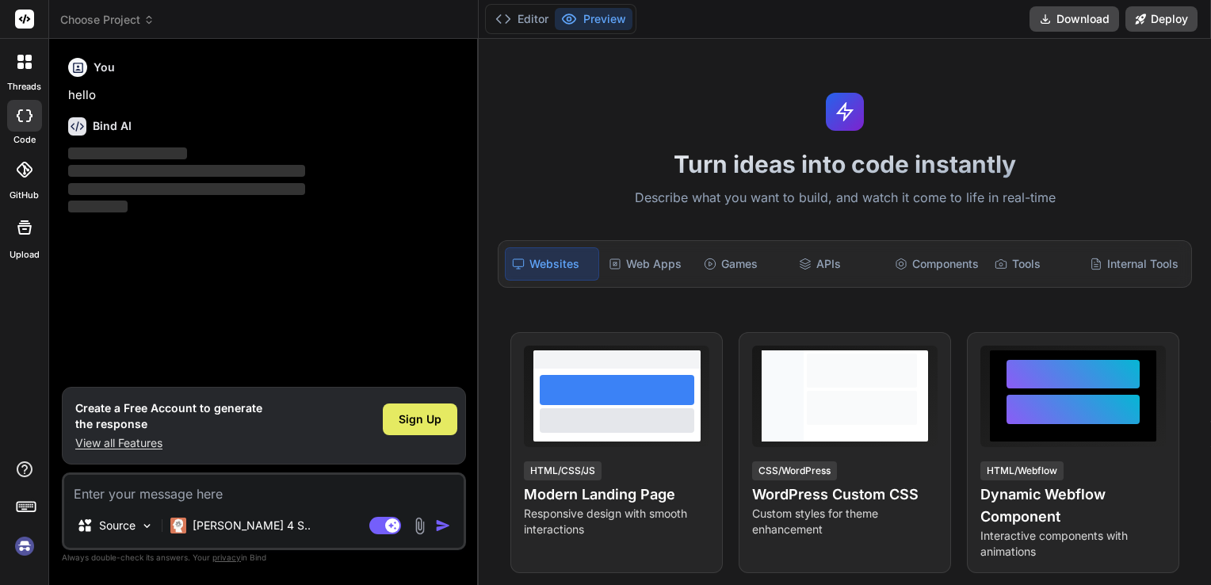
click at [430, 421] on span "Sign Up" at bounding box center [420, 419] width 43 height 16
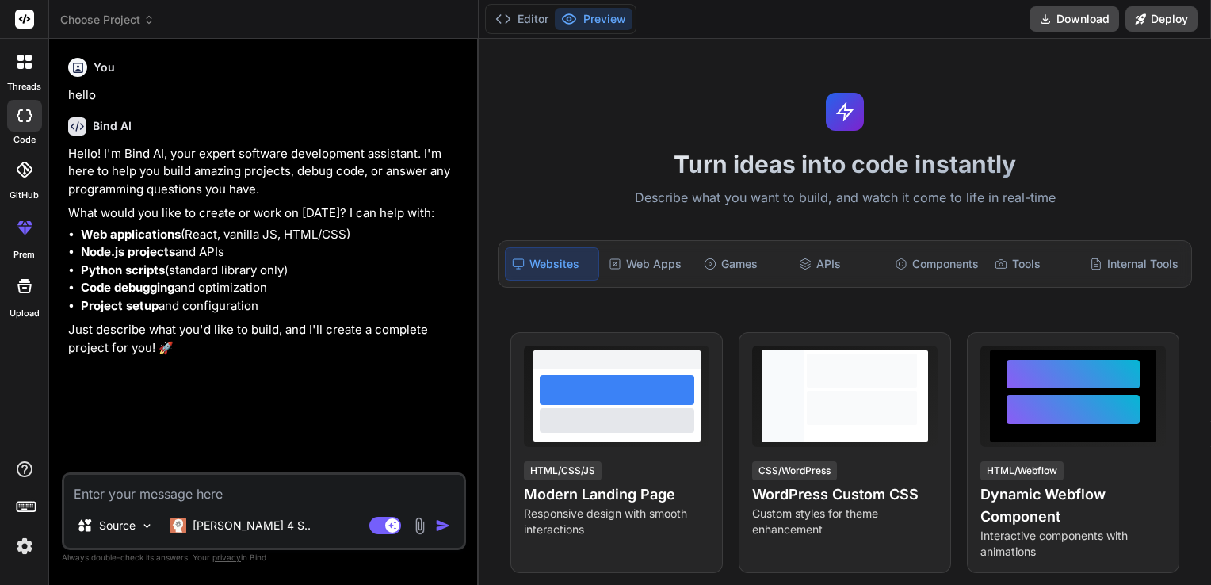
click at [419, 529] on img at bounding box center [420, 526] width 18 height 18
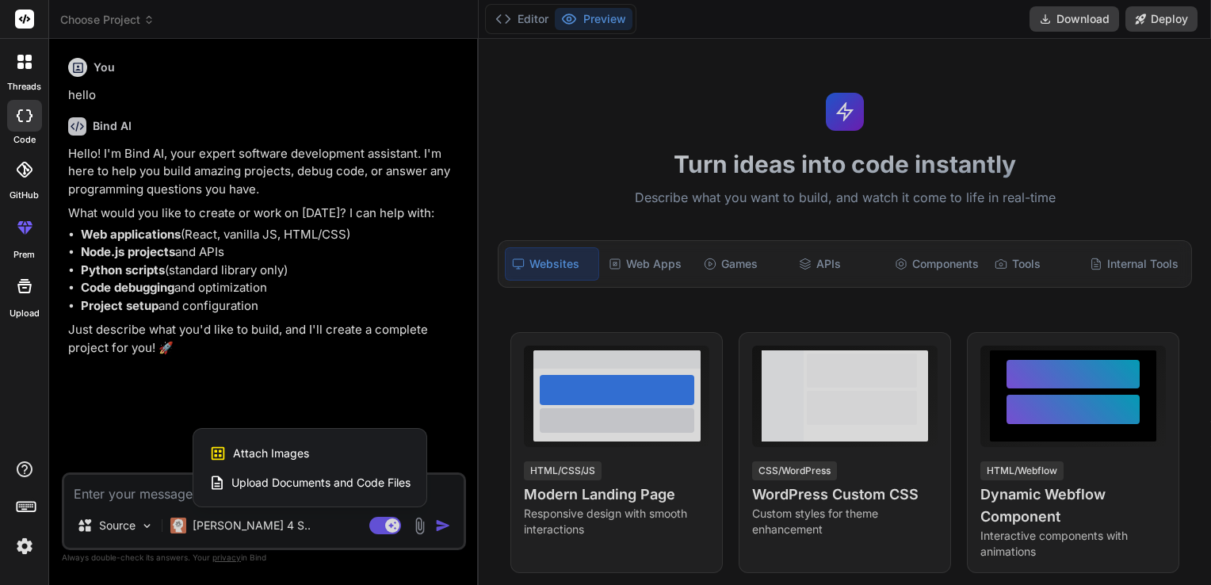
click at [279, 487] on span "Upload Documents and Code Files" at bounding box center [320, 483] width 179 height 16
type textarea "x"
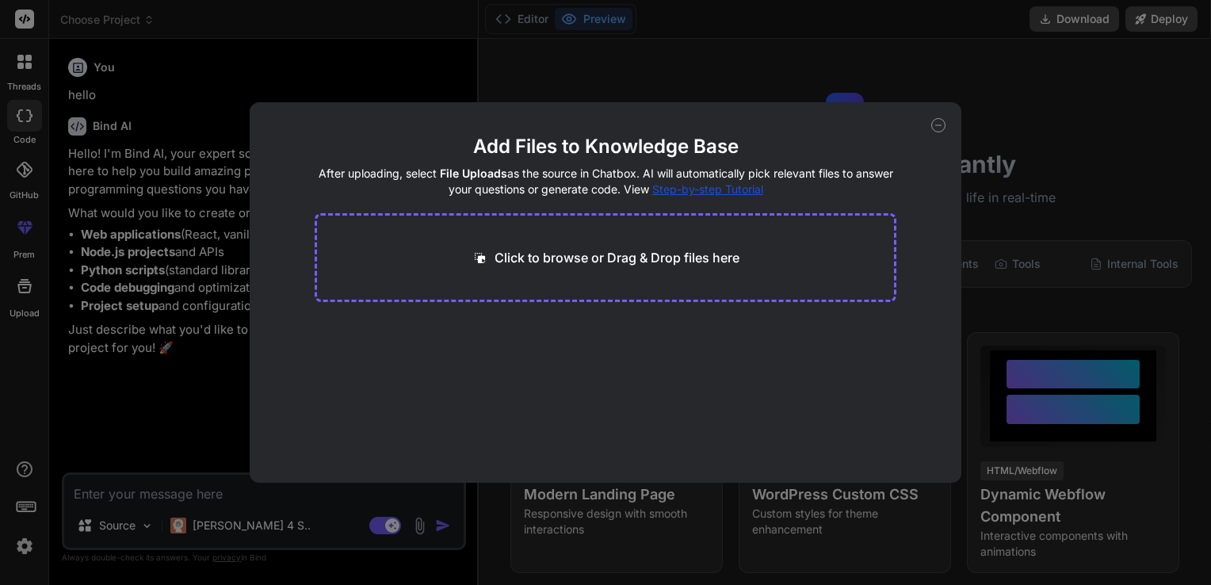
click at [597, 247] on div "Click to browse or Drag & Drop files here" at bounding box center [606, 257] width 583 height 89
drag, startPoint x: 597, startPoint y: 247, endPoint x: 539, endPoint y: 240, distance: 58.3
click at [539, 240] on div "Click to browse or Drag & Drop files here" at bounding box center [606, 257] width 583 height 89
click at [488, 258] on div "Click to browse or Drag & Drop files here" at bounding box center [606, 257] width 268 height 19
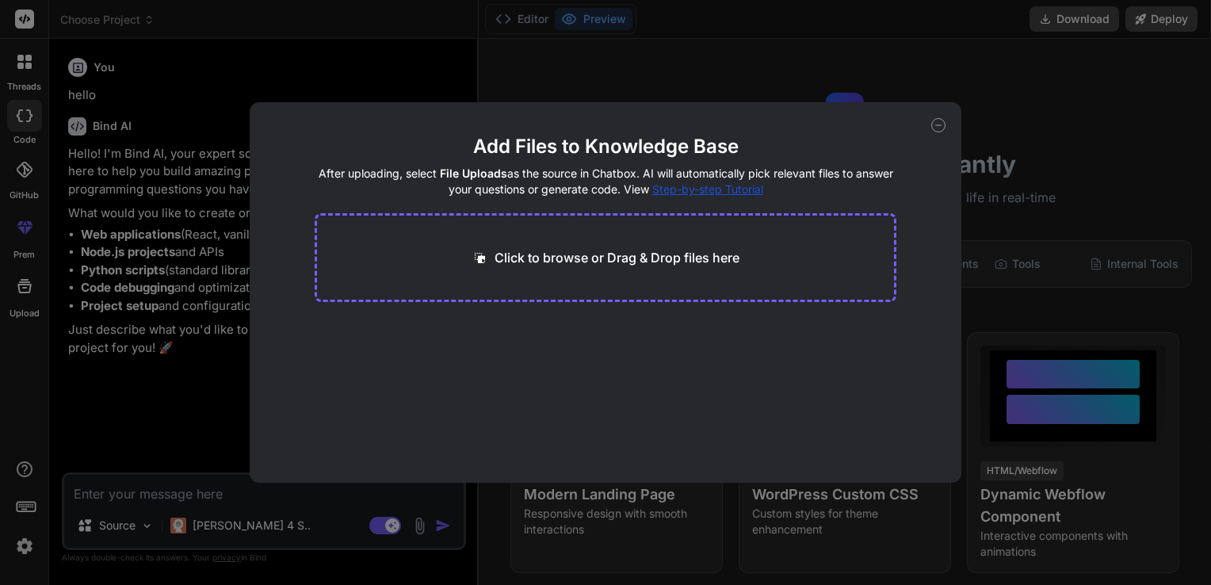
type input "C:\fakepath\munney_-_simple_expense_tracker.zip"
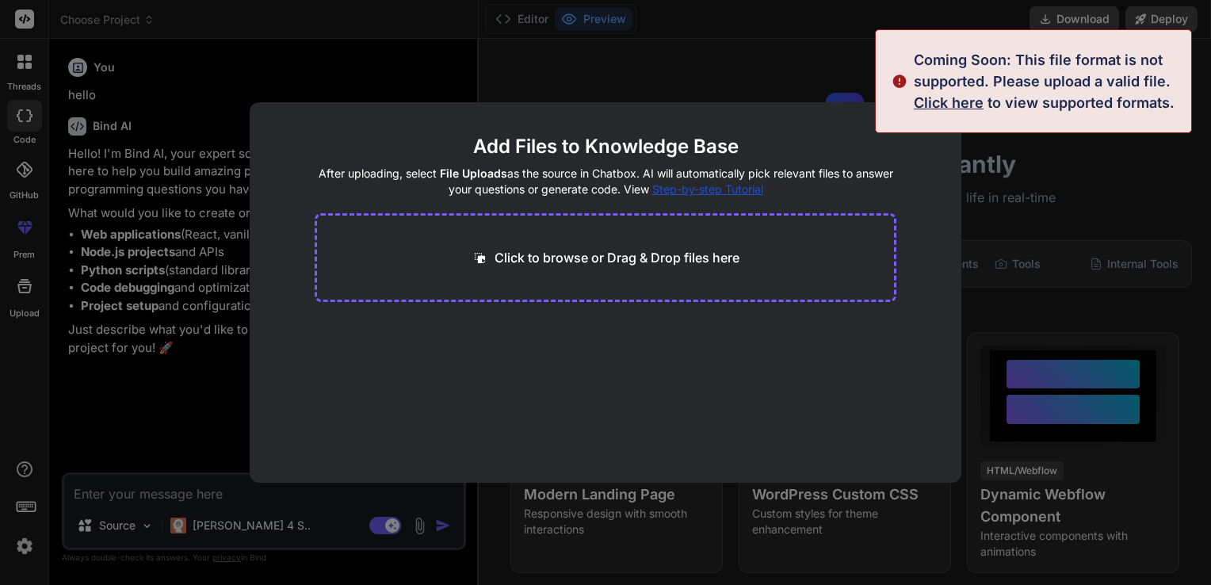
click at [940, 97] on span "Click here" at bounding box center [949, 102] width 70 height 17
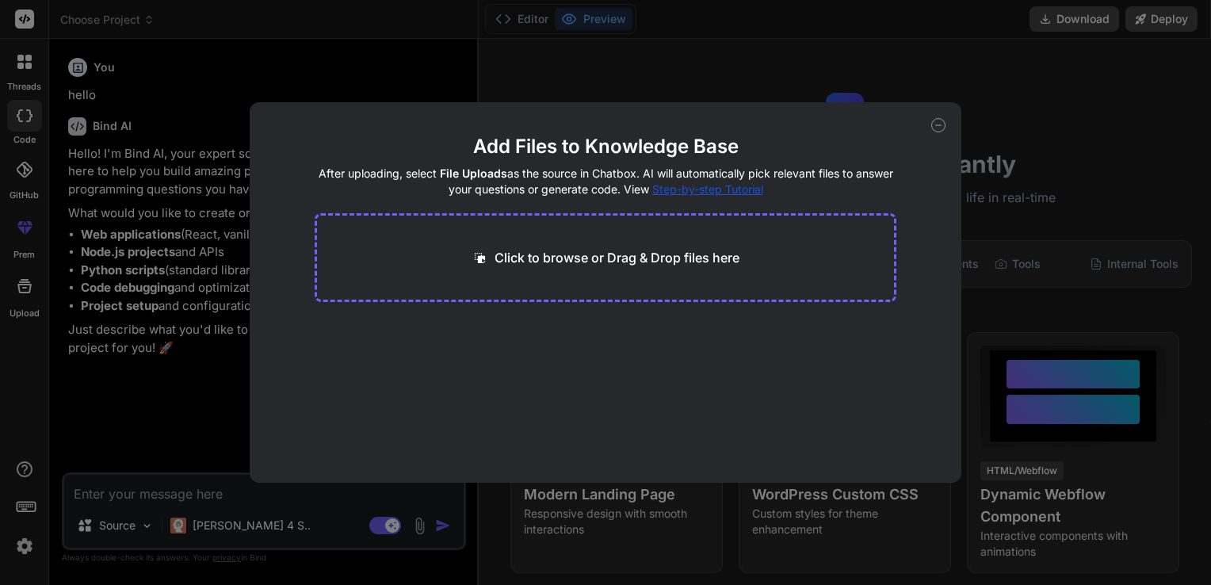
click at [938, 125] on icon at bounding box center [938, 125] width 6 height 0
type textarea "x"
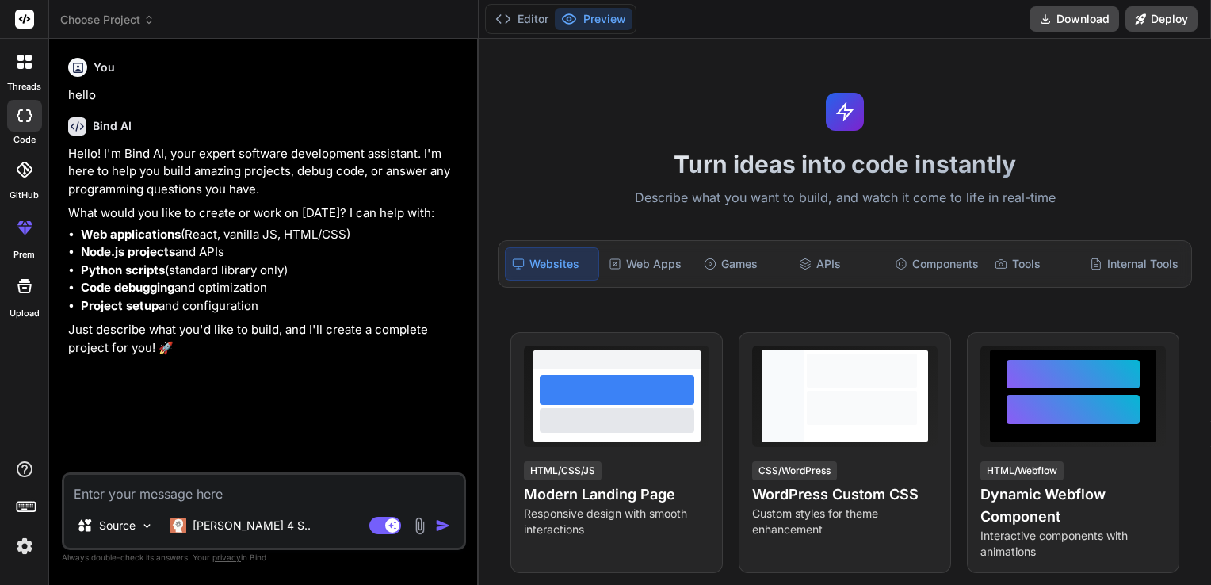
click at [25, 227] on icon at bounding box center [28, 230] width 7 height 8
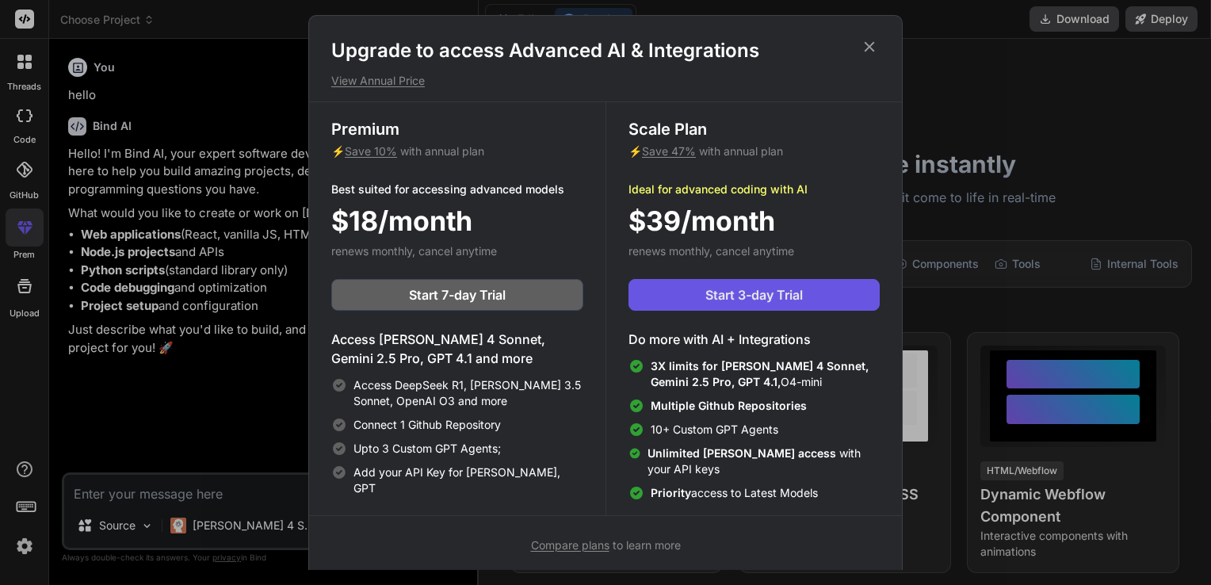
click at [789, 290] on span "Start 3-day Trial" at bounding box center [753, 294] width 97 height 19
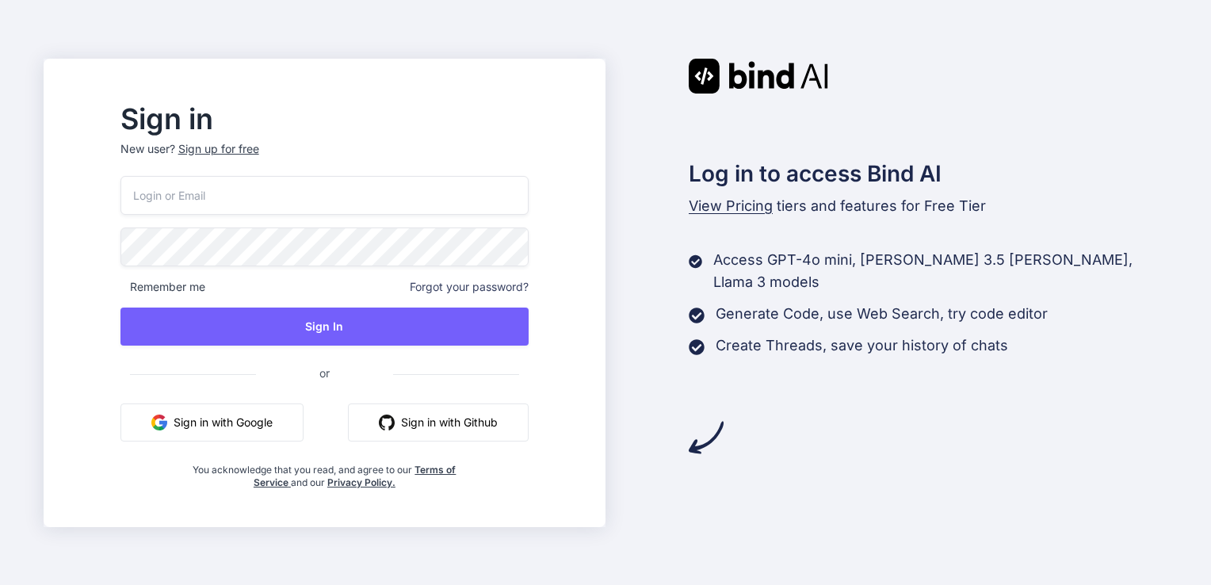
click at [335, 197] on input "email" at bounding box center [324, 195] width 408 height 39
click at [273, 148] on p "New user? Sign up for free" at bounding box center [324, 158] width 408 height 35
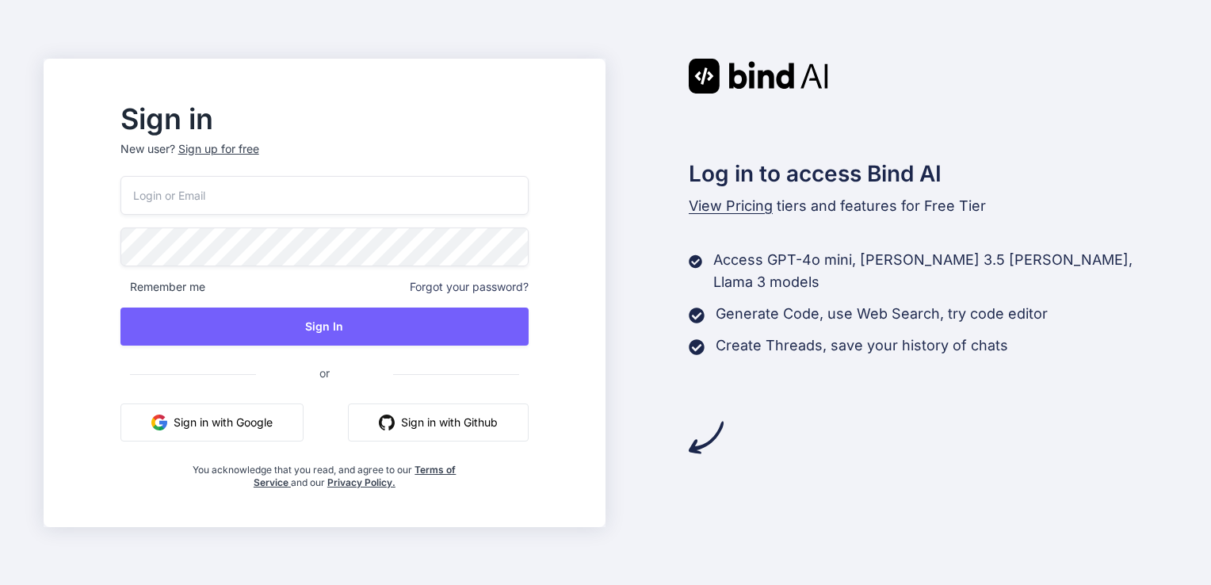
click at [273, 148] on p "New user? Sign up for free" at bounding box center [324, 158] width 408 height 35
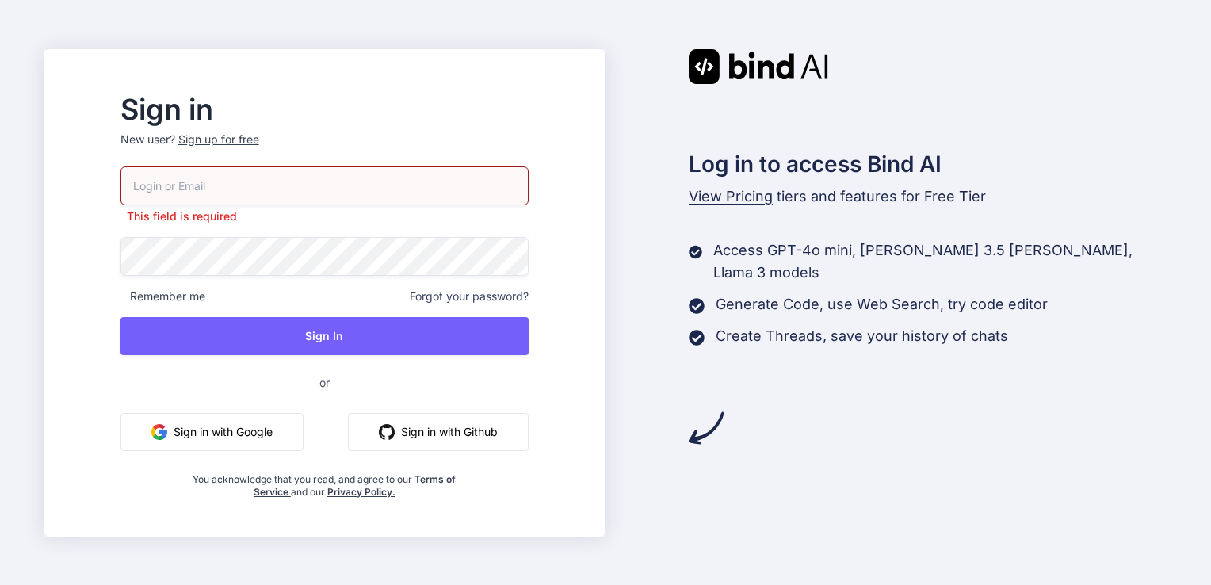
drag, startPoint x: 273, startPoint y: 148, endPoint x: 254, endPoint y: 140, distance: 19.9
click at [254, 140] on div "Sign up for free" at bounding box center [218, 140] width 81 height 16
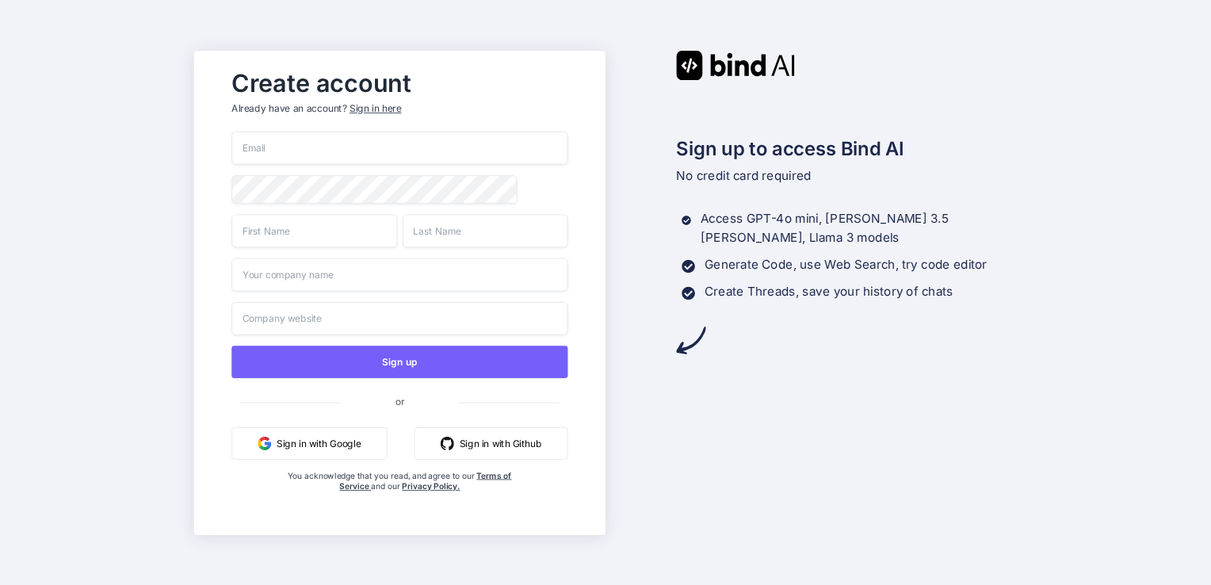
click at [284, 145] on input "email" at bounding box center [399, 148] width 336 height 33
click at [301, 143] on input "lowkygotheat@gmail.com" at bounding box center [399, 148] width 336 height 33
type input "lowkygotheat2.0@gmail.com"
type input "Hendel"
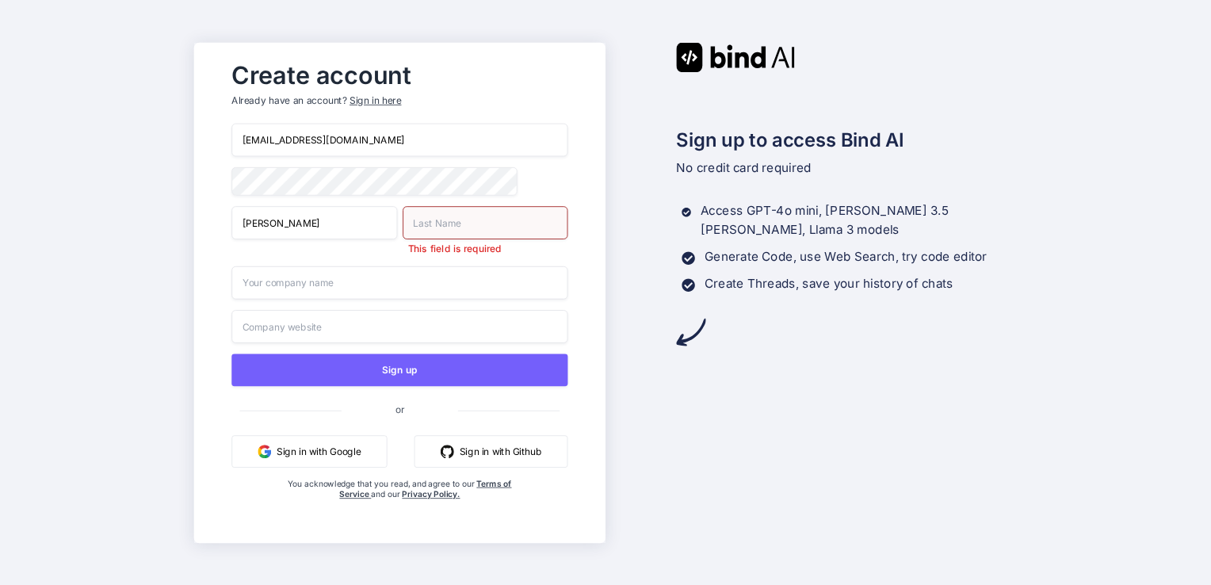
click at [465, 239] on div "This field is required" at bounding box center [486, 230] width 166 height 49
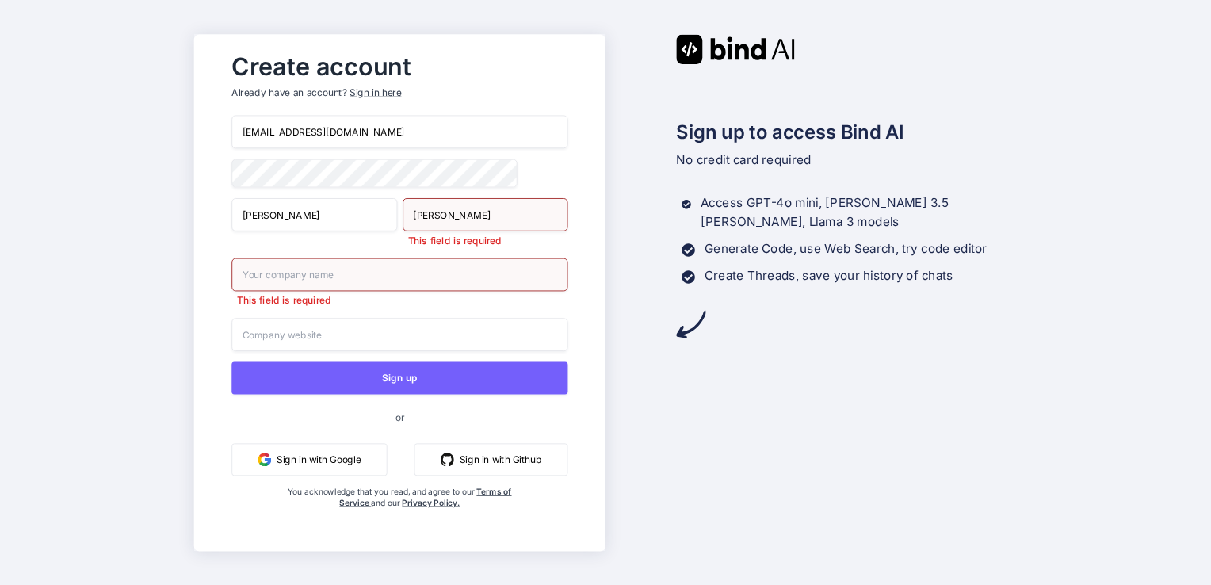
type input "Alexandre"
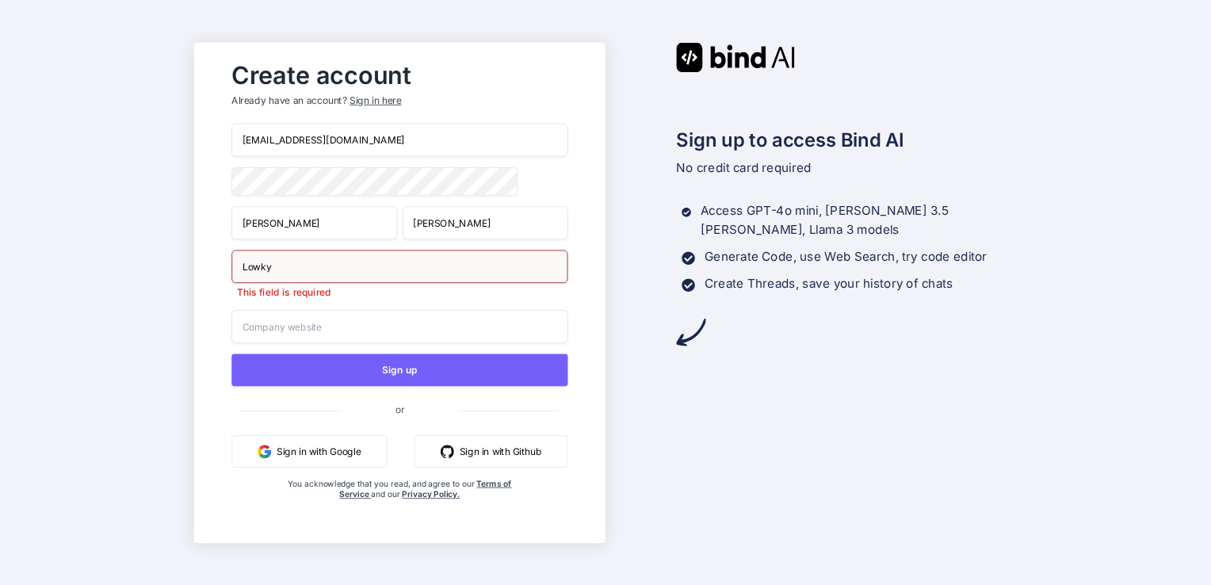
type input "Lowky"
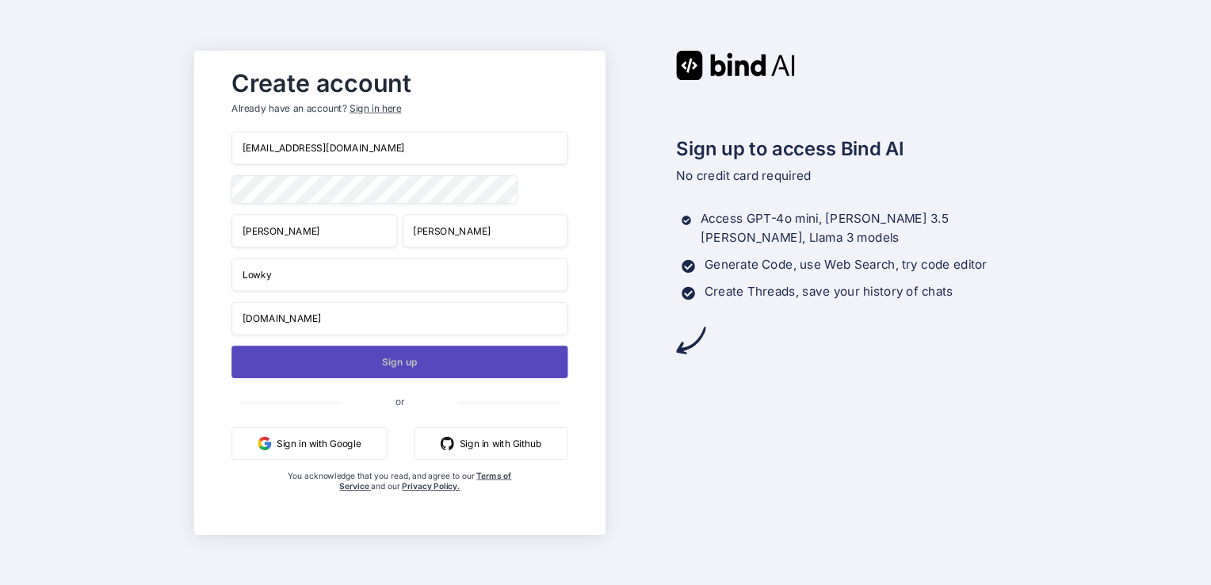
type input "Lowky.com"
click at [433, 363] on button "Sign up" at bounding box center [399, 362] width 336 height 32
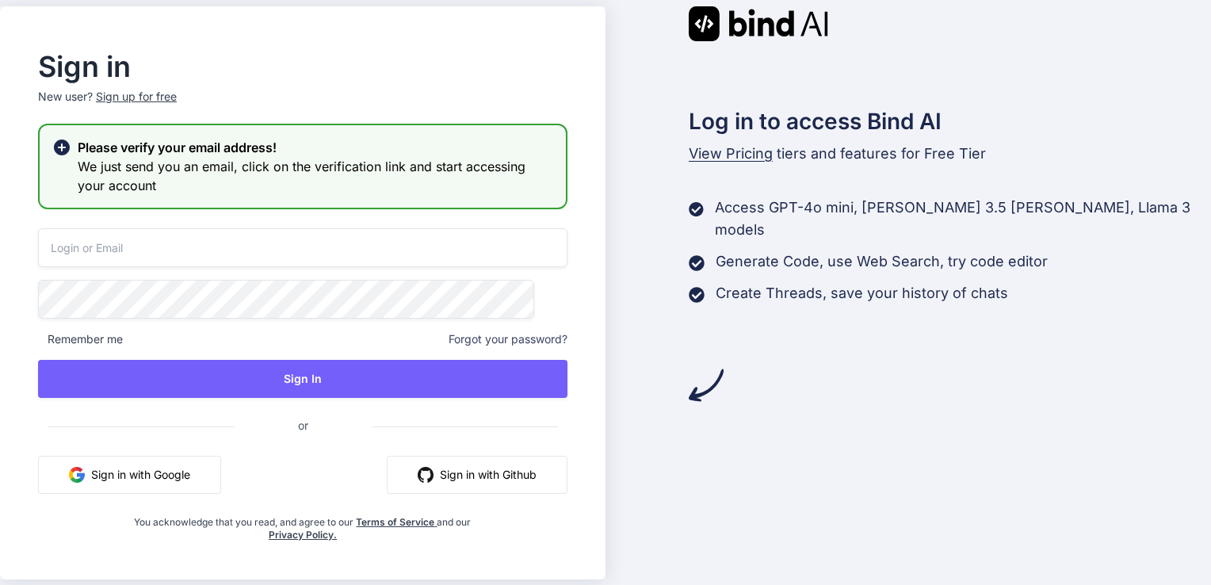
click at [289, 246] on input "email" at bounding box center [302, 247] width 529 height 39
click at [281, 236] on input "email" at bounding box center [302, 247] width 529 height 39
click at [153, 245] on input "lowkygotheat@gmail.com" at bounding box center [302, 247] width 529 height 39
type input "lowkygotheat2.0@gmail.com"
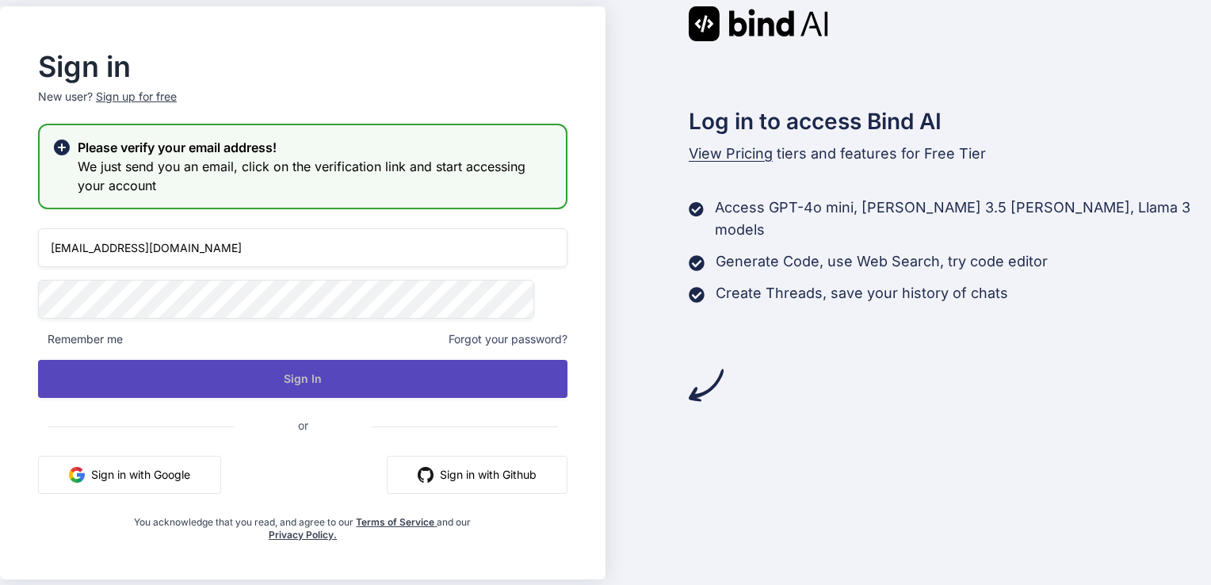
click at [295, 375] on button "Sign In" at bounding box center [302, 379] width 529 height 38
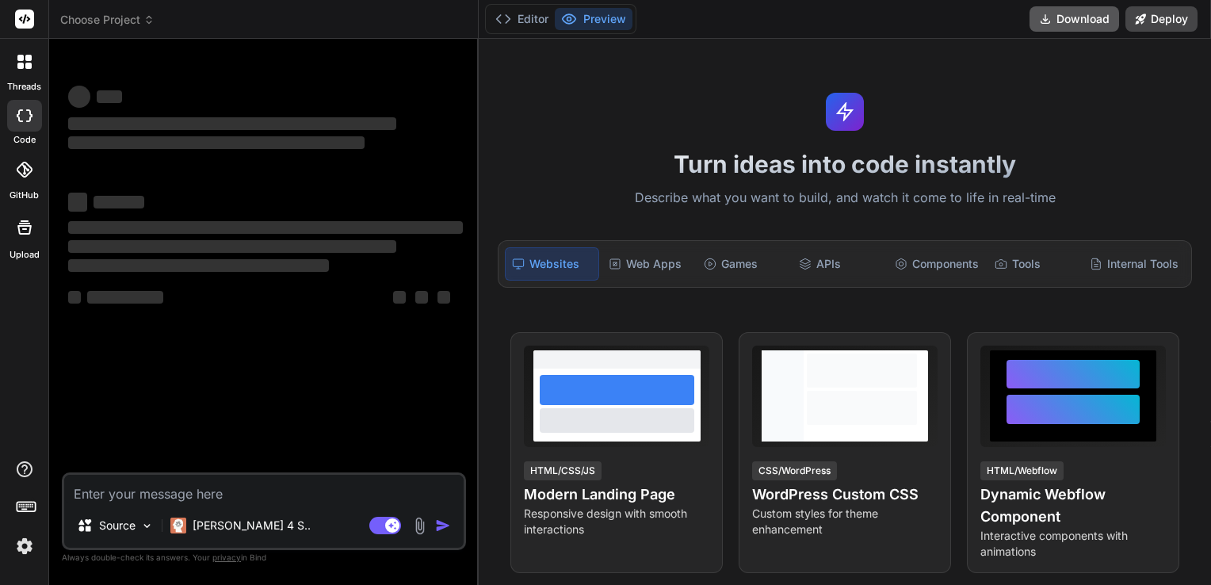
type textarea "x"
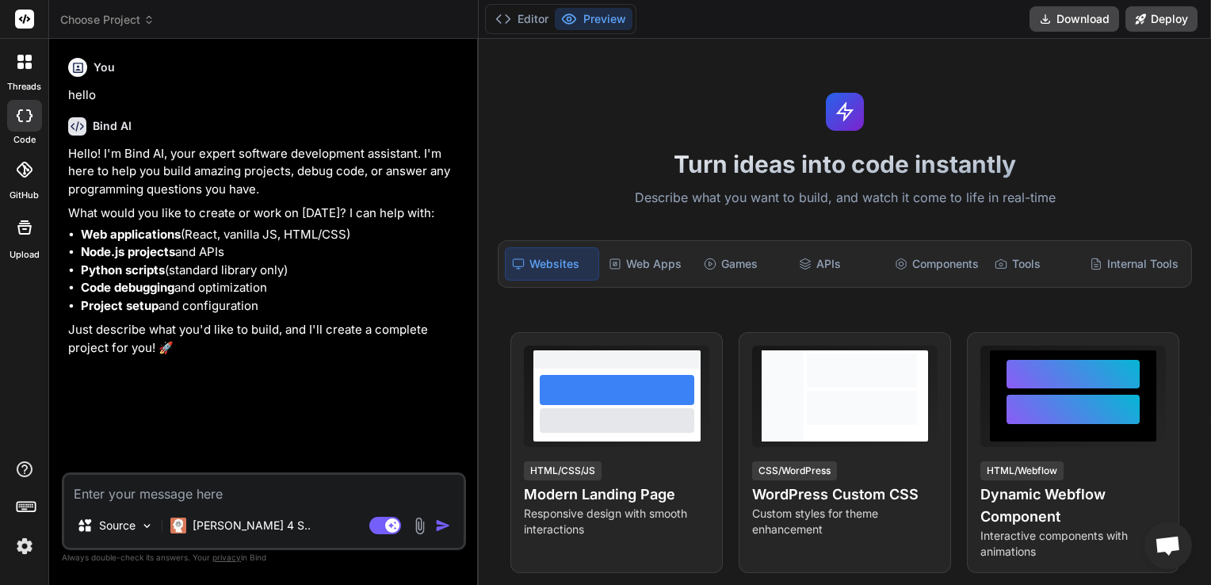
click at [128, 492] on textarea at bounding box center [263, 489] width 399 height 29
type textarea "i"
type textarea "x"
type textarea "im"
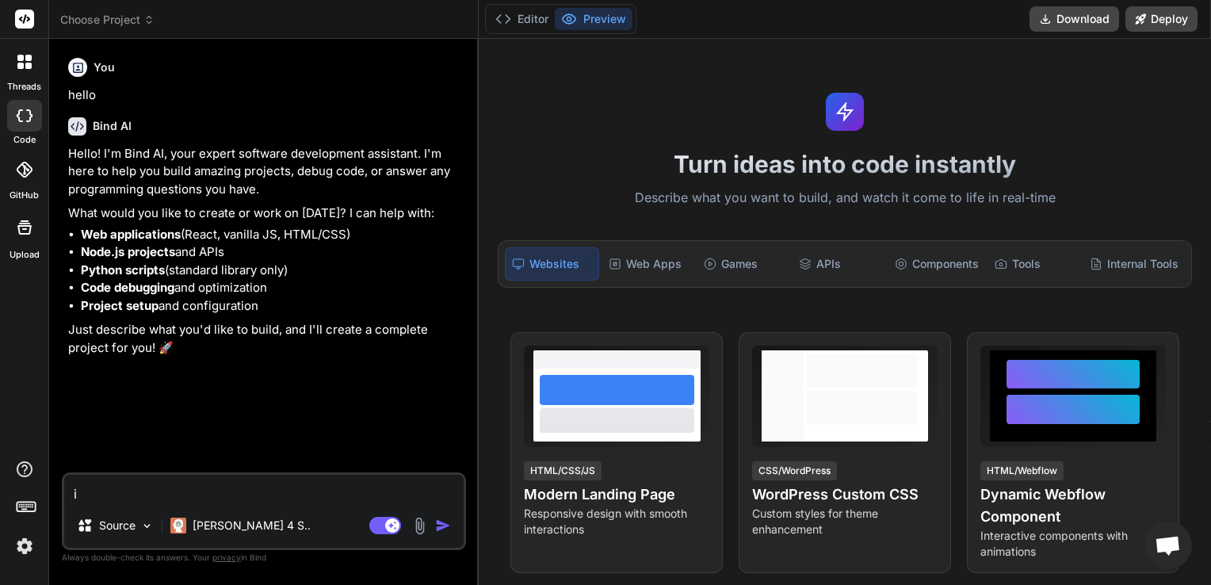
type textarea "x"
type textarea "im"
type textarea "x"
type textarea "im b"
type textarea "x"
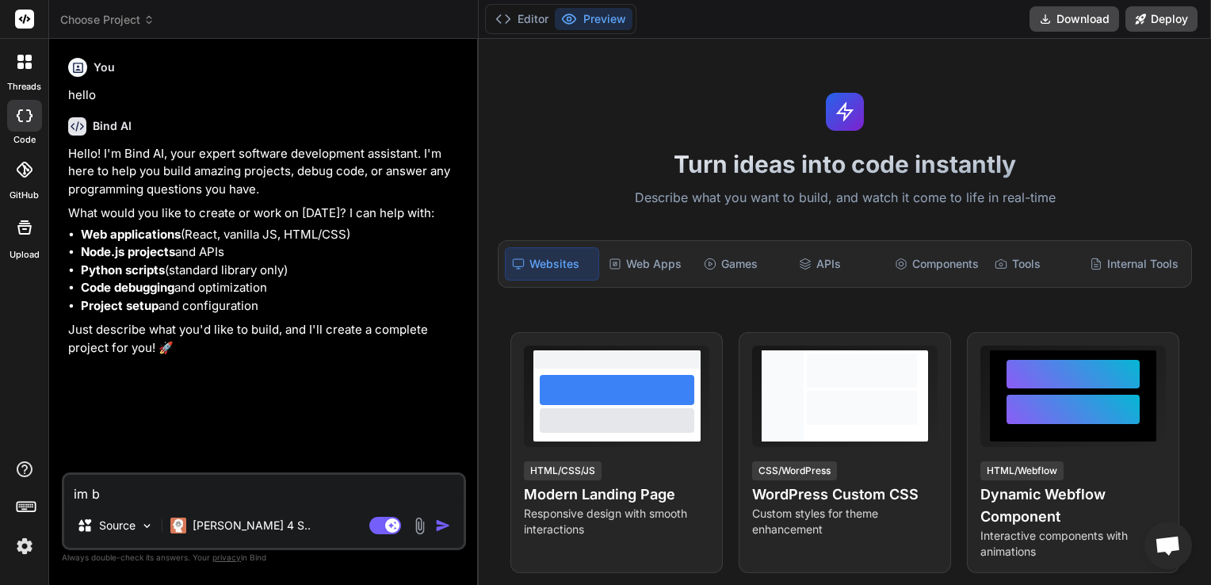
type textarea "im bu"
type textarea "x"
type textarea "im bui"
type textarea "x"
type textarea "im buil"
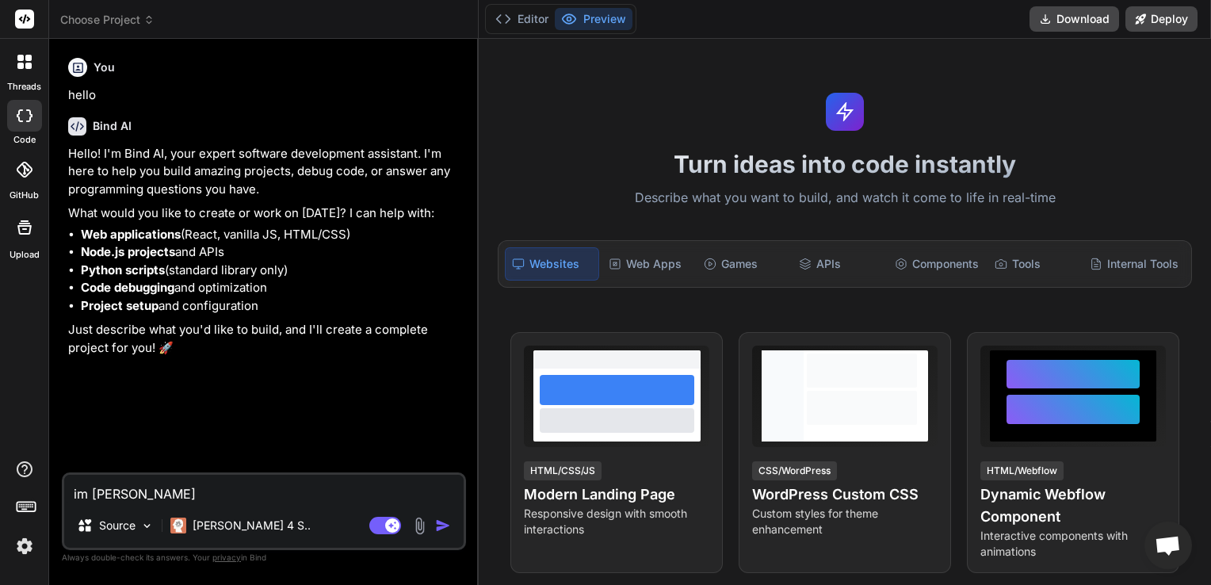
type textarea "x"
type textarea "im build"
type textarea "x"
type textarea "im buildi"
type textarea "x"
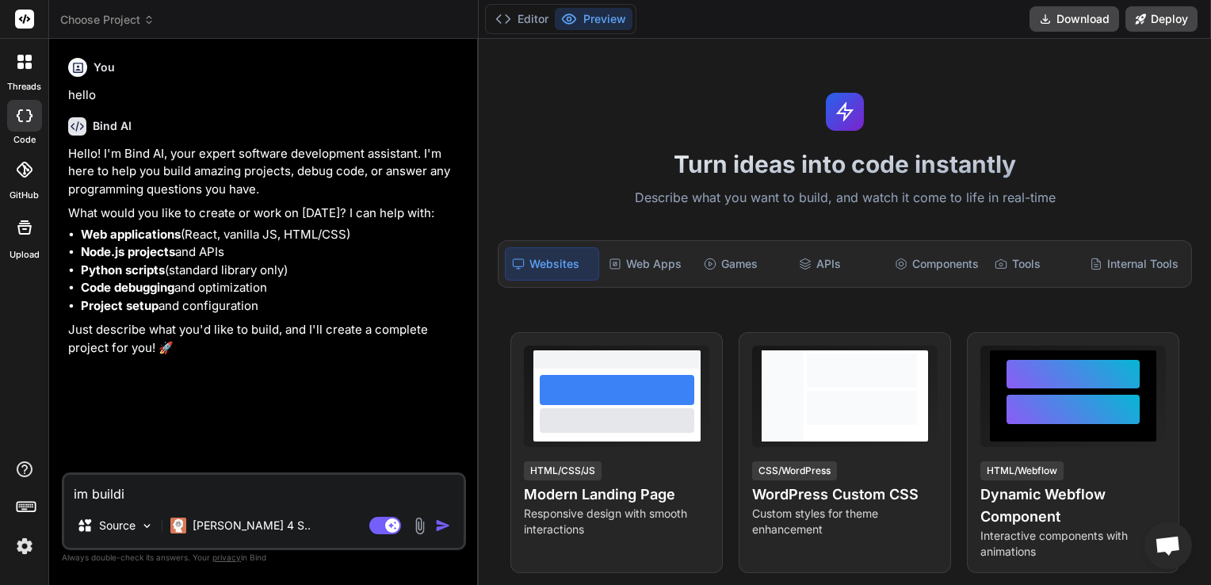
type textarea "im buildin"
type textarea "x"
type textarea "im building"
type textarea "x"
type textarea "im building"
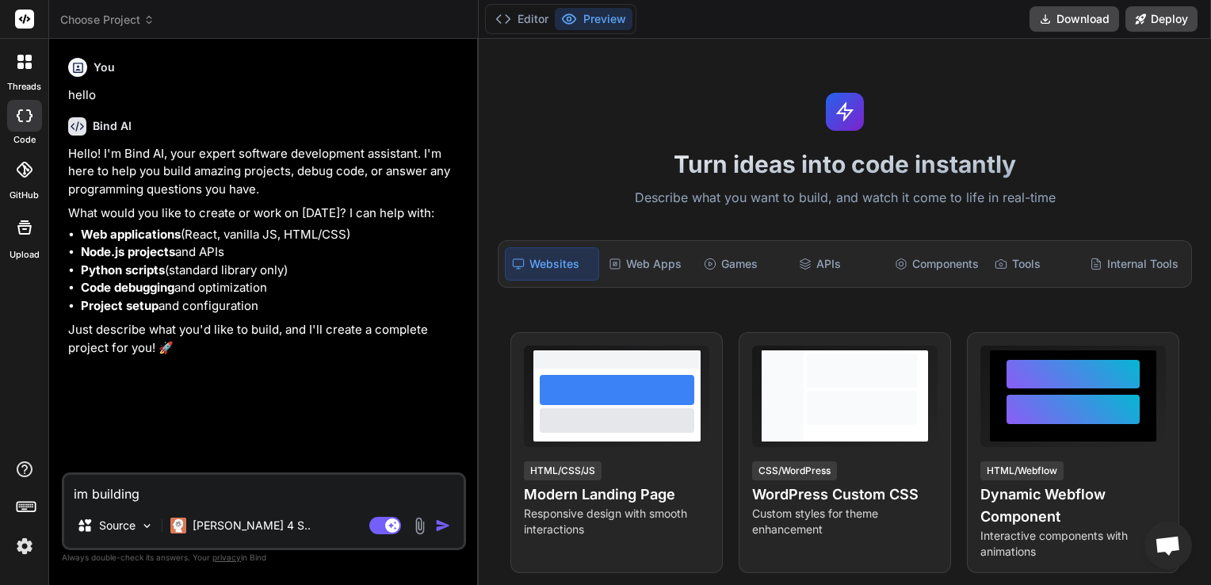
type textarea "x"
type textarea "im building a"
type textarea "x"
type textarea "im building an"
type textarea "x"
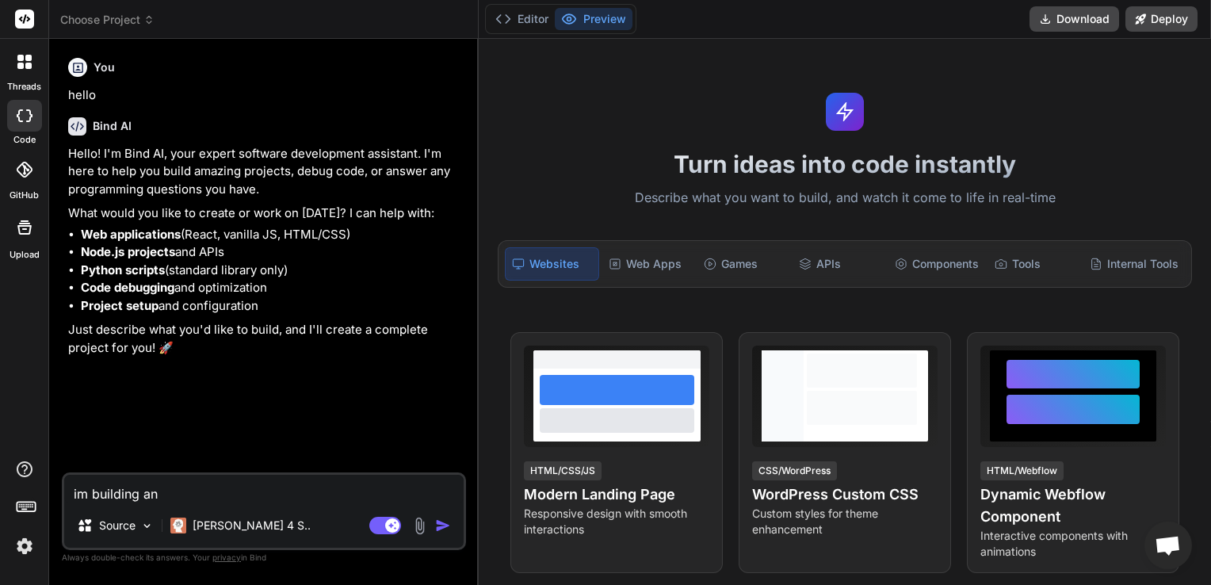
type textarea "im building an"
type textarea "x"
type textarea "im building an e"
type textarea "x"
type textarea "im building an ex"
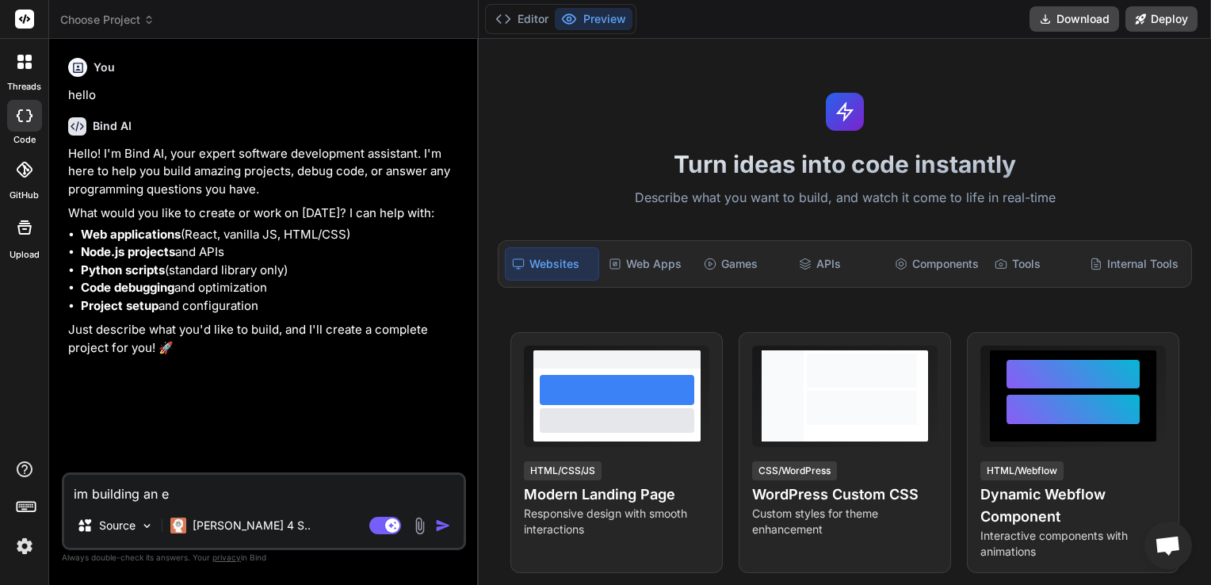
type textarea "x"
type textarea "im building an exp"
type textarea "x"
type textarea "im building an expe"
type textarea "x"
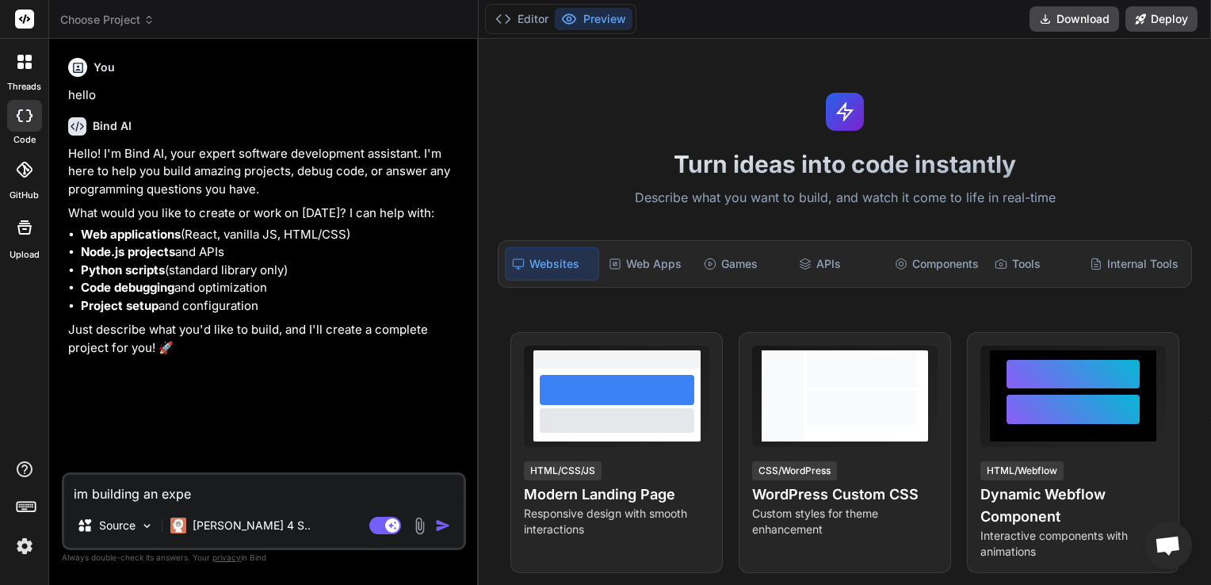
type textarea "im building an expen"
type textarea "x"
type textarea "im building an expens"
type textarea "x"
type textarea "im building an expense"
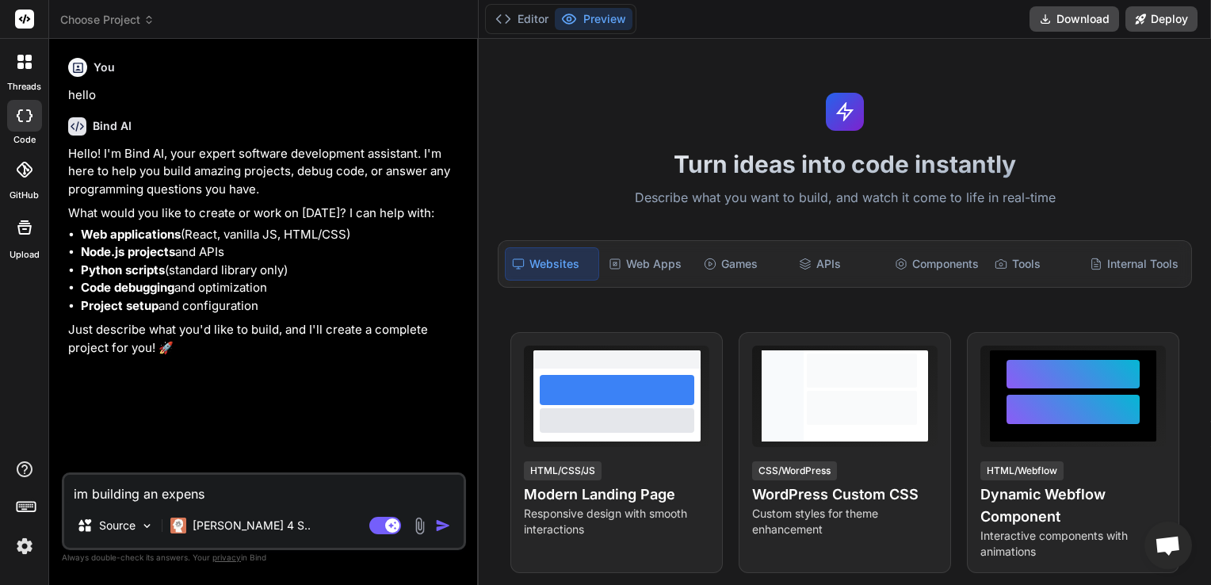
type textarea "x"
type textarea "im building an expense"
type textarea "x"
type textarea "im building an expense t"
type textarea "x"
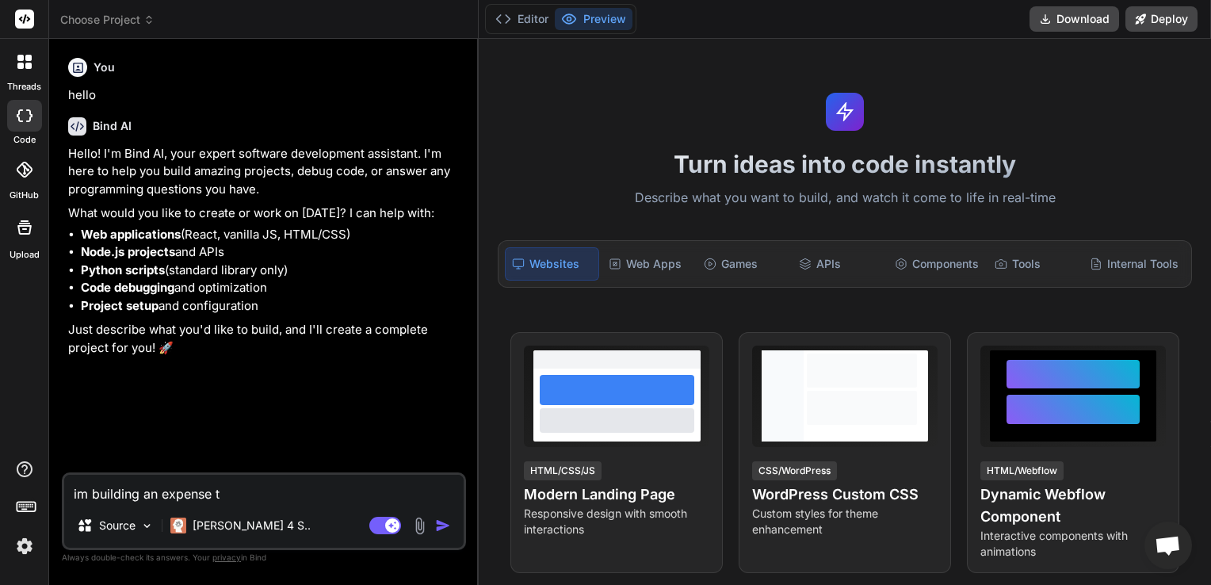
type textarea "im building an expense tr"
type textarea "x"
type textarea "im building an expense tra"
type textarea "x"
type textarea "im building an expense trac"
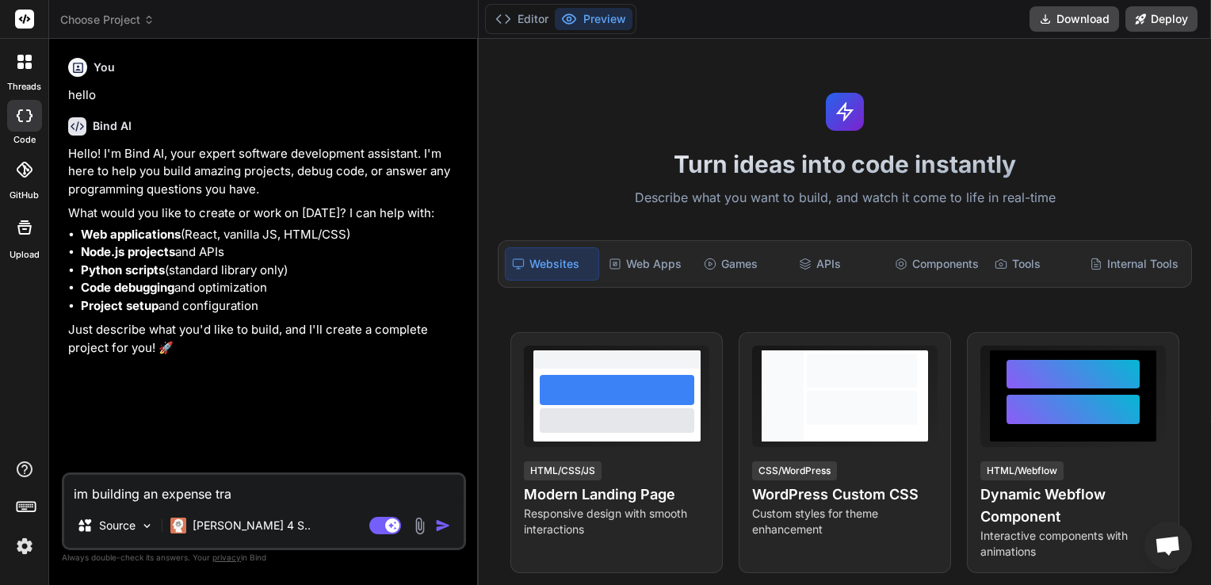
type textarea "x"
type textarea "im building an expense track"
type textarea "x"
type textarea "im building an expense tracke"
type textarea "x"
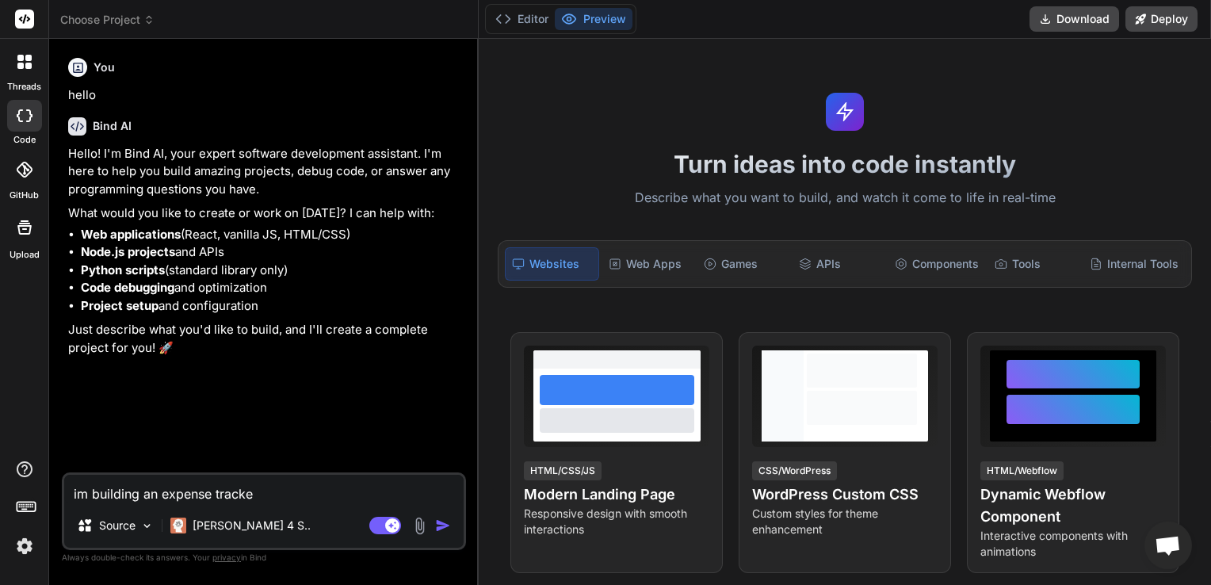
type textarea "im building an expense tracker"
type textarea "x"
type textarea "im building an expense tracker"
type textarea "x"
type textarea "im building an expense tracker a"
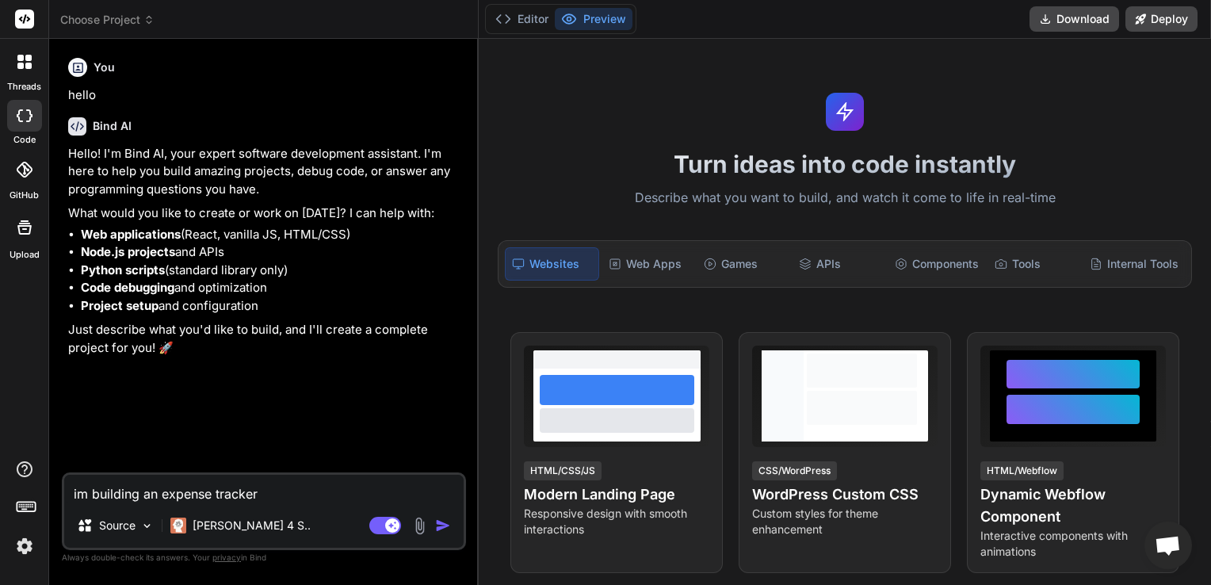
type textarea "x"
type textarea "im building an expense tracker aa"
type textarea "x"
type textarea "im building an expense tracker aap"
type textarea "x"
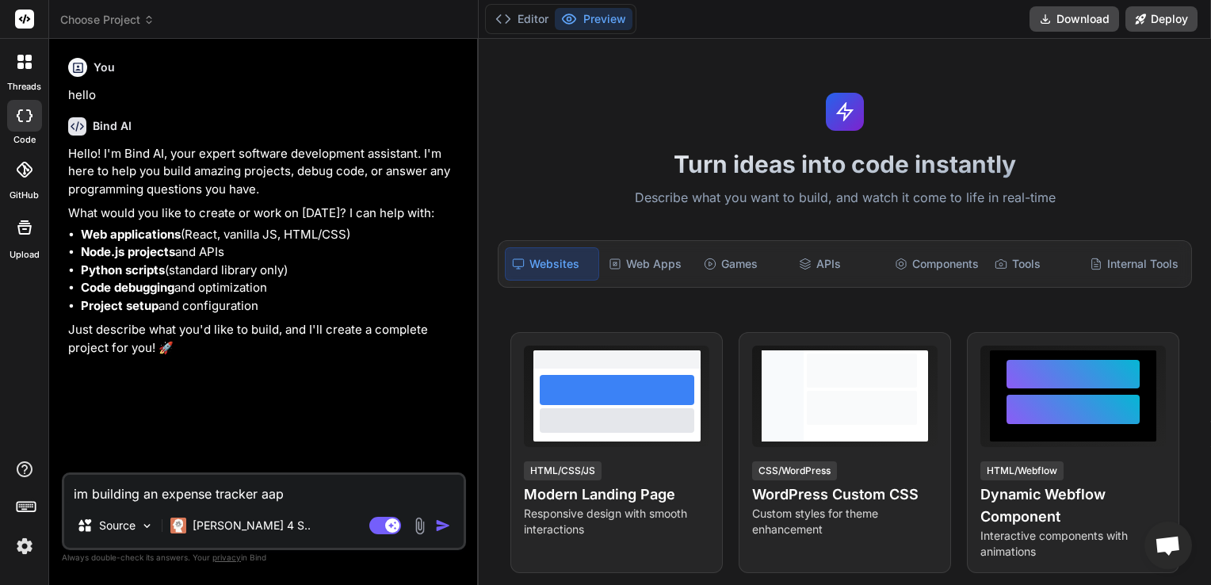
type textarea "im building an expense tracker aapp"
type textarea "x"
type textarea "im building an expense tracker aapp"
type textarea "x"
type textarea "im building an expense tracker aapp a"
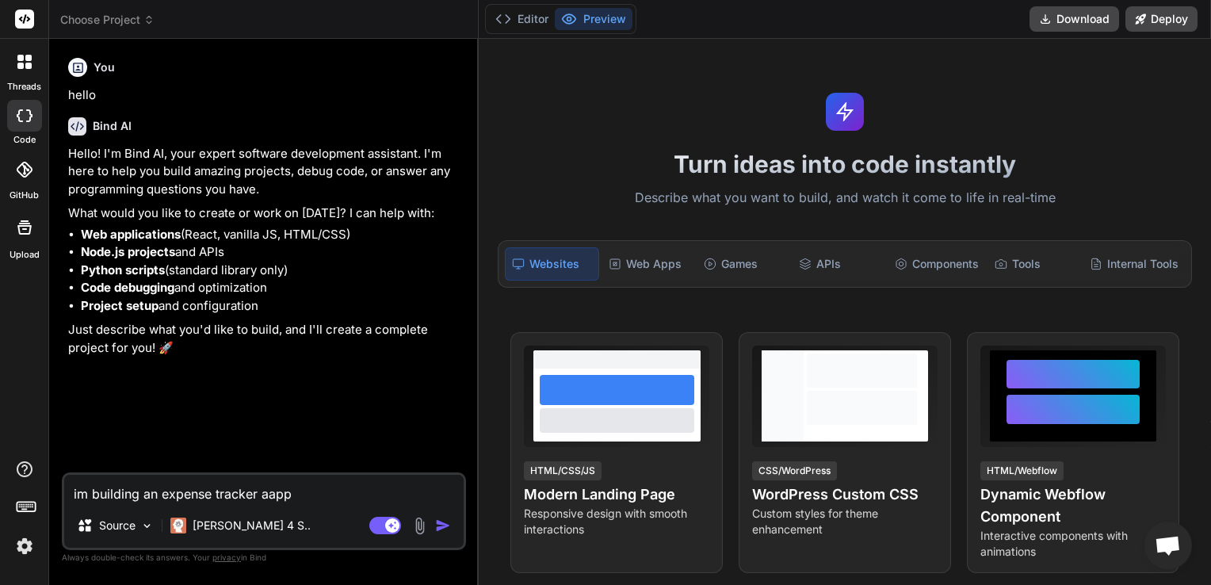
type textarea "x"
type textarea "im building an expense tracker aapp"
type textarea "x"
type textarea "im building an expense tracker aapp"
type textarea "x"
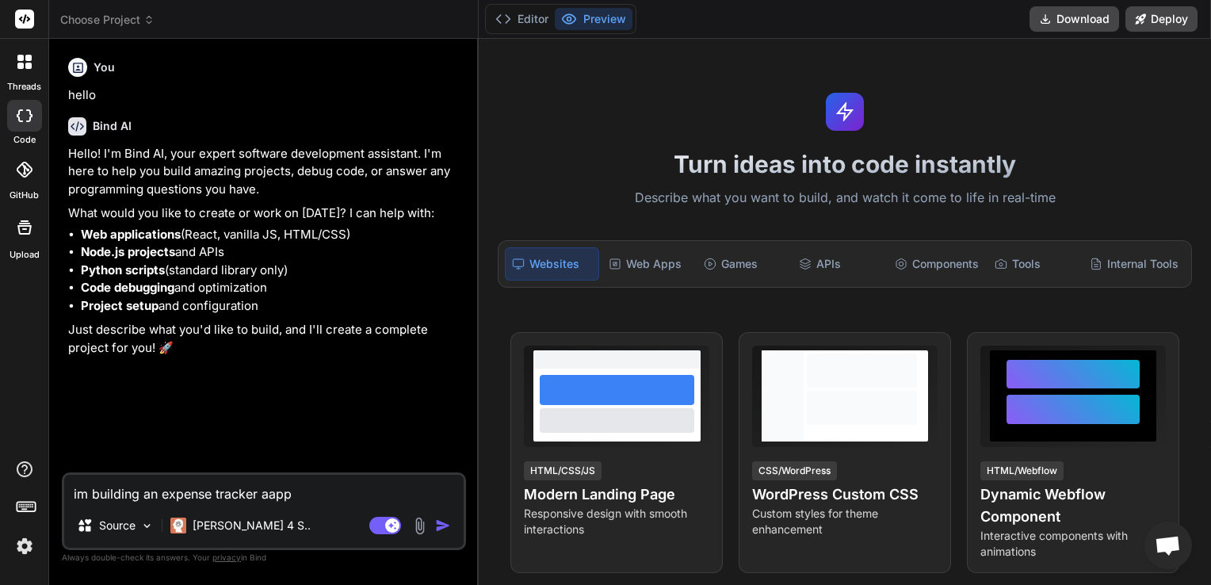
type textarea "im building an expense tracker aap"
type textarea "x"
type textarea "im building an expense tracker aa"
type textarea "x"
type textarea "im building an expense tracker a"
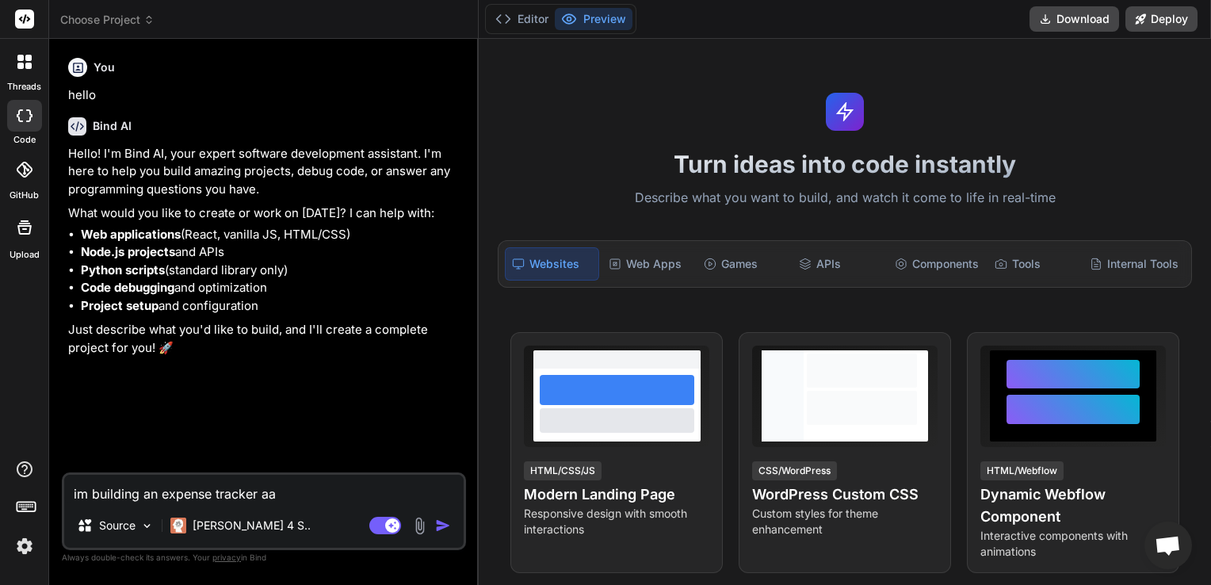
type textarea "x"
type textarea "im building an expense tracker ap"
type textarea "x"
type textarea "im building an expense tracker app"
type textarea "x"
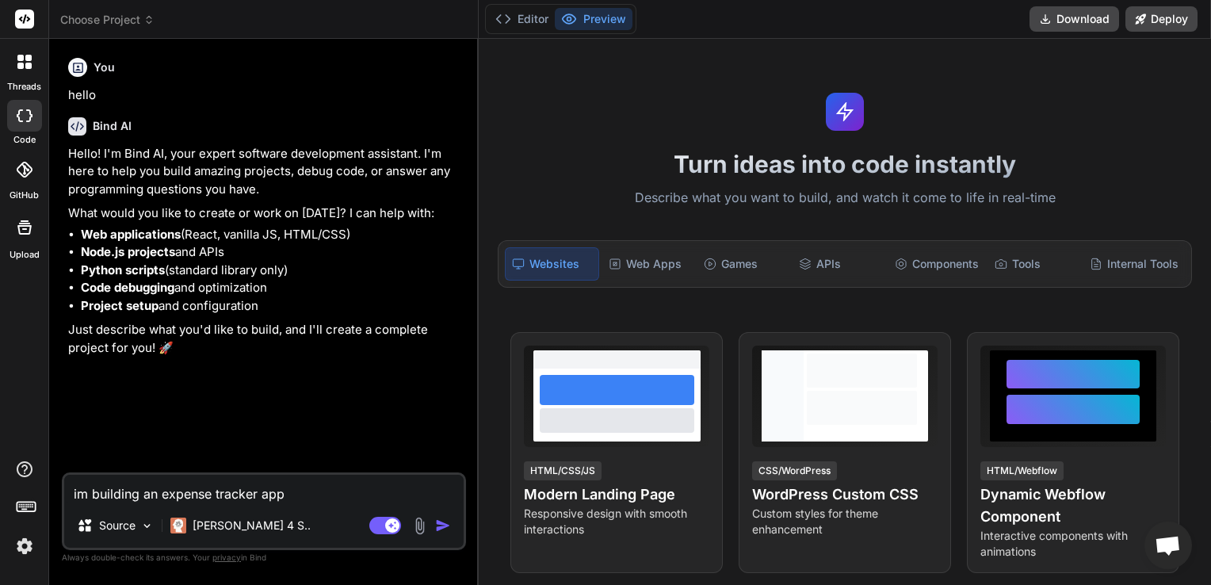
type textarea "im building an expense tracker app"
type textarea "x"
type textarea "im building an expense tracker app a"
type textarea "x"
type textarea "im building an expense tracker app an"
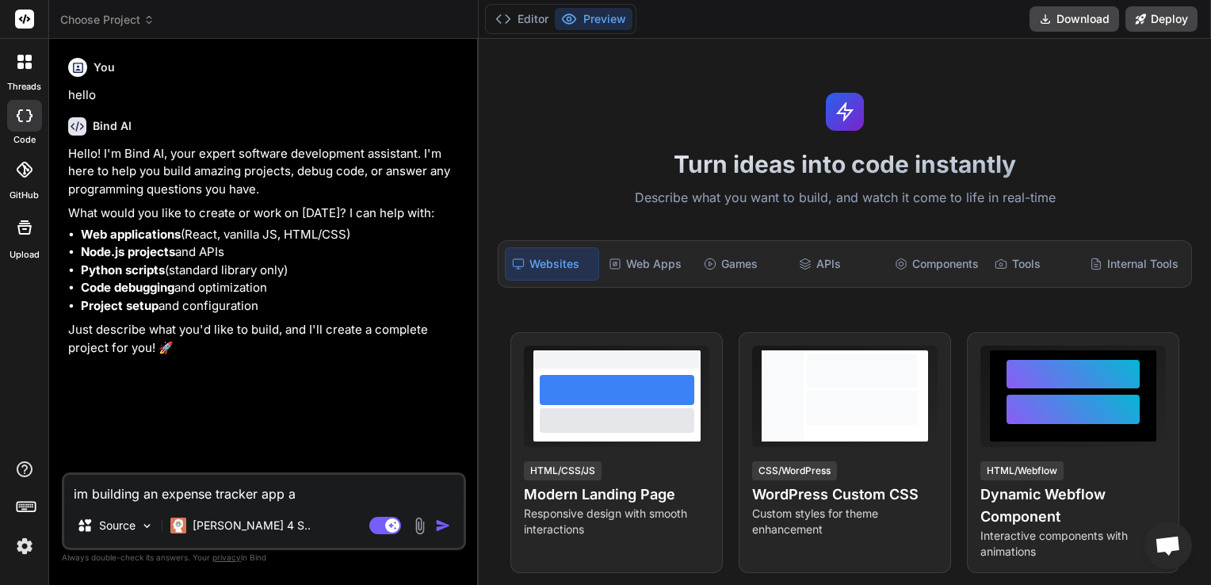
type textarea "x"
type textarea "im building an expense tracker app and"
type textarea "x"
type textarea "im building an expense tracker app and"
type textarea "x"
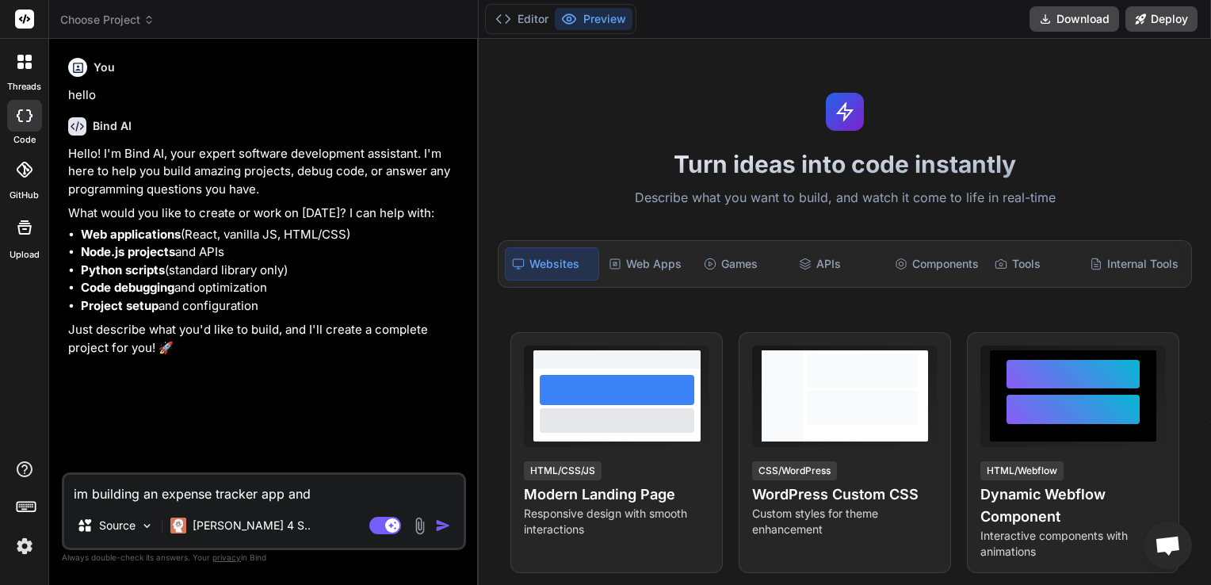
type textarea "im building an expense tracker app and I"
type textarea "x"
type textarea "im building an expense tracker app and I"
type textarea "x"
type textarea "im building an expense tracker app and I a"
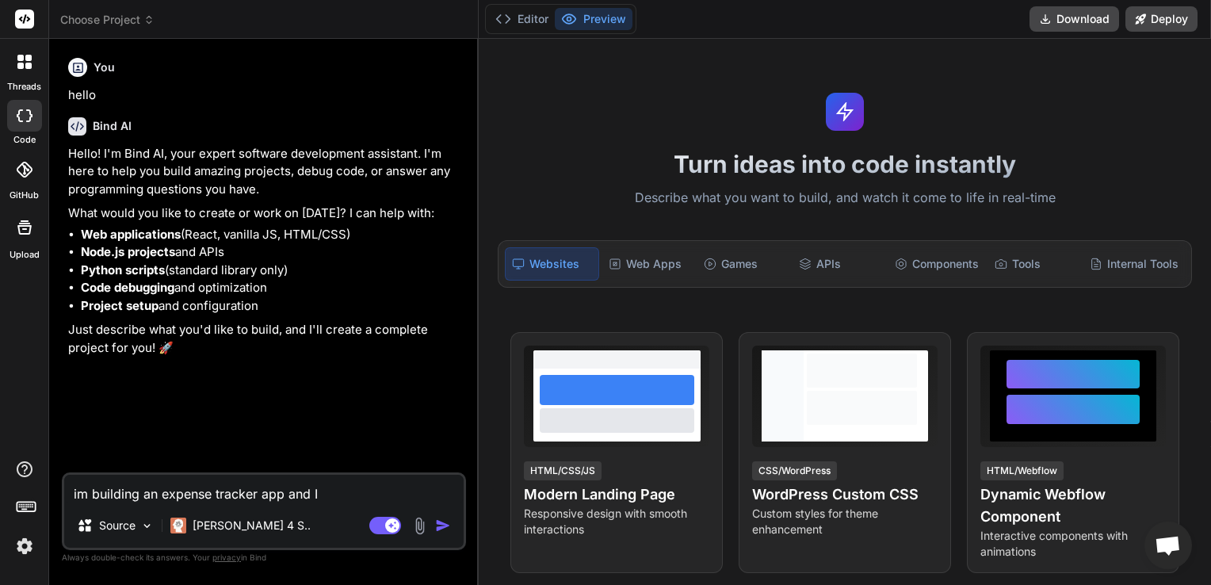
type textarea "x"
type textarea "im building an expense tracker app and I al"
type textarea "x"
type textarea "im building an expense tracker app and I alr"
type textarea "x"
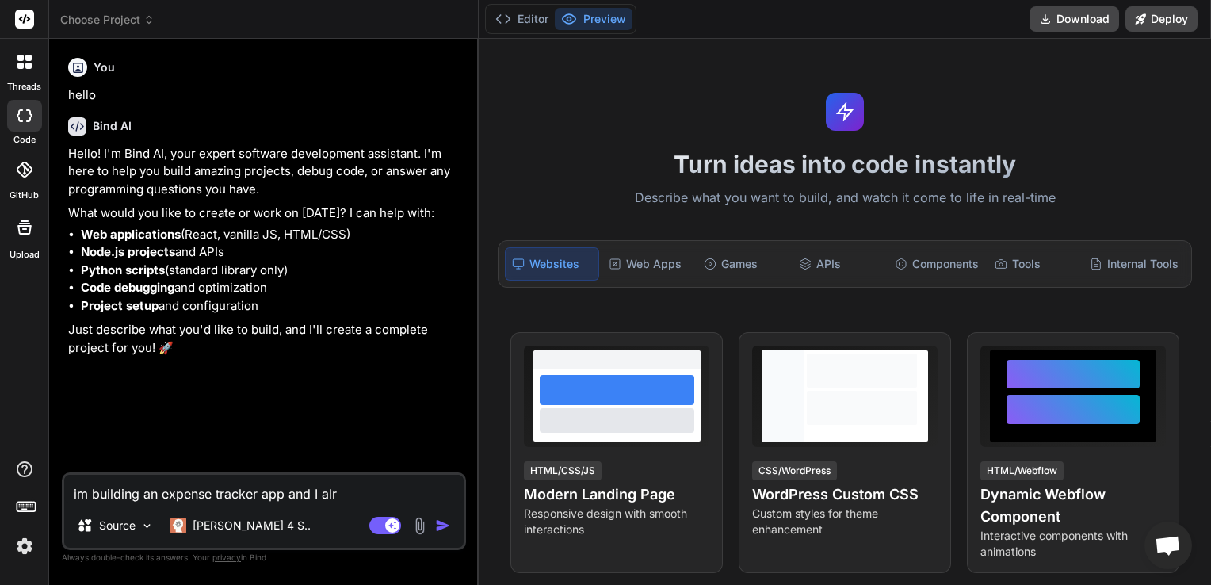
type textarea "im building an expense tracker app and I alre"
type textarea "x"
type textarea "im building an expense tracker app and I alrea"
type textarea "x"
type textarea "im building an expense tracker app and I alread"
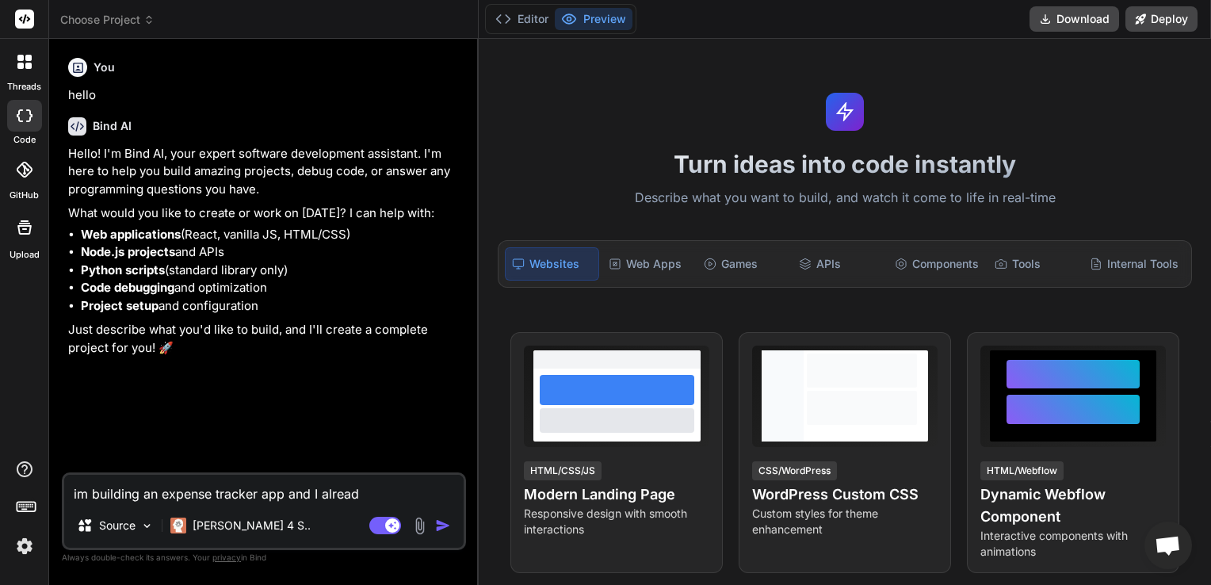
type textarea "x"
type textarea "im building an expense tracker app and I already"
type textarea "x"
type textarea "im building an expense tracker app and I already"
type textarea "x"
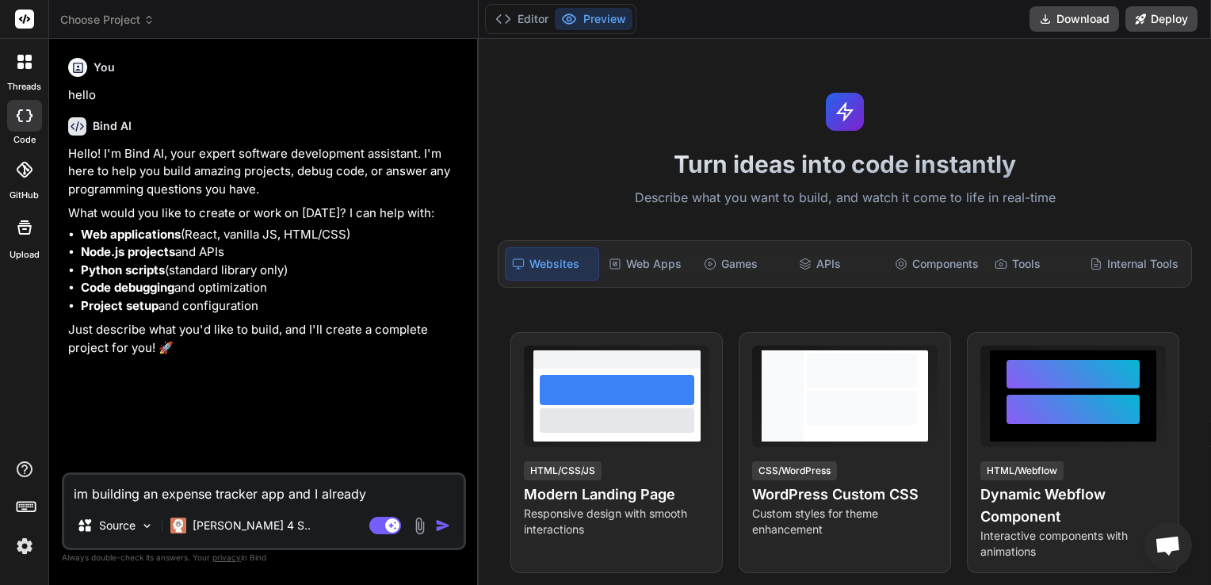
type textarea "im building an expense tracker app and I already h"
type textarea "x"
type textarea "im building an expense tracker app and I already ha"
type textarea "x"
type textarea "im building an expense tracker app and I already hav"
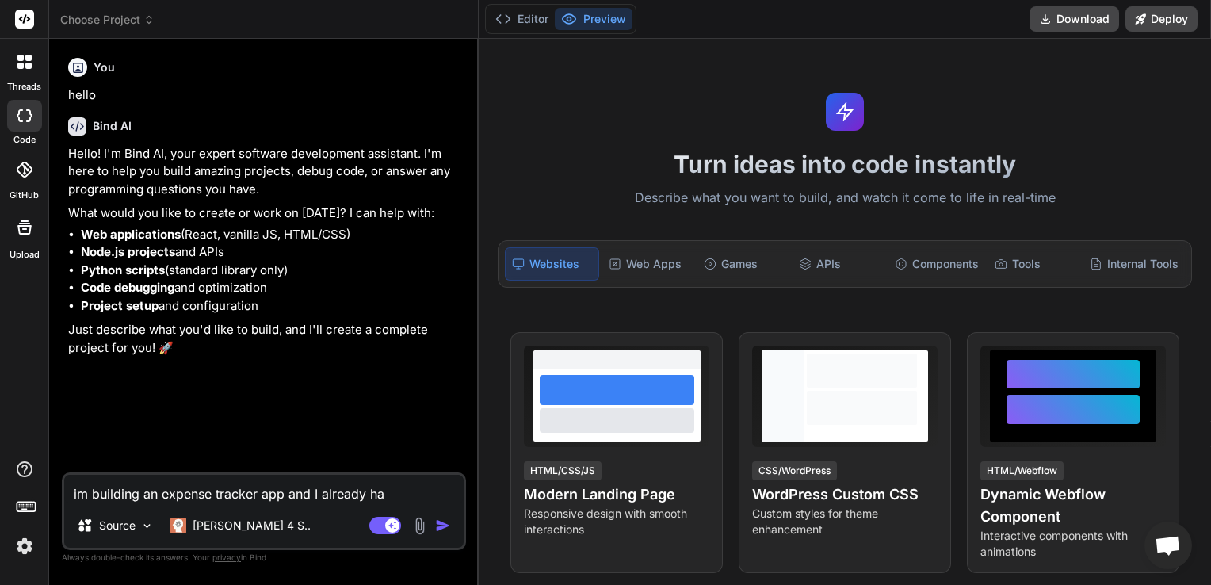
type textarea "x"
type textarea "im building an expense tracker app and I already have"
type textarea "x"
type textarea "im building an expense tracker app and I already have"
type textarea "x"
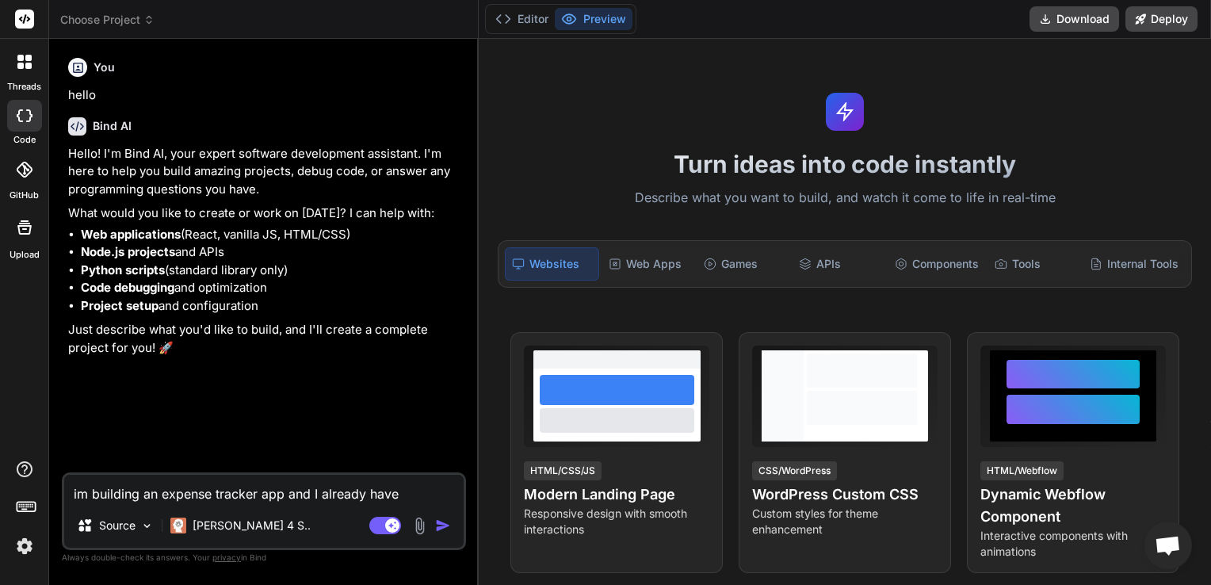
type textarea "im building an expense tracker app and I already have m"
type textarea "x"
type textarea "im building an expense tracker app and I already have my"
type textarea "x"
type textarea "im building an expense tracker app and I already have my"
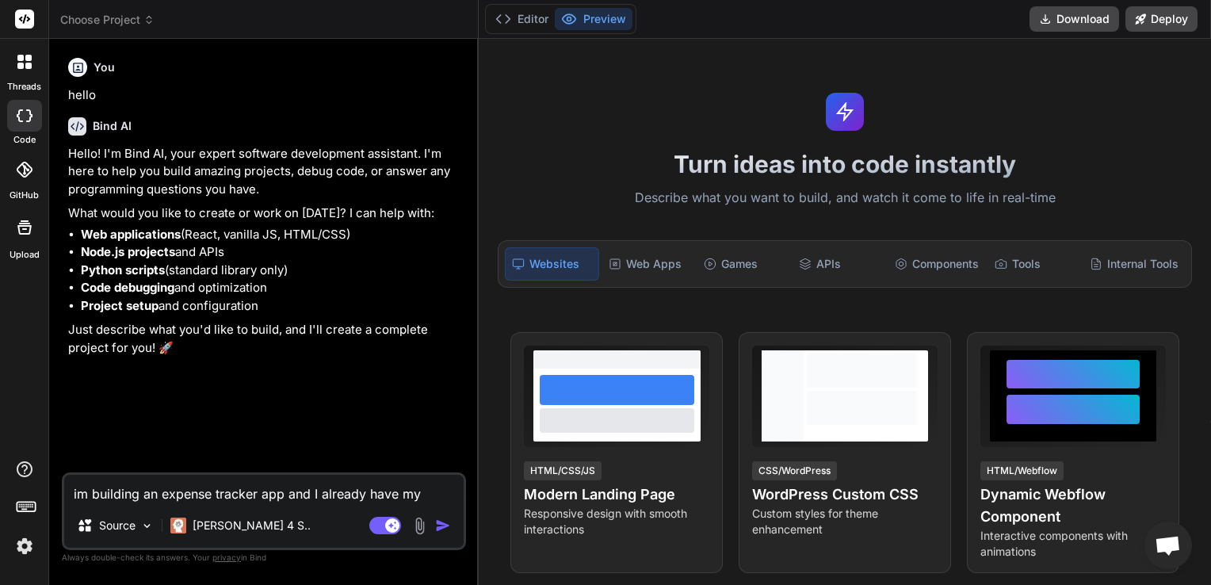
type textarea "x"
type textarea "im building an expense tracker app and I already have my f"
type textarea "x"
type textarea "im building an expense tracker app and I already have my fi"
type textarea "x"
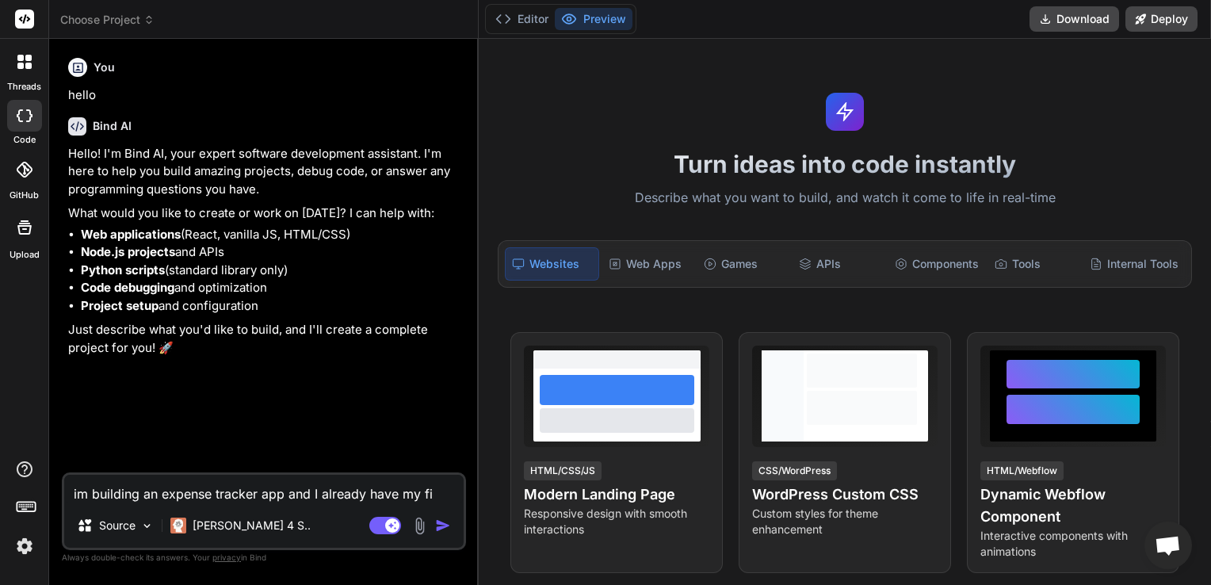
type textarea "im building an expense tracker app and I already have my fil"
type textarea "x"
type textarea "im building an expense tracker app and I already have my file"
type textarea "x"
type textarea "im building an expense tracker app and I already have my files"
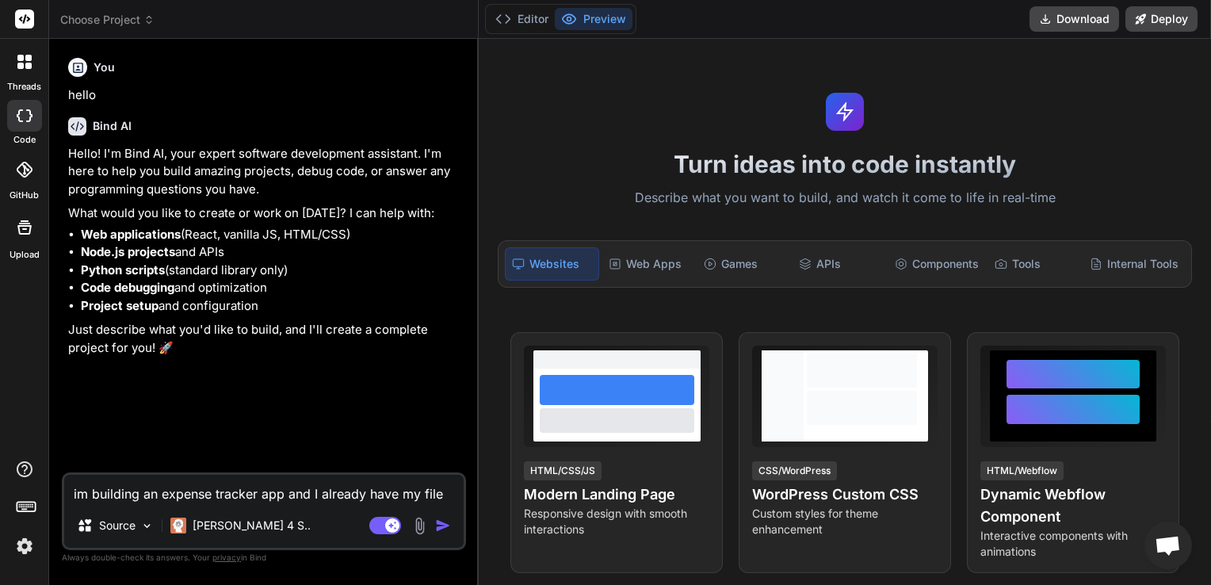
type textarea "x"
type textarea "im building an expense tracker app and I already have my files"
type textarea "x"
type textarea "im building an expense tracker app and I already have my files a"
type textarea "x"
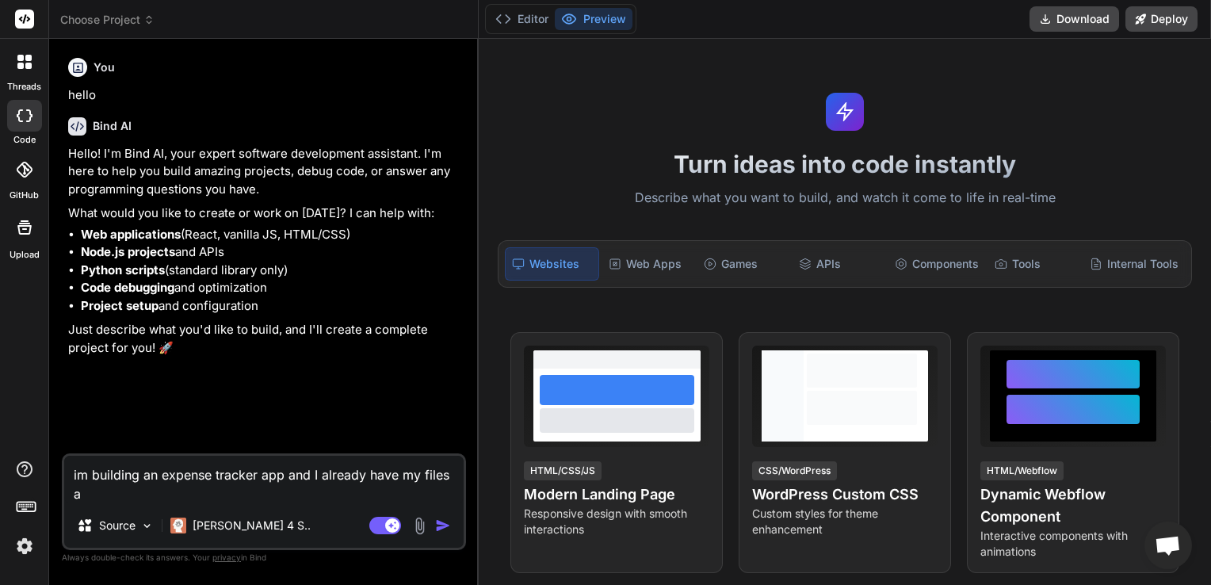
type textarea "im building an expense tracker app and I already have my files"
type textarea "x"
type textarea "im building an expense tracker app and I already have my files"
type textarea "x"
type textarea "im building an expense tracker app and I already have my file"
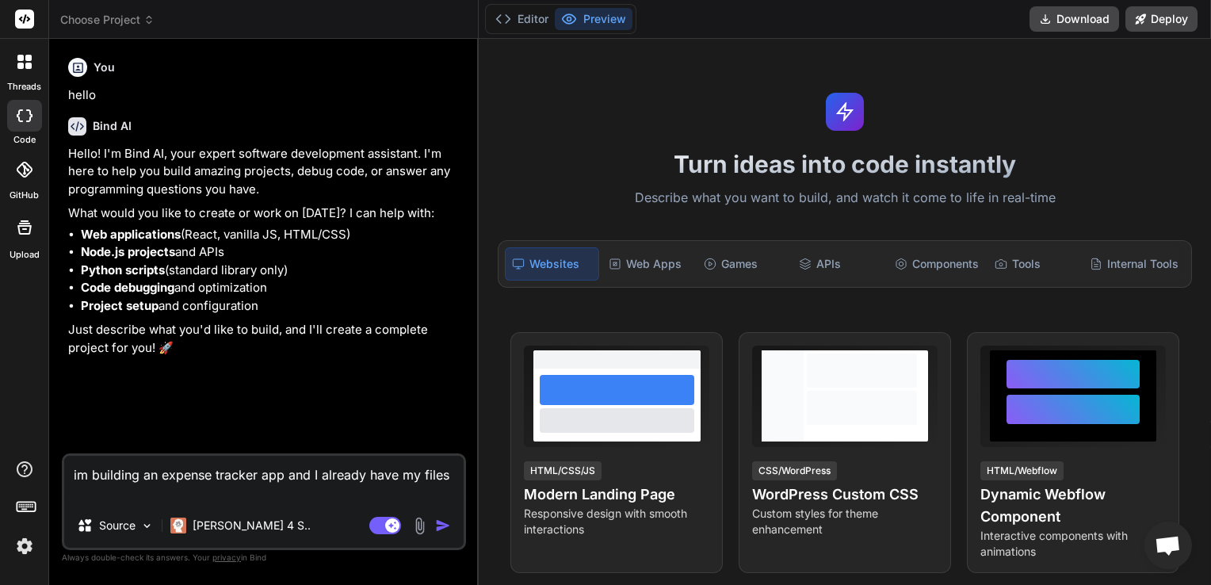
type textarea "x"
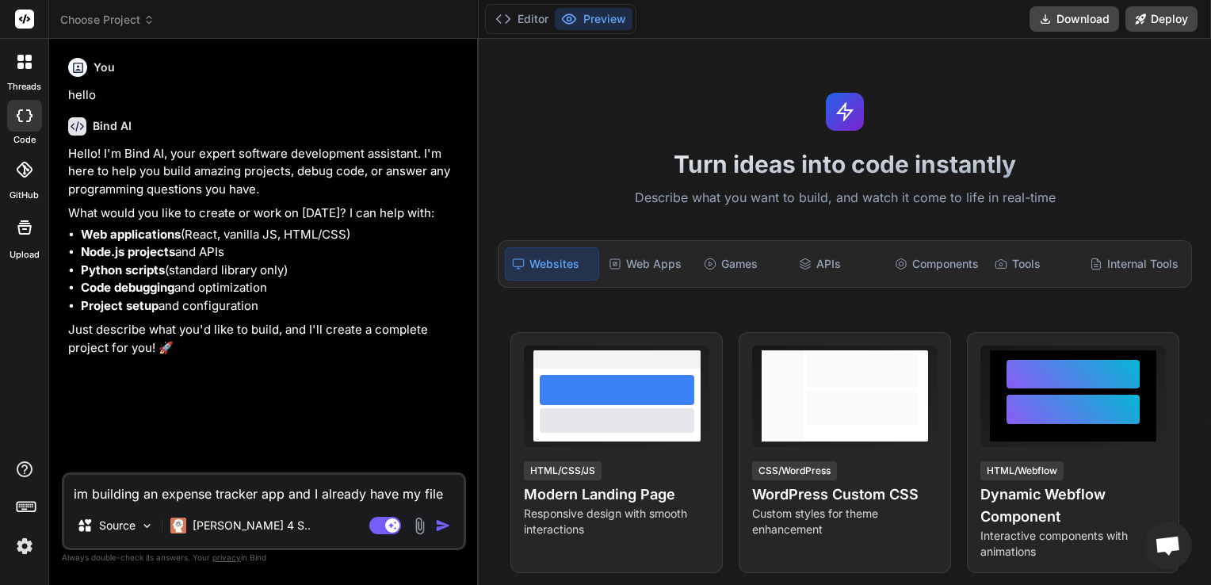
type textarea "im building an expense tracker app and I already have my fil"
type textarea "x"
type textarea "im building an expense tracker app and I already have my fi"
type textarea "x"
type textarea "im building an expense tracker app and I already have my f"
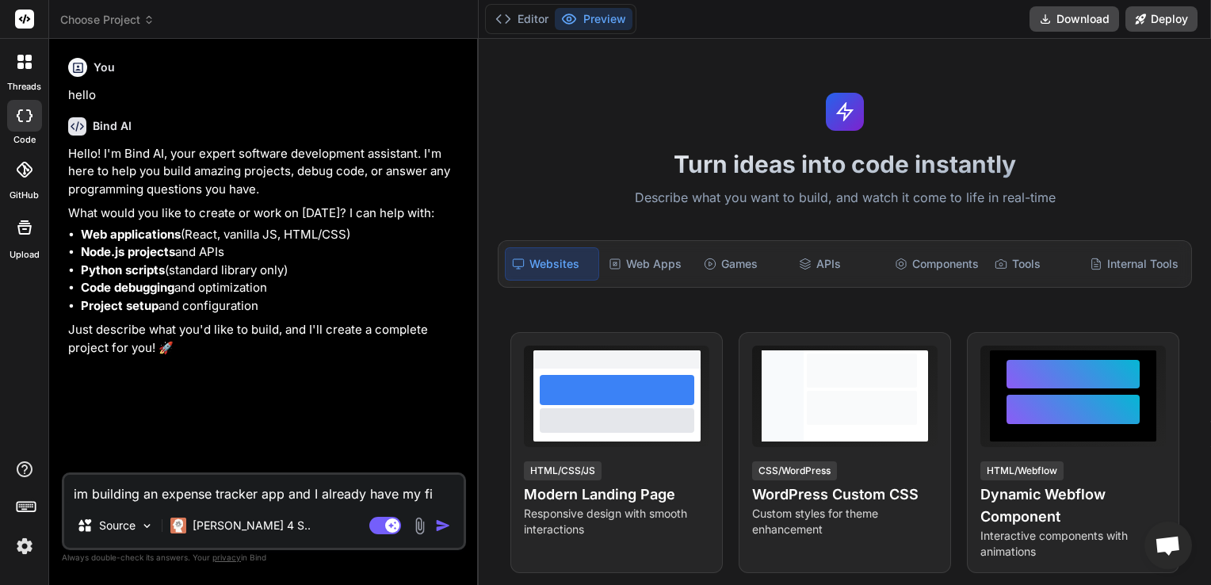
type textarea "x"
type textarea "im building an expense tracker app and I already have my"
type textarea "x"
type textarea "im building an expense tracker app and I already have my c"
type textarea "x"
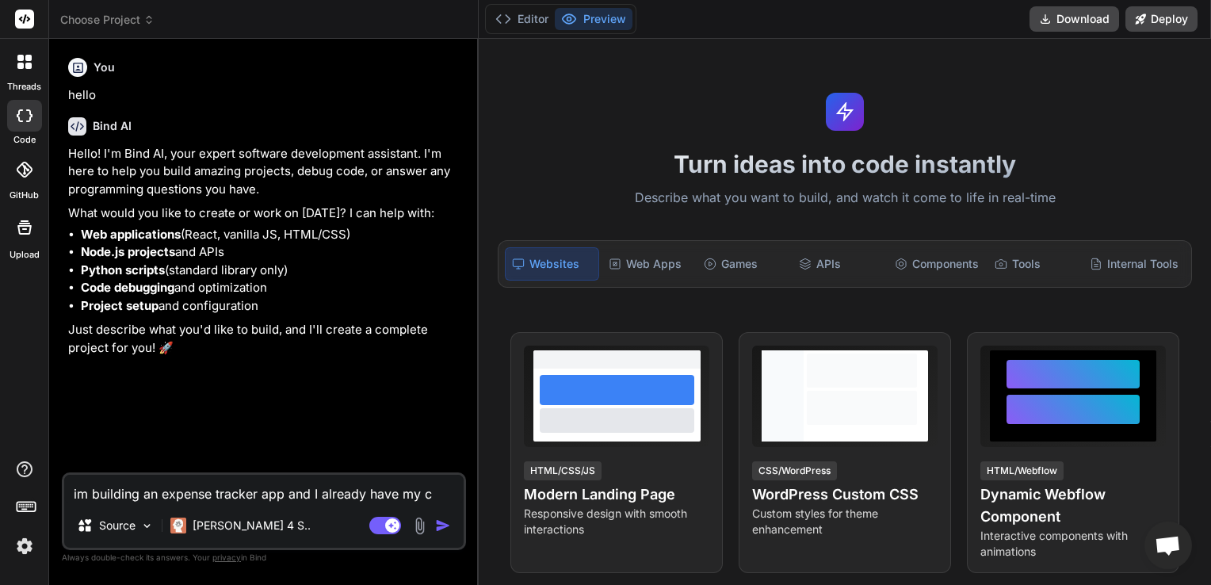
type textarea "im building an expense tracker app and I already have my co"
type textarea "x"
type textarea "im building an expense tracker app and I already have my cod"
type textarea "x"
type textarea "im building an expense tracker app and I already have my code"
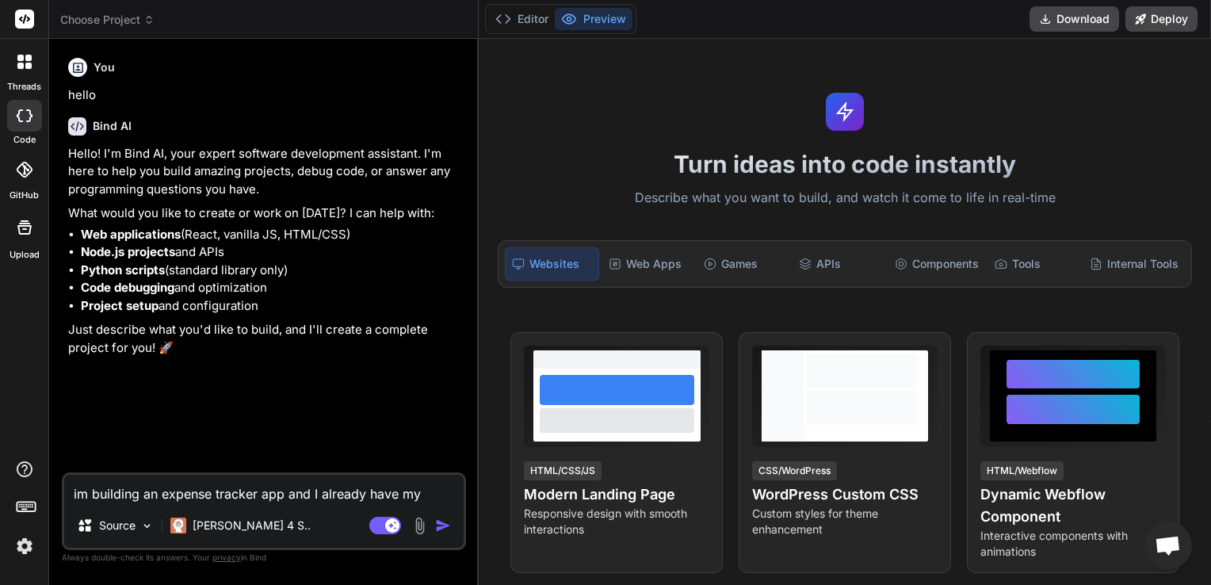
type textarea "x"
type textarea "im building an expense tracker app and I already have my codes"
type textarea "x"
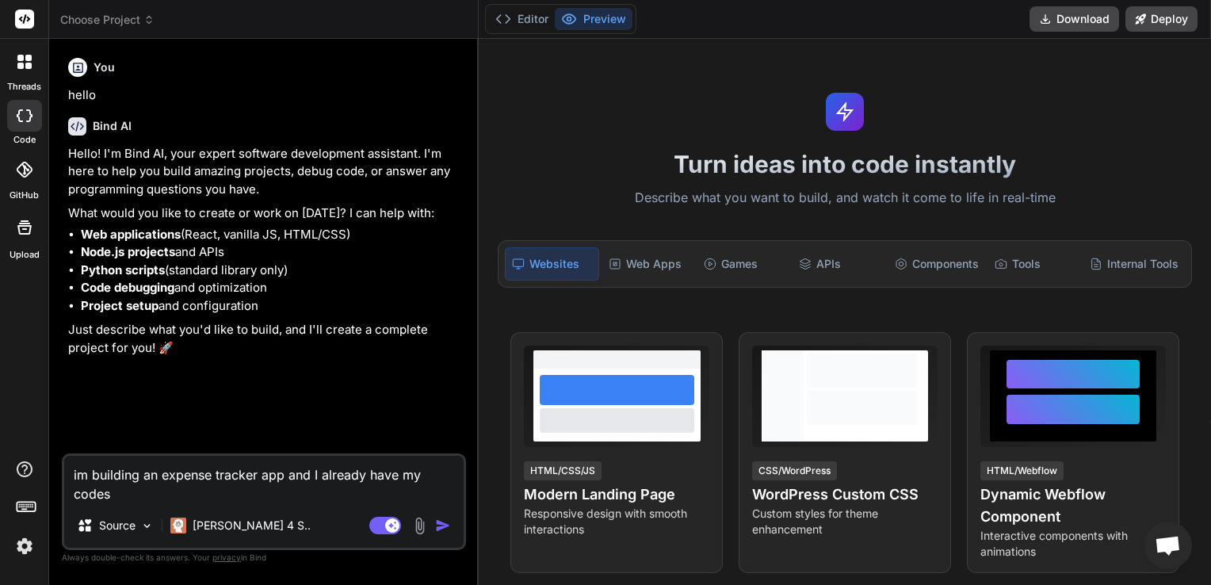
type textarea "im building an expense tracker app and I already have my codes"
type textarea "x"
type textarea "im building an expense tracker app and I already have my codes r"
type textarea "x"
type textarea "im building an expense tracker app and I already have my codes re"
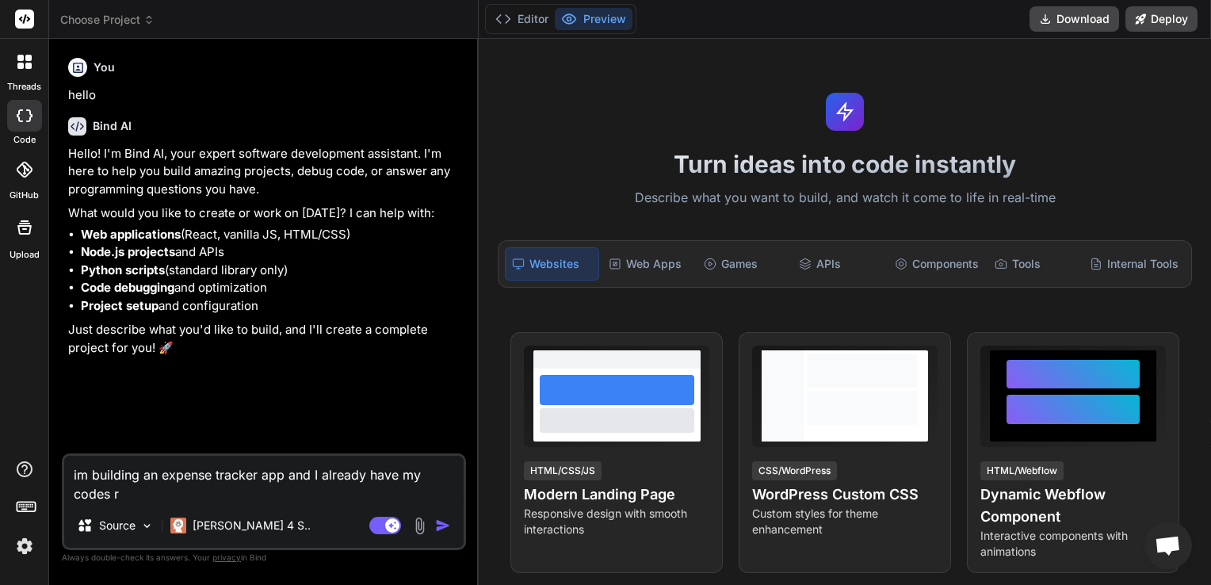
type textarea "x"
type textarea "im building an expense tracker app and I already have my codes rea"
type textarea "x"
type textarea "im building an expense tracker app and I already have my codes read"
type textarea "x"
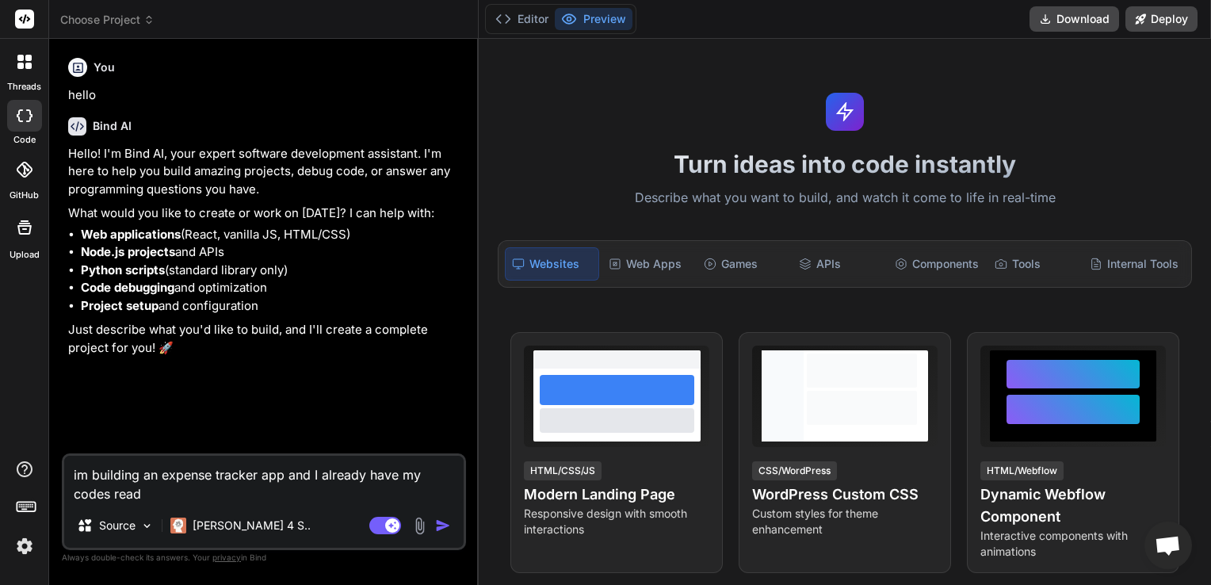
type textarea "im building an expense tracker app and I already have my codes ready"
type textarea "x"
type textarea "im building an expense tracker app and I already have my codes ready"
type textarea "x"
type textarea "im building an expense tracker app and I already have my codes ready h"
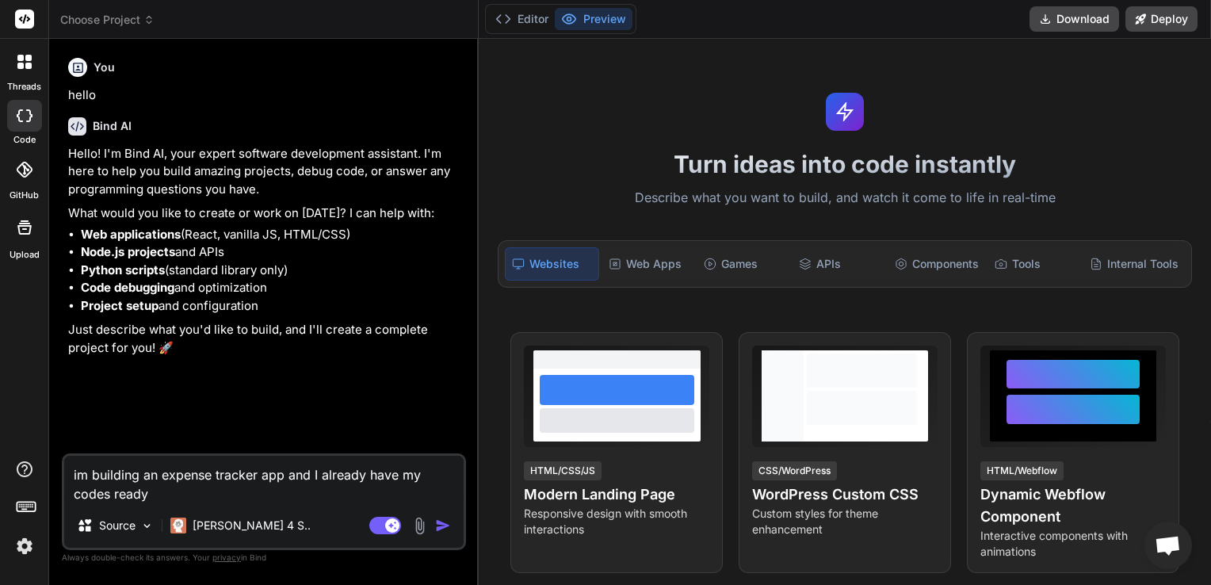
type textarea "x"
type textarea "im building an expense tracker app and I already have my codes ready ho"
type textarea "x"
type textarea "im building an expense tracker app and I already have my codes ready how"
type textarea "x"
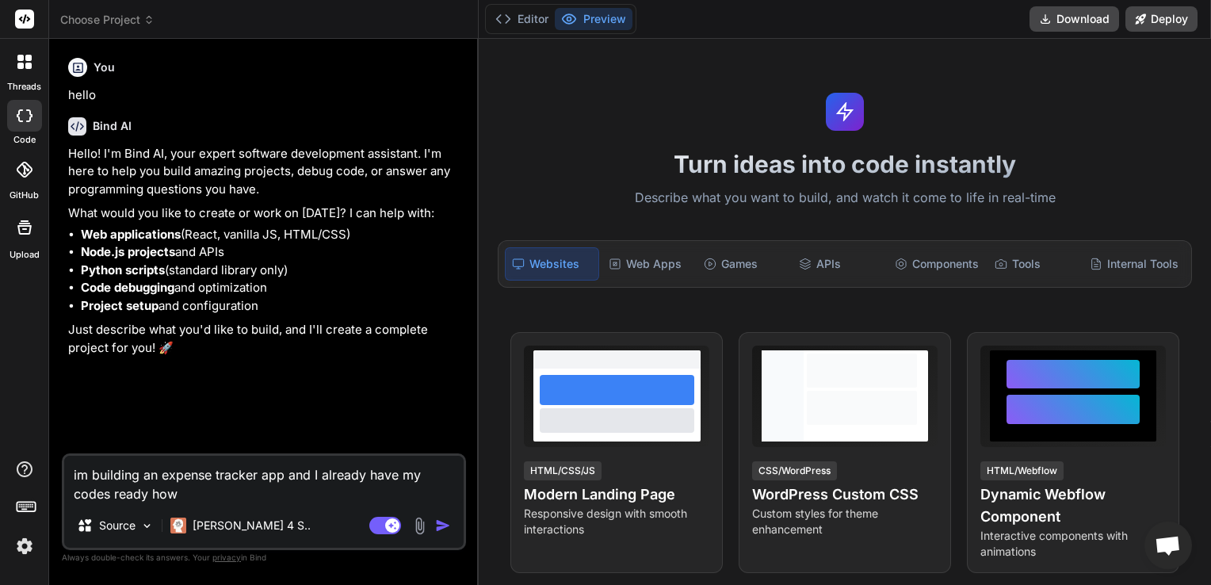
type textarea "im building an expense tracker app and I already have my codes ready how"
type textarea "x"
type textarea "im building an expense tracker app and I already have my codes ready how d"
type textarea "x"
type textarea "im building an expense tracker app and I already have my codes ready how do"
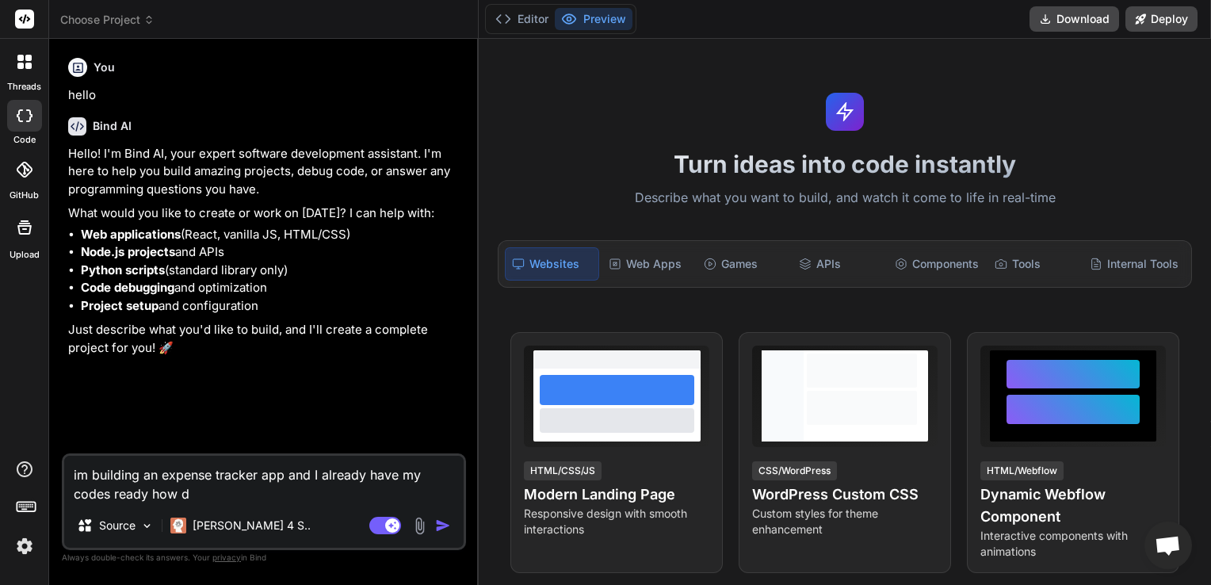
type textarea "x"
type textarea "im building an expense tracker app and I already have my codes ready how do"
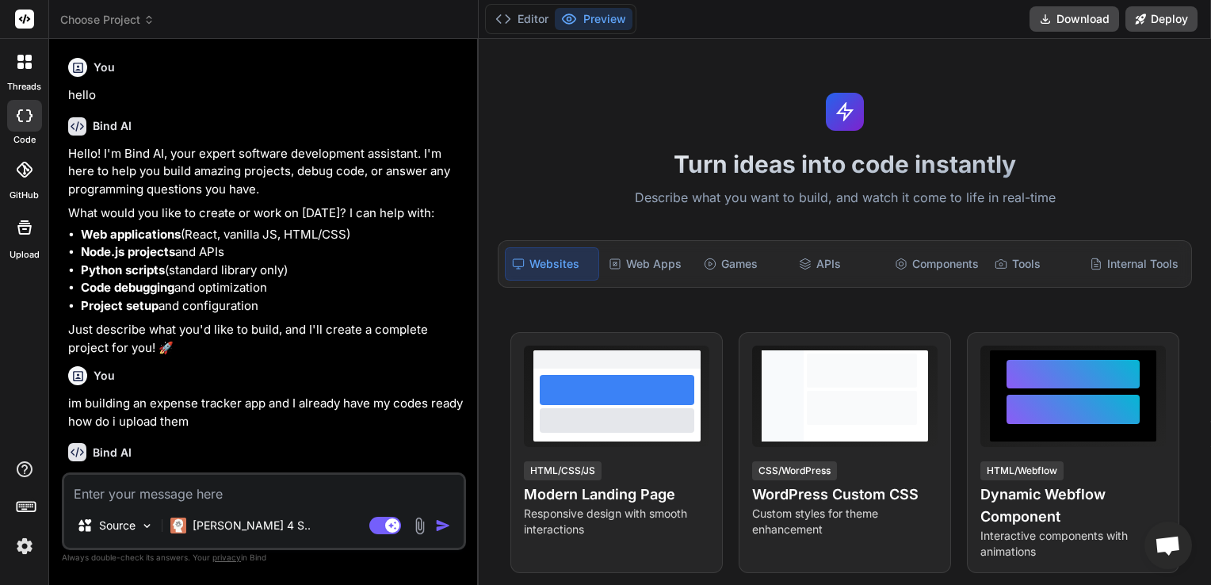
scroll to position [68, 0]
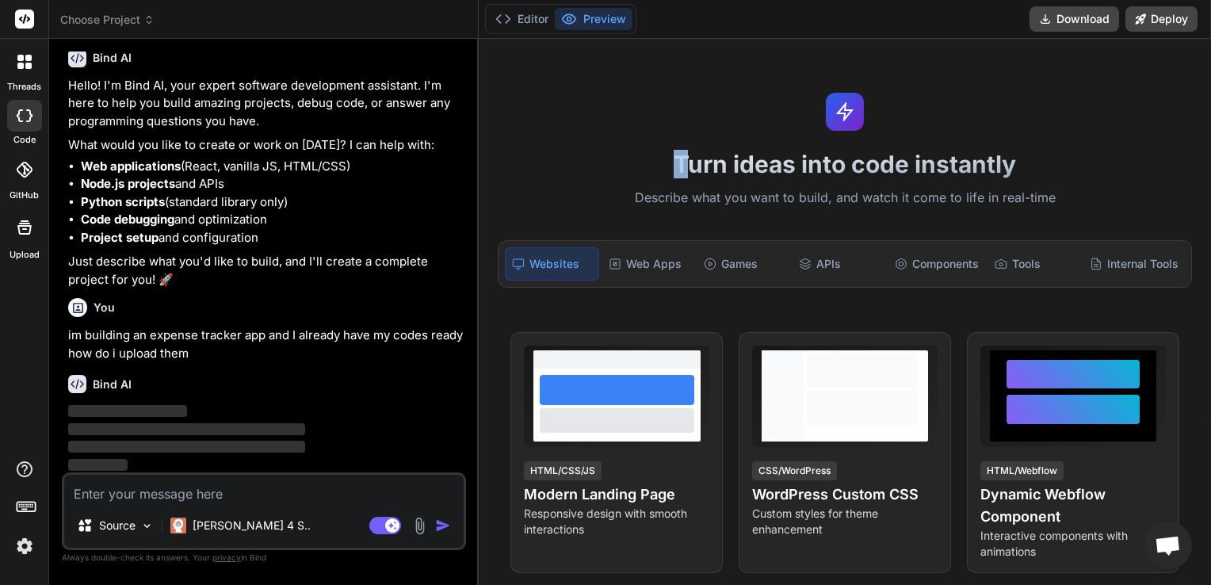
drag, startPoint x: 834, startPoint y: 103, endPoint x: 689, endPoint y: 140, distance: 149.6
click at [689, 140] on div "Turn ideas into code instantly Describe what you want to build, and watch it co…" at bounding box center [845, 312] width 732 height 546
drag, startPoint x: 689, startPoint y: 140, endPoint x: 640, endPoint y: 154, distance: 51.2
click at [640, 154] on h1 "Turn ideas into code instantly" at bounding box center [844, 164] width 713 height 29
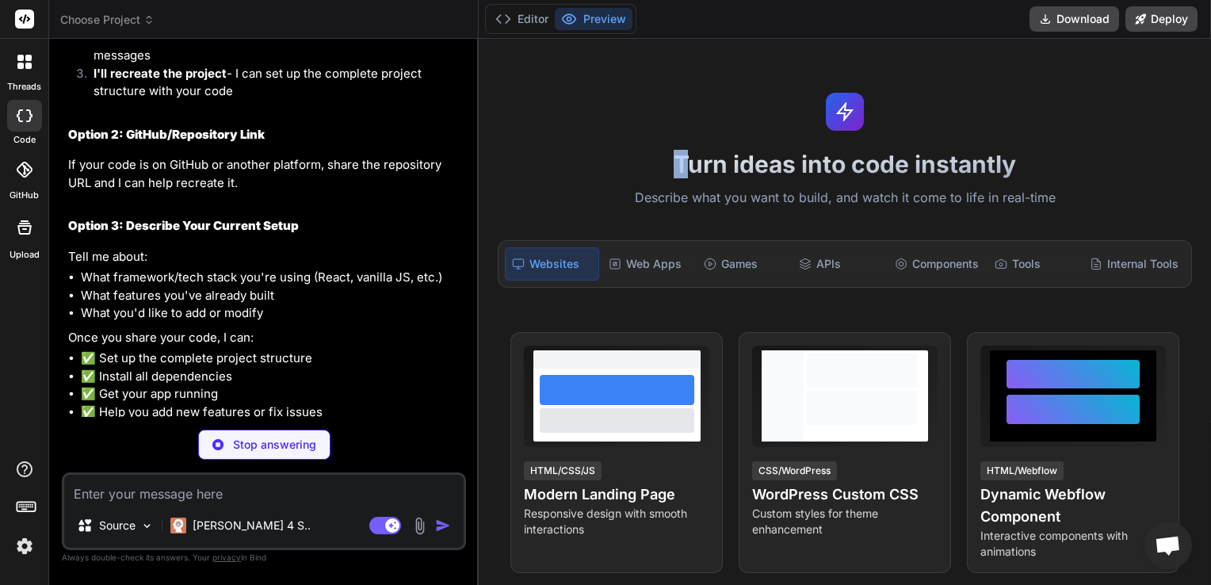
scroll to position [597, 0]
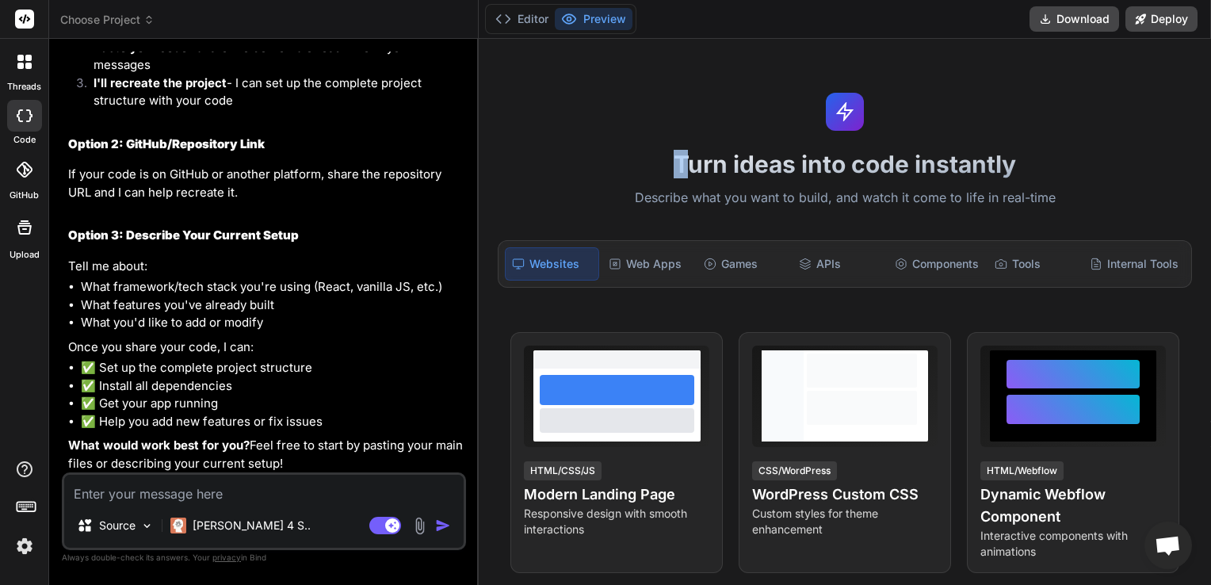
click at [422, 532] on img at bounding box center [420, 526] width 18 height 18
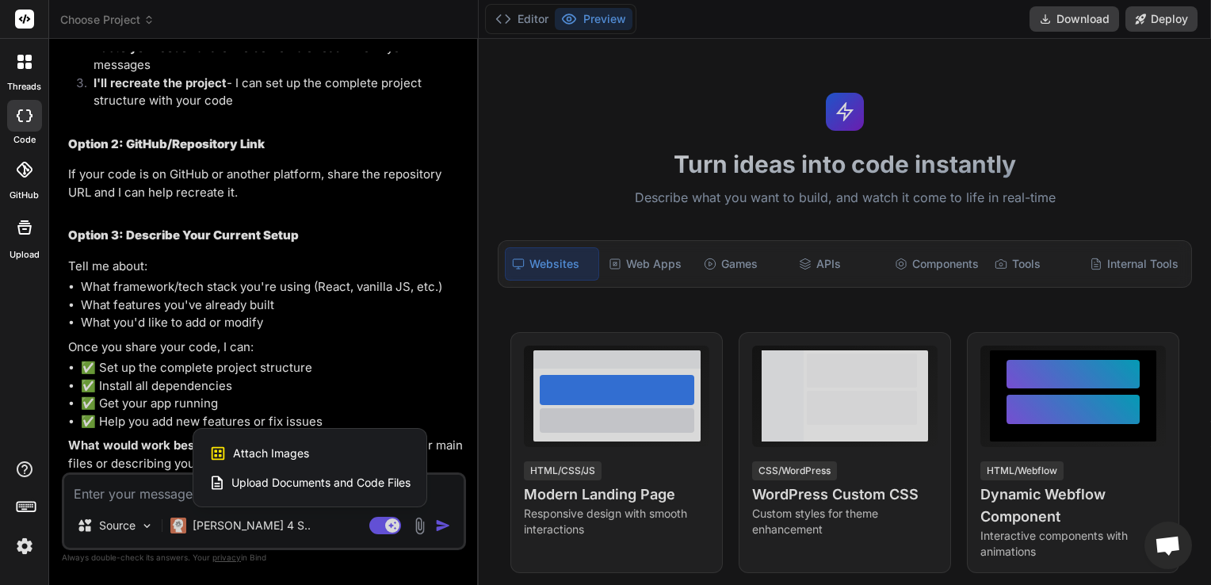
click at [356, 484] on span "Upload Documents and Code Files" at bounding box center [320, 483] width 179 height 16
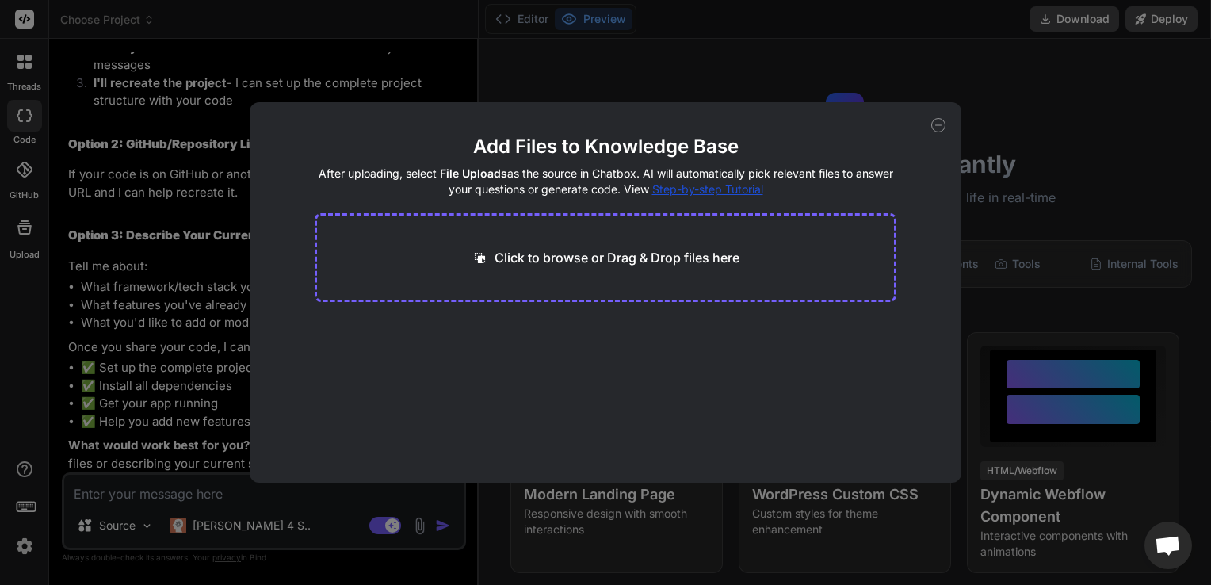
click at [479, 255] on icon at bounding box center [480, 257] width 10 height 10
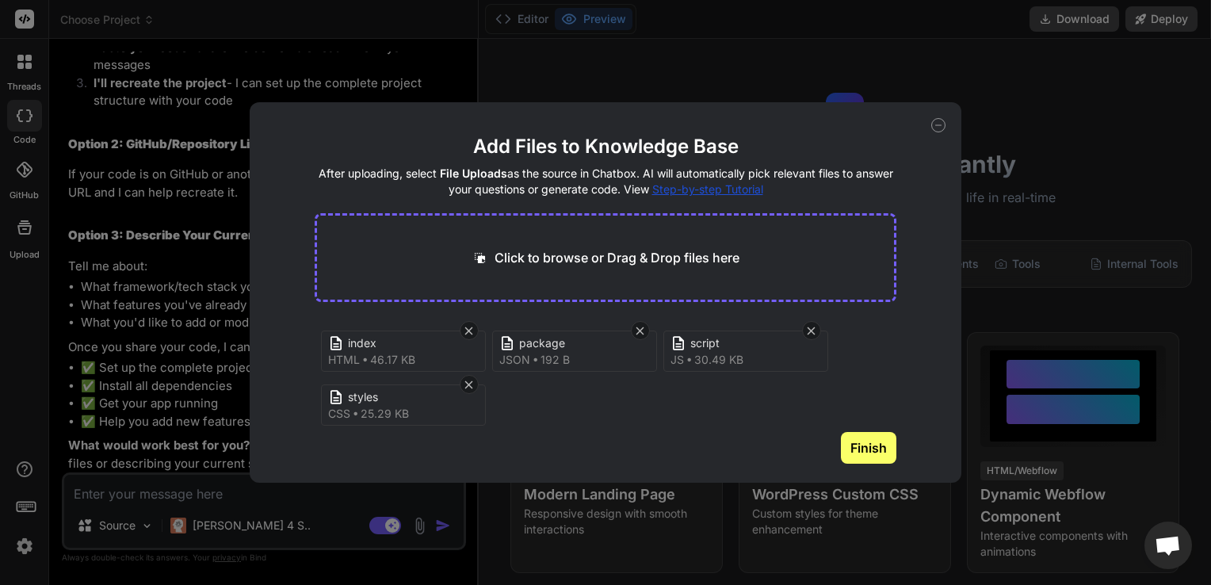
click at [869, 444] on button "Finish" at bounding box center [868, 448] width 55 height 32
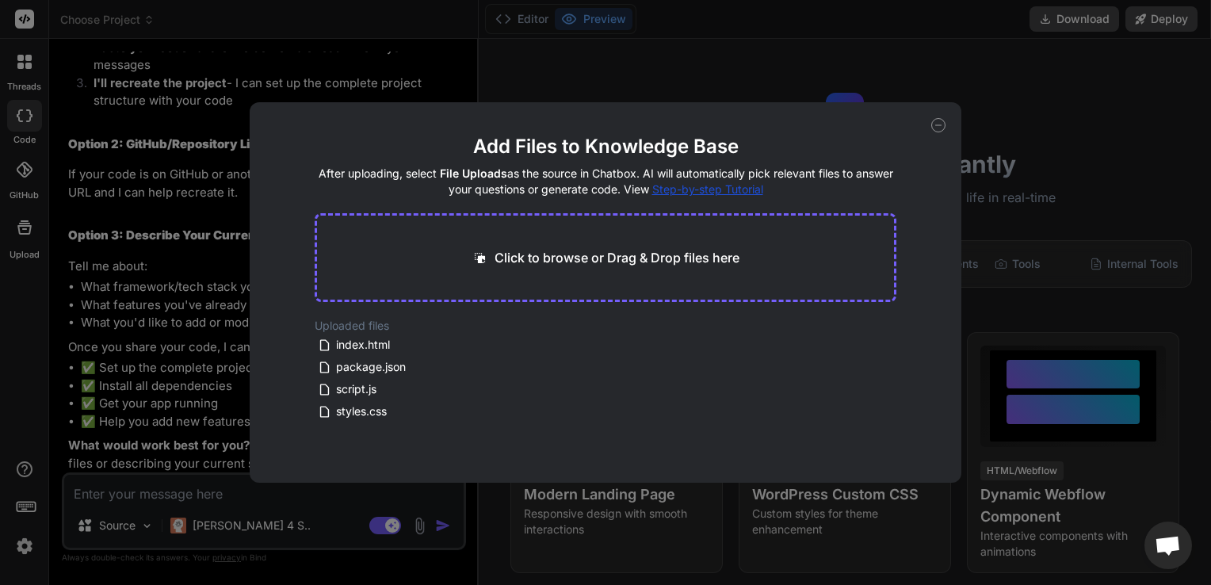
click at [942, 123] on icon at bounding box center [938, 125] width 14 height 14
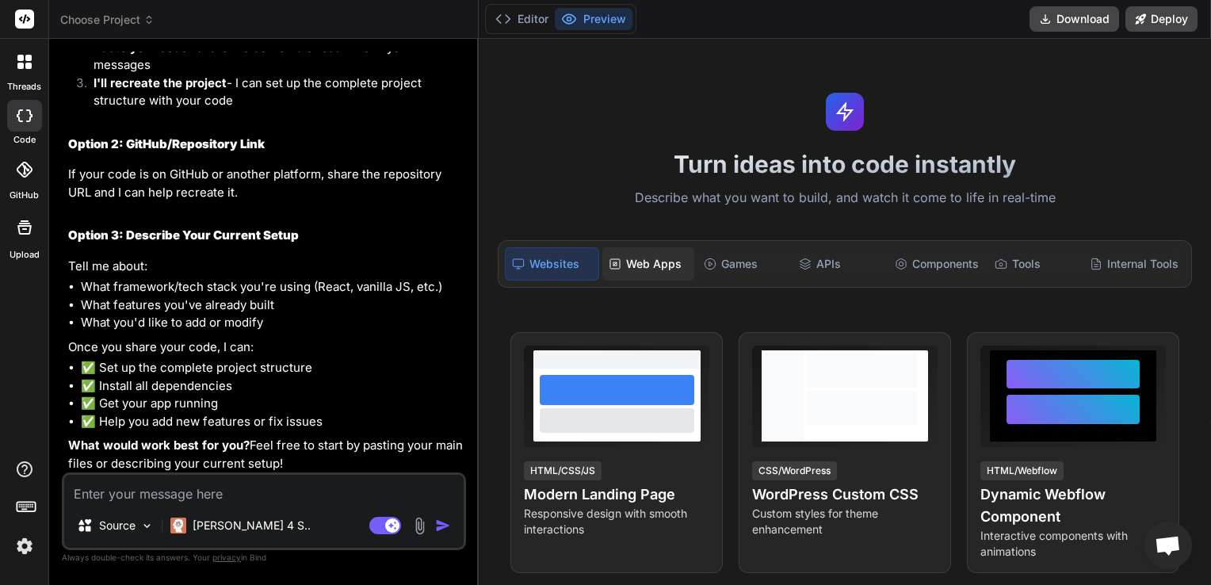
click at [624, 255] on div "Web Apps" at bounding box center [648, 263] width 92 height 33
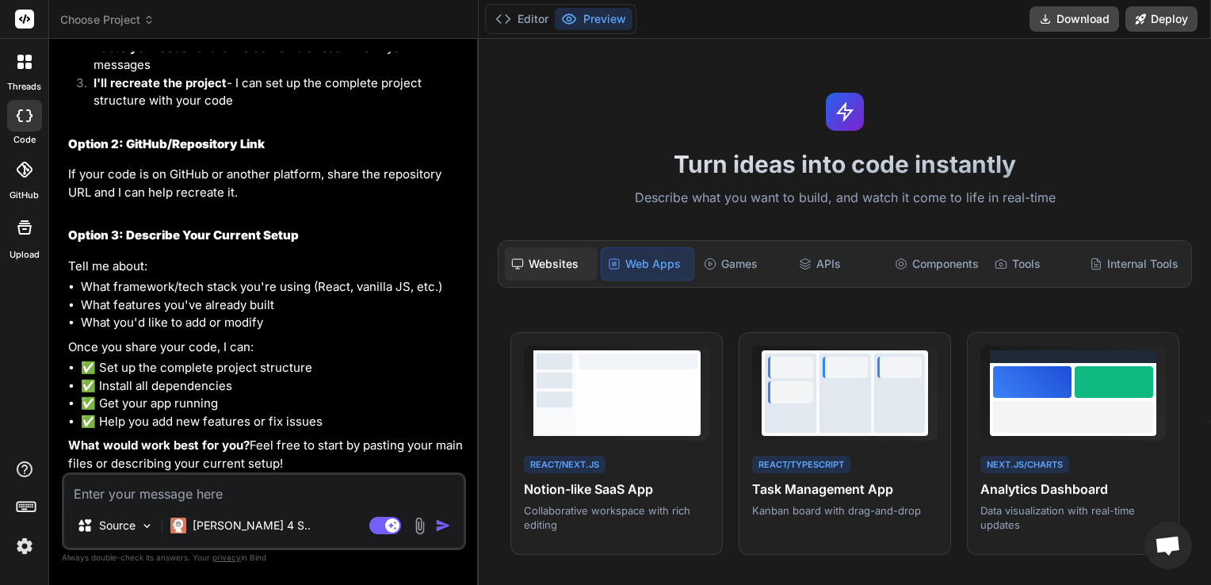
click at [556, 263] on div "Websites" at bounding box center [551, 263] width 92 height 33
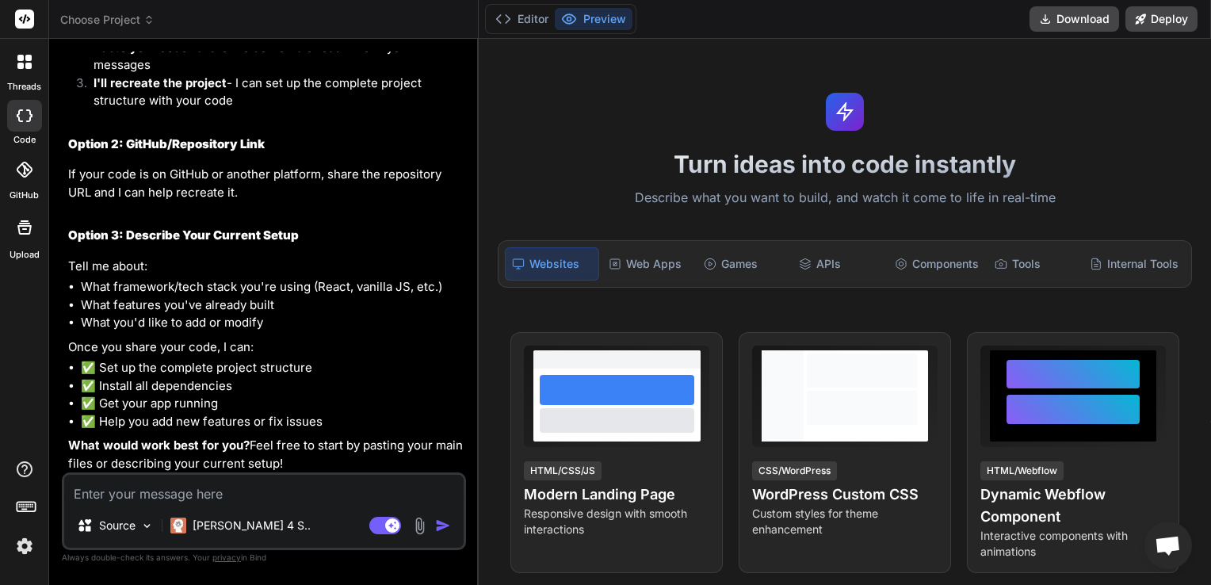
click at [275, 499] on textarea at bounding box center [263, 489] width 399 height 29
click at [441, 521] on img "button" at bounding box center [443, 526] width 16 height 16
click at [175, 495] on textarea at bounding box center [263, 489] width 399 height 29
click at [422, 531] on img at bounding box center [420, 526] width 18 height 18
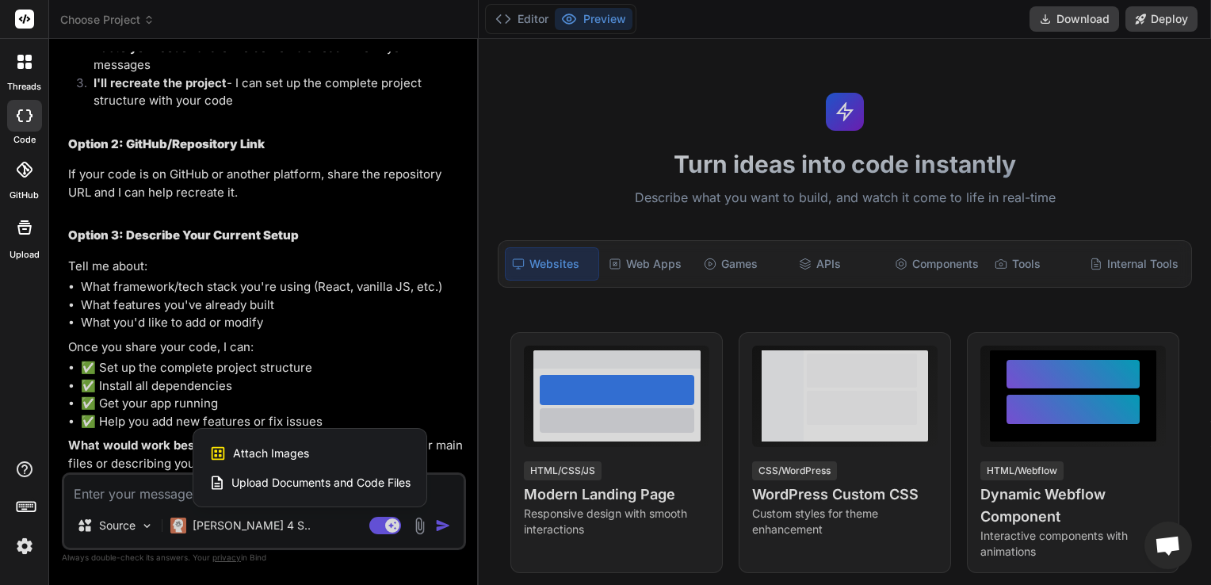
drag, startPoint x: 317, startPoint y: 385, endPoint x: 301, endPoint y: 377, distance: 17.7
click at [317, 385] on div at bounding box center [605, 292] width 1211 height 585
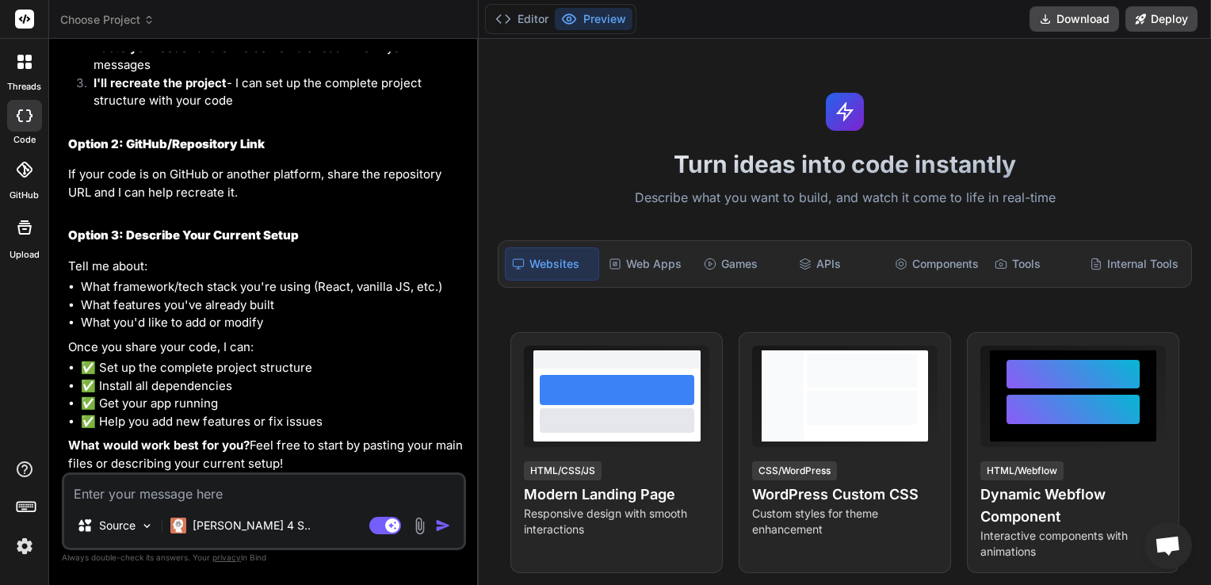
click at [147, 493] on textarea at bounding box center [263, 489] width 399 height 29
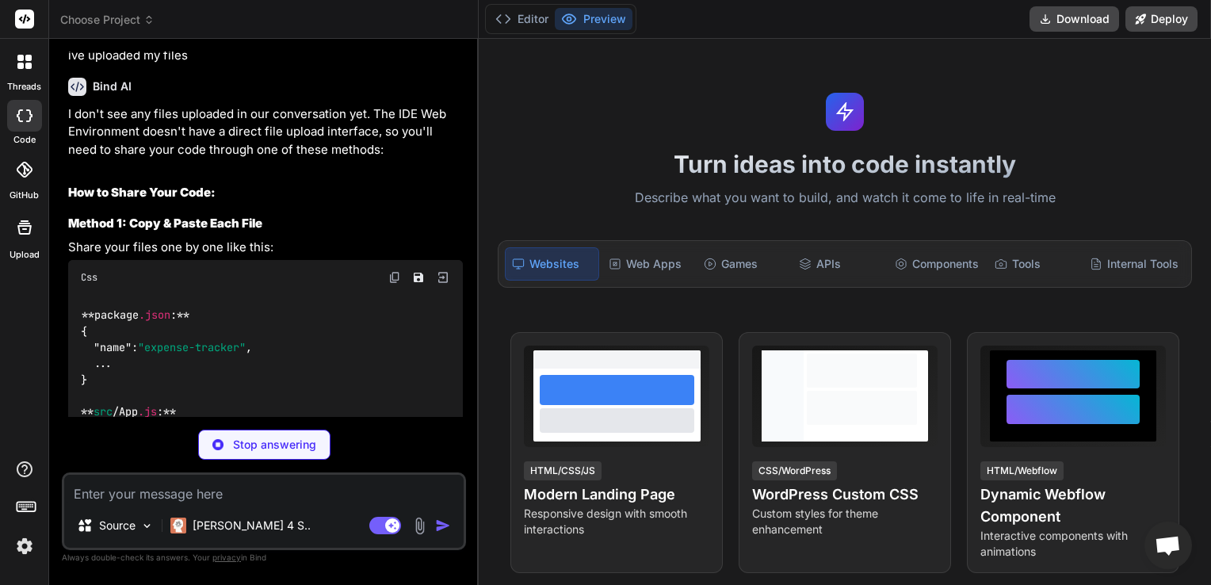
scroll to position [1078, 0]
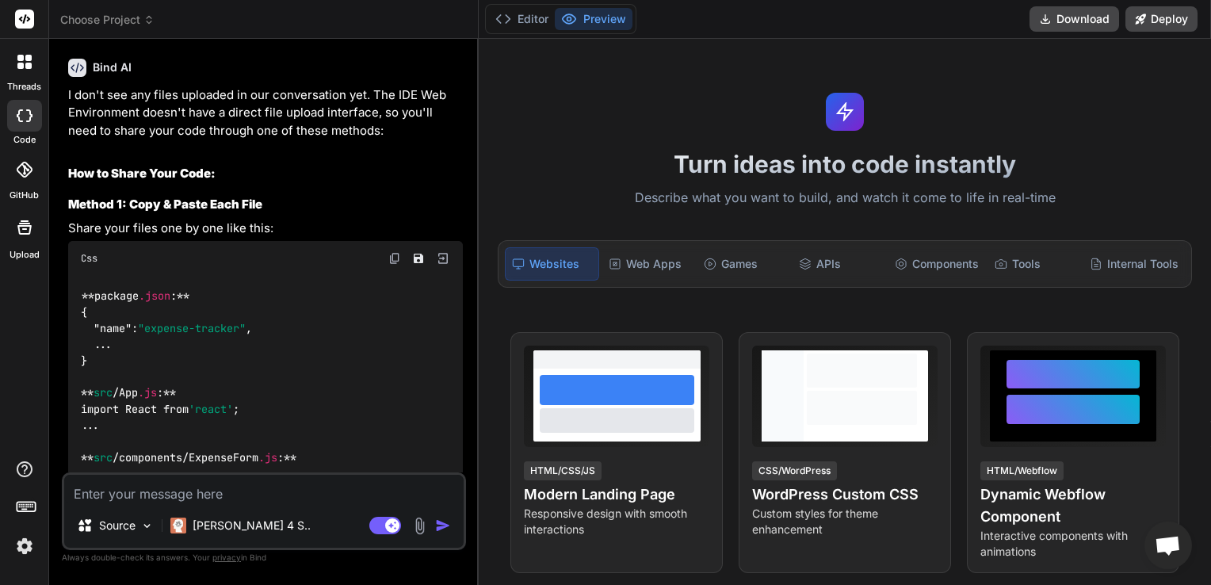
click at [422, 528] on img at bounding box center [420, 526] width 18 height 18
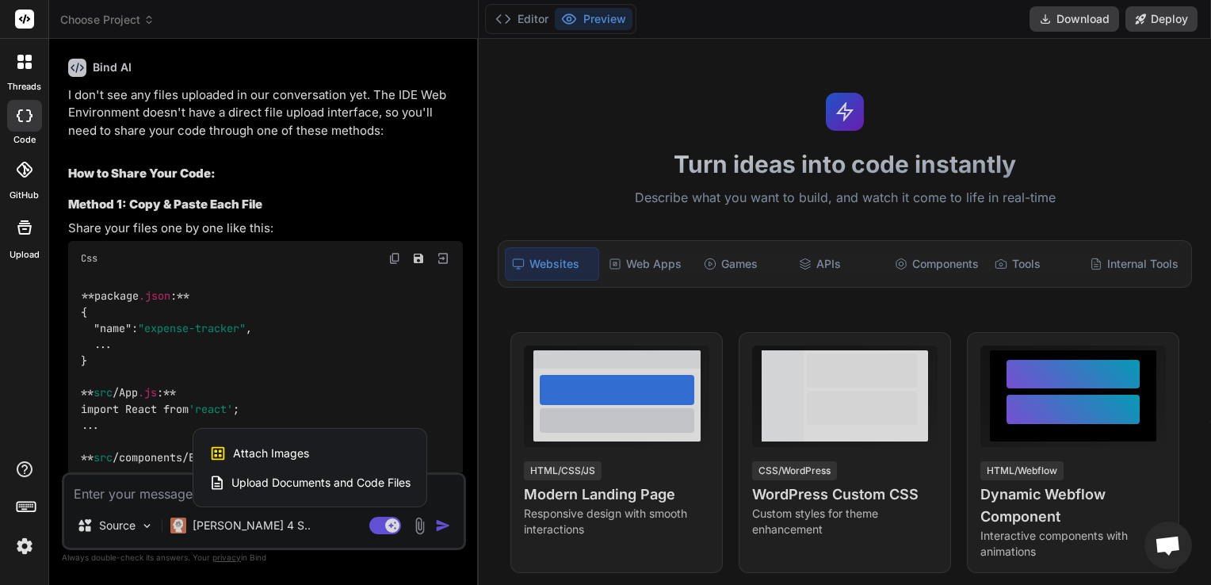
click at [355, 476] on span "Upload Documents and Code Files" at bounding box center [320, 483] width 179 height 16
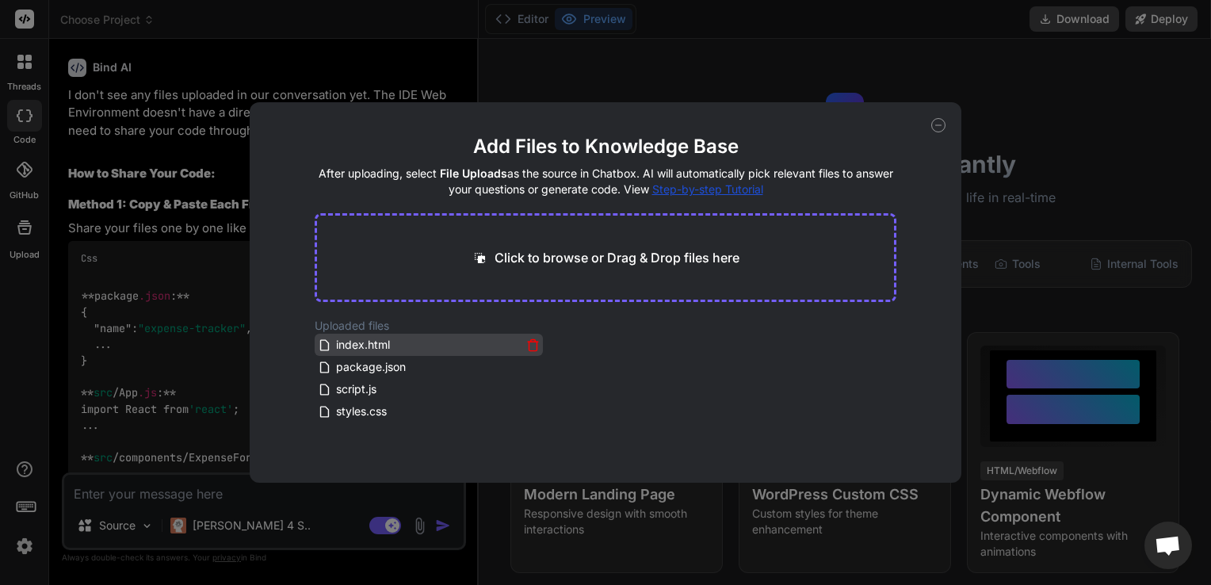
click at [376, 345] on span "index.html" at bounding box center [362, 344] width 57 height 19
click at [506, 195] on h4 "After uploading, select File Uploads as the source in Chatbox. AI will automati…" at bounding box center [606, 182] width 583 height 32
click at [940, 126] on icon at bounding box center [938, 125] width 14 height 14
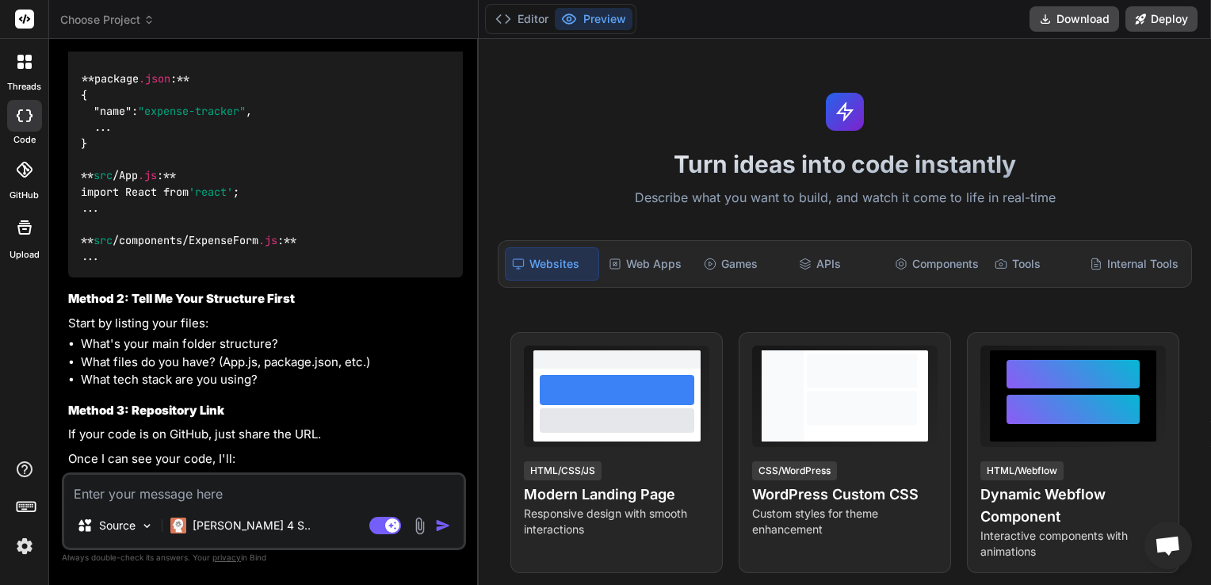
scroll to position [1391, 0]
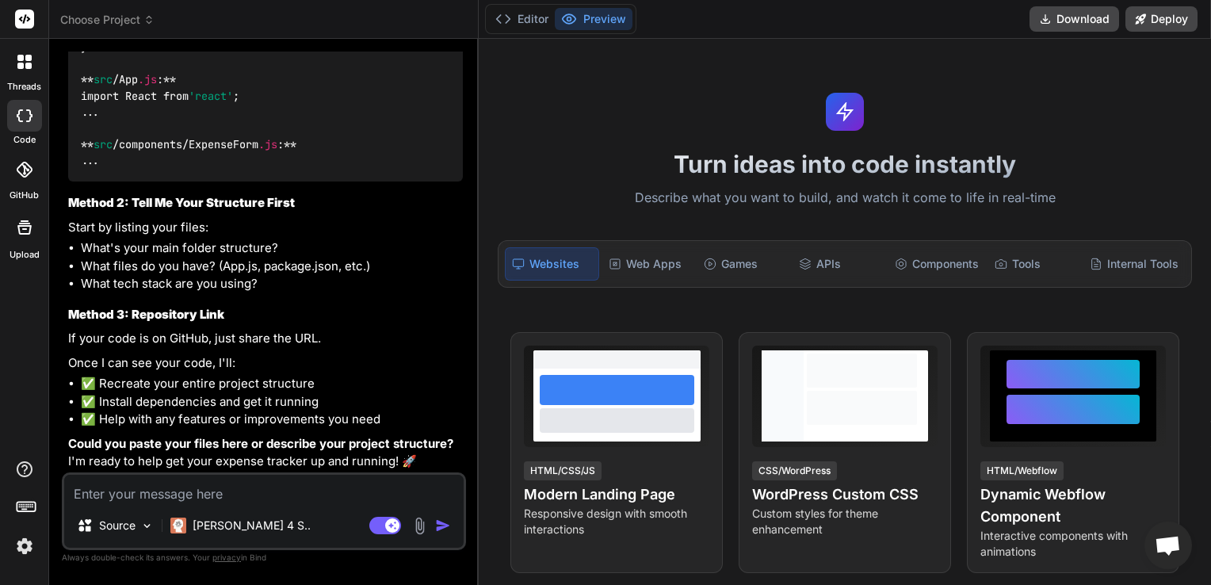
click at [289, 501] on textarea at bounding box center [263, 489] width 399 height 29
paste textarea "https://github.com/Hendel-Alexandre/Munney.git"
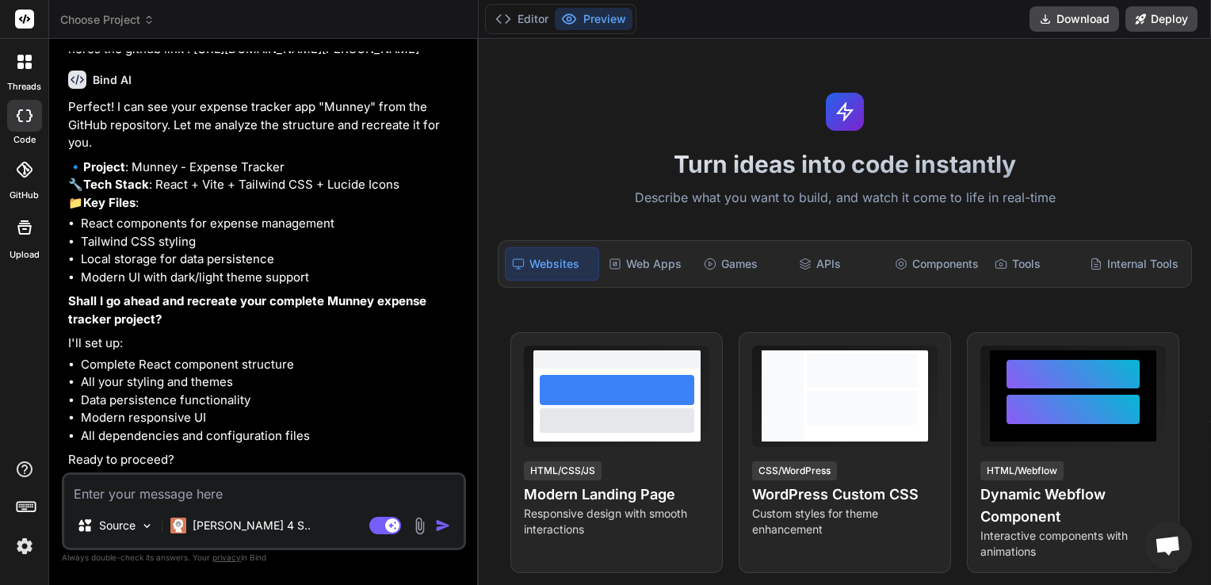
scroll to position [1911, 0]
click at [258, 493] on textarea at bounding box center [263, 489] width 399 height 29
paste textarea "when testing users can only log back in on the device the registered in. I want…"
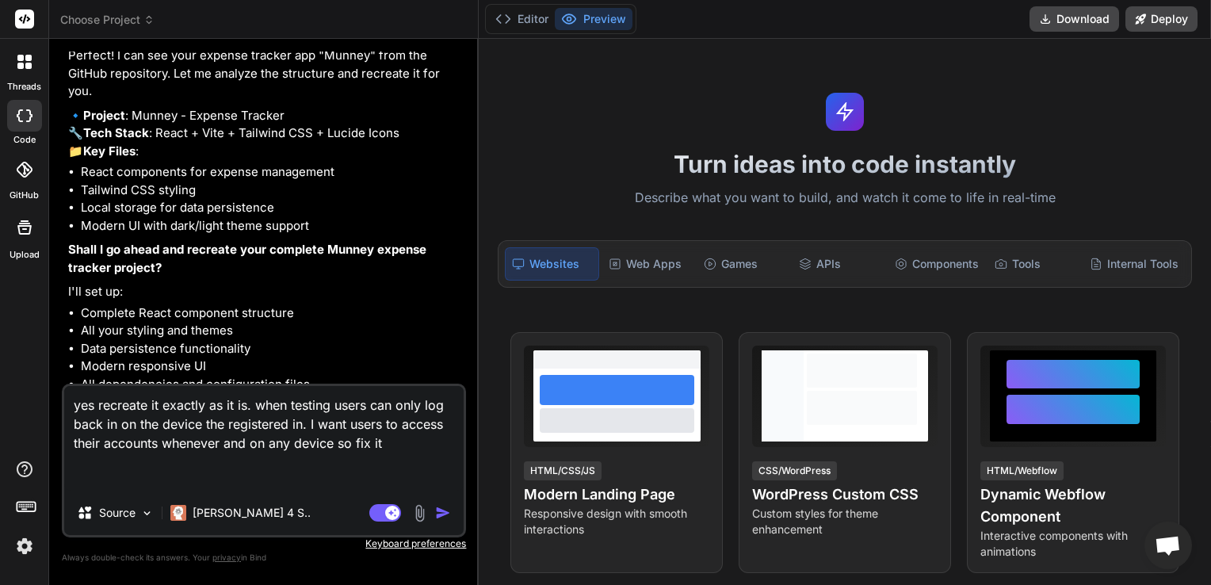
click at [254, 403] on textarea "yes recreate it exactly as it is. when testing users can only log back in on th…" at bounding box center [263, 438] width 399 height 105
click at [437, 442] on textarea "yes recreate it exactly as it is. Also when testing users can only log back in …" at bounding box center [263, 438] width 399 height 105
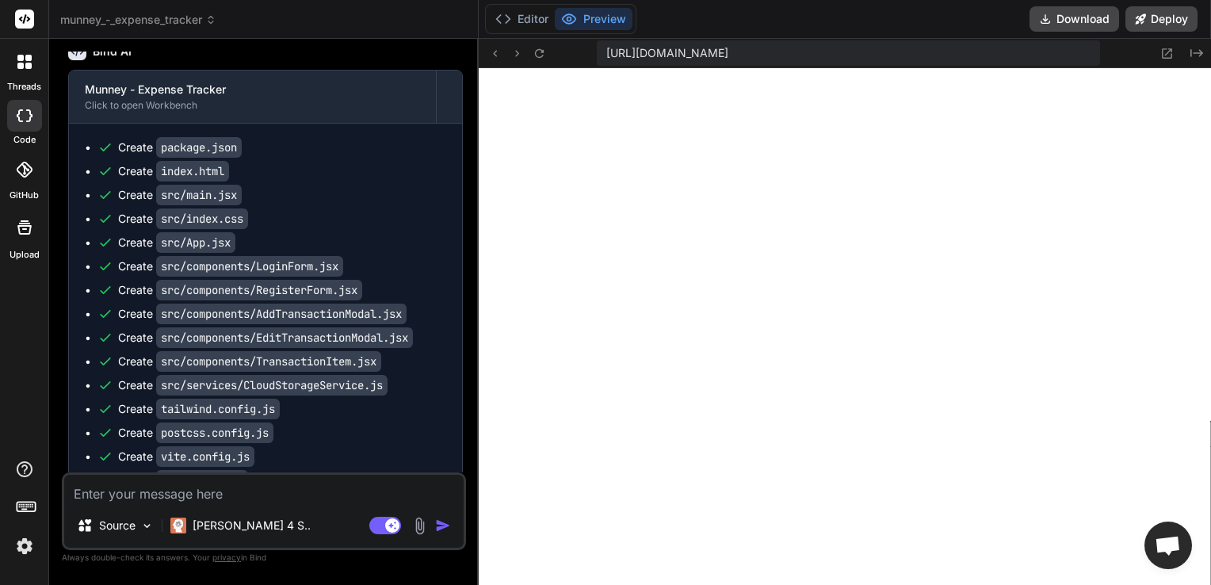
scroll to position [2220, 0]
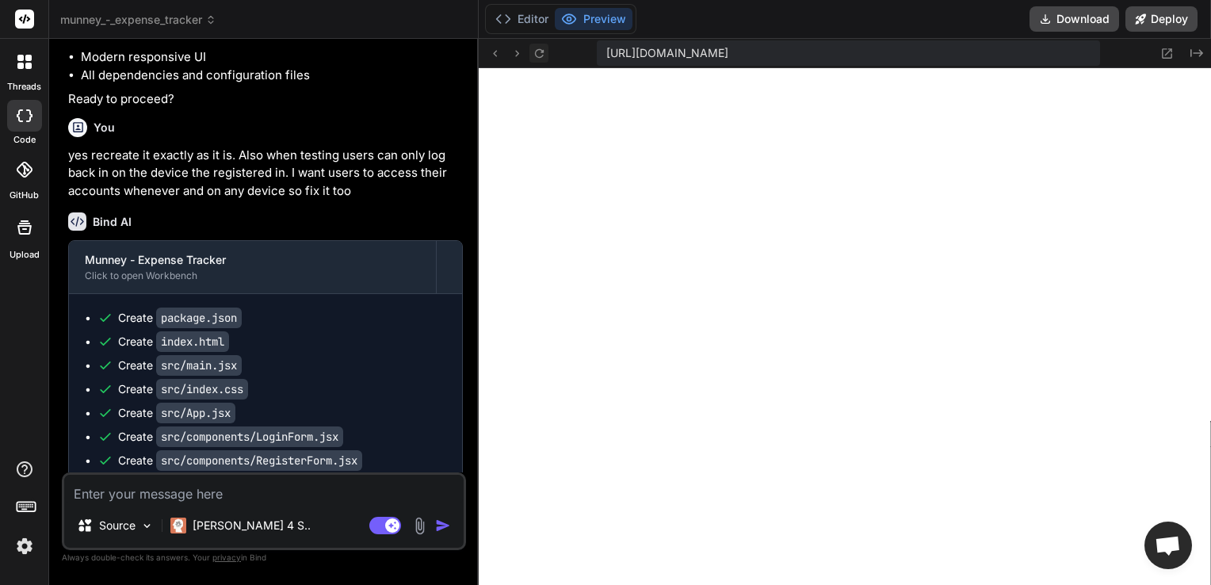
click at [543, 52] on icon at bounding box center [539, 52] width 9 height 9
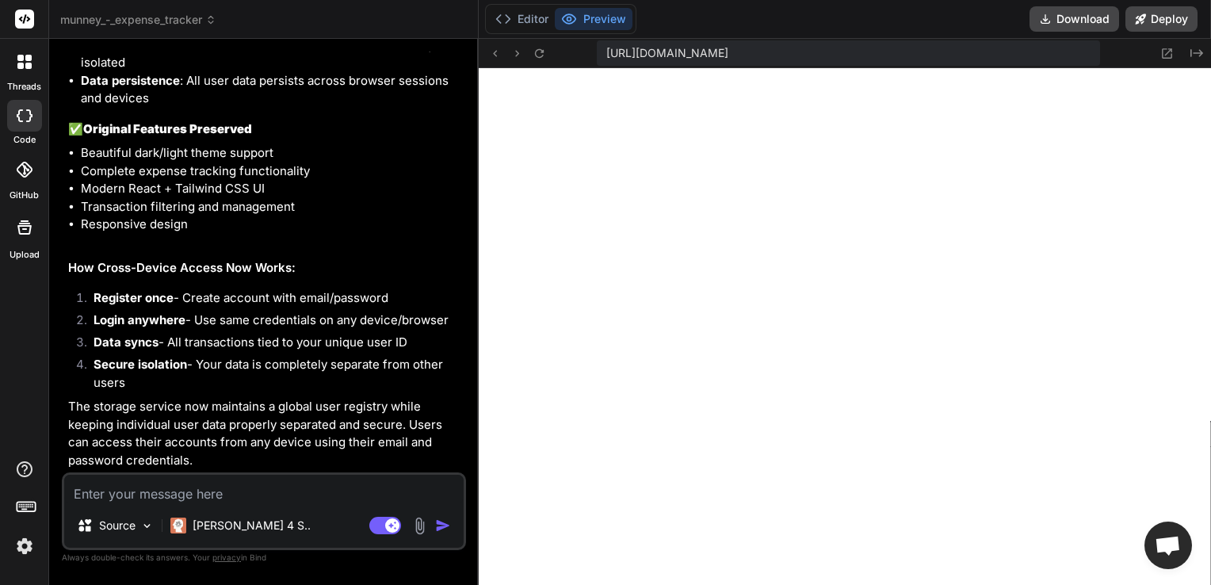
scroll to position [3330, 0]
click at [216, 499] on textarea at bounding box center [263, 489] width 399 height 29
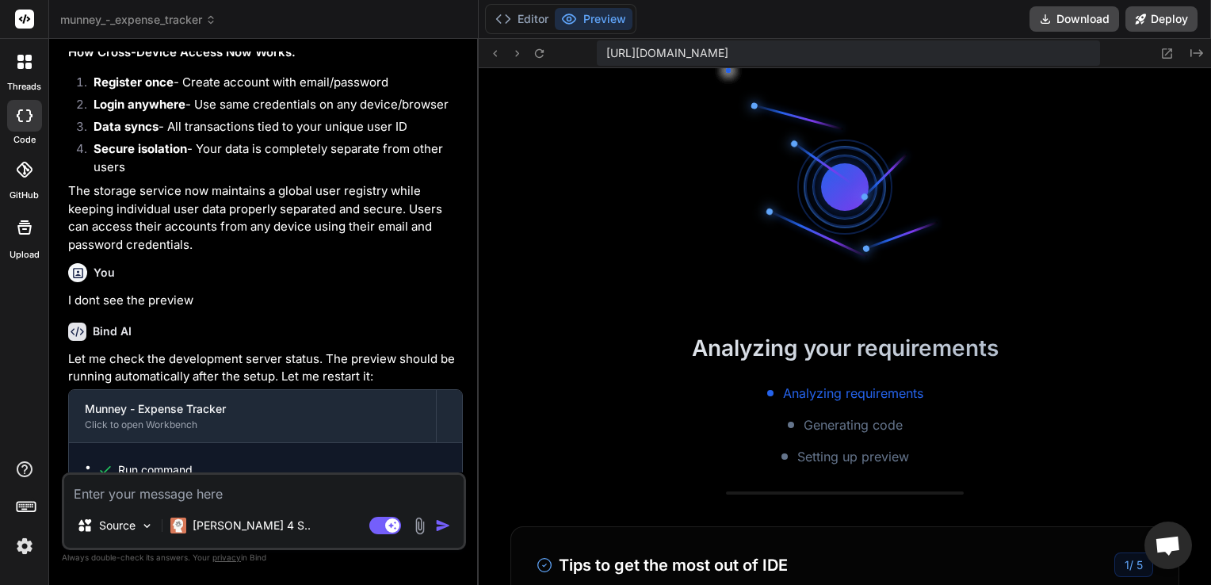
scroll to position [3888, 0]
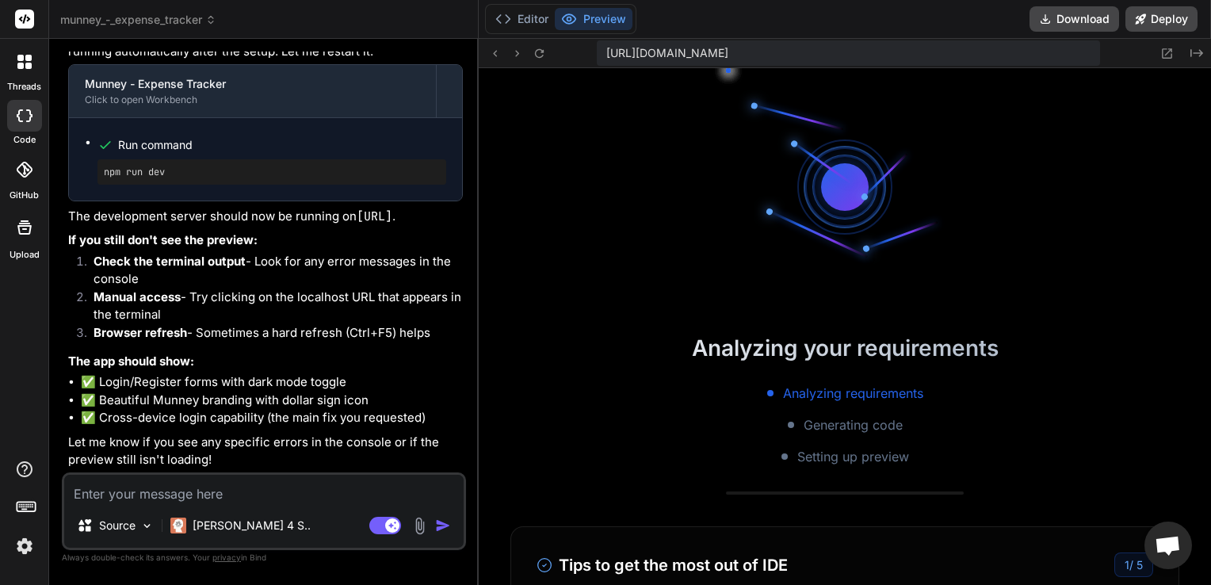
click at [419, 530] on img at bounding box center [420, 526] width 18 height 18
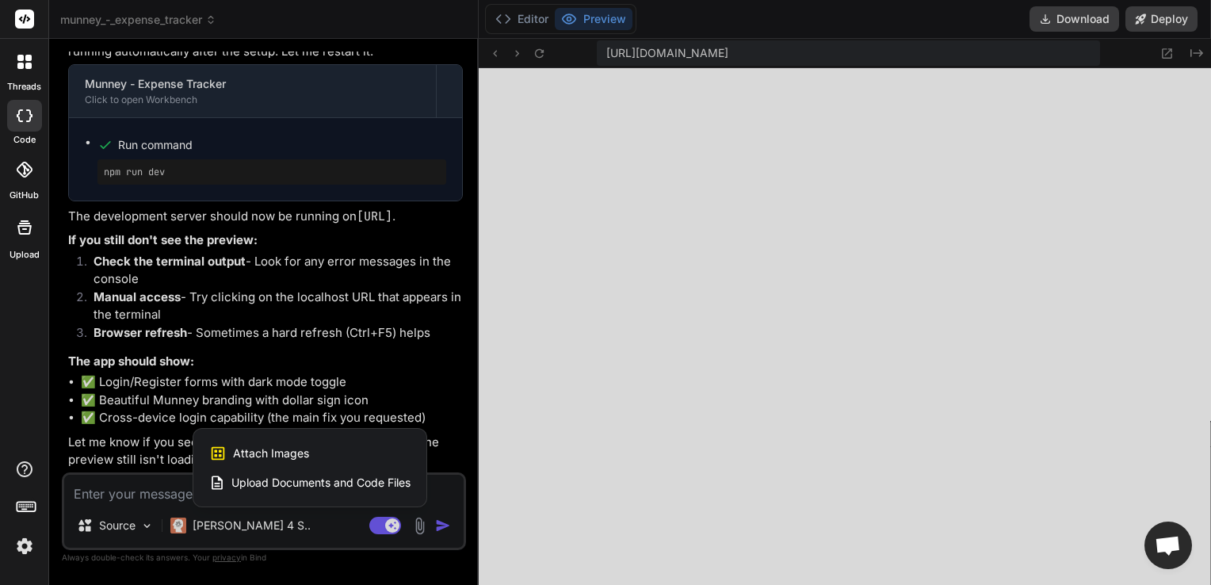
click at [434, 314] on div at bounding box center [605, 292] width 1211 height 585
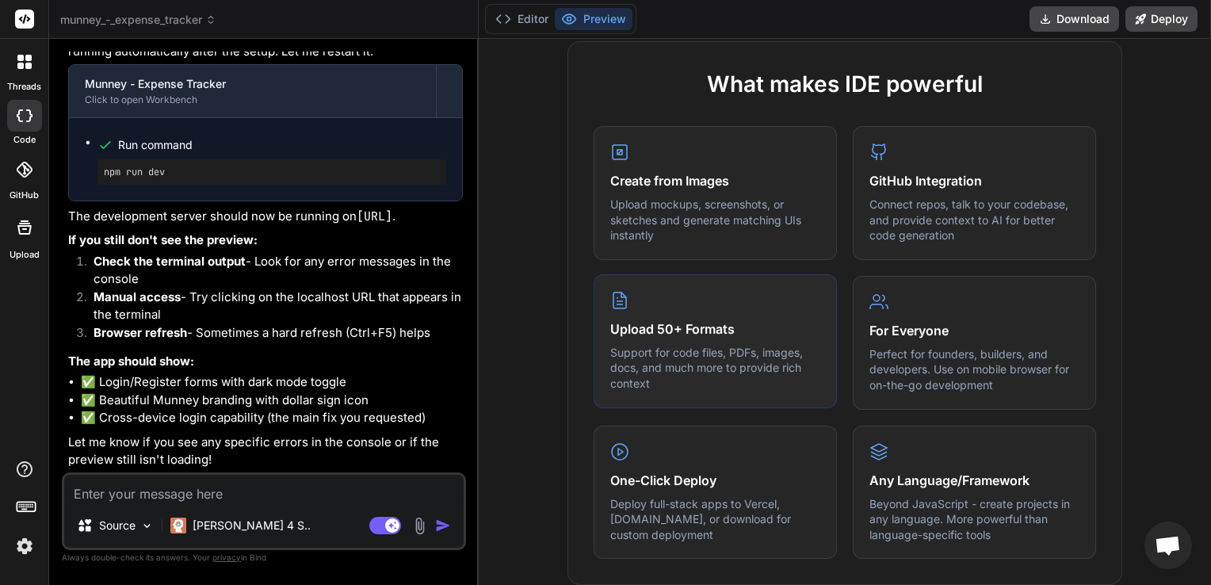
scroll to position [743, 0]
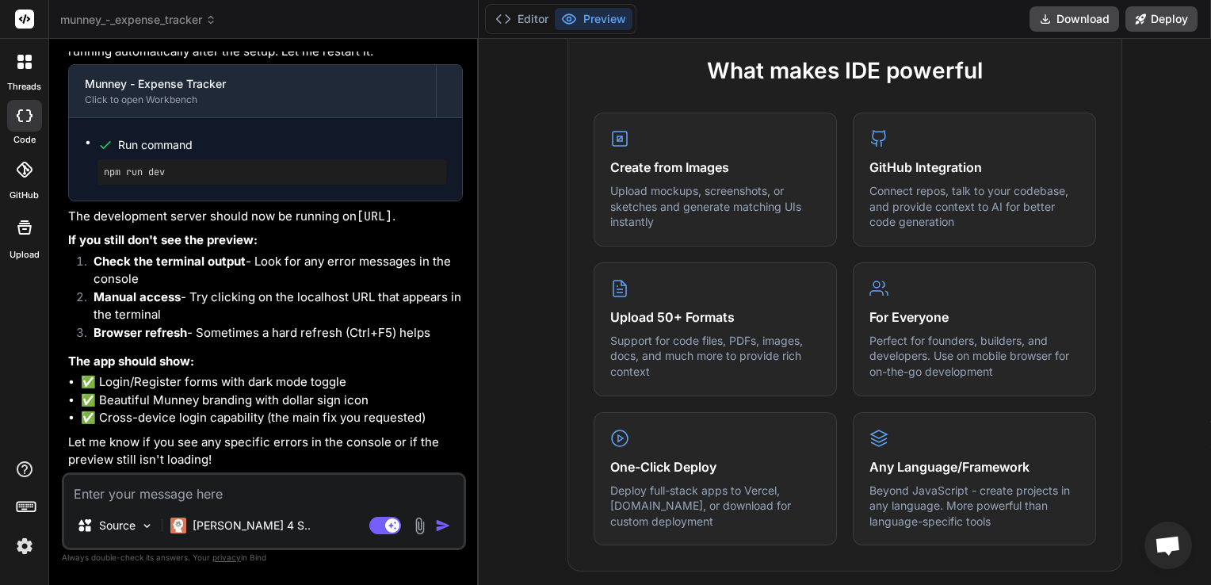
drag, startPoint x: 235, startPoint y: 216, endPoint x: 207, endPoint y: 219, distance: 28.7
click at [207, 219] on p "The development server should now be running on http://localhost:3000 ." at bounding box center [265, 217] width 395 height 18
drag, startPoint x: 207, startPoint y: 219, endPoint x: 219, endPoint y: 216, distance: 12.3
click at [219, 216] on p "The development server should now be running on http://localhost:3000 ." at bounding box center [265, 217] width 395 height 18
click at [218, 216] on p "The development server should now be running on http://localhost:3000 ." at bounding box center [265, 217] width 395 height 18
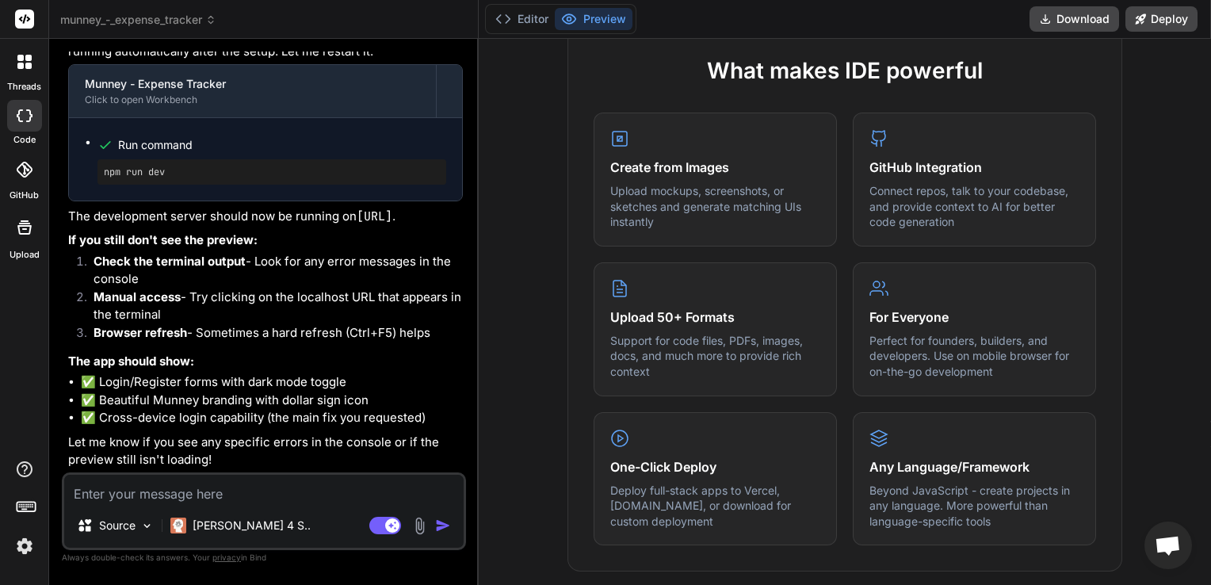
drag, startPoint x: 216, startPoint y: 217, endPoint x: 70, endPoint y: 220, distance: 146.7
click at [357, 220] on code "http://localhost:3000" at bounding box center [375, 216] width 36 height 16
drag, startPoint x: 70, startPoint y: 220, endPoint x: 98, endPoint y: 220, distance: 28.5
click at [1164, 21] on button "Deploy" at bounding box center [1162, 18] width 72 height 25
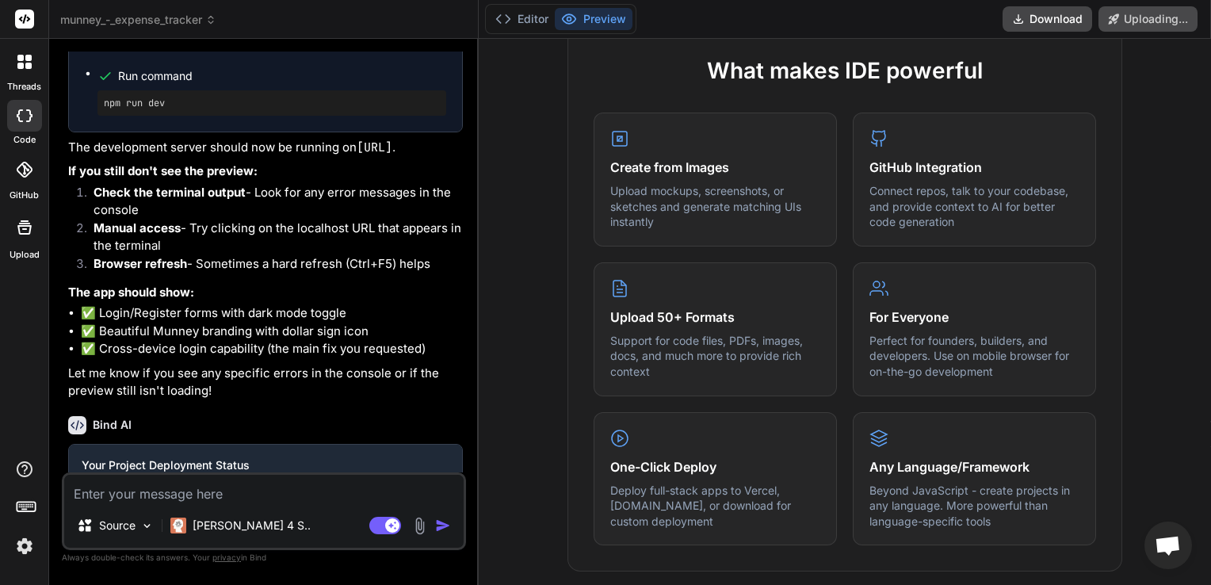
scroll to position [3497, 0]
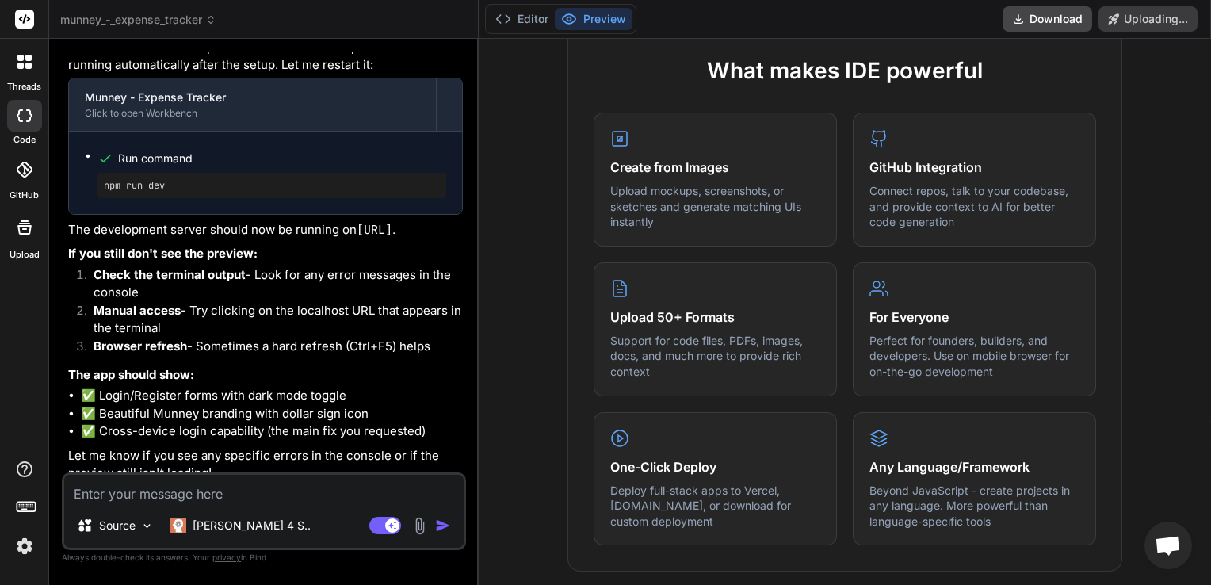
click at [320, 302] on li "Check the terminal output - Look for any error messages in the console" at bounding box center [272, 284] width 382 height 36
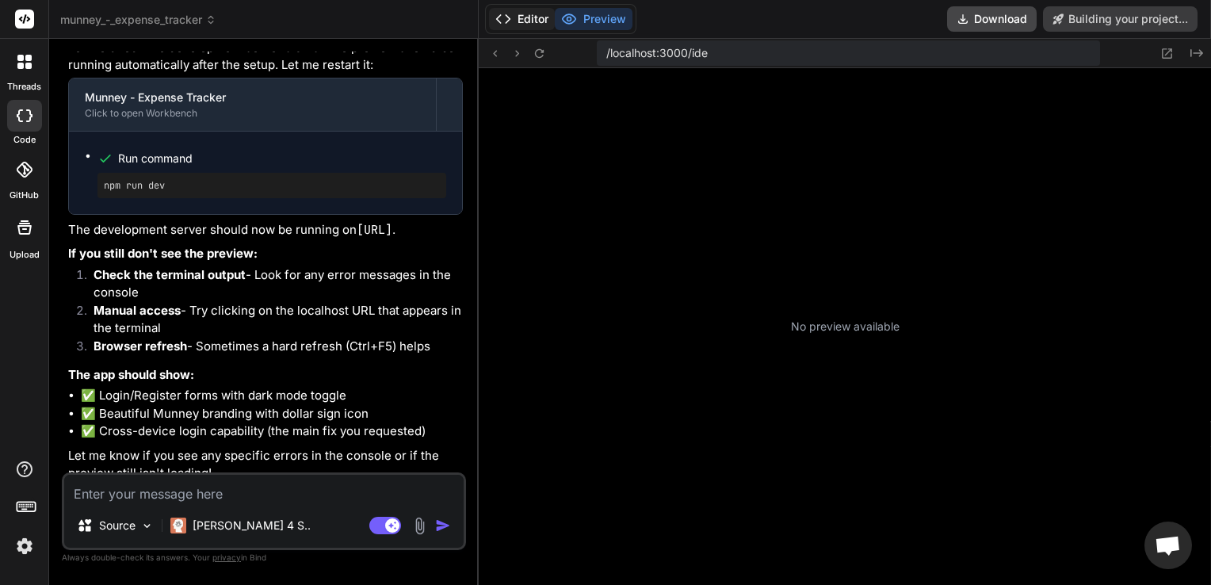
click at [526, 12] on button "Editor" at bounding box center [522, 19] width 66 height 22
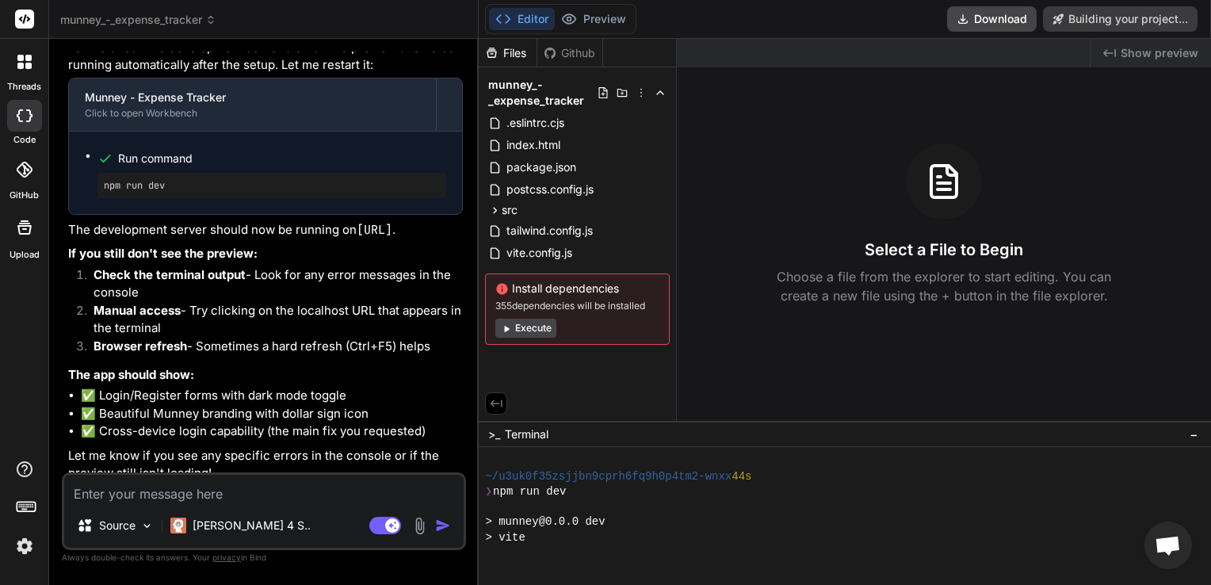
click at [537, 319] on button "Execute" at bounding box center [525, 328] width 61 height 19
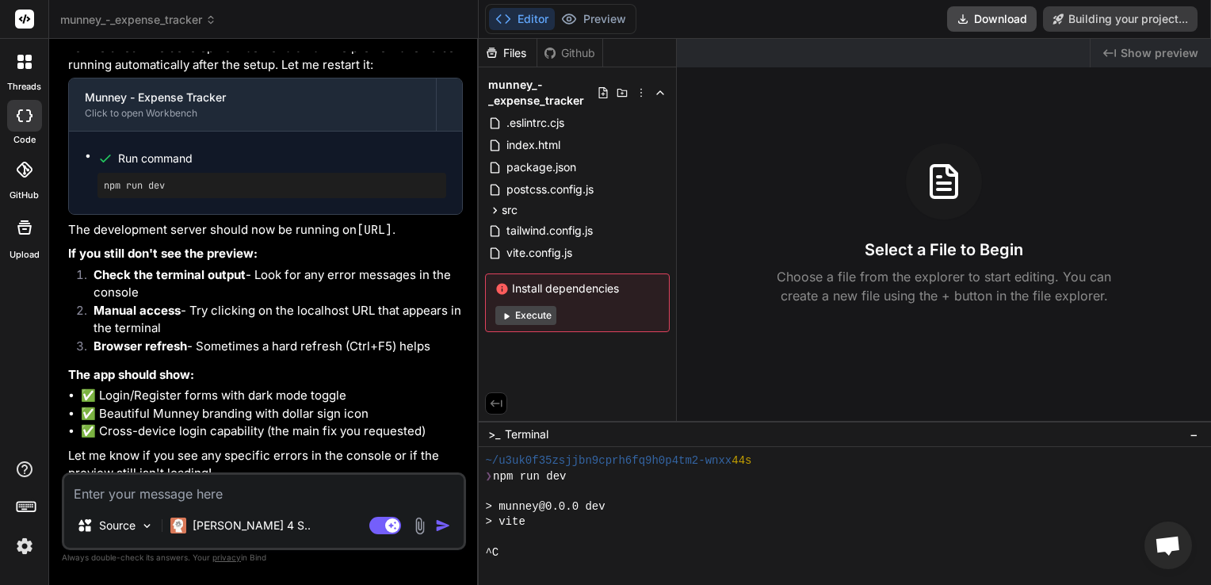
scroll to position [380, 0]
click at [535, 319] on button "Execute" at bounding box center [525, 315] width 61 height 19
click at [537, 318] on button "Execute" at bounding box center [525, 315] width 61 height 19
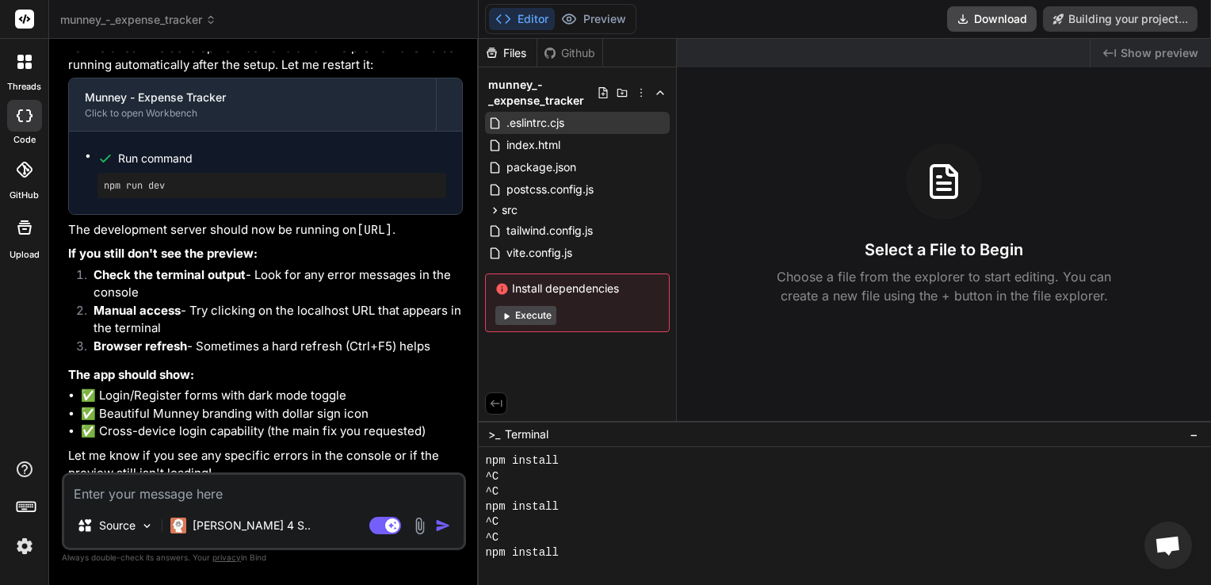
scroll to position [548, 0]
click at [542, 86] on span "munney_-_expense_tracker" at bounding box center [542, 93] width 109 height 32
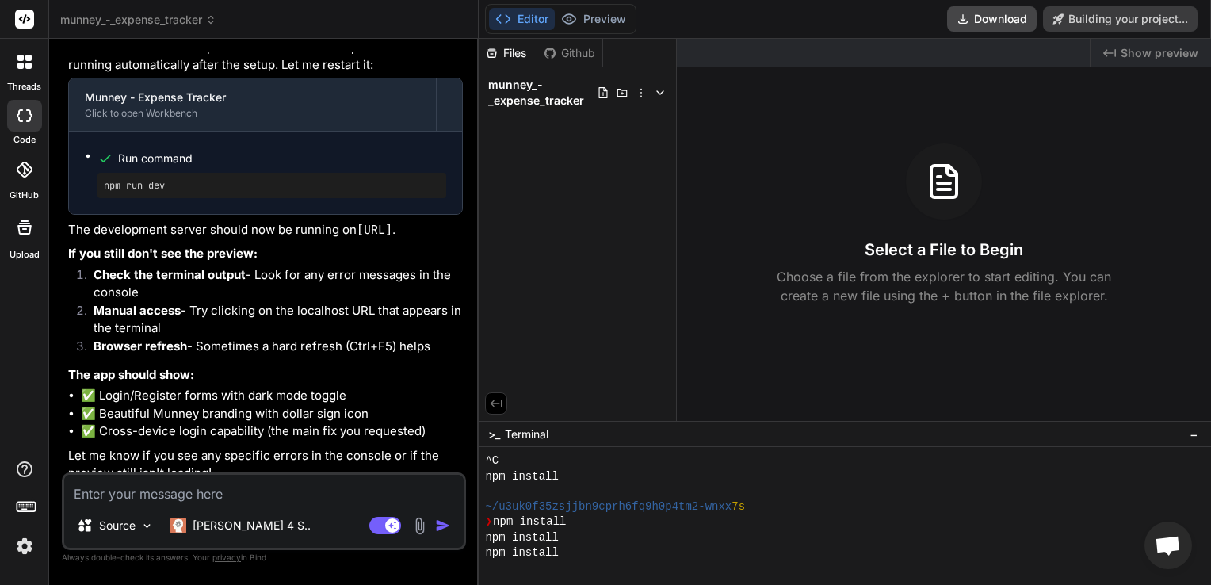
type textarea "x"
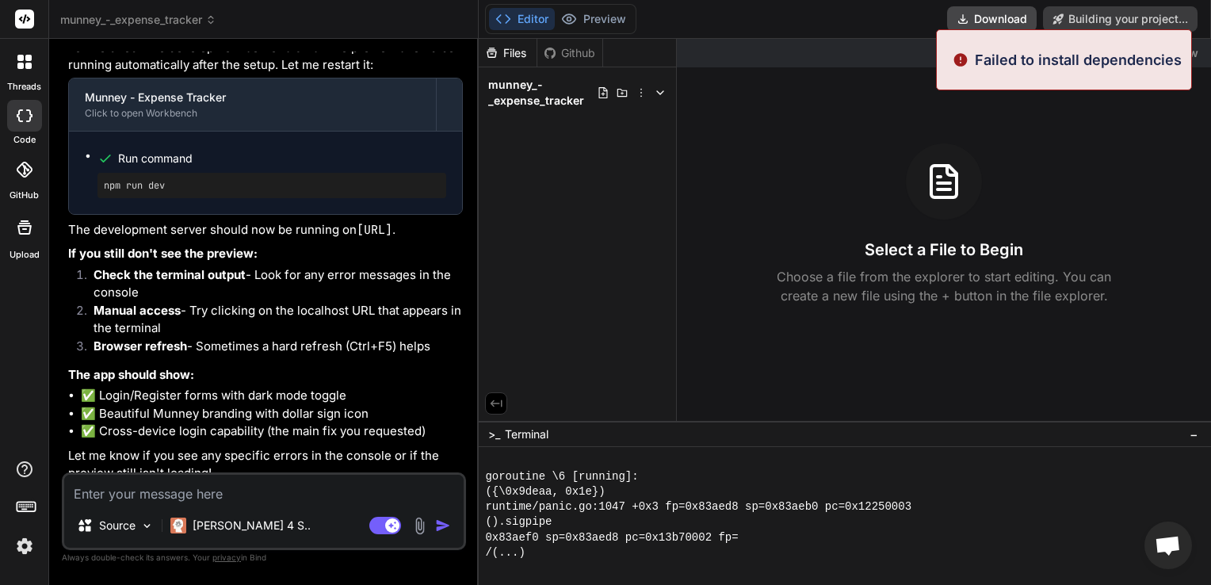
click at [1009, 62] on p "Failed to install dependencies" at bounding box center [1078, 59] width 207 height 21
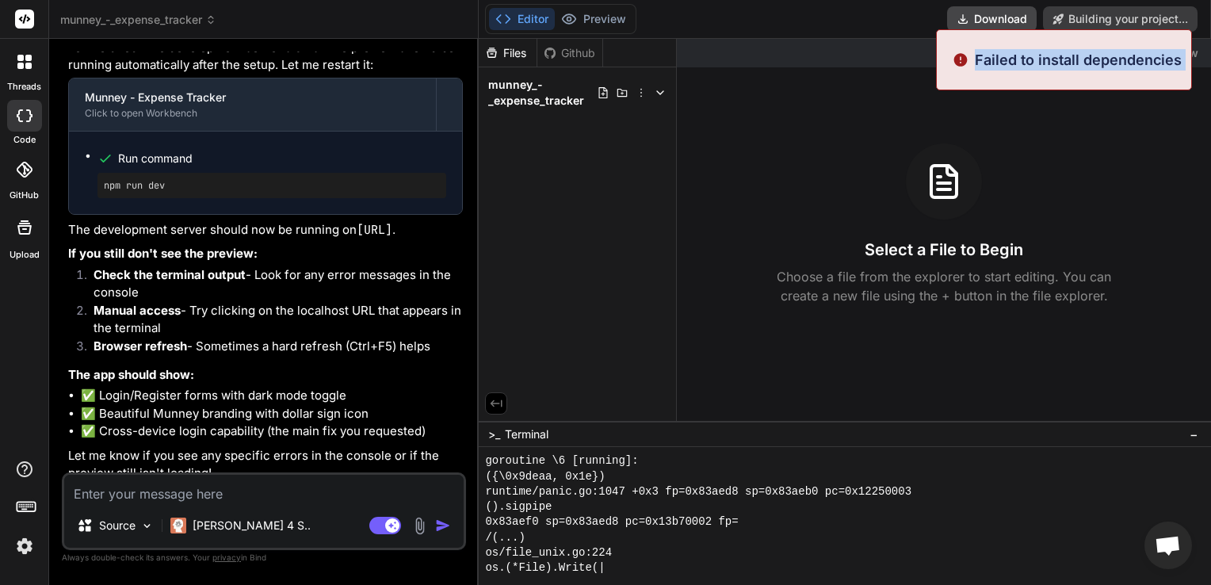
click at [1009, 62] on p "Failed to install dependencies" at bounding box center [1078, 59] width 207 height 21
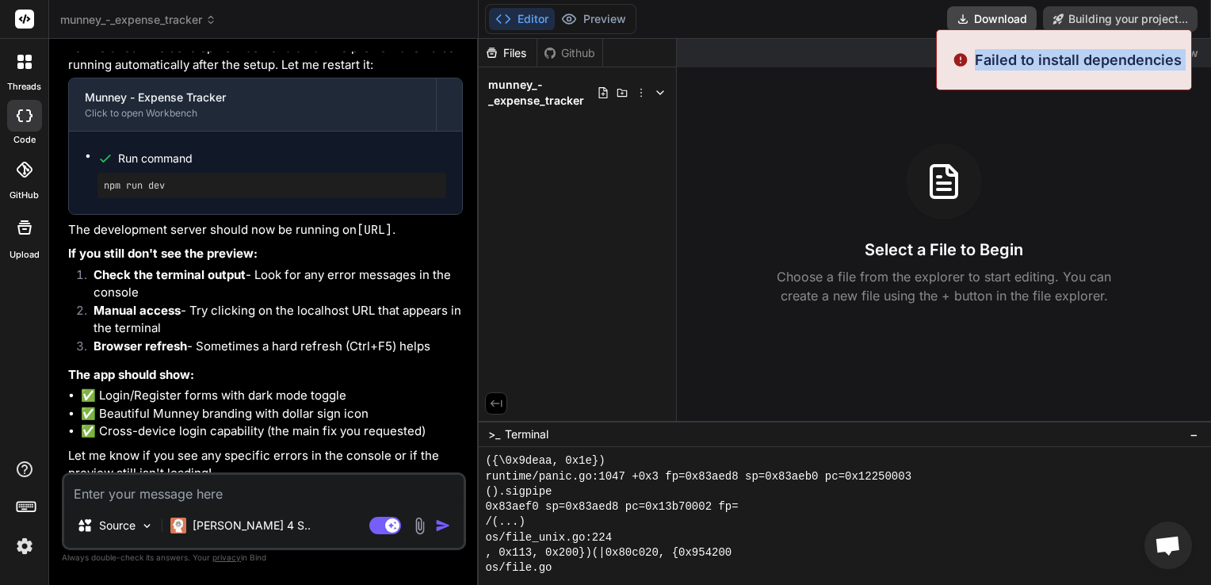
copy body "Failed to install dependencies"
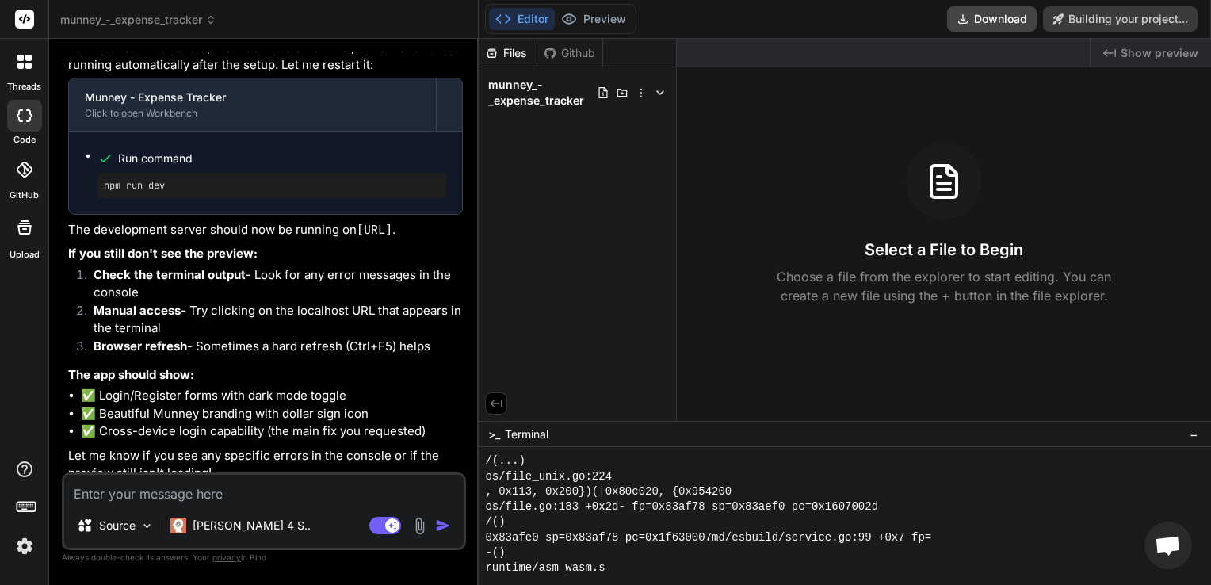
click at [238, 503] on textarea at bounding box center [263, 489] width 399 height 29
paste textarea "when testing users can only log back in on the device the registered in. I want…"
type textarea "when testing users can only log back in on the device the registered in. I want…"
type textarea "x"
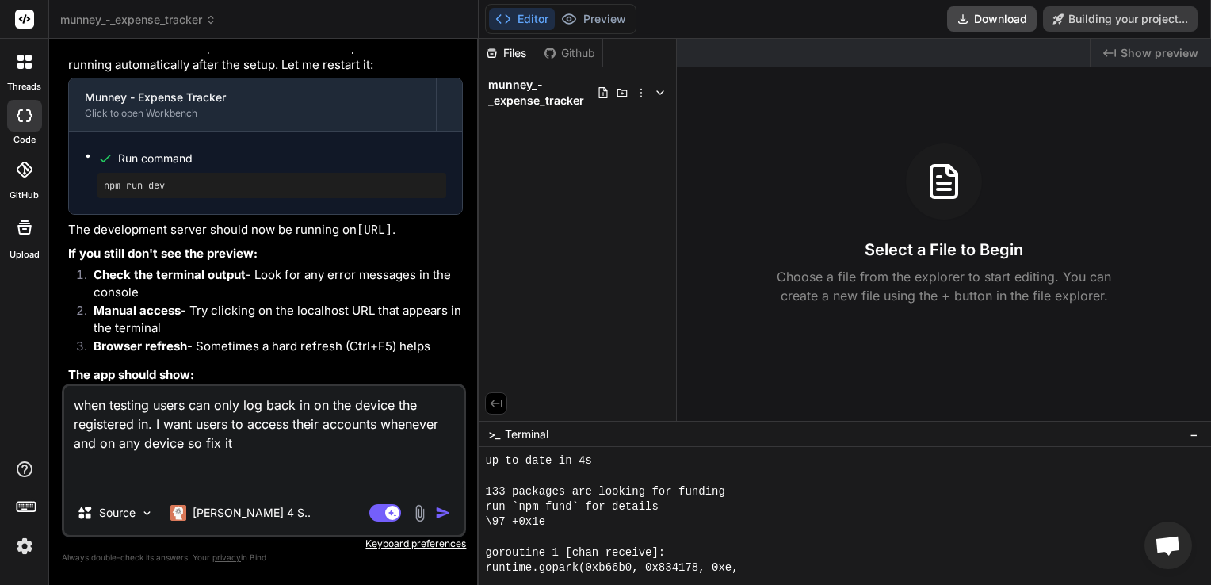
type textarea "x"
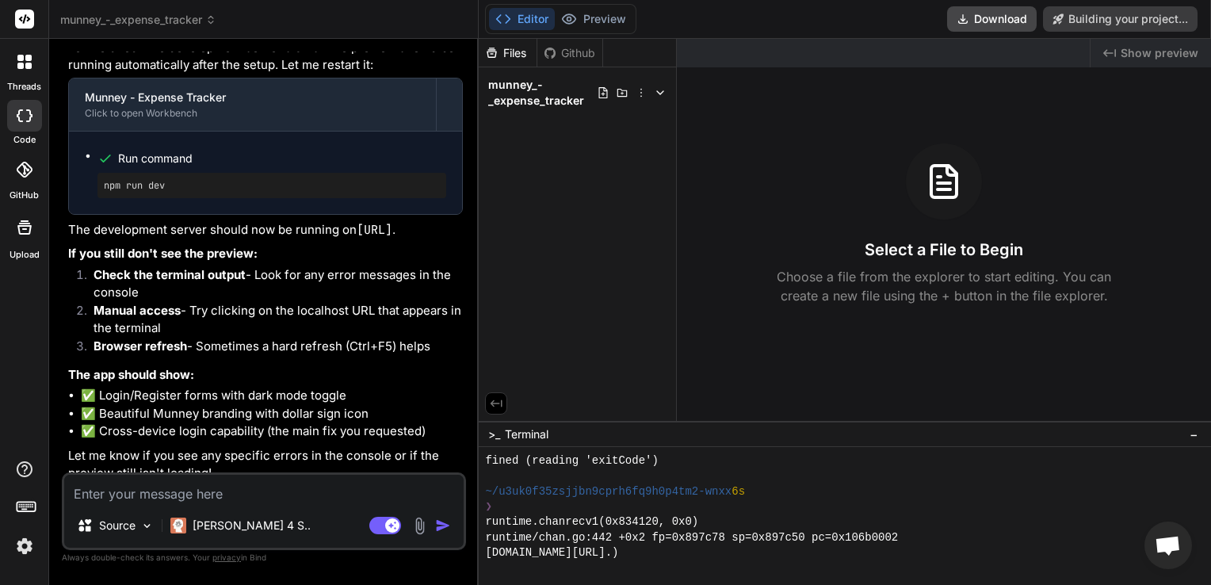
click at [247, 502] on textarea at bounding box center [263, 489] width 399 height 29
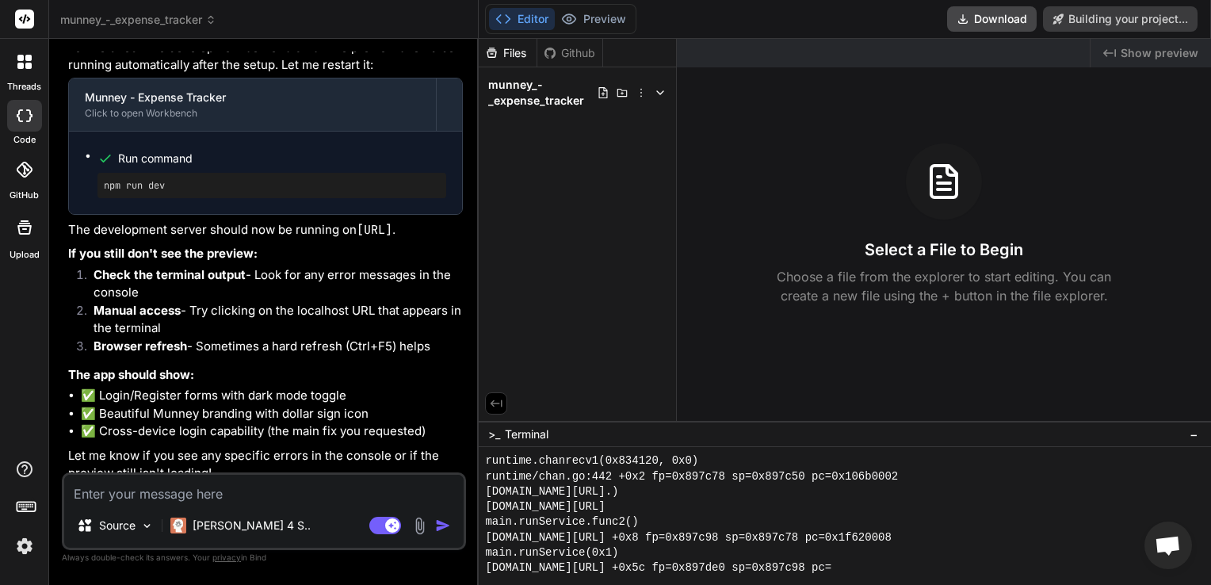
type textarea "i"
type textarea "x"
type textarea "it"
type textarea "x"
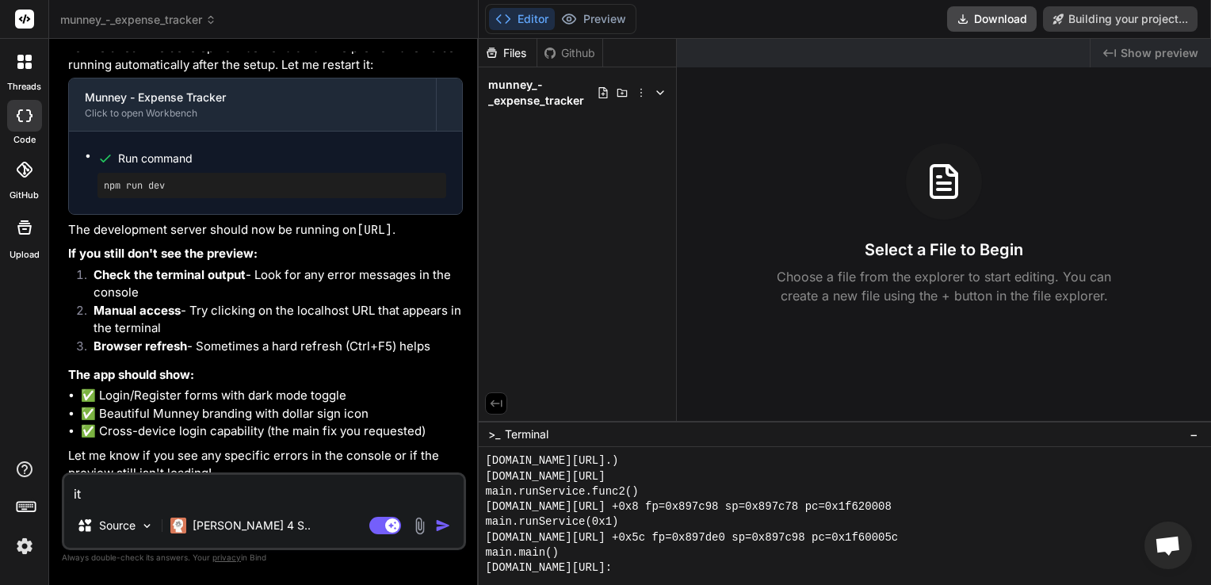
type textarea "it"
type textarea "x"
type textarea "it s"
type textarea "x"
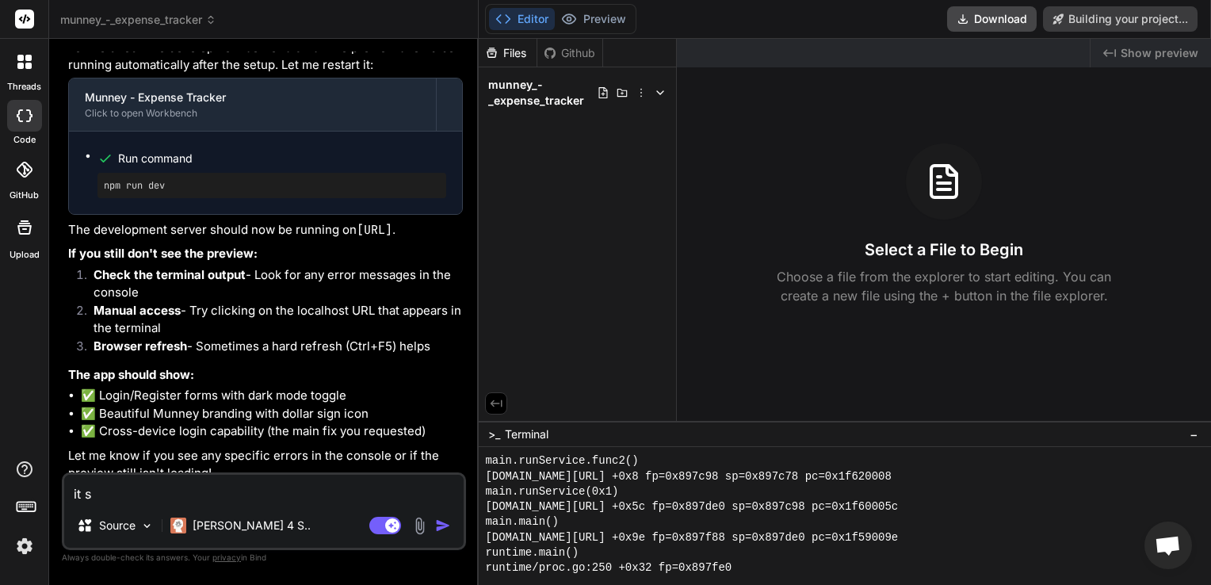
type textarea "it sa"
type textarea "x"
type textarea "it say"
type textarea "x"
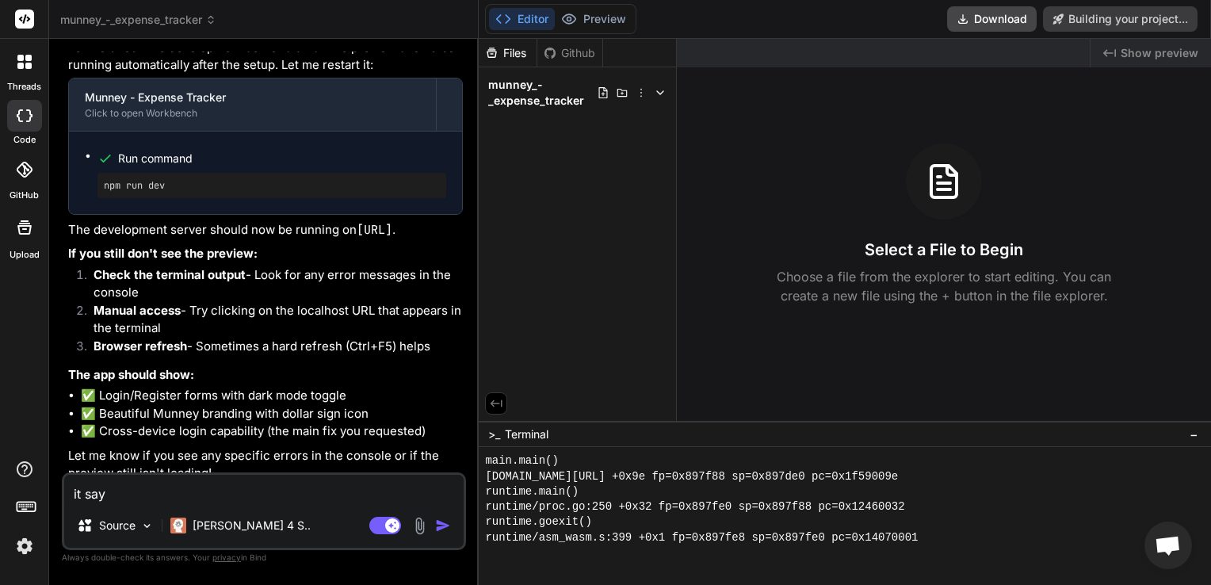
type textarea "it says"
type textarea "x"
type textarea "it says"
type textarea "x"
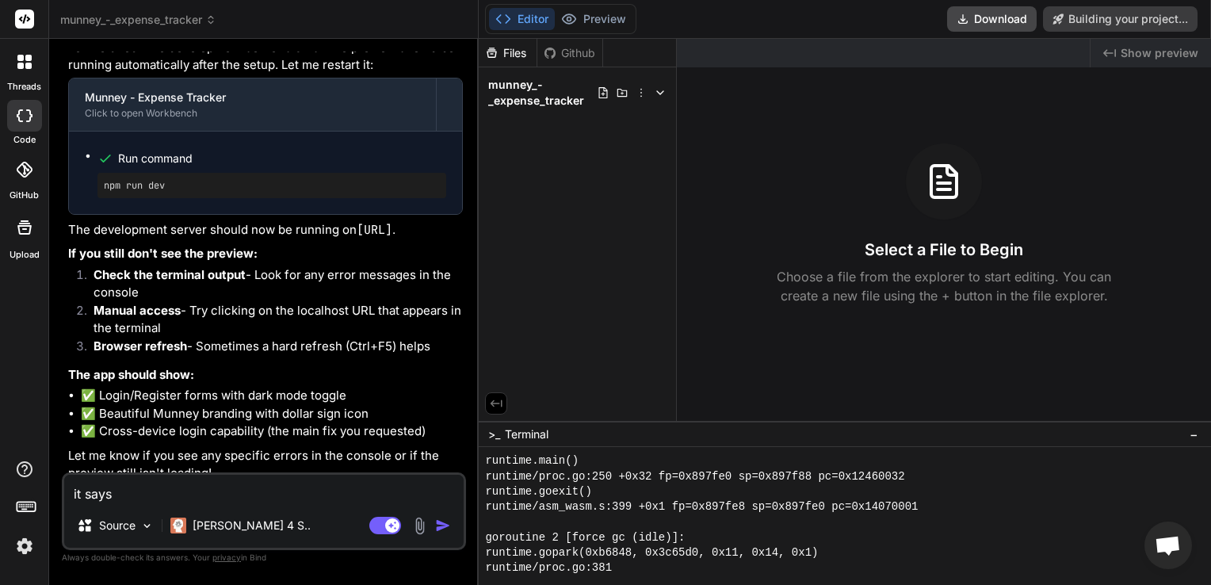
type textarea "it says f"
type textarea "x"
type textarea "it says fa"
type textarea "x"
type textarea "it says fai"
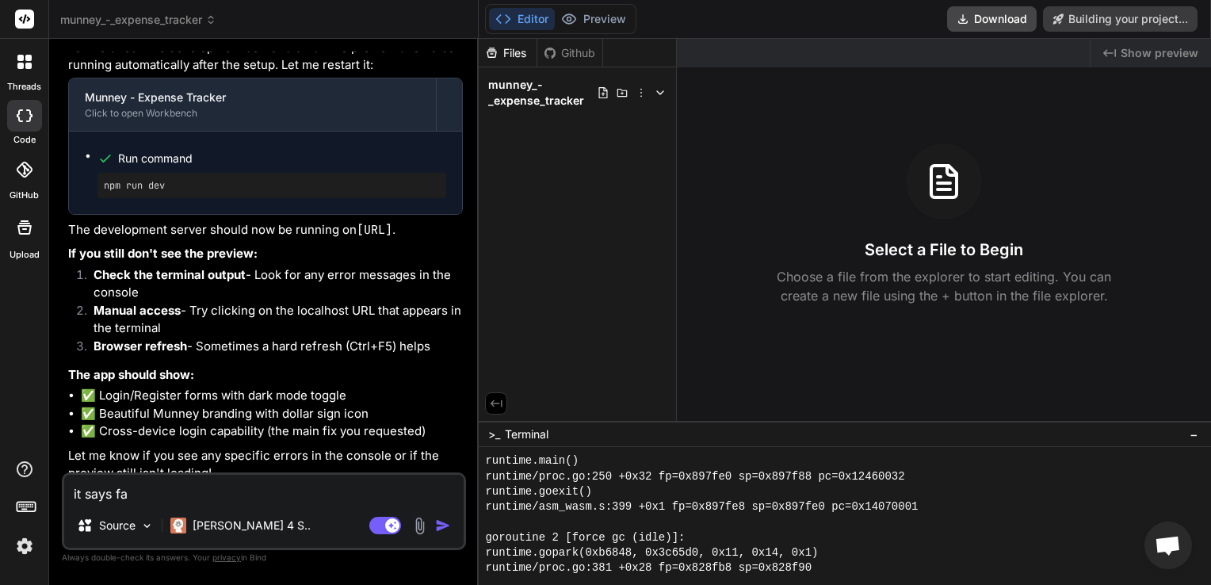
type textarea "x"
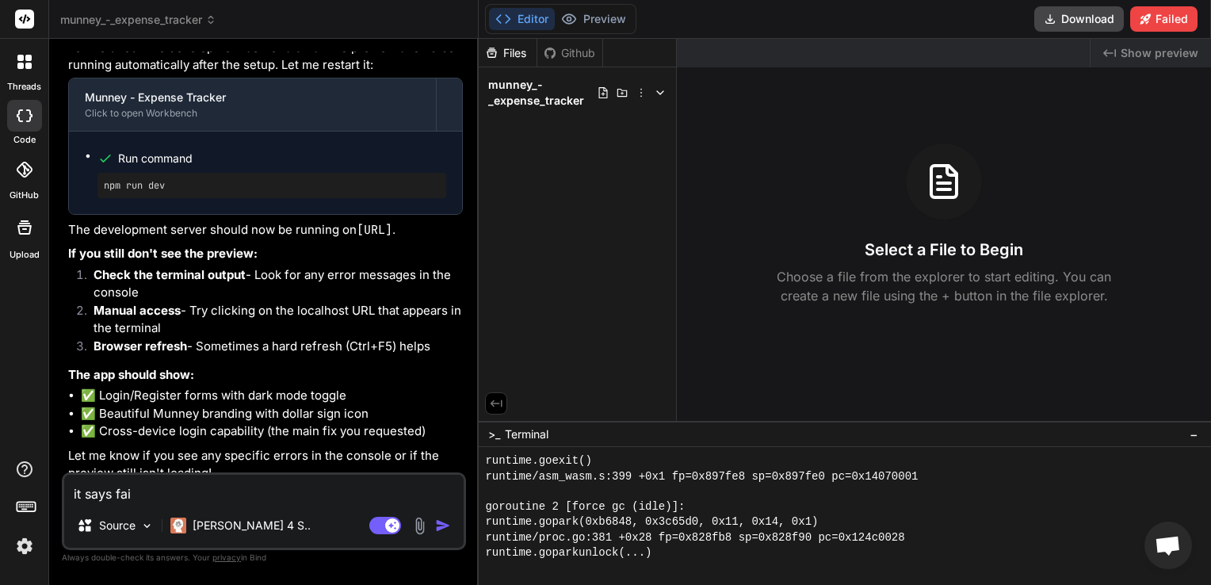
type textarea "it says fail"
type textarea "x"
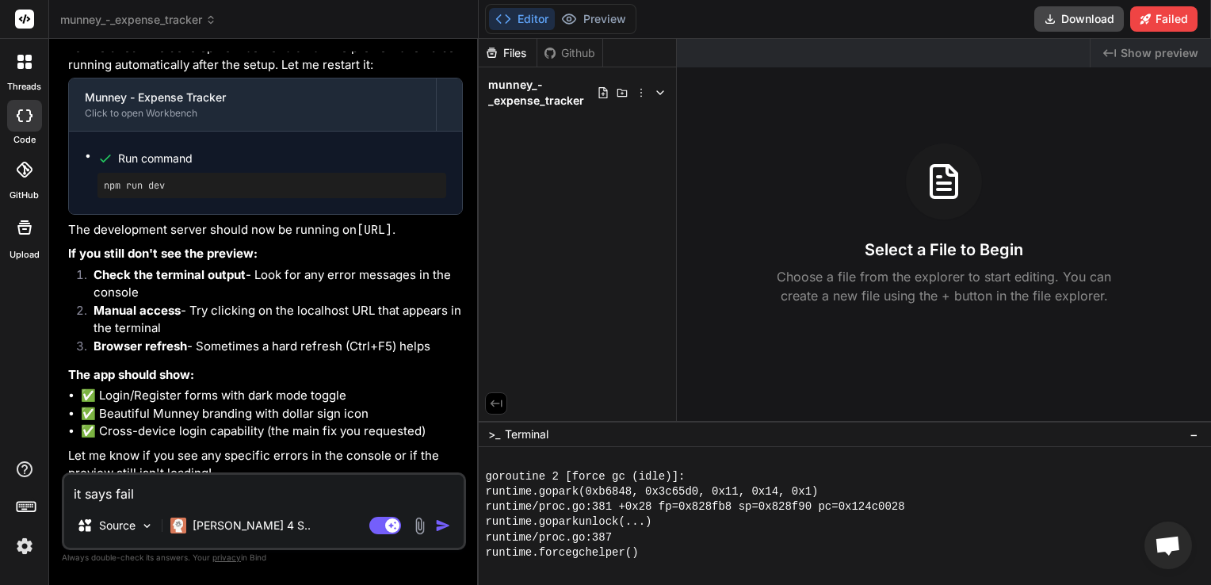
type textarea "it says faile"
type textarea "x"
type textarea "it says failes"
type textarea "x"
type textarea "it says failes"
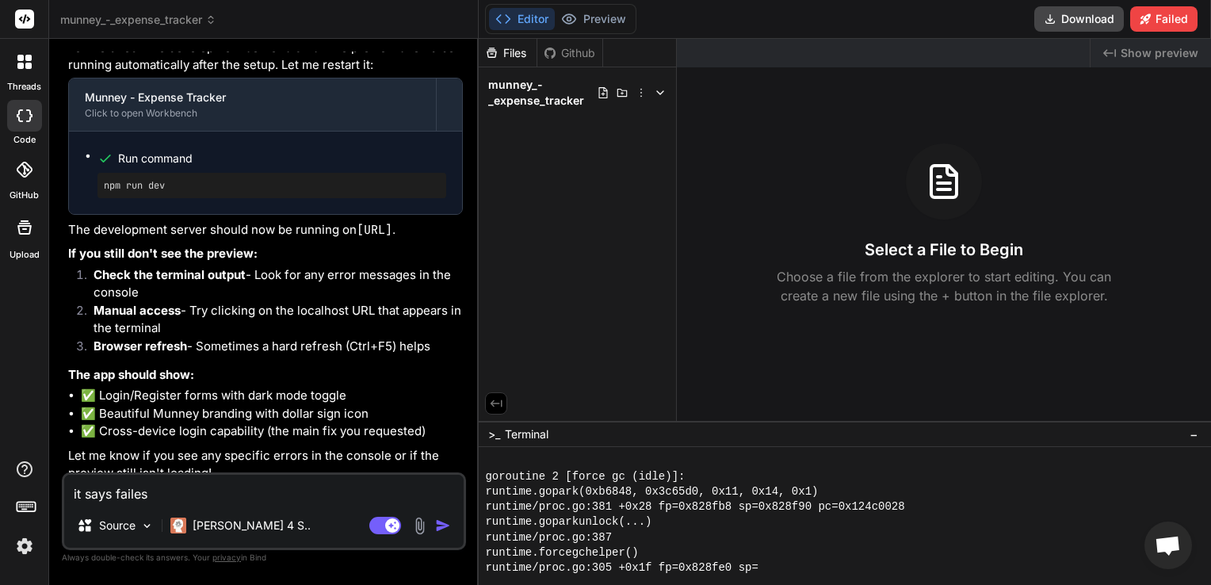
type textarea "x"
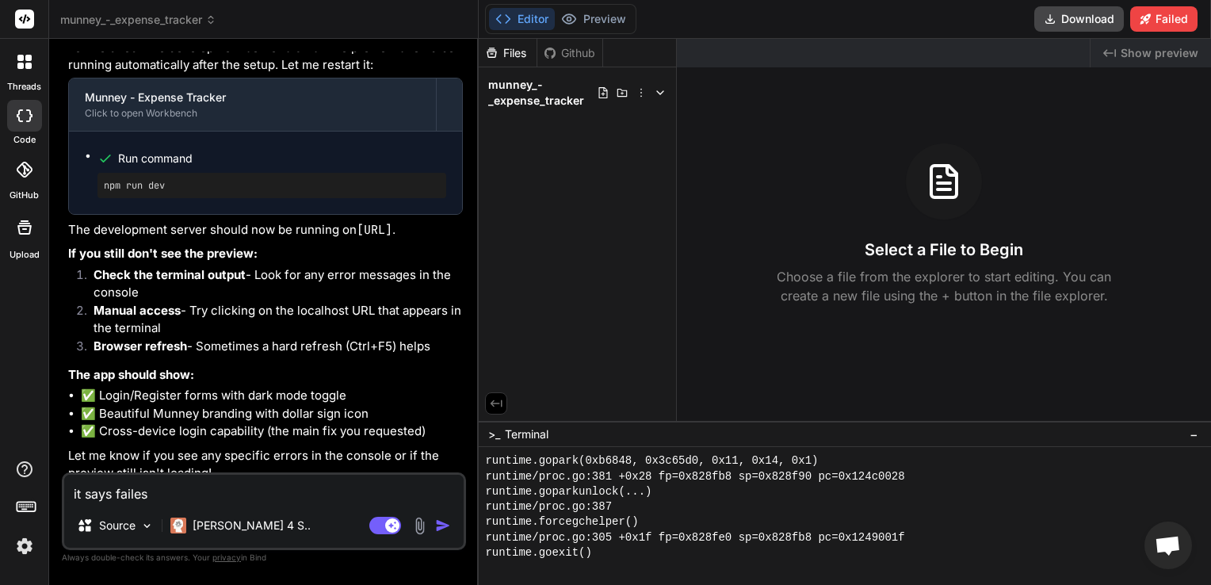
type textarea "it says failes t"
type textarea "x"
type textarea "it says failes to"
type textarea "x"
type textarea "it says failes to"
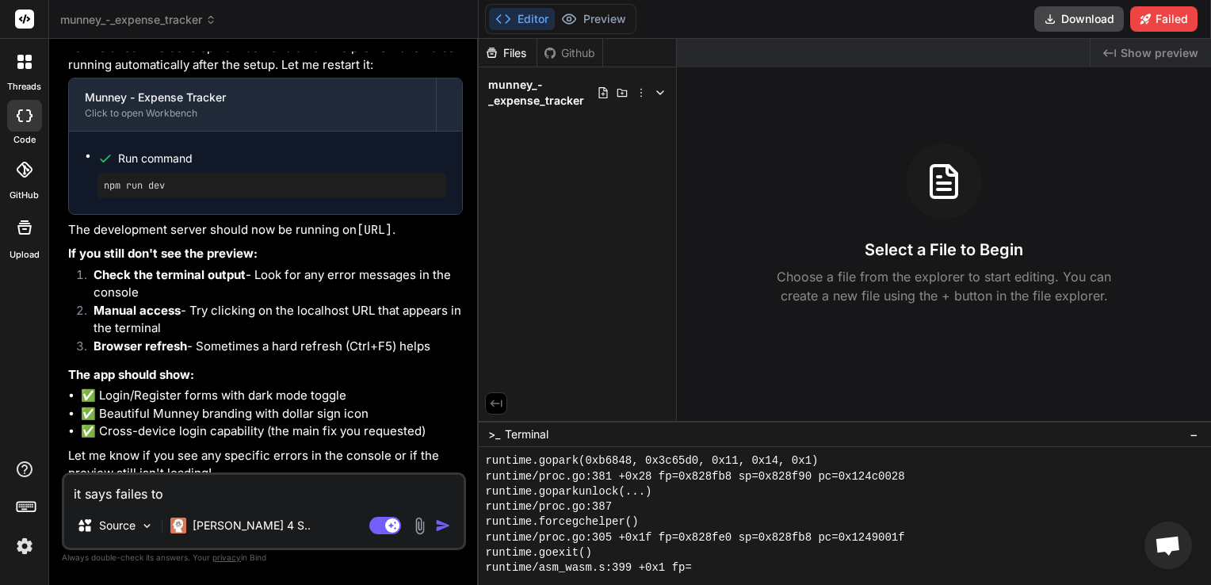
type textarea "x"
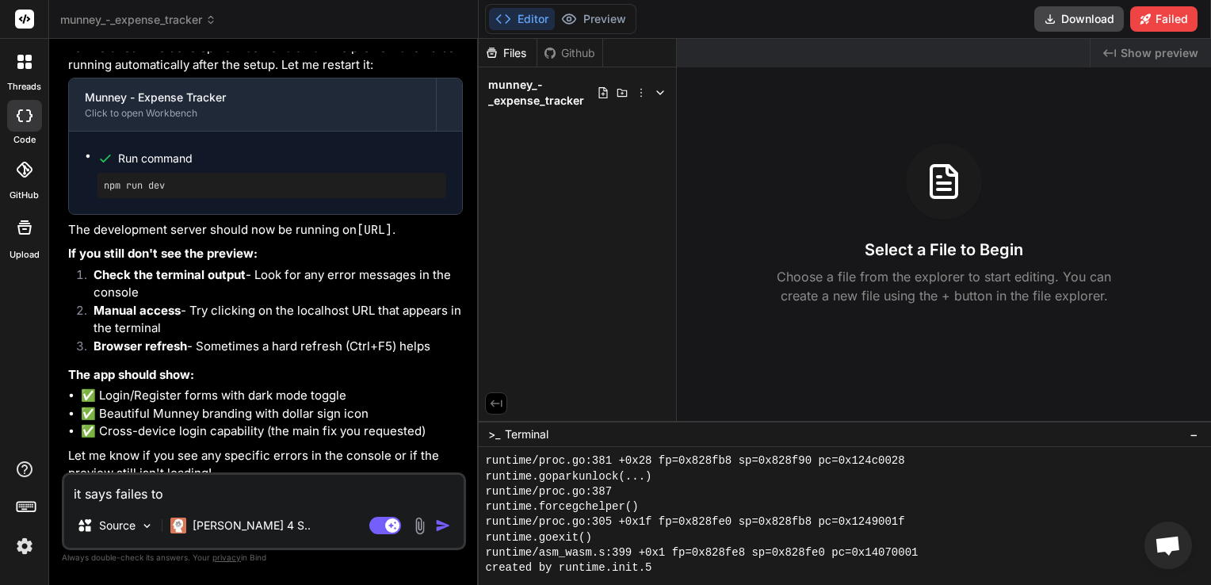
type textarea "it says failes to"
type textarea "x"
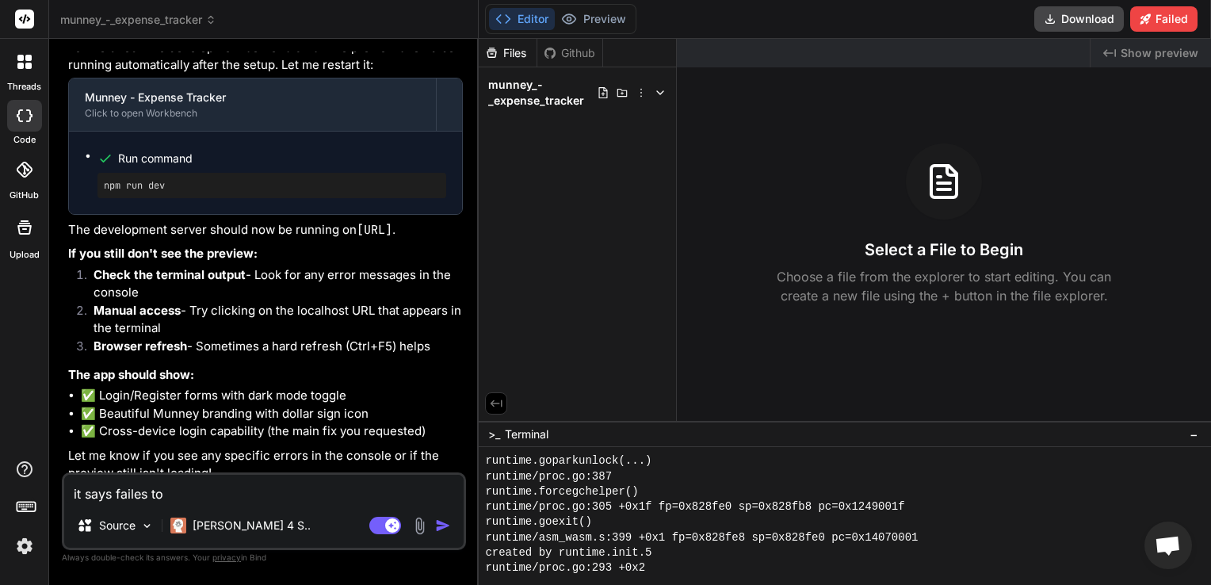
type textarea "it says failes t"
type textarea "x"
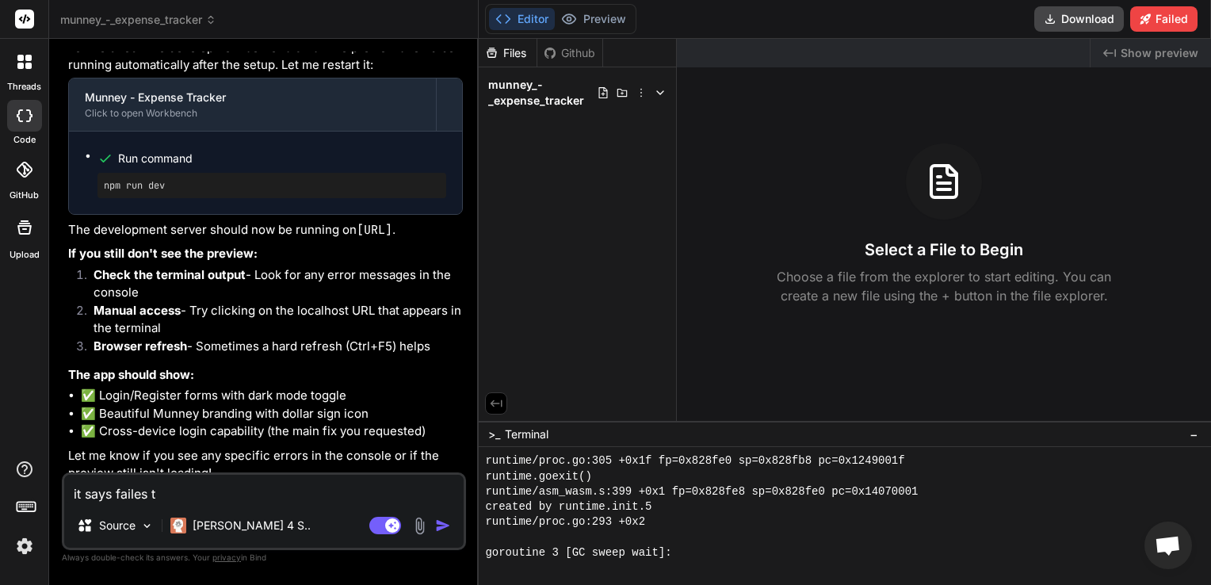
type textarea "it says failes"
type textarea "x"
type textarea "it says failes"
type textarea "x"
type textarea "it says faile"
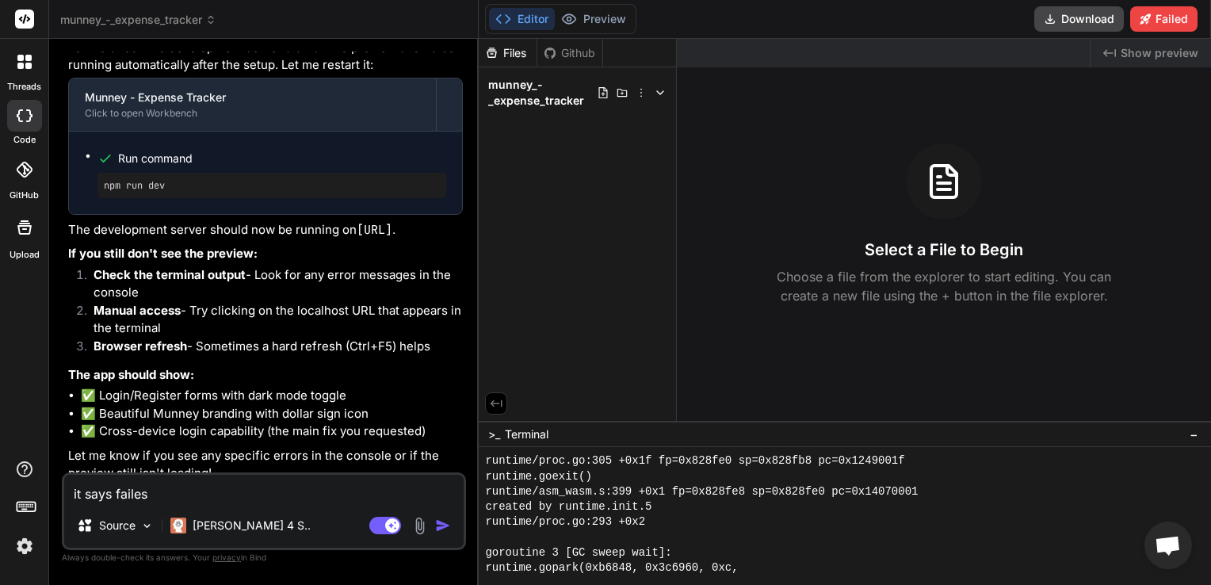
type textarea "x"
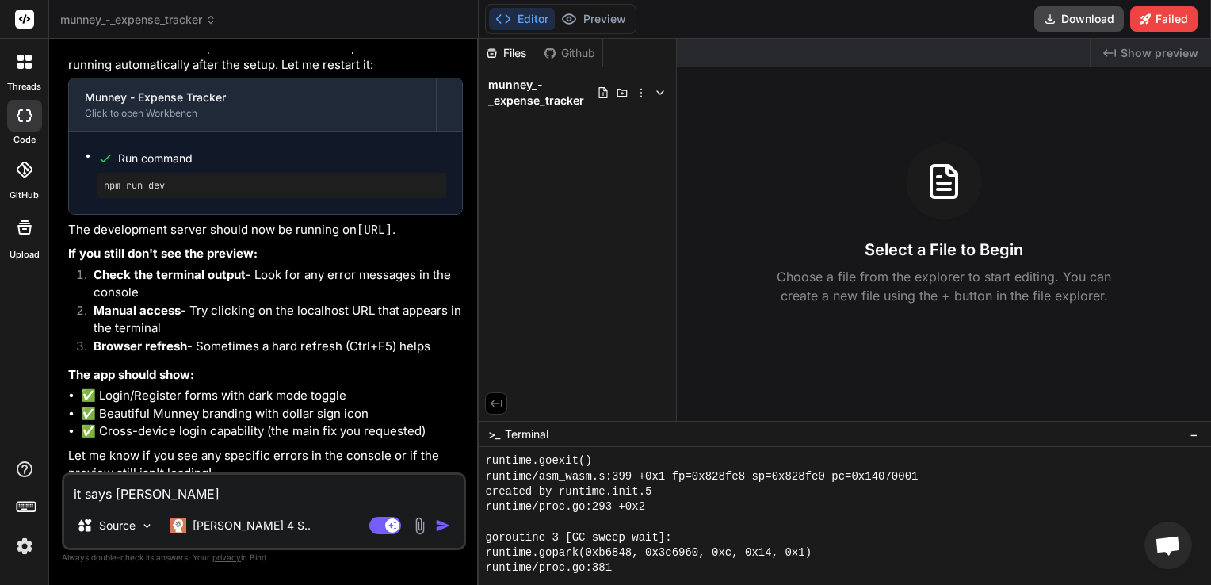
type textarea "it says failed"
type textarea "x"
type textarea "it says failed"
type textarea "x"
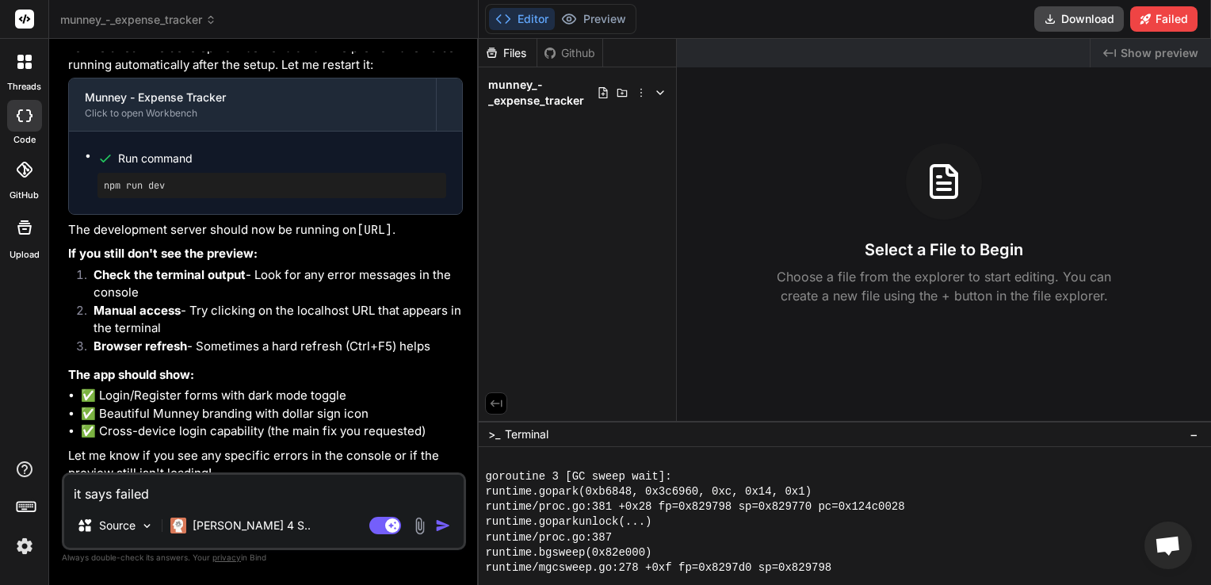
type textarea "it says failed t"
type textarea "x"
type textarea "it says failed to"
type textarea "x"
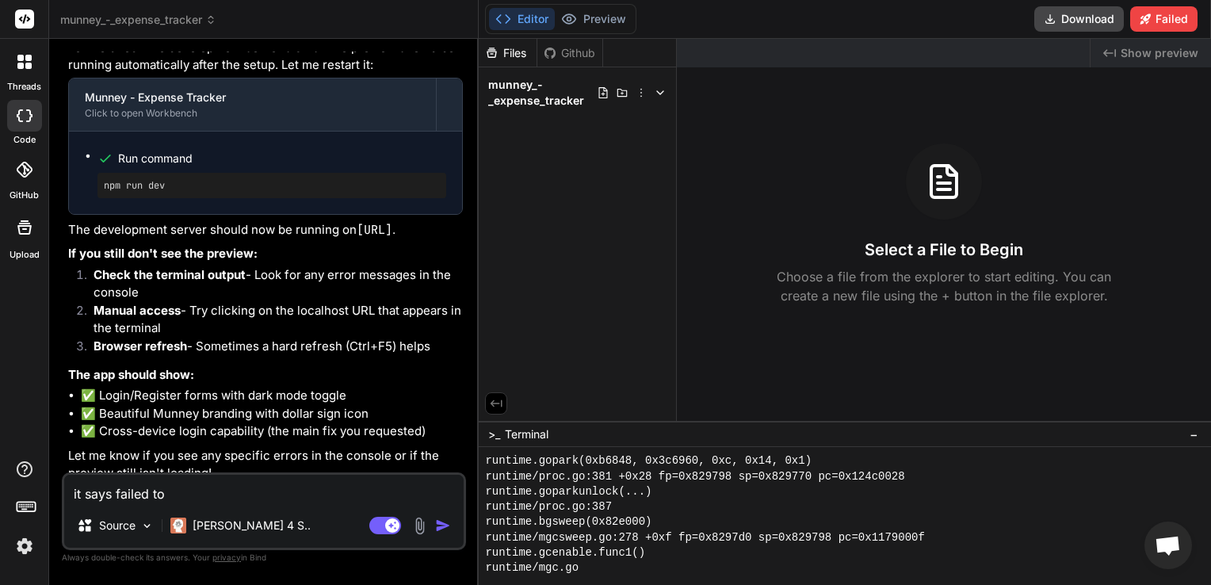
type textarea "it says failed to"
type textarea "x"
type textarea "it says failed to i"
type textarea "x"
type textarea "it says failed to in"
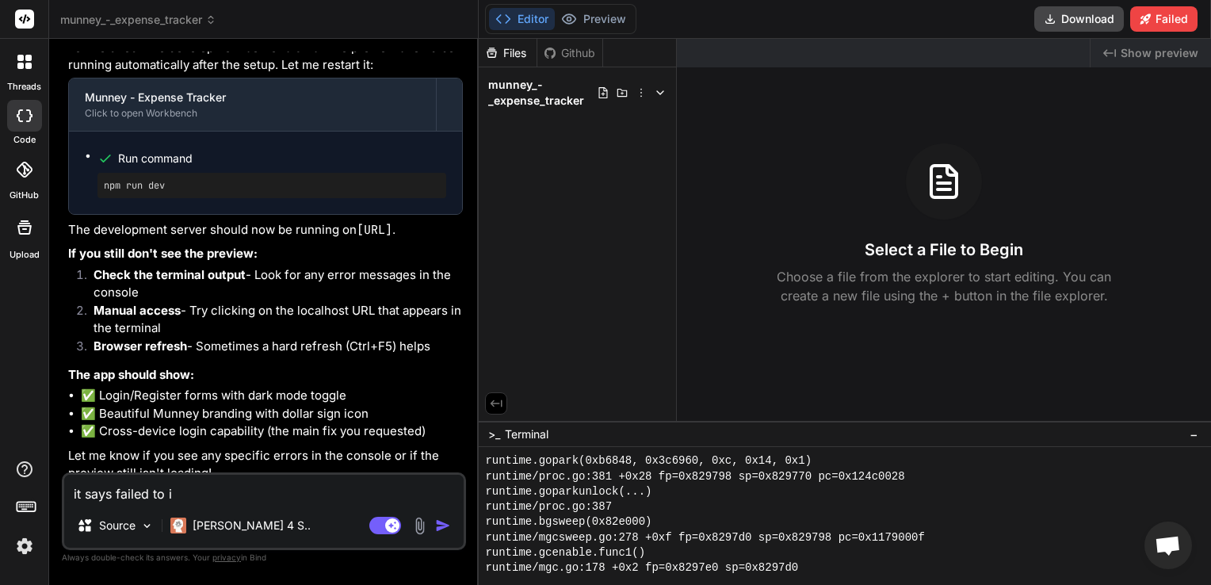
type textarea "x"
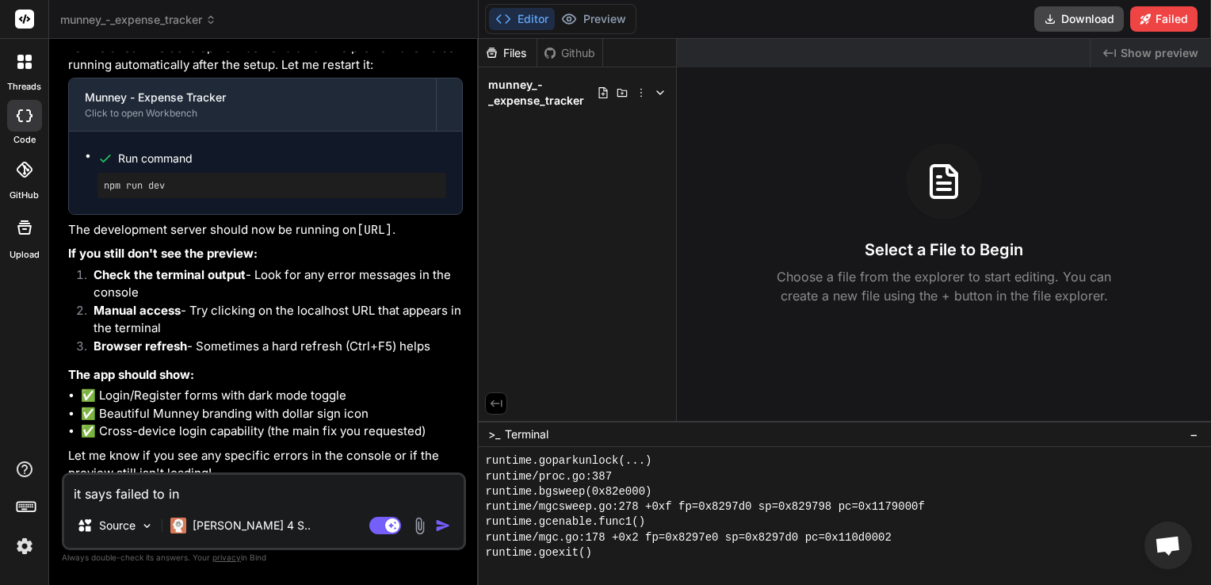
type textarea "it says failed to ins"
type textarea "x"
type textarea "it says failed to inst"
type textarea "x"
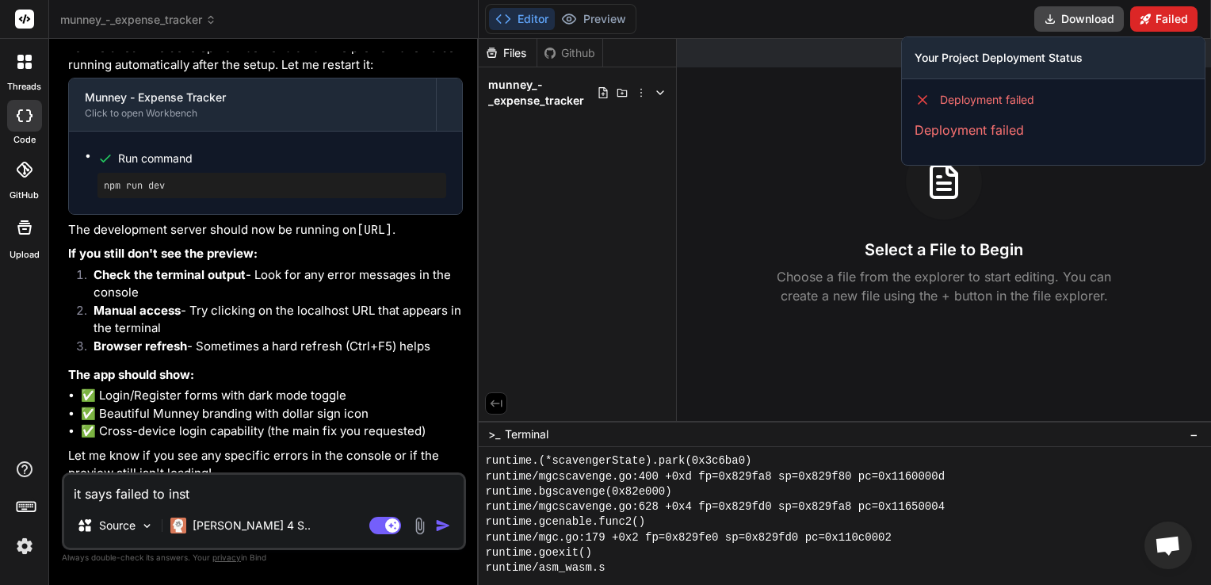
type textarea "it says failed to inst"
click at [1164, 27] on button "Failed" at bounding box center [1163, 18] width 67 height 25
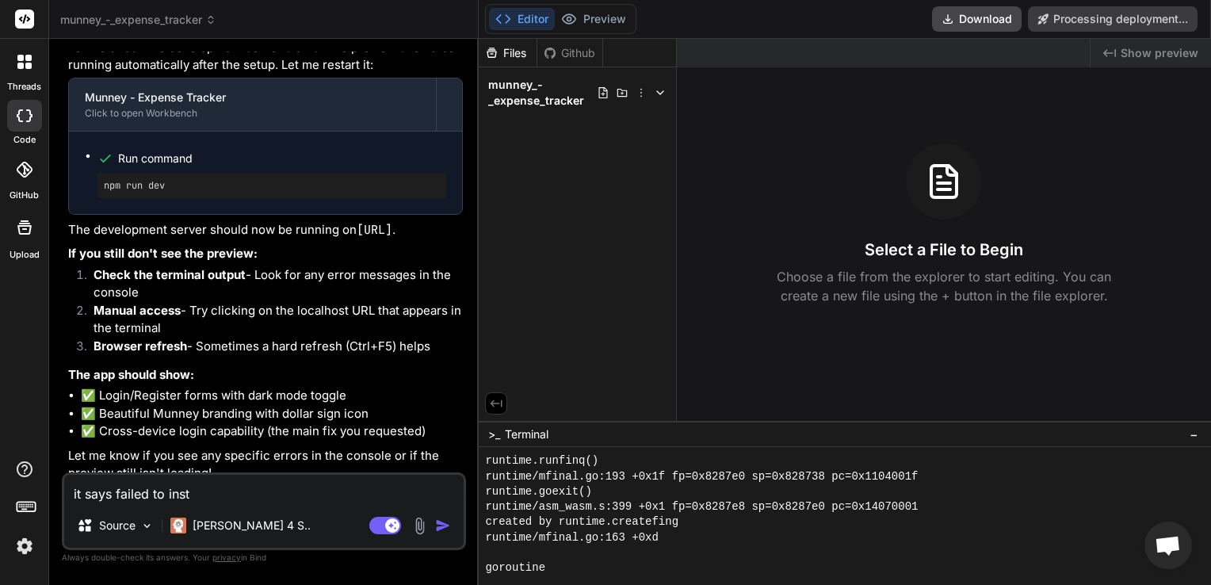
click at [290, 494] on textarea "it says failed to inst" at bounding box center [263, 489] width 399 height 29
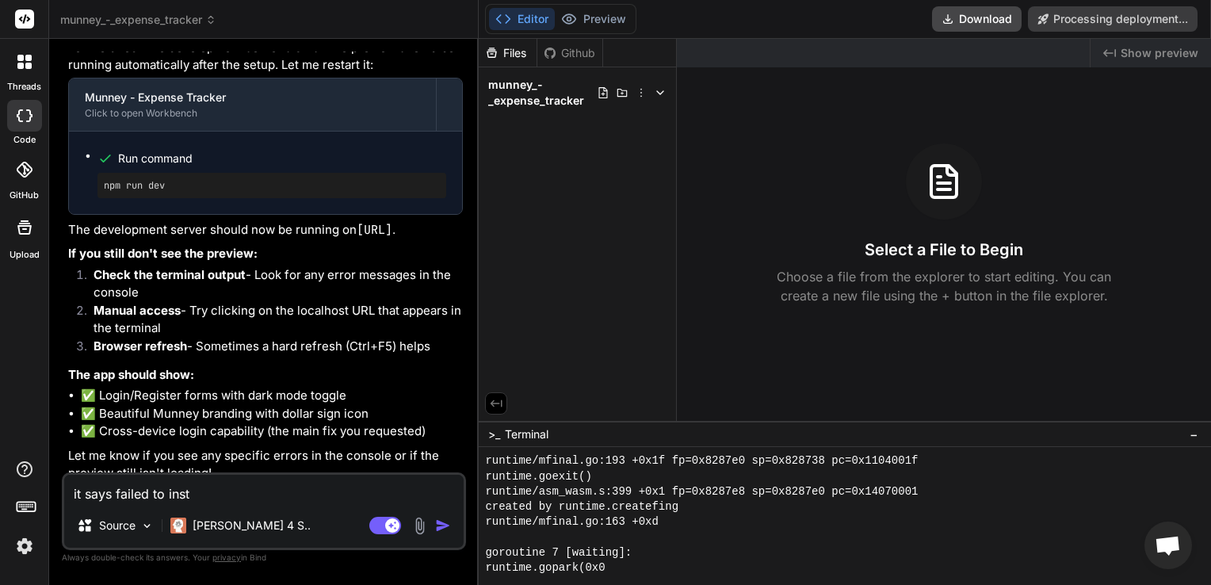
click at [290, 494] on textarea "it says failed to inst" at bounding box center [263, 489] width 399 height 29
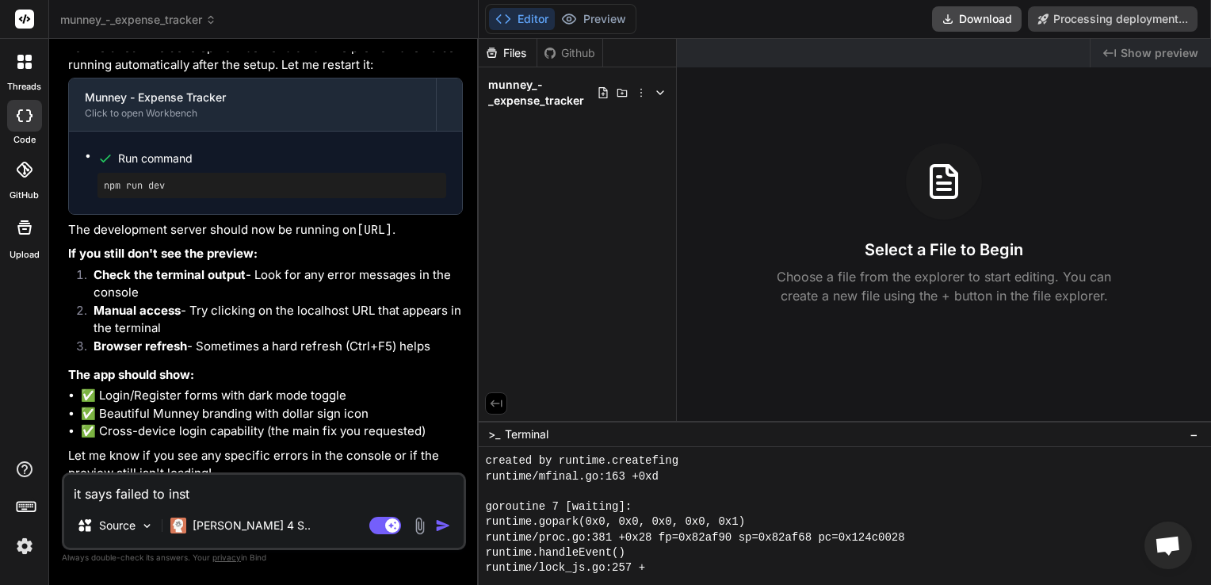
type textarea "x"
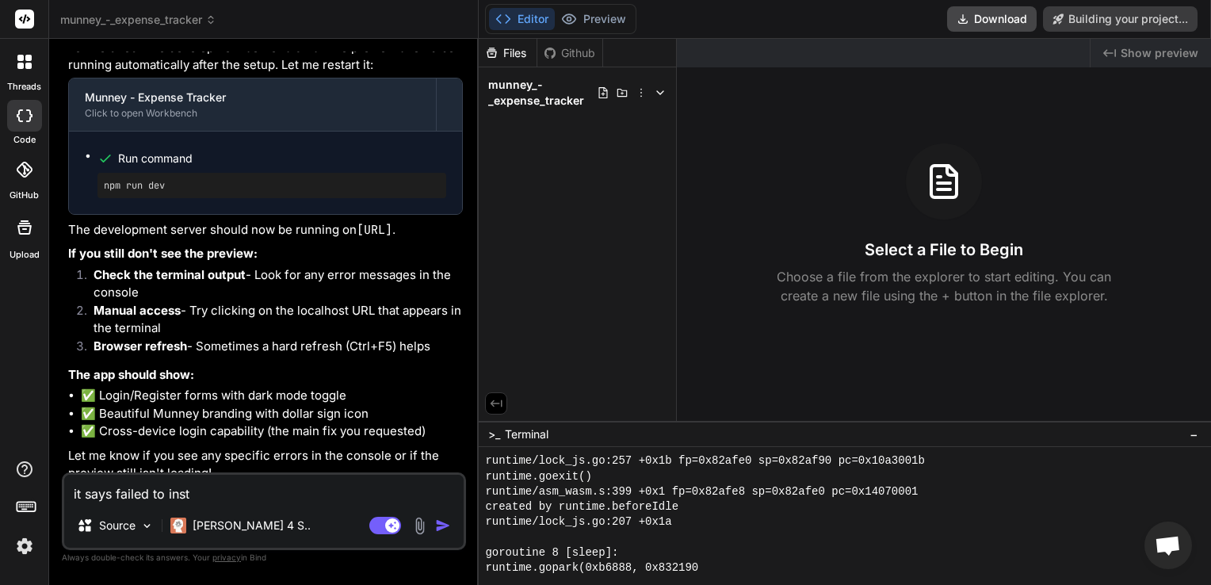
type textarea "x"
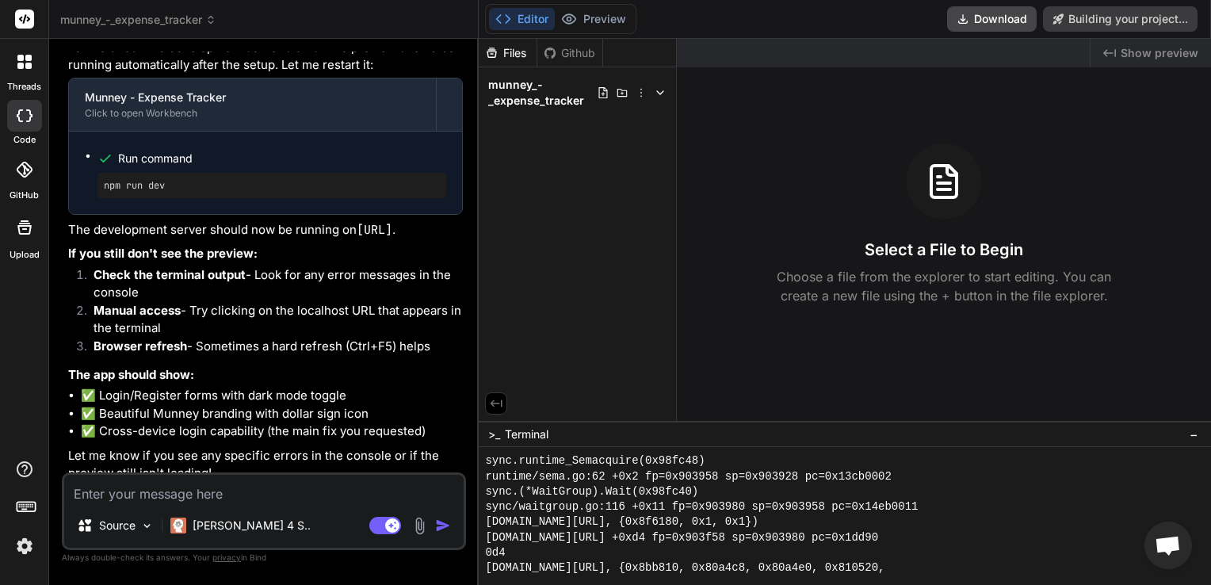
type textarea "c"
type textarea "x"
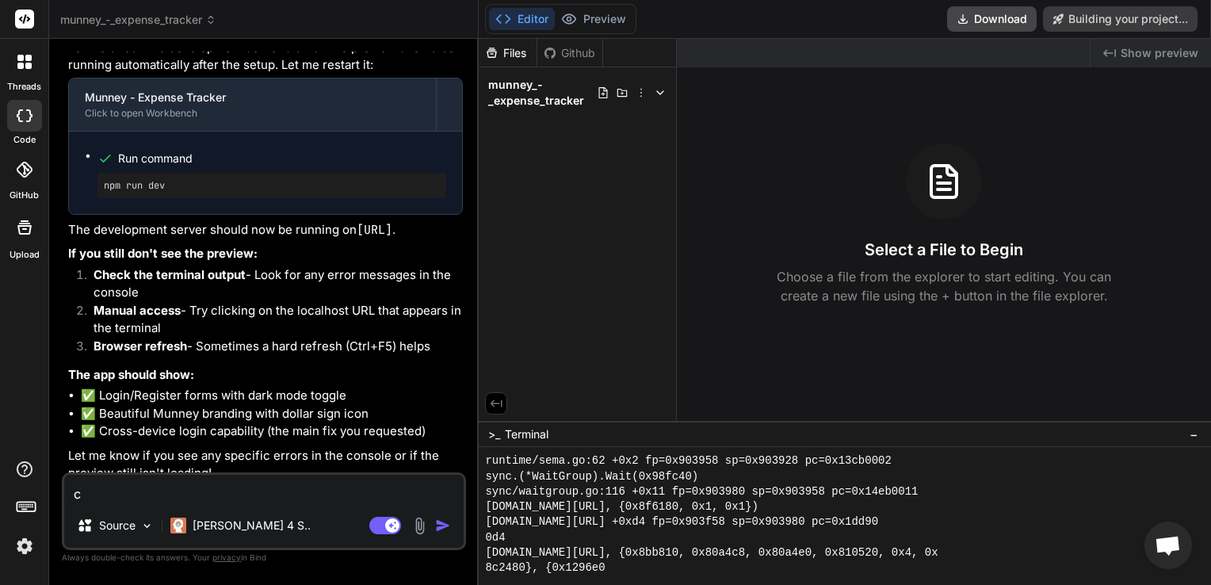
type textarea "ca"
type textarea "x"
type textarea "can"
type textarea "x"
type textarea "can"
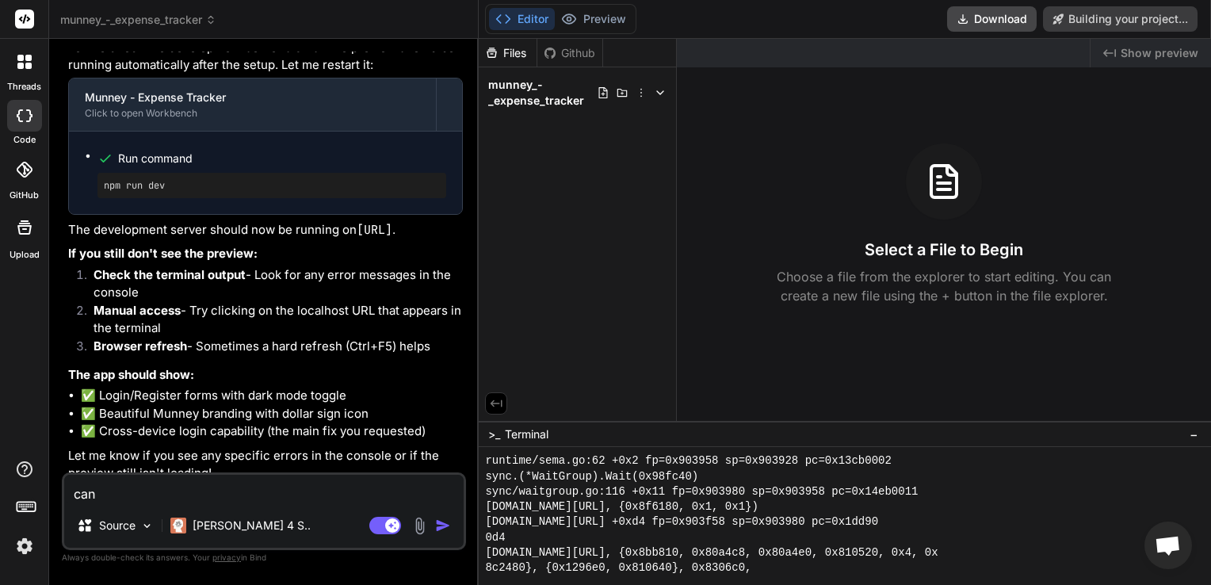
type textarea "x"
type textarea "can y"
type textarea "x"
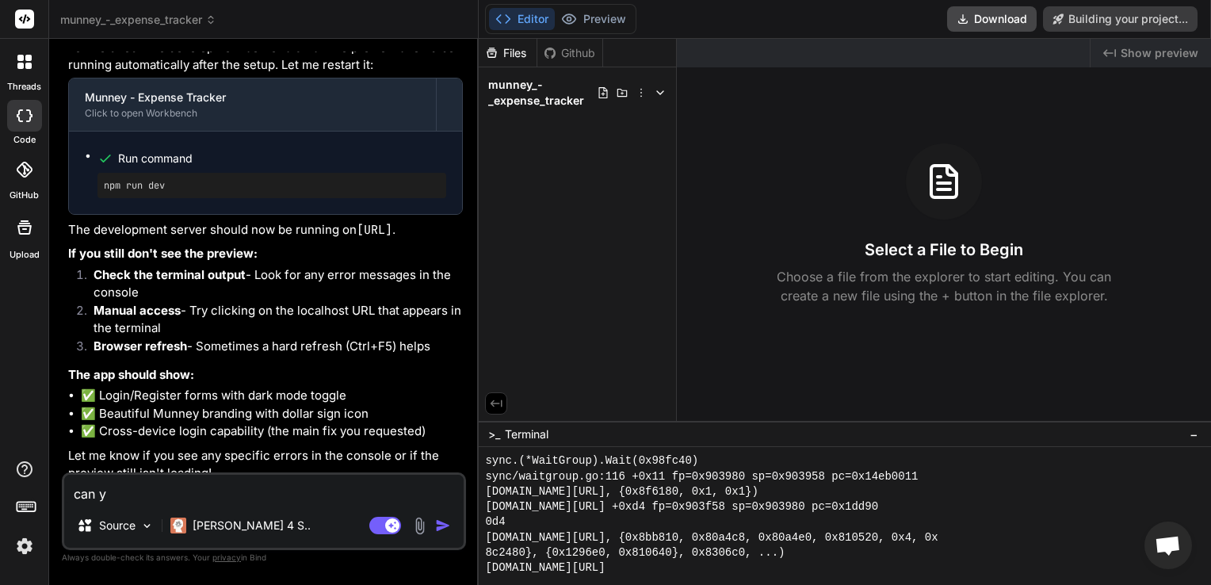
type textarea "can yo"
type textarea "x"
type textarea "can you"
type textarea "x"
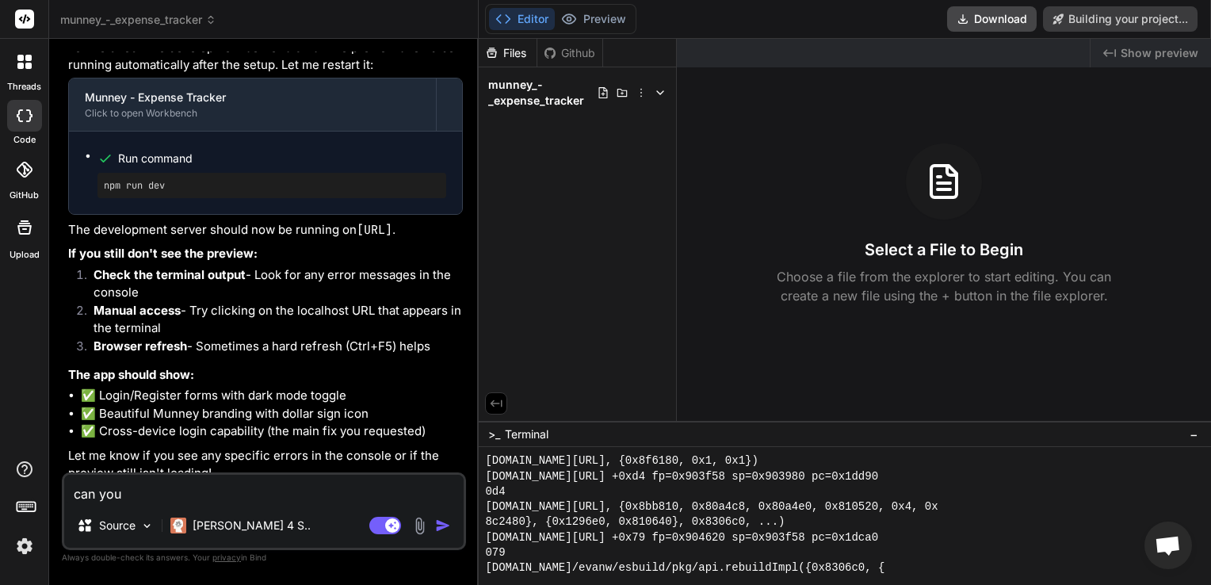
type textarea "can you"
type textarea "x"
type textarea "can you s"
type textarea "x"
type textarea "can you sc"
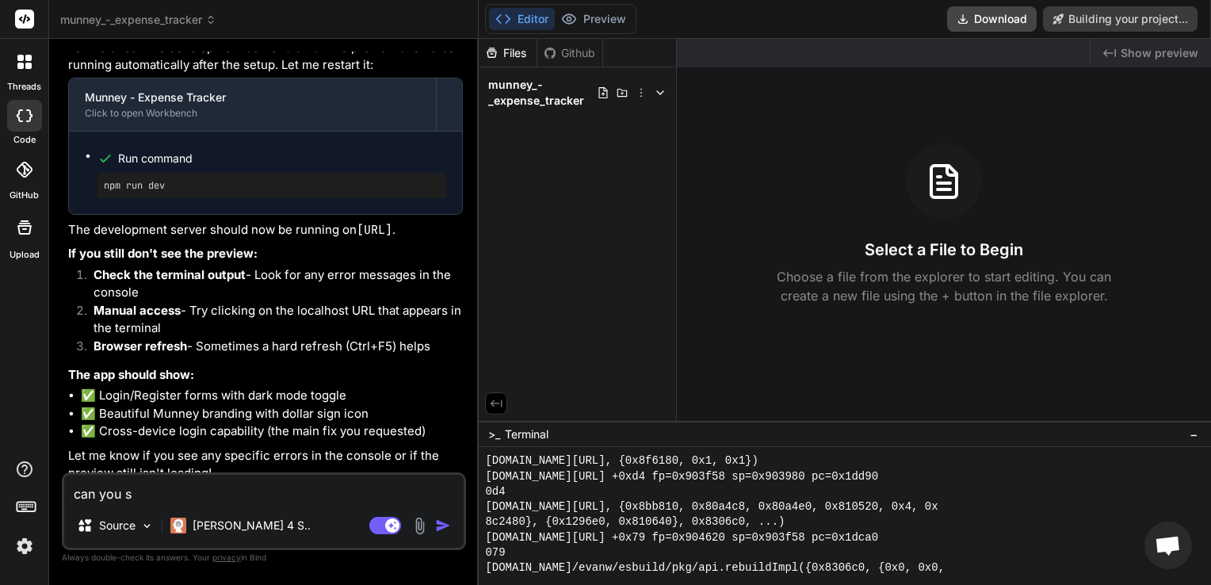
type textarea "x"
type textarea "can you sca"
type textarea "x"
type textarea "can you scan"
type textarea "x"
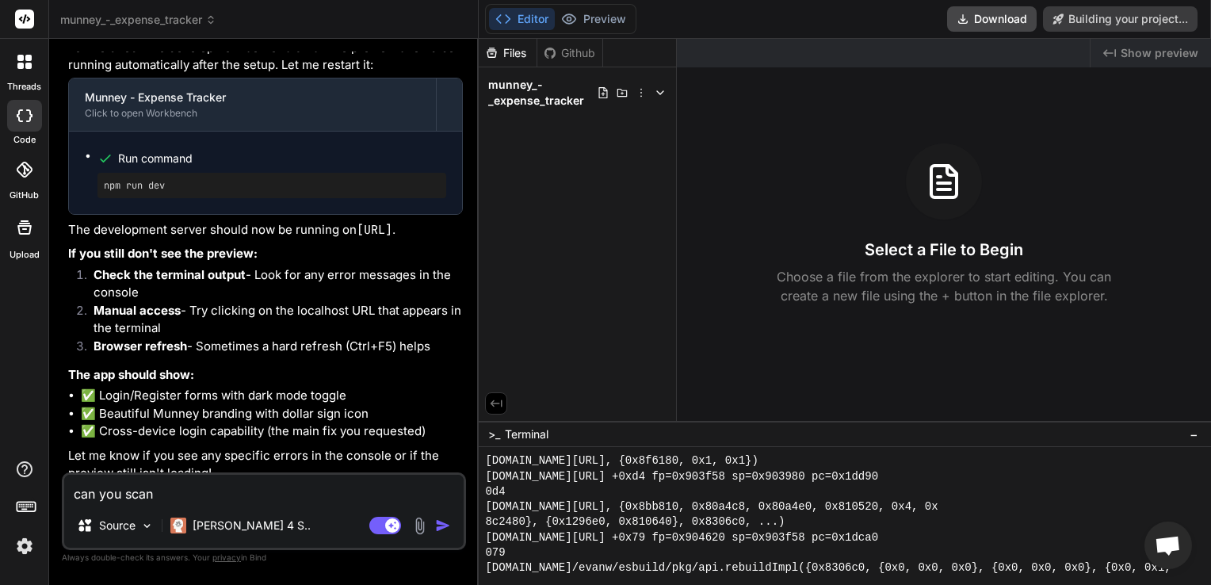
type textarea "can you scan"
type textarea "x"
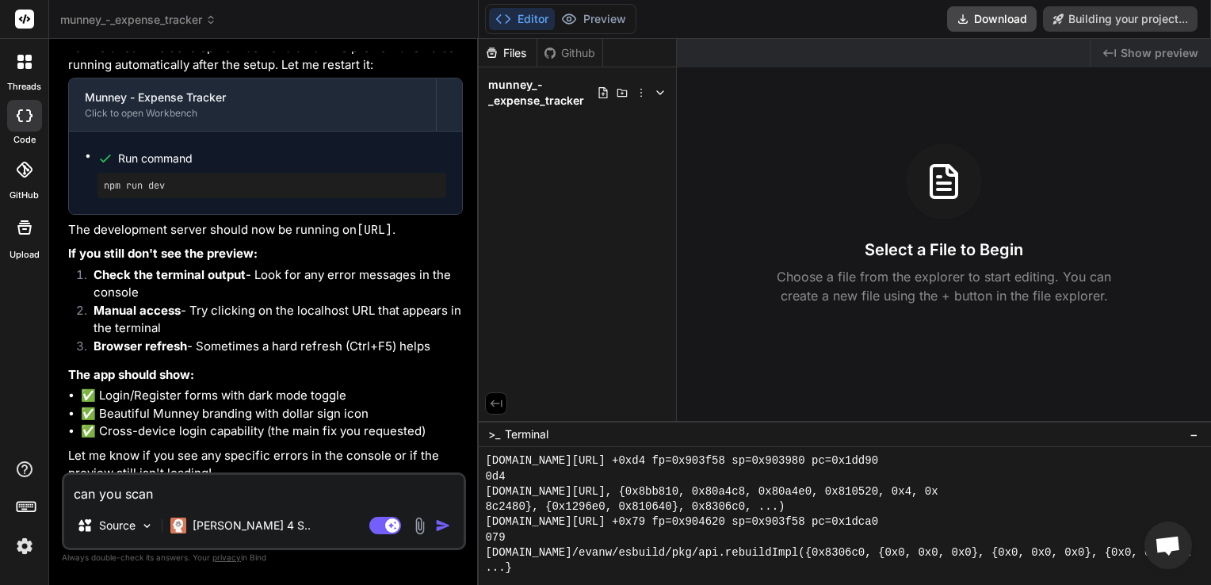
type textarea "can you scan t"
type textarea "x"
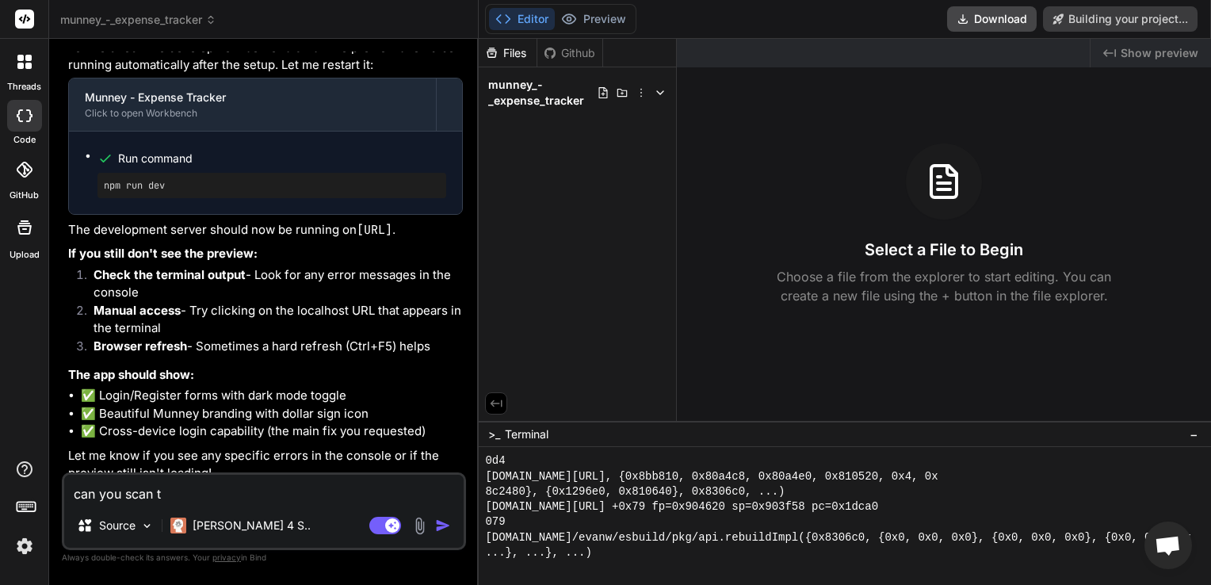
type textarea "can you scan th"
type textarea "x"
type textarea "can you scan the"
type textarea "x"
type textarea "can you scan the"
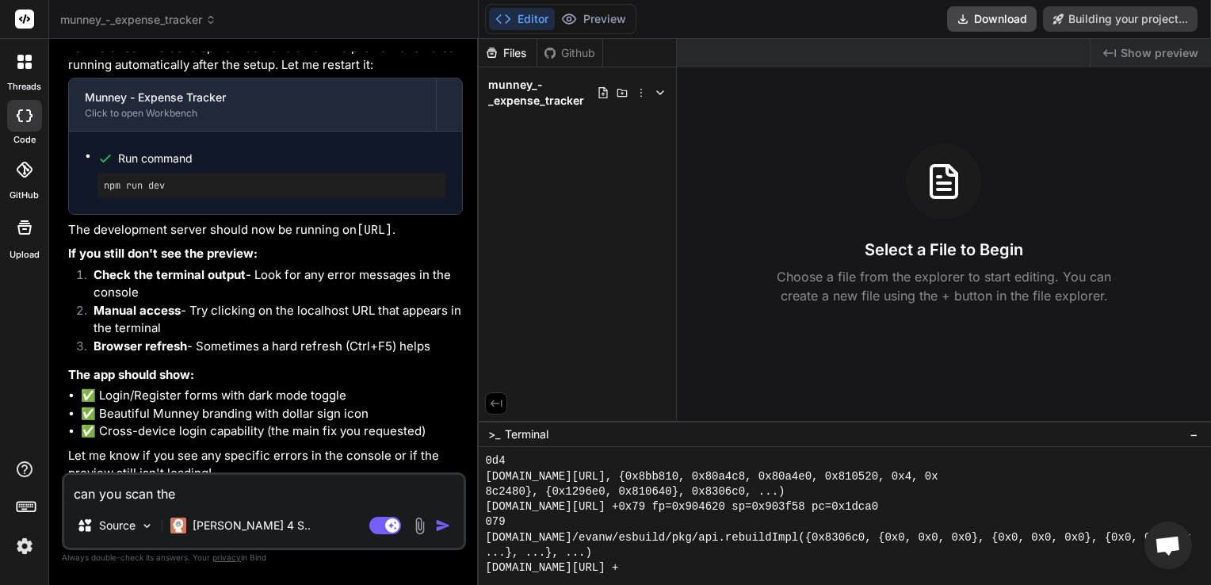
type textarea "x"
type textarea "can you scan the c"
type textarea "x"
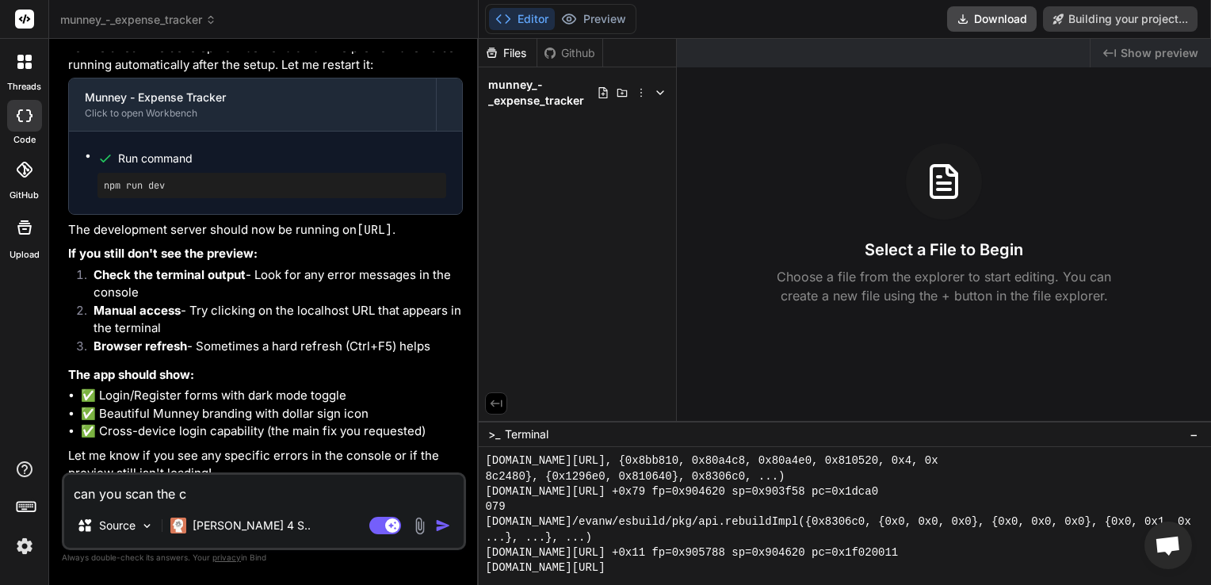
type textarea "can you scan the co"
type textarea "x"
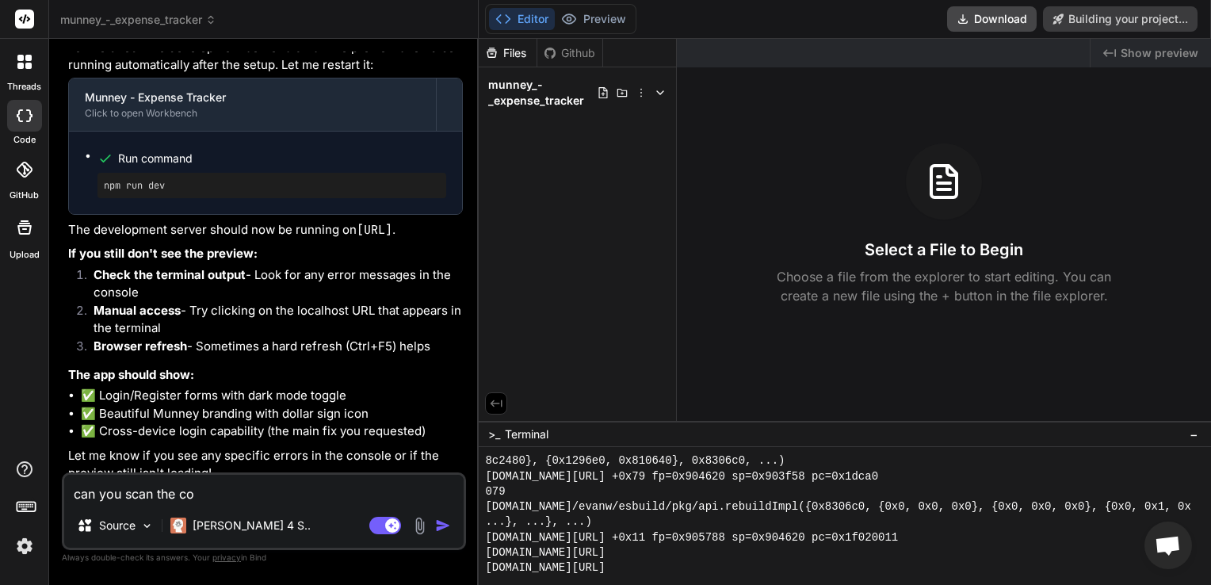
type textarea "can you scan the cod"
type textarea "x"
type textarea "can you scan the code"
type textarea "x"
type textarea "can you scan the code"
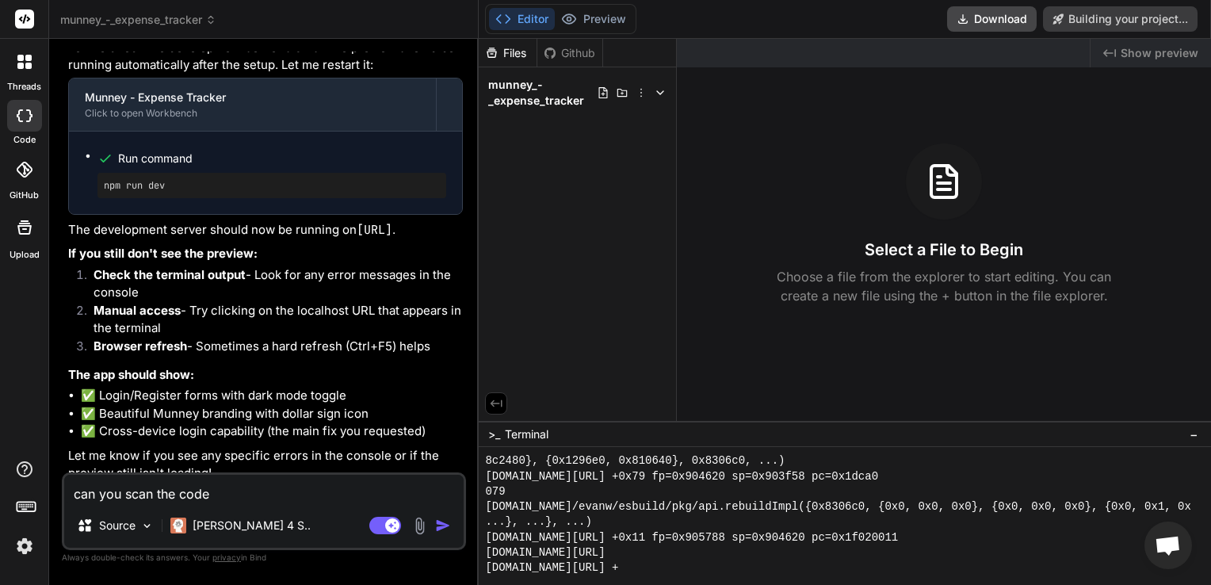
type textarea "x"
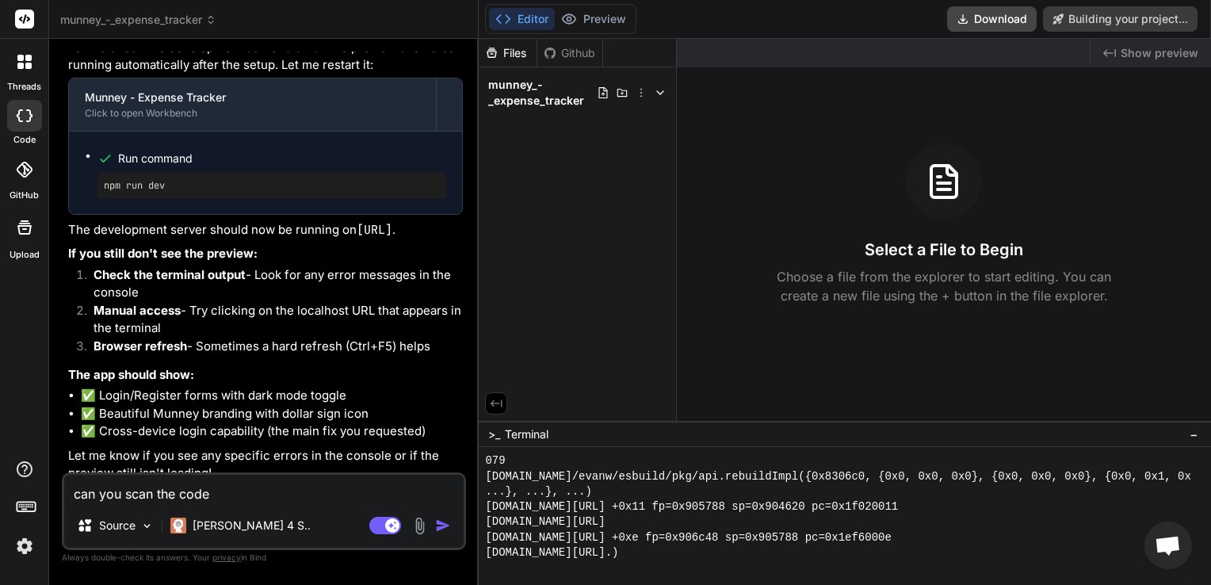
type textarea "can you scan the code b"
type textarea "x"
type textarea "can you scan the code ba"
type textarea "x"
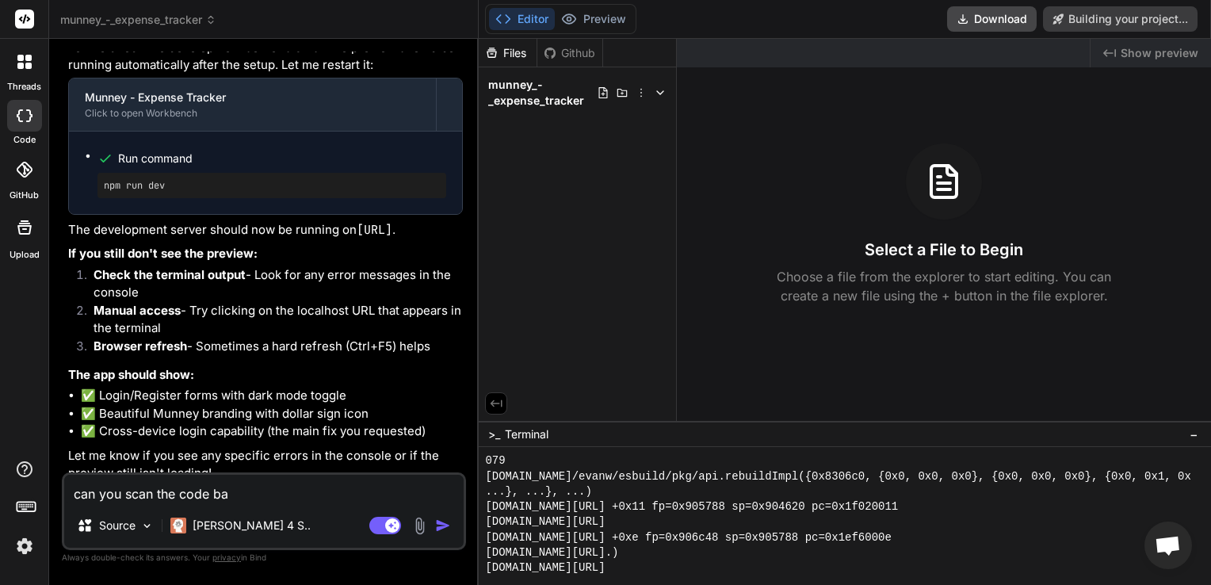
type textarea "can you scan the code bas"
type textarea "x"
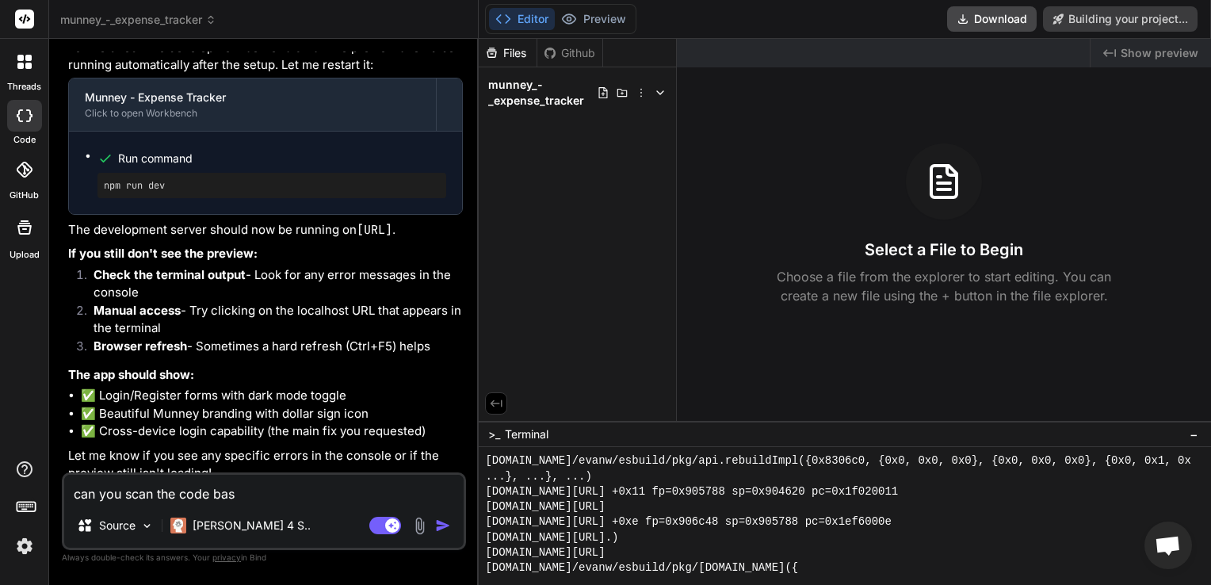
type textarea "can you scan the code base"
type textarea "x"
type textarea "can you scan the code base"
type textarea "x"
type textarea "can you scan the code base t"
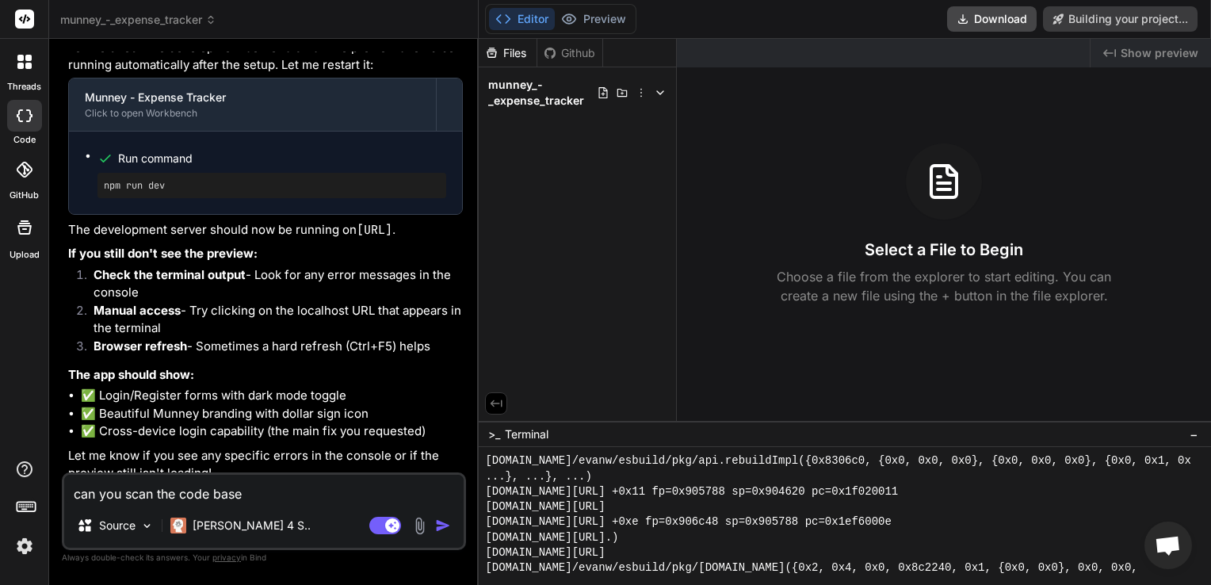
type textarea "x"
type textarea "can you scan the code base to"
type textarea "x"
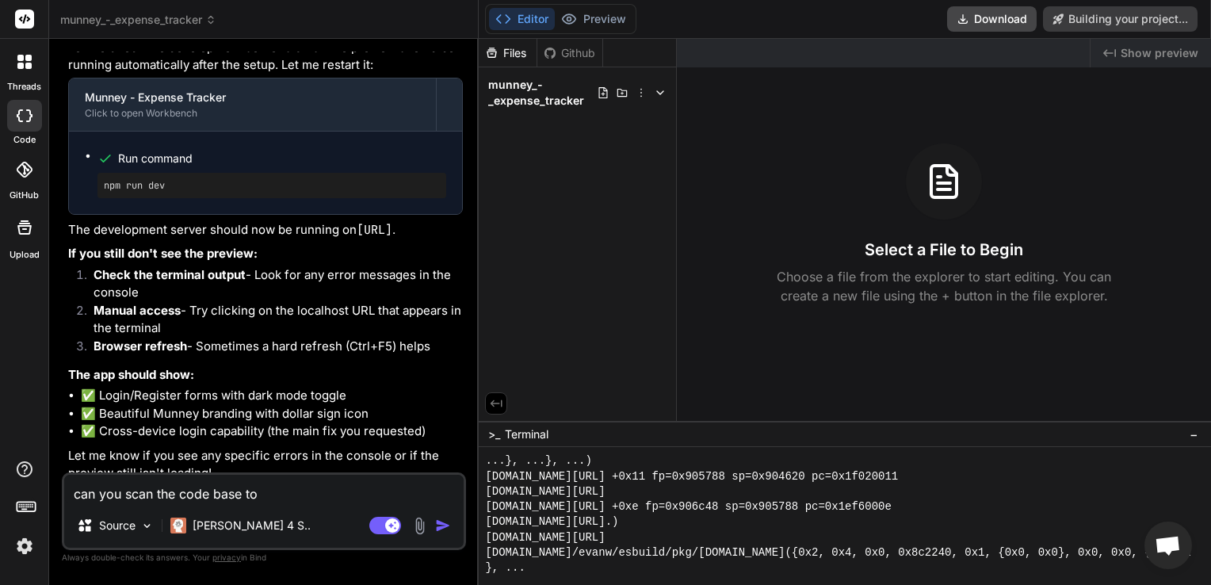
type textarea "can you scan the code base to"
type textarea "x"
type textarea "can you scan the code base to c"
type textarea "x"
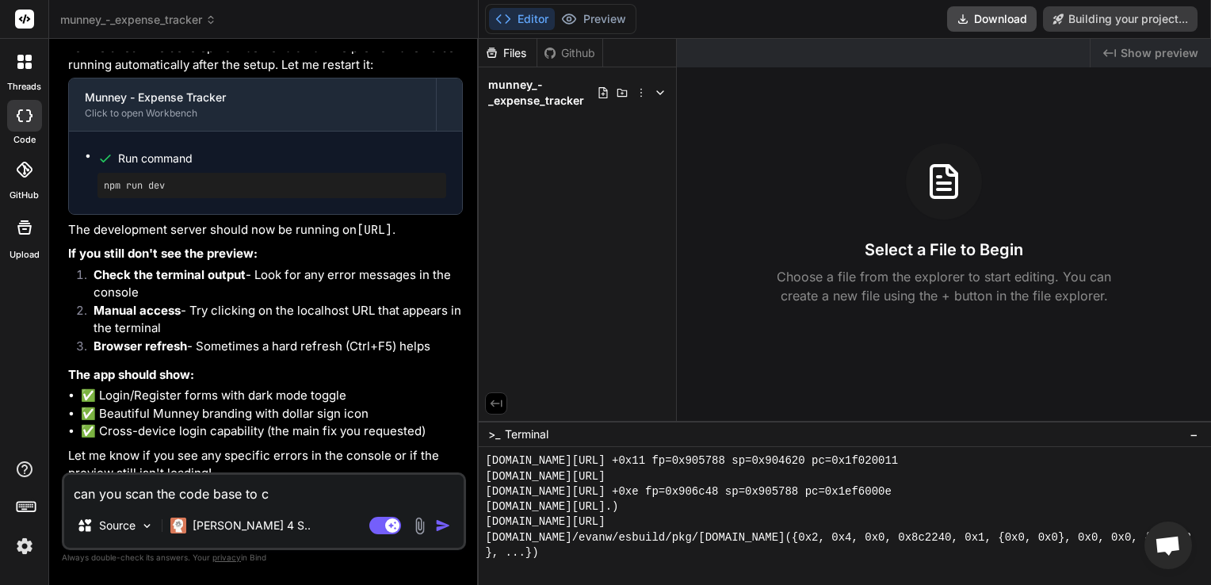
type textarea "can you scan the code base to ch"
type textarea "x"
type textarea "can you scan the code base to che"
type textarea "x"
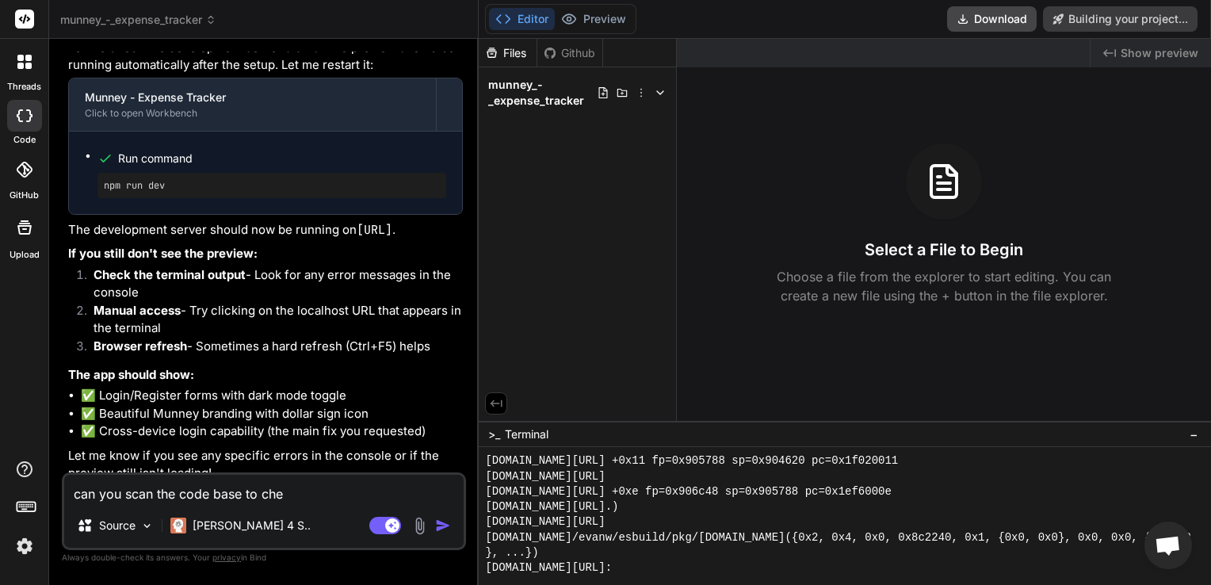
type textarea "can you scan the code base to chec"
type textarea "x"
type textarea "can you scan the code base to check"
type textarea "x"
type textarea "can you scan the code base to check"
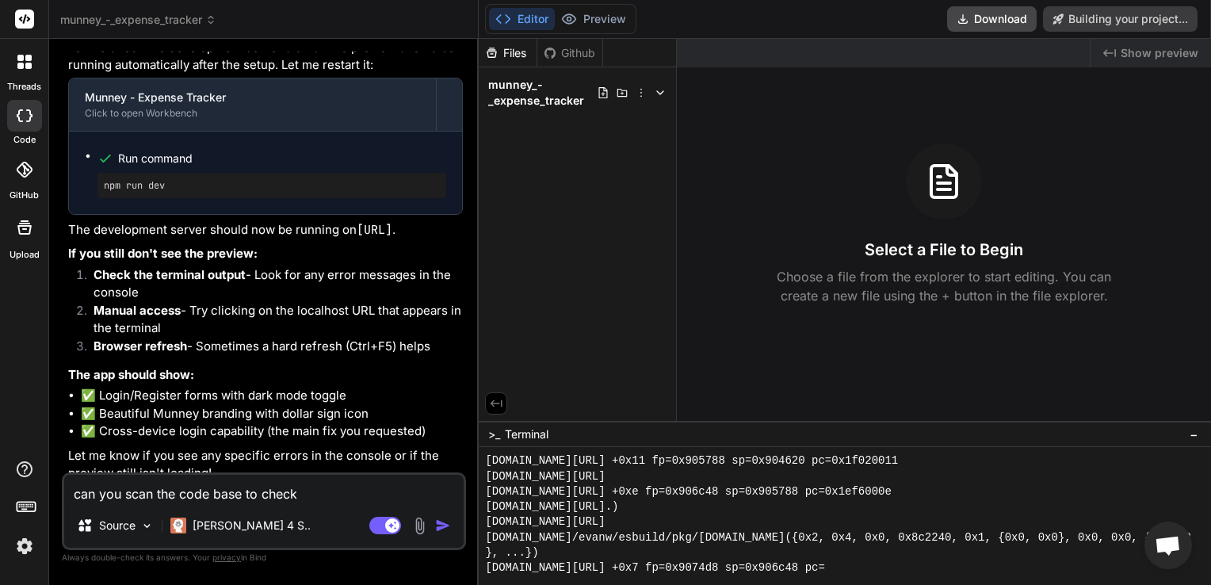
type textarea "x"
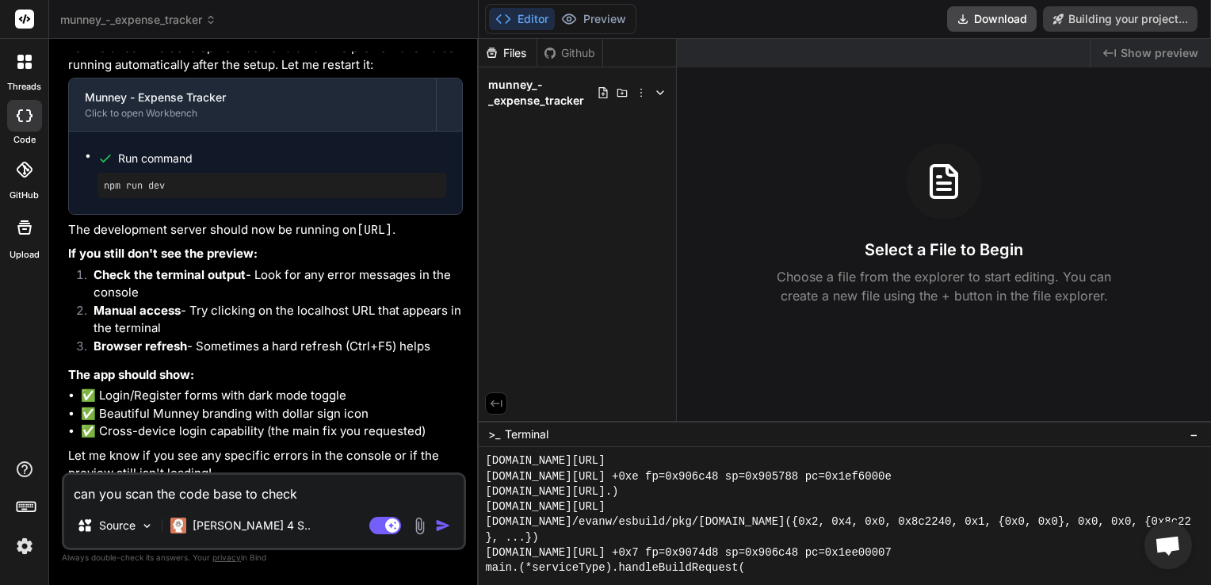
type textarea "can you scan the code base to check f"
type textarea "x"
type textarea "can you scan the code base to check fo"
type textarea "x"
type textarea "can you scan the code base to check for"
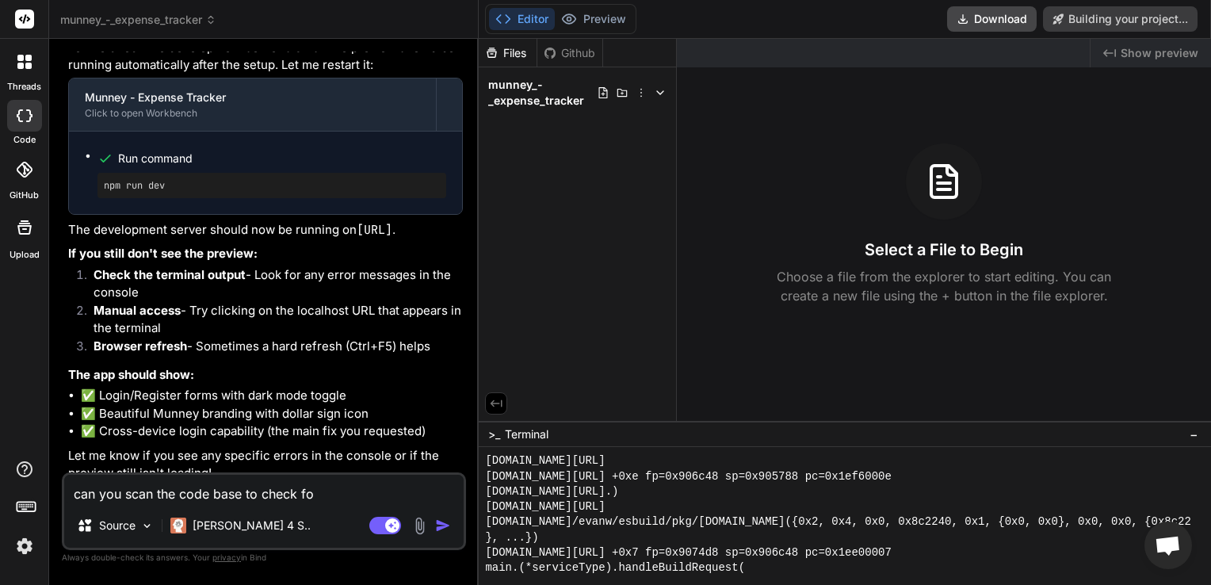
type textarea "x"
type textarea "can you scan the code base to check for"
type textarea "x"
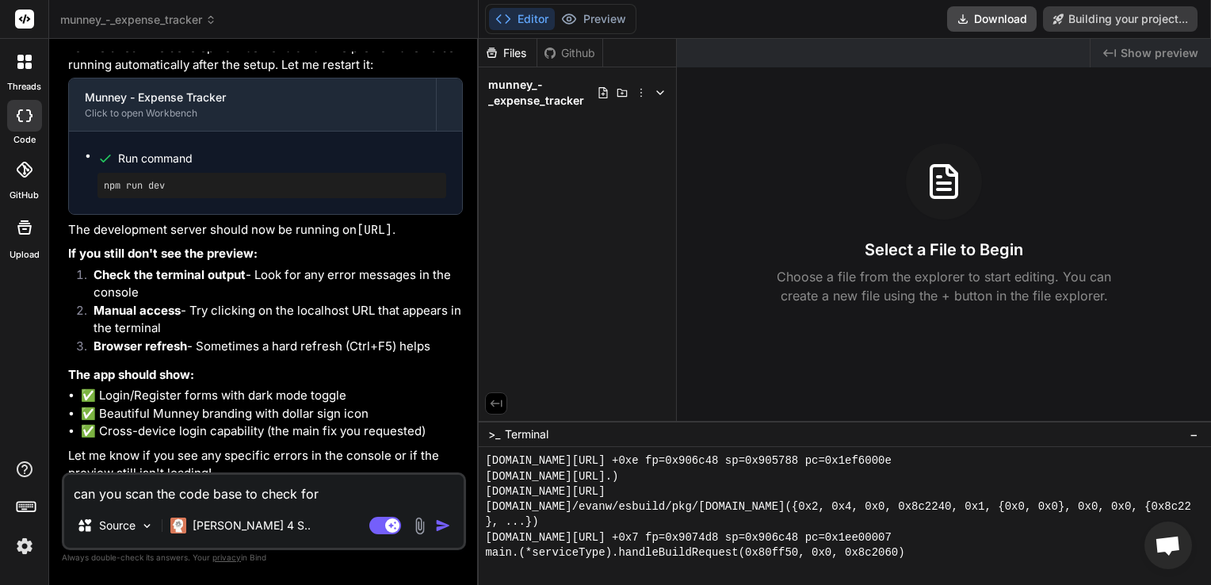
type textarea "can you scan the code base to check for a"
type textarea "x"
type textarea "can you scan the code base to check for an"
type textarea "x"
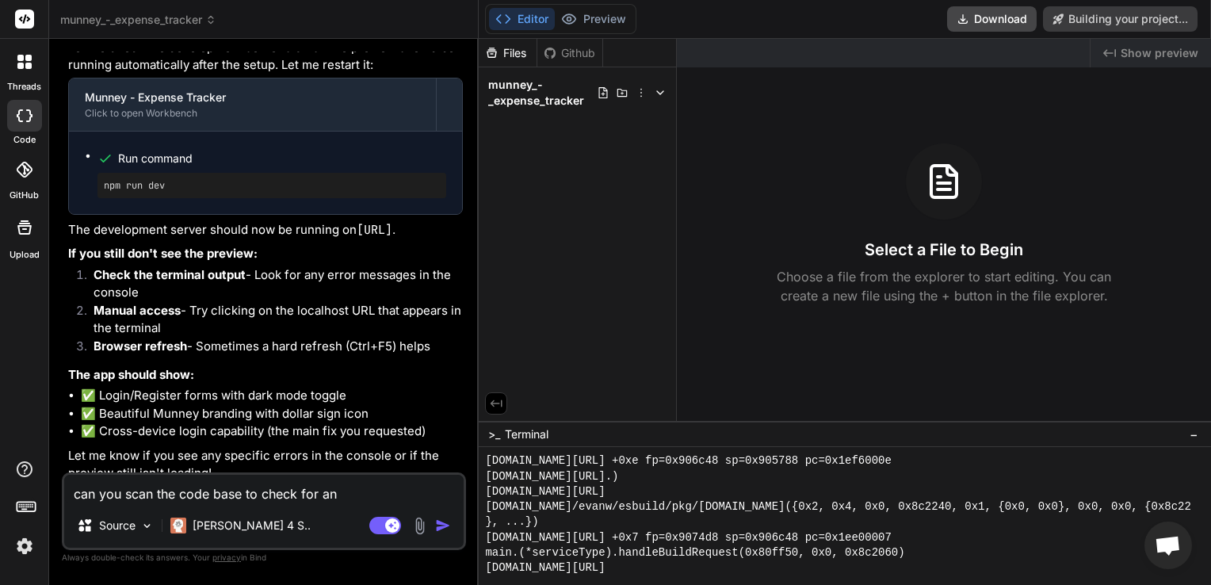
type textarea "can you scan the code base to check for any"
type textarea "x"
type textarea "can you scan the code base to check for any"
type textarea "x"
type textarea "can you scan the code base to check for any m"
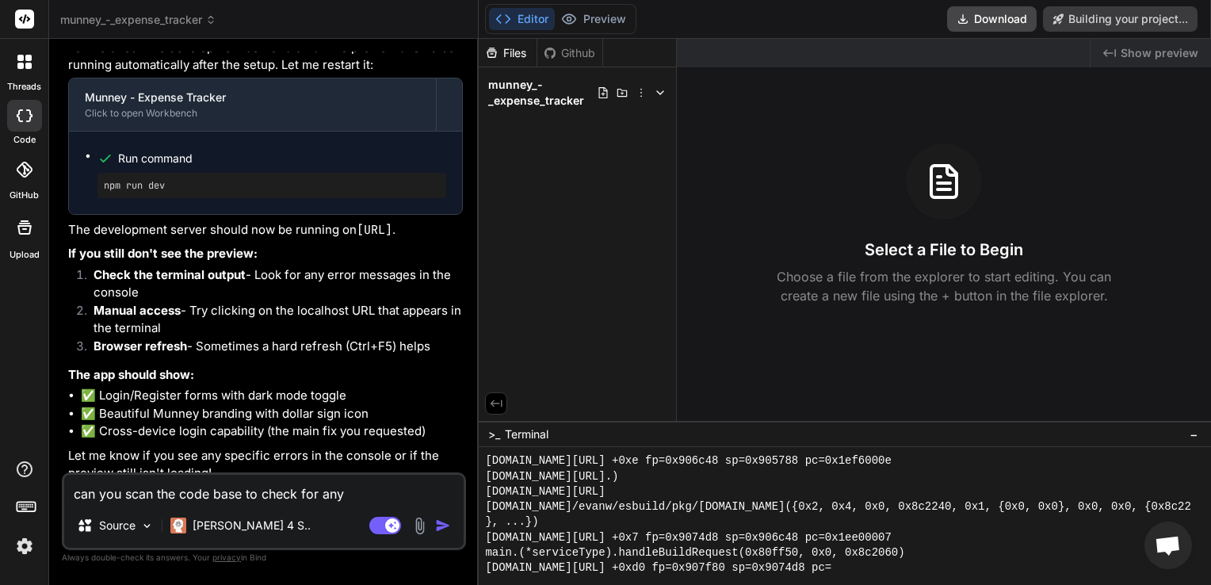
type textarea "x"
type textarea "can you scan the code base to check for any mi"
type textarea "x"
type textarea "can you scan the code base to check for any mis"
type textarea "x"
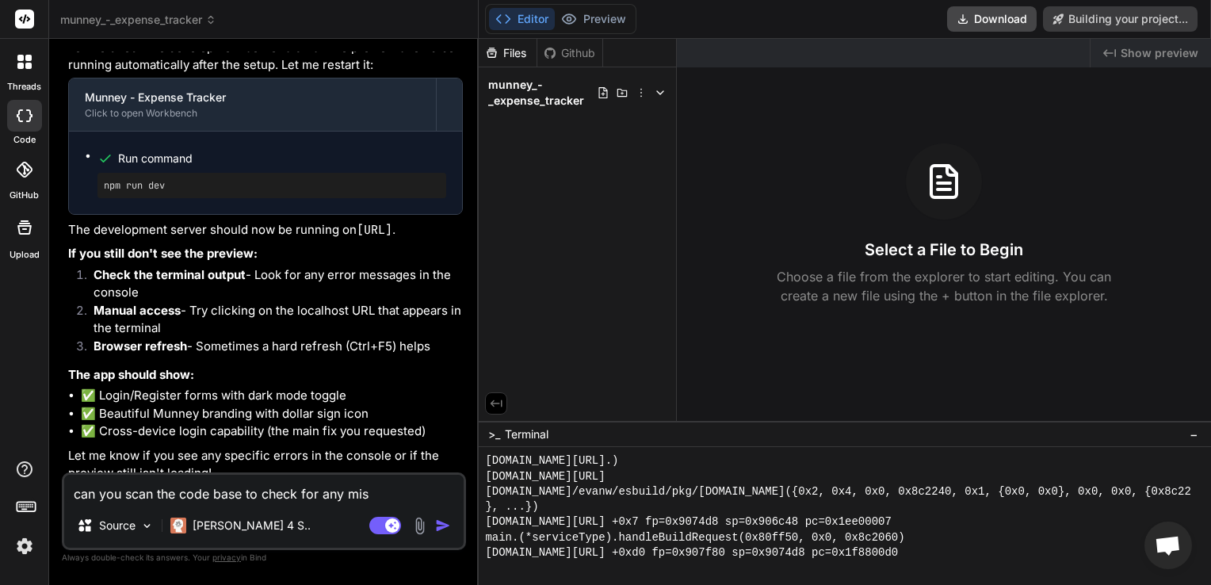
type textarea "can you scan the code base to check for any mist"
type textarea "x"
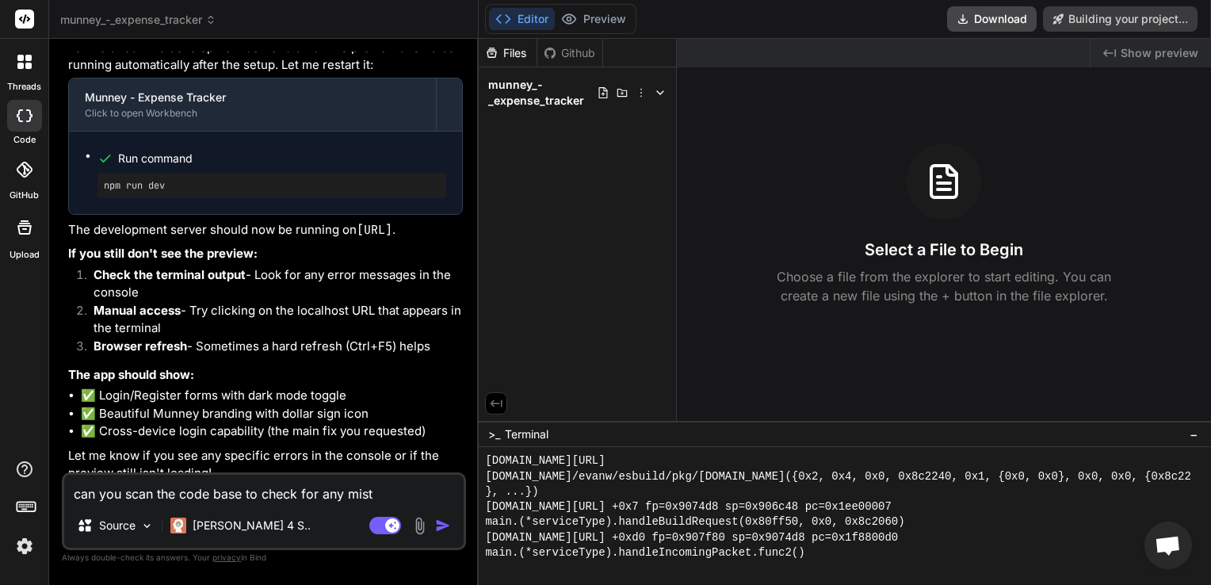
type textarea "can you scan the code base to check for any mista"
type textarea "x"
type textarea "can you scan the code base to check for any mistak"
type textarea "x"
type textarea "can you scan the code base to check for any mistake"
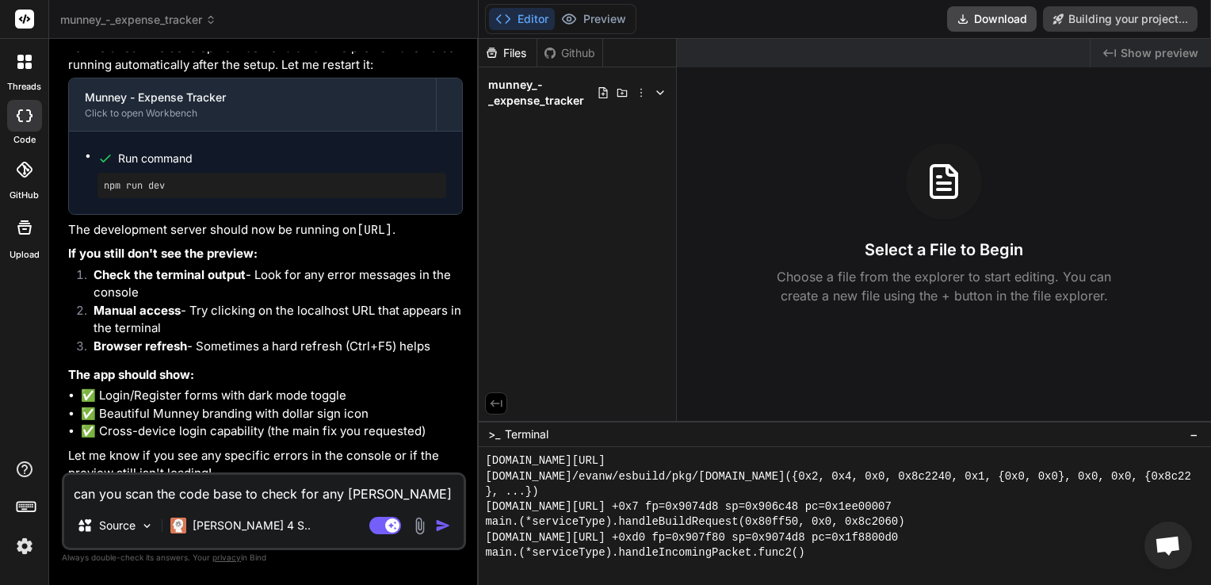
type textarea "x"
type textarea "can you scan the code base to check for any mistake"
type textarea "x"
type textarea "can you scan the code base to check for any mistake o"
type textarea "x"
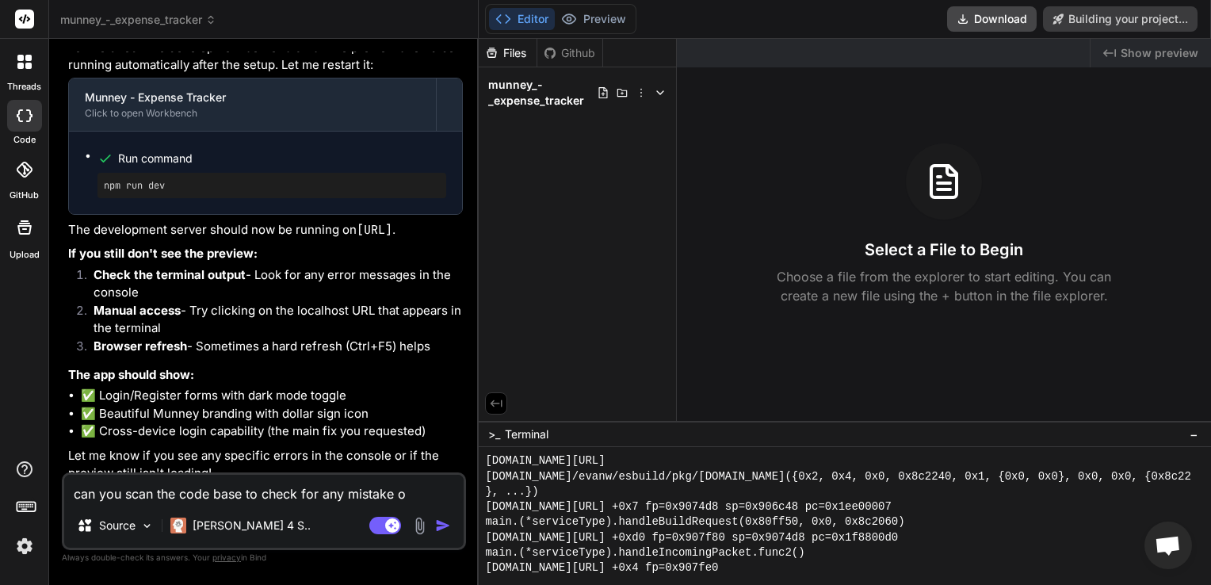
type textarea "can you scan the code base to check for any mistake or"
type textarea "x"
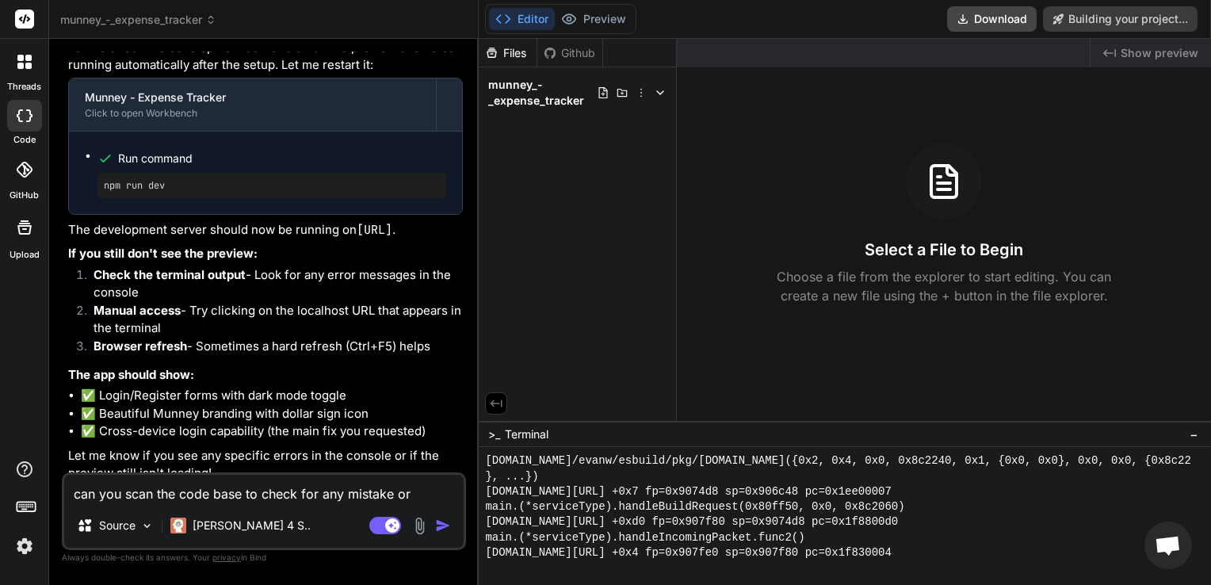
type textarea "can you scan the code base to check for any mistake or"
type textarea "x"
type textarea "can you scan the code base to check for any mistake or e"
type textarea "x"
type textarea "can you scan the code base to check for any mistake or er"
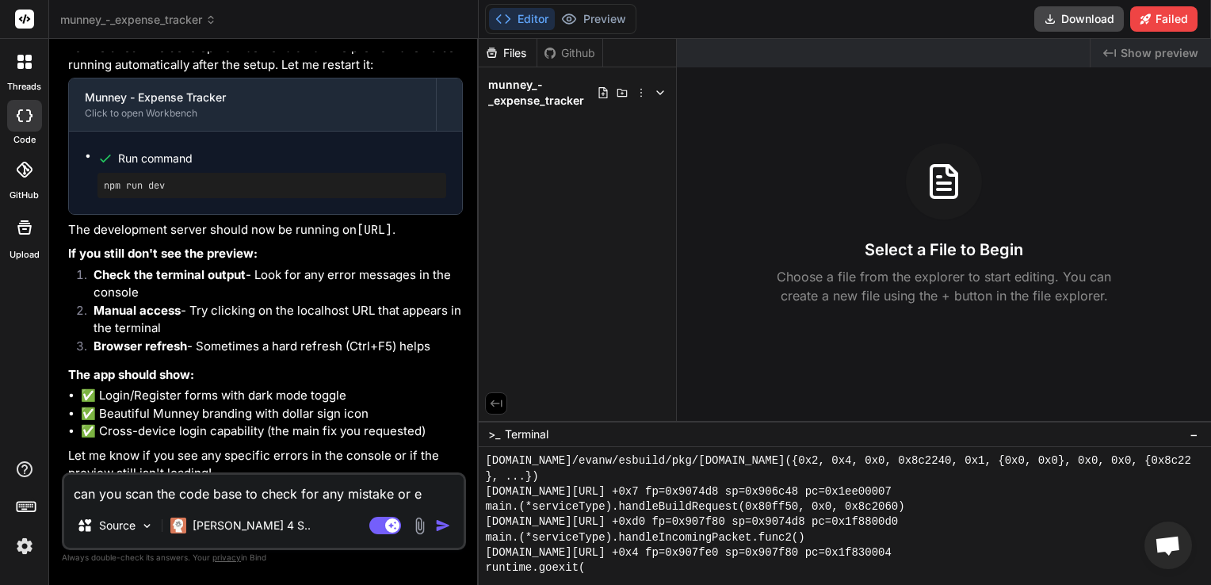
type textarea "x"
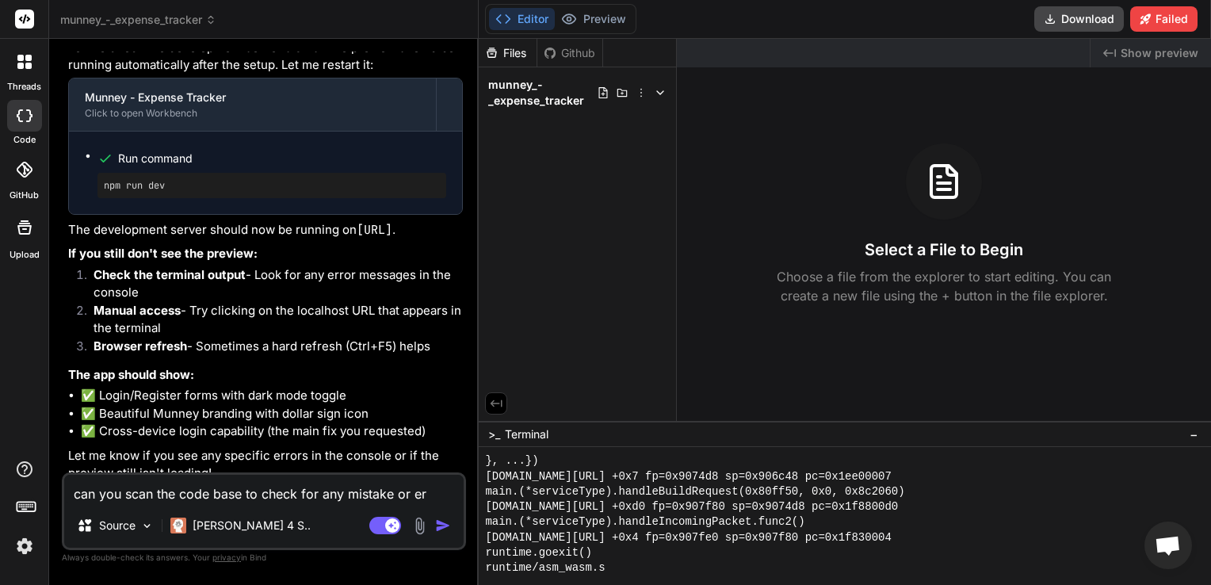
type textarea "can you scan the code base to check for any mistake or err"
type textarea "x"
type textarea "can you scan the code base to check for any mistake or erro"
type textarea "x"
type textarea "can you scan the code base to check for any mistake or error"
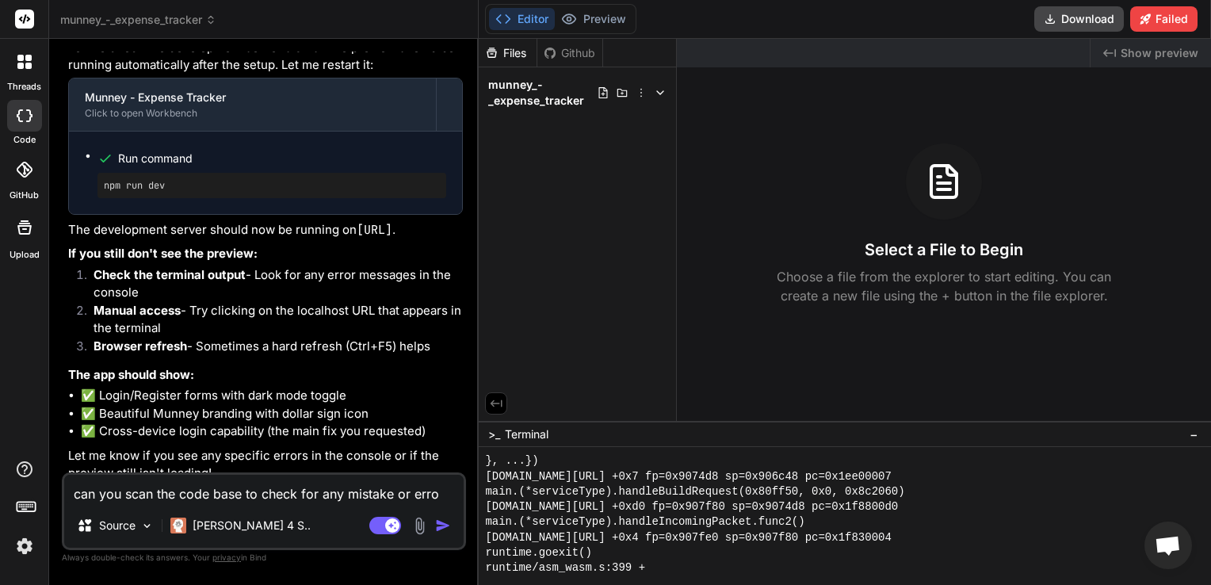
type textarea "x"
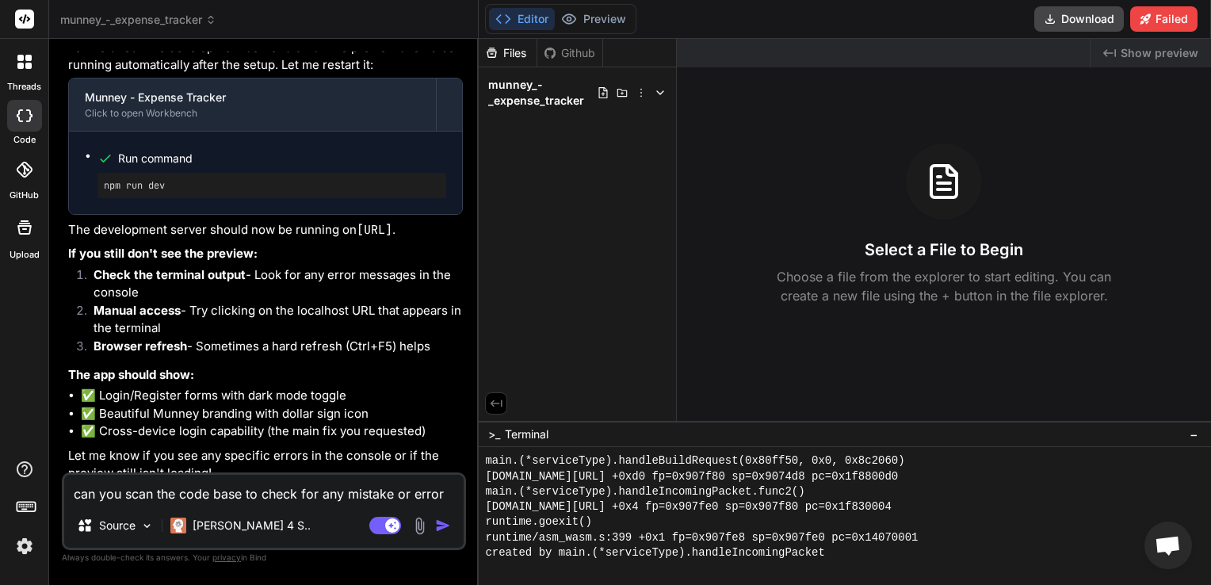
type textarea "can you scan the code base to check for any mistake or error"
type textarea "x"
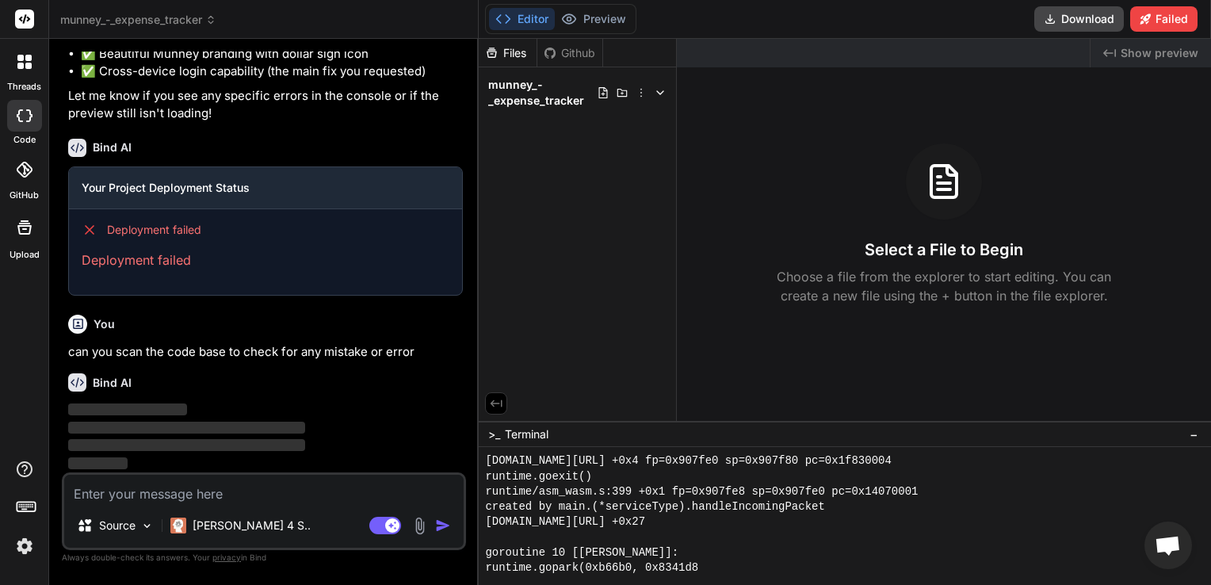
scroll to position [3925, 0]
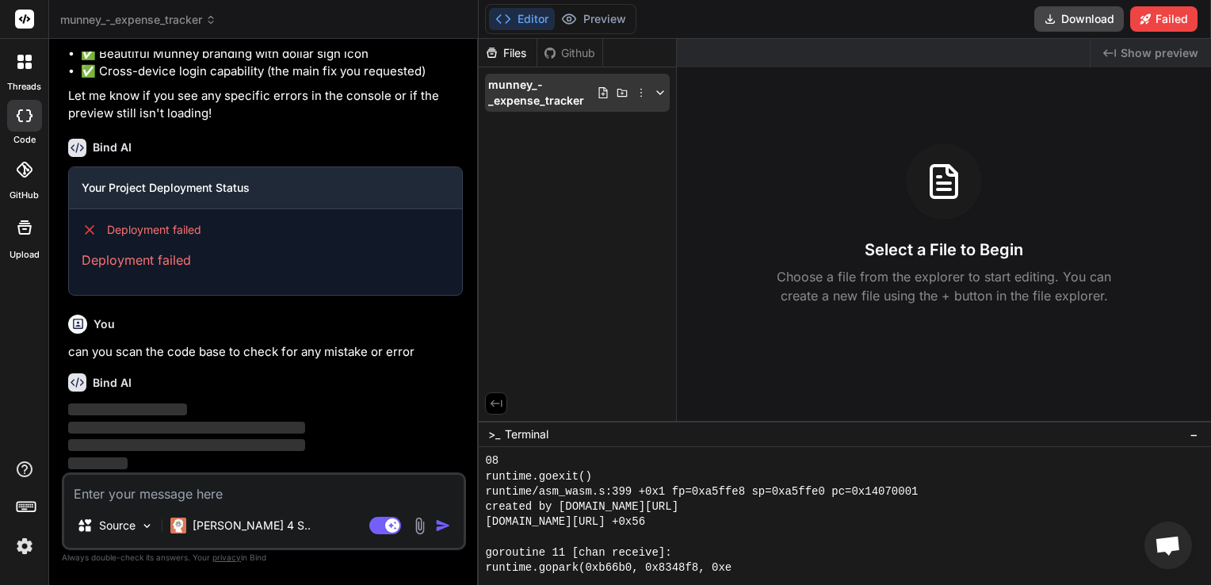
click at [552, 87] on span "munney_-_expense_tracker" at bounding box center [542, 93] width 109 height 32
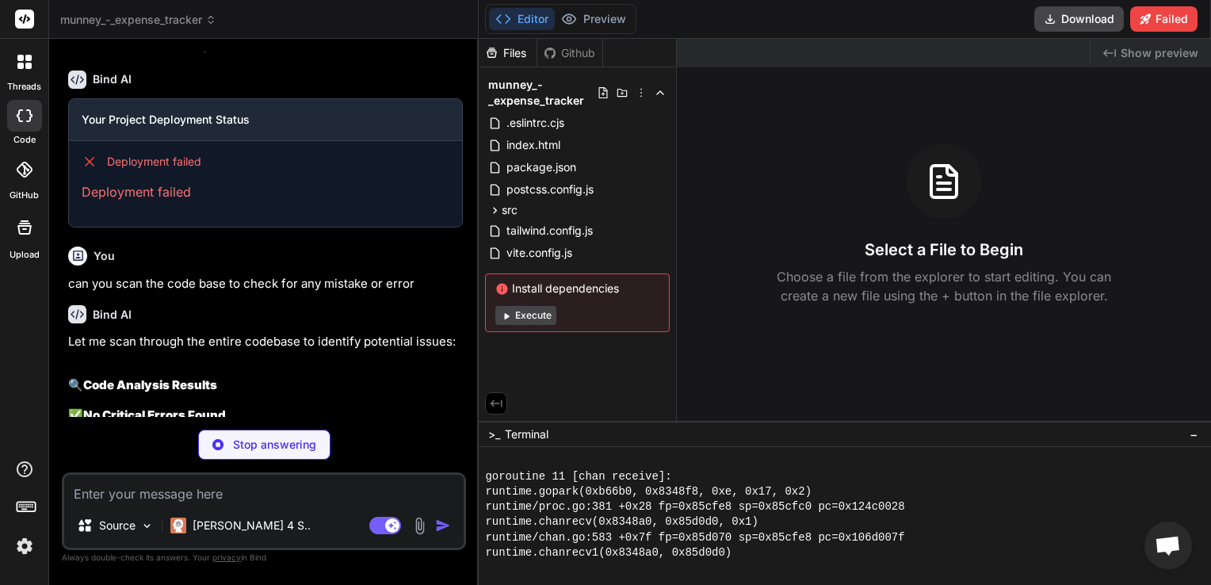
click at [534, 312] on button "Execute" at bounding box center [525, 315] width 61 height 19
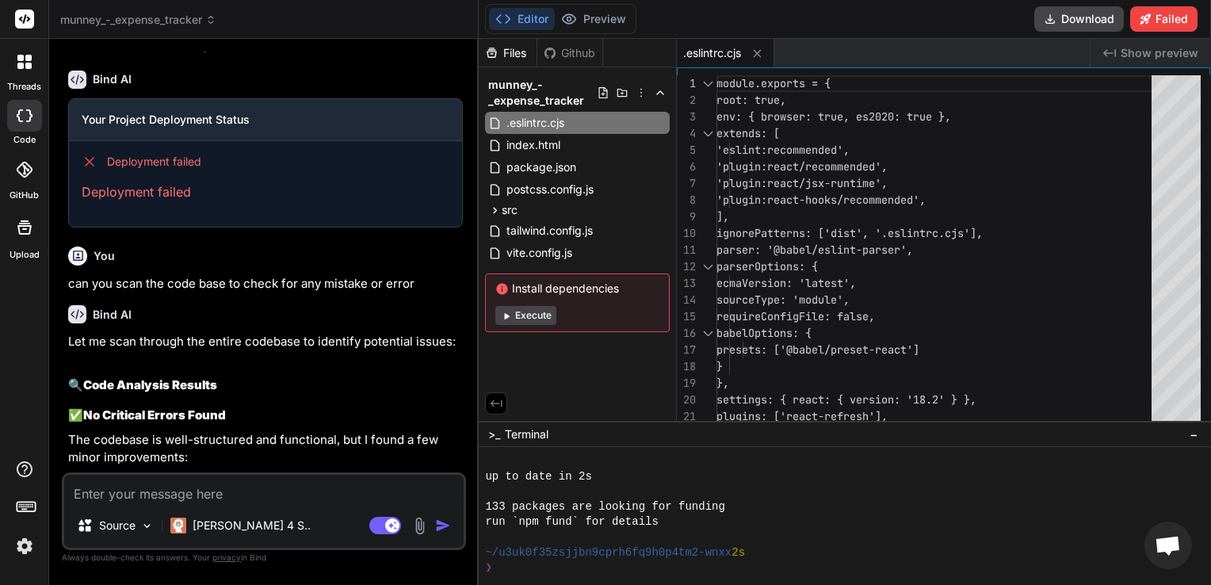
scroll to position [4063, 0]
drag, startPoint x: 644, startPoint y: 296, endPoint x: 510, endPoint y: 285, distance: 134.4
click at [510, 285] on span "Install dependencies" at bounding box center [577, 289] width 164 height 16
copy span "Install dependencies"
type textarea "x"
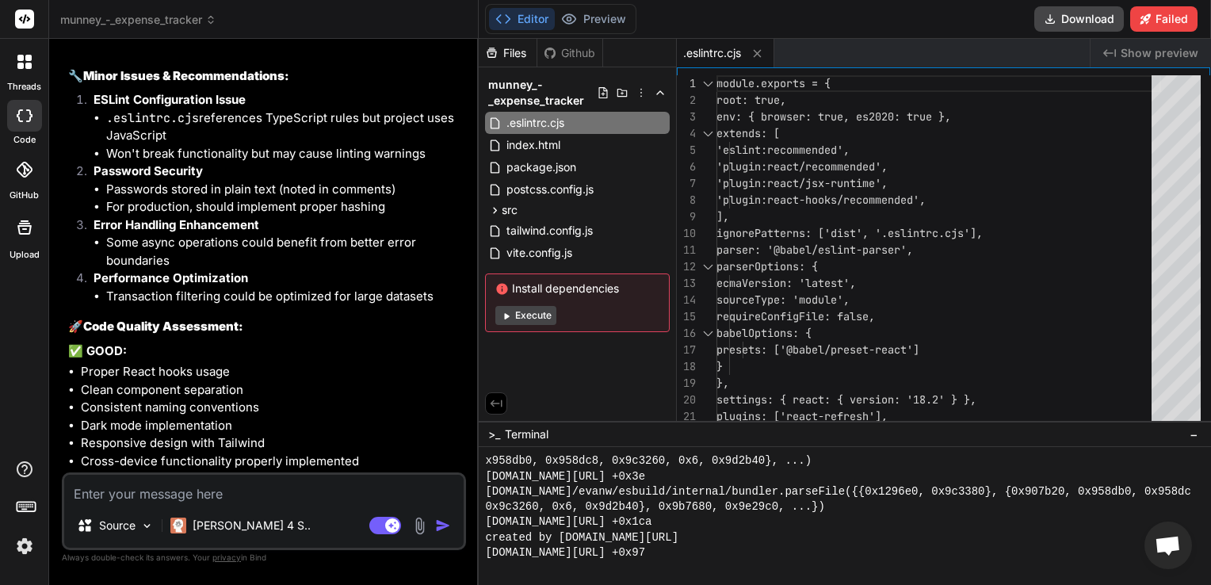
scroll to position [4375, 0]
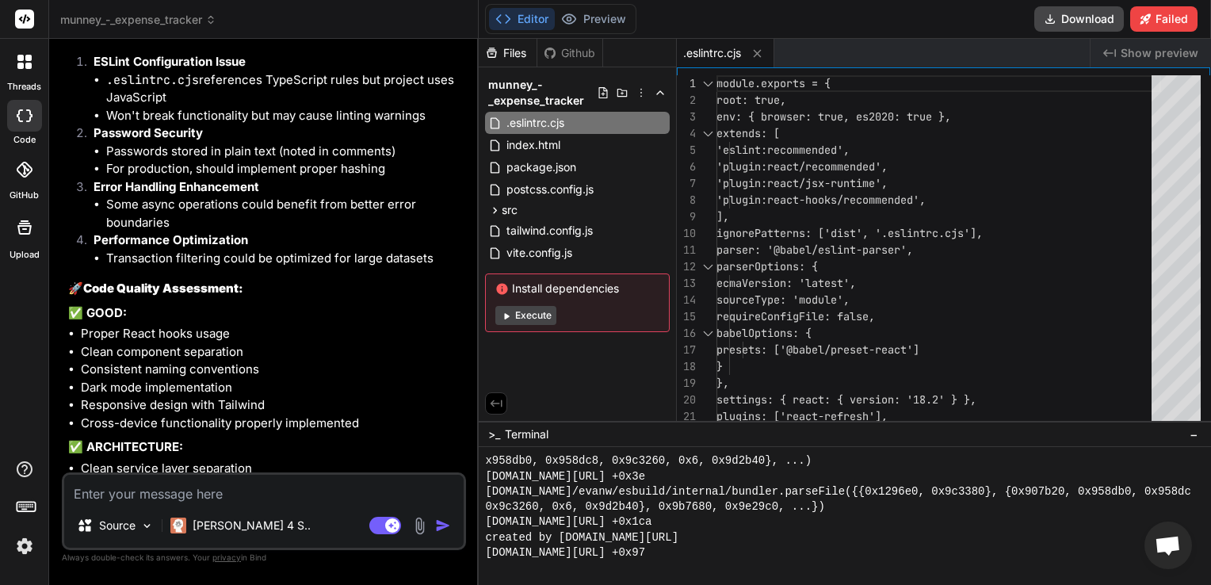
click at [219, 486] on textarea at bounding box center [263, 489] width 399 height 29
type textarea "f"
type textarea "x"
type textarea "fi"
paste textarea "Install dependencies"
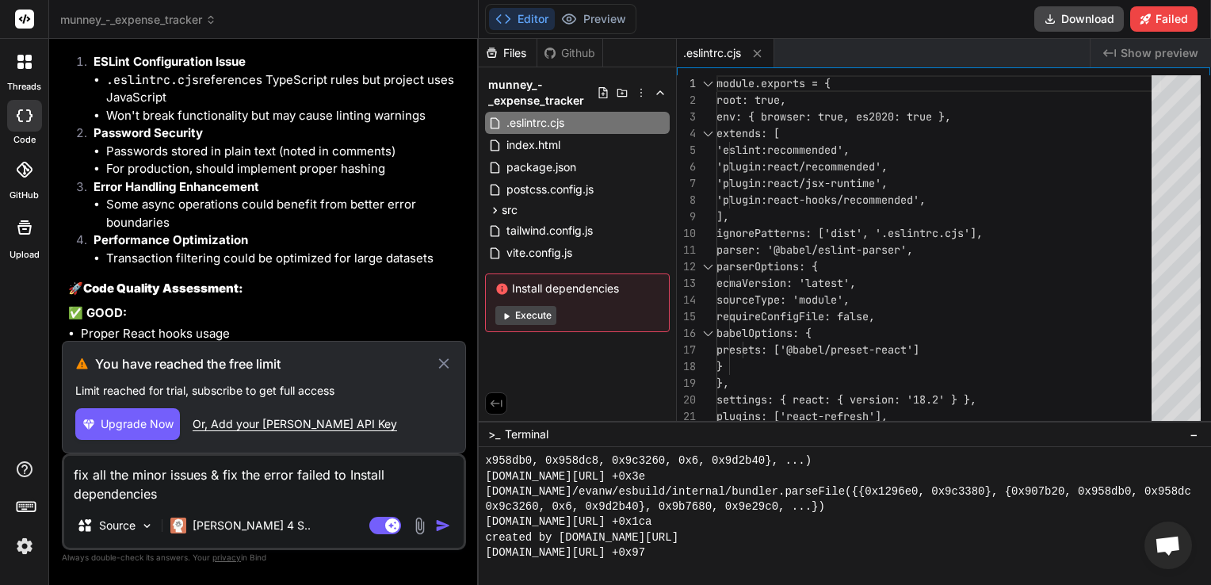
click at [438, 365] on icon at bounding box center [444, 363] width 18 height 19
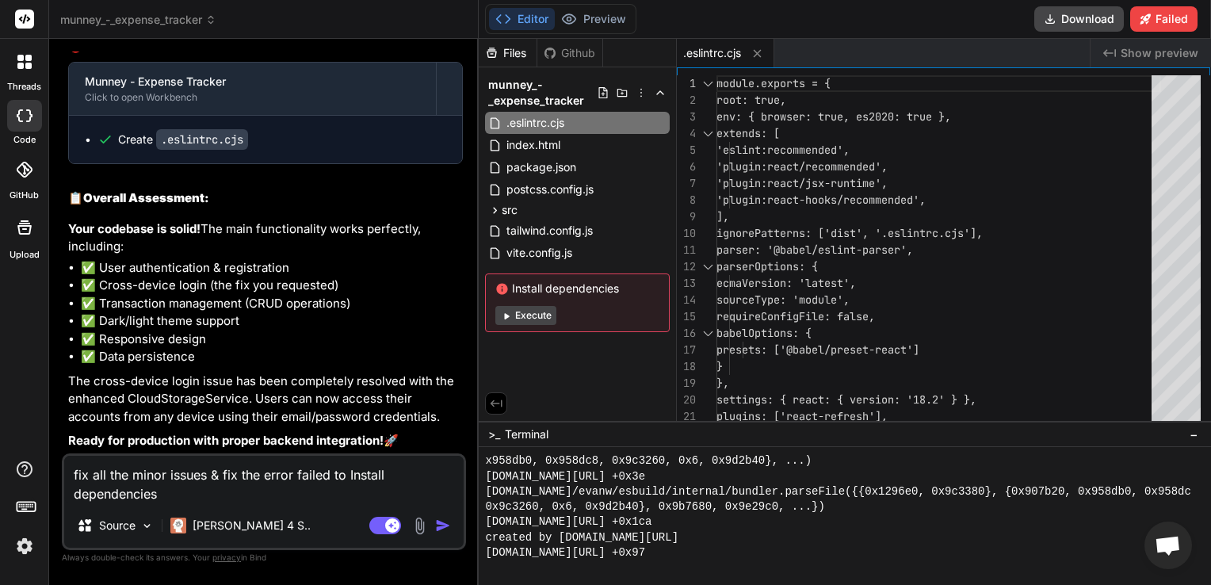
scroll to position [4949, 0]
click at [329, 502] on textarea "fix all the minor issues & fix the error failed to Install dependencies" at bounding box center [263, 480] width 399 height 48
click at [329, 501] on textarea "fix all the minor issues & fix the error failed to Install dependencies" at bounding box center [263, 480] width 399 height 48
click at [329, 499] on textarea "fix all the minor issues & fix the error failed to Install dependencies" at bounding box center [263, 480] width 399 height 48
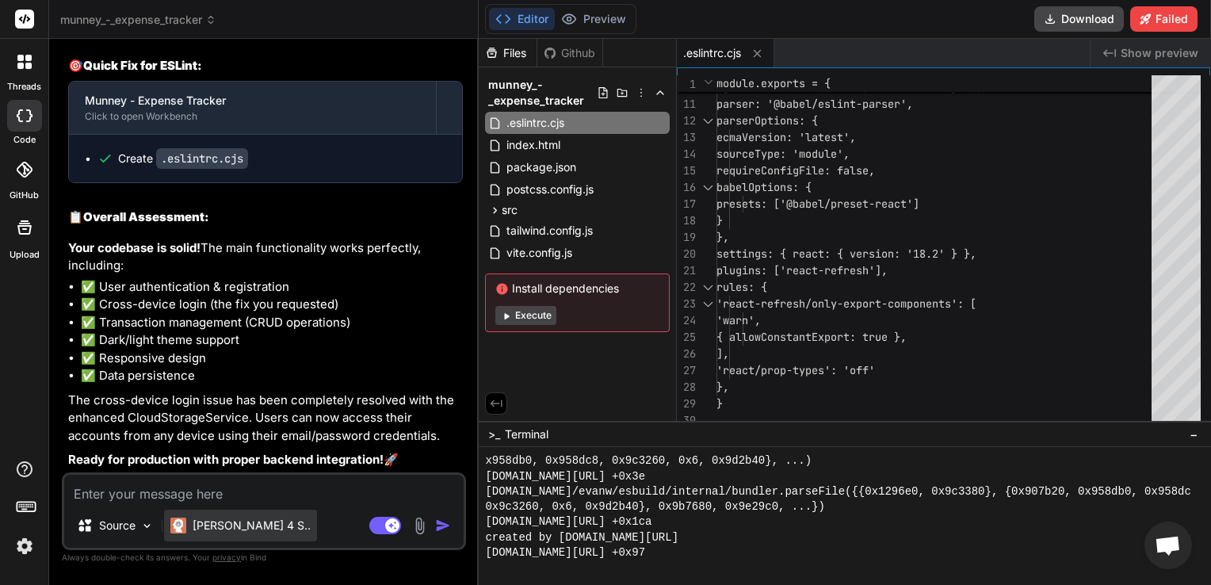
click at [227, 528] on p "[PERSON_NAME] 4 S.." at bounding box center [252, 526] width 118 height 16
click at [440, 531] on img "button" at bounding box center [443, 526] width 16 height 16
click at [305, 501] on textarea at bounding box center [263, 489] width 399 height 29
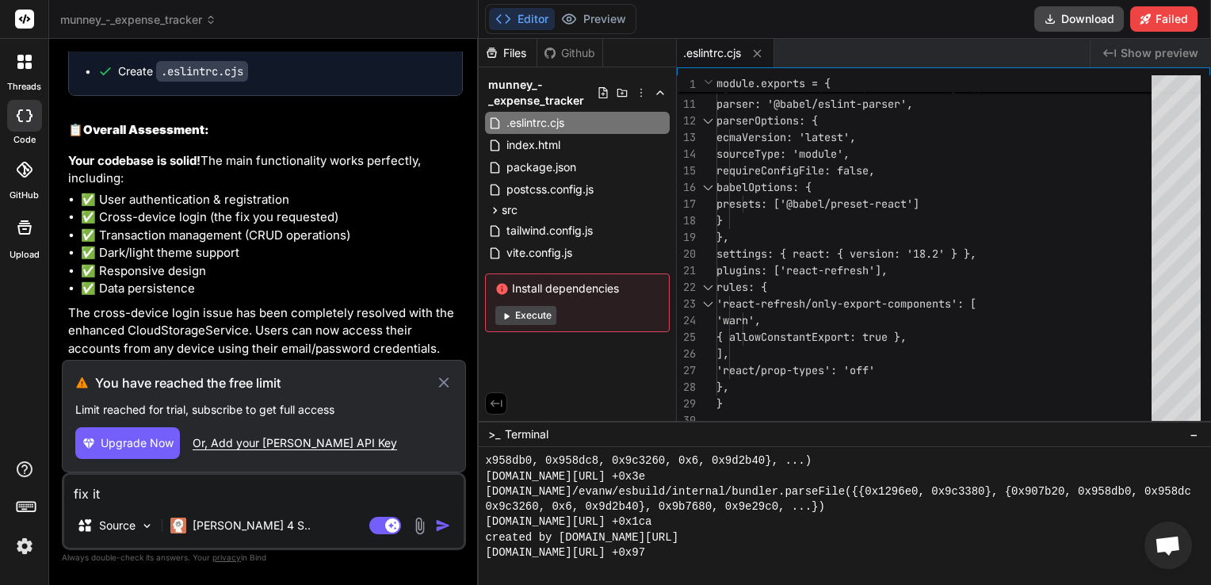
click at [298, 448] on div "Or, Add your [PERSON_NAME] API Key" at bounding box center [295, 443] width 204 height 16
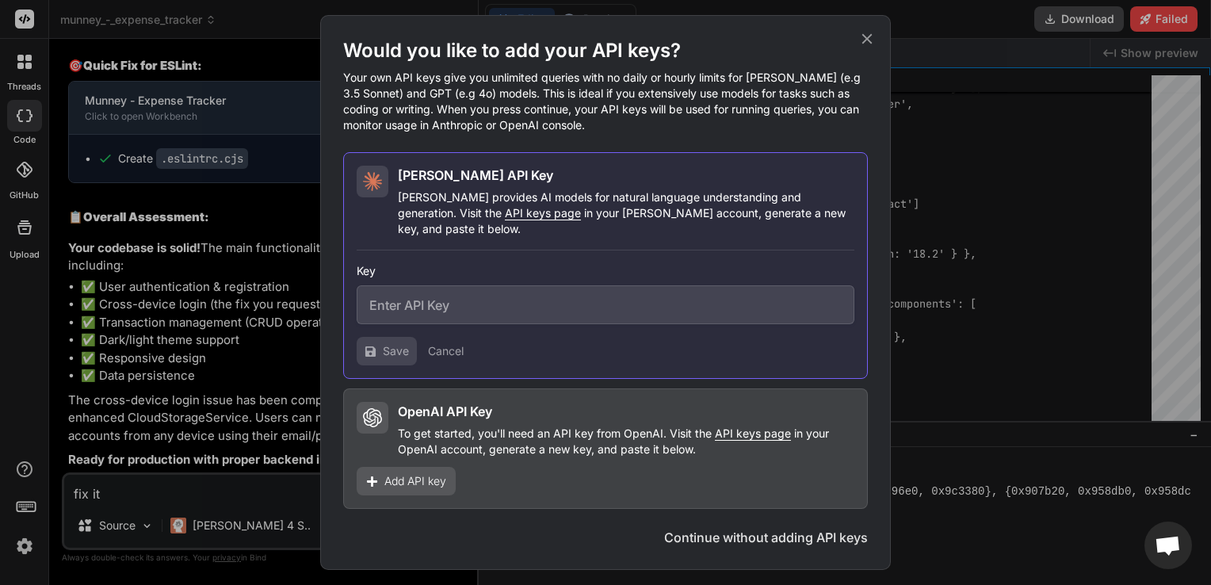
scroll to position [4930, 0]
click at [418, 480] on span "Add API key" at bounding box center [415, 481] width 62 height 16
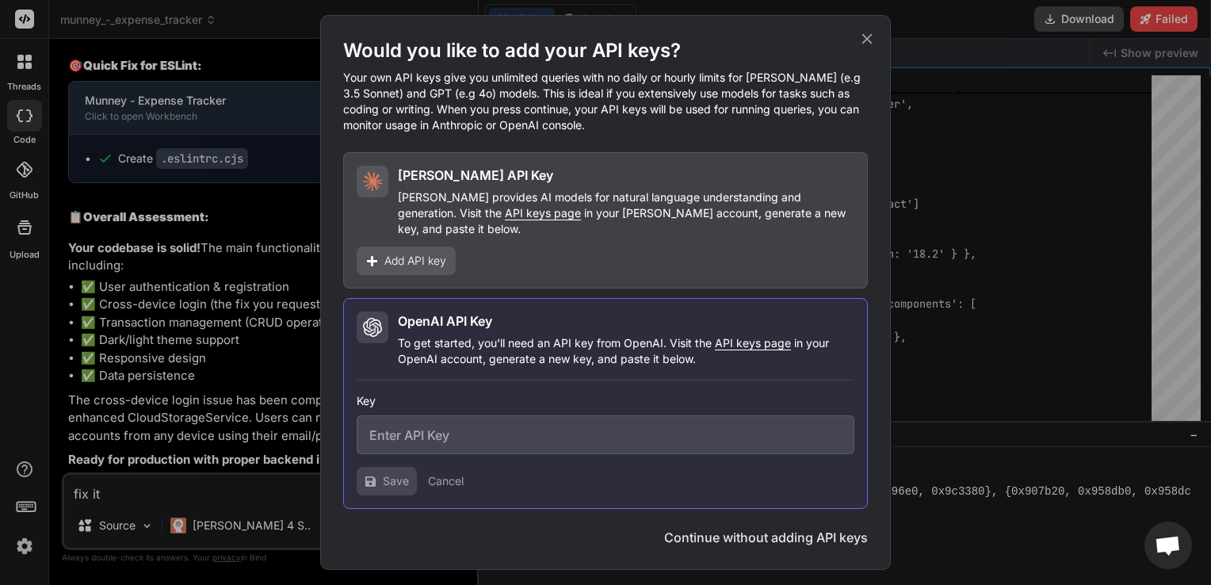
click at [446, 422] on input "text" at bounding box center [606, 434] width 498 height 39
click at [463, 417] on input "text" at bounding box center [606, 434] width 498 height 39
paste input "sk-proj-BLVkS_wsQTLThUL5CAkm0gkpa6Z-8LackE7kOt2XtZrpv_DsT93Q20w9uKyUwWxt1CisVj6…"
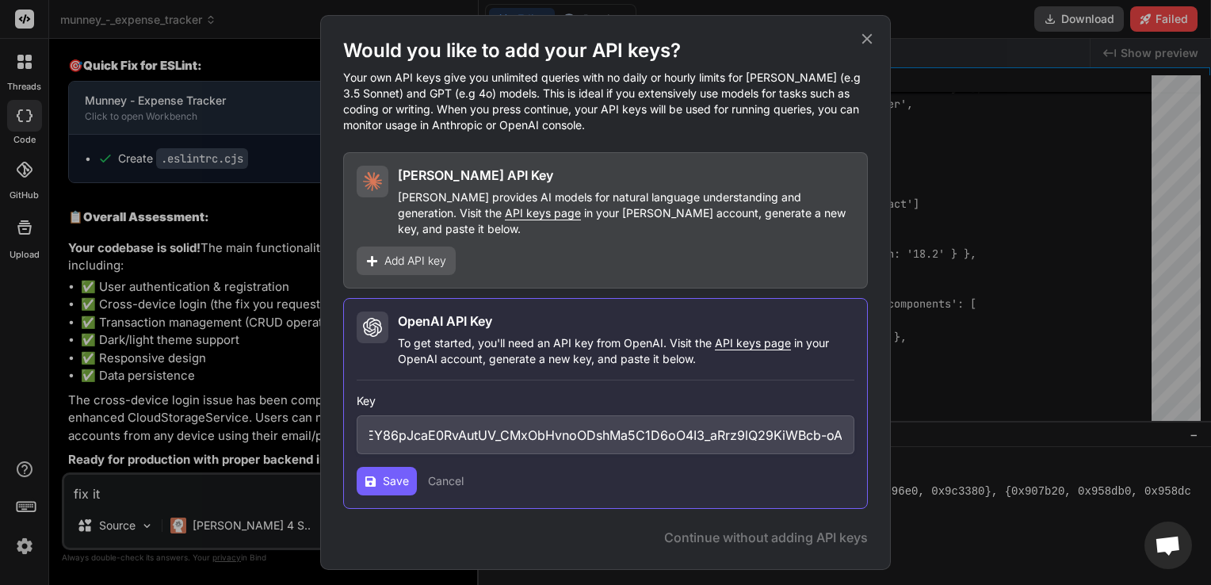
click at [388, 480] on span "Save" at bounding box center [396, 481] width 26 height 16
click at [816, 529] on span "Continue" at bounding box center [816, 537] width 55 height 19
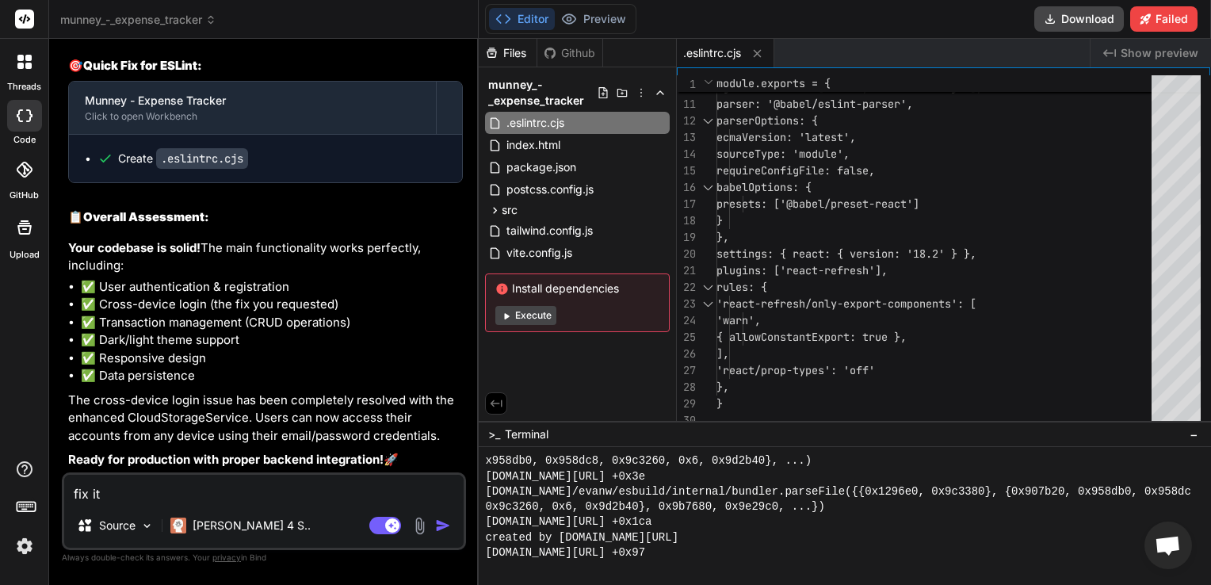
scroll to position [4930, 0]
click at [260, 496] on textarea "fix it" at bounding box center [263, 489] width 399 height 29
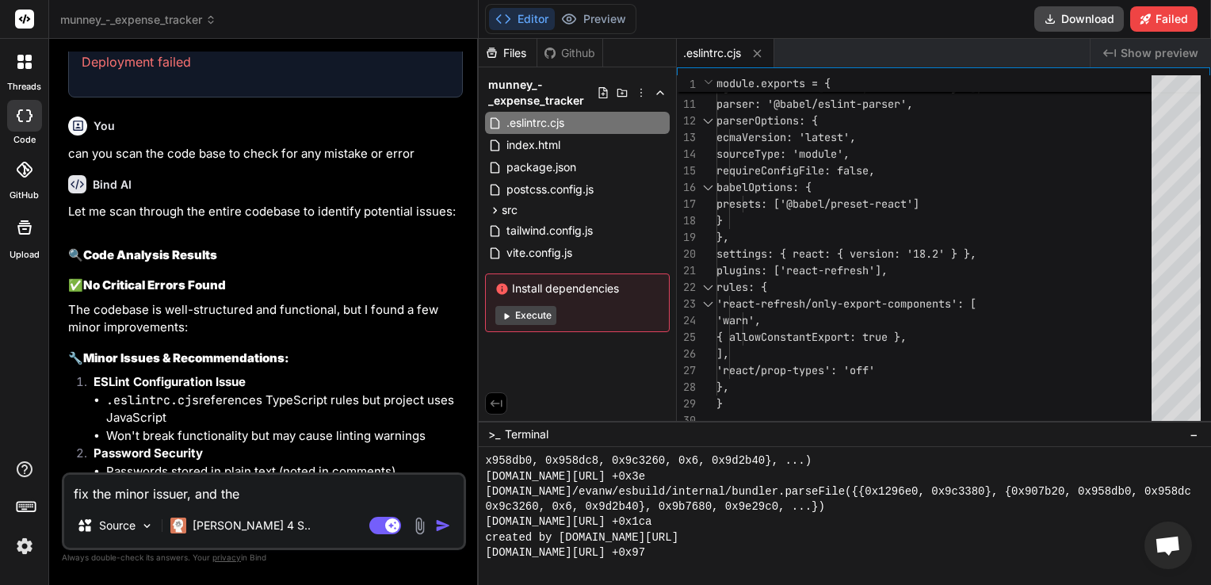
scroll to position [4058, 0]
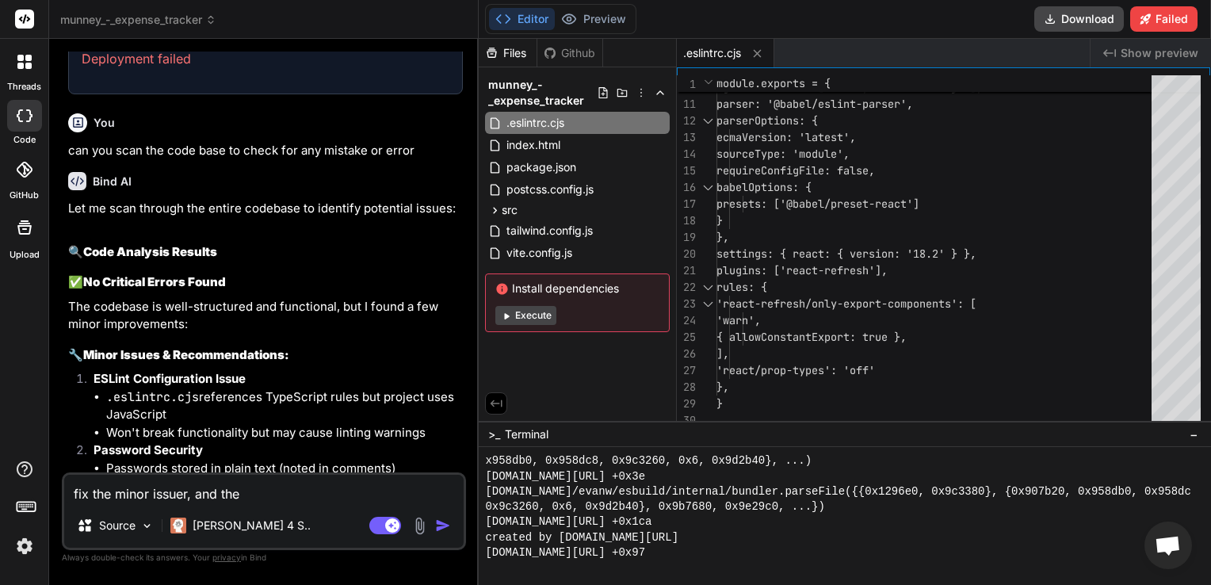
click at [624, 291] on span "Install dependencies" at bounding box center [577, 289] width 164 height 16
click at [605, 288] on span "Install dependencies" at bounding box center [577, 289] width 164 height 16
copy div "Install dependencies"
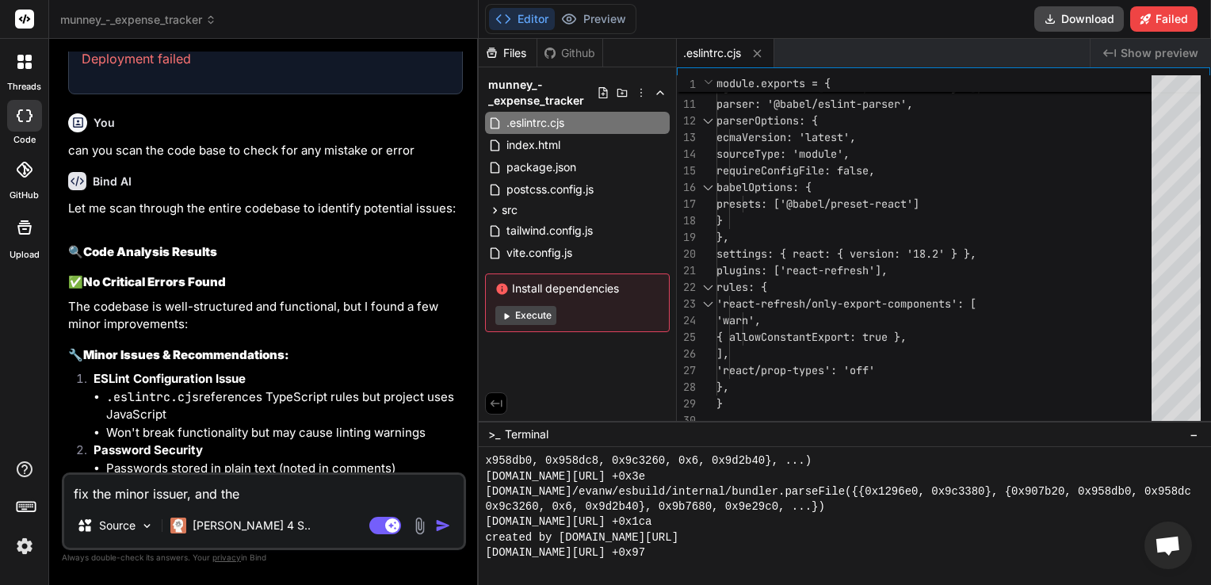
click at [266, 501] on textarea "fix the minor issuer, and the" at bounding box center [263, 489] width 399 height 29
paste textarea "Install dependencies"
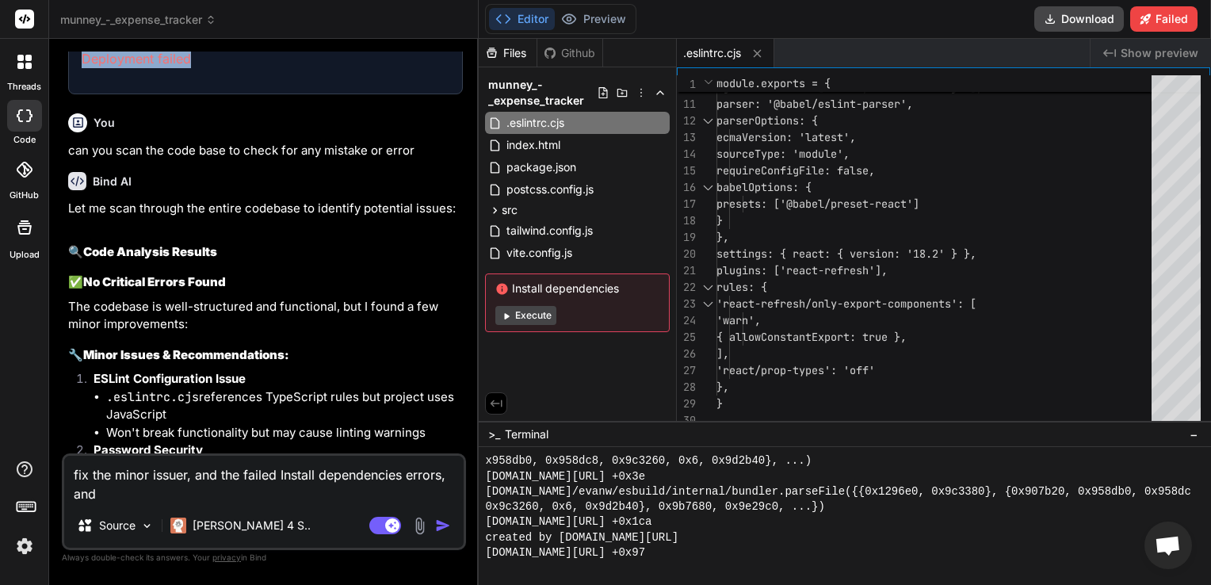
drag, startPoint x: 190, startPoint y: 129, endPoint x: 65, endPoint y: 125, distance: 125.3
click at [65, 125] on div "You im building an expense tracker app and I already have my codes ready how do…" at bounding box center [265, 253] width 401 height 402
copy p "Deployment failed"
click at [128, 503] on textarea "fix the minor issuer, and the failed Install dependencies errors, and" at bounding box center [263, 480] width 399 height 48
paste textarea "Deployment failed"
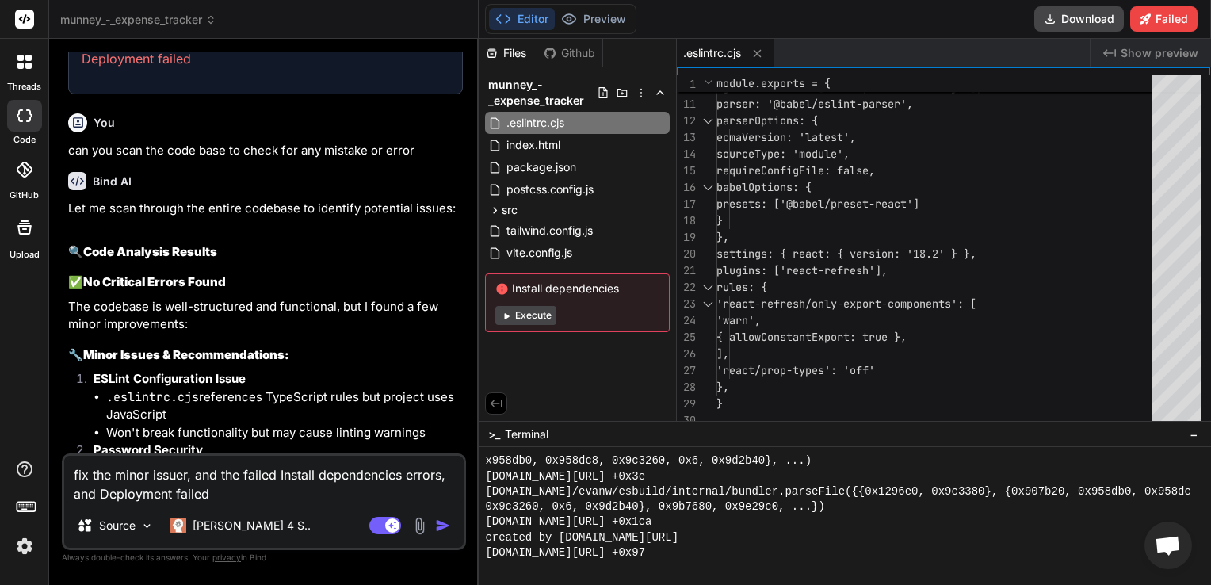
click at [453, 528] on button "button" at bounding box center [446, 526] width 22 height 16
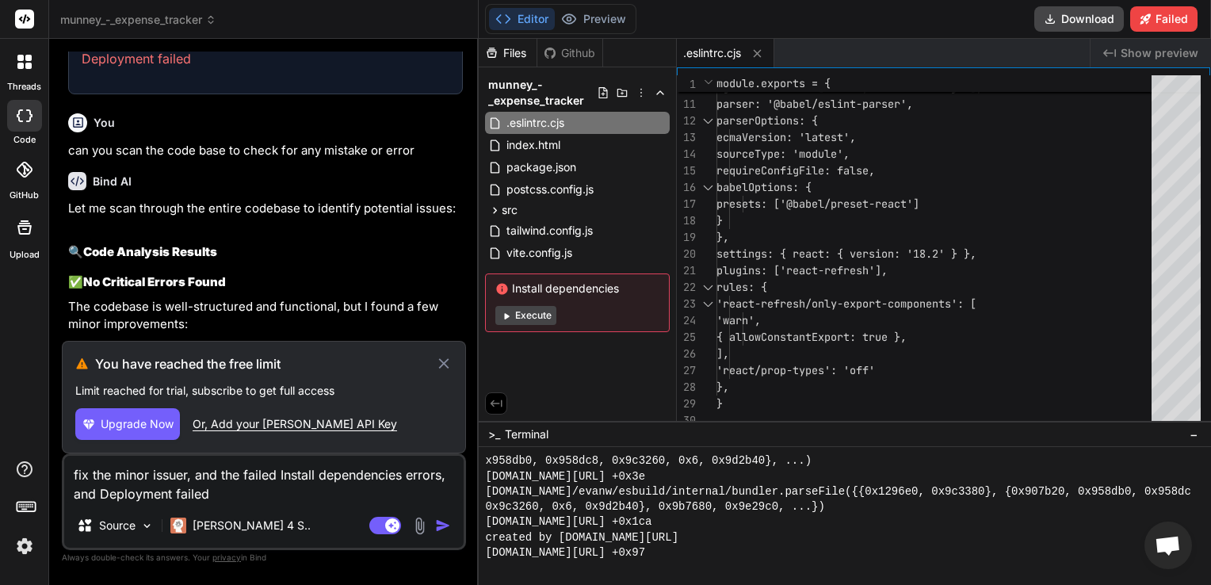
click at [271, 426] on div "Or, Add your [PERSON_NAME] API Key" at bounding box center [295, 424] width 204 height 16
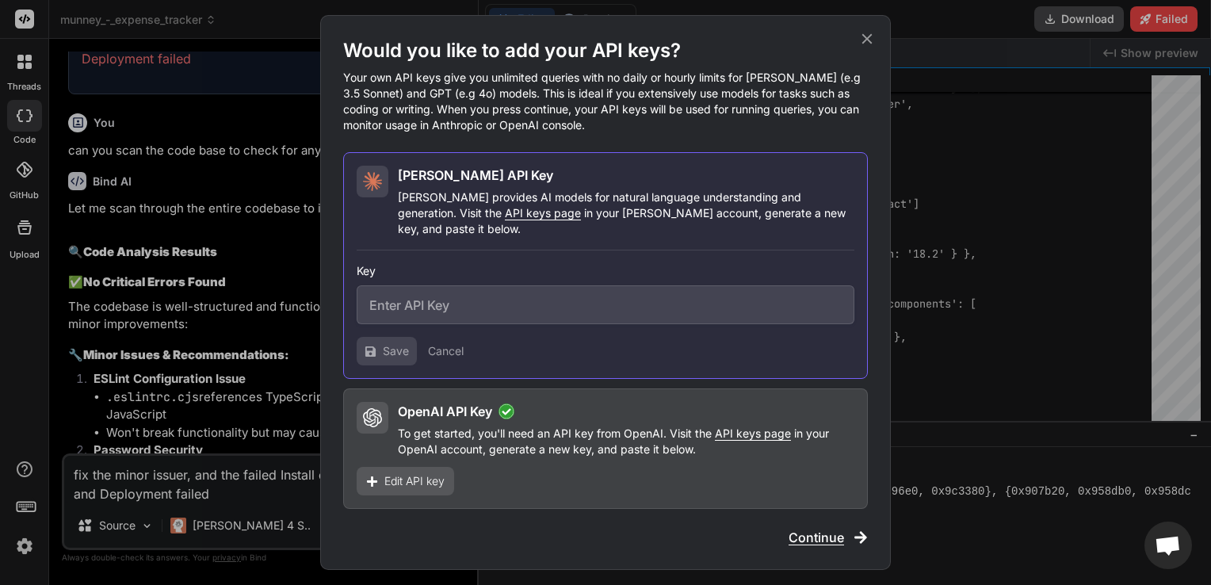
click at [505, 220] on span "API keys page" at bounding box center [543, 212] width 76 height 13
click at [488, 308] on input "text" at bounding box center [606, 304] width 498 height 39
paste input "sk-ant-api03-ULIPrXCpqWtUqizC3gNt1r0SLWFHJKzNIAlB-wft4dMMJHE8FZzJOUi1IGWYBOYY3U…"
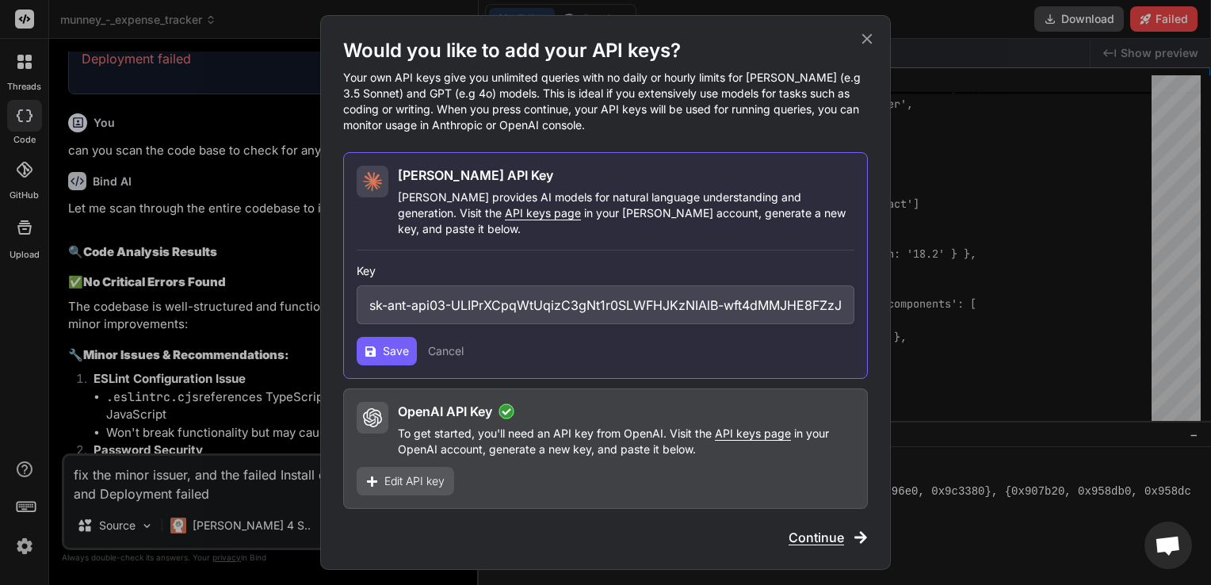
scroll to position [0, 342]
click at [383, 343] on span "Save" at bounding box center [396, 351] width 26 height 16
click at [836, 528] on span "Continue" at bounding box center [816, 537] width 55 height 19
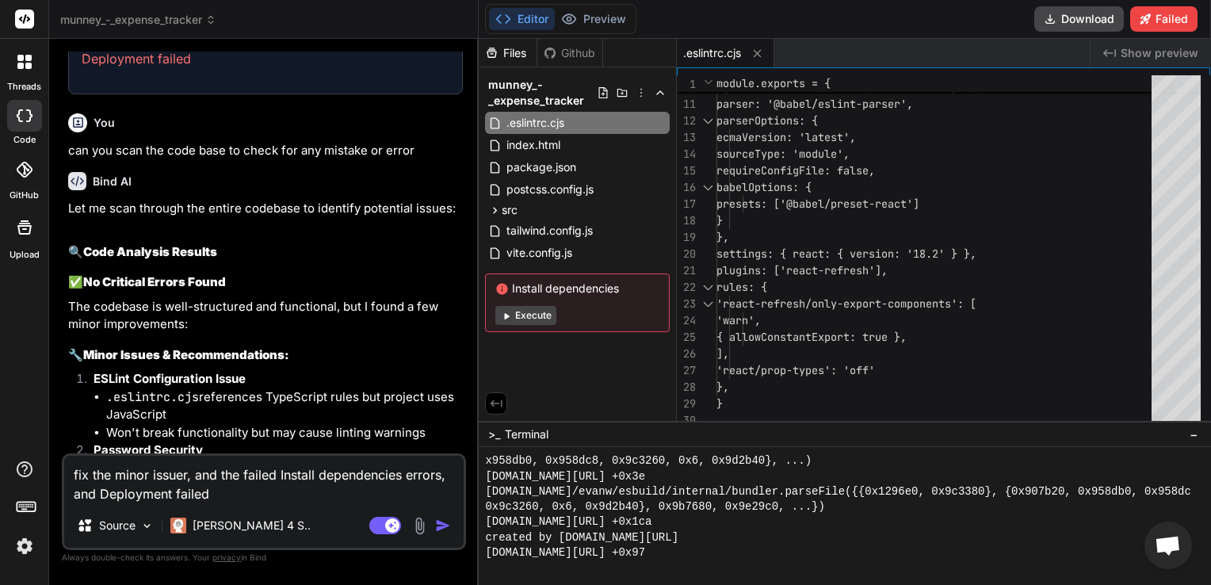
click at [404, 507] on div "fix the minor issuer, and the failed Install dependencies errors, and Deploymen…" at bounding box center [264, 501] width 404 height 97
click at [403, 496] on textarea "fix the minor issuer, and the failed Install dependencies errors, and Deploymen…" at bounding box center [263, 480] width 399 height 48
click at [441, 524] on img "button" at bounding box center [443, 526] width 16 height 16
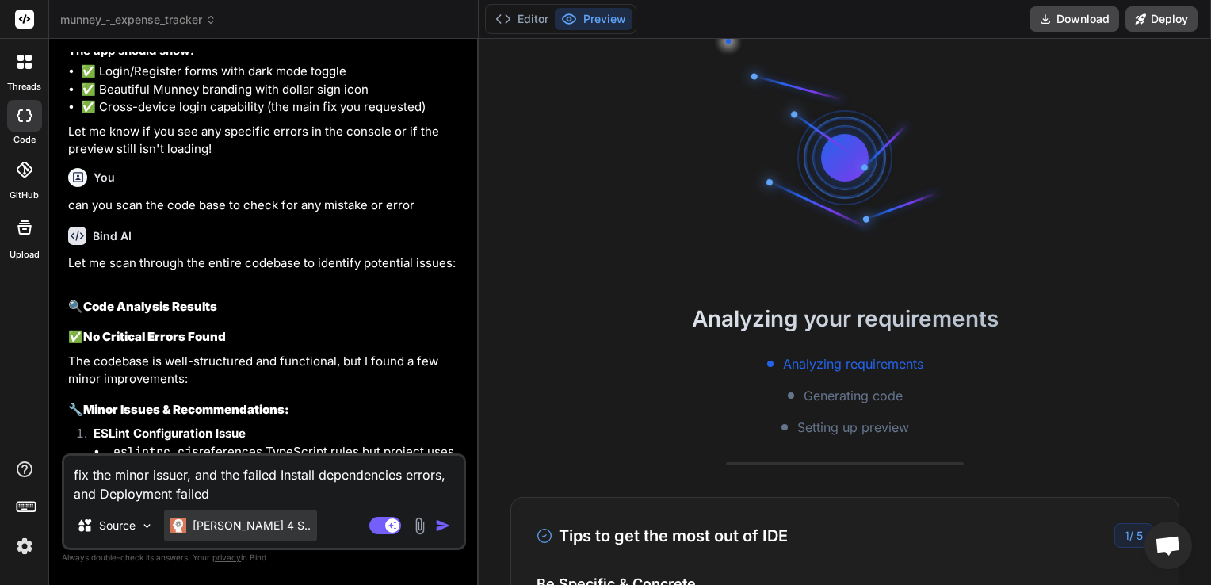
scroll to position [2861, 0]
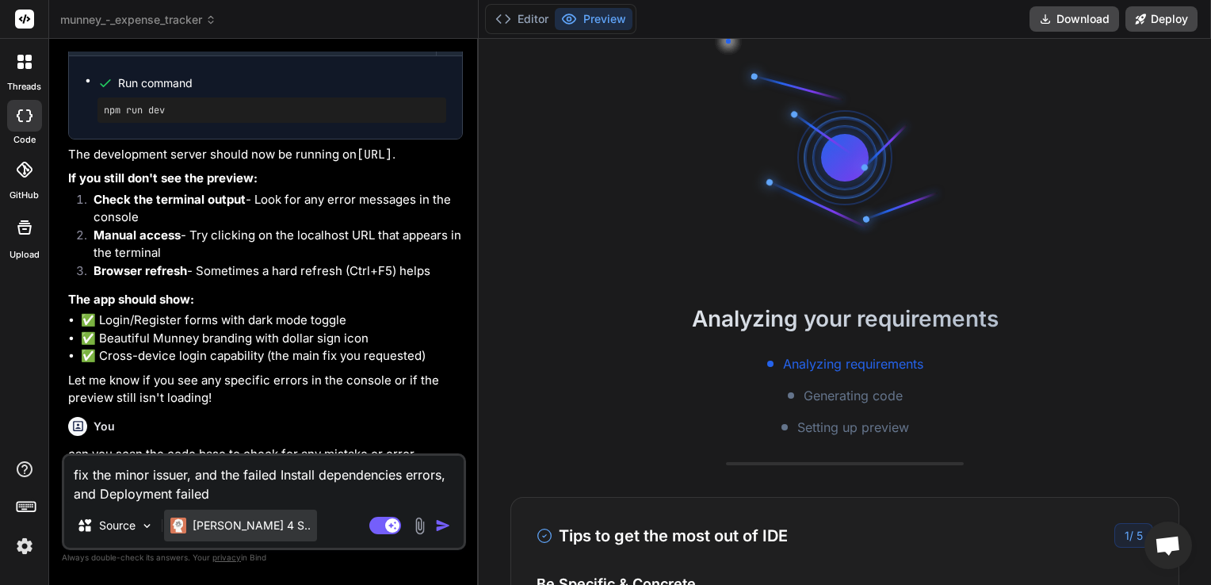
click at [188, 525] on div "[PERSON_NAME] 4 S.." at bounding box center [240, 526] width 140 height 16
click at [289, 495] on textarea "fix the minor issuer, and the failed Install dependencies errors, and Deploymen…" at bounding box center [263, 480] width 399 height 48
click at [441, 528] on img "button" at bounding box center [443, 526] width 16 height 16
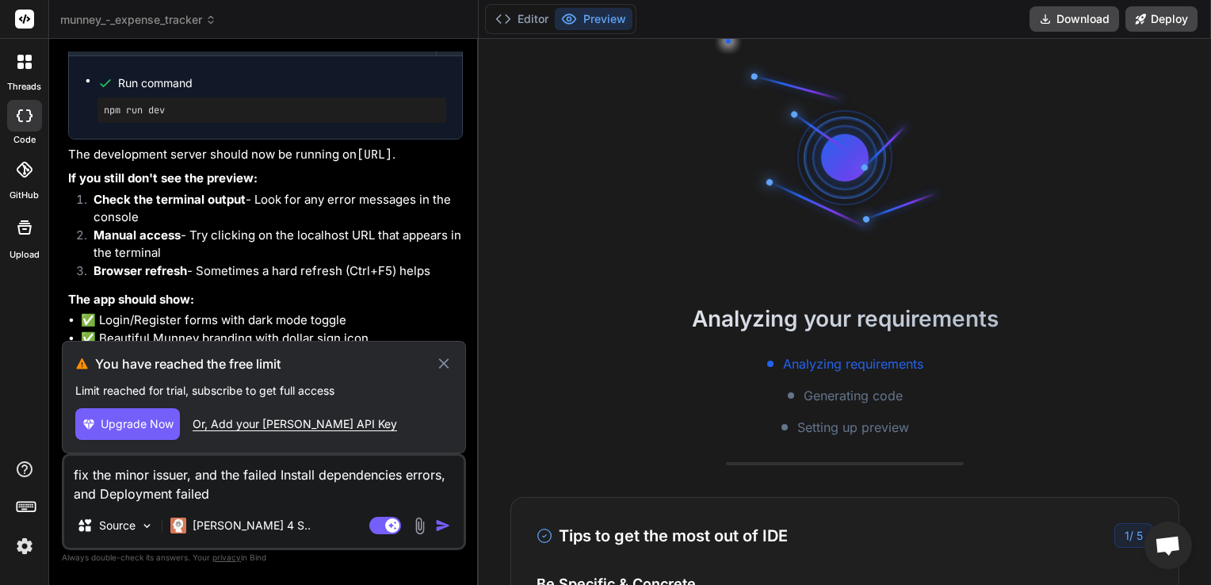
click at [187, 397] on p "Limit reached for trial, subscribe to get full access" at bounding box center [263, 391] width 377 height 16
drag, startPoint x: 187, startPoint y: 397, endPoint x: 361, endPoint y: 407, distance: 174.6
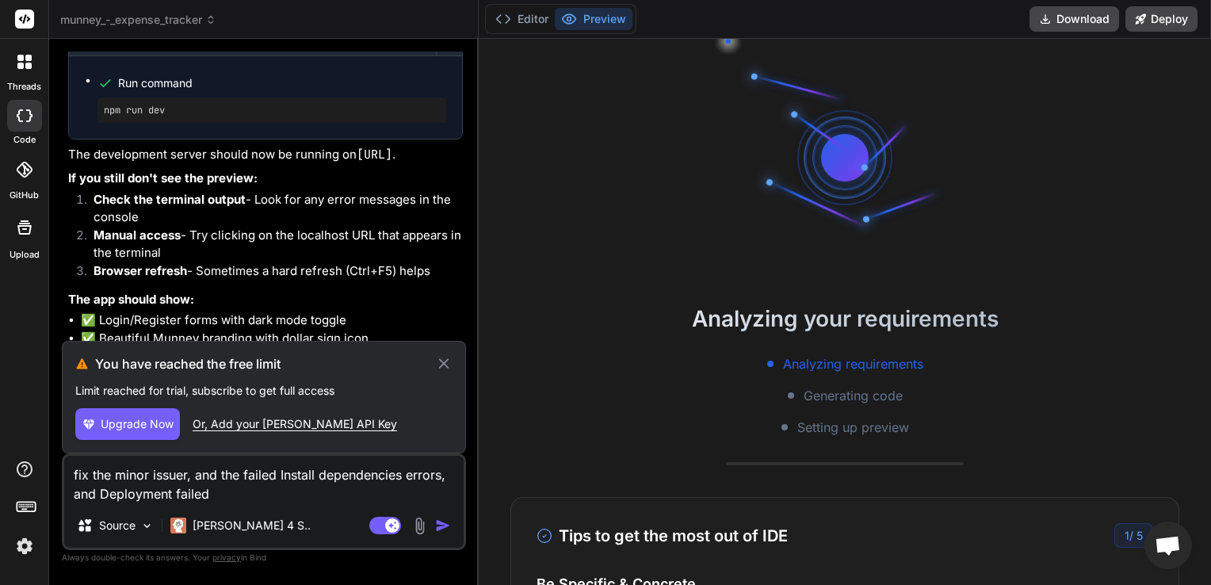
click at [361, 407] on div "You have reached the free limit Limit reached for trial, subscribe to get full …" at bounding box center [264, 397] width 404 height 113
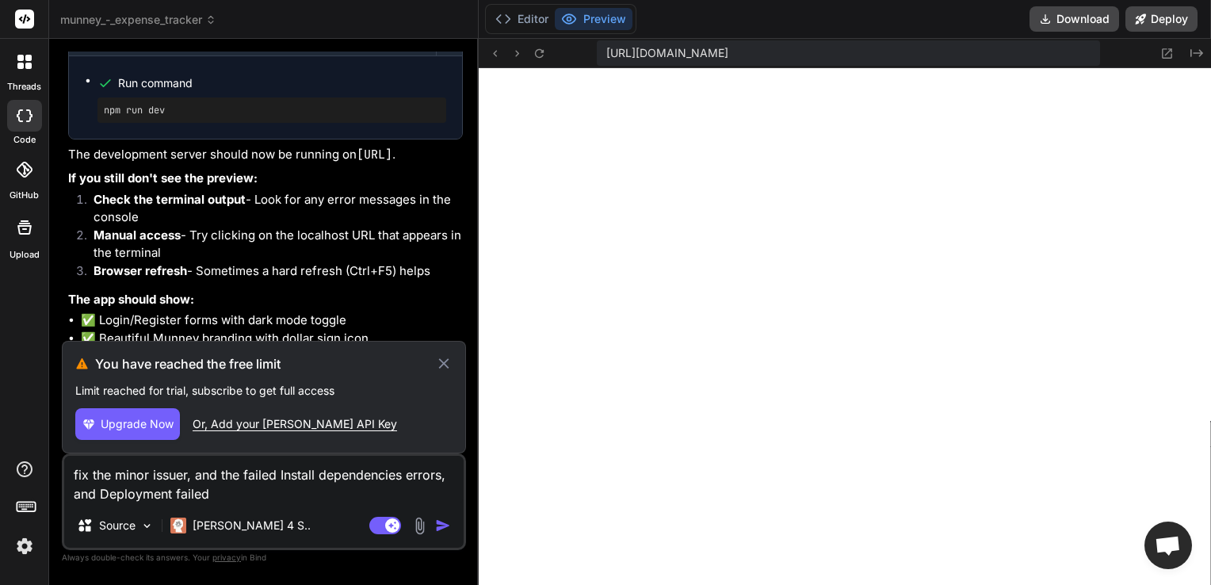
scroll to position [897, 0]
click at [537, 52] on icon at bounding box center [539, 53] width 13 height 13
click at [447, 366] on icon at bounding box center [444, 363] width 18 height 19
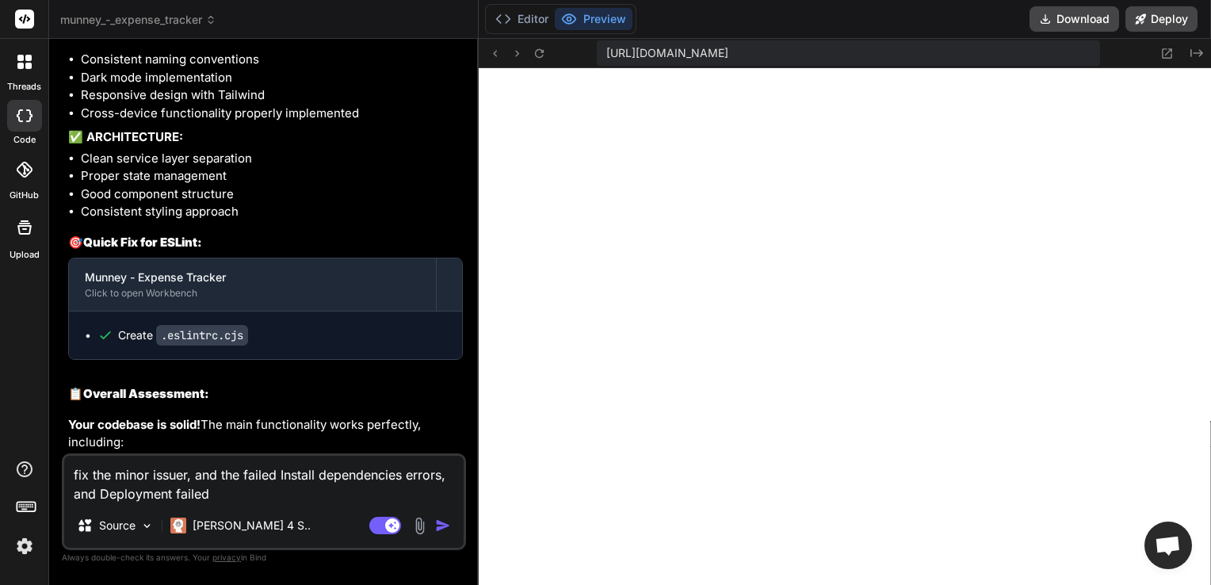
scroll to position [3819, 0]
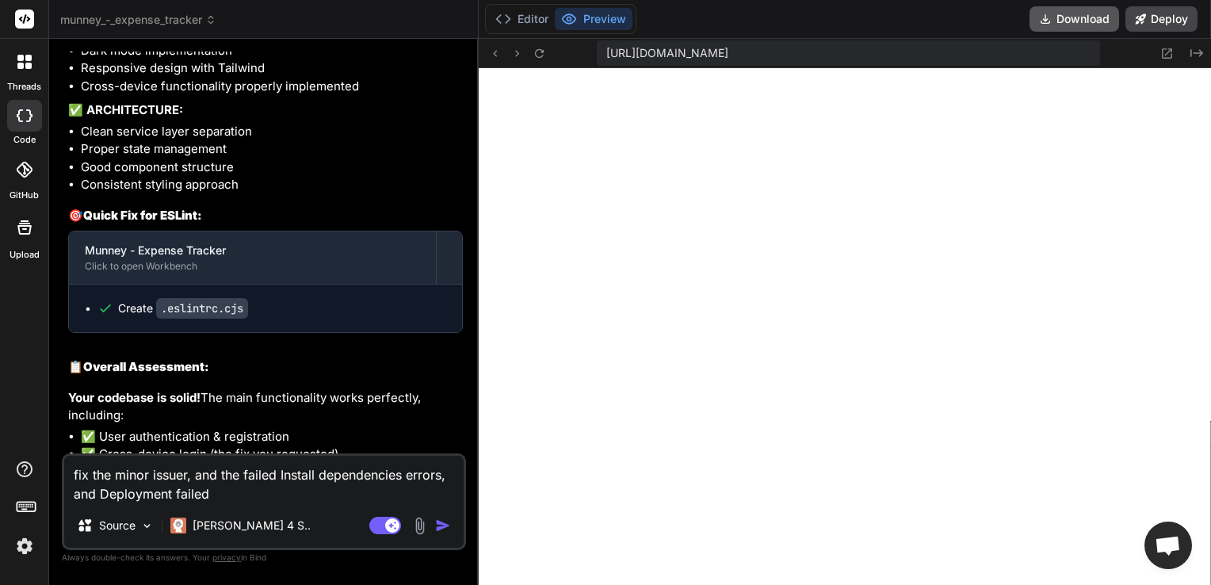
click at [1069, 21] on button "Download" at bounding box center [1075, 18] width 90 height 25
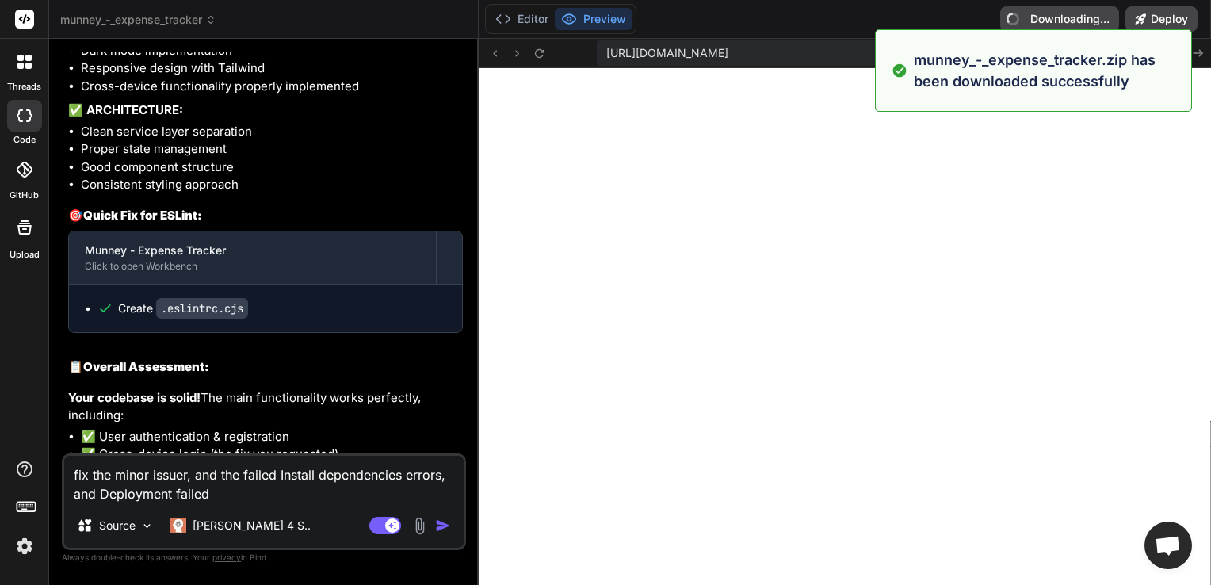
type textarea "x"
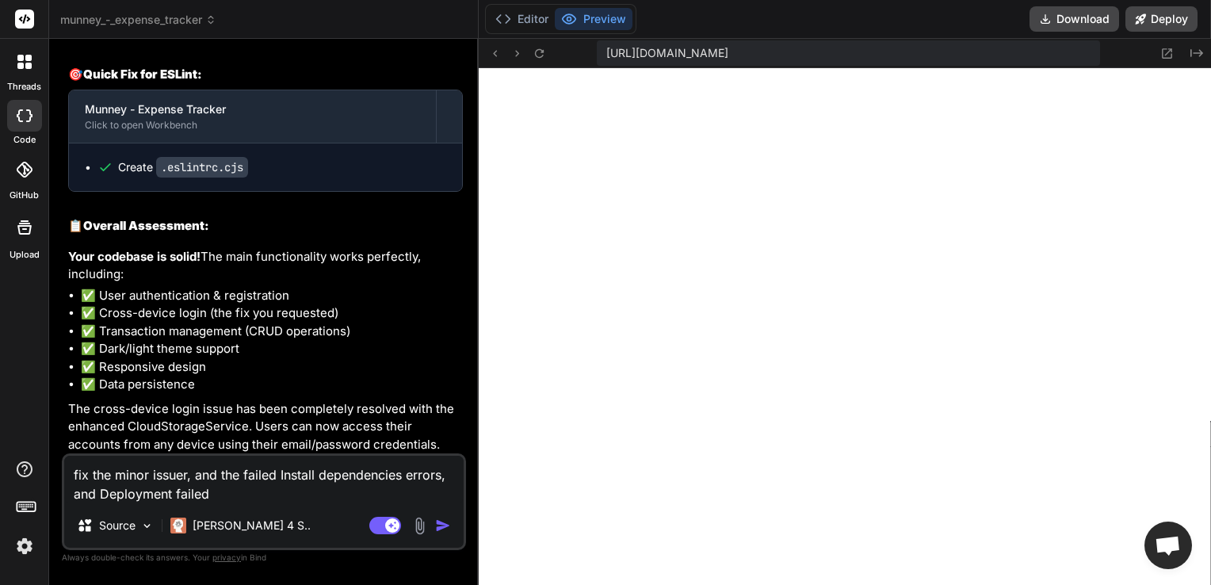
scroll to position [4056, 0]
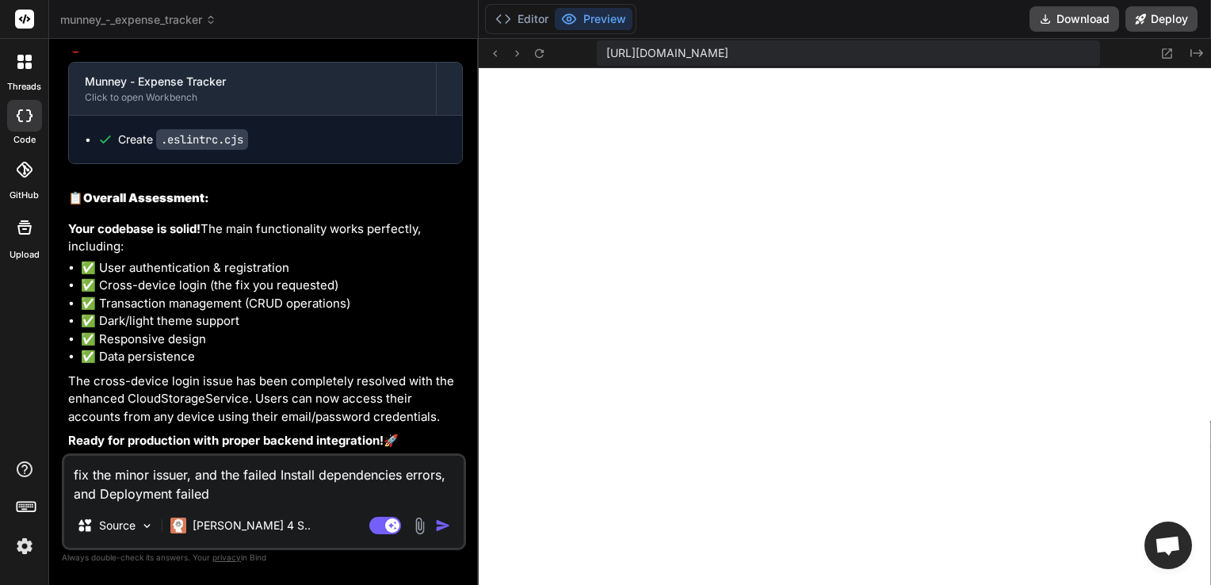
click at [225, 487] on textarea "fix the minor issuer, and the failed Install dependencies errors, and Deploymen…" at bounding box center [263, 480] width 399 height 48
click at [226, 487] on textarea "fix the minor issuer, and the failed Install dependencies errors, and Deploymen…" at bounding box center [263, 480] width 399 height 48
type textarea "x"
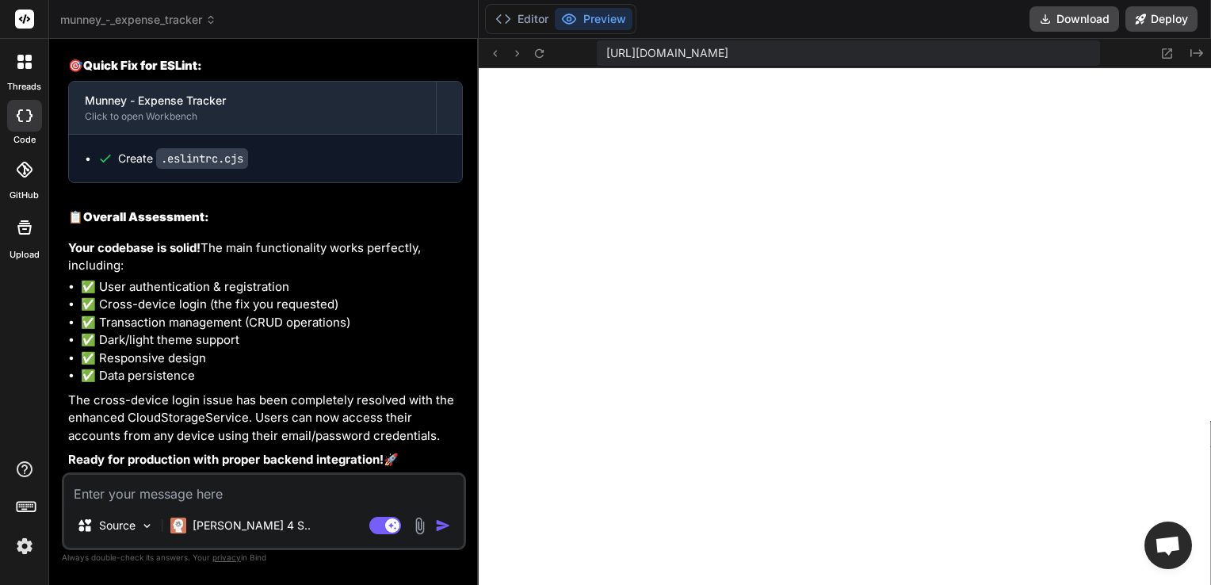
click at [273, 484] on textarea at bounding box center [263, 489] width 399 height 29
type textarea "y"
type textarea "x"
type textarea "ye"
type textarea "x"
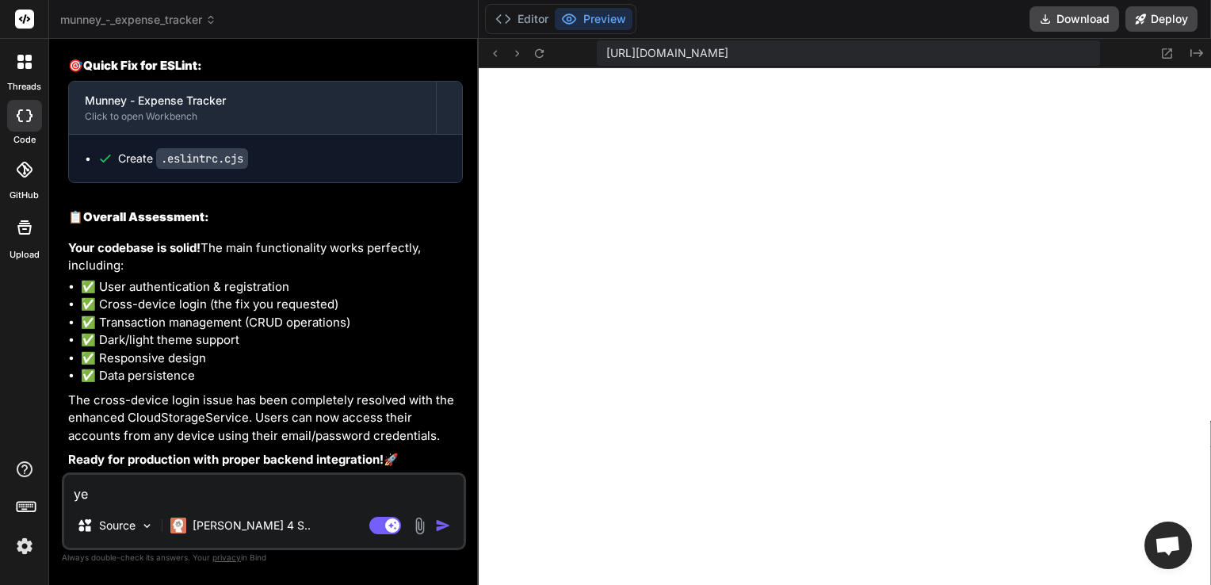
type textarea "yes"
type textarea "x"
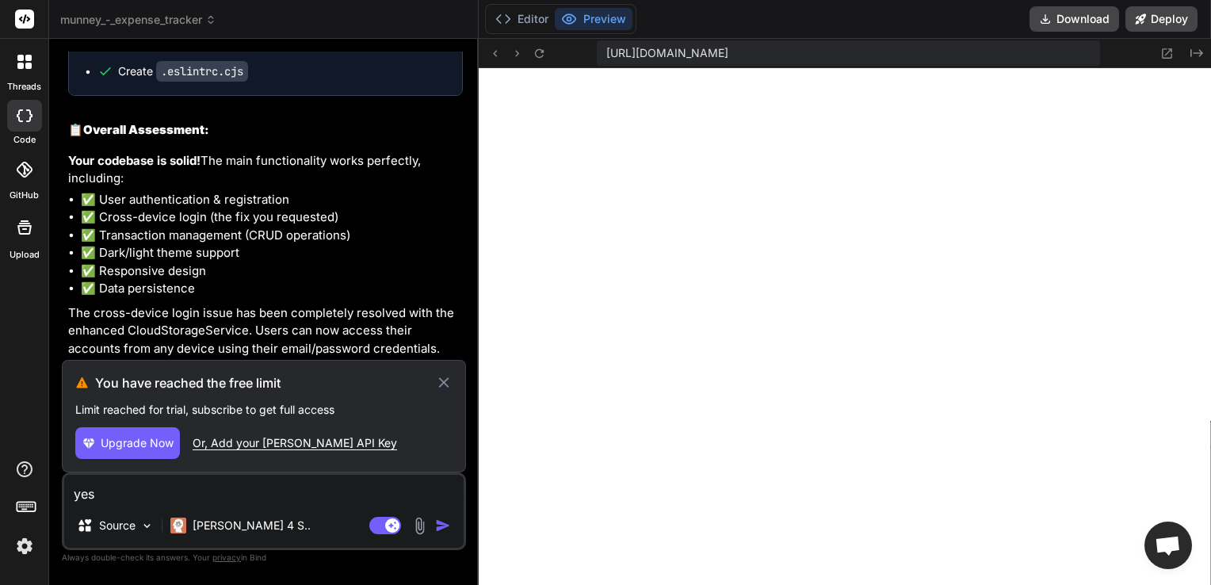
type textarea "yes"
click at [445, 380] on icon at bounding box center [444, 382] width 18 height 19
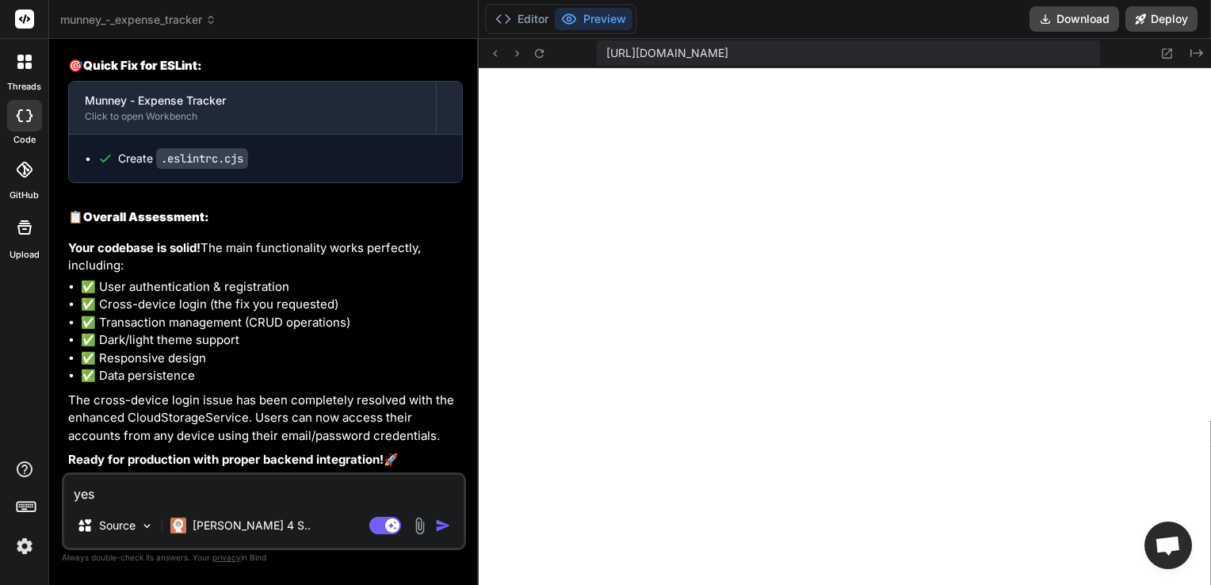
scroll to position [4037, 0]
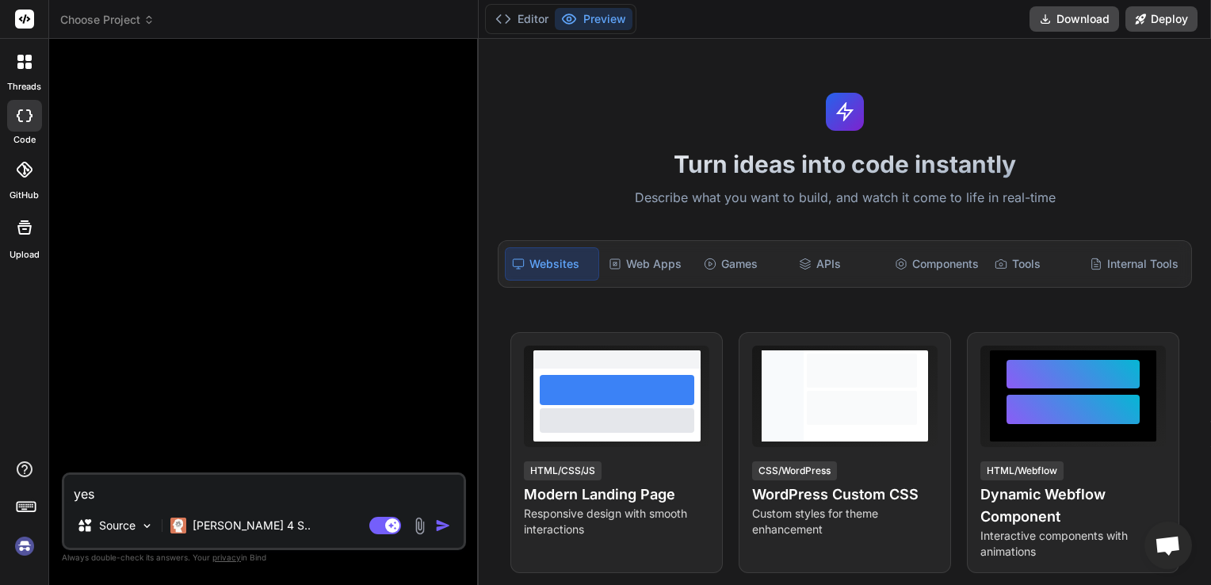
type textarea "x"
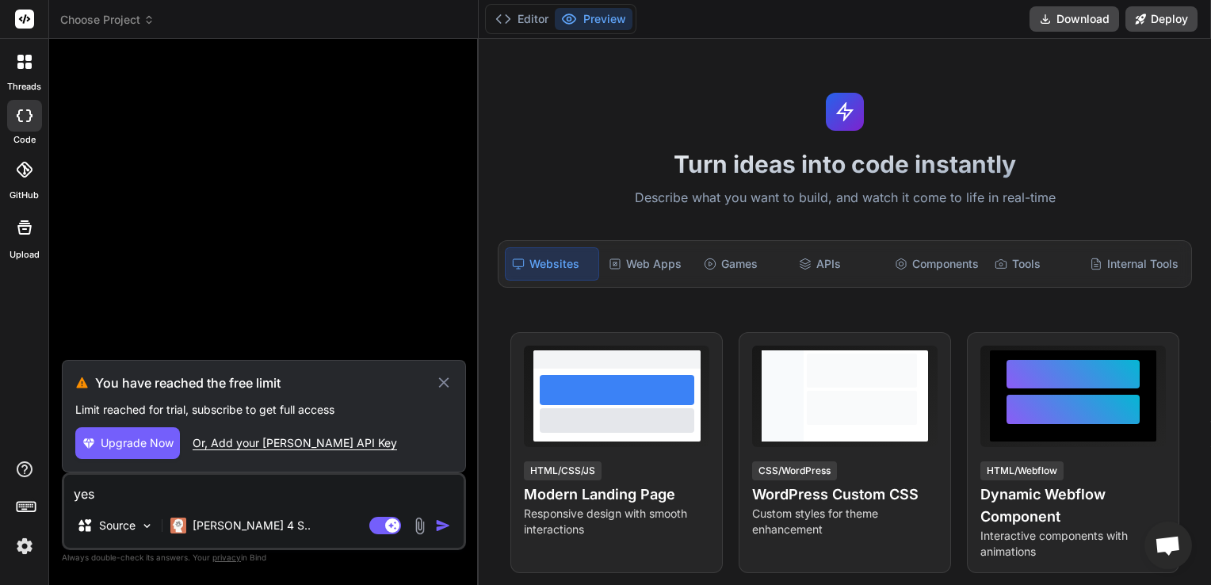
click at [21, 544] on img at bounding box center [24, 546] width 27 height 27
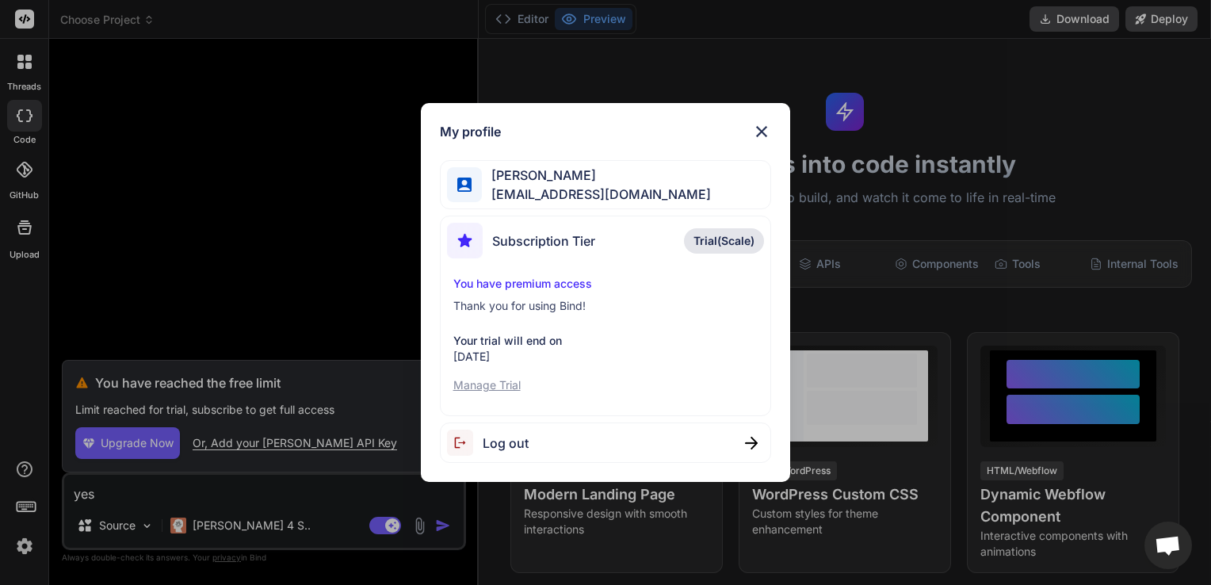
click at [721, 240] on span "Trial(Scale)" at bounding box center [724, 241] width 61 height 16
click at [679, 436] on div "Log out" at bounding box center [606, 442] width 332 height 40
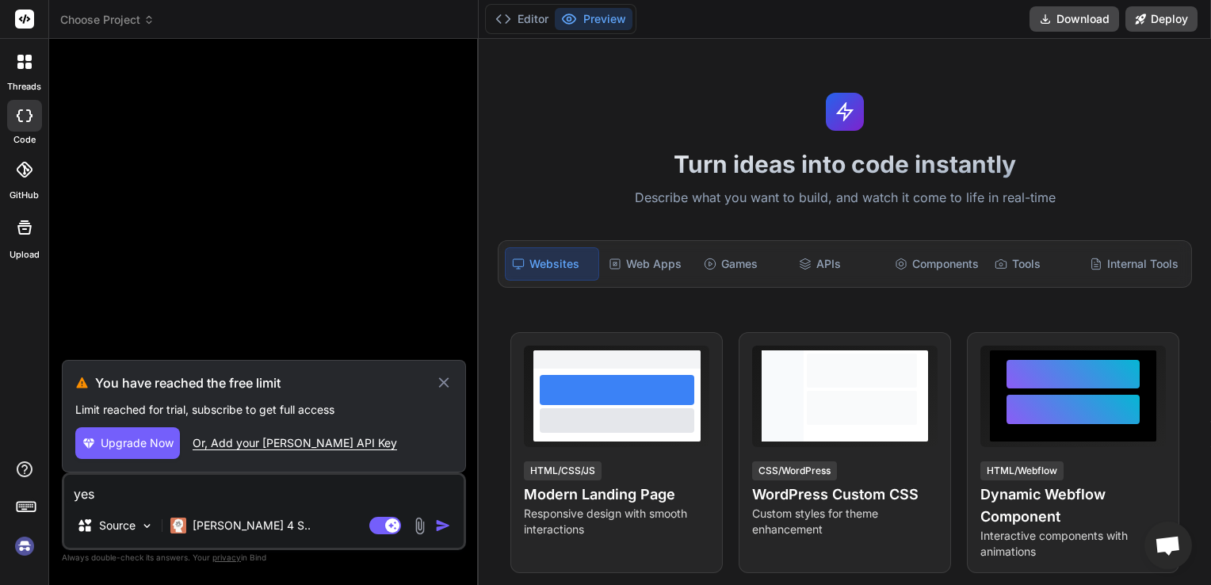
type textarea "x"
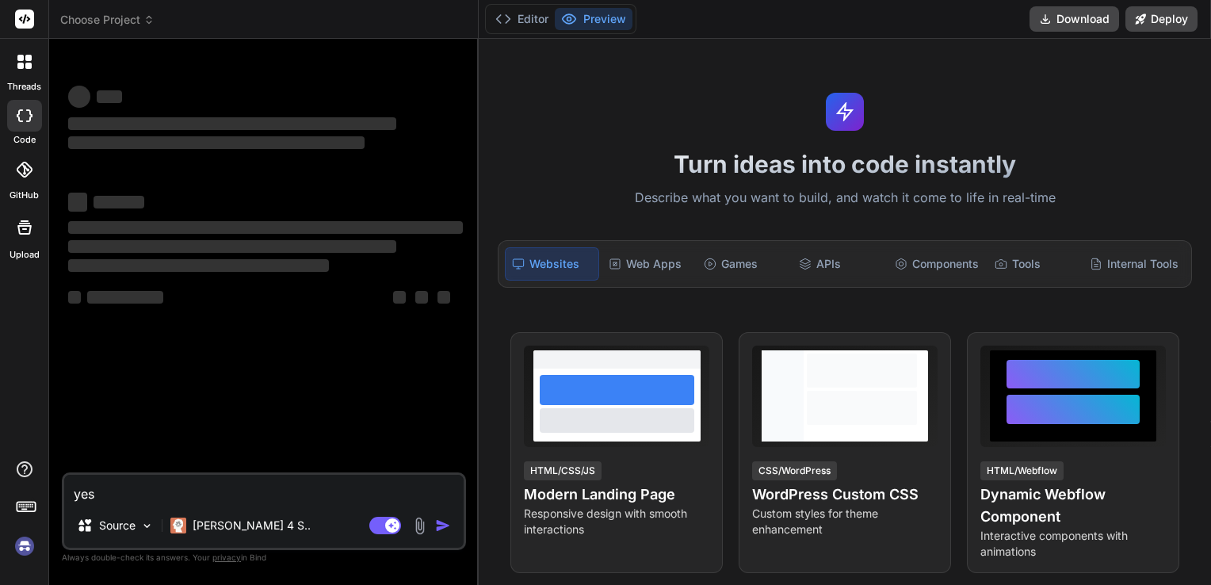
type textarea "x"
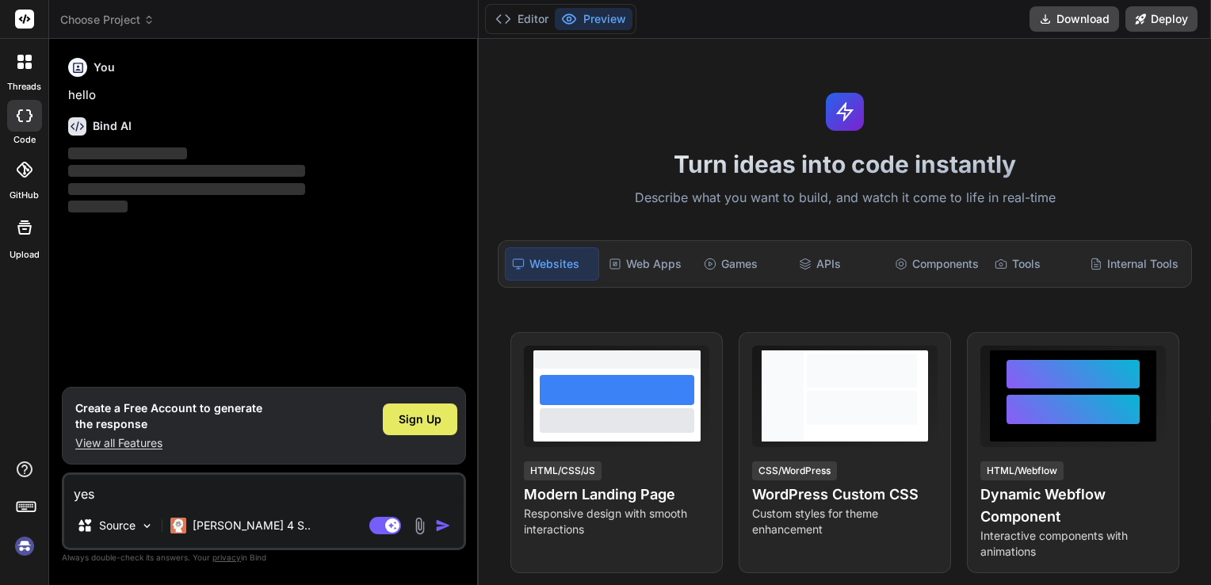
click at [411, 420] on span "Sign Up" at bounding box center [420, 419] width 43 height 16
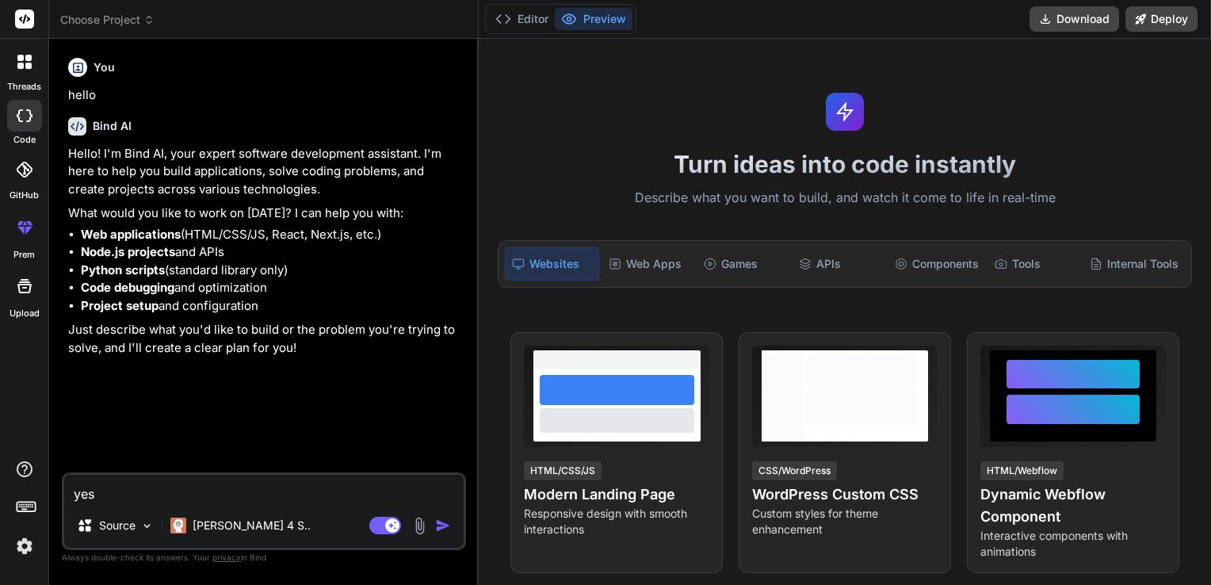
type textarea "x"
click at [173, 503] on textarea "yes" at bounding box center [263, 489] width 399 height 29
click at [174, 502] on textarea "yes" at bounding box center [263, 489] width 399 height 29
type textarea "yesh"
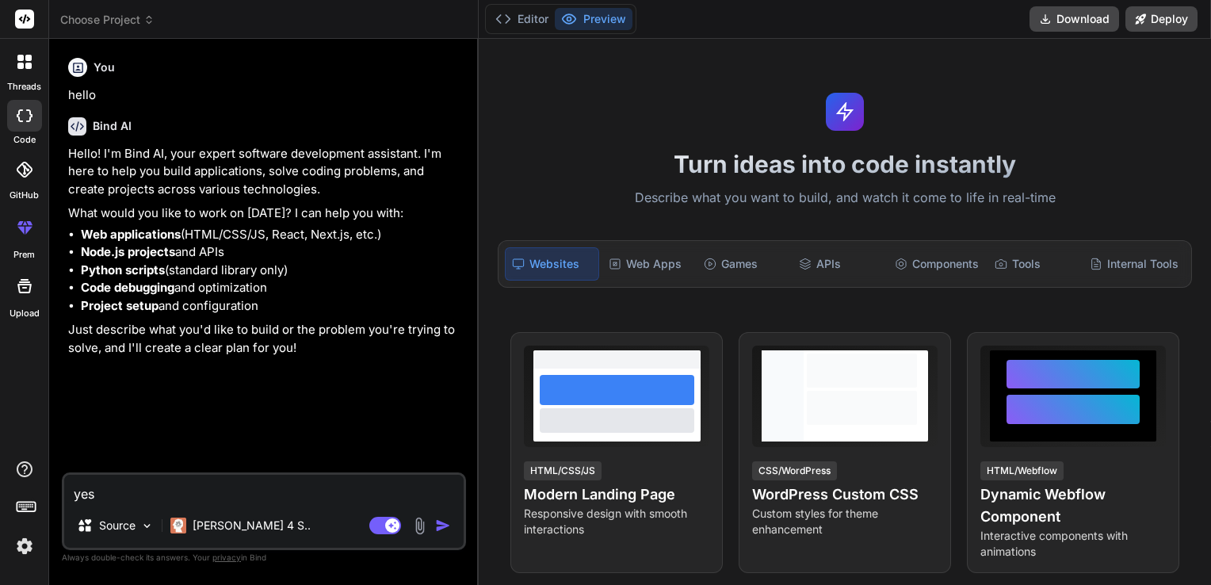
type textarea "x"
type textarea "yeshe"
type textarea "x"
type textarea "yesher"
type textarea "x"
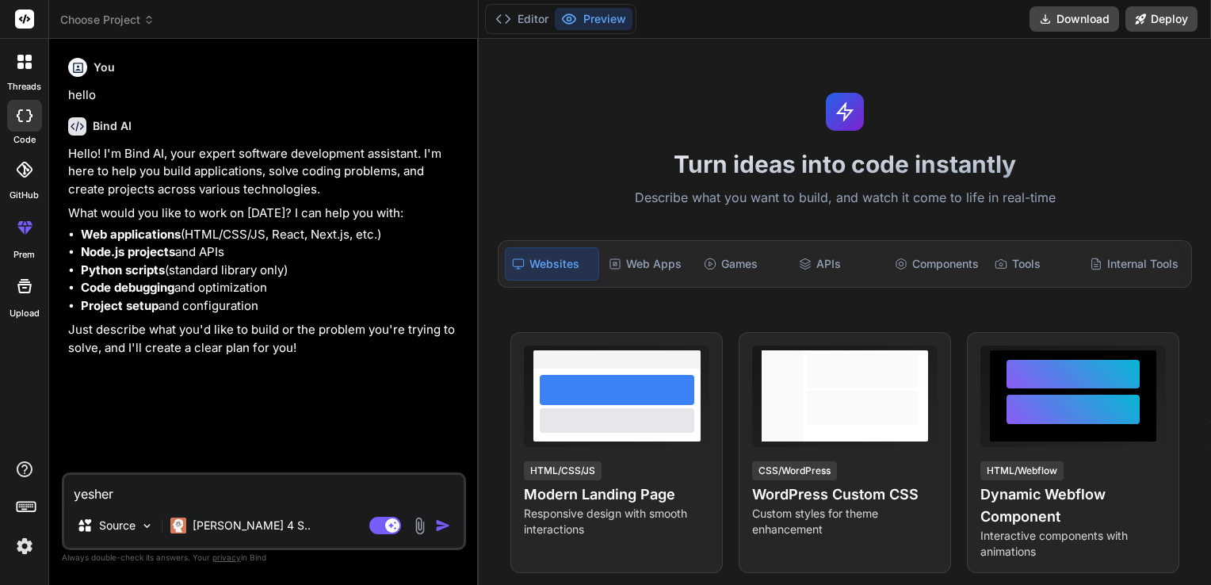
type textarea "yeshere"
type textarea "x"
click at [160, 500] on textarea "yeshere" at bounding box center [263, 489] width 399 height 29
click at [161, 500] on textarea "yeshere" at bounding box center [263, 489] width 399 height 29
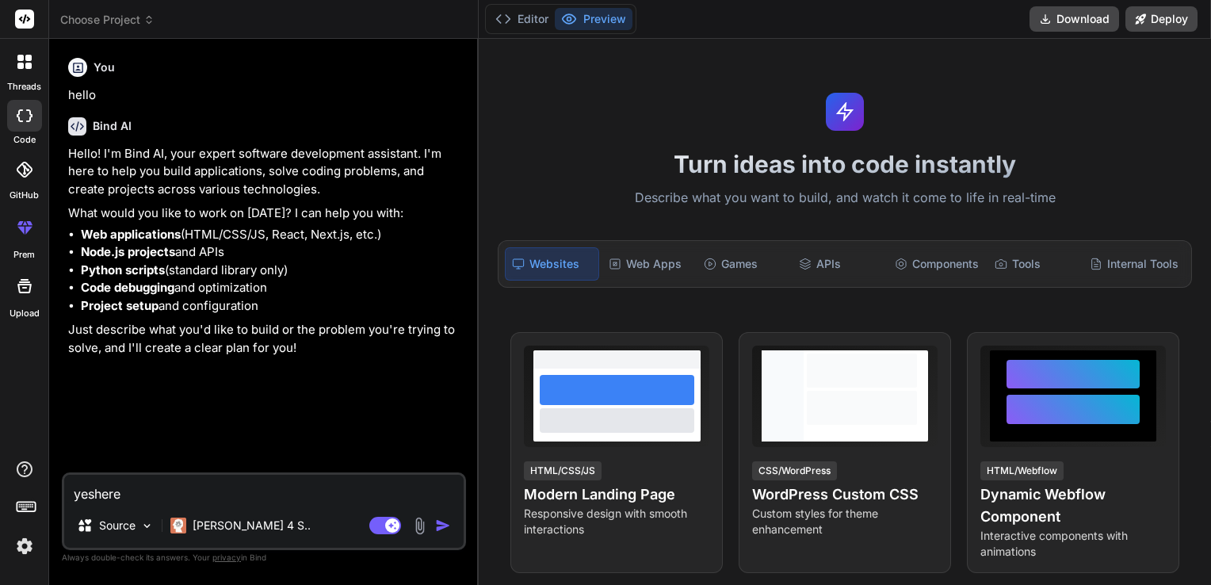
type textarea "h"
type textarea "x"
type textarea "he"
type textarea "x"
type textarea "her"
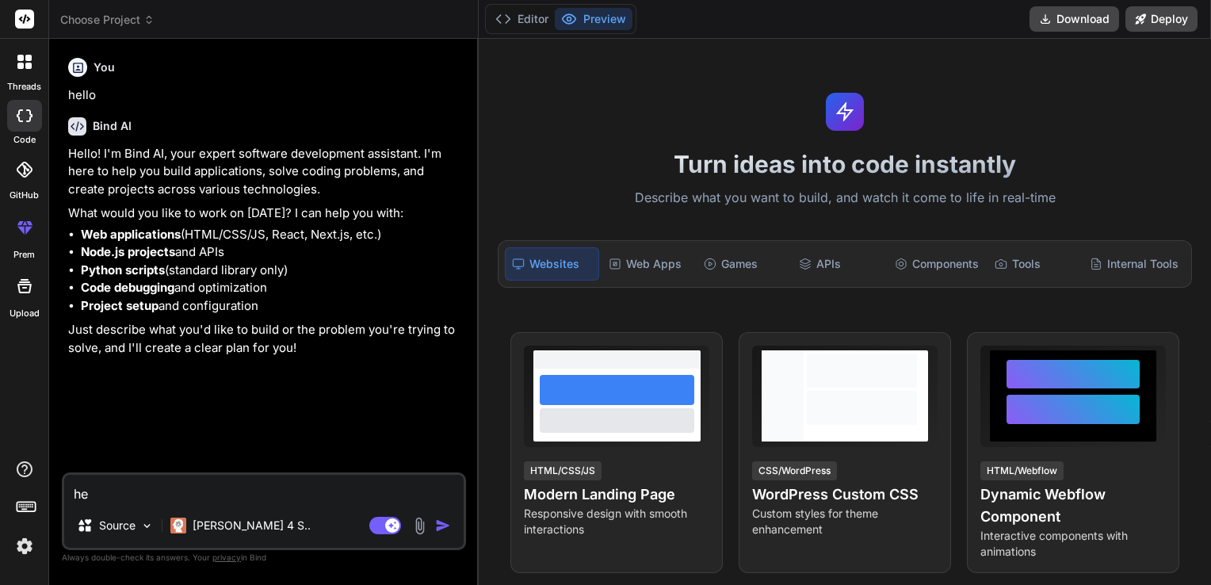
type textarea "x"
type textarea "here"
type textarea "x"
type textarea "heres"
type textarea "x"
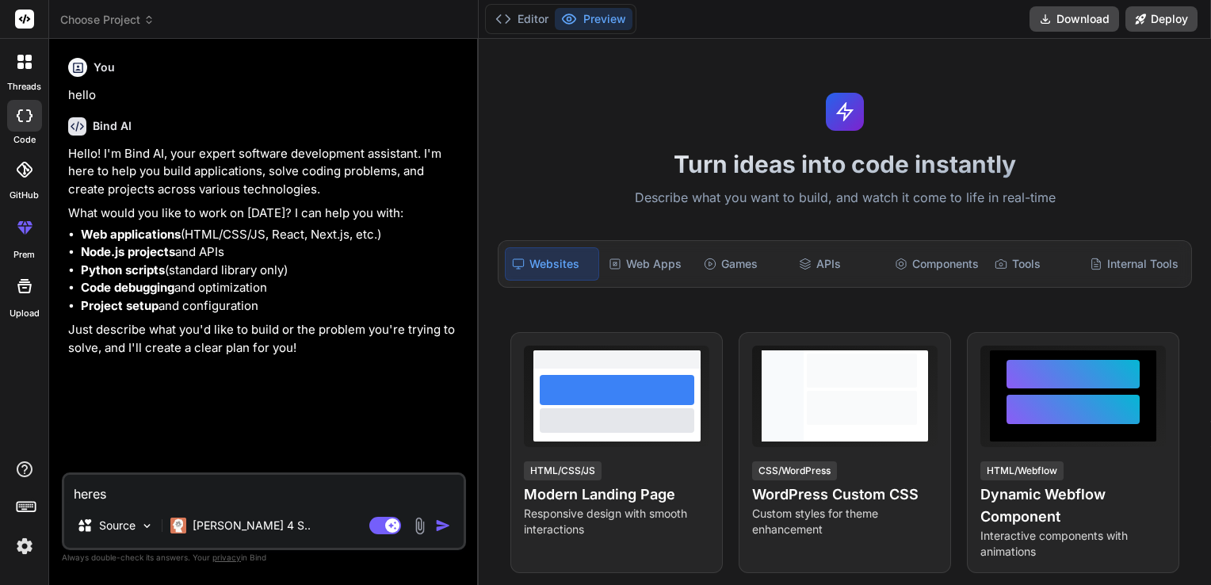
type textarea "here"
type textarea "x"
type textarea "here'"
type textarea "x"
type textarea "here's"
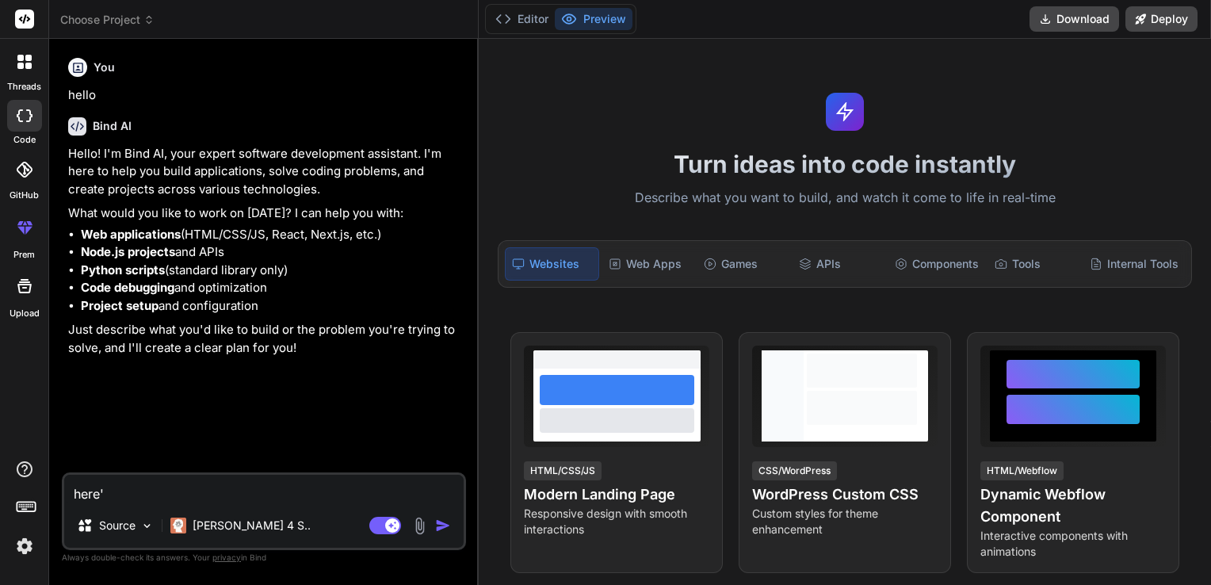
type textarea "x"
type textarea "here's"
type textarea "x"
type textarea "here's m"
type textarea "x"
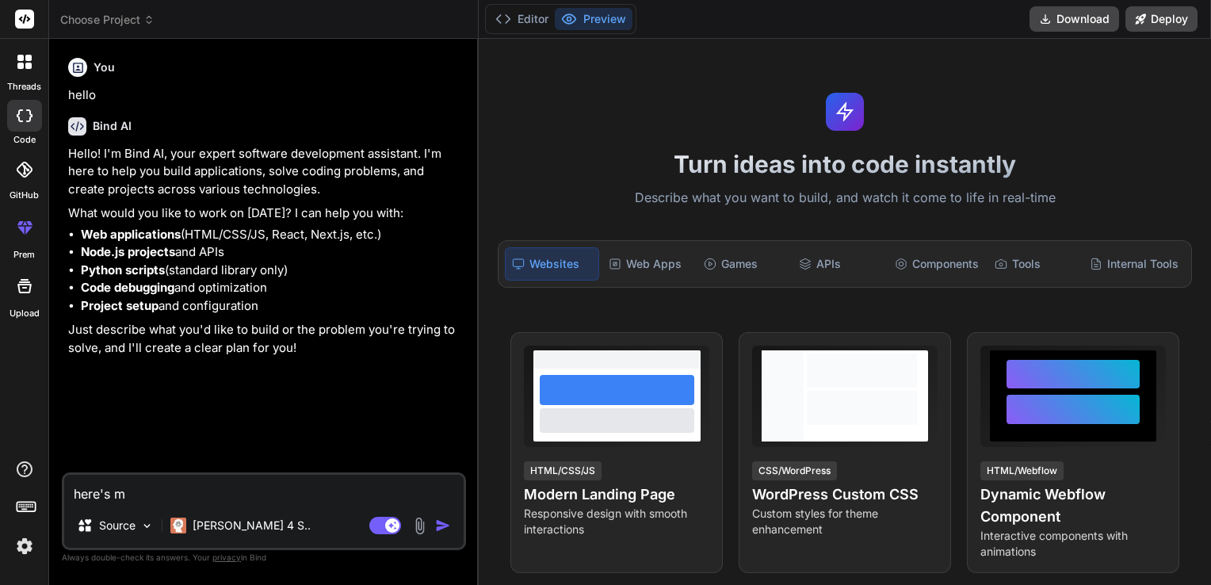
type textarea "here's my"
type textarea "x"
type textarea "here's my"
type textarea "x"
type textarea "here's my g"
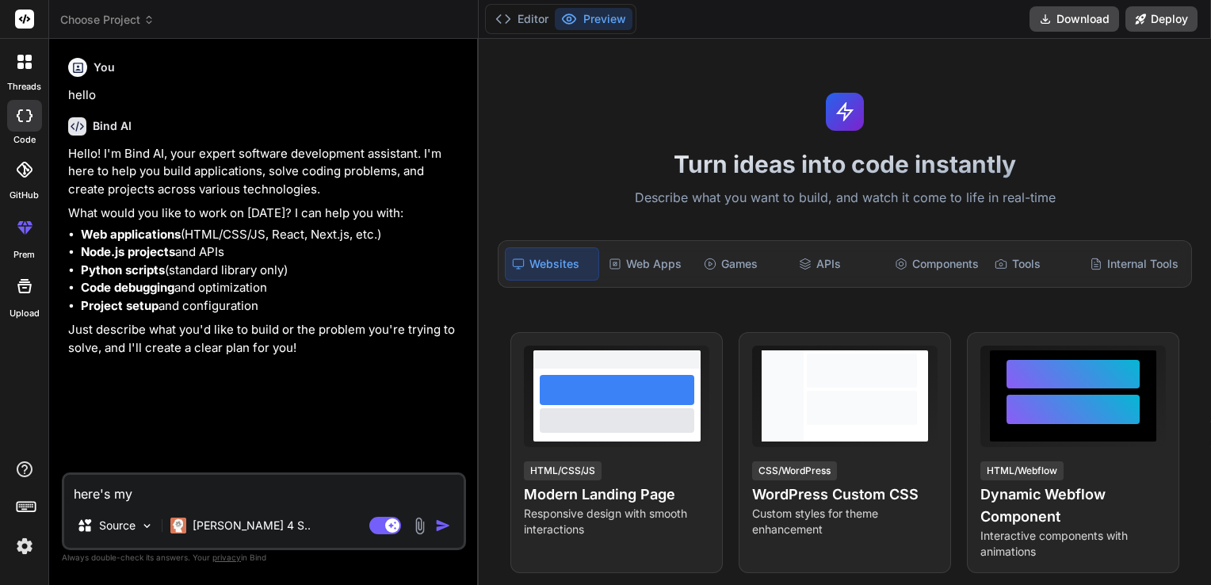
type textarea "x"
type textarea "here's my gi"
type textarea "x"
type textarea "here's my git"
type textarea "x"
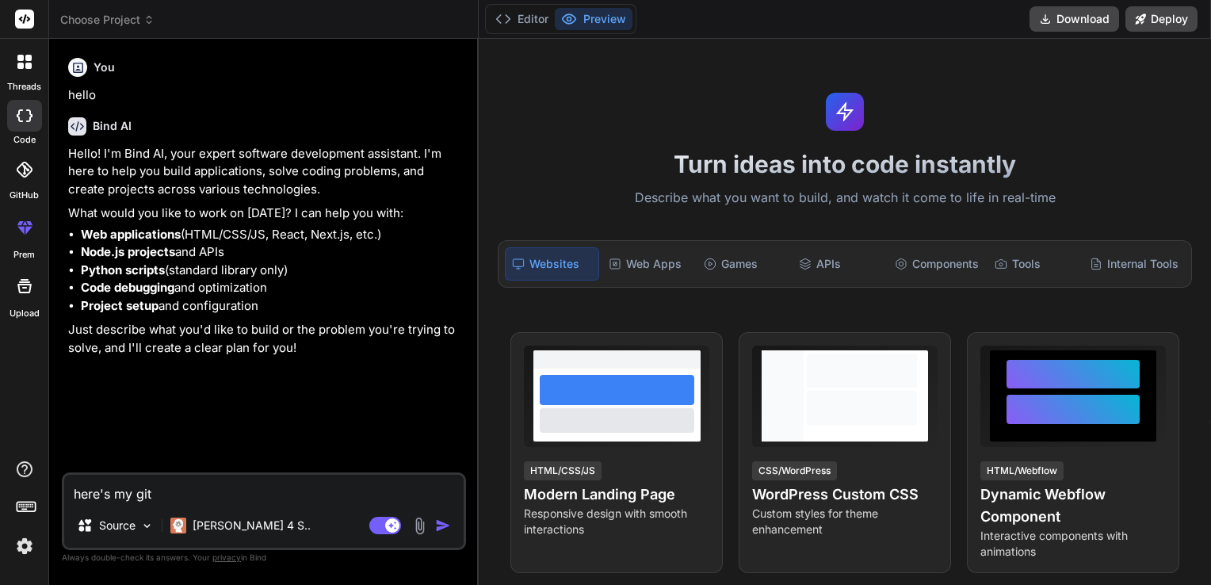
type textarea "here's my gith"
type textarea "x"
type textarea "here's my githu"
type textarea "x"
type textarea "here's my github"
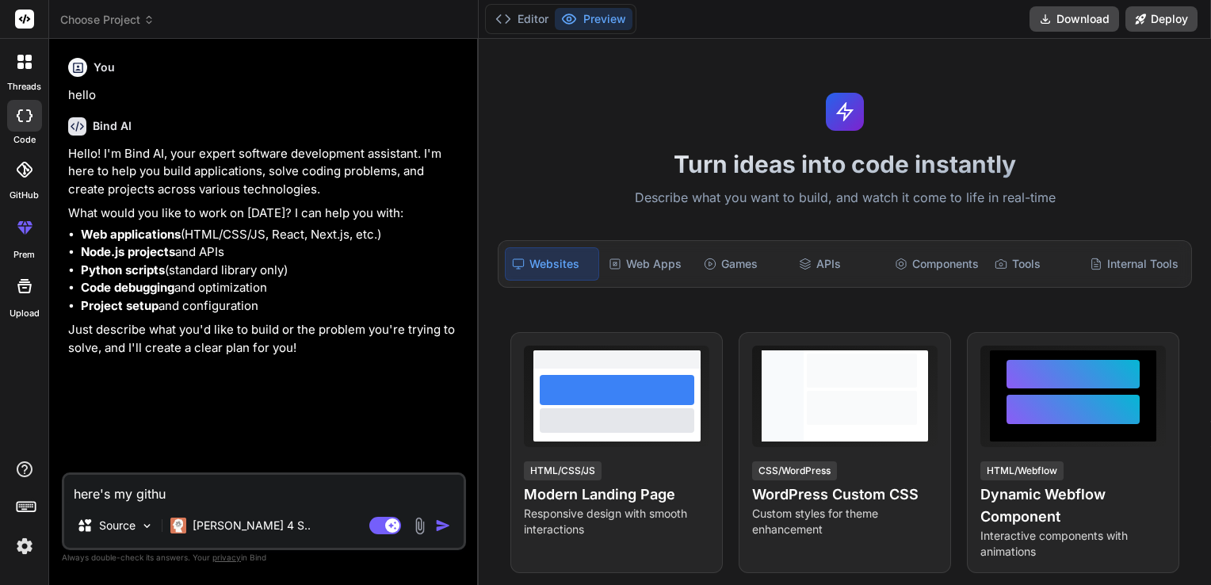
type textarea "x"
type textarea "here's my github"
type textarea "x"
type textarea "here's my github p"
type textarea "x"
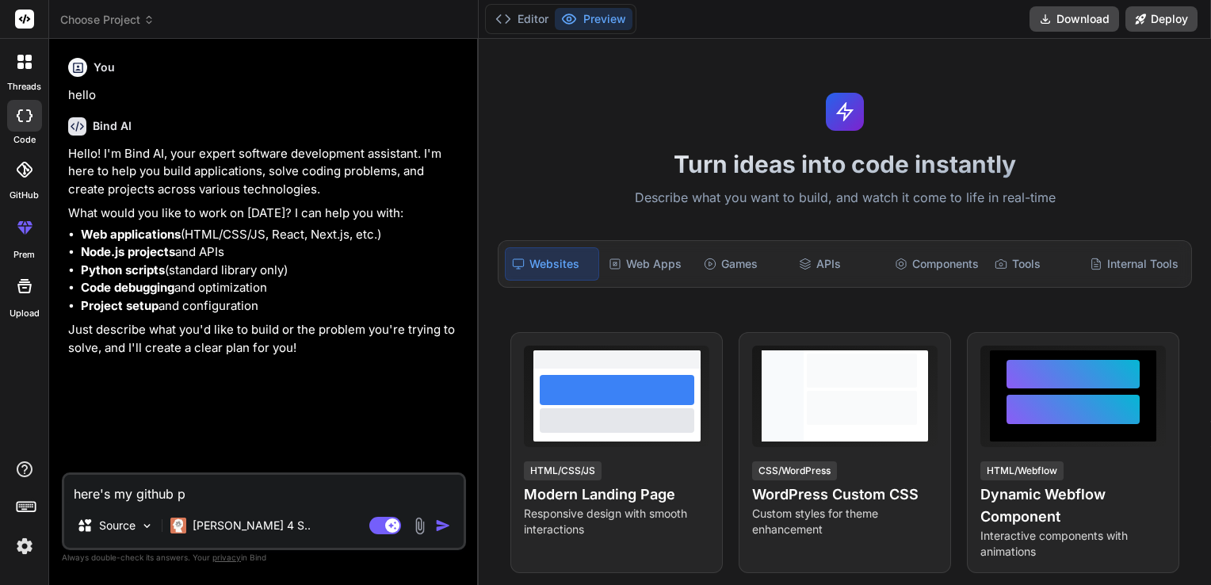
type textarea "here's my github pr"
type textarea "x"
type textarea "here's my github pro"
type textarea "x"
type textarea "here's my github proj"
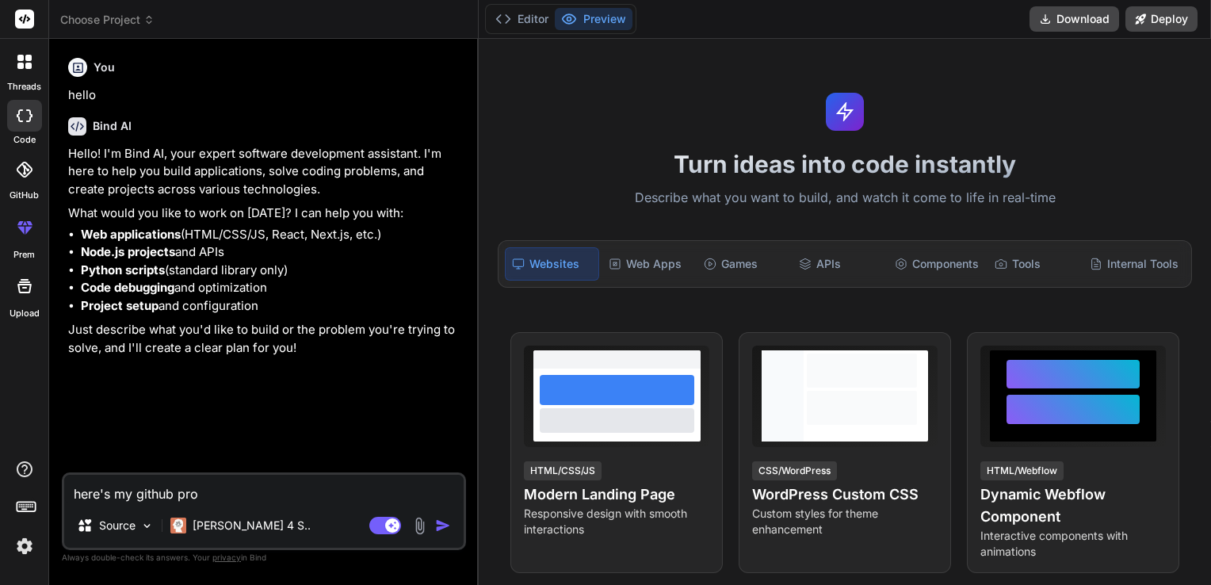
type textarea "x"
type textarea "here's my github proje"
type textarea "x"
type textarea "here's my github projec"
type textarea "x"
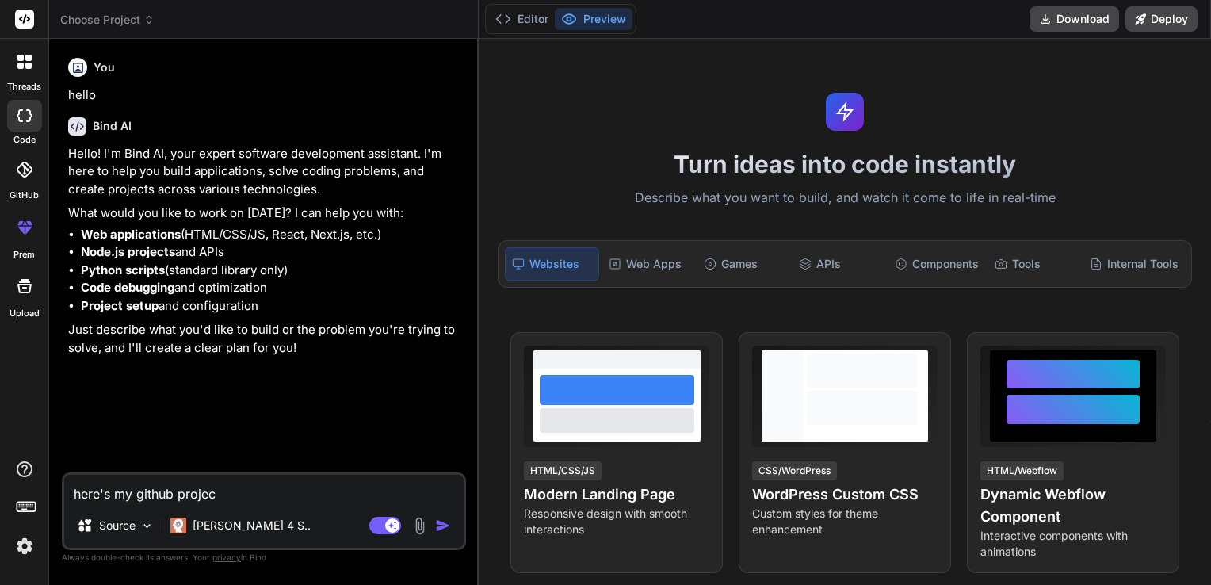
type textarea "here's my github project"
type textarea "x"
type textarea "here's my github project"
type textarea "x"
type textarea "here's my github project I"
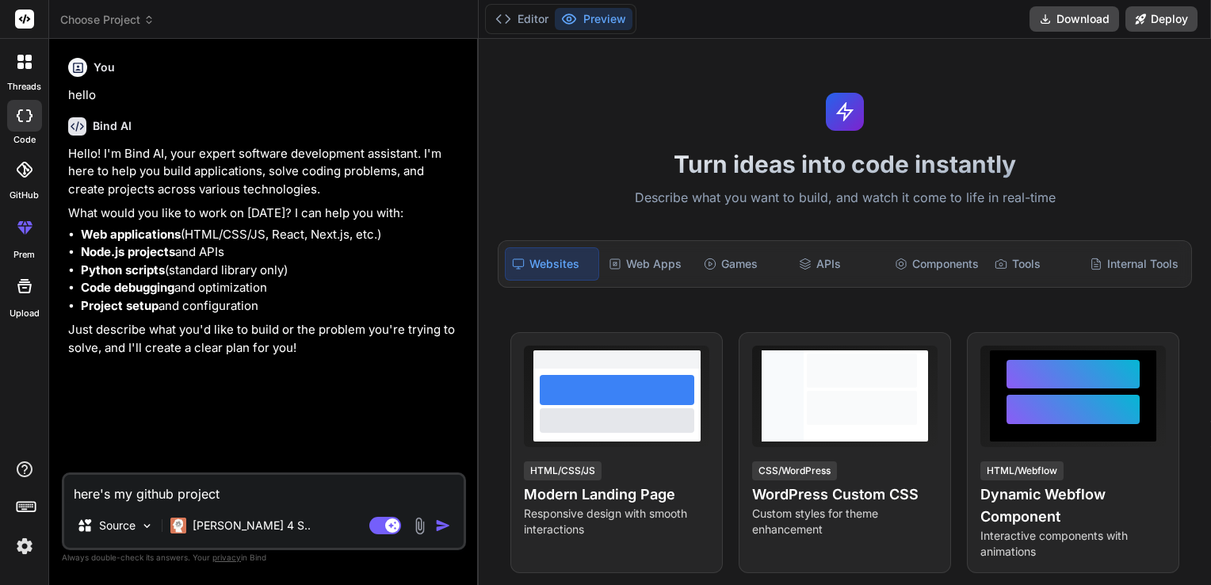
type textarea "x"
type textarea "here's my github project I"
type textarea "x"
type textarea "here's my github project I w"
type textarea "x"
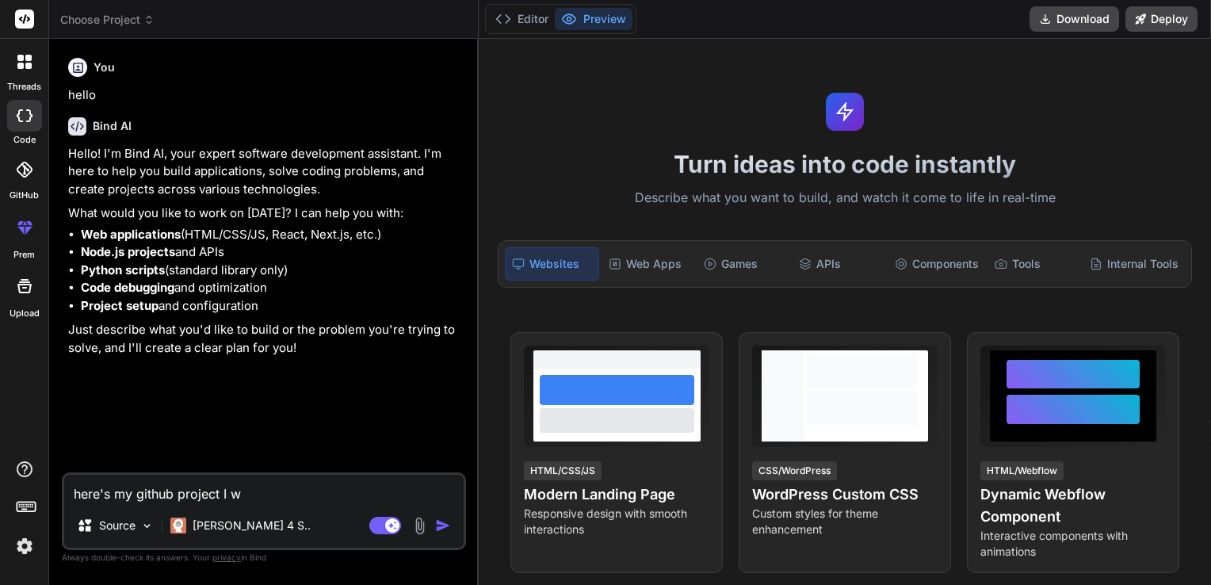
type textarea "here's my github project I wa"
type textarea "x"
type textarea "here's my github project I wan"
type textarea "x"
type textarea "here's my github project I want"
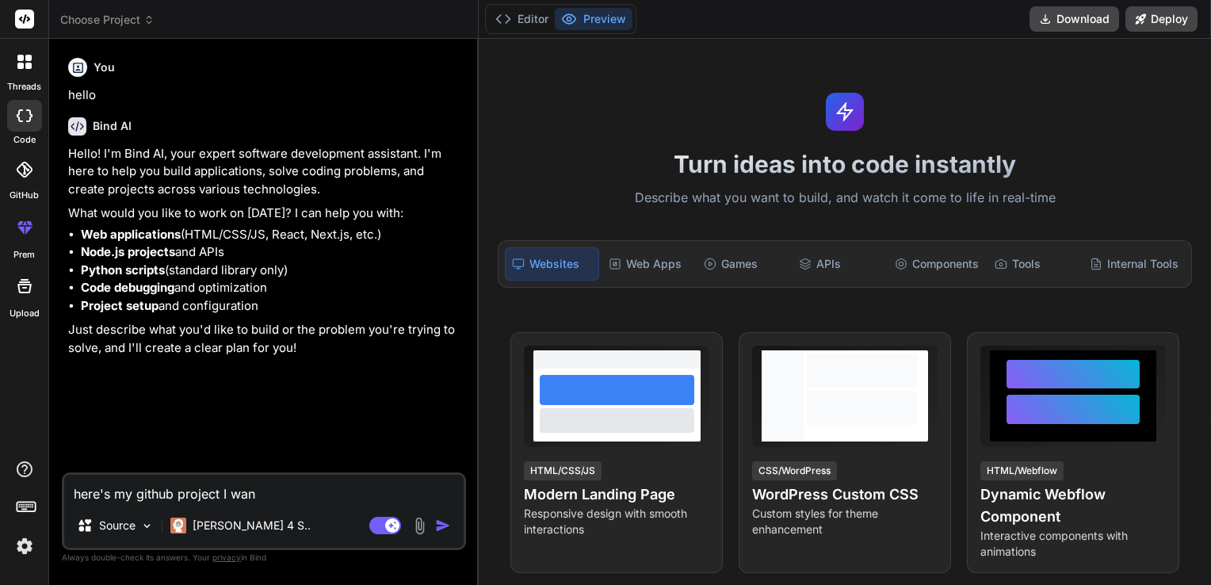
type textarea "x"
type textarea "here's my github project I want"
type textarea "x"
type textarea "here's my github project I want y"
type textarea "x"
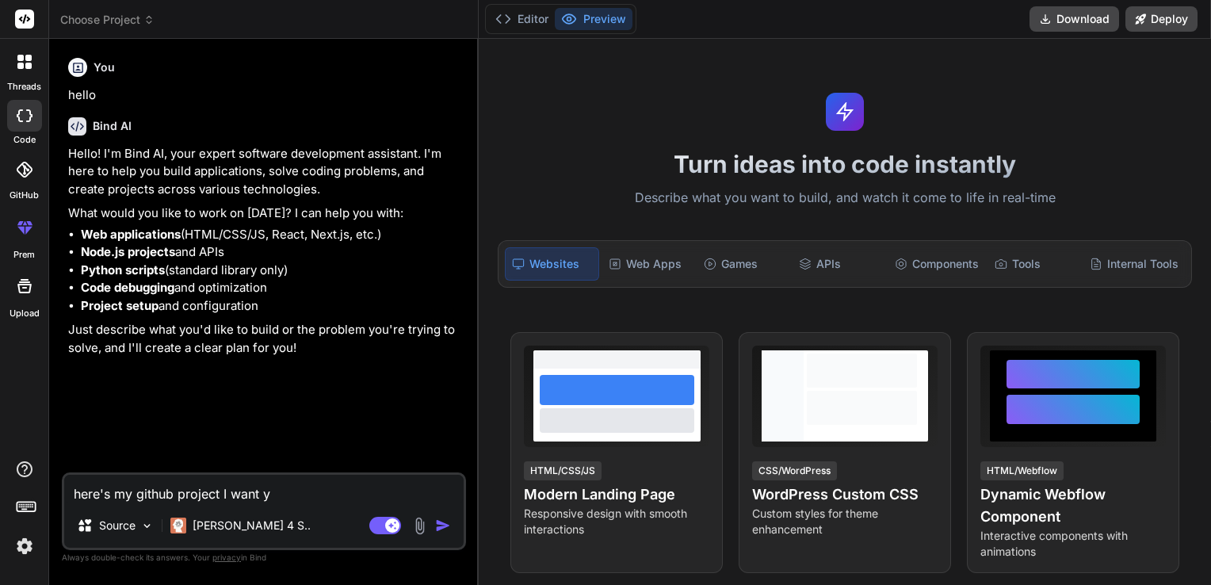
type textarea "here's my github project I want yo"
type textarea "x"
type textarea "here's my github project I want you"
type textarea "x"
type textarea "here's my github project I want you"
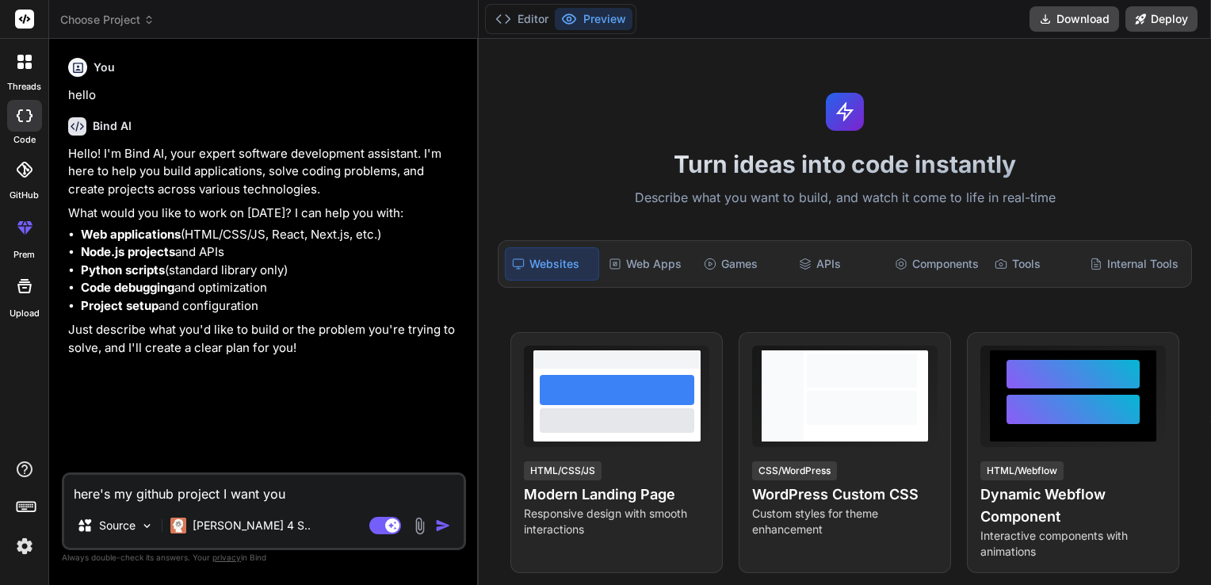
type textarea "x"
type textarea "here's my github project I want you t"
type textarea "x"
type textarea "here's my github project I want you to"
type textarea "x"
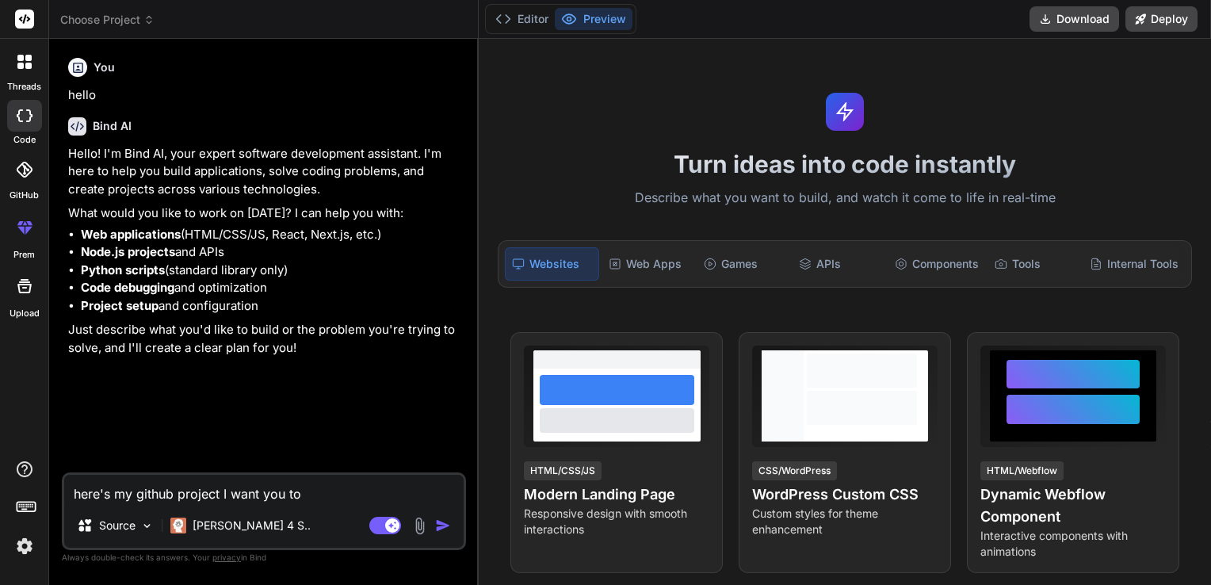
type textarea "here's my github project I want you to"
type textarea "x"
type textarea "here's my github project I want you to u"
type textarea "x"
type textarea "here's my github project I want you to up"
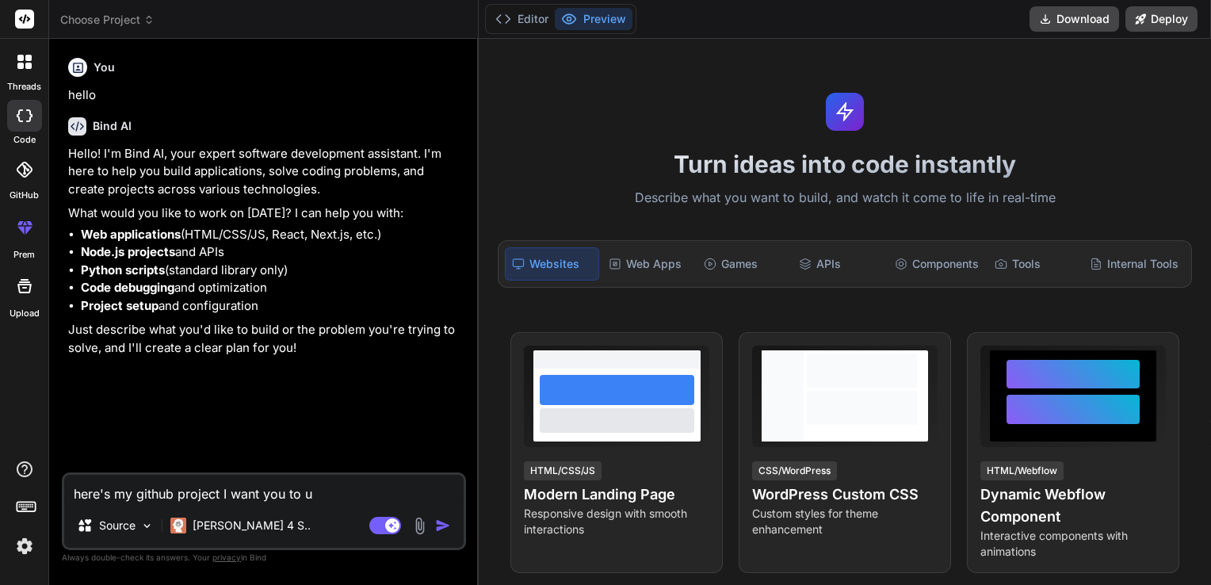
type textarea "x"
type textarea "here's my github project I want you to upd"
type textarea "x"
type textarea "here's my github project I want you to upda"
type textarea "x"
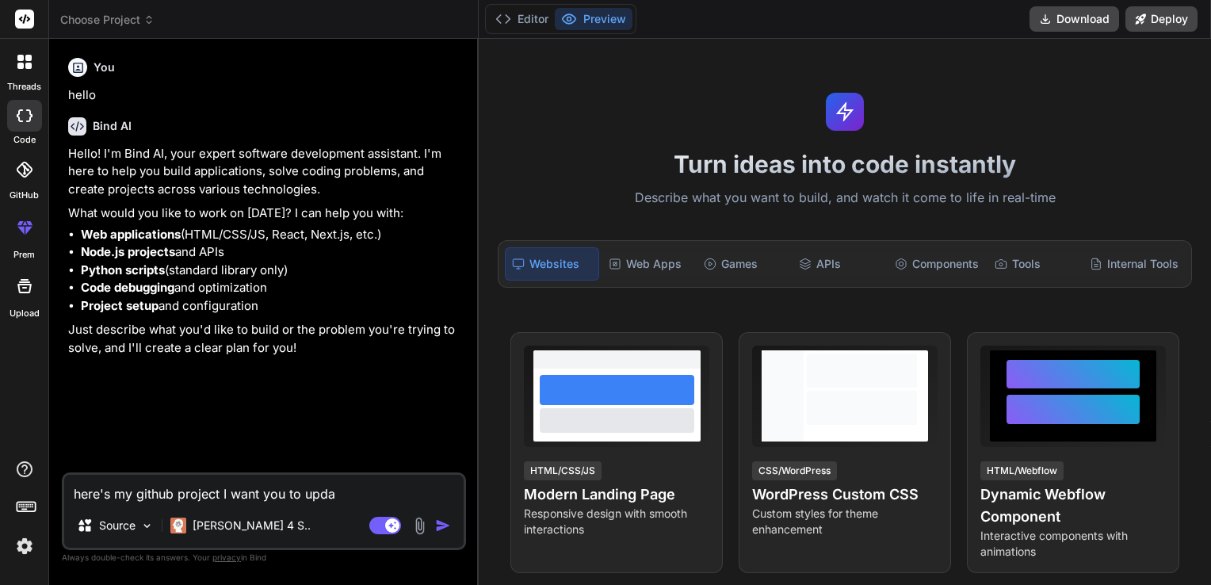
type textarea "here's my github project I want you to updat"
type textarea "x"
type textarea "here's my github project I want you to update"
type textarea "x"
type textarea "here's my github project I want you to update"
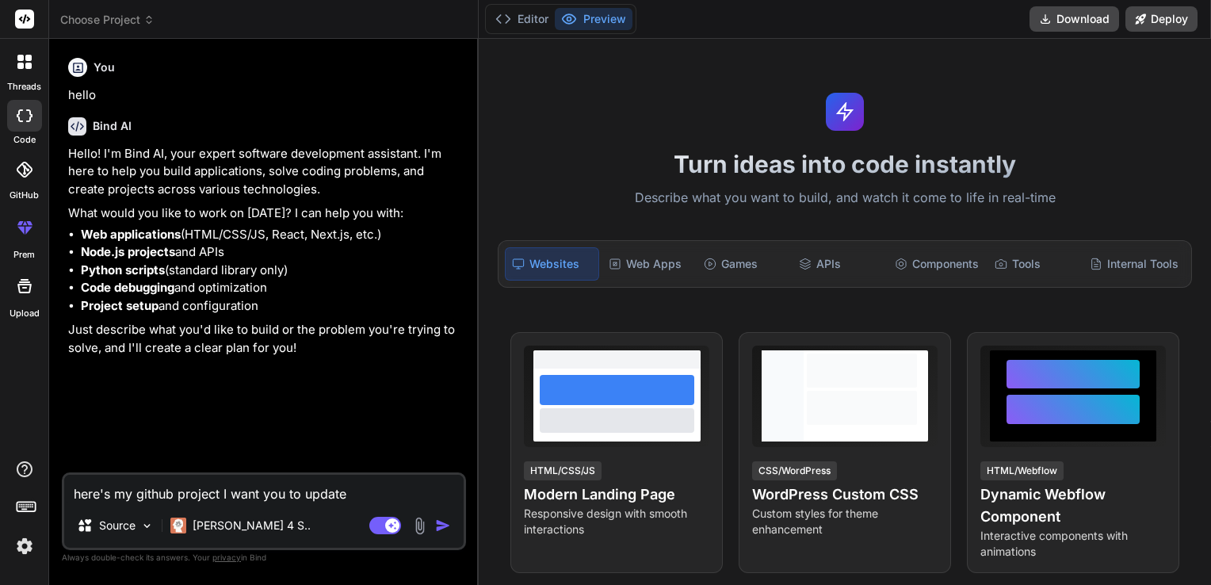
type textarea "x"
type textarea "here's my github project I want you to update t"
type textarea "x"
type textarea "here's my github project I want you to update th"
type textarea "x"
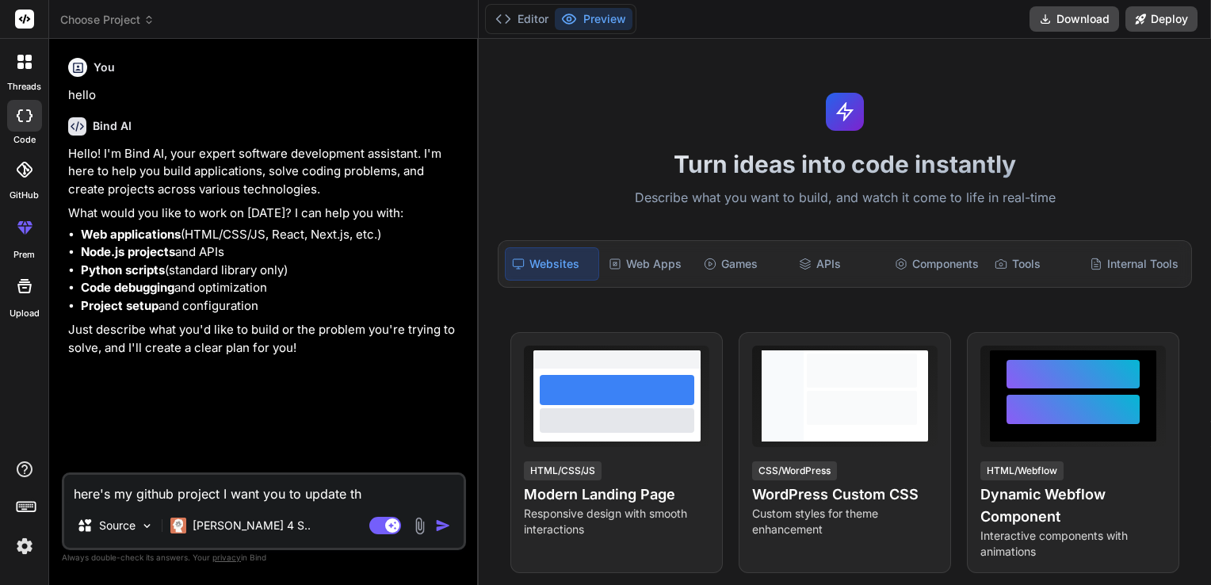
type textarea "here's my github project I want you to update the"
type textarea "x"
type textarea "here's my github project I want you to update the"
type textarea "x"
type textarea "here's my github project I want you to update the l"
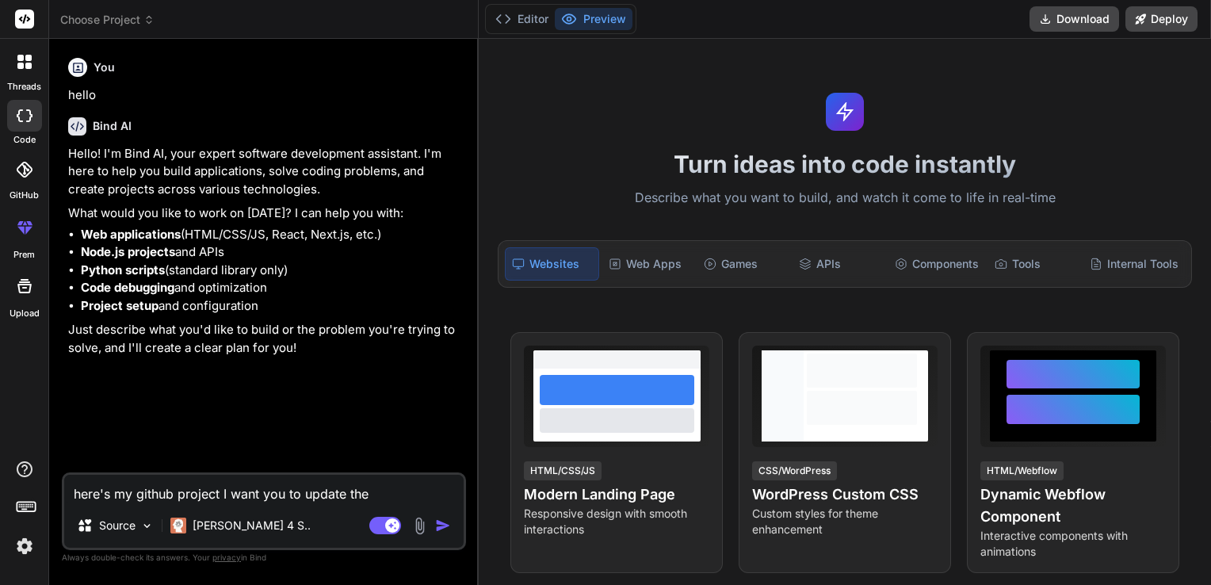
type textarea "x"
type textarea "here's my github project I want you to update the lo"
type textarea "x"
type textarea "here's my github project I want you to update the log"
type textarea "x"
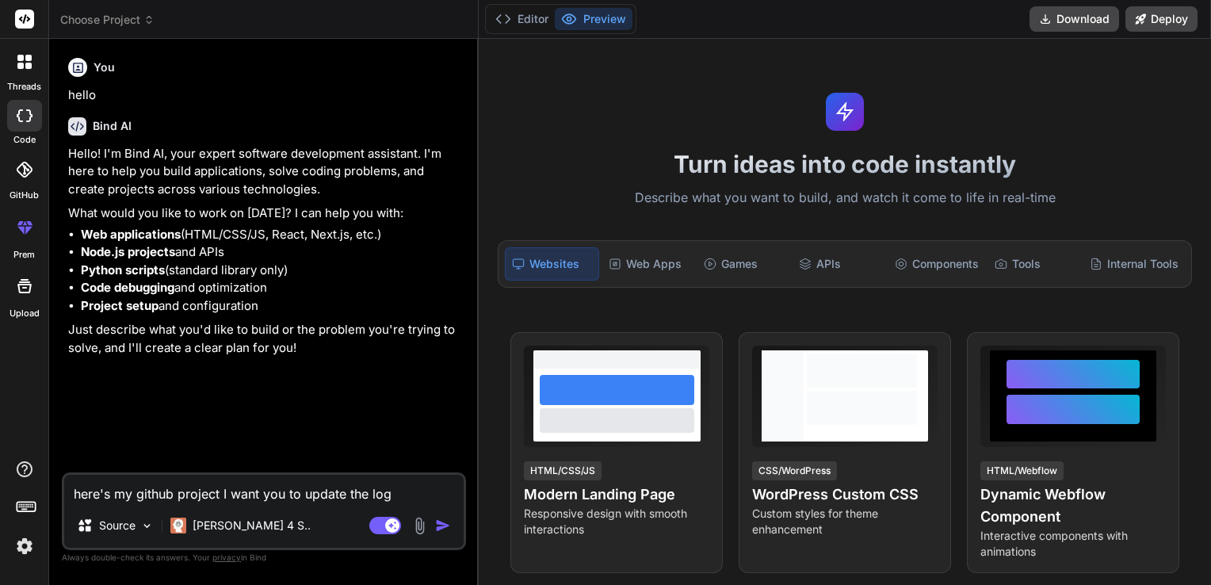
type textarea "here's my github project I want you to update the logo"
type textarea "x"
type textarea "here's my github project I want you to update the logo"
type textarea "x"
type textarea "here's my github project I want you to update the logo w"
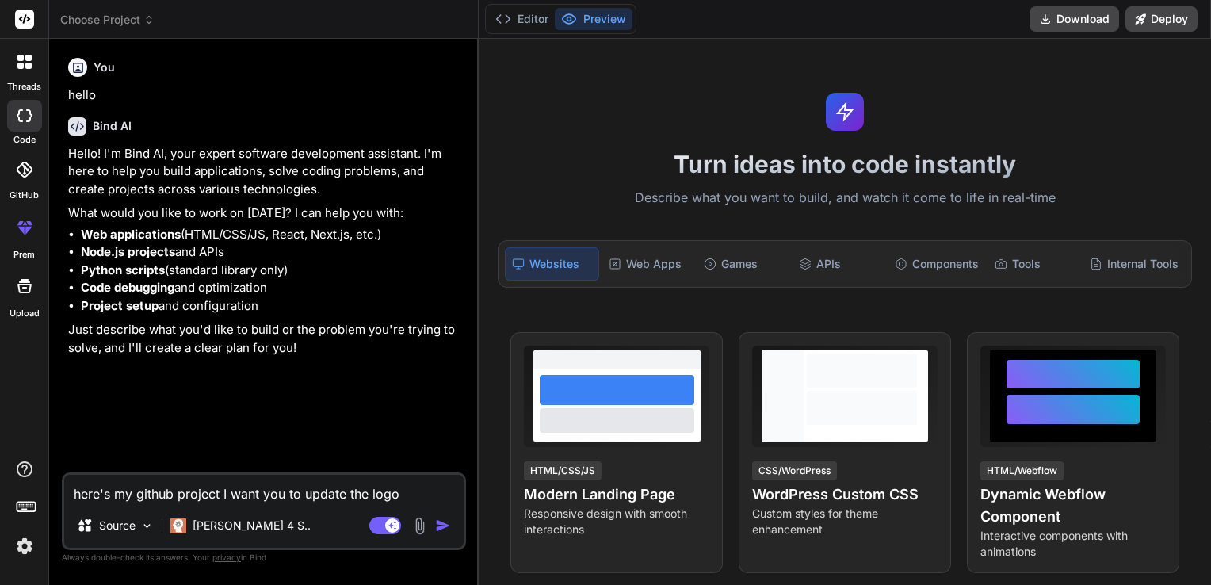
type textarea "x"
type textarea "here's my github project I want you to update the logo wi"
type textarea "x"
type textarea "here's my github project I want you to update the logo wit"
type textarea "x"
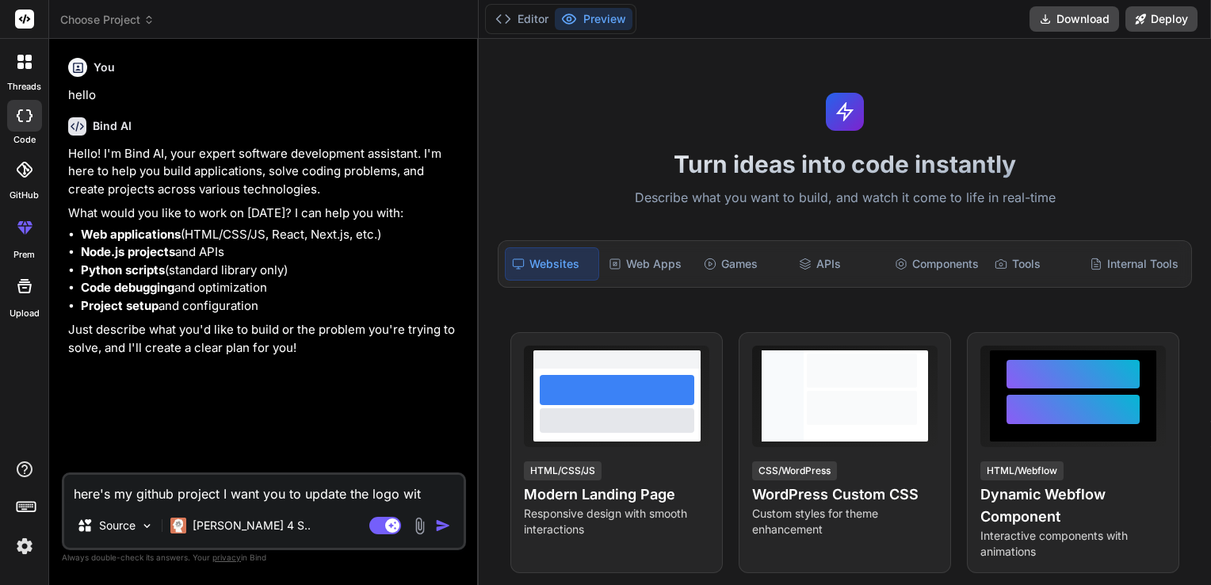
type textarea "here's my github project I want you to update the logo with"
type textarea "x"
type textarea "here's my github project I want you to update the logo with"
type textarea "x"
type textarea "here's my github project I want you to update the logo with t"
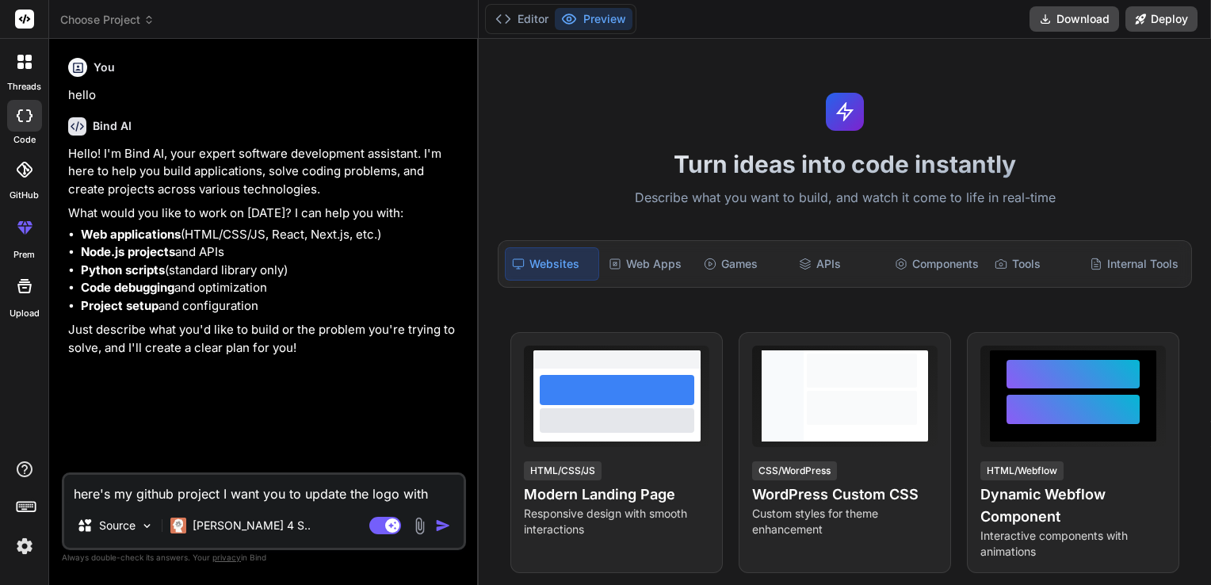
type textarea "x"
type textarea "here's my github project I want you to update the logo with th"
type textarea "x"
type textarea "here's my github project I want you to update the logo with the"
type textarea "x"
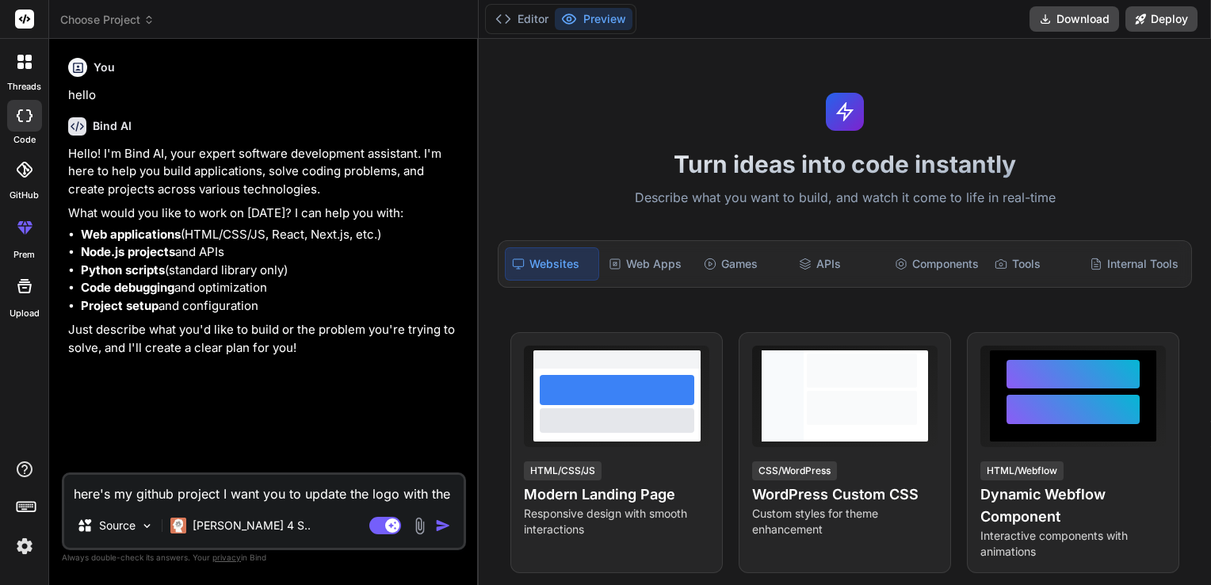
type textarea "here's my github project I want you to update the logo with the"
type textarea "x"
type textarea "here's my github project I want you to update the logo with the a"
type textarea "x"
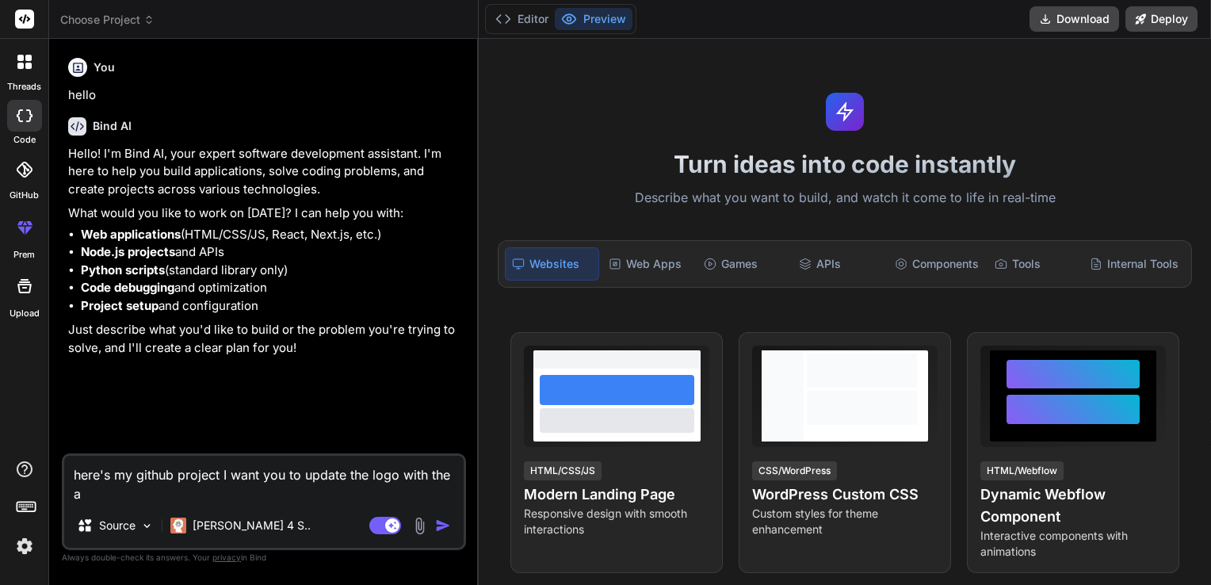
type textarea "here's my github project I want you to update the logo with the at"
type textarea "x"
type textarea "here's my github project I want you to update the logo with the att"
type textarea "x"
type textarea "here's my github project I want you to update the logo with the atta"
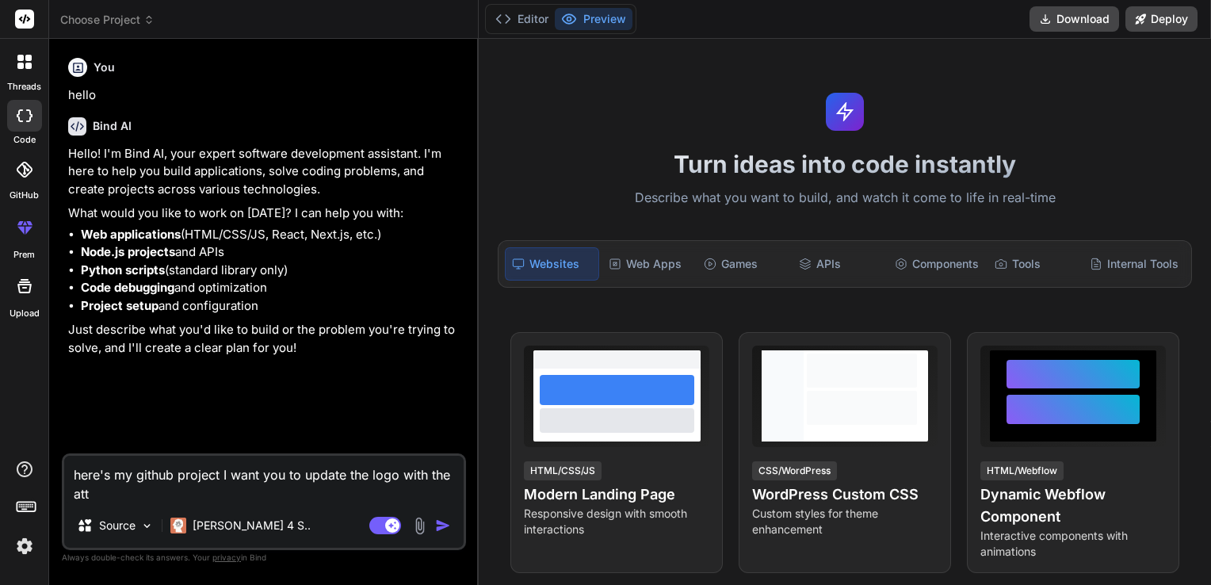
type textarea "x"
type textarea "here's my github project I want you to update the logo with the attac"
type textarea "x"
type textarea "here's my github project I want you to update the logo with the attach"
type textarea "x"
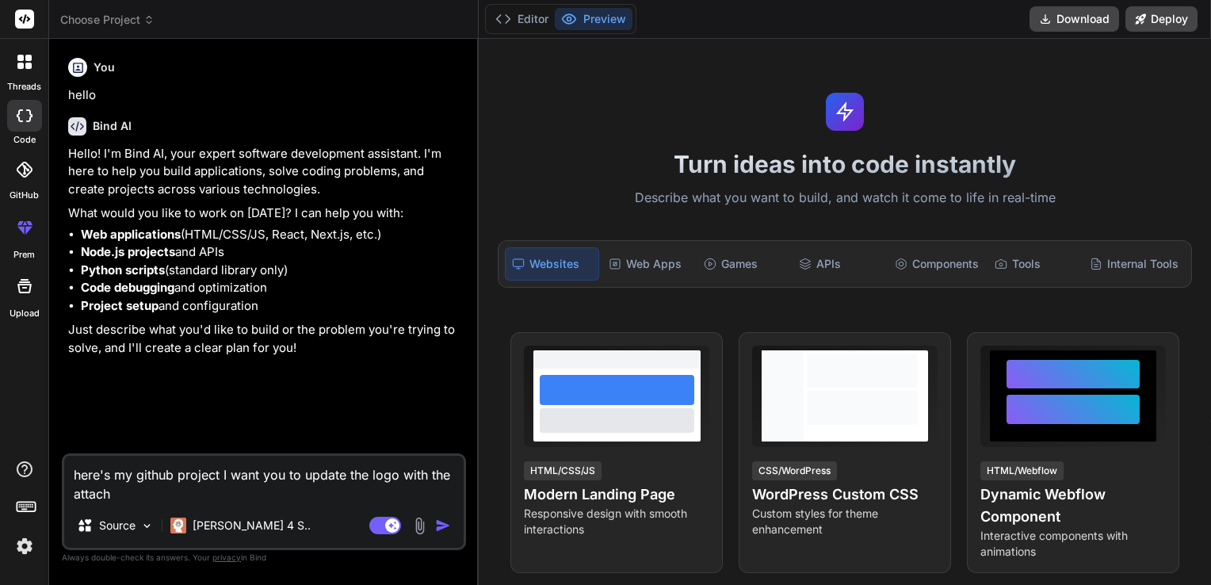
type textarea "here's my github project I want you to update the logo with the attache"
type textarea "x"
type textarea "here's my github project I want you to update the logo with the attached"
type textarea "x"
type textarea "here's my github project I want you to update the logo with the attached"
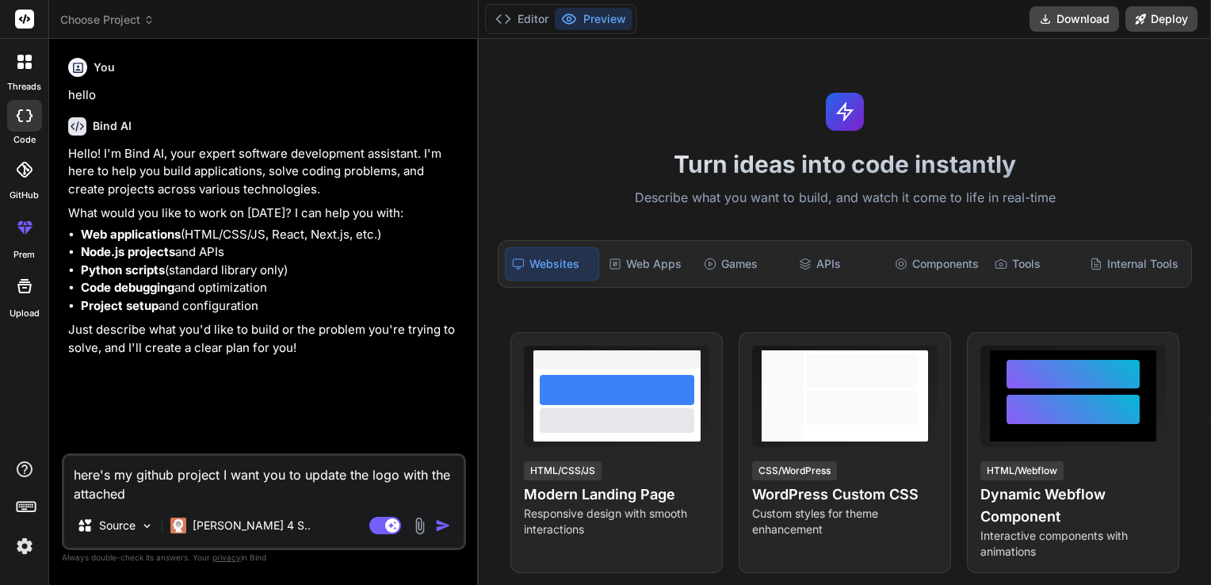
type textarea "x"
type textarea "here's my github project I want you to update the logo with the attached f"
type textarea "x"
type textarea "here's my github project I want you to update the logo with the attached fi"
type textarea "x"
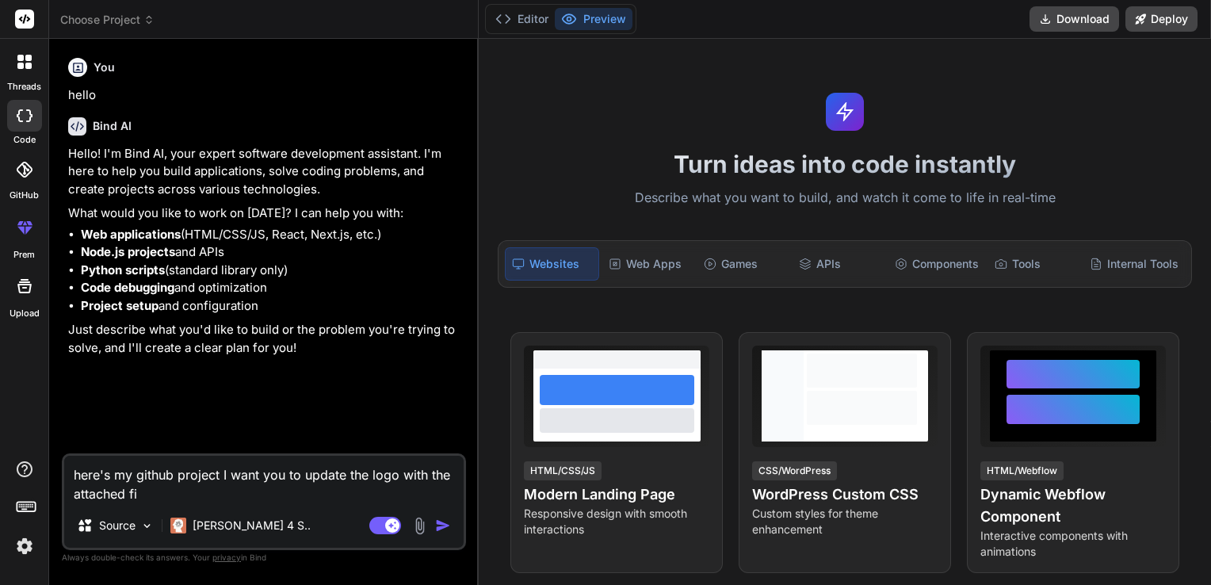
type textarea "here's my github project I want you to update the logo with the attached fil"
type textarea "x"
type textarea "here's my github project I want you to update the logo with the attached file"
type textarea "x"
click at [219, 480] on textarea "here's my github project I want you to update the logo with the attached file" at bounding box center [263, 480] width 399 height 48
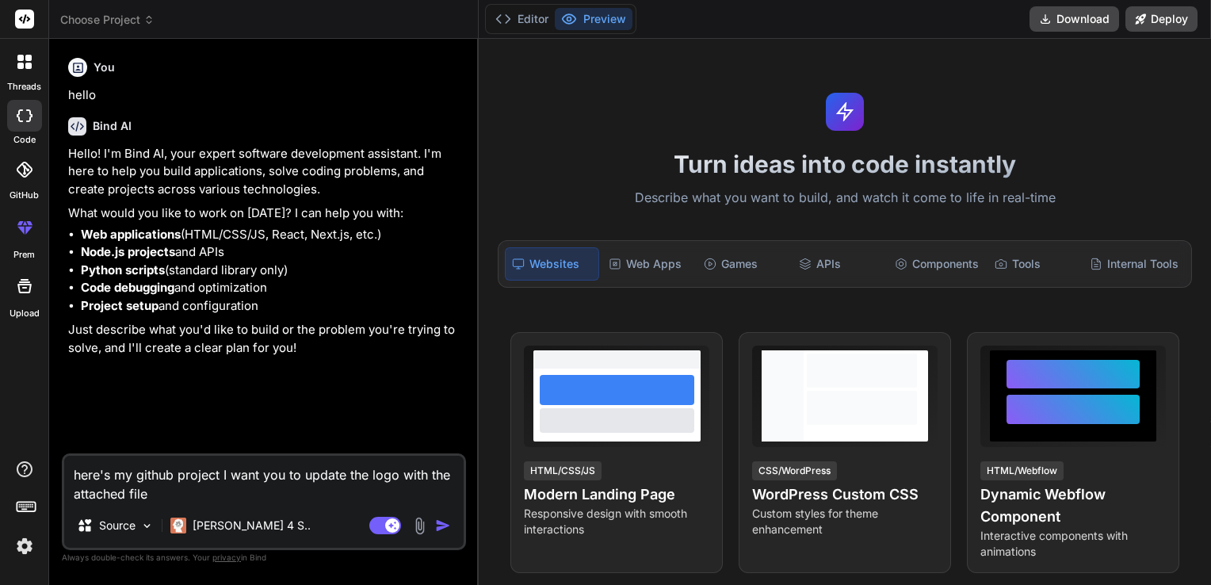
type textarea "here's my github project I want you to update the logo with the attached file"
type textarea "x"
type textarea "here's my github project : I want you to update the logo with the attached file"
type textarea "x"
type textarea "here's my github project : I want you to update the logo with the attached file"
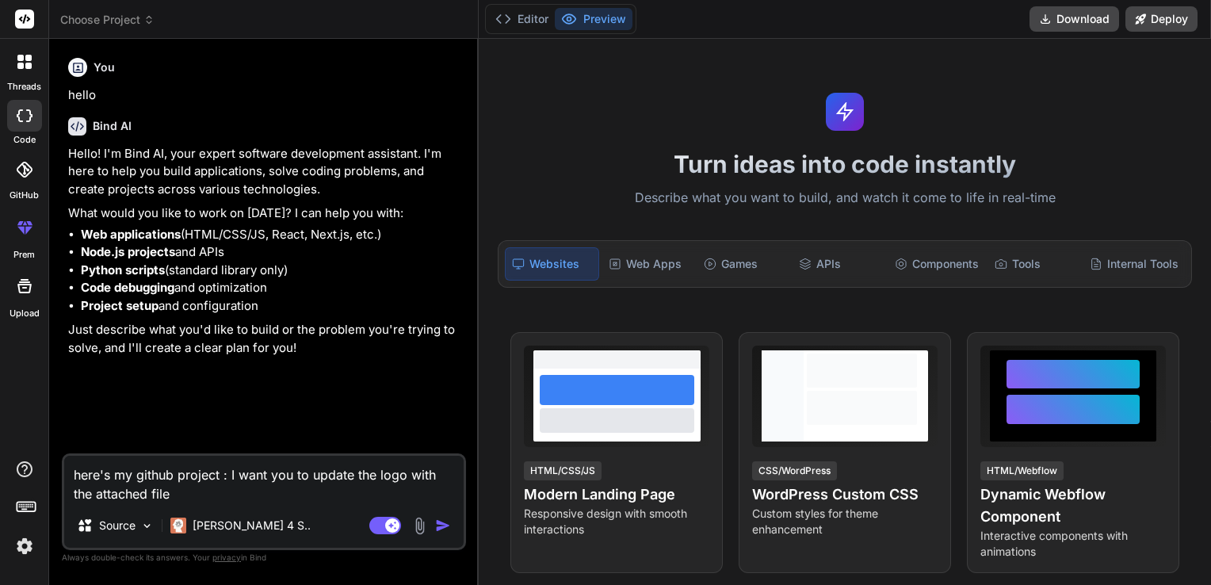
type textarea "x"
paste textarea "https://github.com/Hendel-Alexandre/MunneyApp.git"
type textarea "here's my github project : https://github.com/Hendel-Alexandre/MunneyApp.git I …"
type textarea "x"
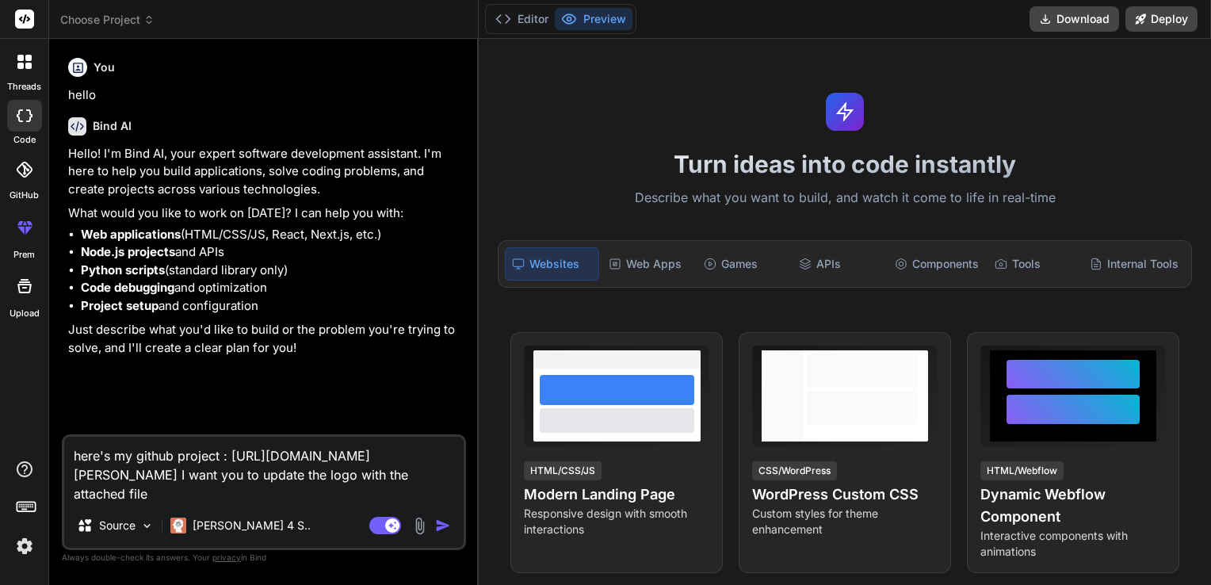
type textarea "here's my github project : https://github.com/Hendel-Alexandre/MunneyApp.git I …"
type textarea "x"
type textarea "here's my github project : https://github.com/Hendel-Alexandre/MunneyApp.git I …"
type textarea "x"
type textarea "here's my github project : https://github.com/Hendel-Alexandre/MunneyApp.git I …"
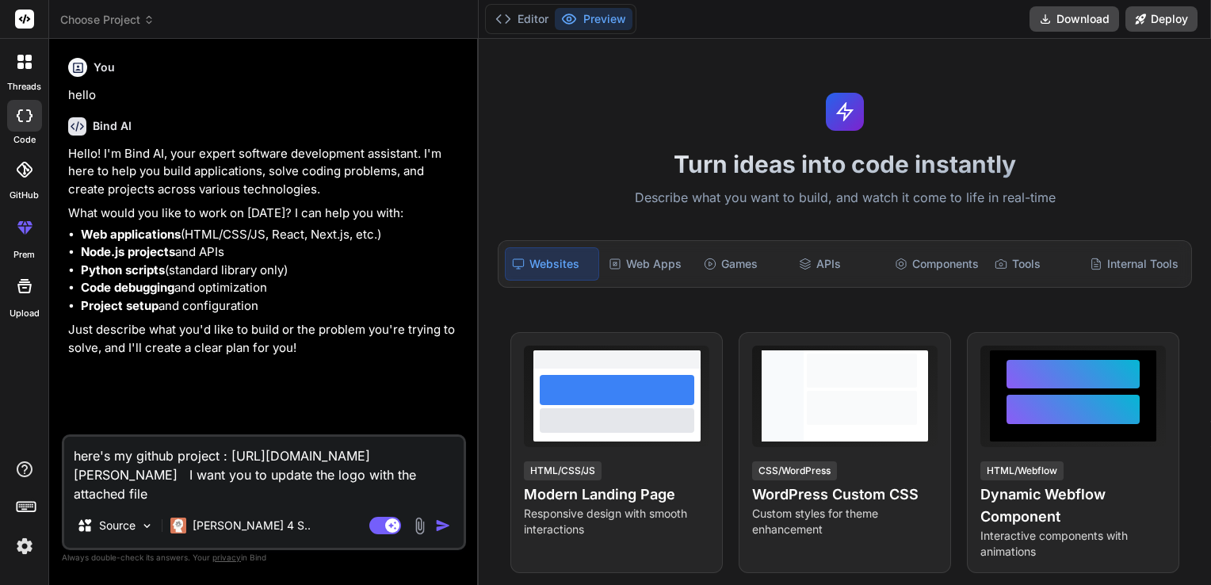
type textarea "x"
type textarea "here's my github project : https://github.com/Hendel-Alexandre/MunneyApp.git I …"
type textarea "x"
type textarea "here's my github project : https://github.com/Hendel-Alexandre/MunneyApp.git I …"
type textarea "x"
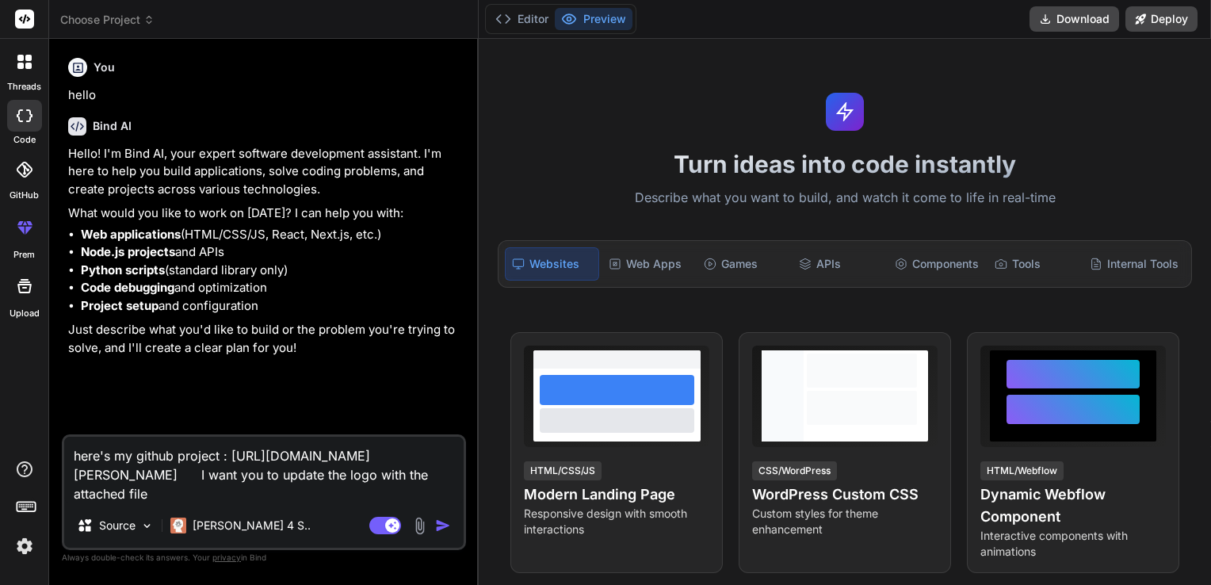
type textarea "here's my github project : https://github.com/Hendel-Alexandre/MunneyApp.git I …"
type textarea "x"
type textarea "here's my github project : https://github.com/Hendel-Alexandre/MunneyApp.git I …"
type textarea "x"
type textarea "here's my github project : https://github.com/Hendel-Alexandre/MunneyApp.git I …"
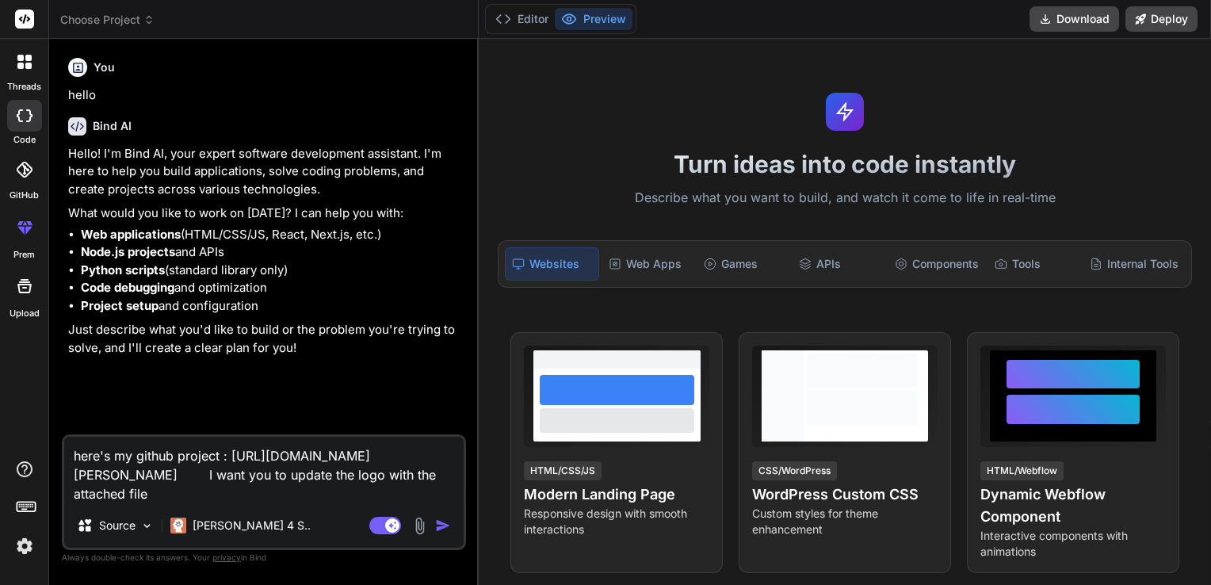
click at [420, 522] on img at bounding box center [420, 526] width 18 height 18
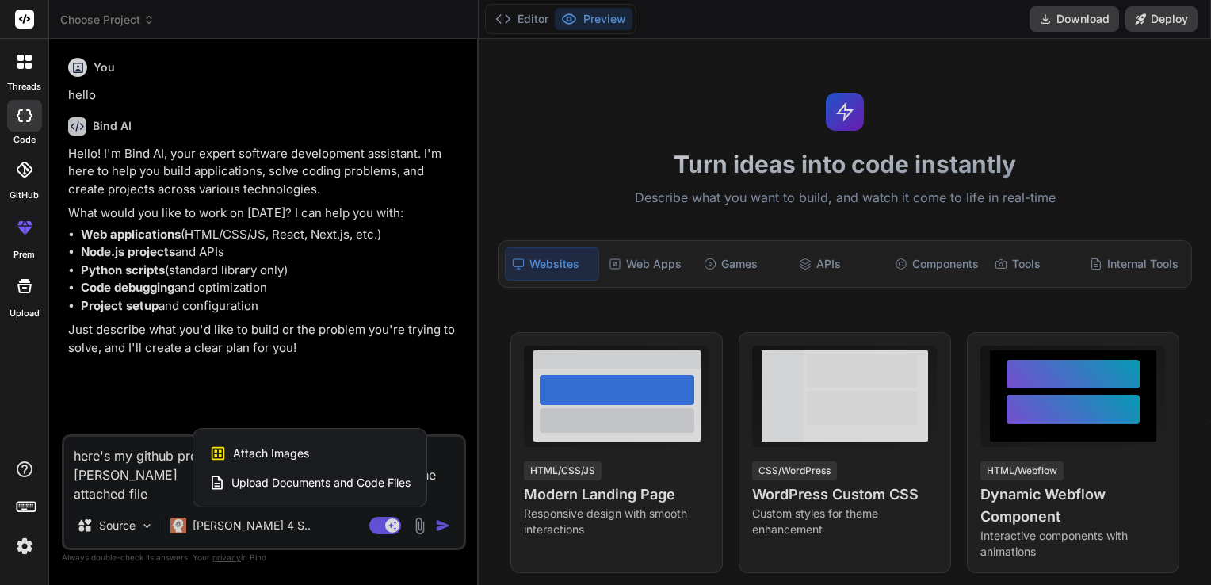
click at [339, 459] on div "Attach Images Image attachments are only supported in Claude and Gemini models." at bounding box center [309, 453] width 201 height 30
type textarea "x"
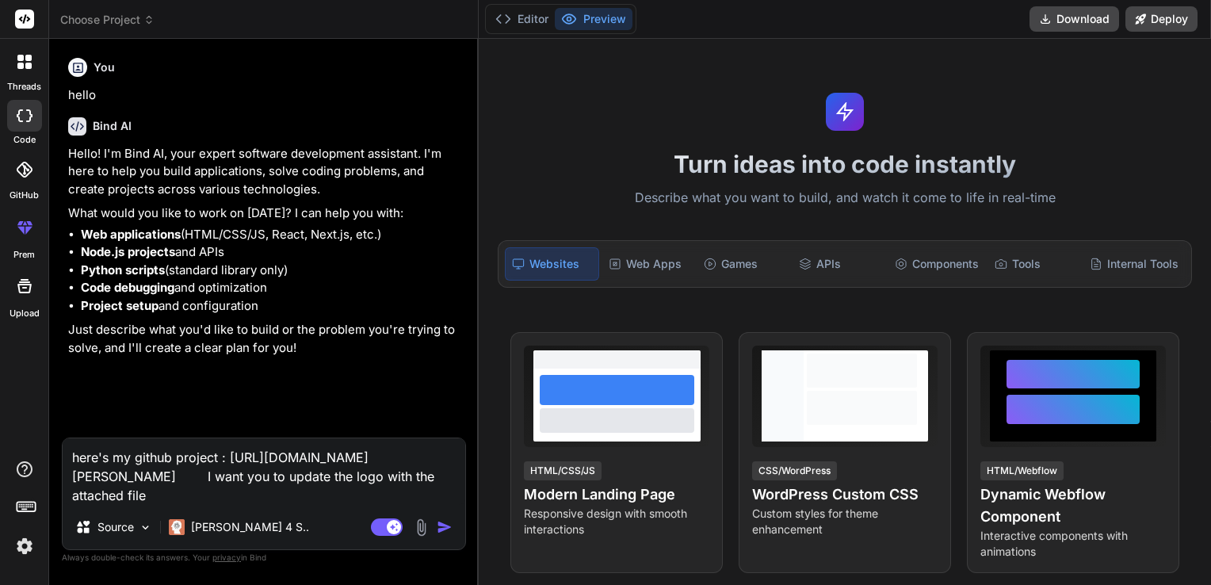
type input "C:\fakepath\image__1_-removebg-preview.png"
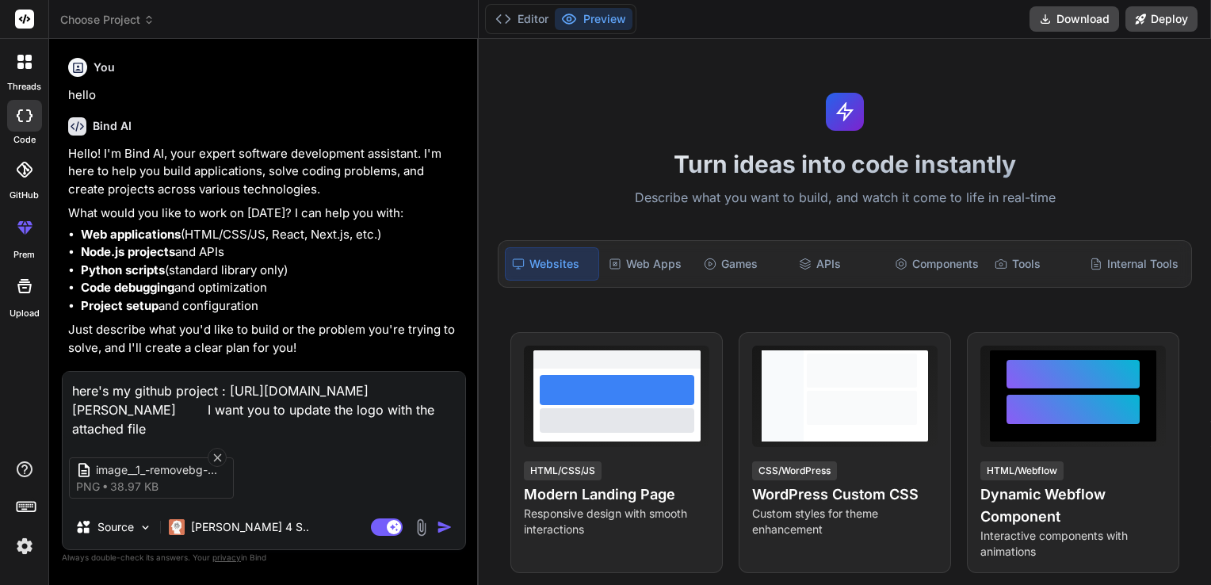
click at [445, 527] on img "button" at bounding box center [445, 527] width 16 height 16
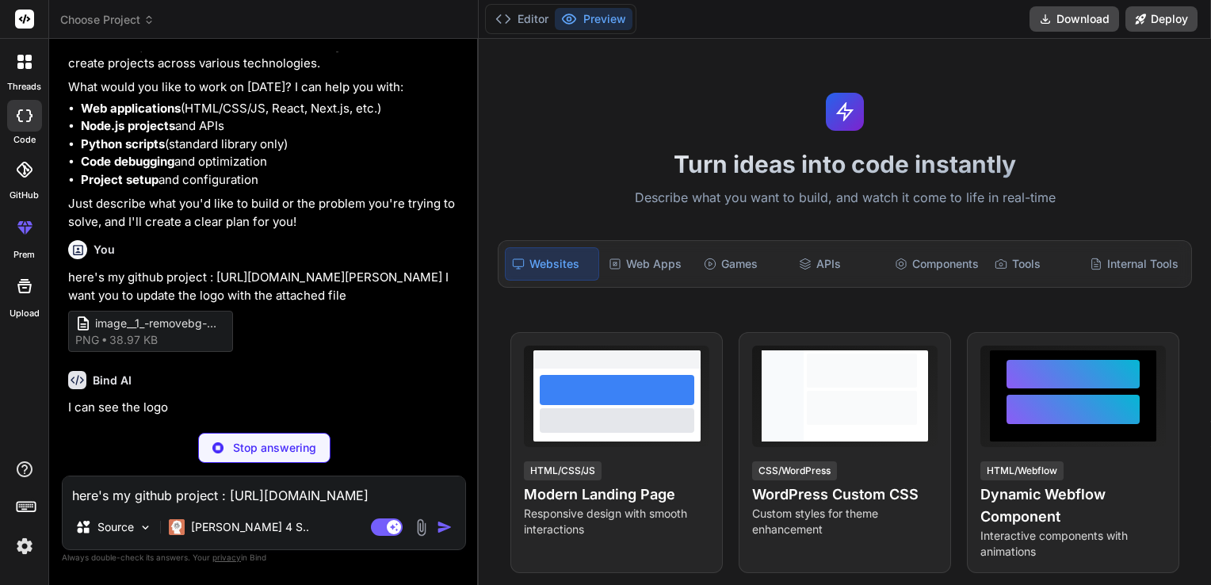
scroll to position [137, 0]
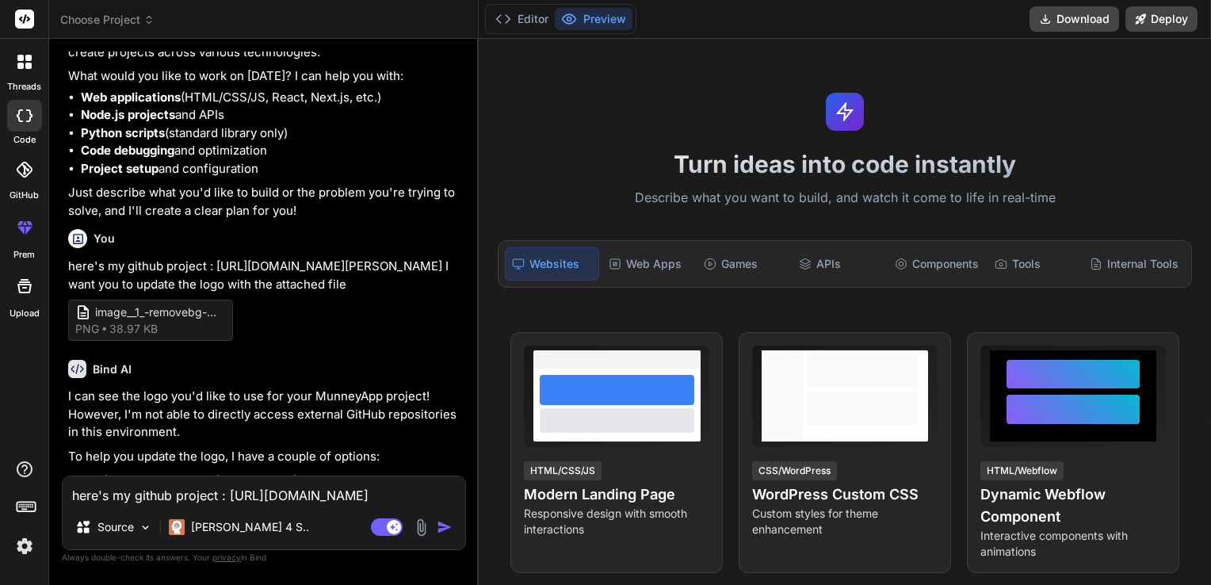
type textarea "x"
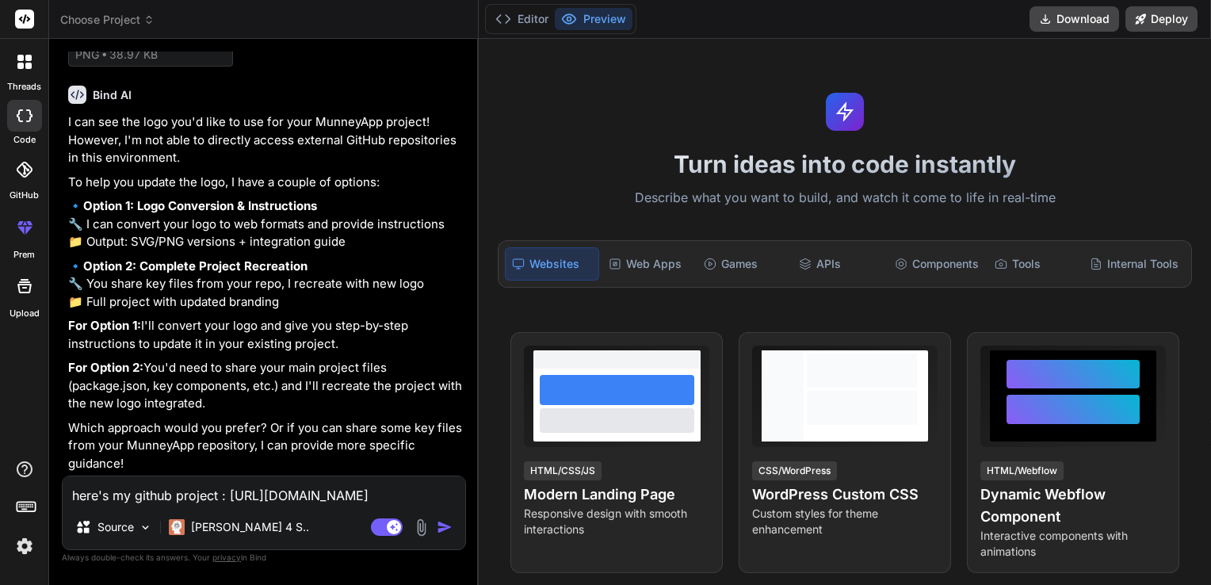
scroll to position [499, 0]
click at [218, 492] on textarea "here's my github project : https://github.com/Hendel-Alexandre/MunneyApp.git I …" at bounding box center [264, 490] width 403 height 29
type textarea "c"
type textarea "x"
type textarea "cl"
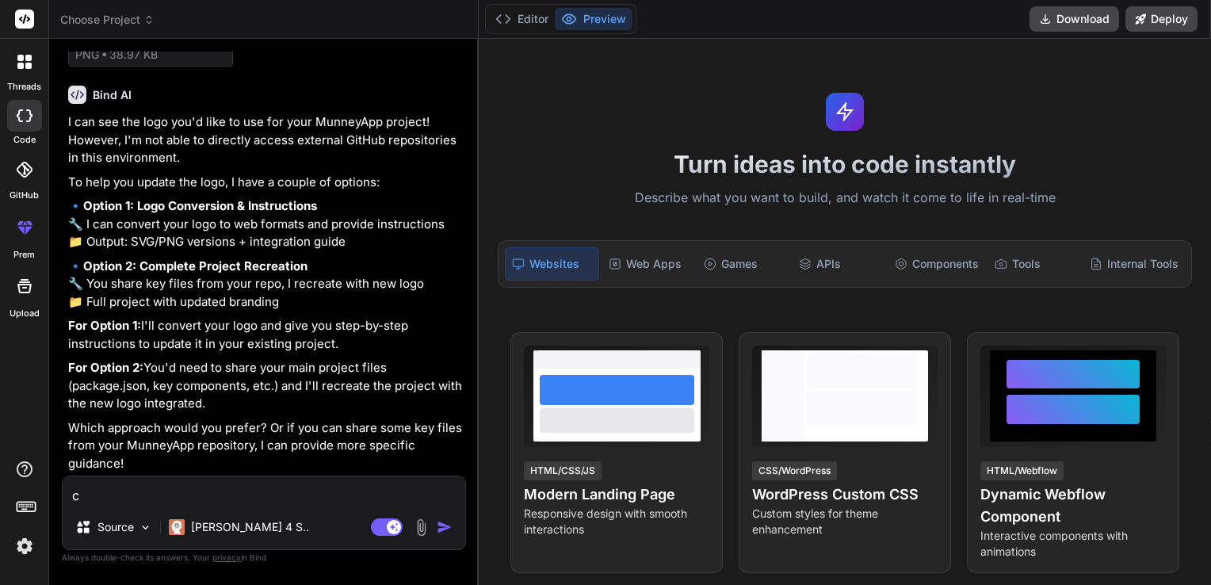
type textarea "x"
type textarea "clo"
type textarea "x"
type textarea "clon"
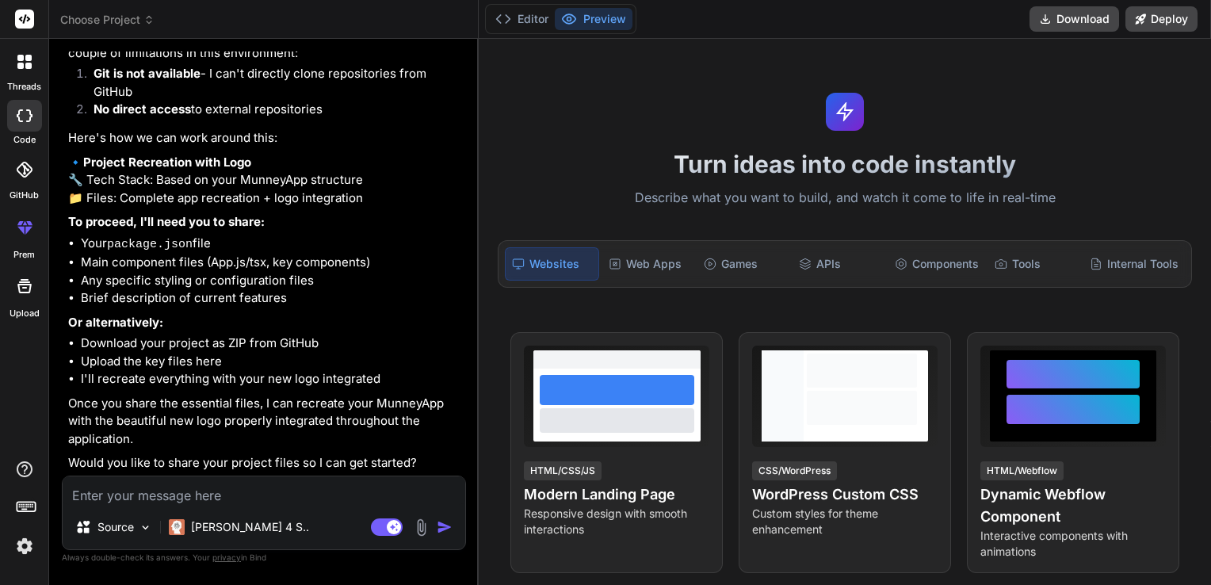
scroll to position [1094, 0]
click at [425, 528] on img at bounding box center [421, 527] width 18 height 18
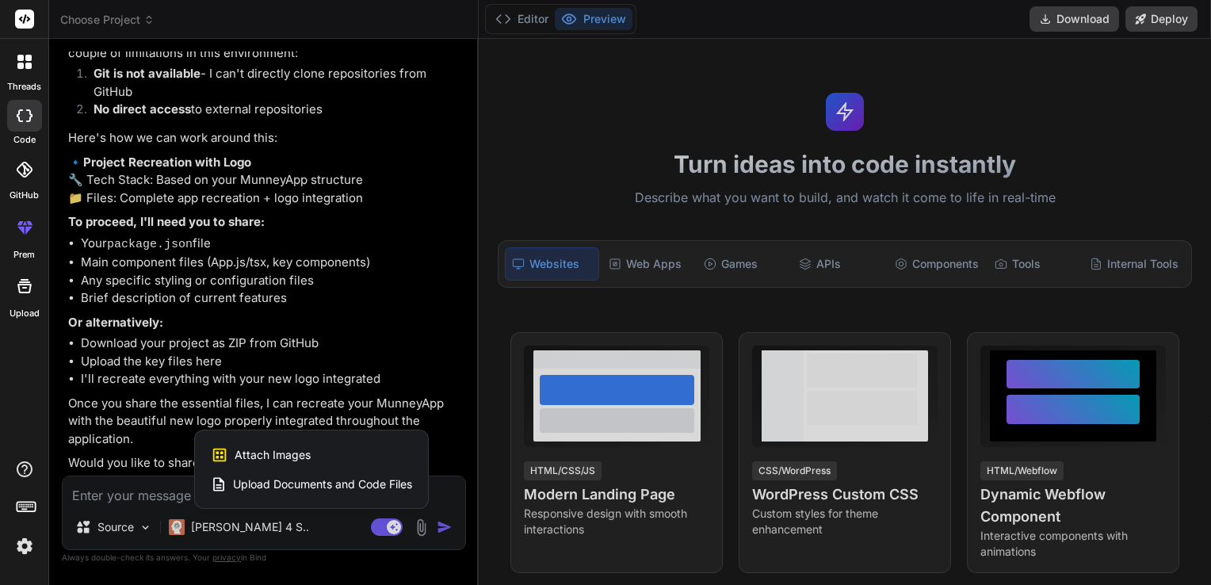
click at [216, 388] on div at bounding box center [605, 292] width 1211 height 585
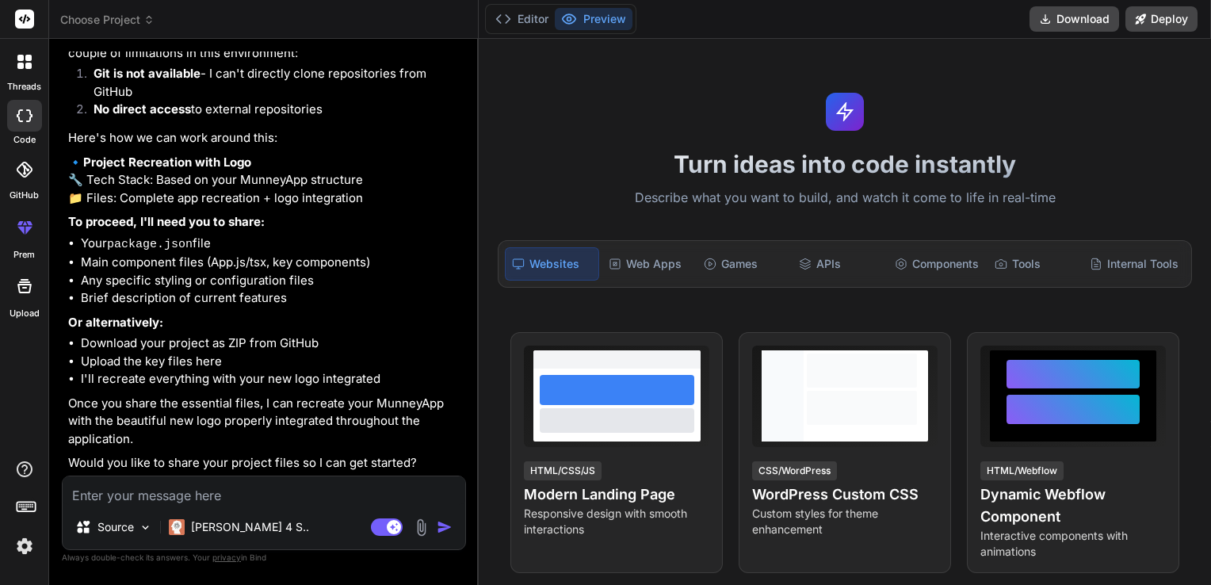
click at [182, 487] on textarea at bounding box center [264, 490] width 403 height 29
click at [197, 491] on textarea at bounding box center [264, 490] width 403 height 29
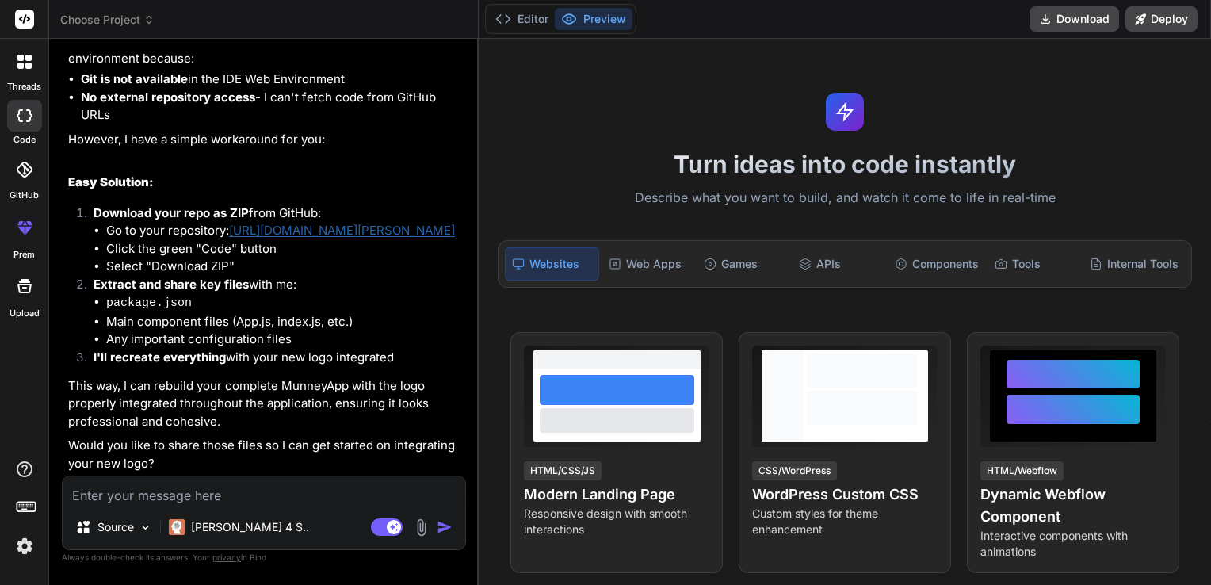
scroll to position [1647, 0]
click at [420, 528] on img at bounding box center [421, 527] width 18 height 18
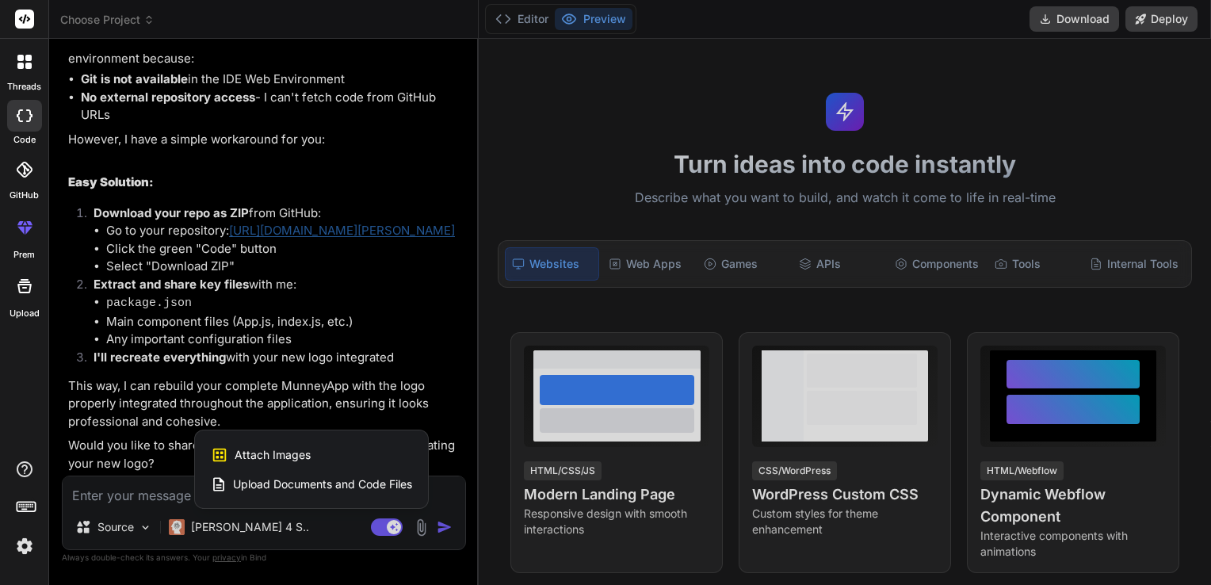
click at [362, 487] on span "Upload Documents and Code Files" at bounding box center [322, 484] width 179 height 16
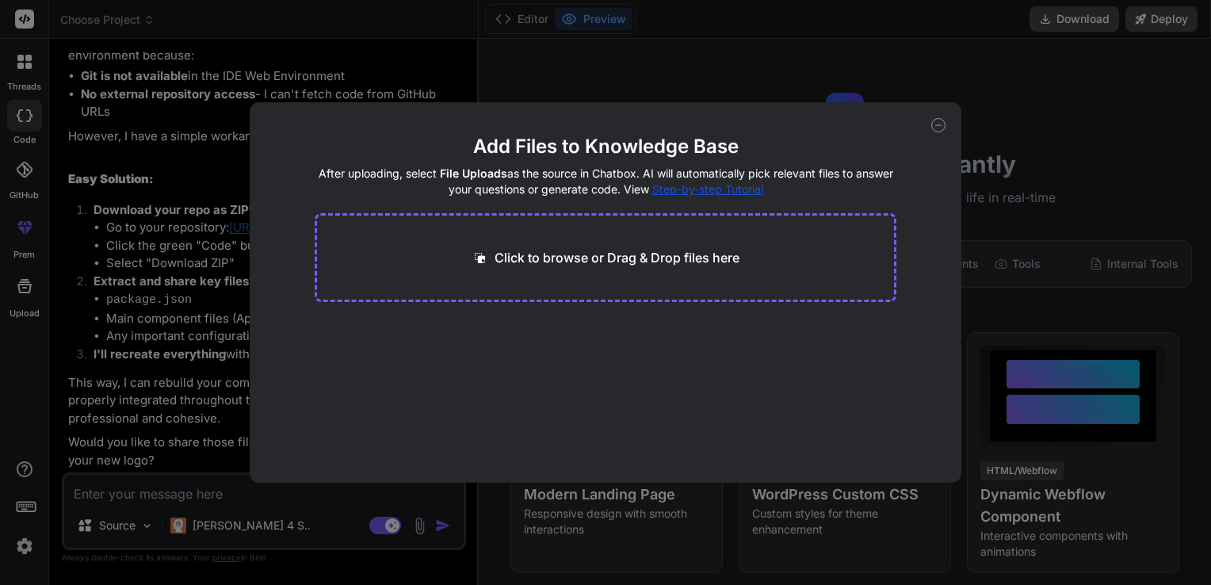
click at [476, 256] on icon at bounding box center [480, 258] width 17 height 17
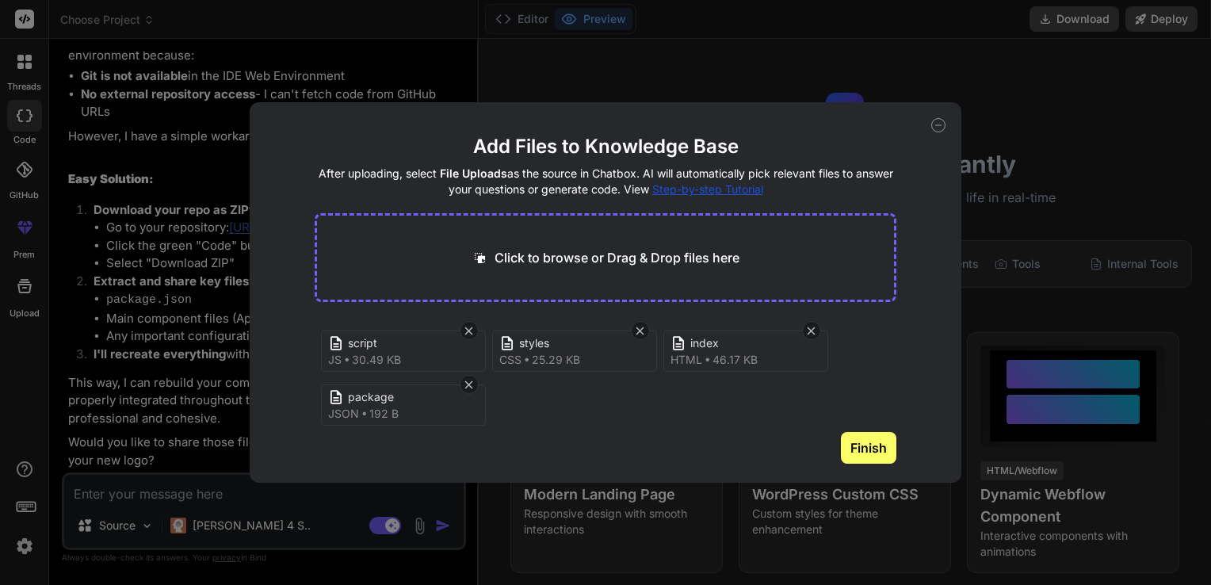
click at [854, 447] on button "Finish" at bounding box center [868, 448] width 55 height 32
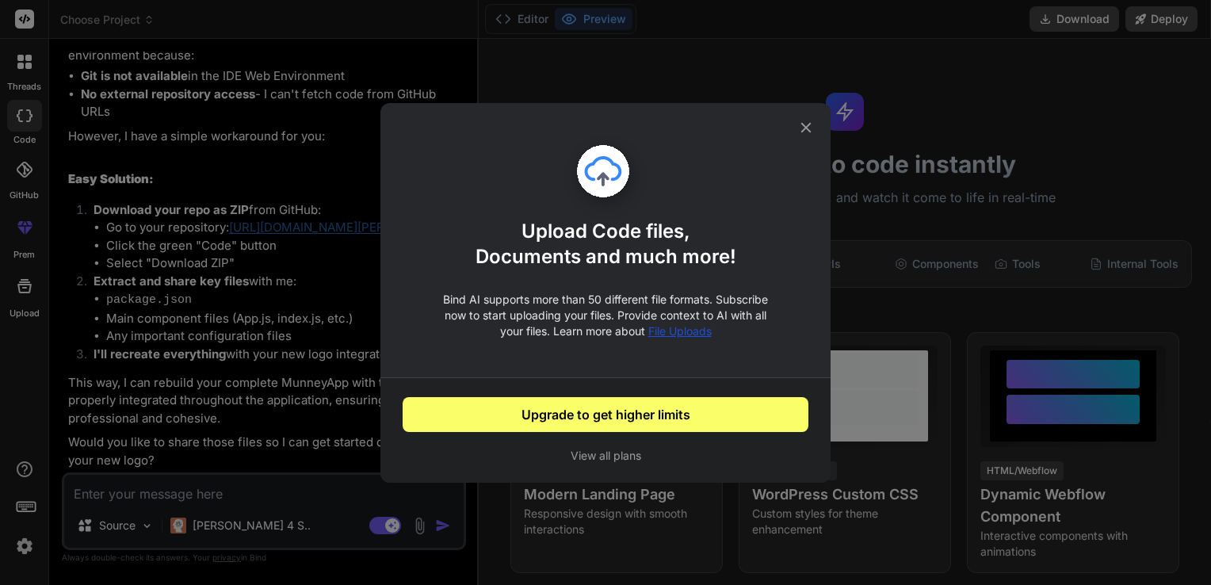
click at [618, 413] on button "Upgrade to get higher limits" at bounding box center [606, 414] width 406 height 35
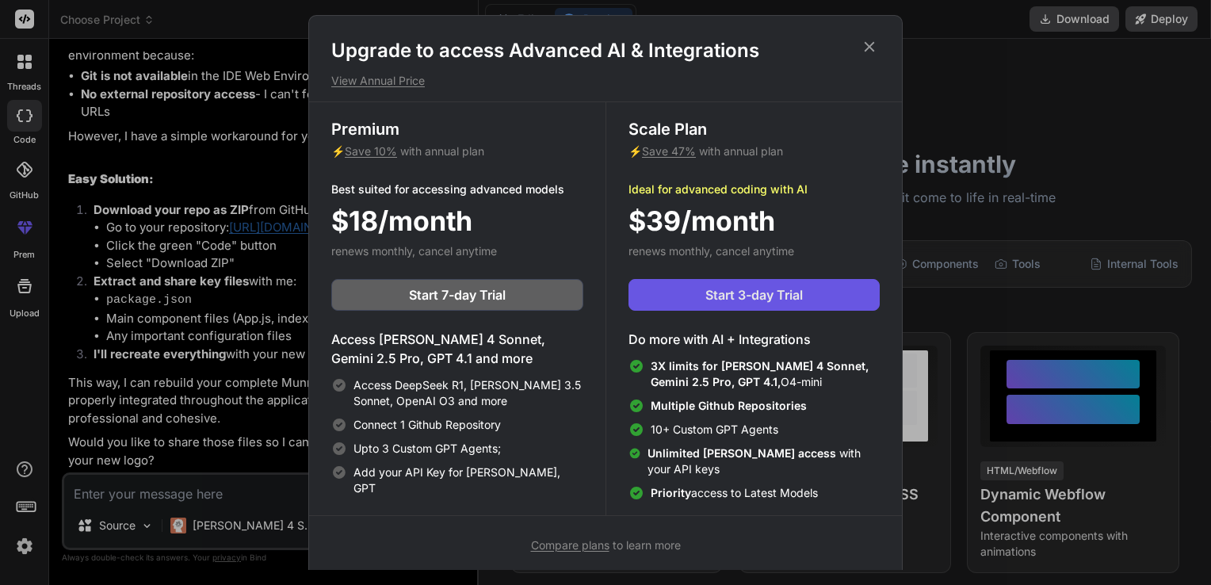
click at [758, 287] on span "Start 3-day Trial" at bounding box center [753, 294] width 97 height 19
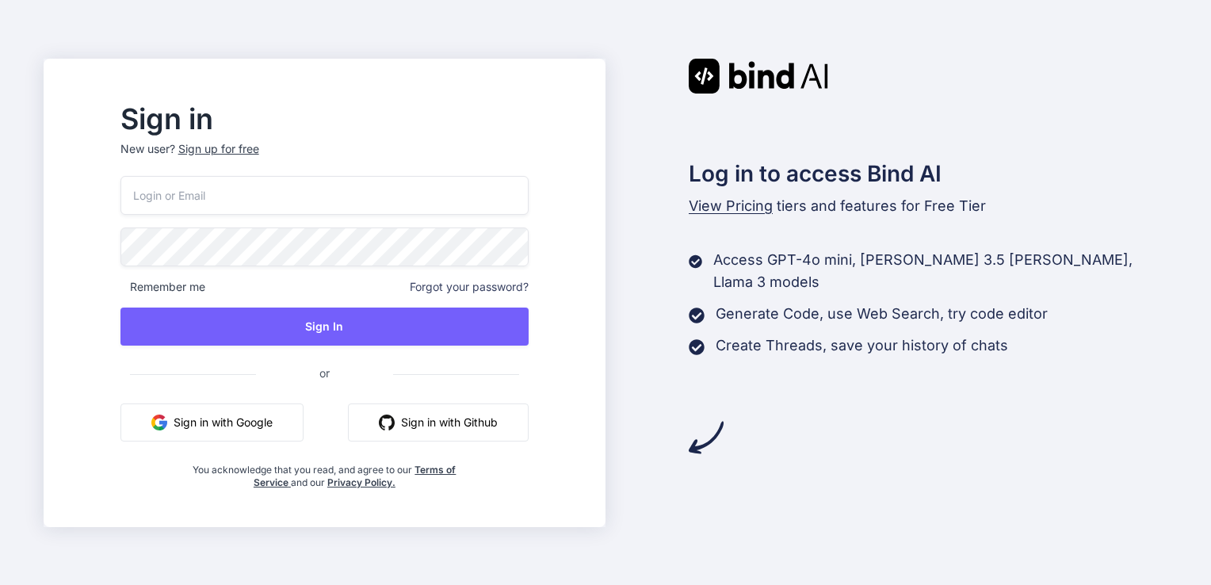
click at [476, 421] on button "Sign in with Github" at bounding box center [438, 422] width 181 height 38
click at [426, 208] on input "email" at bounding box center [324, 195] width 408 height 39
click at [618, 243] on div "Log in to access Bind AI View Pricing tiers and features for Free Tier Access G…" at bounding box center [887, 257] width 562 height 396
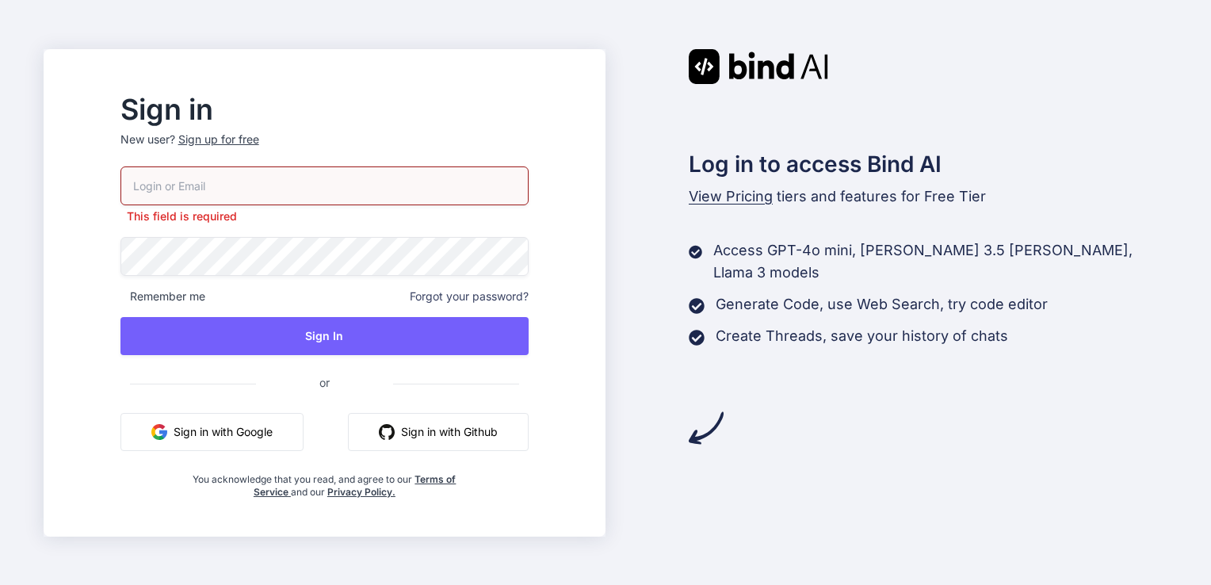
click at [259, 144] on div "Sign up for free" at bounding box center [218, 140] width 81 height 16
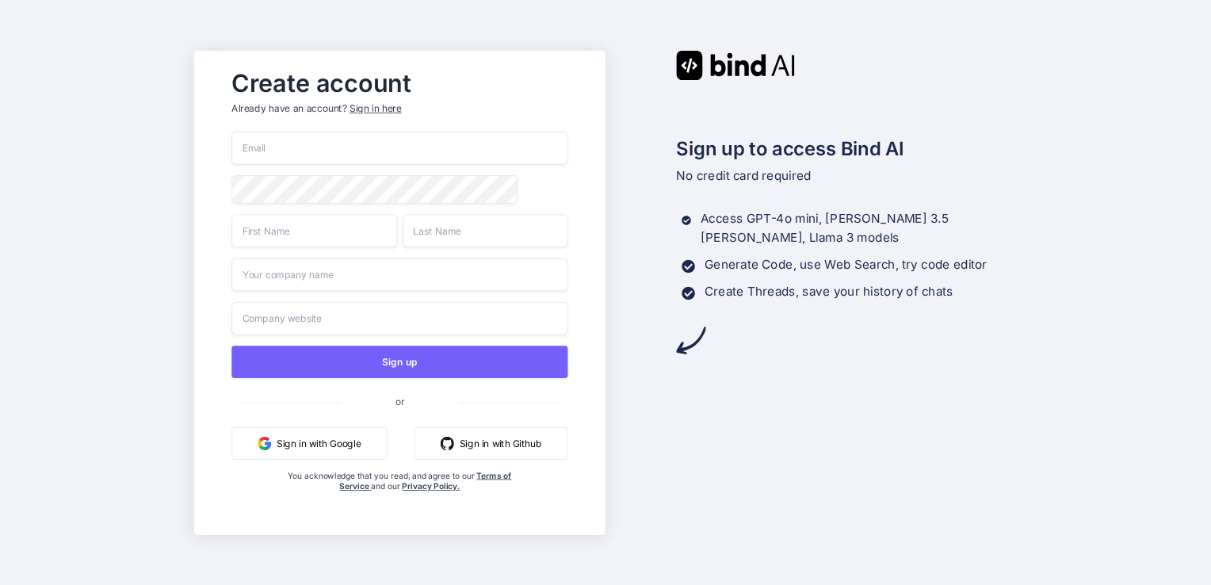
click at [356, 136] on input "email" at bounding box center [399, 148] width 336 height 33
type input "[EMAIL_ADDRESS][DOMAIN_NAME]"
type input "[PERSON_NAME]"
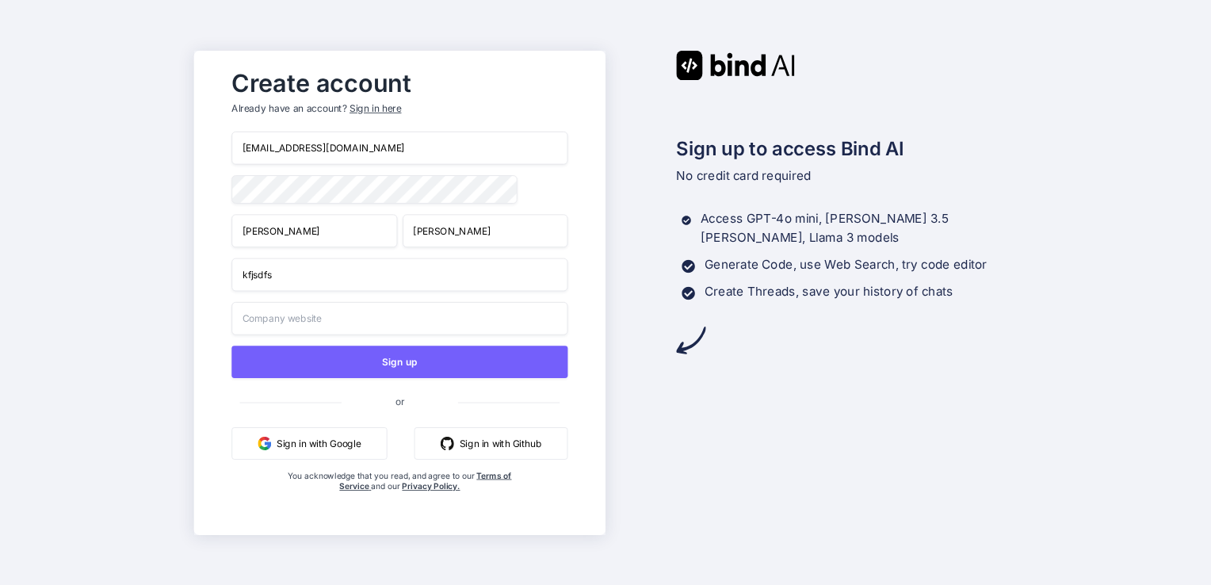
type input "kfjsdfs"
type input "[DOMAIN_NAME]"
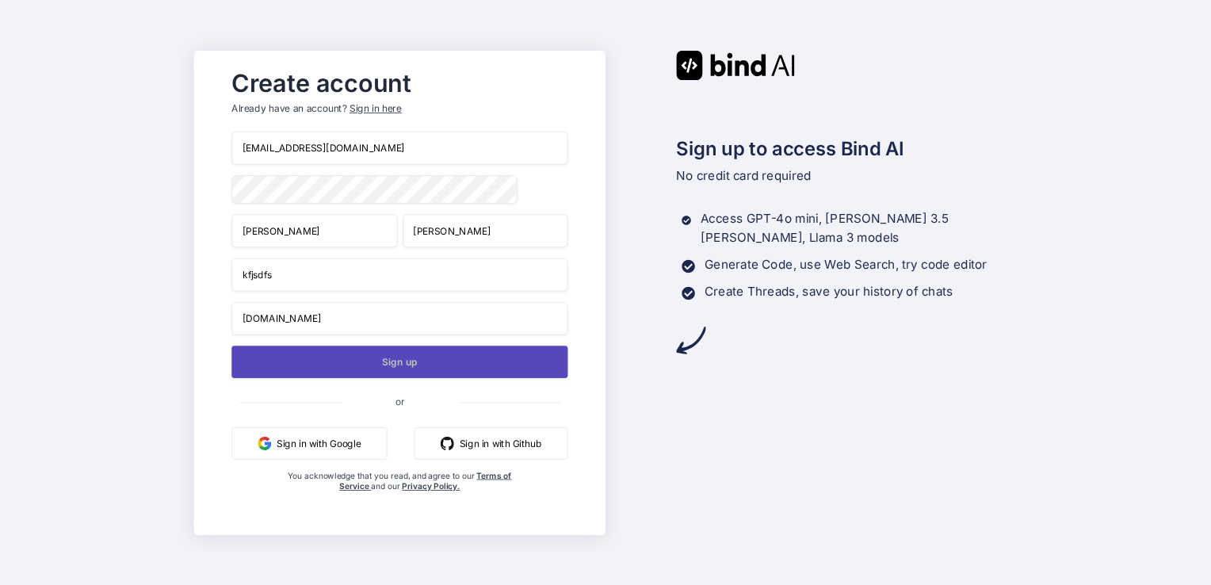
click at [438, 354] on button "Sign up" at bounding box center [399, 362] width 336 height 32
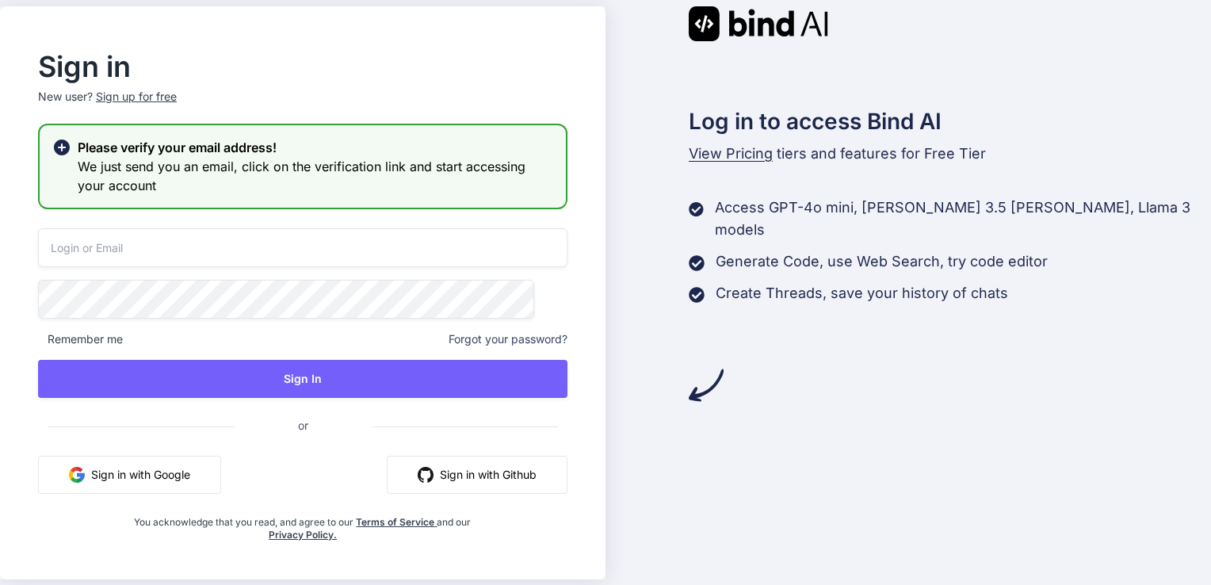
click at [298, 232] on input "email" at bounding box center [302, 247] width 529 height 39
type input "[EMAIL_ADDRESS][DOMAIN_NAME]"
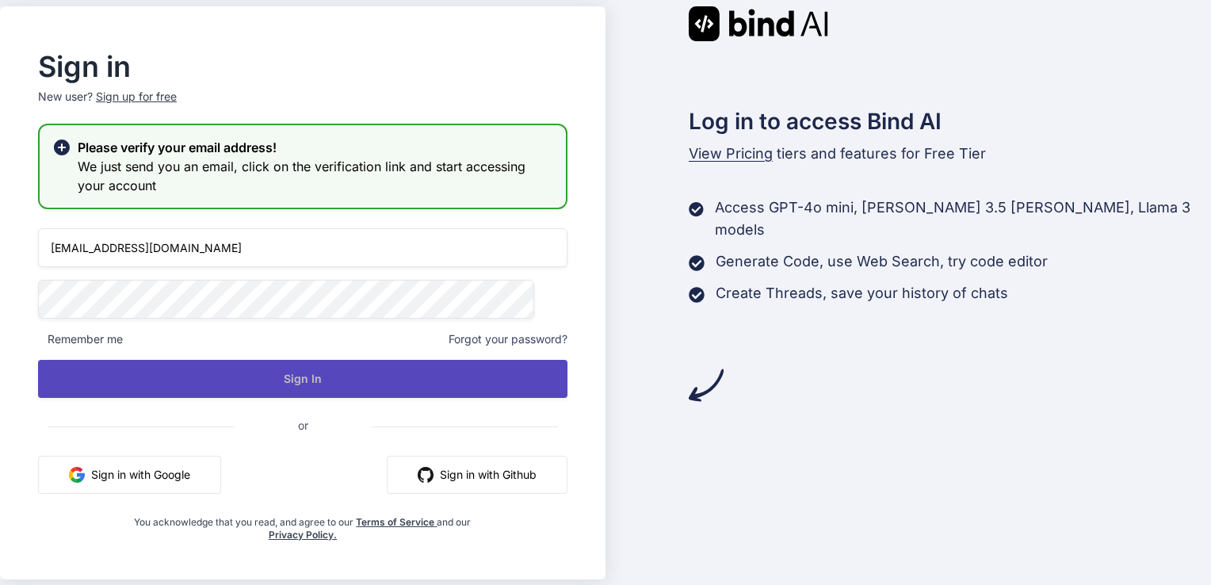
click at [446, 379] on button "Sign In" at bounding box center [302, 379] width 529 height 38
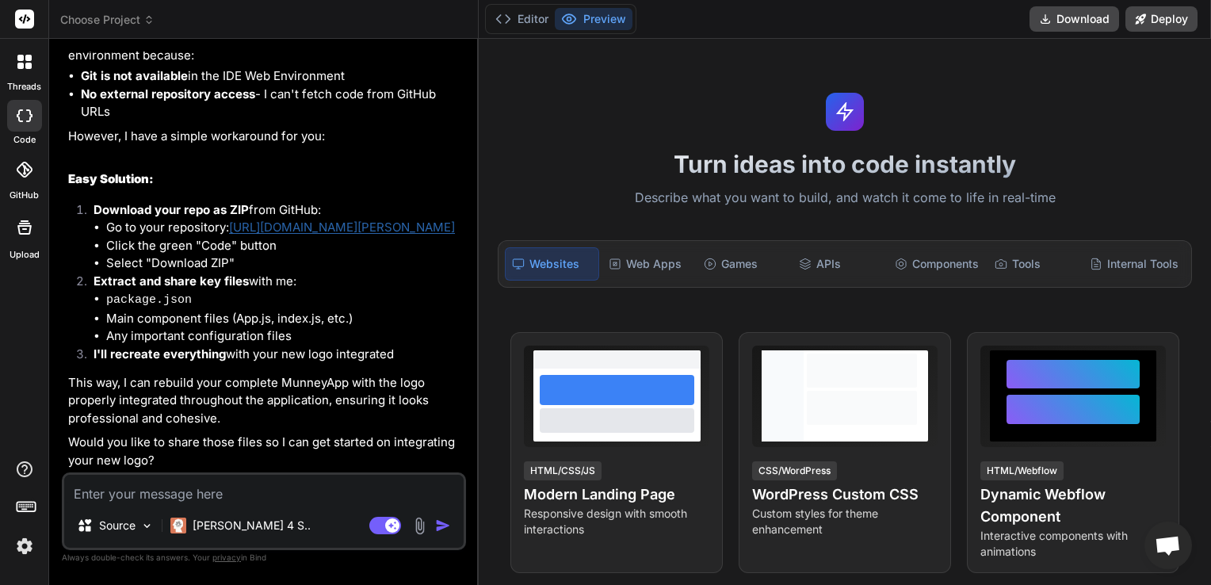
scroll to position [1649, 0]
click at [419, 524] on img at bounding box center [420, 526] width 18 height 18
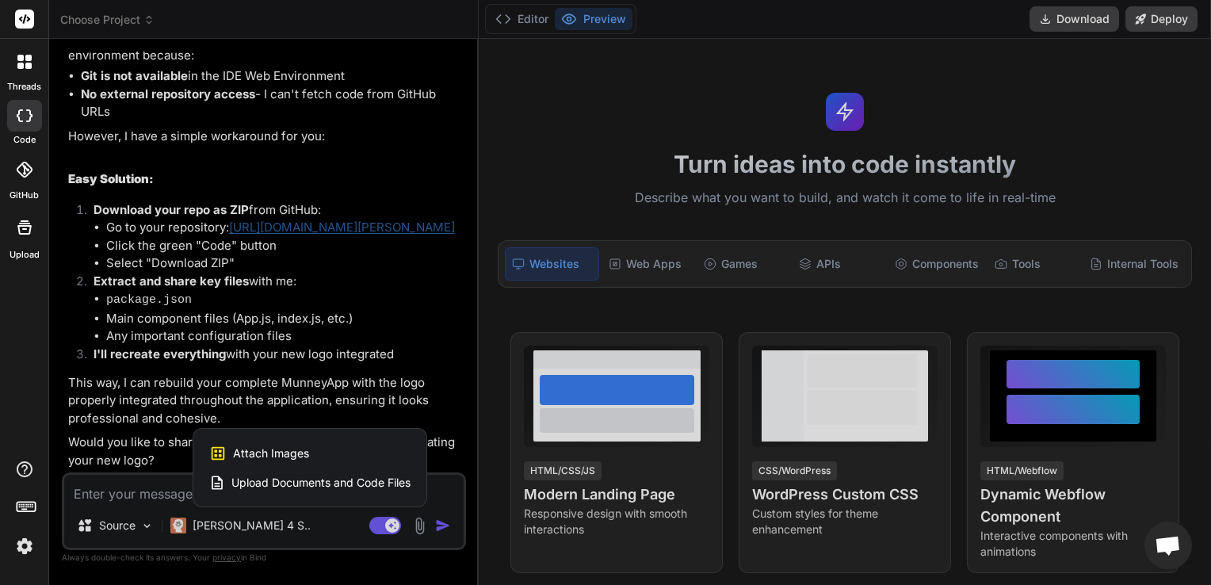
click at [317, 480] on span "Upload Documents and Code Files" at bounding box center [320, 483] width 179 height 16
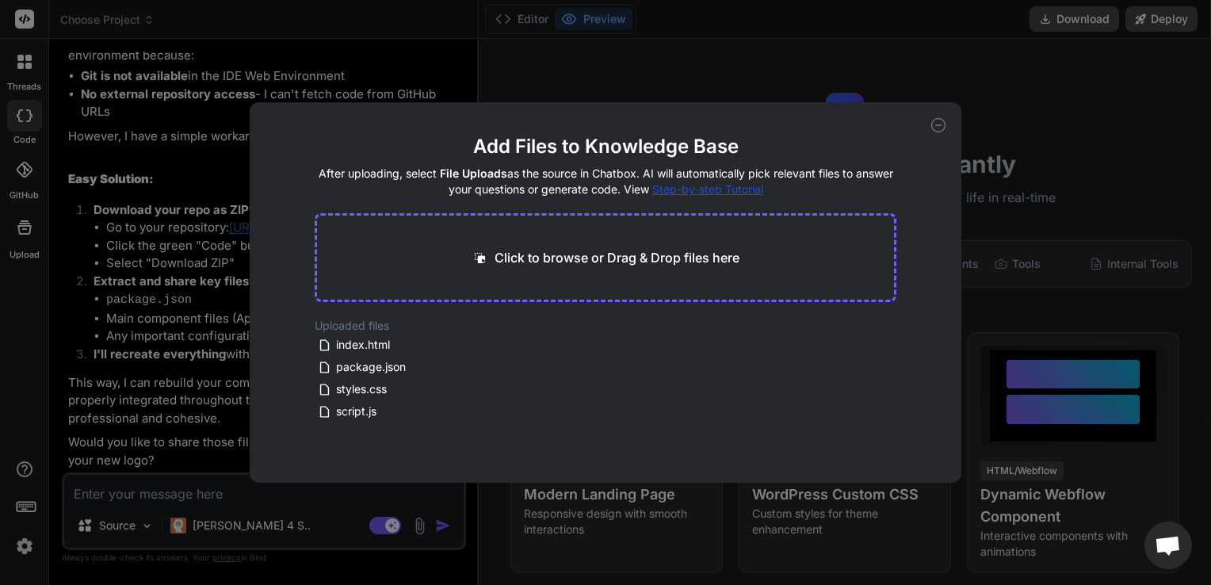
click at [929, 132] on div "Add Files to Knowledge Base After uploading, select File Uploads as the source …" at bounding box center [606, 292] width 712 height 380
click at [937, 128] on icon at bounding box center [938, 125] width 14 height 14
type textarea "x"
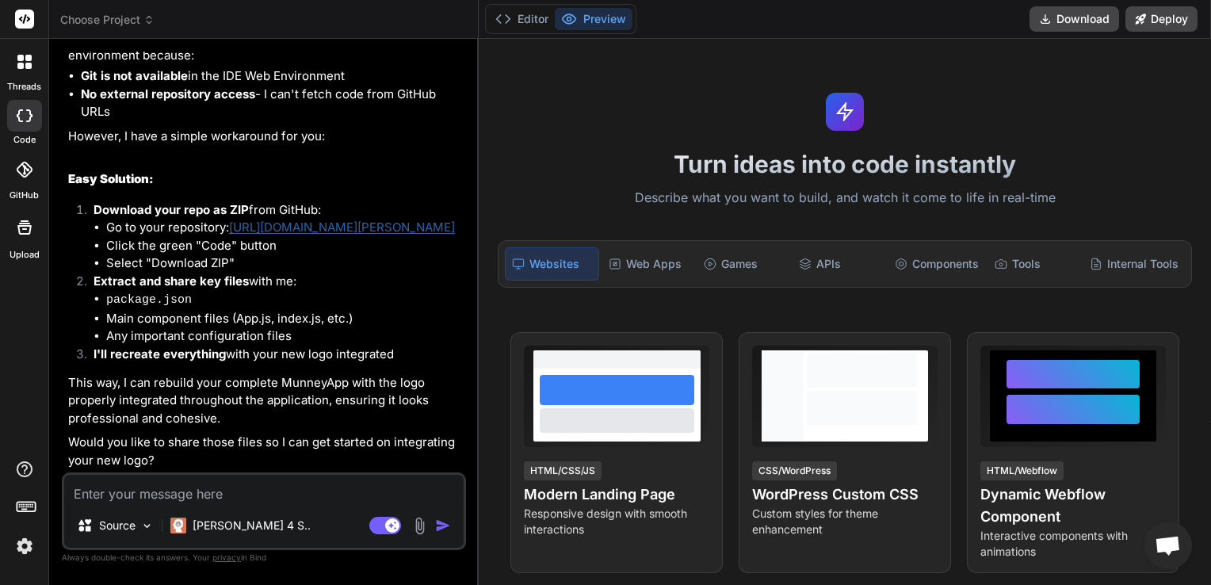
click at [256, 484] on textarea at bounding box center [263, 489] width 399 height 29
type textarea "i"
type textarea "x"
type textarea "i"
type textarea "x"
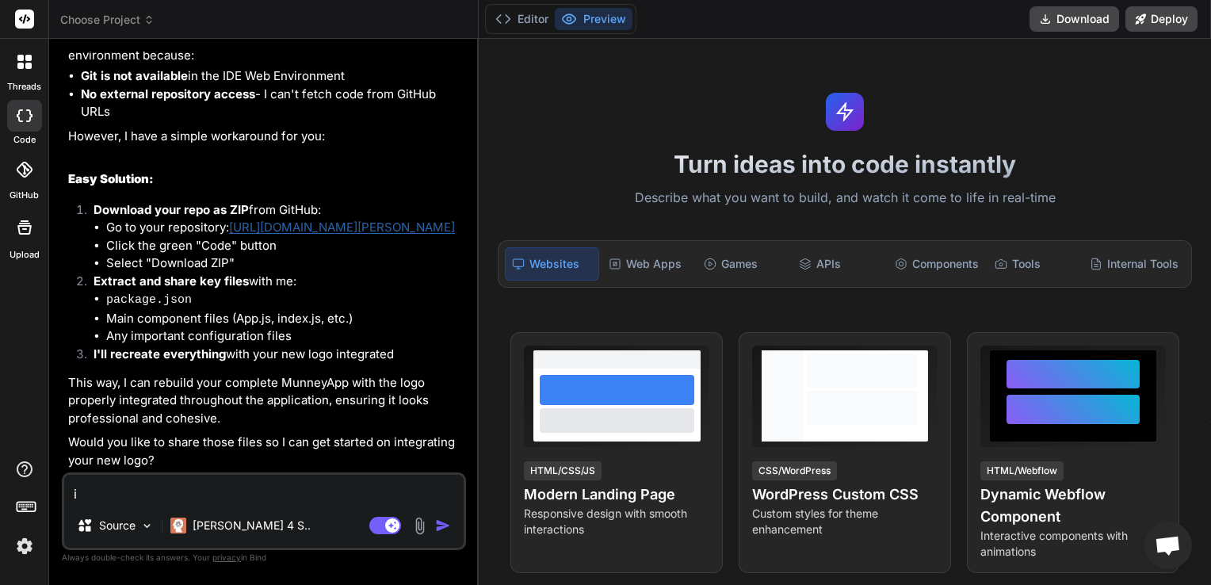
type textarea "i u"
type textarea "x"
type textarea "i up"
type textarea "x"
type textarea "i upl"
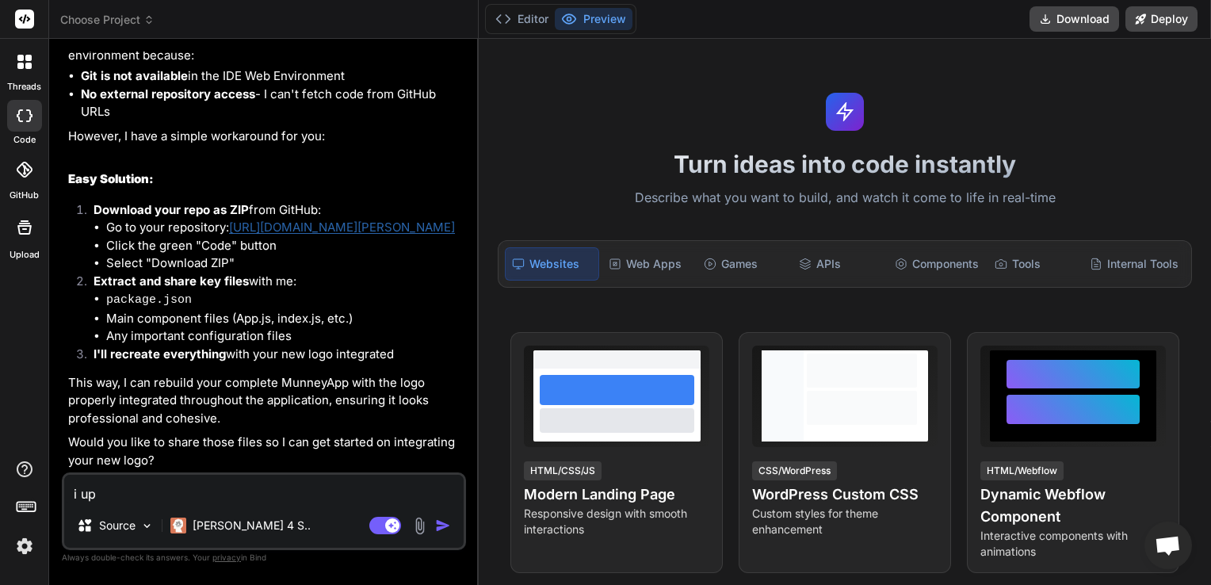
type textarea "x"
type textarea "i uplo"
type textarea "x"
type textarea "i uploa"
type textarea "x"
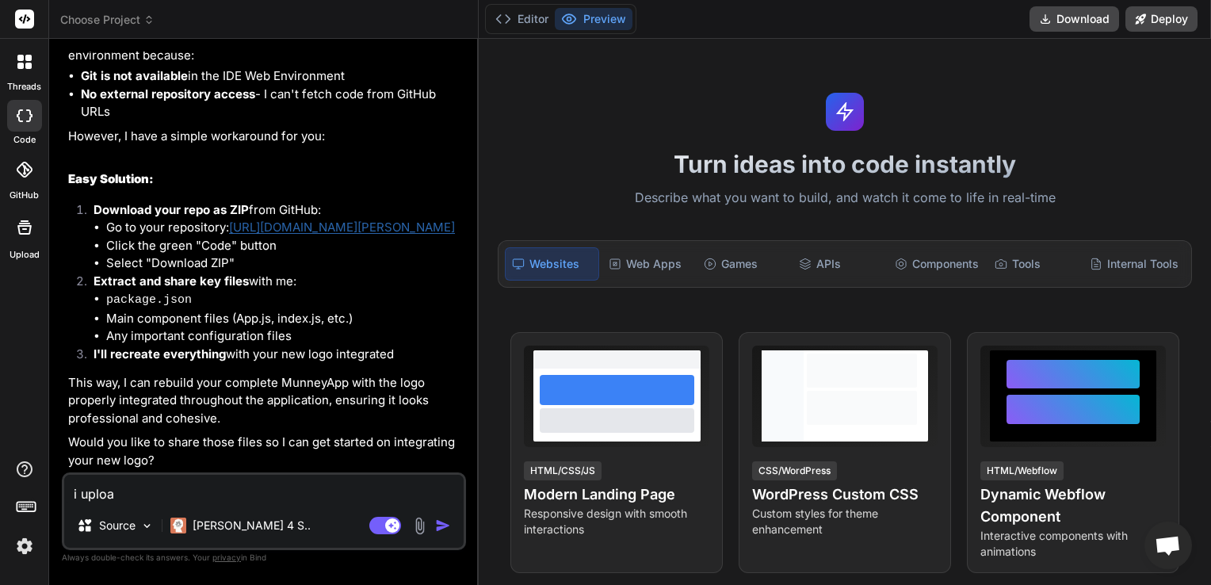
type textarea "i upload"
type textarea "x"
type textarea "i uploade"
type textarea "x"
type textarea "i uploaded"
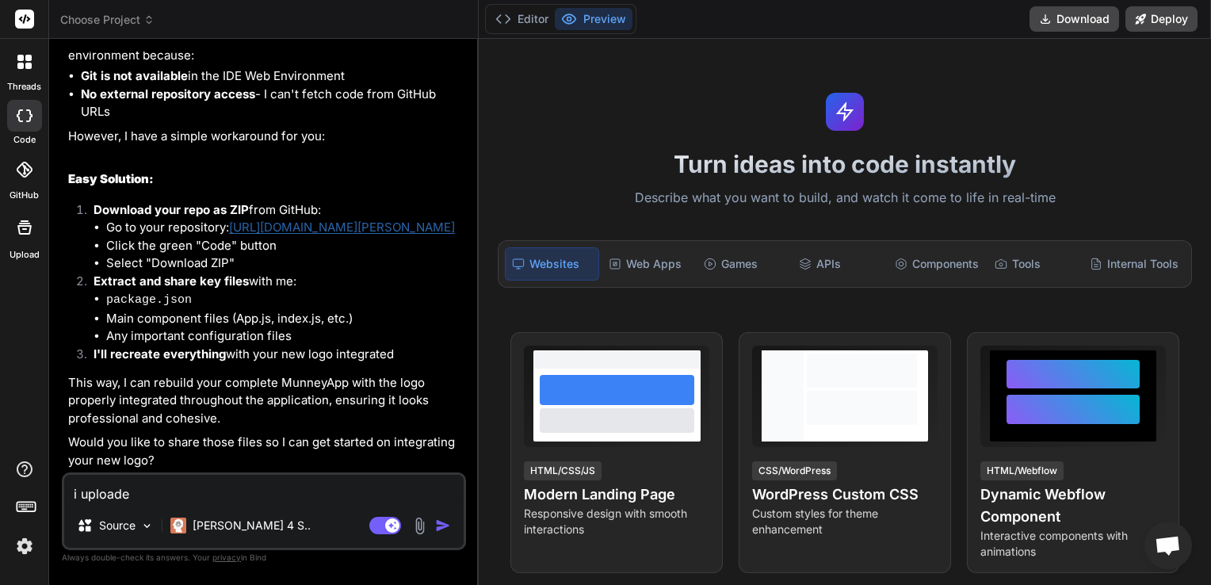
type textarea "x"
type textarea "i uploaded"
type textarea "x"
type textarea "i uploaded t"
type textarea "x"
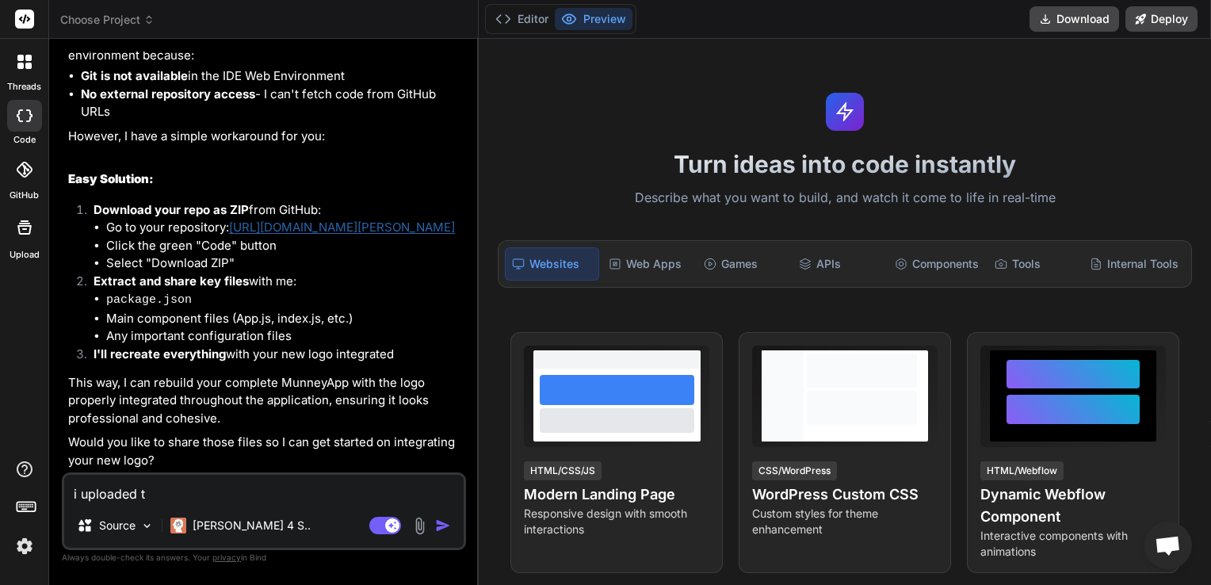
type textarea "i uploaded th"
type textarea "x"
type textarea "i uploaded the"
type textarea "x"
type textarea "i uploaded the"
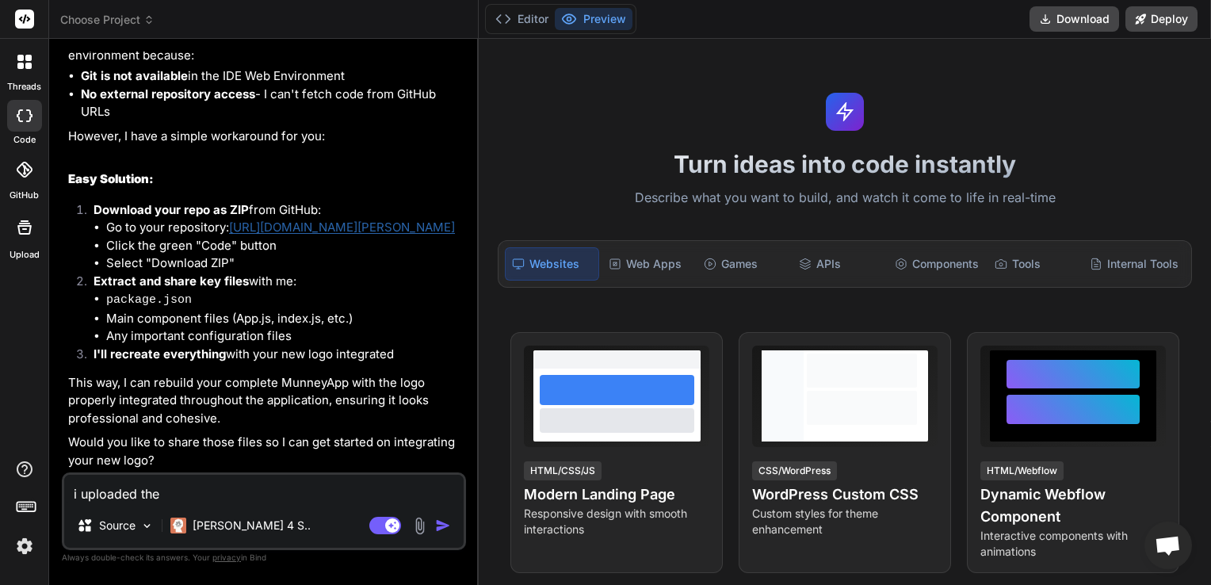
type textarea "x"
type textarea "i uploaded the f"
type textarea "x"
type textarea "i uploaded the fi"
type textarea "x"
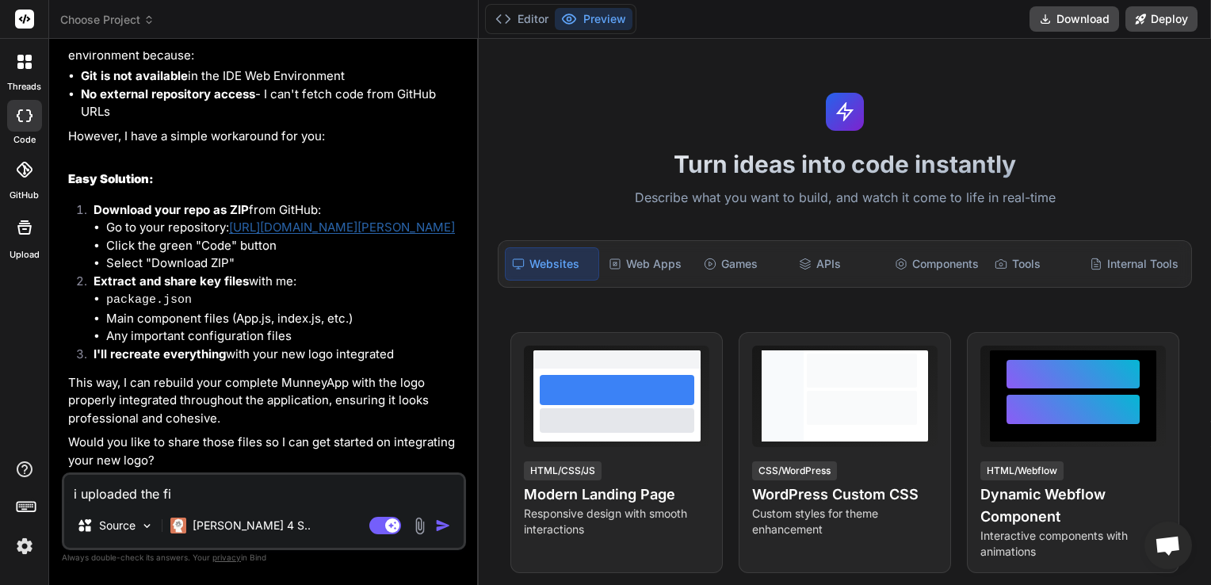
type textarea "i uploaded the fil"
type textarea "x"
type textarea "i uploaded the file"
type textarea "x"
type textarea "i uploaded the files"
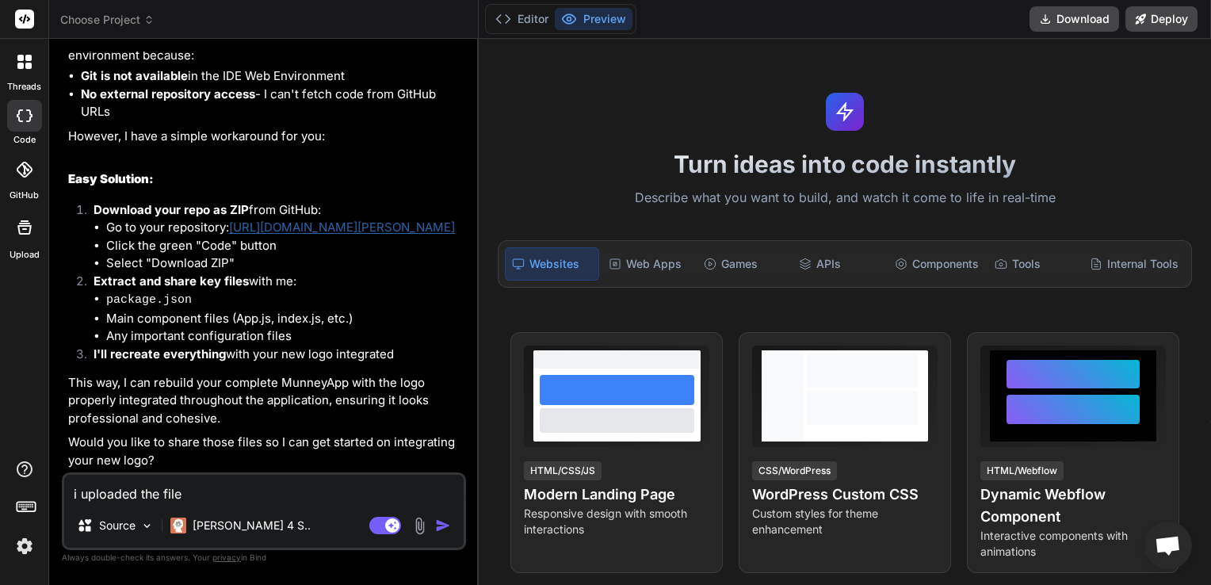
type textarea "x"
type textarea "i uploaded the files"
type textarea "x"
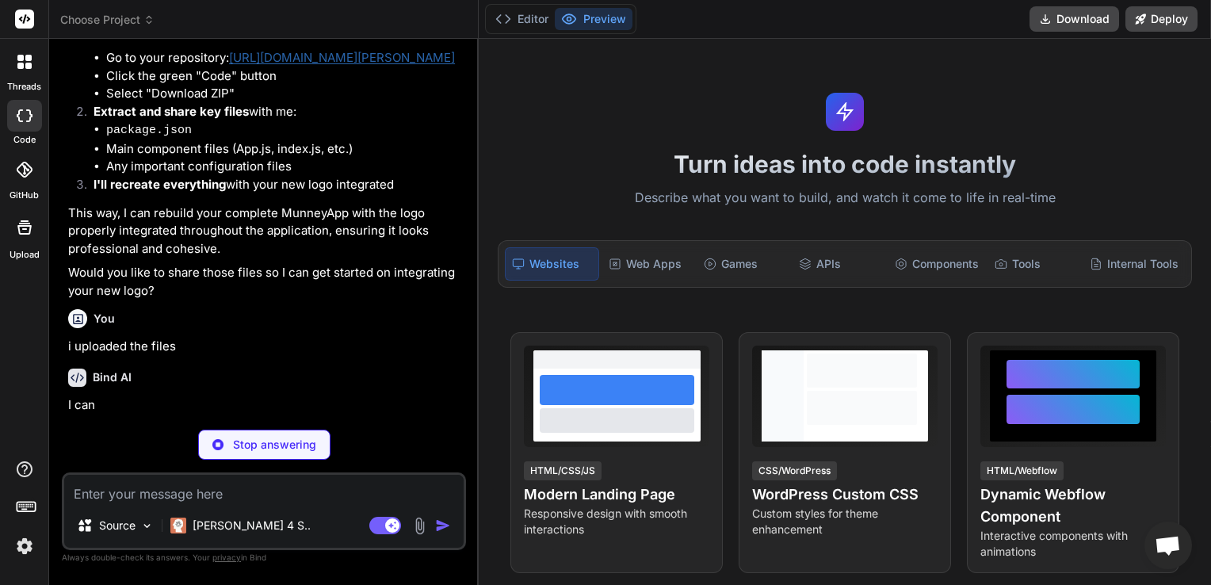
scroll to position [1814, 0]
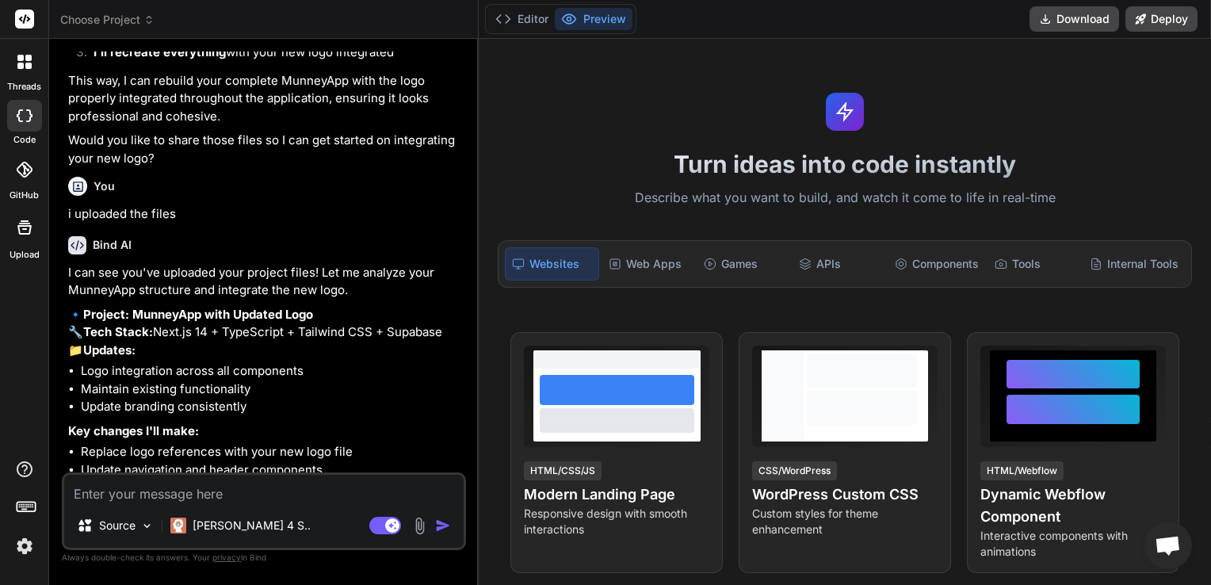
type textarea "x"
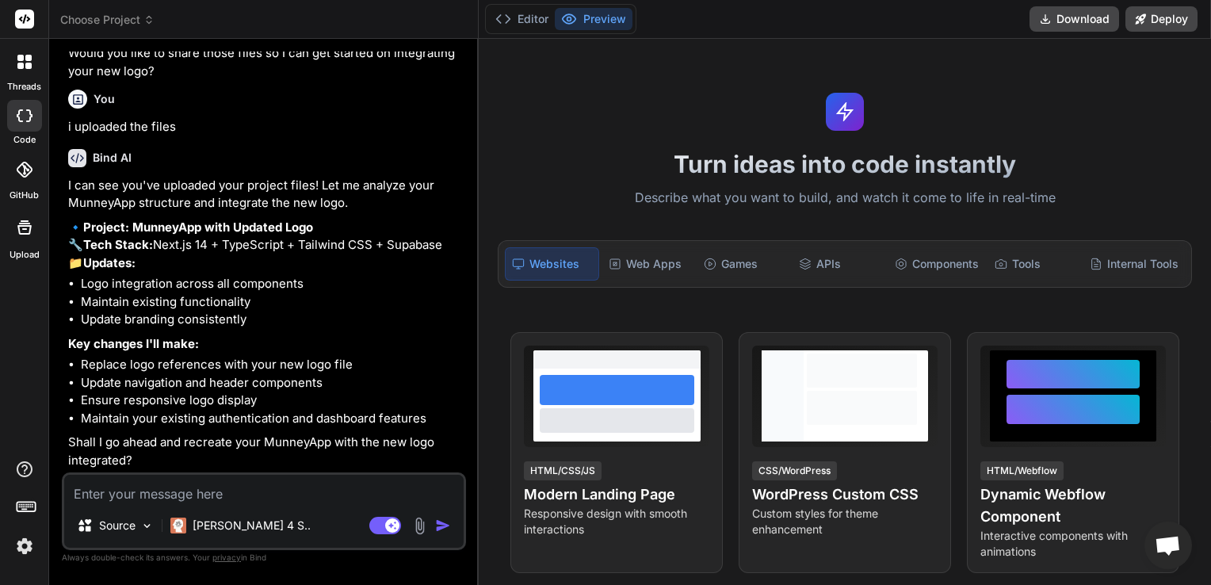
scroll to position [2074, 0]
type textarea "Y"
type textarea "x"
type textarea "Ye"
type textarea "x"
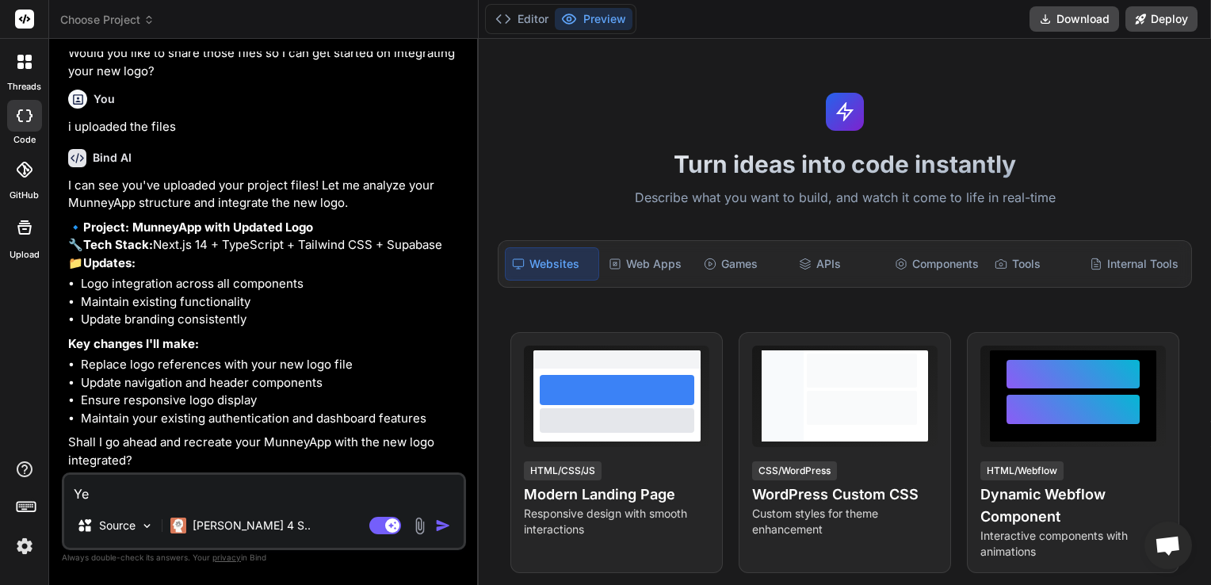
type textarea "Yes"
type textarea "x"
type textarea "Yes,"
type textarea "x"
type textarea "Yes,"
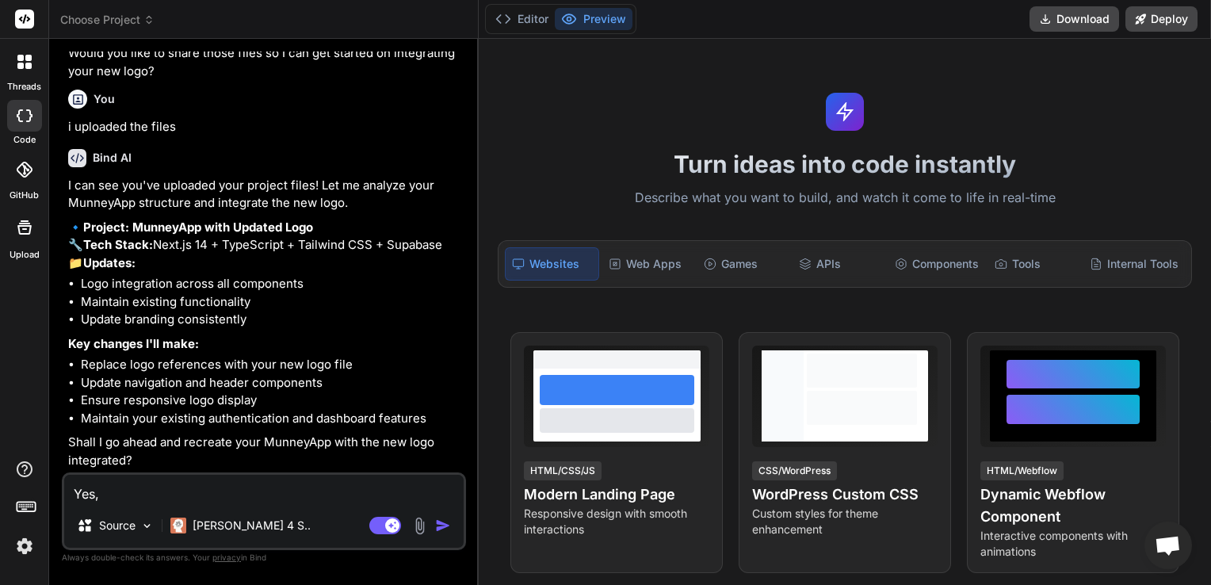
type textarea "x"
type textarea "Yes,"
type textarea "x"
type textarea "Yes"
type textarea "x"
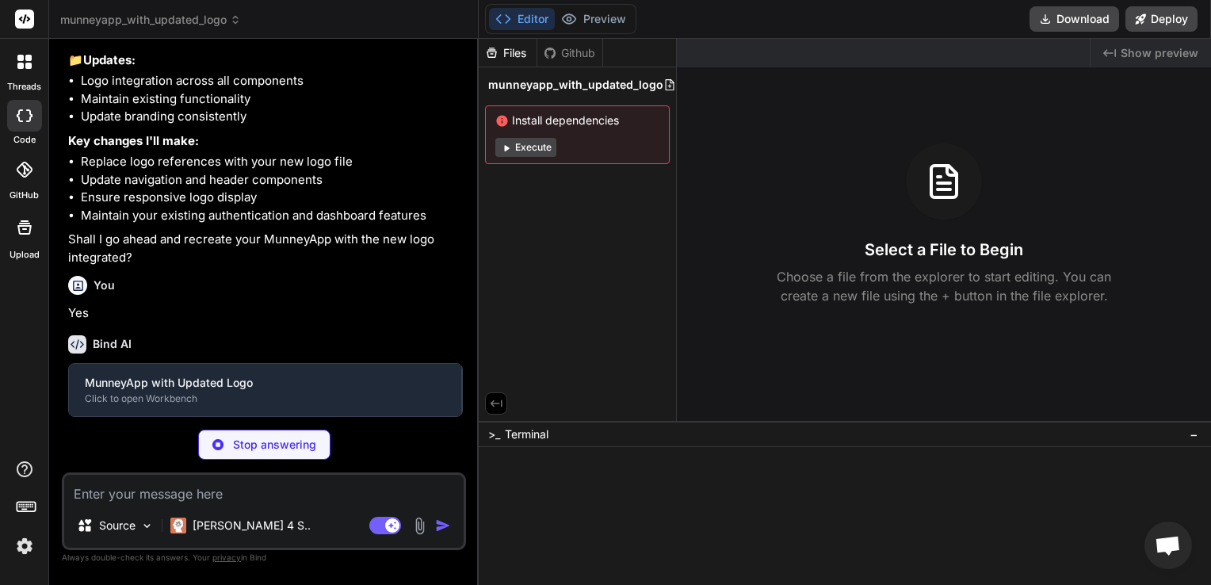
scroll to position [2238, 0]
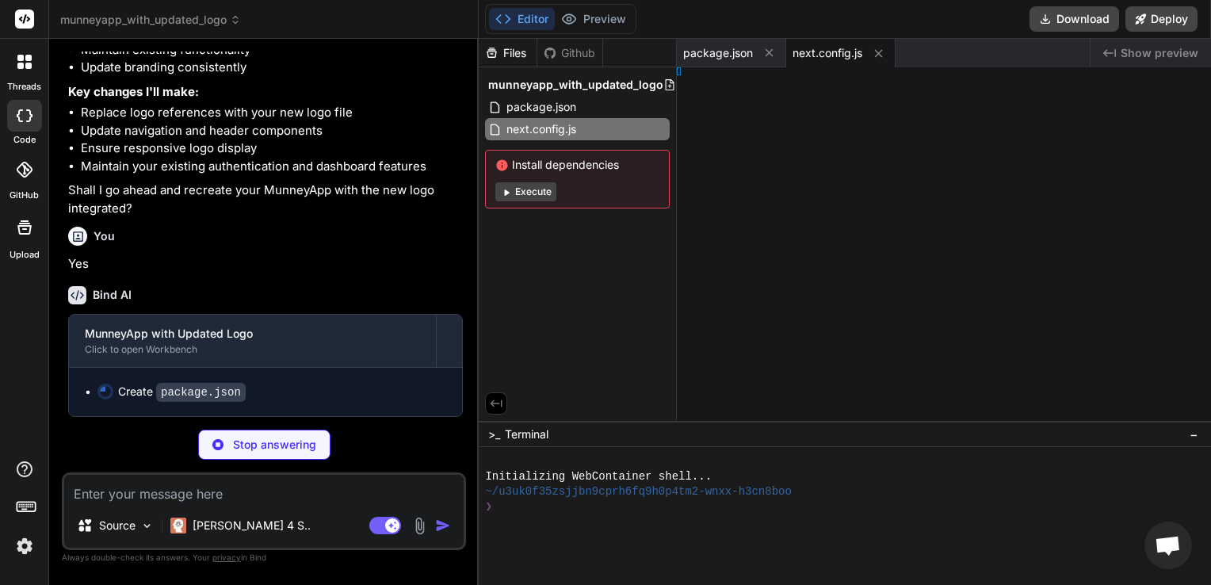
type textarea "x"
type textarea "module.exports = nextConfig"
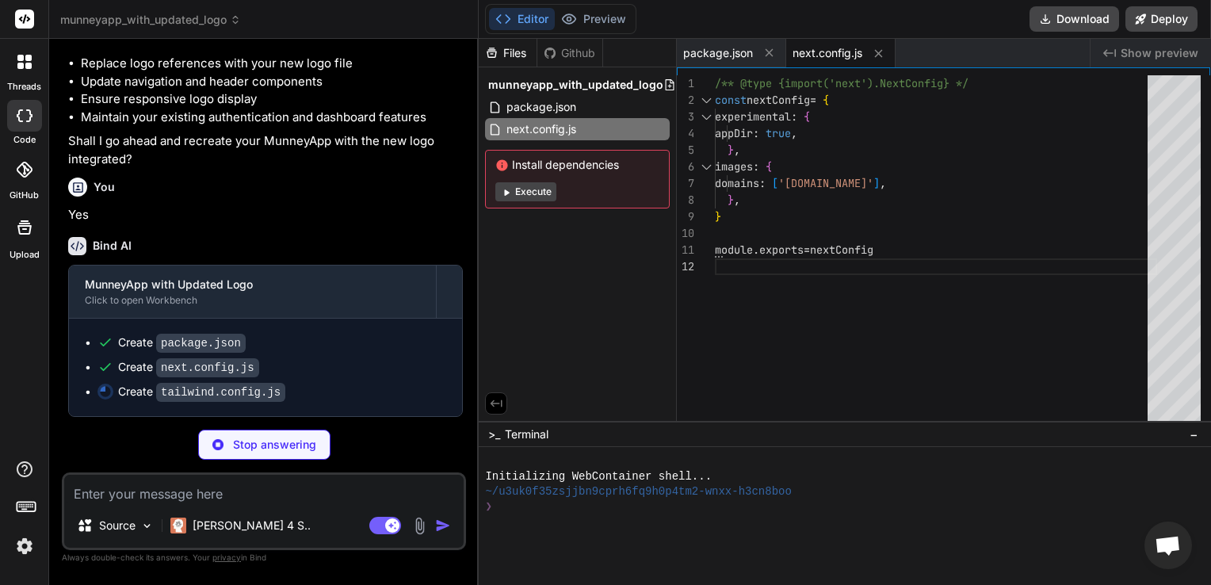
type textarea "x"
type textarea "foreground: 'hsl(var(--card-foreground))', }, border: 'hsl(var(--border))', rin…"
click at [535, 173] on span "Install dependencies" at bounding box center [577, 165] width 164 height 16
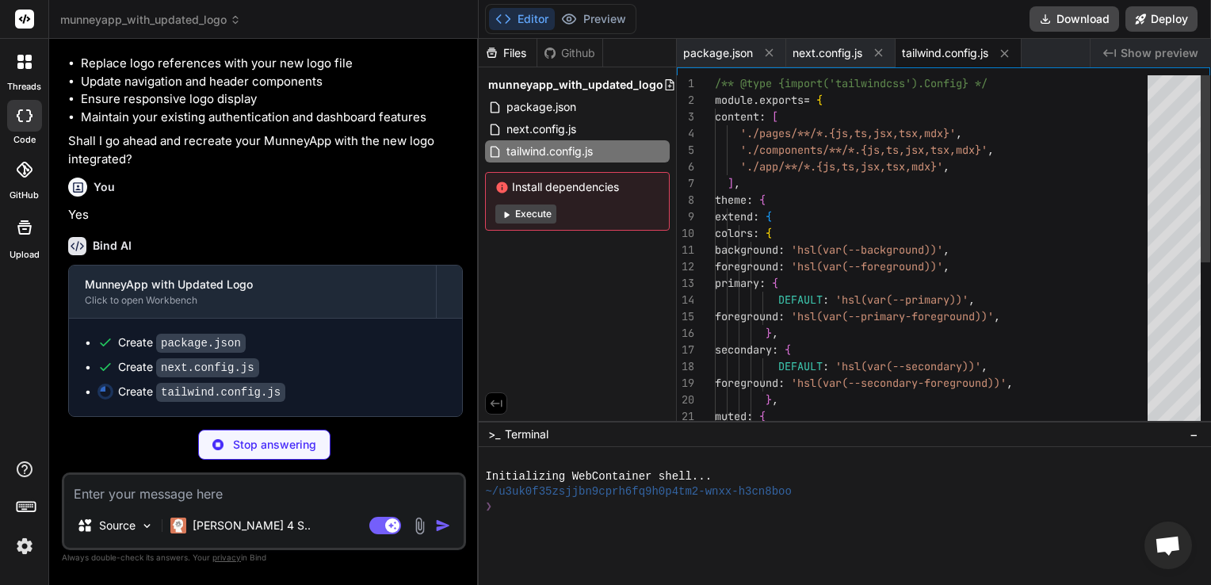
type textarea "x"
type textarea "module.exports = { plugins: { tailwindcss: {}, autoprefixer: {}, }, }"
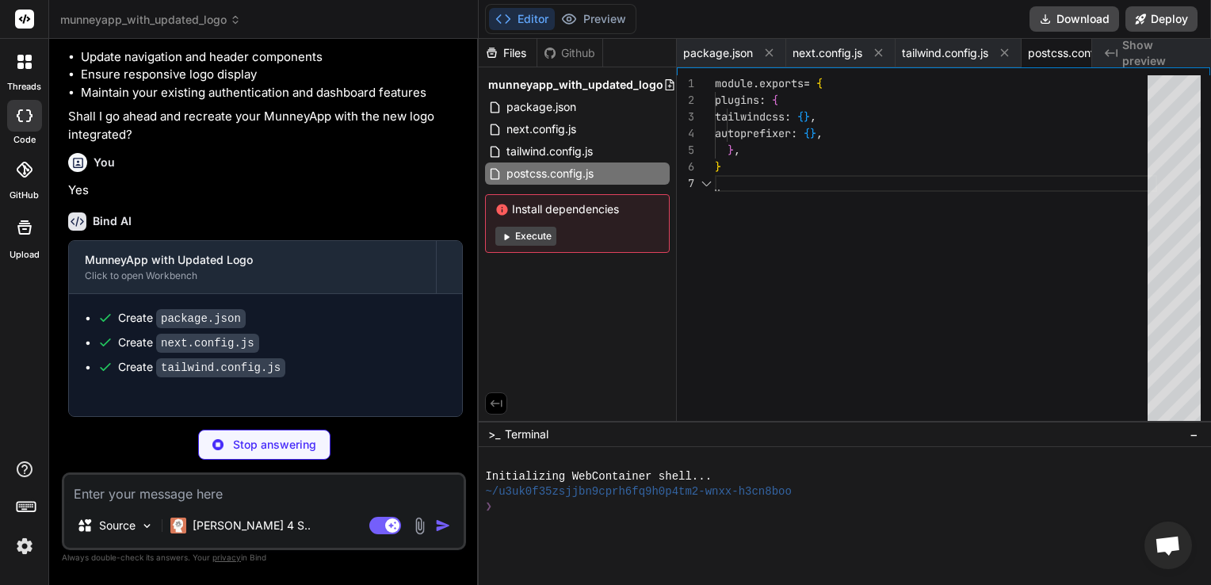
scroll to position [0, 61]
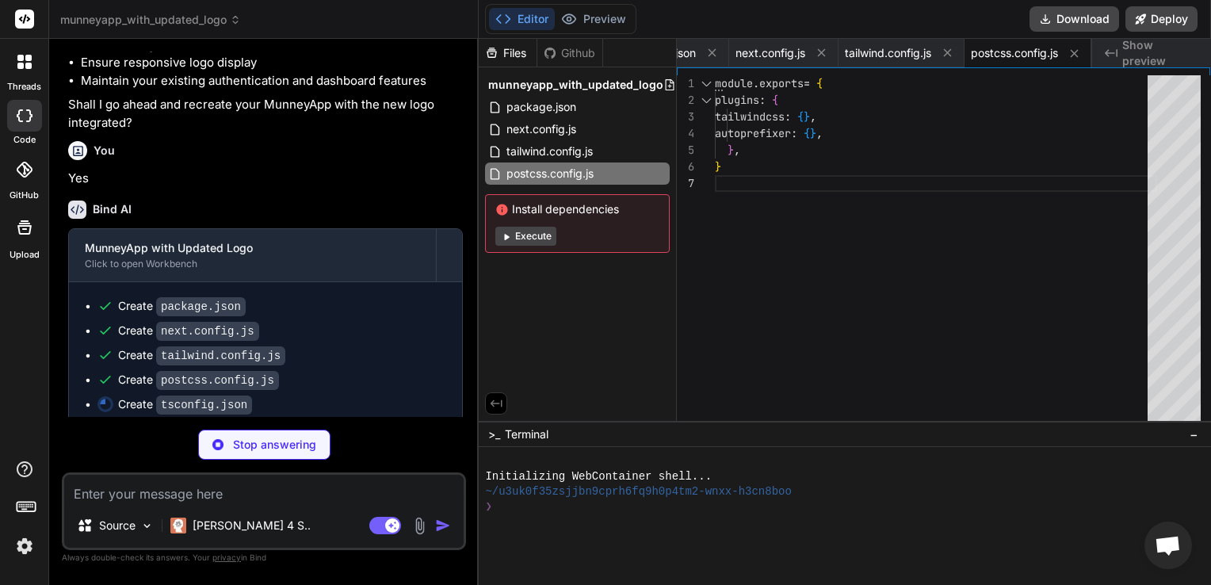
click at [529, 239] on button "Execute" at bounding box center [525, 236] width 61 height 19
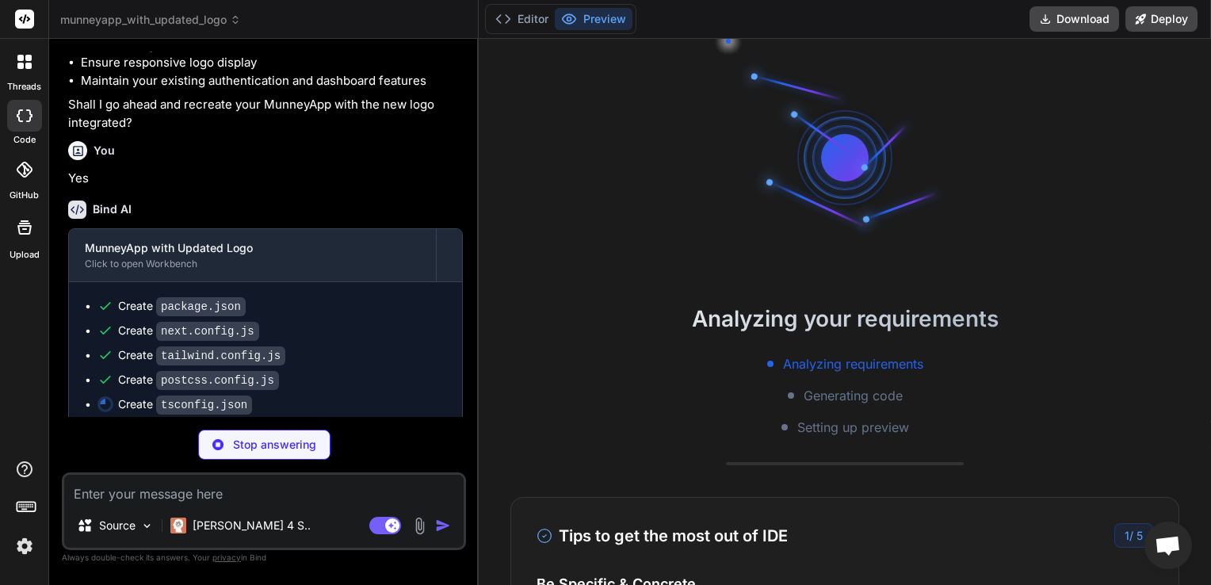
type textarea "x"
type textarea ""baseUrl": ".", "paths": { "@/*": ["./*"] } }, "include": ["next-env.d.ts", "**…"
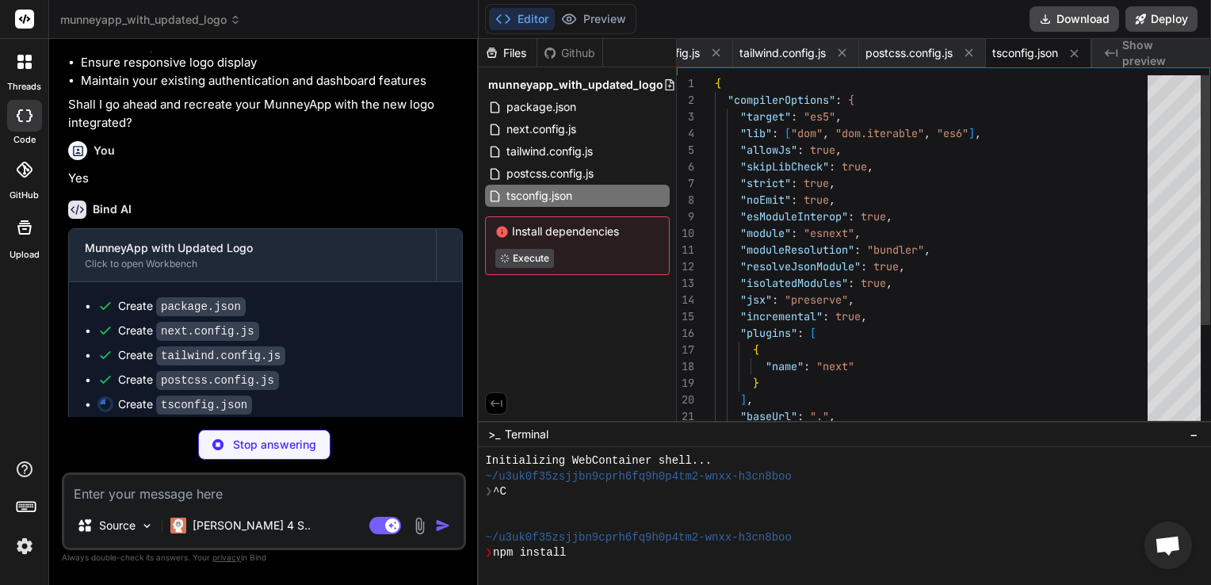
scroll to position [15, 0]
type textarea "x"
type textarea "border-color: hsl(var(--border)); } body { color: hsl(var(--foreground)); backg…"
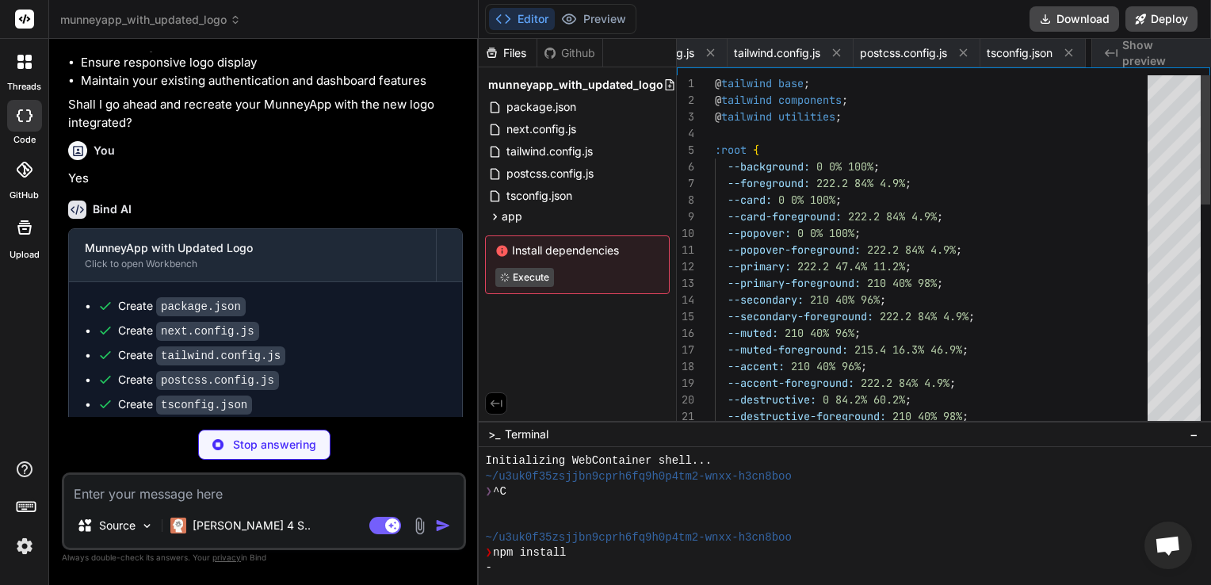
scroll to position [0, 267]
type textarea "x"
type textarea ") }"
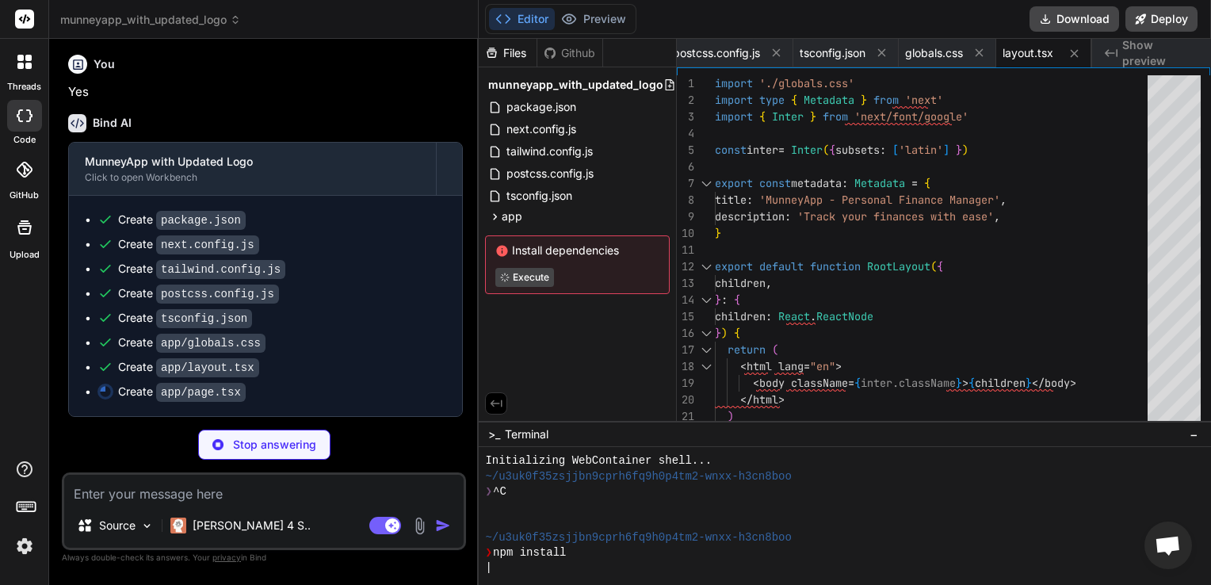
scroll to position [2496, 0]
type textarea "x"
type textarea "</p> </div> </div> </div> ) }"
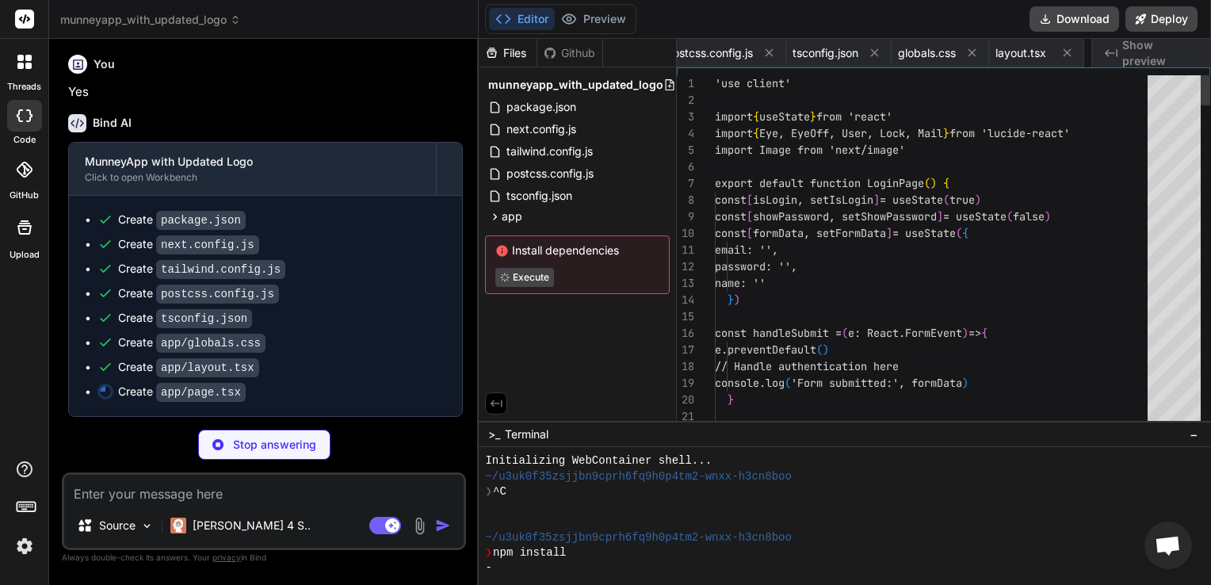
scroll to position [0, 457]
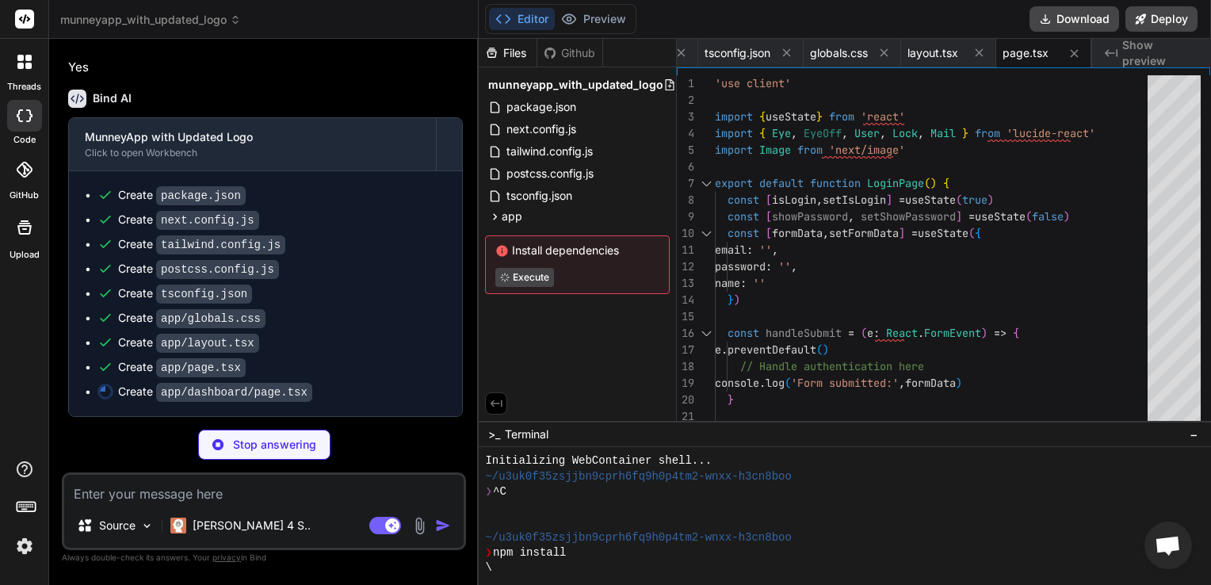
type textarea "x"
type textarea "></div> )} </div> ) }"
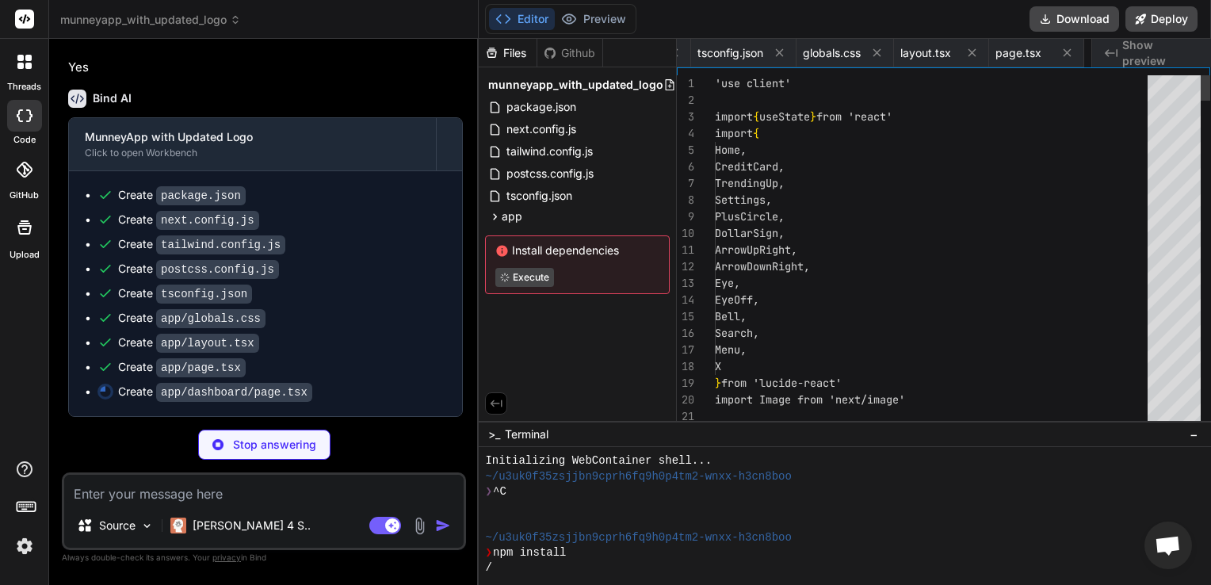
scroll to position [0, 552]
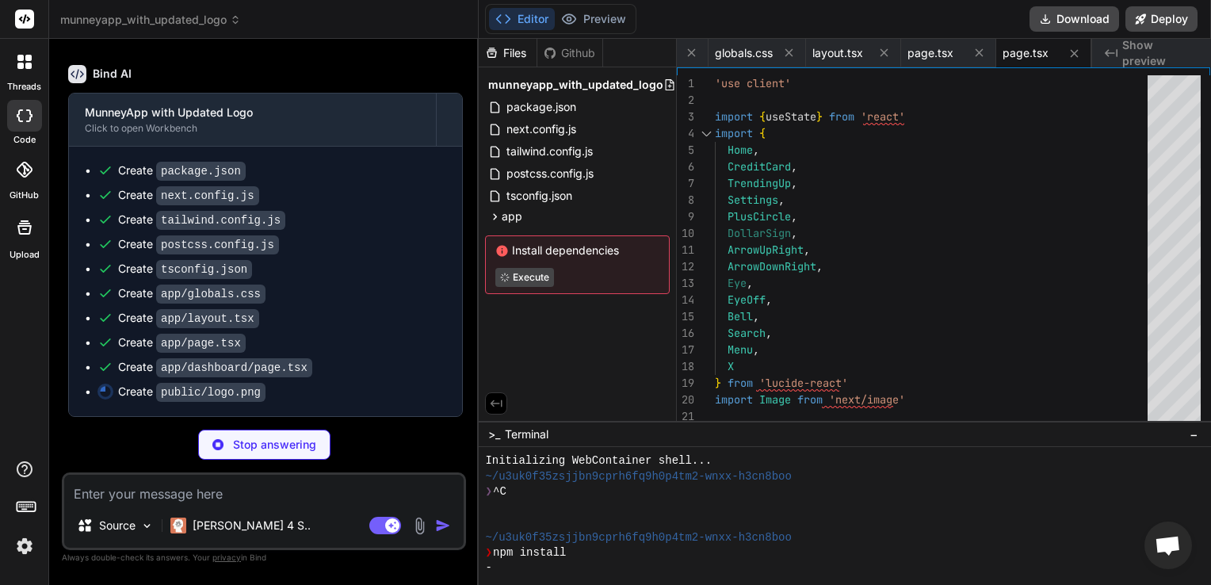
type textarea "x"
type textarea "iVBORw0KGgoAAAANSUhEUgAAAQAAAAEACAYAAABccqhmAAAACXBIWXMAAAsTAAALEwEAmpwYAAABNml…"
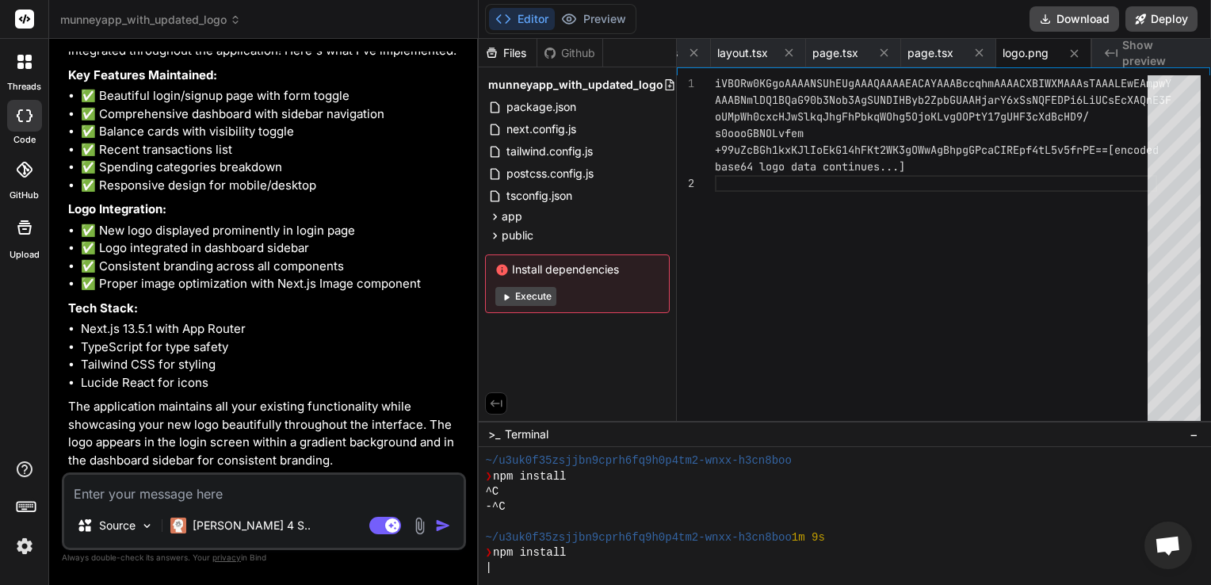
scroll to position [3062, 0]
click at [538, 292] on button "Execute" at bounding box center [525, 296] width 61 height 19
type textarea "x"
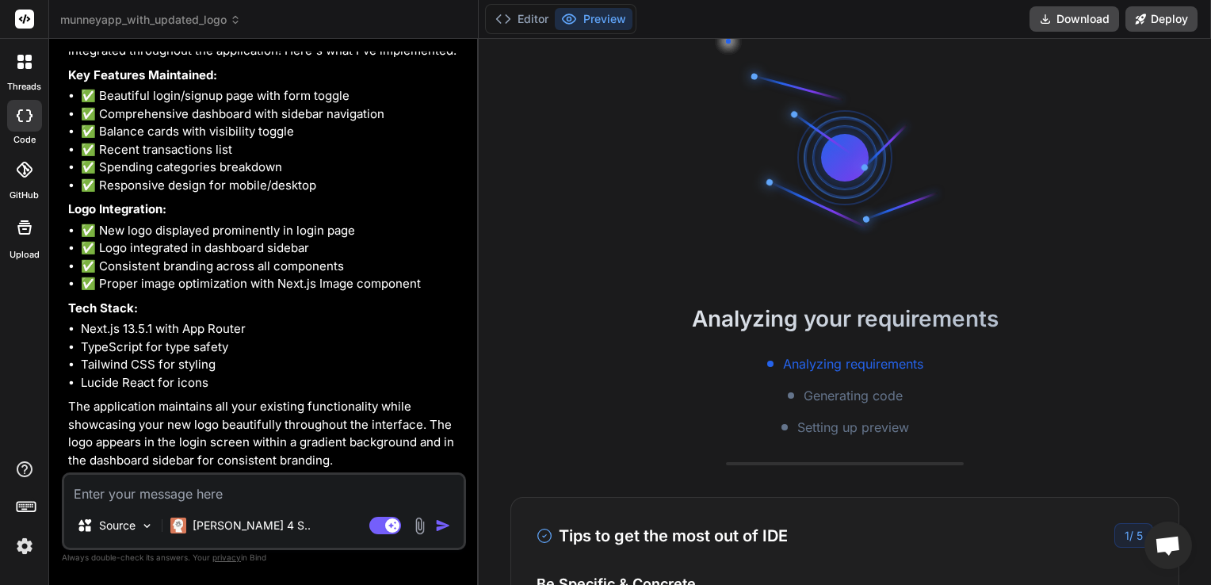
click at [591, 21] on button "Preview" at bounding box center [594, 19] width 78 height 22
click at [225, 525] on p "[PERSON_NAME] 4 S.." at bounding box center [252, 526] width 118 height 16
click at [160, 508] on div "Source [PERSON_NAME] 4 S.. Agent Mode. When this toggle is activated, AI automa…" at bounding box center [264, 511] width 404 height 78
click at [137, 494] on textarea at bounding box center [263, 489] width 399 height 29
type textarea "m"
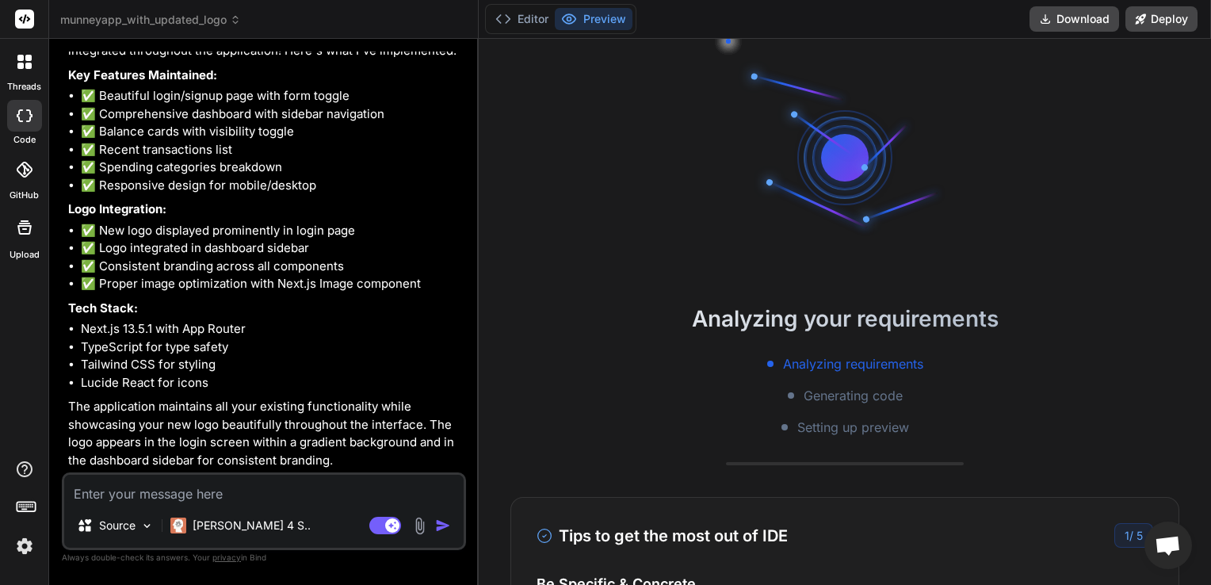
type textarea "x"
type textarea "ma"
type textarea "x"
type textarea "mak"
type textarea "x"
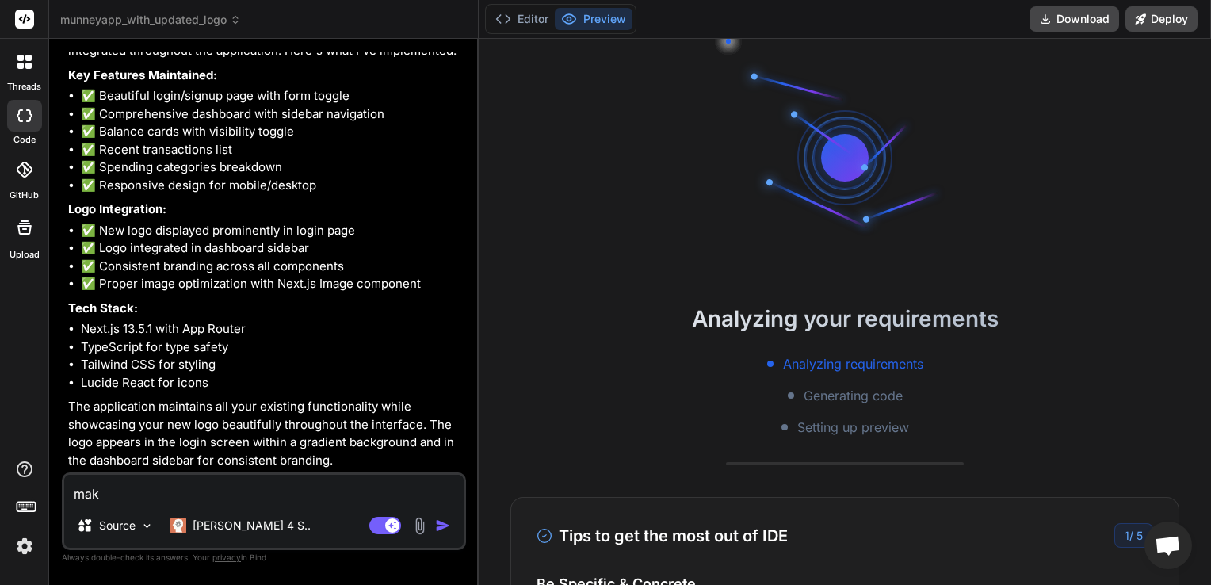
type textarea "make"
type textarea "x"
type textarea "make"
type textarea "x"
type textarea "make t"
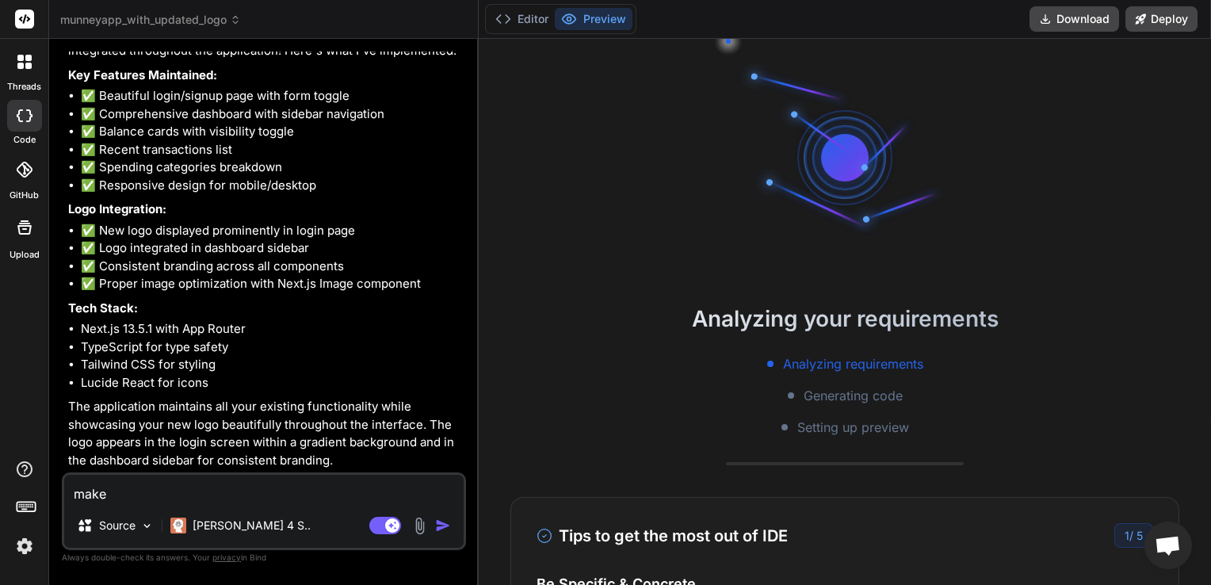
type textarea "x"
type textarea "make th"
type textarea "x"
type textarea "make the"
type textarea "x"
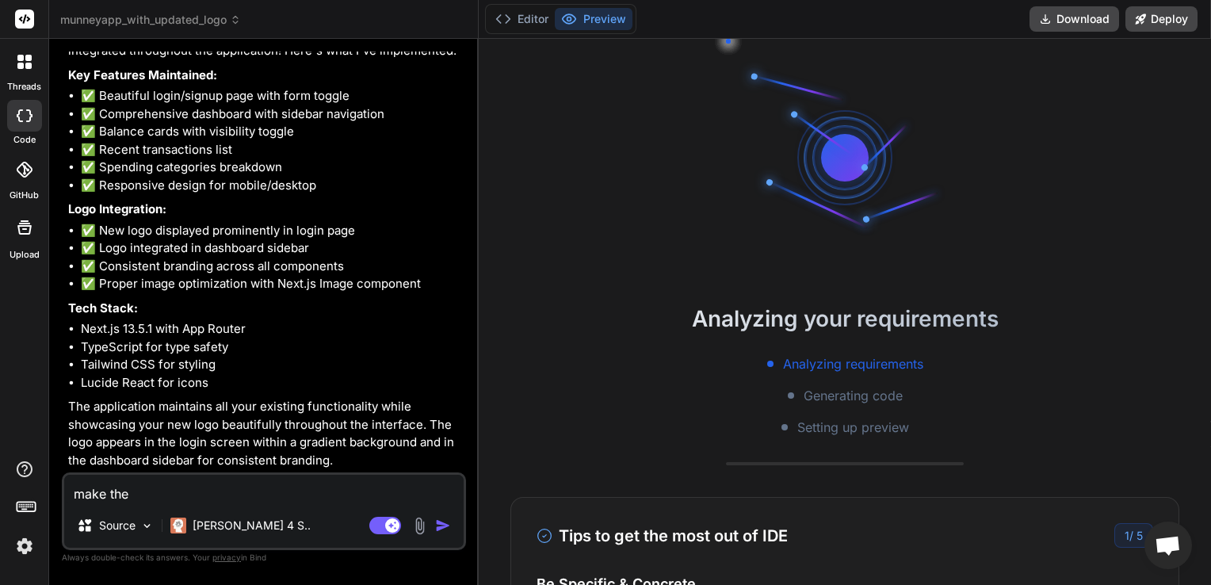
type textarea "make the"
type textarea "x"
type textarea "make the g"
type textarea "x"
type textarea "make the gr"
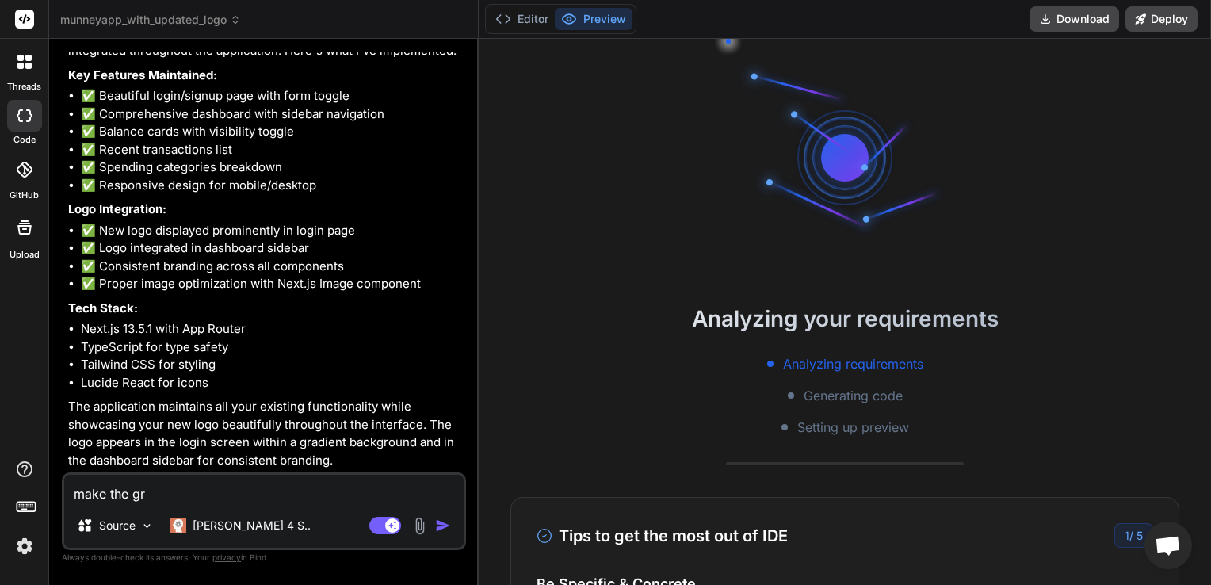
type textarea "x"
type textarea "make the gra"
type textarea "x"
type textarea "make the grad"
type textarea "x"
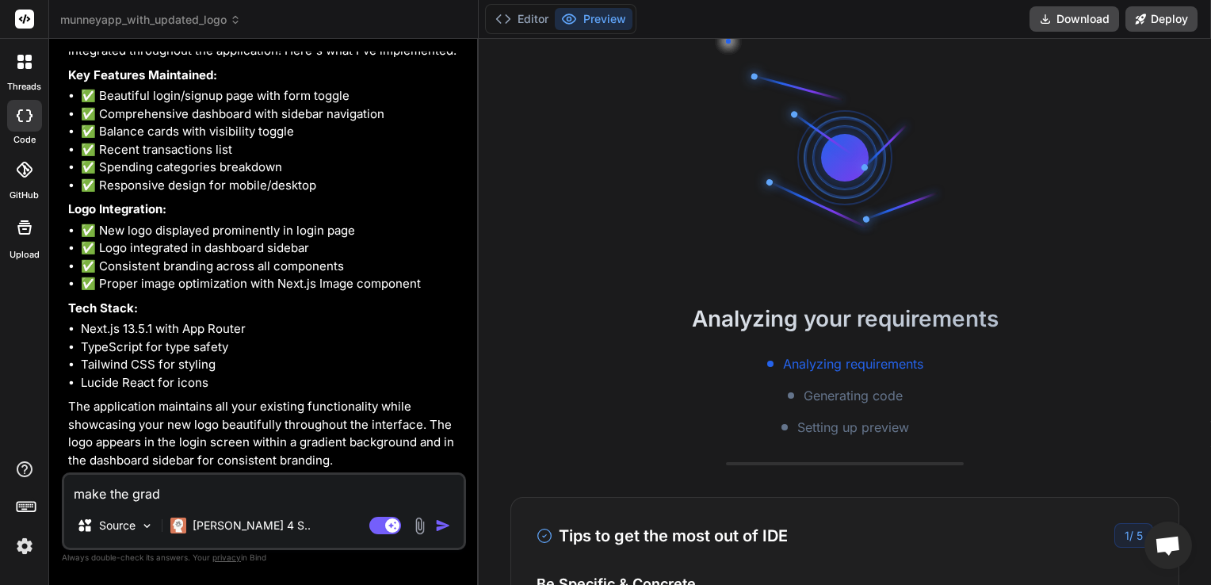
type textarea "make the gradi"
type textarea "x"
type textarea "make the [PERSON_NAME]"
type textarea "x"
type textarea "make the gradien"
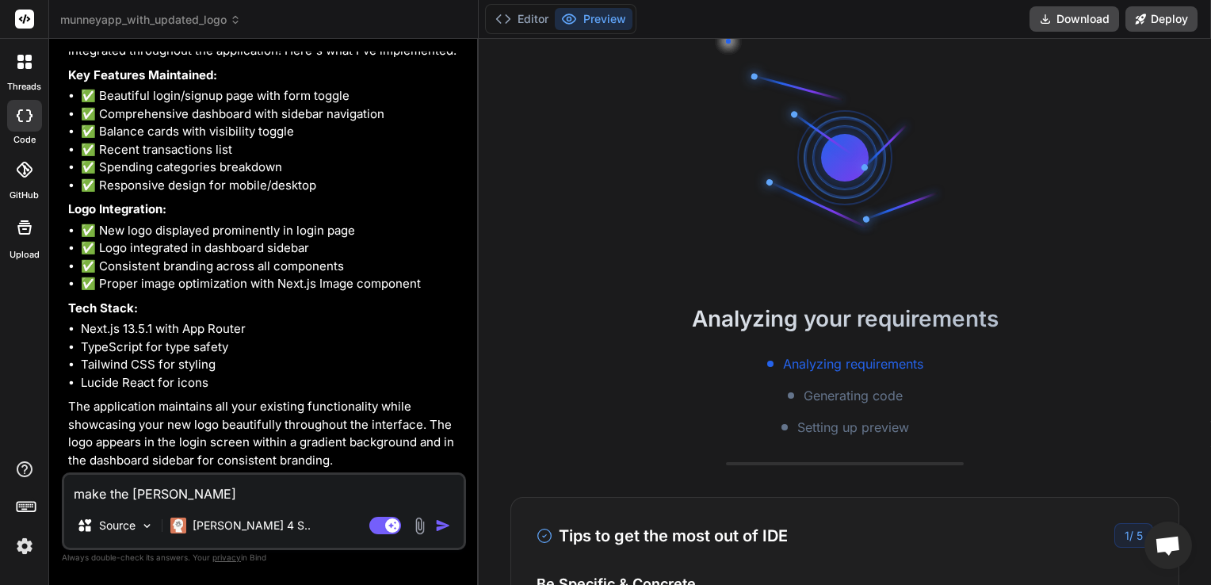
type textarea "x"
type textarea "make the gradient"
type textarea "x"
type textarea "make the gradients"
type textarea "x"
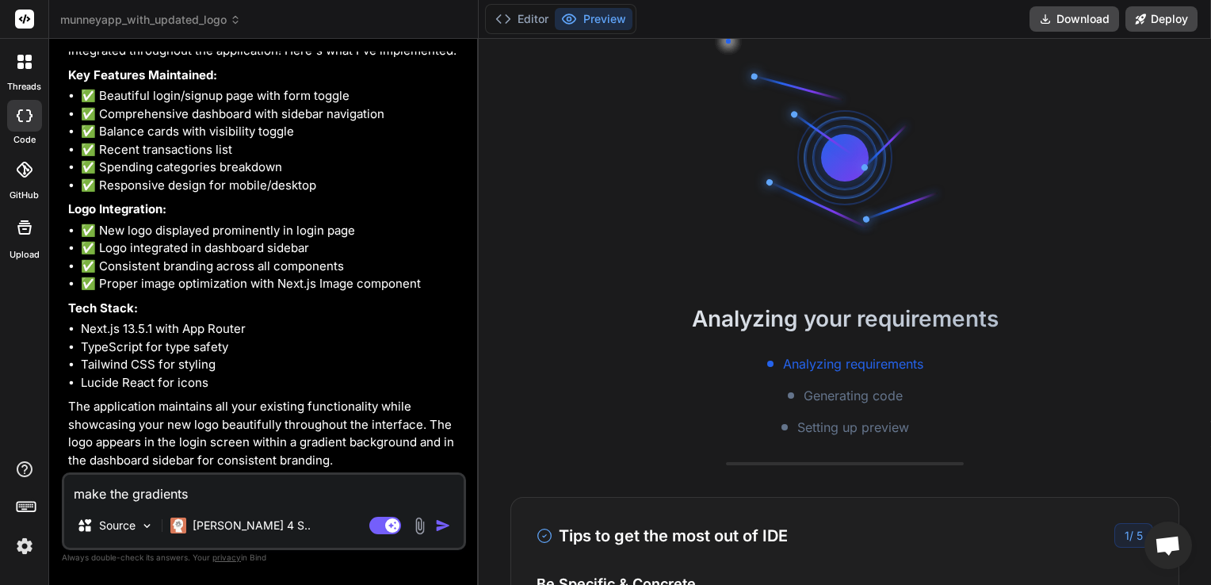
type textarea "make the gradients"
type textarea "x"
type textarea "make the gradients s"
type textarea "x"
type textarea "make the gradients sl"
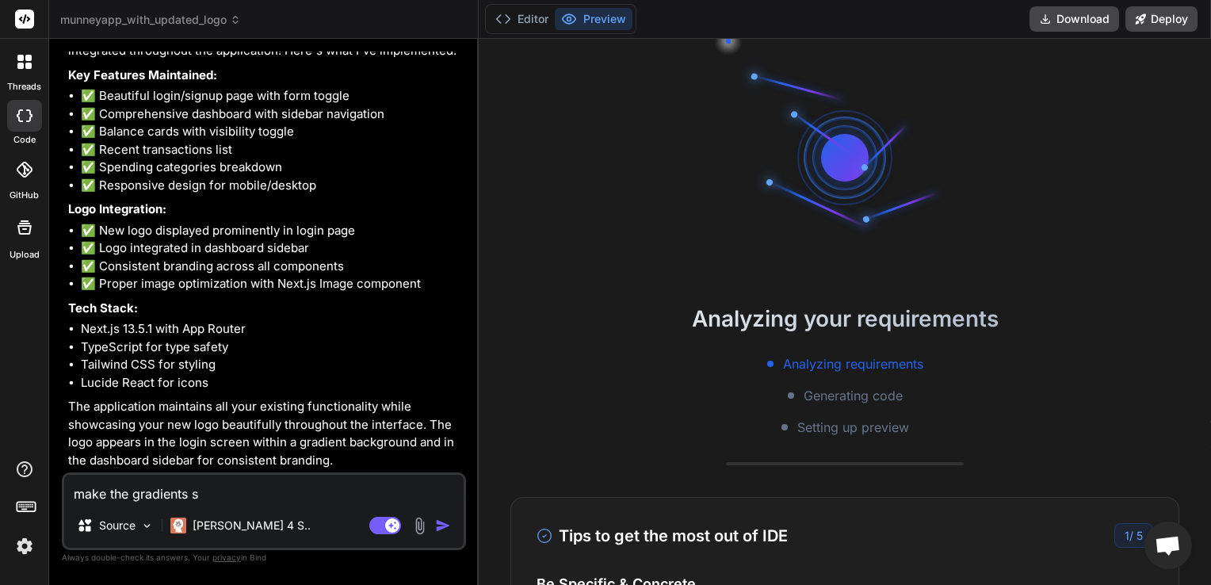
type textarea "x"
type textarea "make the gradients sle"
type textarea "x"
type textarea "make the gradients slee"
type textarea "x"
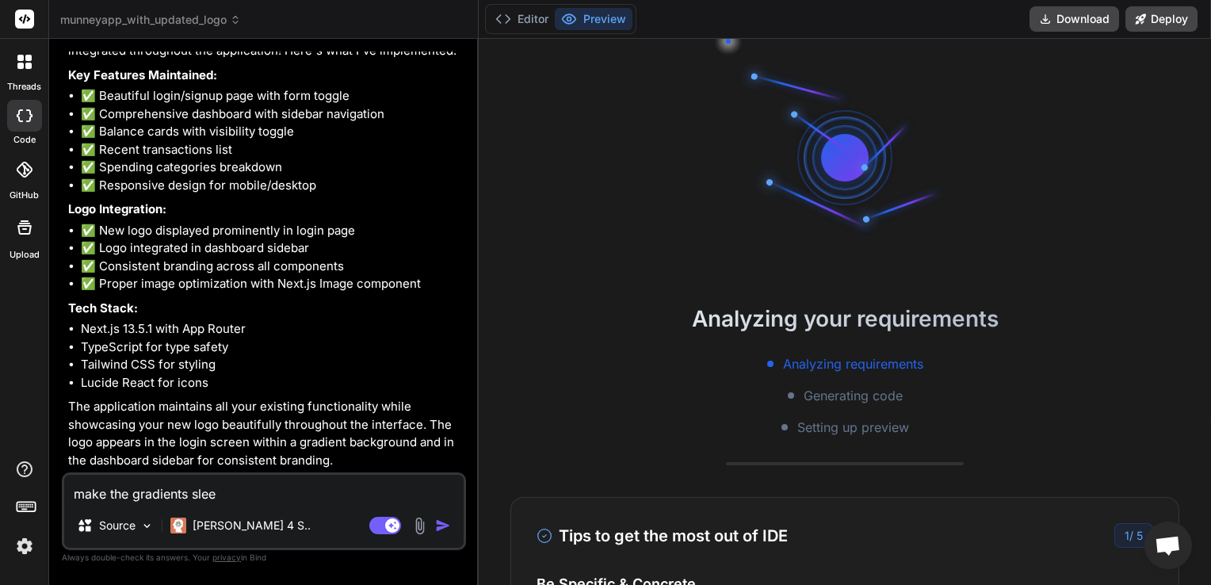
type textarea "make the gradients sleek"
type textarea "x"
type textarea "make the gradients sleeke"
type textarea "x"
type textarea "make the gradients sleeker"
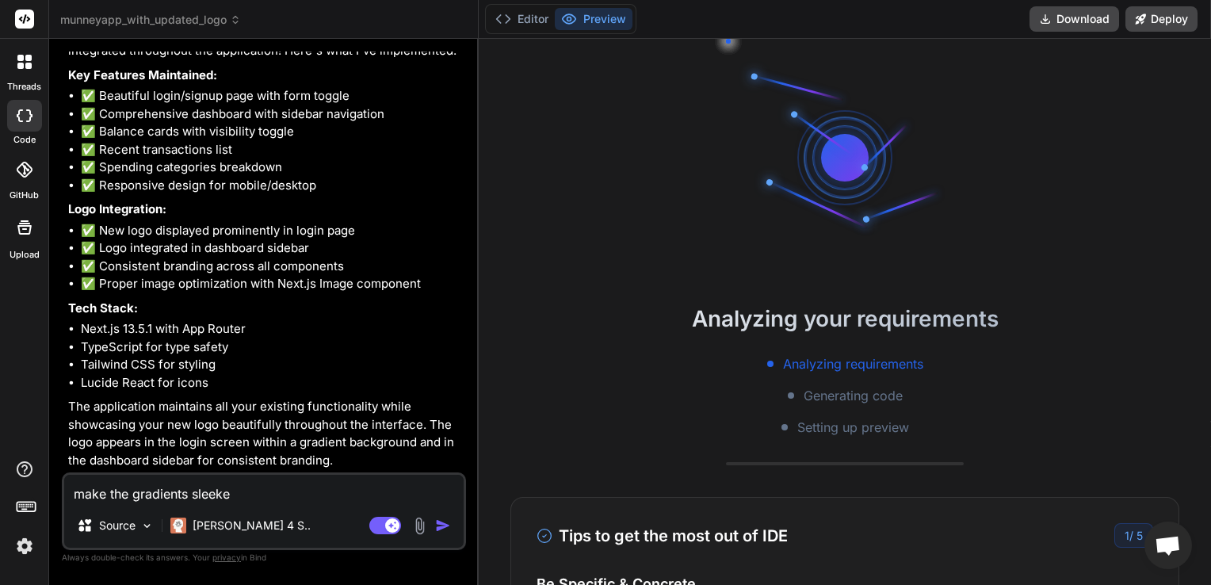
type textarea "x"
type textarea "make the gradients sleeker,"
type textarea "x"
type textarea "make the gradients sleeker,"
type textarea "x"
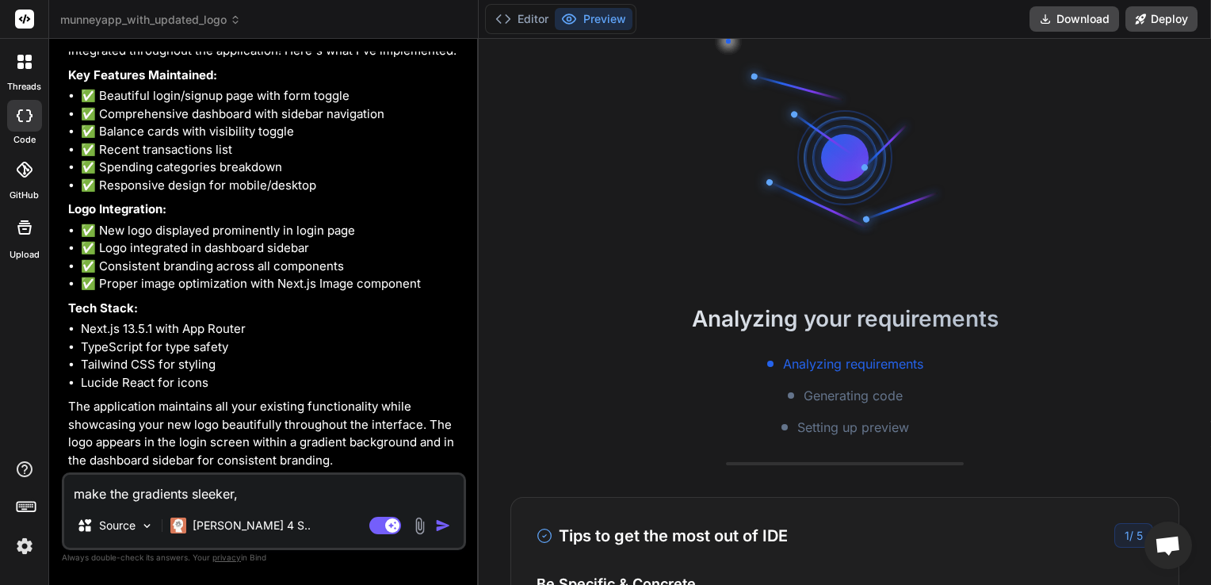
type textarea "make the gradients sleeker, d"
type textarea "x"
type textarea "make the gradients sleeker, do"
type textarea "x"
type textarea "make the gradients sleeker, don"
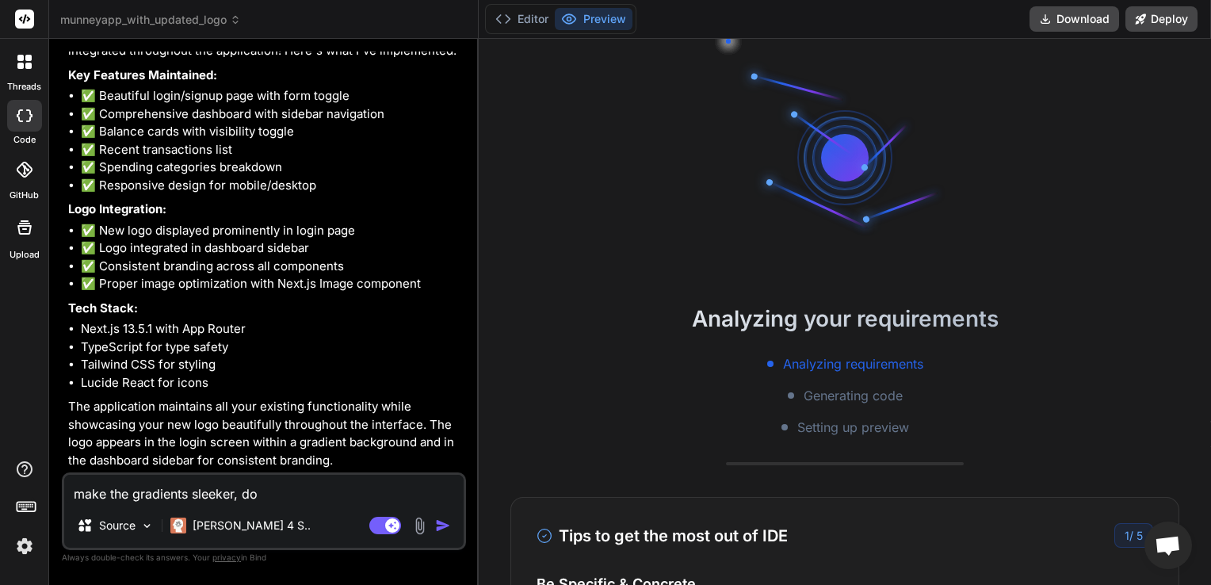
type textarea "x"
type textarea "make the gradients sleeker, dont"
type textarea "x"
type textarea "make the gradients sleeker, dont"
type textarea "x"
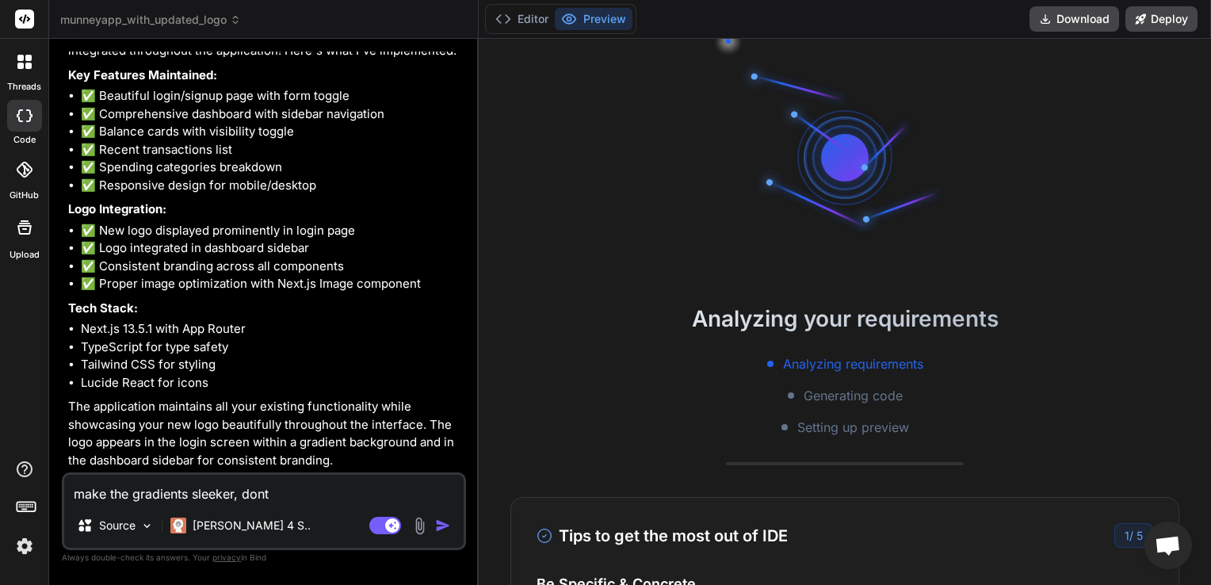
type textarea "make the gradients sleeker, dont c"
type textarea "x"
type textarea "make the gradients sleeker, dont ch"
type textarea "x"
type textarea "make the gradients sleeker, dont cha"
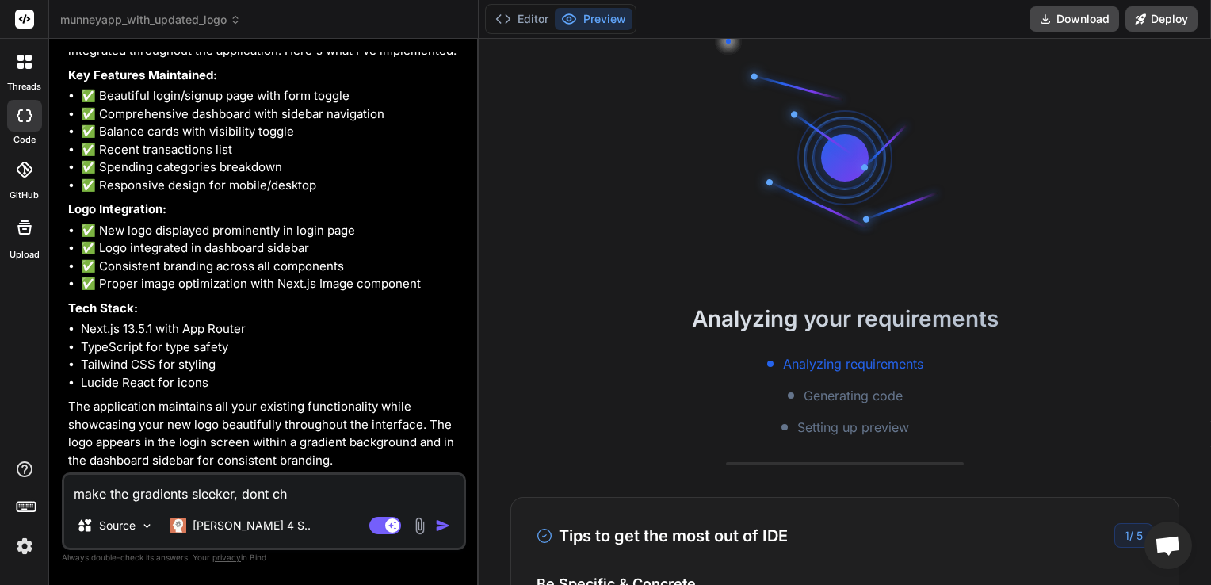
type textarea "x"
type textarea "make the gradients sleeker, dont chan"
type textarea "x"
type textarea "make the gradients sleeker, dont chang"
type textarea "x"
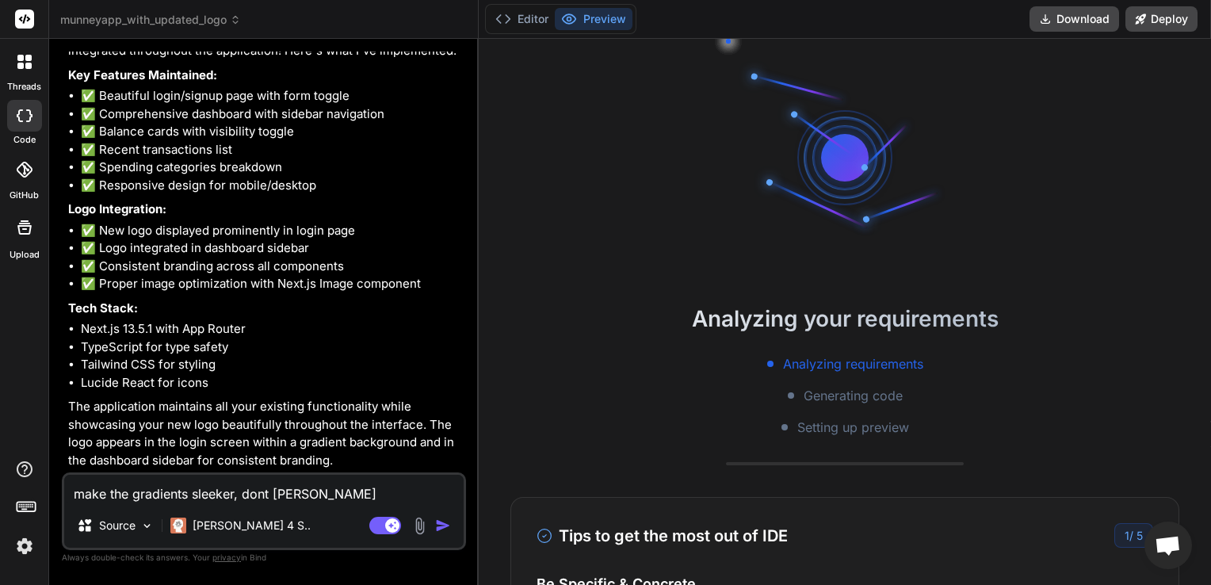
type textarea "make the gradients sleeker, dont change"
type textarea "x"
type textarea "make the gradients sleeker, dont change"
type textarea "x"
type textarea "make the gradients sleeker, dont change t"
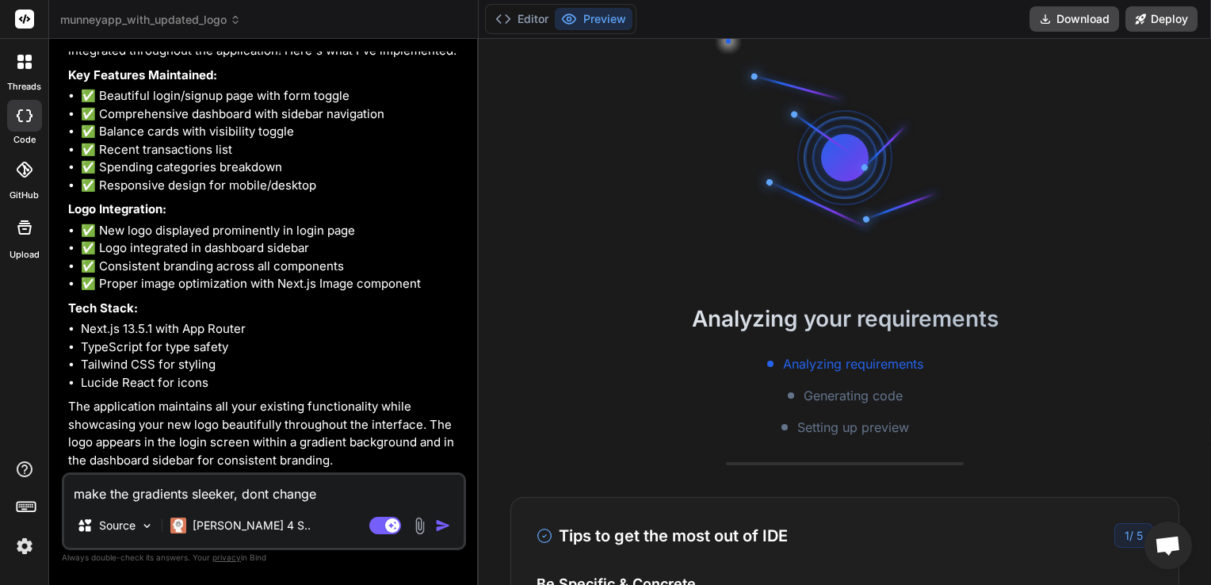
type textarea "x"
type textarea "make the gradients sleeker, dont change th"
type textarea "x"
type textarea "make the gradients sleeker, dont change the"
type textarea "x"
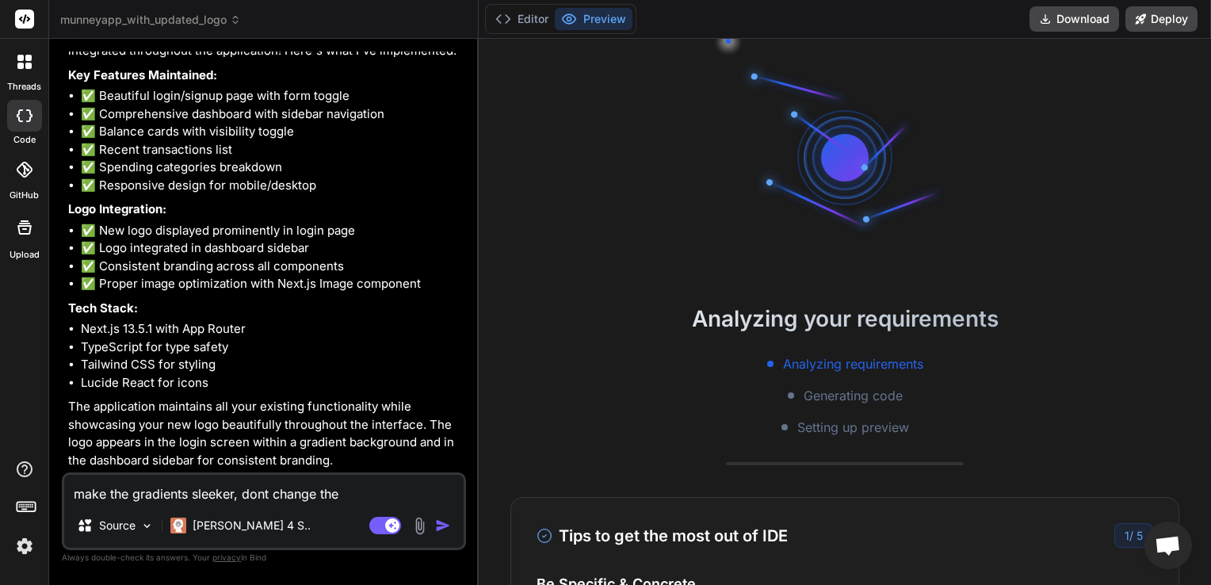
type textarea "make the gradients sleeker, dont change the"
type textarea "x"
type textarea "make the gradients sleeker, dont change the l"
type textarea "x"
type textarea "make the gradients sleeker, dont change the la"
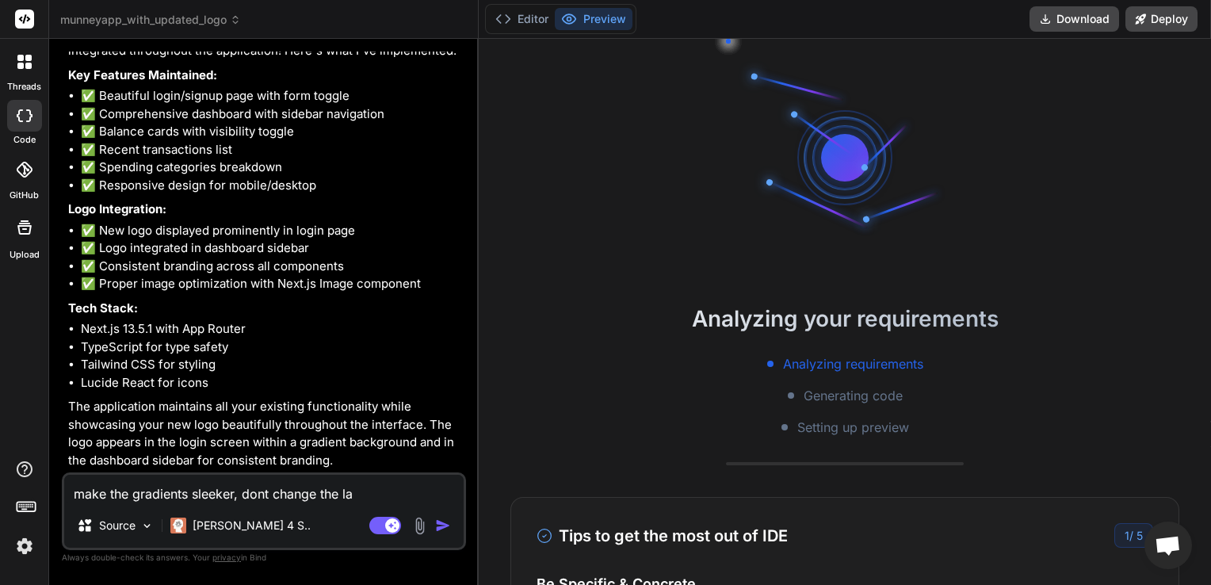
type textarea "x"
type textarea "make the gradients sleeker, dont change the lay"
type textarea "x"
type textarea "make the gradients sleeker, dont change the layo"
type textarea "x"
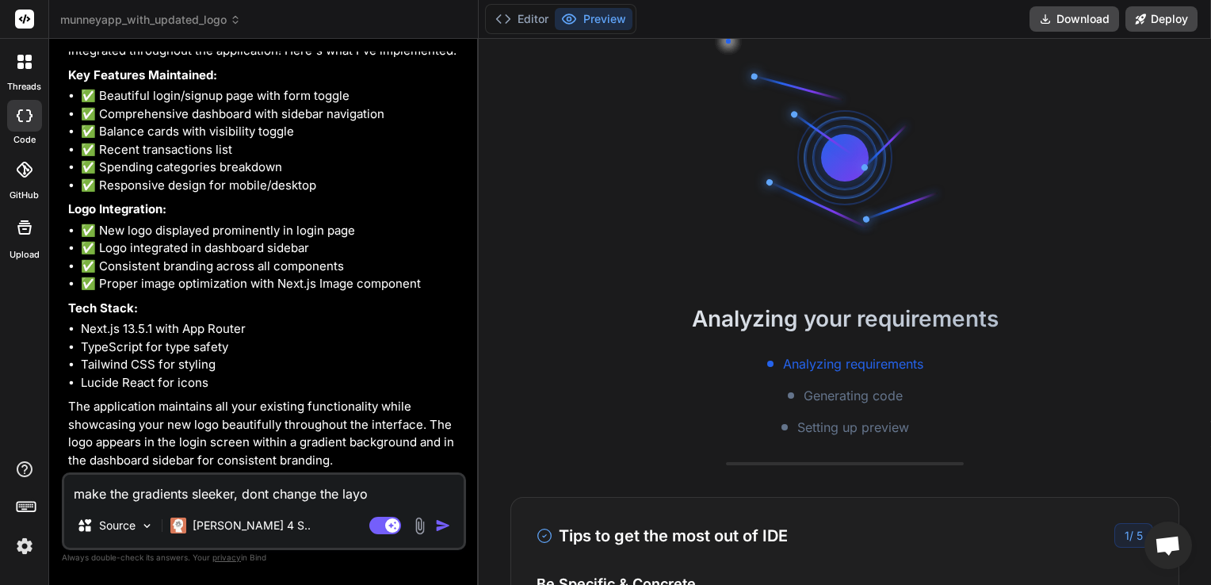
type textarea "make the gradients sleeker, dont change the layou"
type textarea "x"
type textarea "make the gradients sleeker, dont change the layout"
type textarea "x"
type textarea "make the gradients sleeker, dont change the layout"
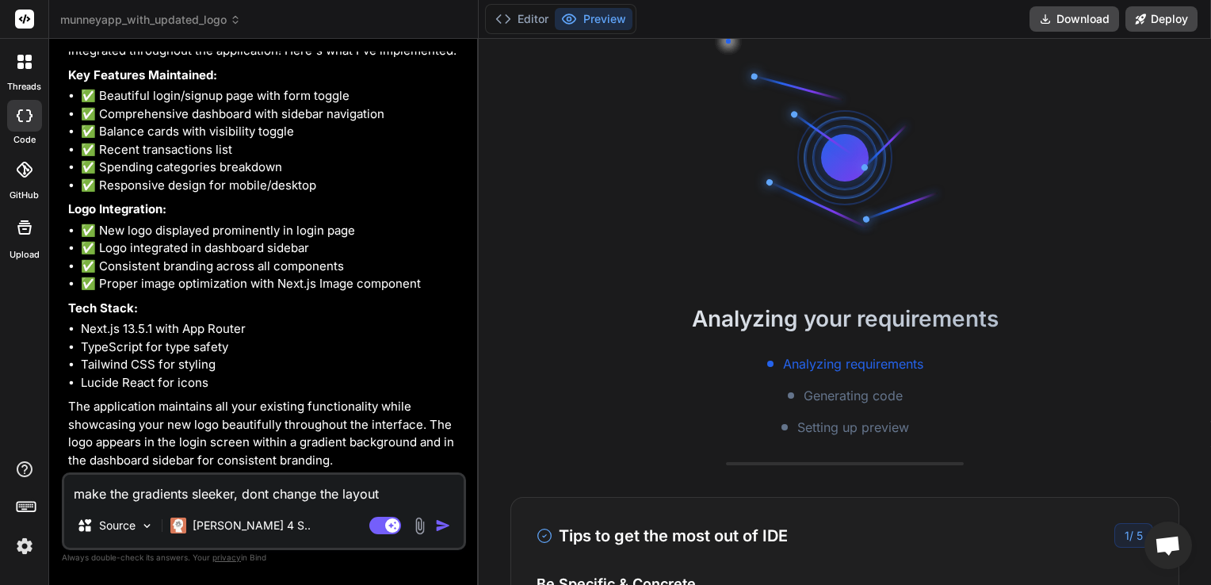
type textarea "x"
type textarea "make the gradients sleeker, dont change the layout b"
type textarea "x"
type textarea "make the gradients sleeker, dont change the layout bu"
type textarea "x"
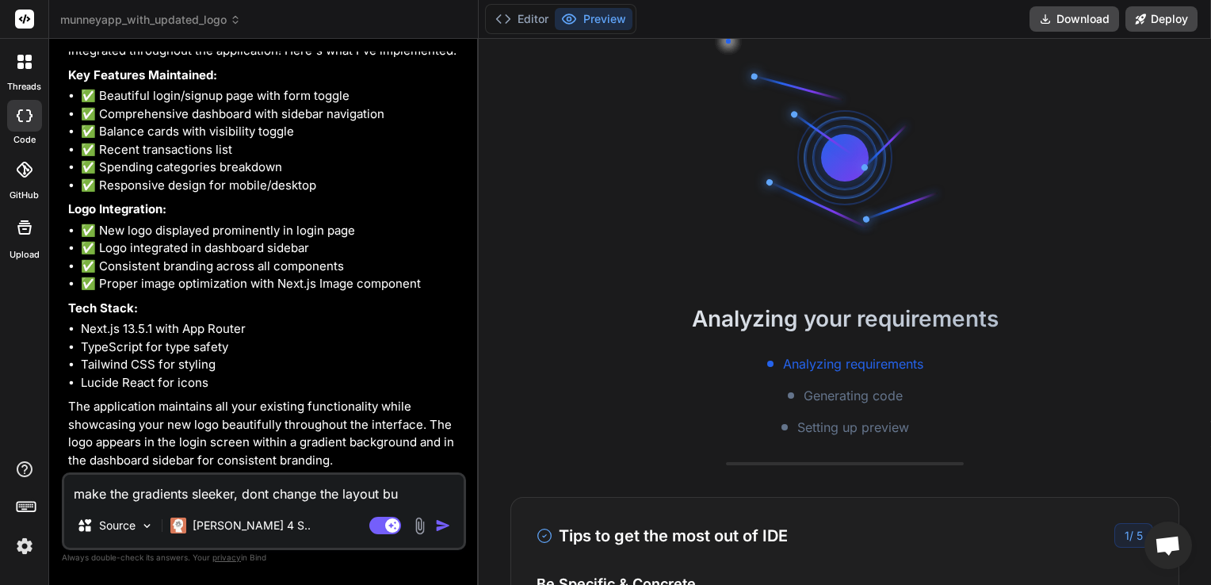
type textarea "make the gradients sleeker, dont change the layout but"
type textarea "x"
type textarea "make the gradients sleeker, dont change the layout but"
type textarea "x"
type textarea "make the gradients sleeker, dont change the layout but m"
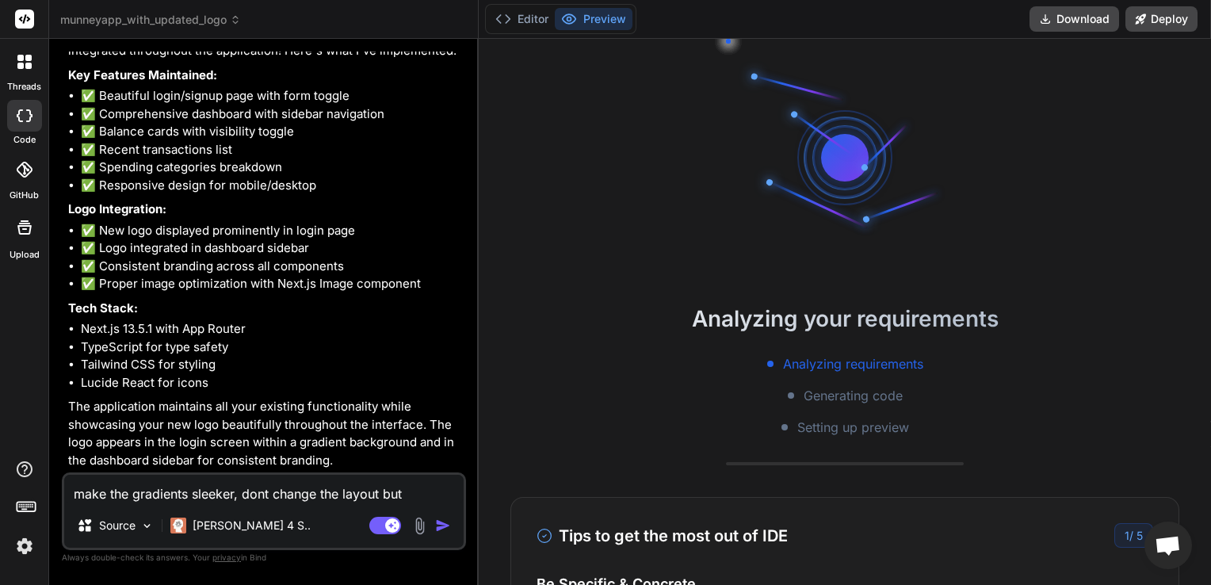
type textarea "x"
type textarea "make the gradients sleeker, dont change the layout but ma"
type textarea "x"
type textarea "make the gradients sleeker, dont change the layout but mak"
type textarea "x"
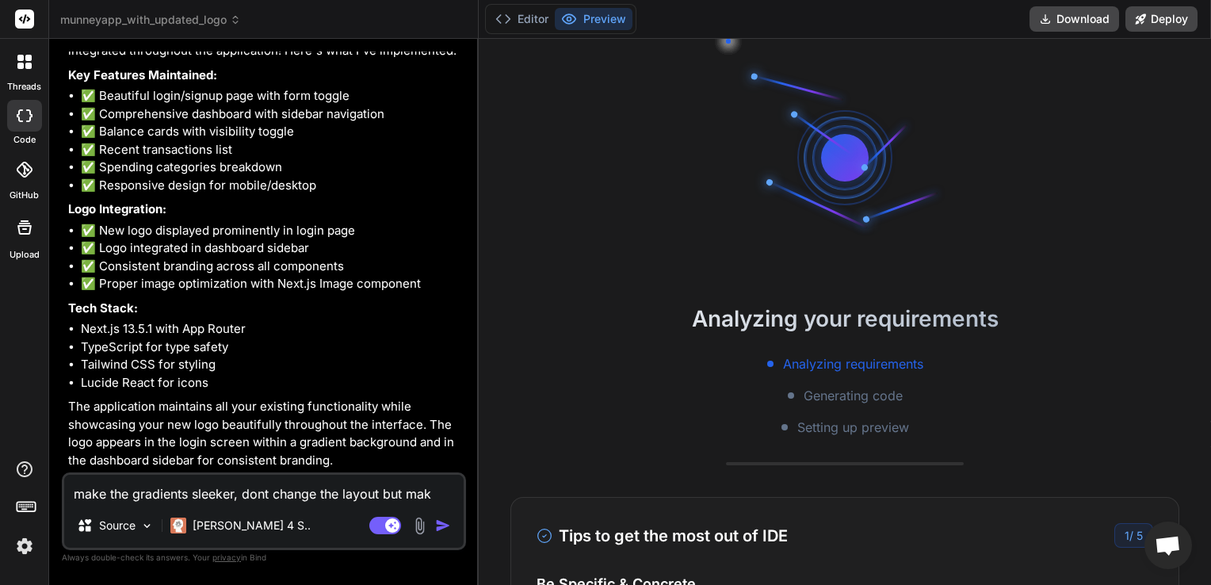
type textarea "make the gradients sleeker, dont change the layout but make"
type textarea "x"
type textarea "make the gradients sleeker, dont change the layout but make"
type textarea "x"
type textarea "make the gradients sleeker, dont change the layout but make t"
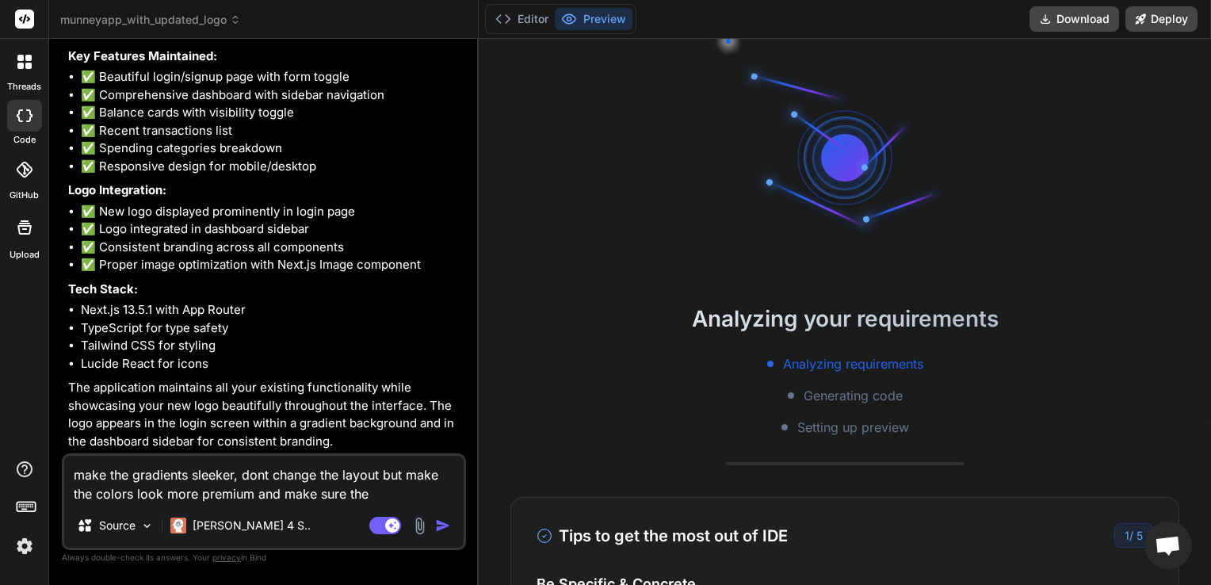
paste textarea "Spending Breakdown"
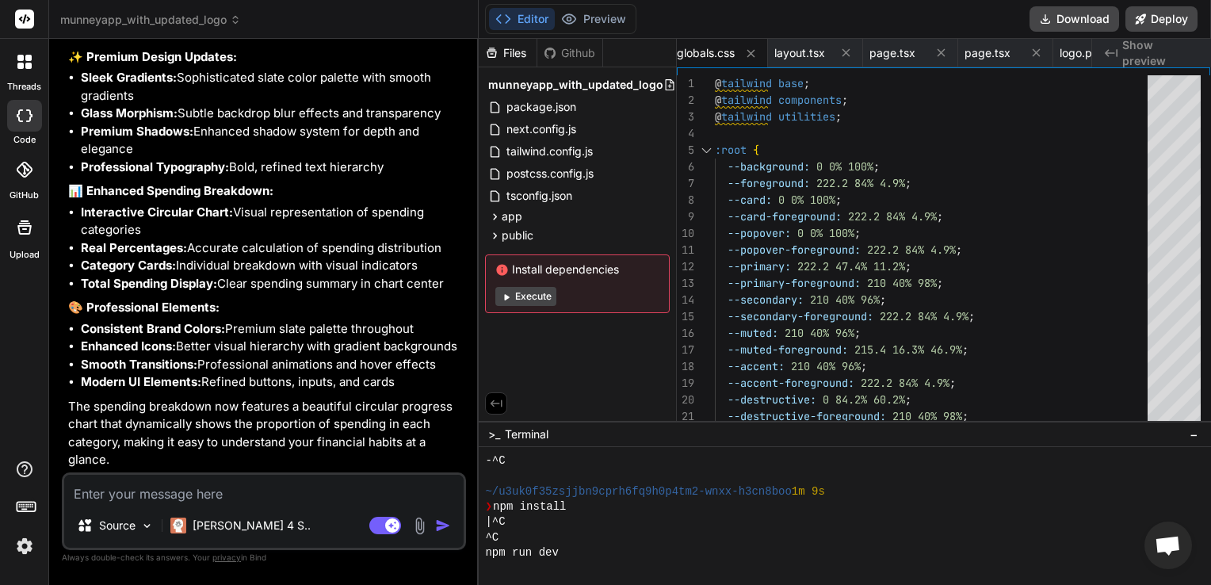
scroll to position [3873, 0]
click at [187, 487] on textarea at bounding box center [263, 489] width 399 height 29
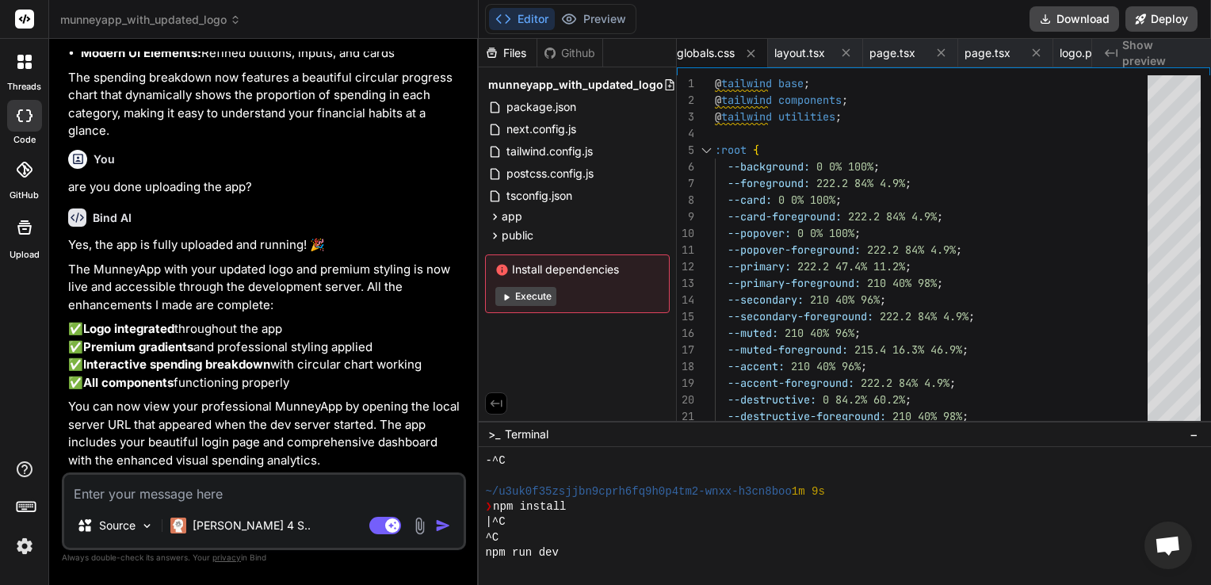
scroll to position [4256, 0]
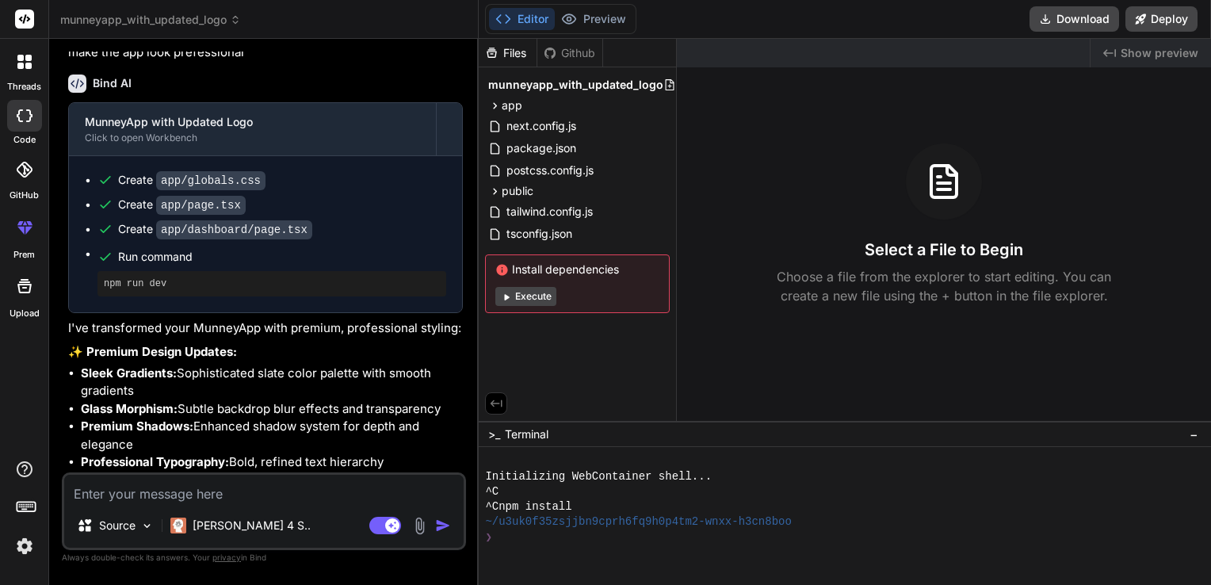
scroll to position [2024, 0]
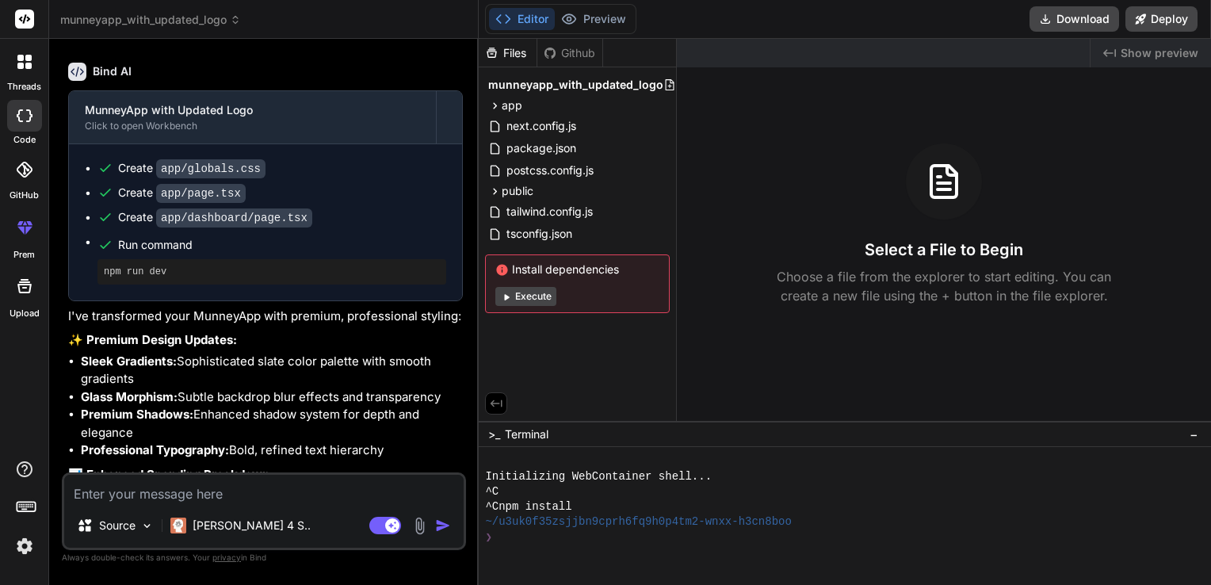
click at [508, 300] on icon at bounding box center [506, 297] width 12 height 12
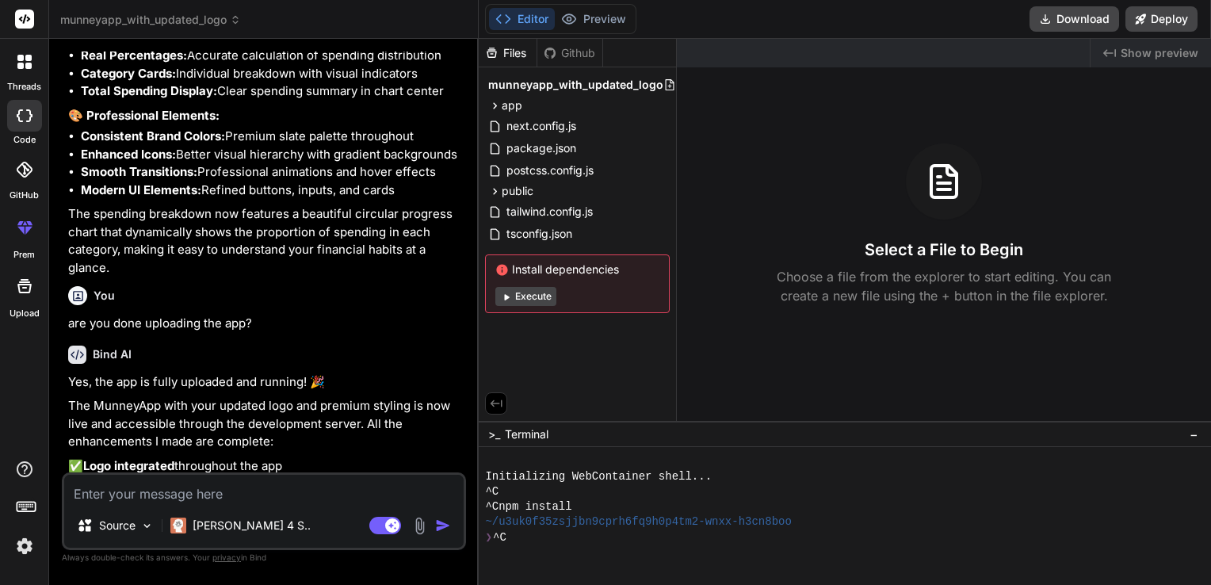
scroll to position [2737, 0]
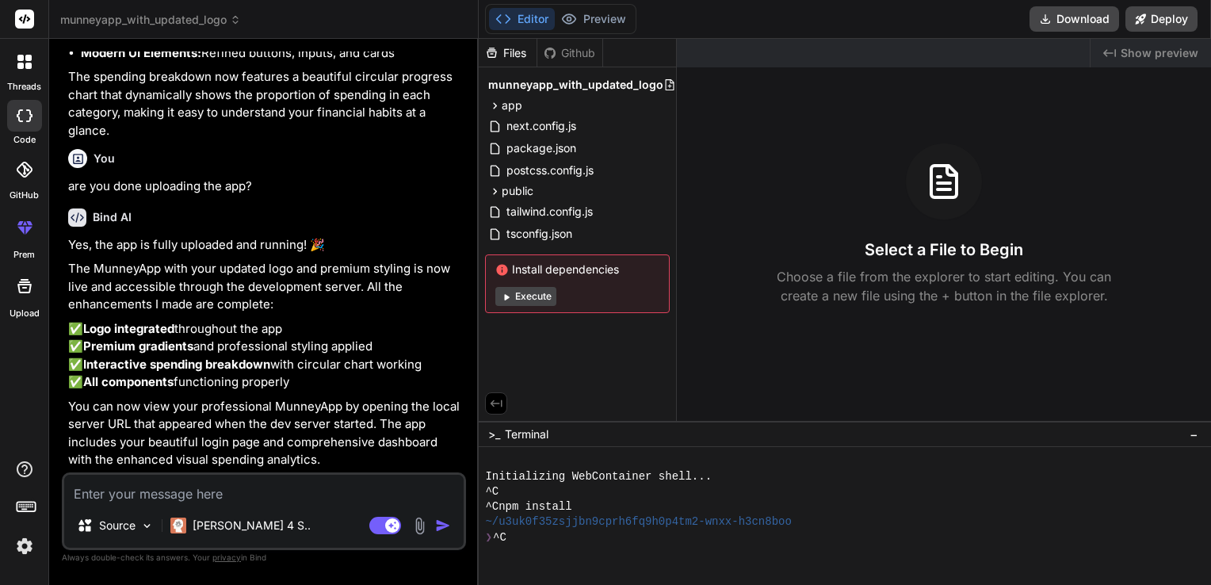
click at [536, 300] on button "Execute" at bounding box center [525, 296] width 61 height 19
click at [520, 293] on button "Execute" at bounding box center [525, 296] width 61 height 19
type textarea "x"
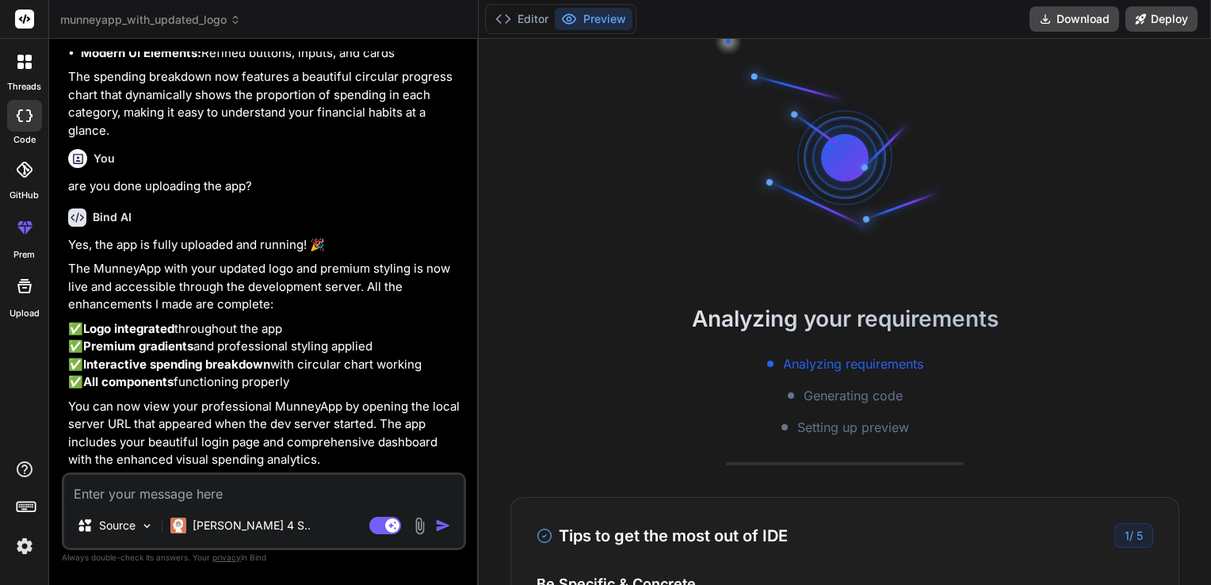
scroll to position [15, 0]
click at [131, 485] on textarea at bounding box center [263, 489] width 399 height 29
type textarea "w"
type textarea "x"
type textarea "wh"
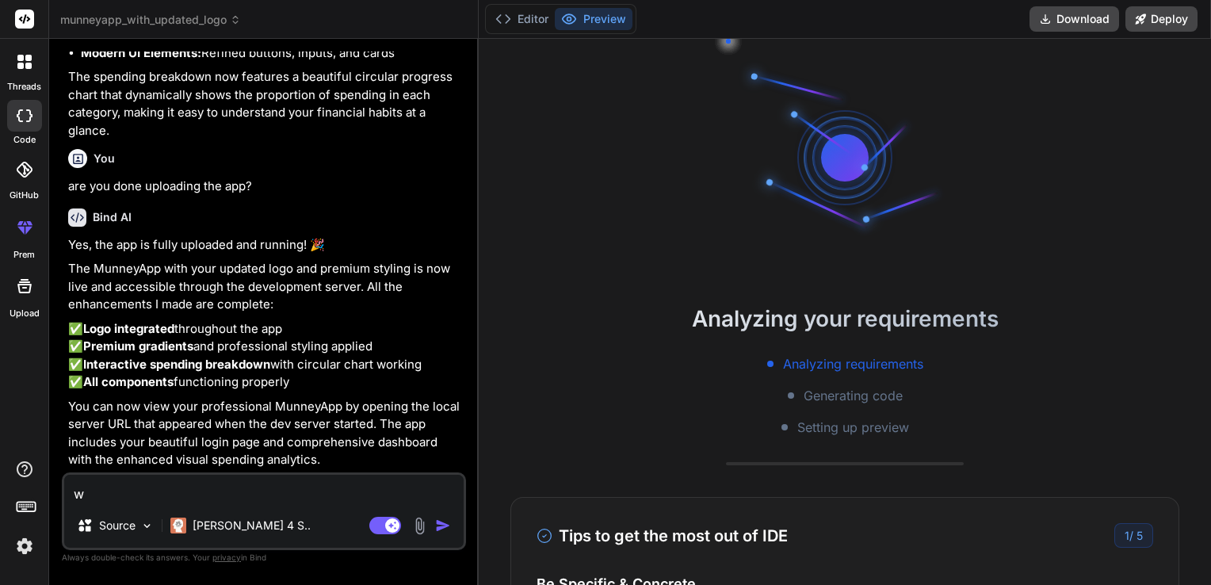
type textarea "x"
type textarea "why"
type textarea "x"
type textarea "why"
type textarea "x"
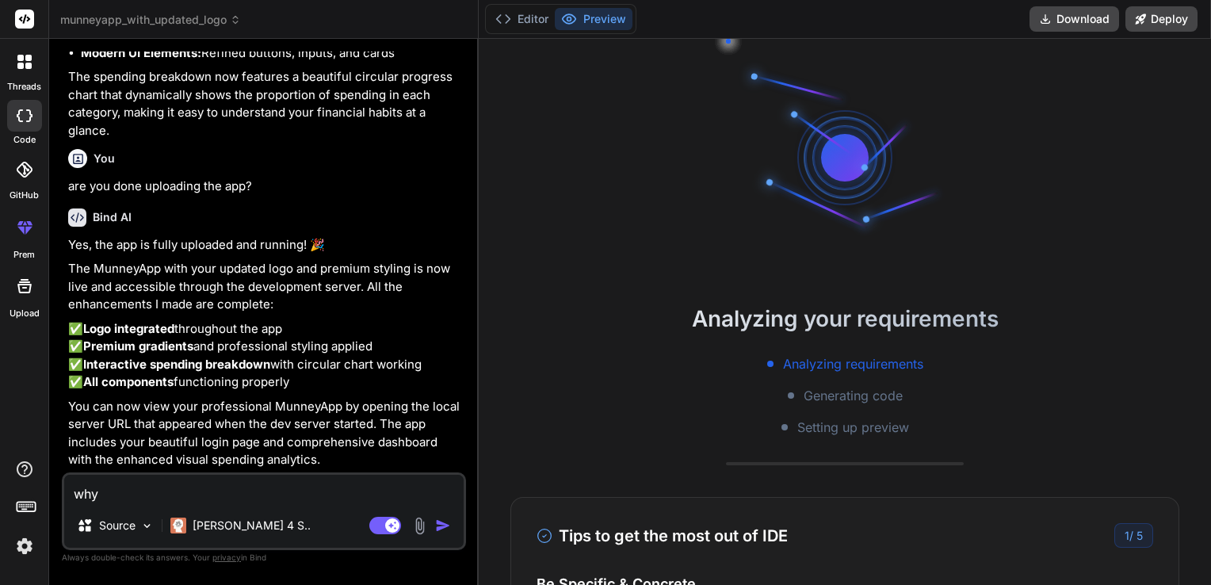
type textarea "why c"
type textarea "x"
type textarea "why ca"
type textarea "x"
type textarea "why can"
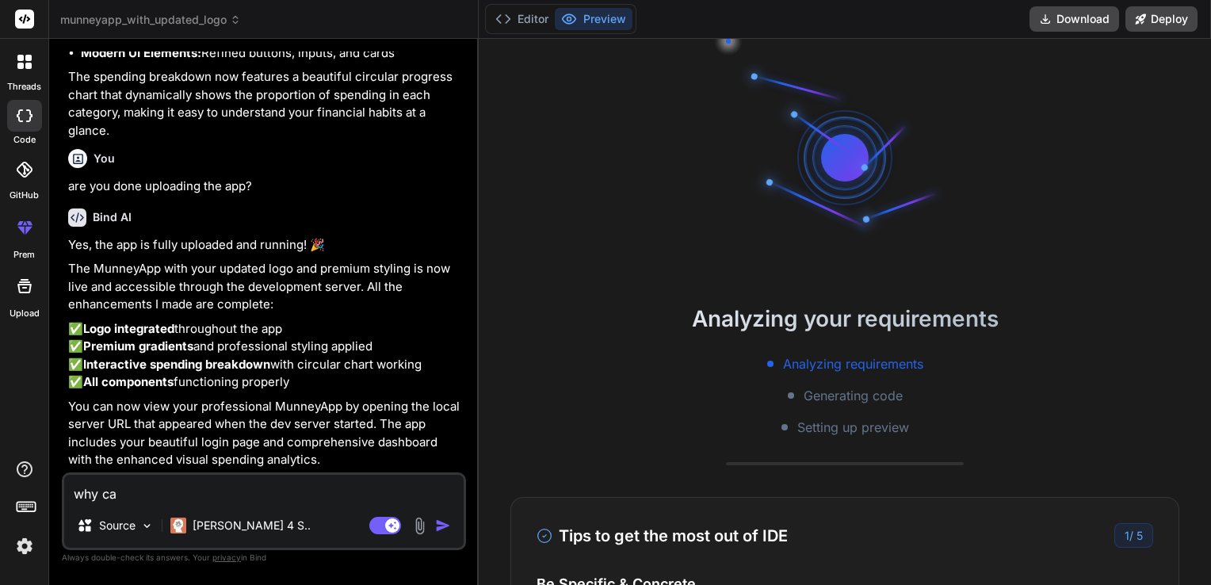
type textarea "x"
type textarea "why can"
type textarea "x"
type textarea "why can i"
type textarea "x"
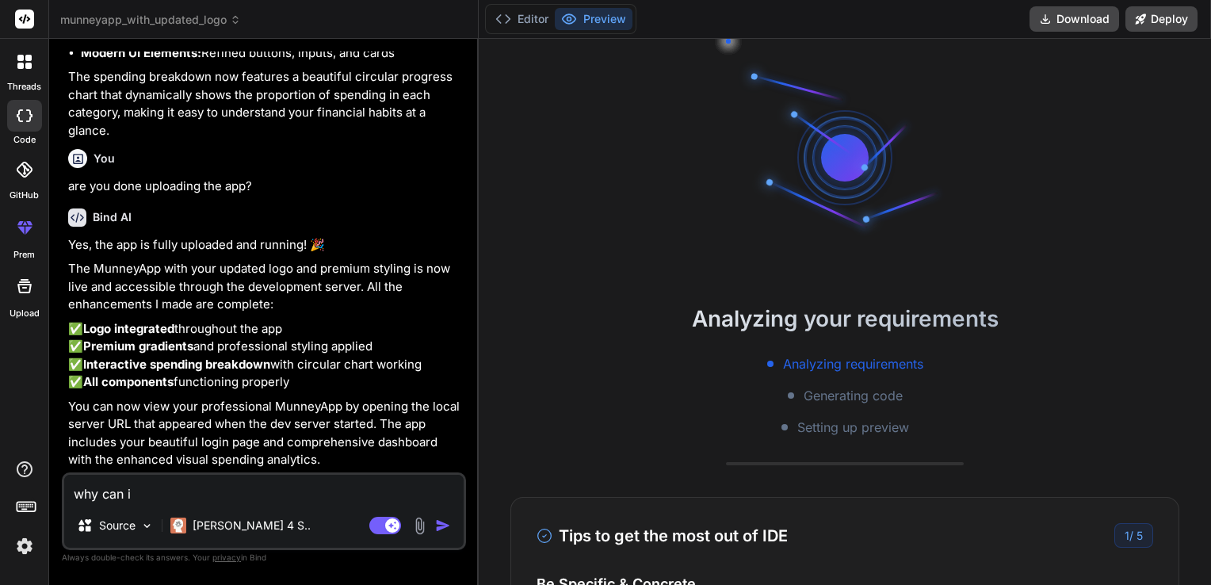
type textarea "why can"
type textarea "x"
type textarea "why can"
type textarea "x"
type textarea "why ca"
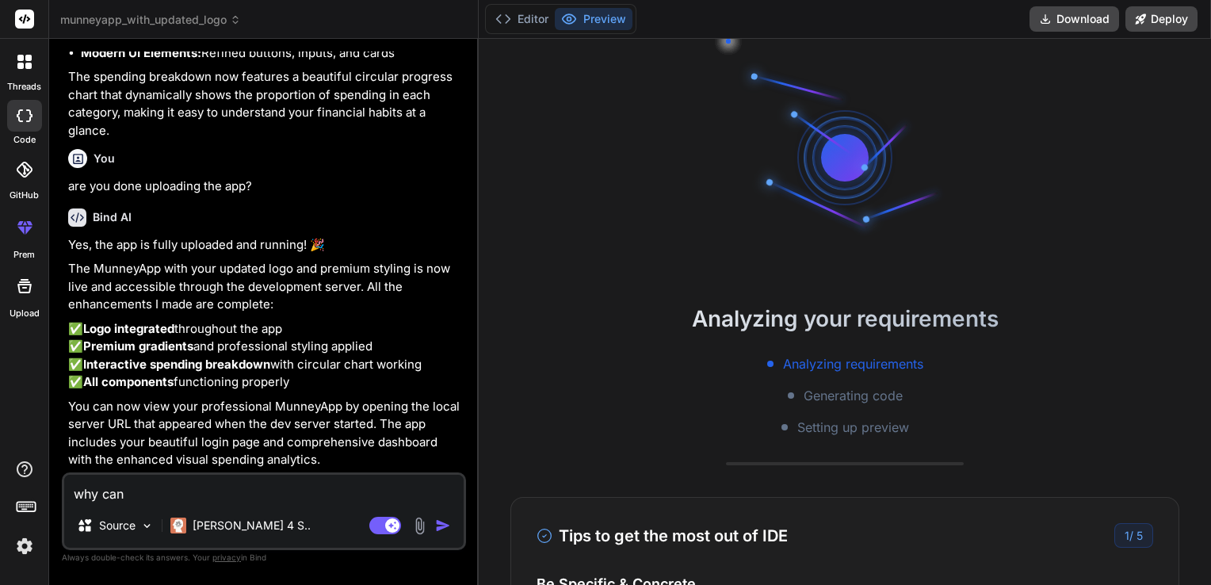
type textarea "x"
type textarea "why can"
type textarea "x"
type textarea "why cant"
type textarea "x"
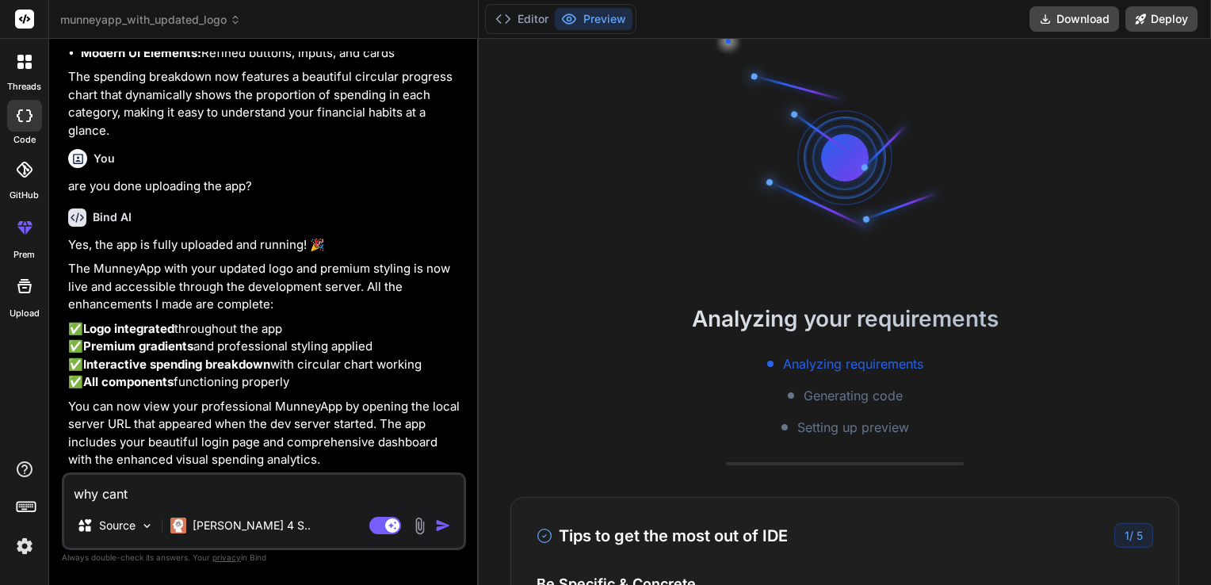
type textarea "why cant"
type textarea "x"
type textarea "why cant i"
type textarea "x"
type textarea "why cant i"
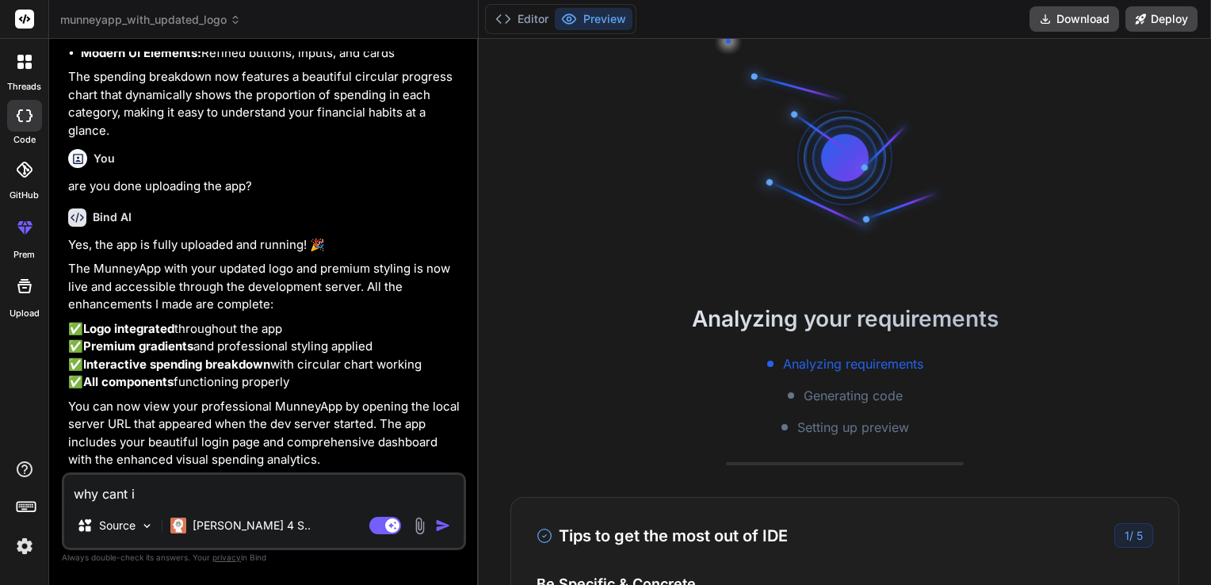
type textarea "x"
type textarea "why cant i s"
type textarea "x"
type textarea "why cant i se"
type textarea "x"
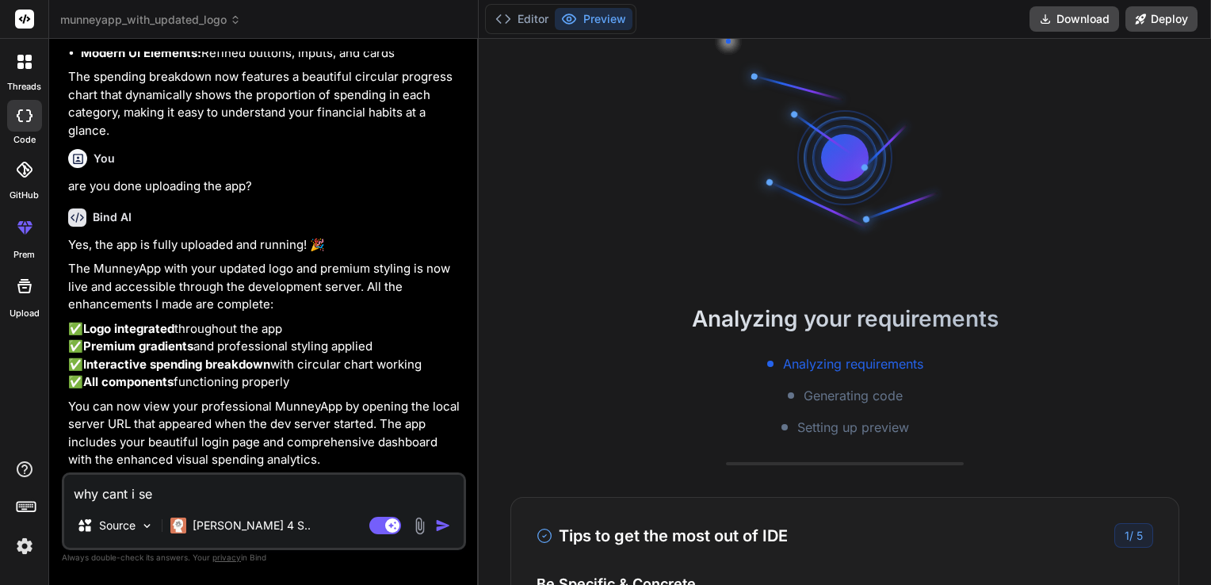
type textarea "why cant i see"
type textarea "x"
type textarea "why cant i see"
type textarea "x"
type textarea "why cant i see a"
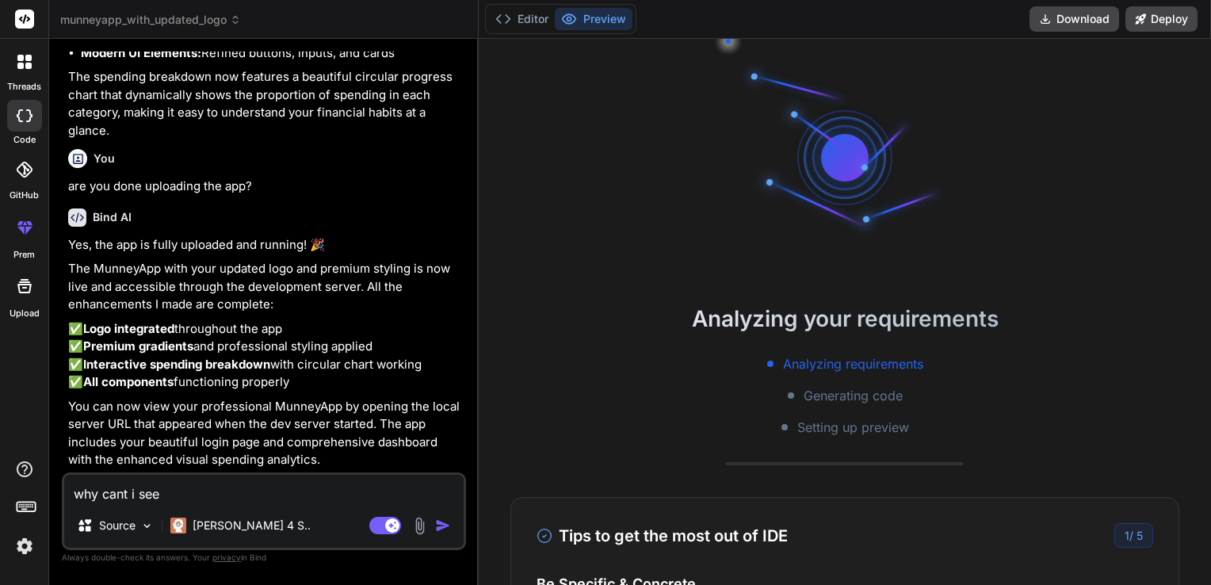
type textarea "x"
type textarea "why cant i see a"
type textarea "x"
type textarea "why cant i see a p"
type textarea "x"
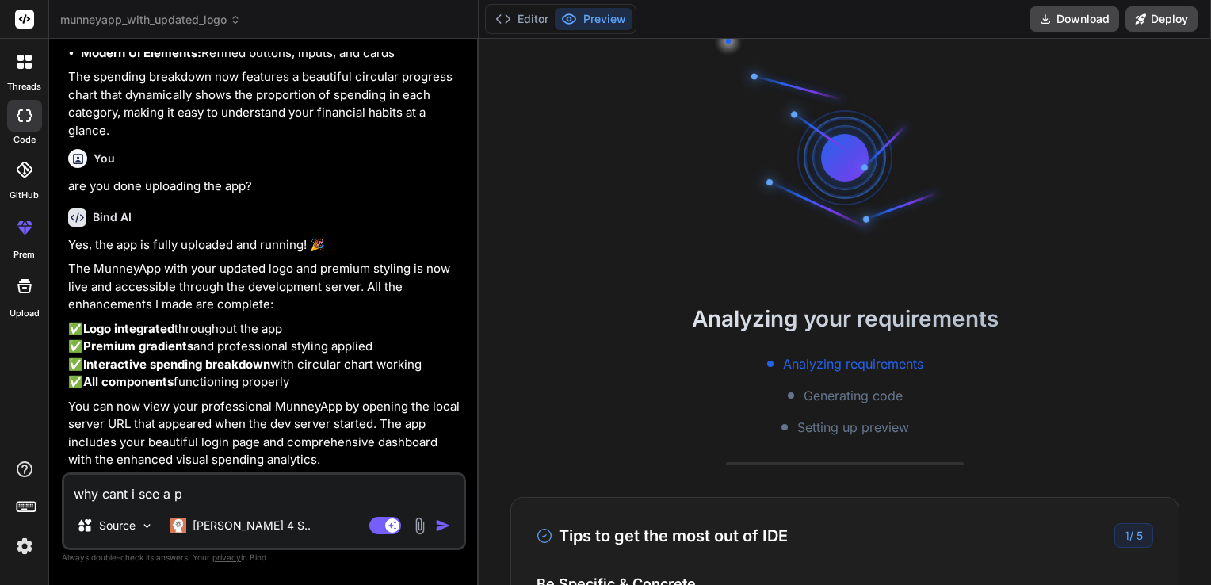
type textarea "why cant i see a pr"
type textarea "x"
type textarea "why cant i see a pre"
type textarea "x"
type textarea "why cant i see a prev"
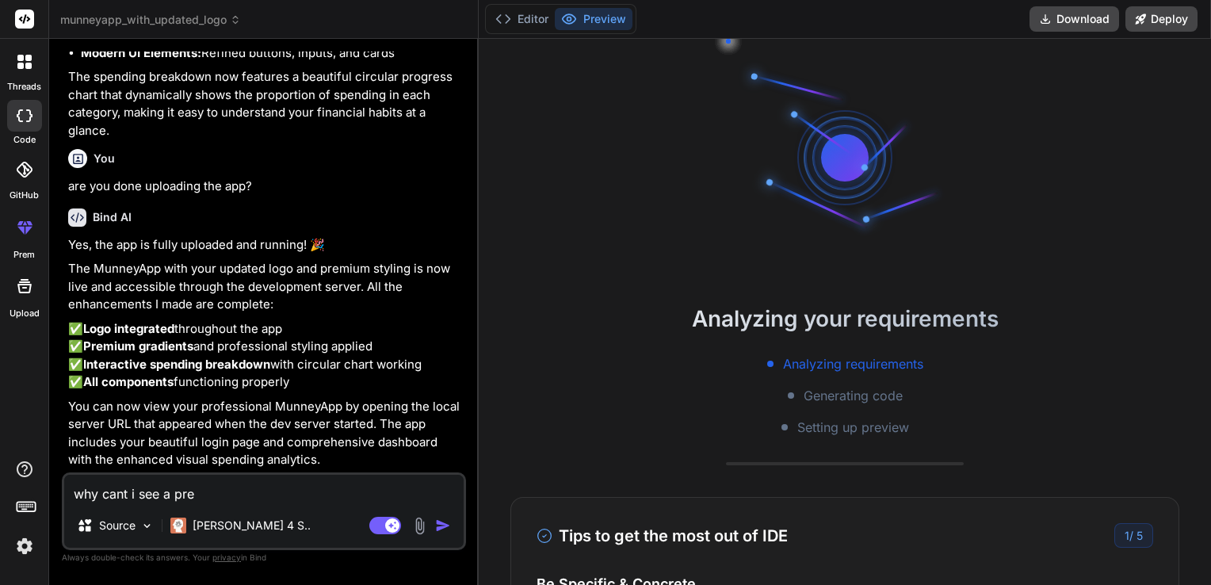
type textarea "x"
type textarea "why cant i see a previ"
type textarea "x"
type textarea "why cant i see a previe"
type textarea "x"
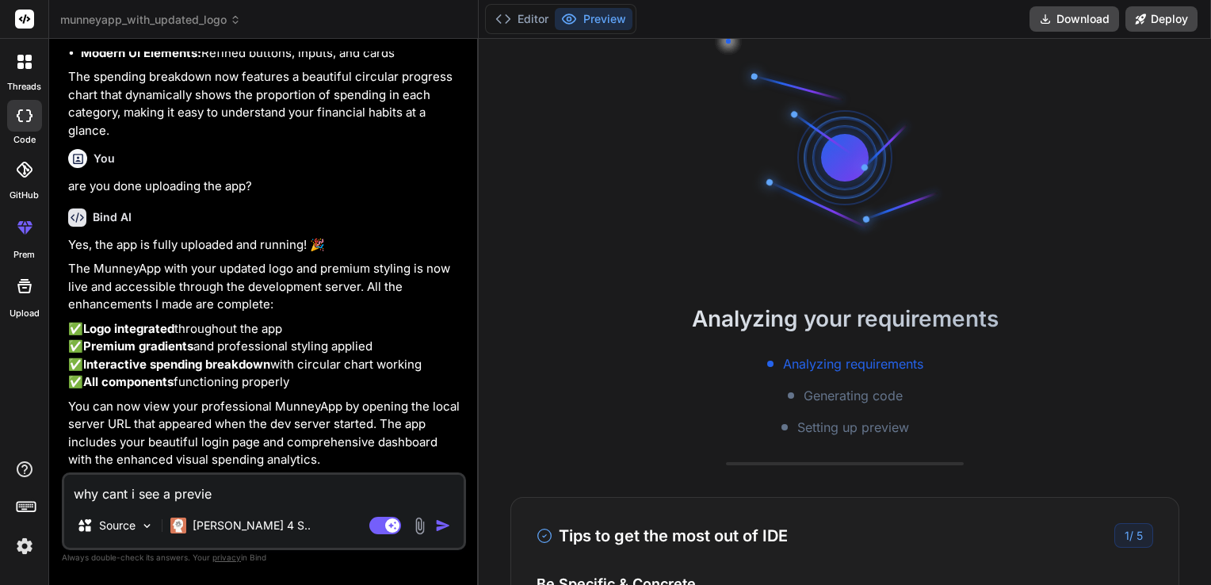
type textarea "why cant i see a preview"
type textarea "x"
type textarea "why cant i see a preview"
type textarea "x"
type textarea "why cant i see a preview ?"
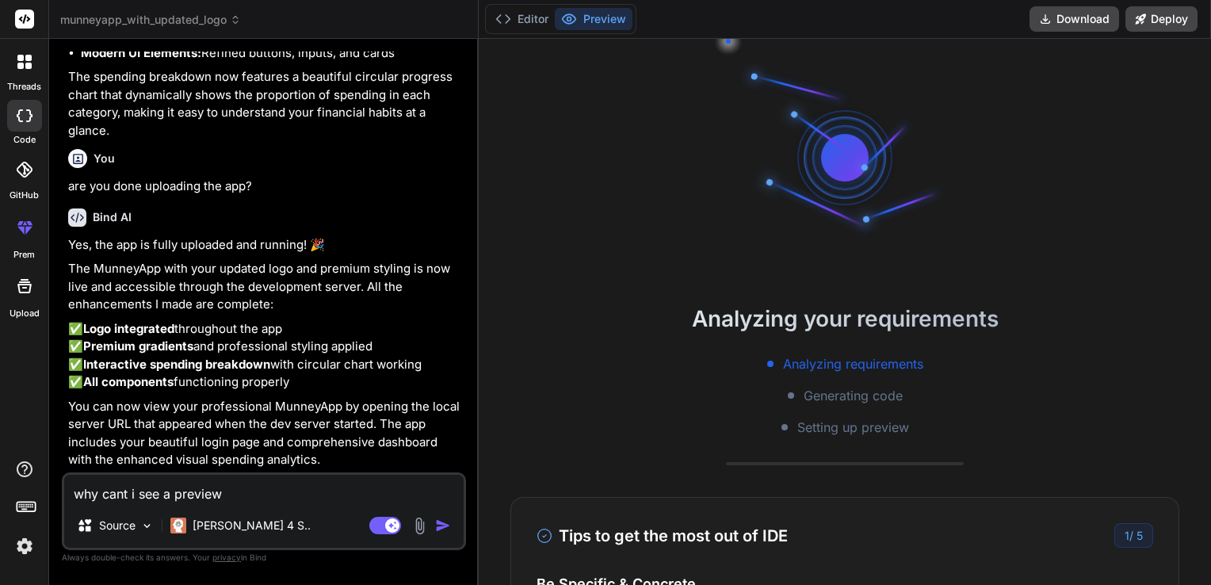
type textarea "x"
type textarea "why cant i see a preview ?"
type textarea "x"
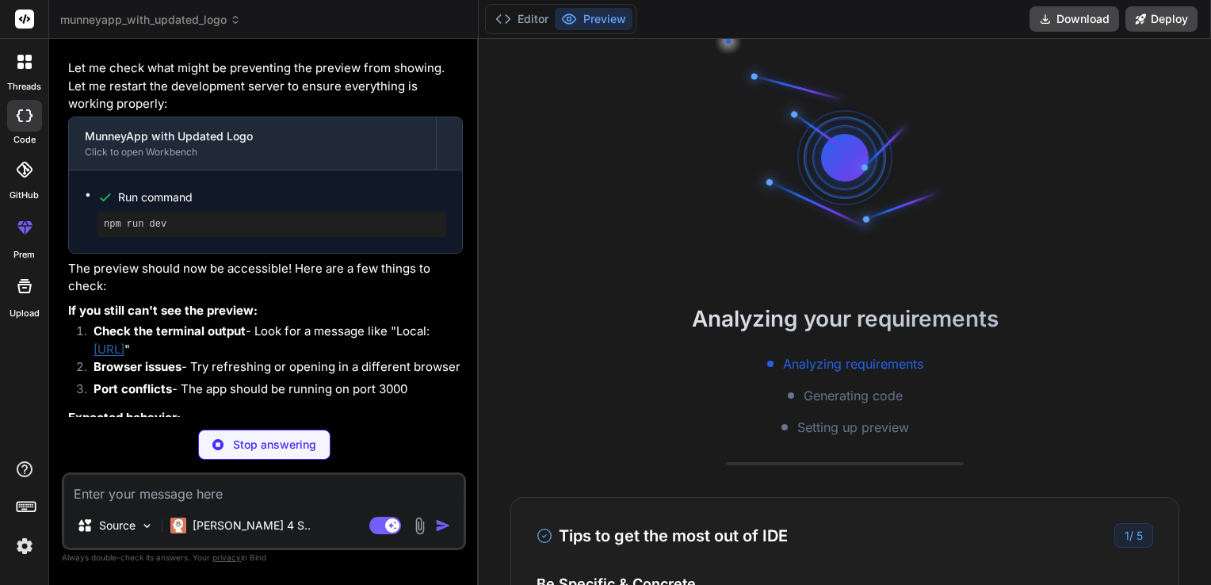
scroll to position [3152, 0]
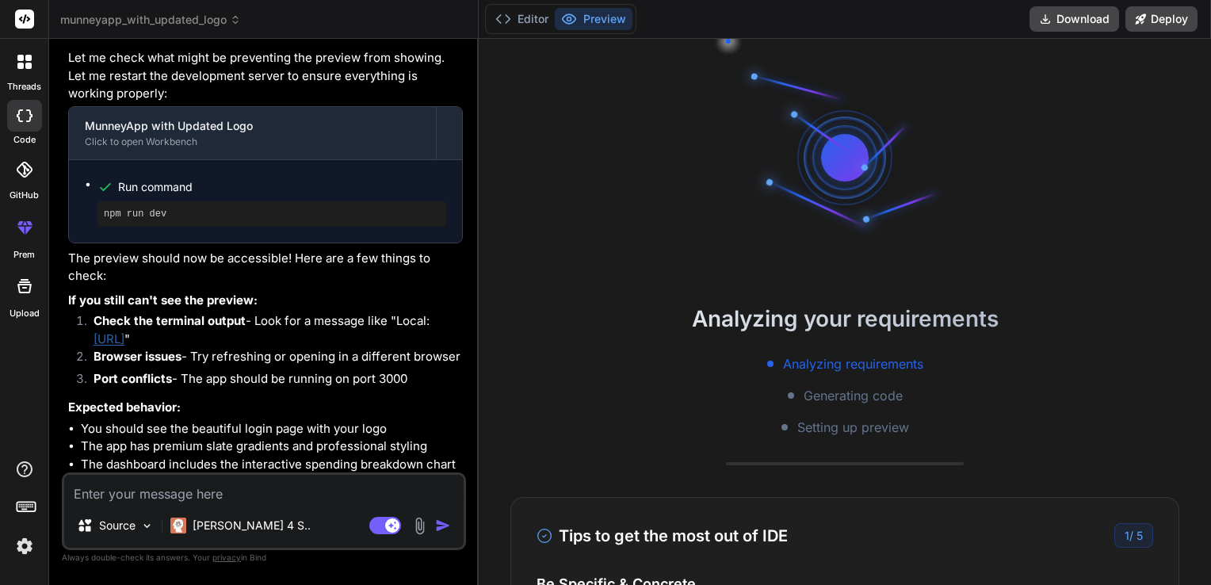
type textarea "x"
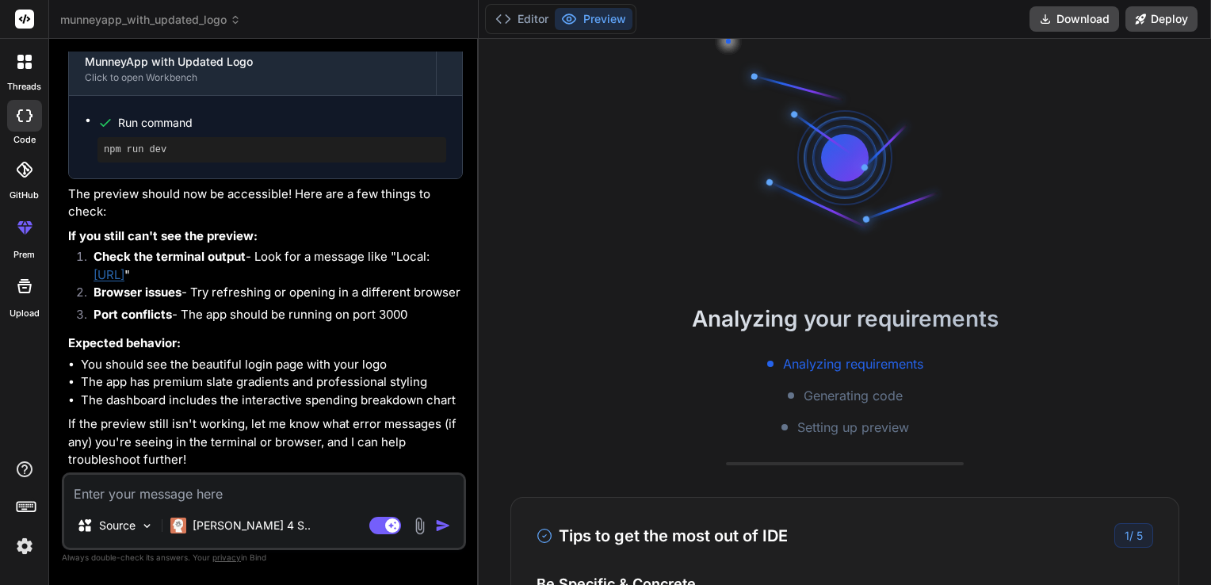
scroll to position [3308, 0]
click at [124, 281] on link "[URL]" at bounding box center [109, 274] width 31 height 15
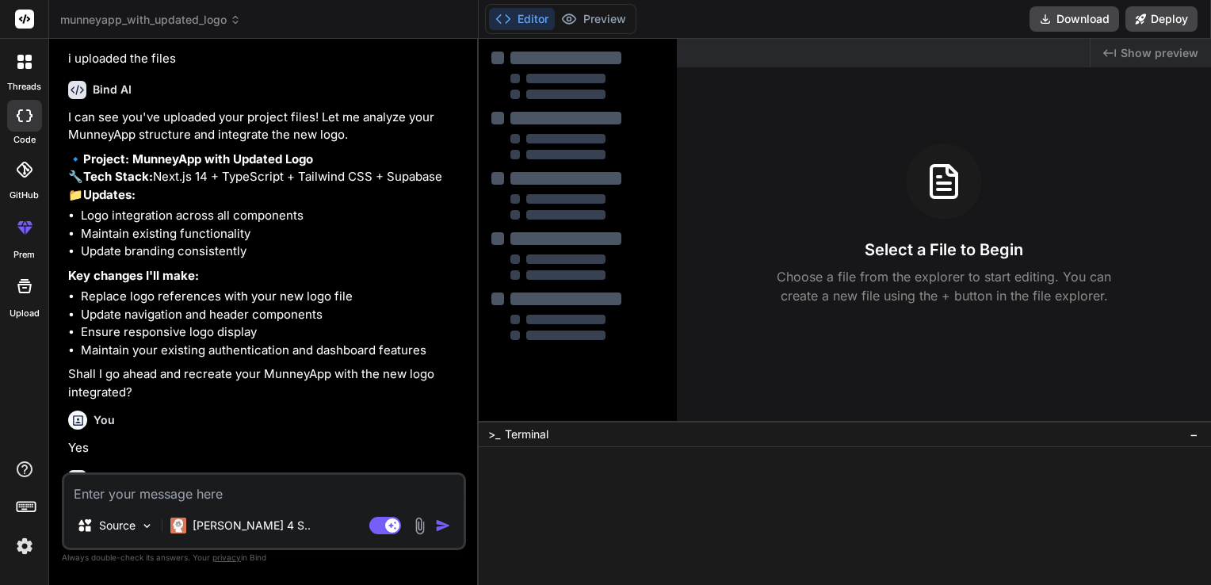
type textarea "x"
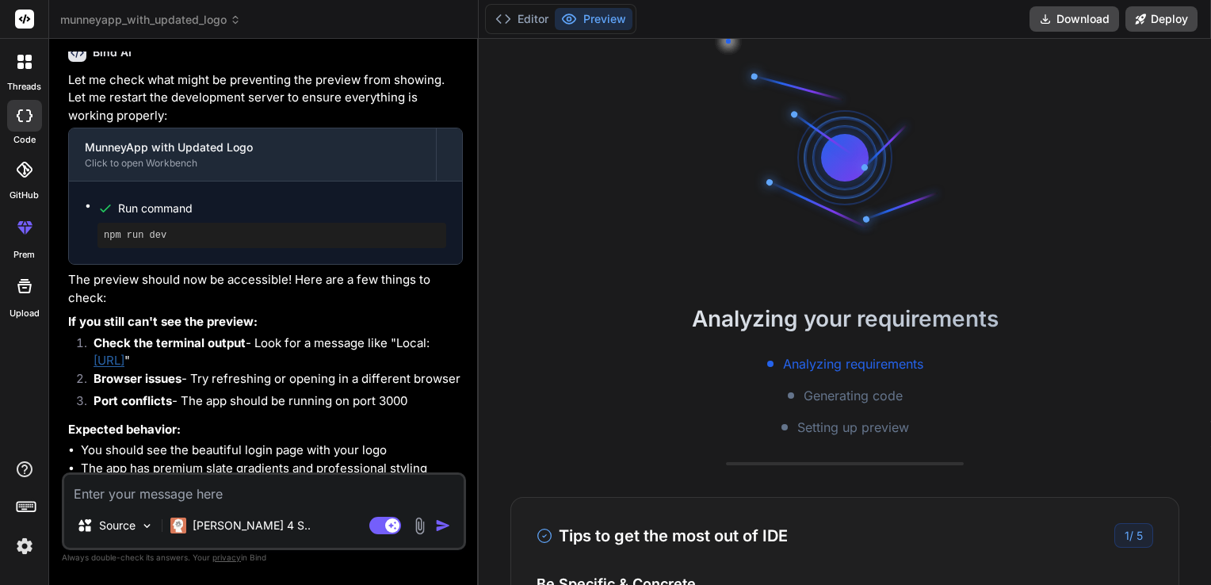
scroll to position [2764, 0]
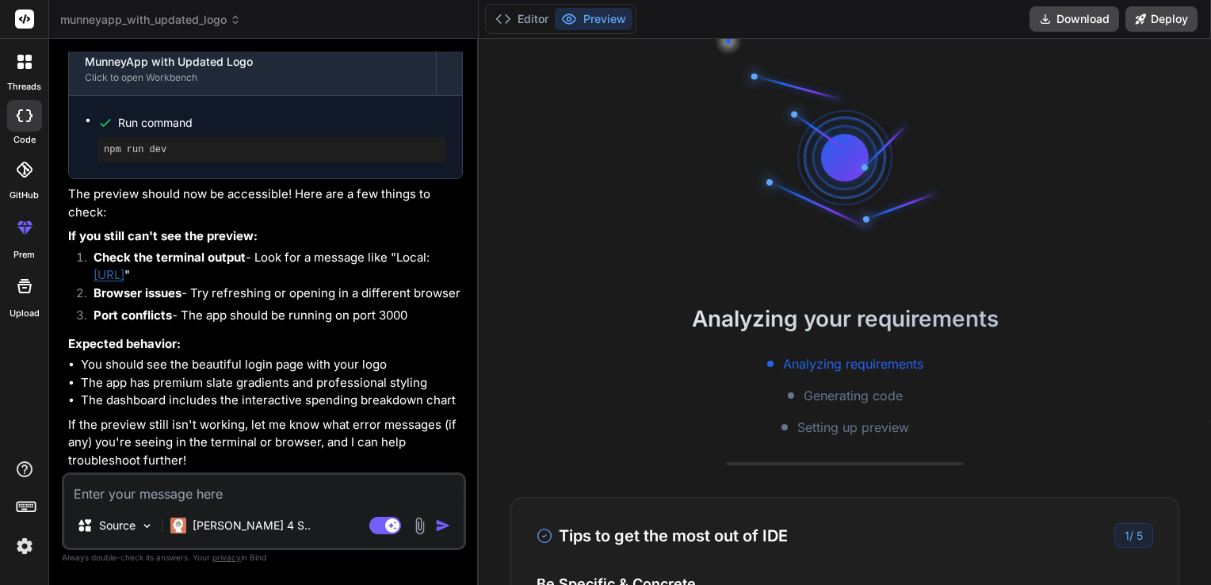
click at [178, 495] on textarea at bounding box center [263, 489] width 399 height 29
type textarea "d"
type textarea "x"
type textarea "do"
type textarea "x"
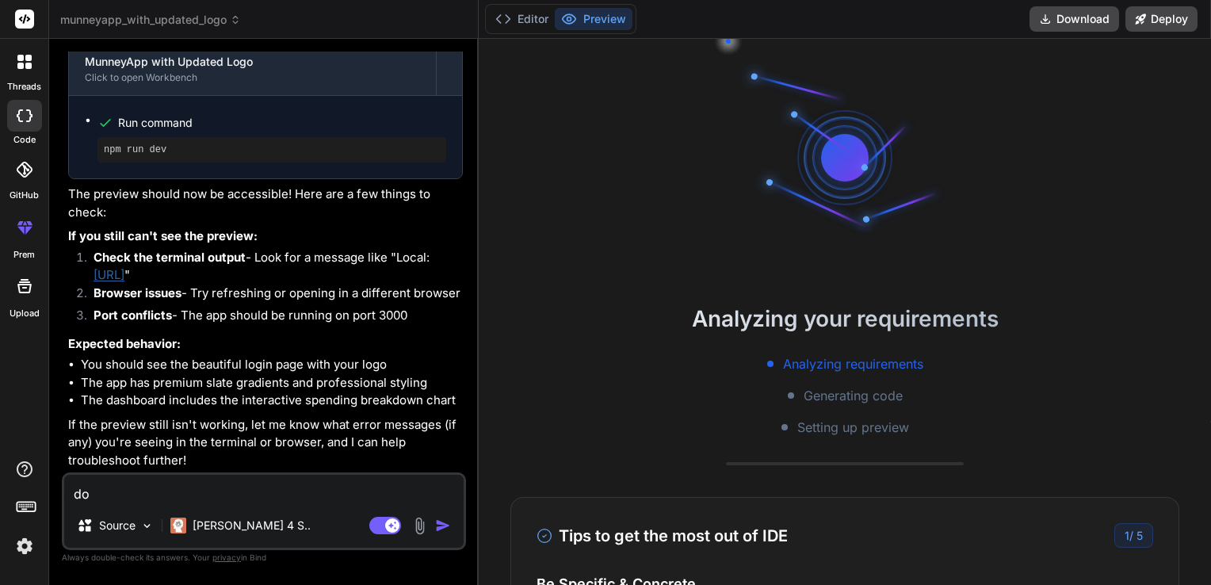
type textarea "do"
type textarea "x"
type textarea "do yo"
type textarea "x"
type textarea "do yoi"
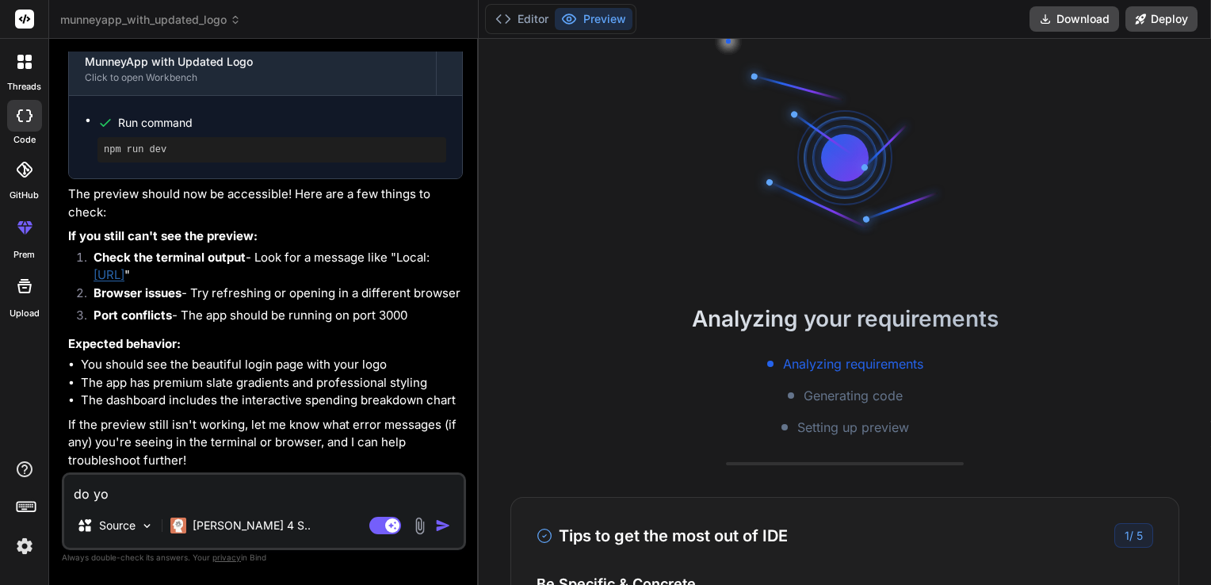
type textarea "x"
type textarea "do yo"
type textarea "x"
type textarea "do you"
type textarea "x"
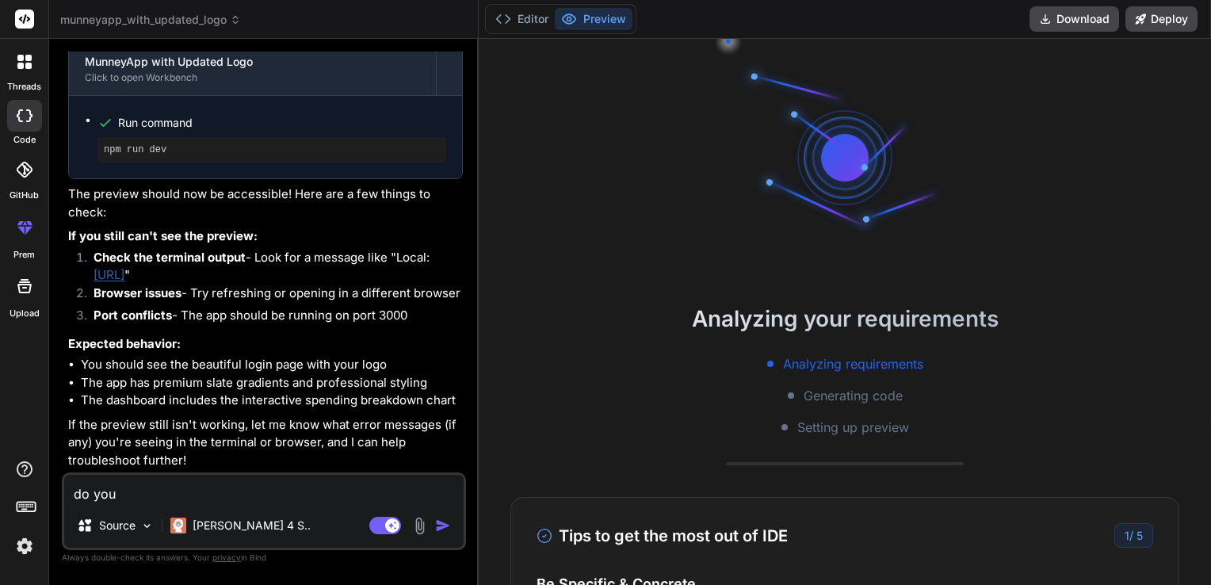
type textarea "do you"
type textarea "x"
type textarea "do you s"
type textarea "x"
type textarea "do you se"
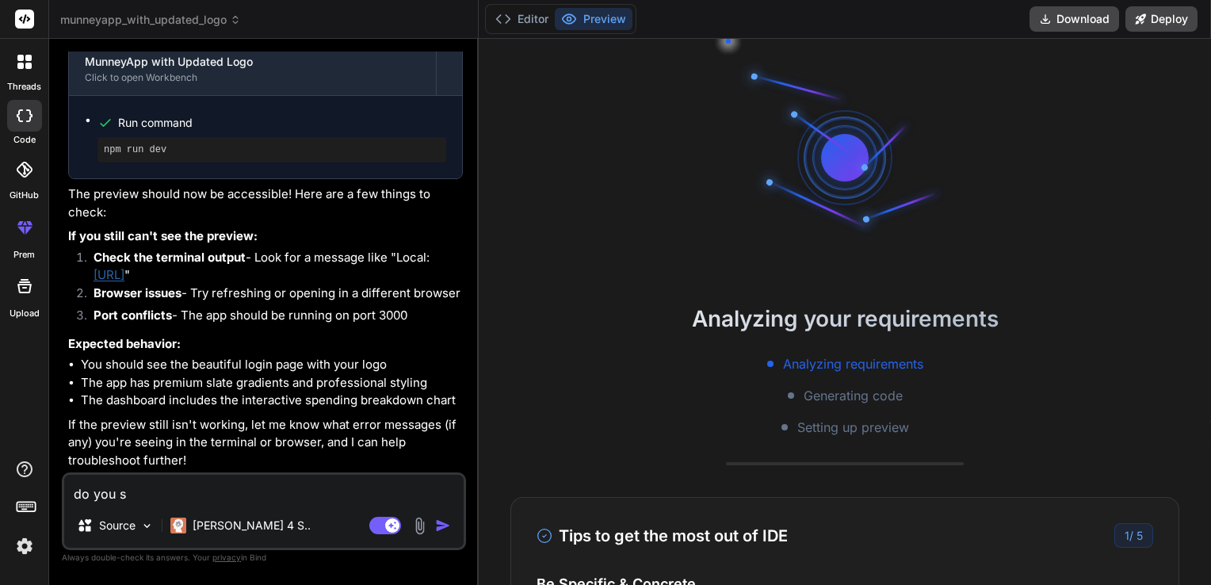
type textarea "x"
type textarea "do you see"
type textarea "x"
type textarea "do you see"
type textarea "x"
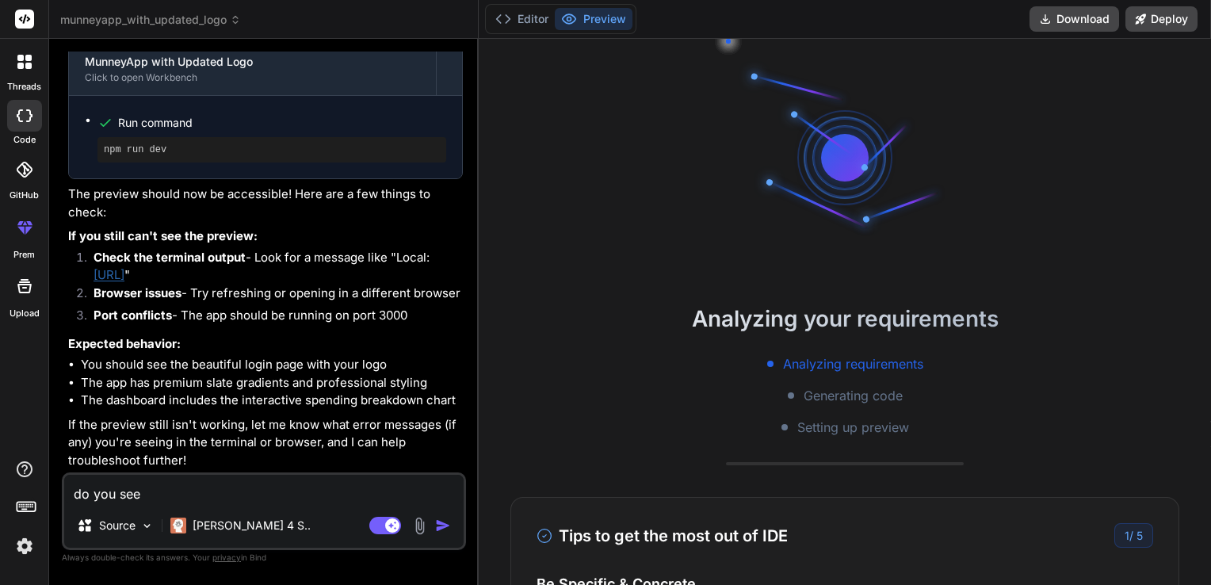
type textarea "do you see i"
type textarea "x"
type textarea "do you see in"
type textarea "x"
type textarea "do you see in"
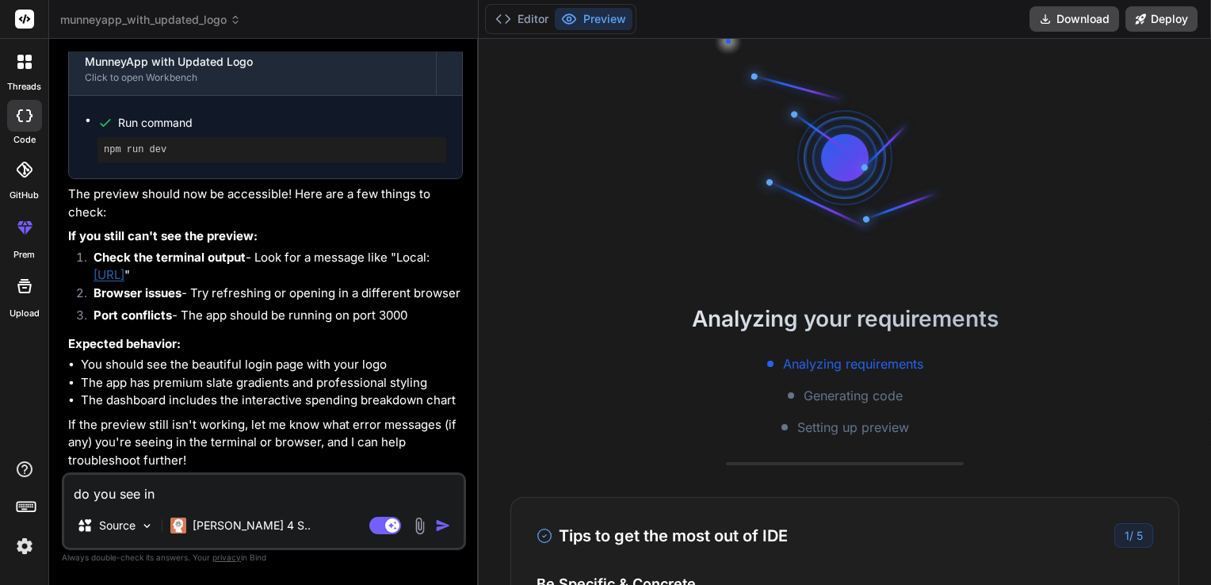
type textarea "x"
type textarea "do you see in t"
type textarea "x"
type textarea "do you see in th"
type textarea "x"
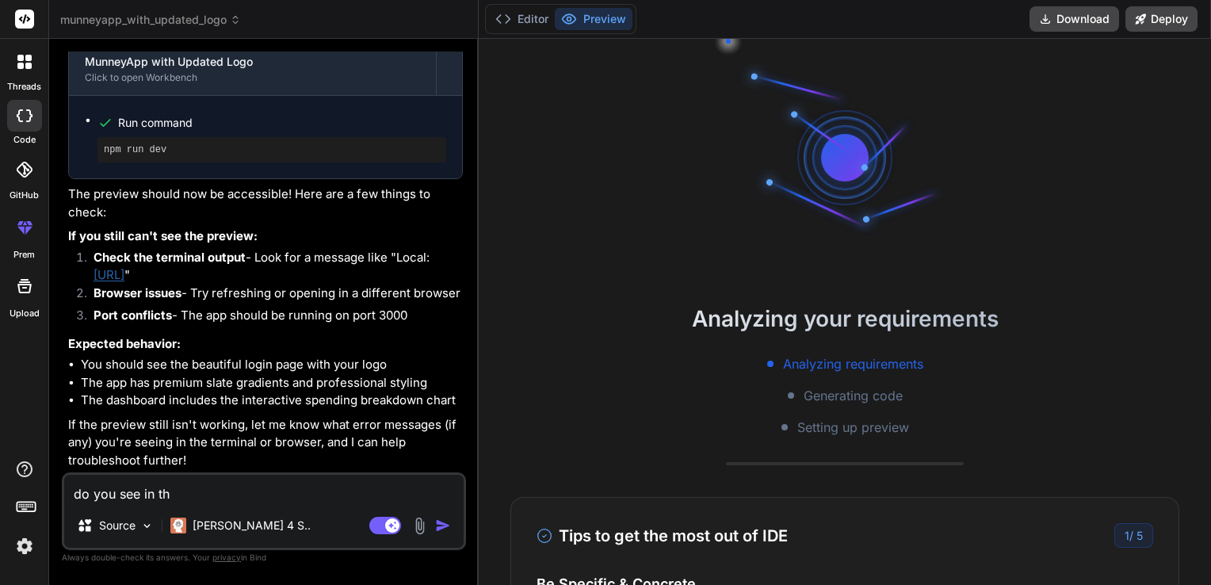
type textarea "do you see in the"
type textarea "x"
type textarea "do you see in the"
type textarea "x"
type textarea "do you see in the a"
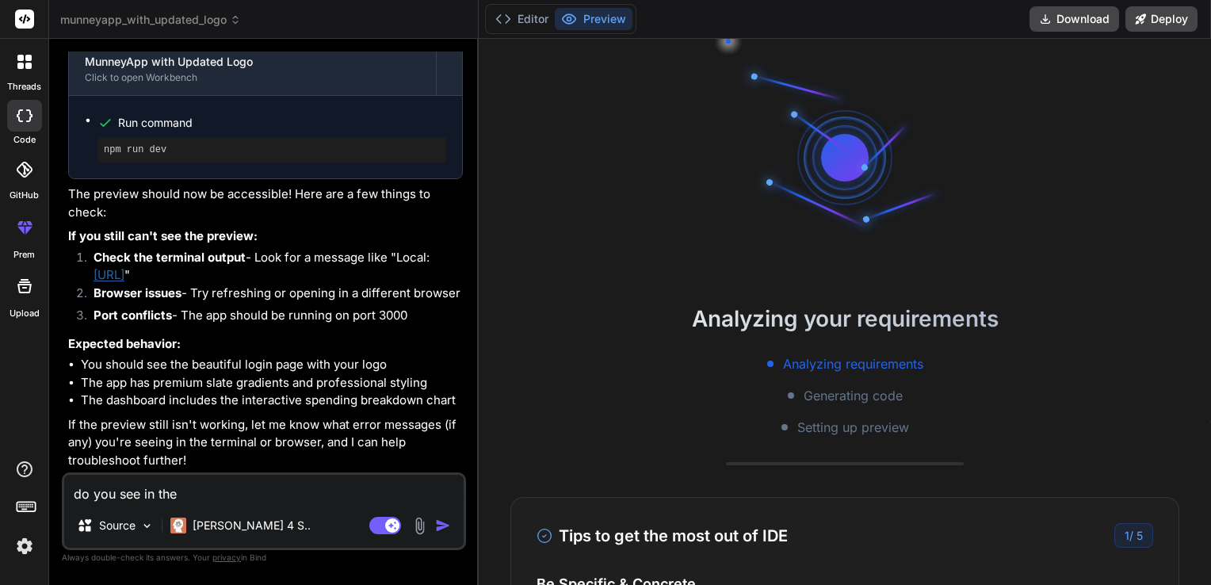
type textarea "x"
type textarea "do you see in the ap"
type textarea "x"
type textarea "do you see in the app"
type textarea "x"
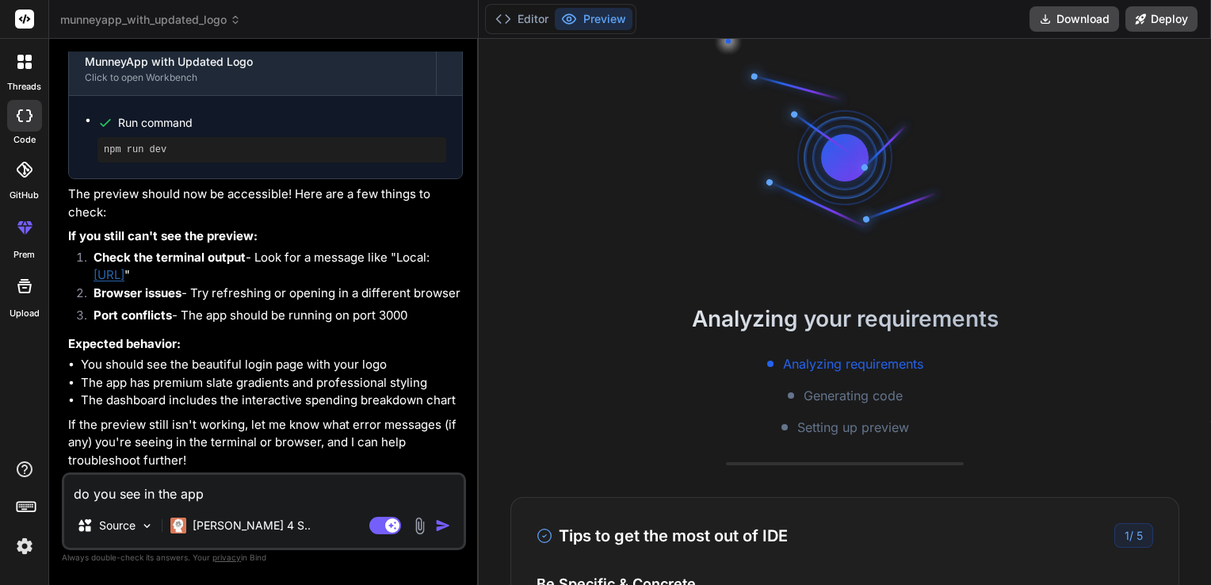
type textarea "do you see in the app"
type textarea "x"
type textarea "do you see in the app w"
type textarea "x"
type textarea "do you see in the app wh"
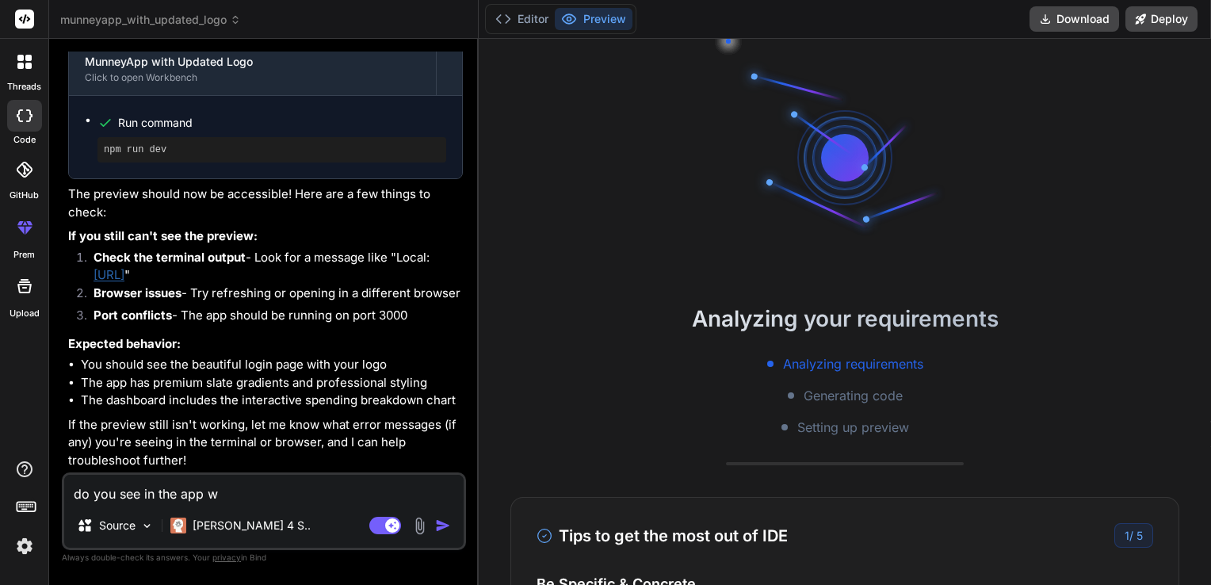
type textarea "x"
type textarea "do you see in the app whe"
type textarea "x"
type textarea "do you see in the app wher"
type textarea "x"
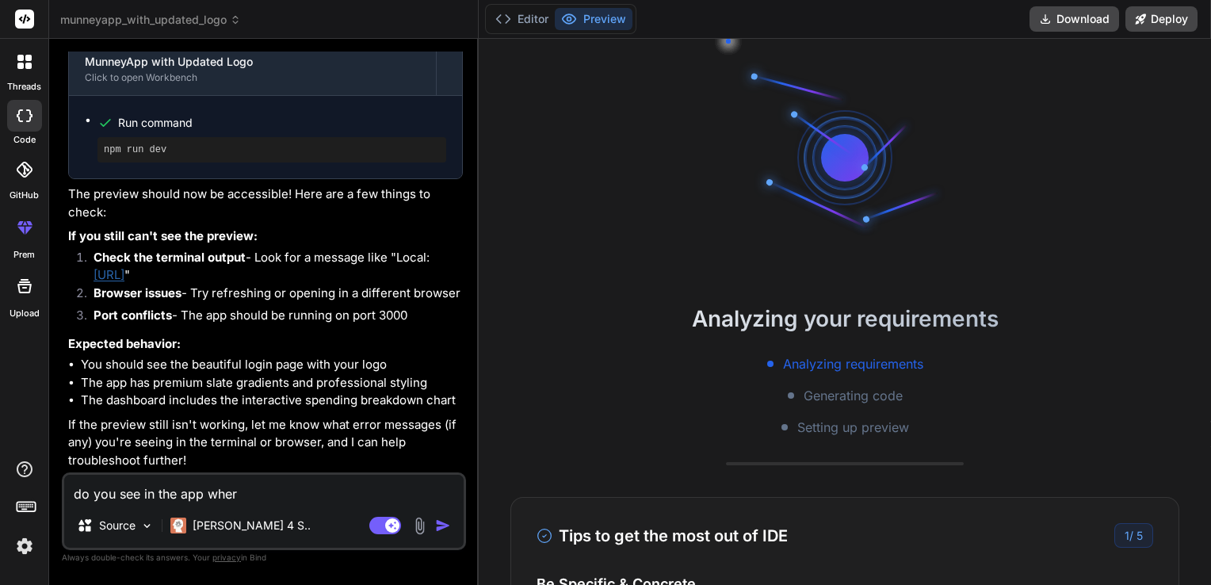
type textarea "do you see in the app where"
type textarea "x"
type textarea "do you see in the app where"
type textarea "x"
type textarea "do you see in the app where i"
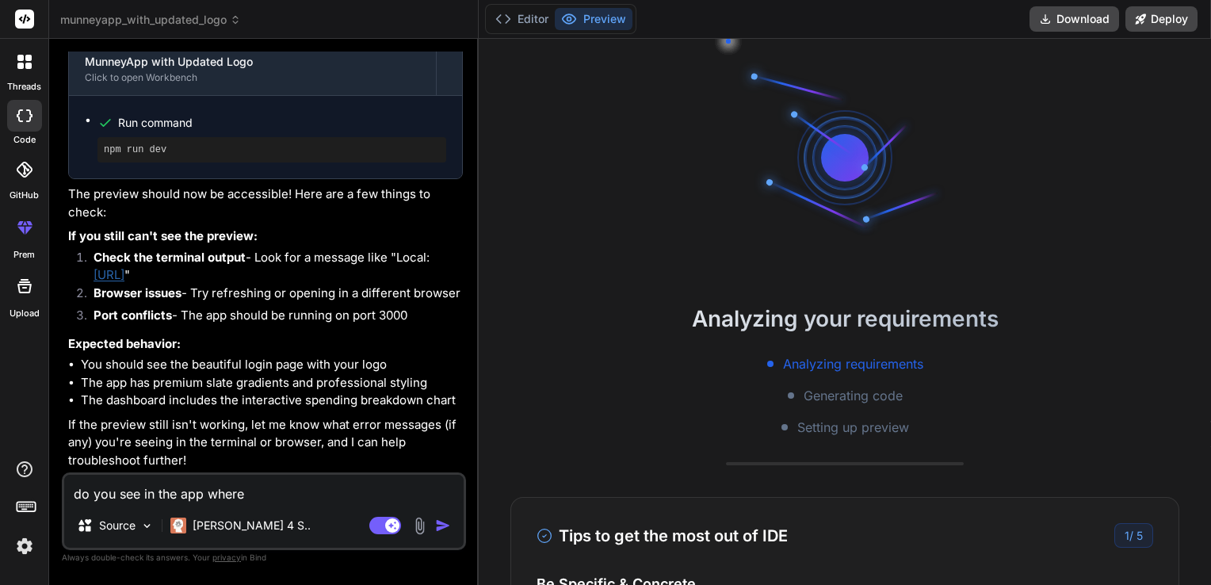
type textarea "x"
type textarea "do you see in the app where it"
type textarea "x"
type textarea "do you see in the app where it"
type textarea "x"
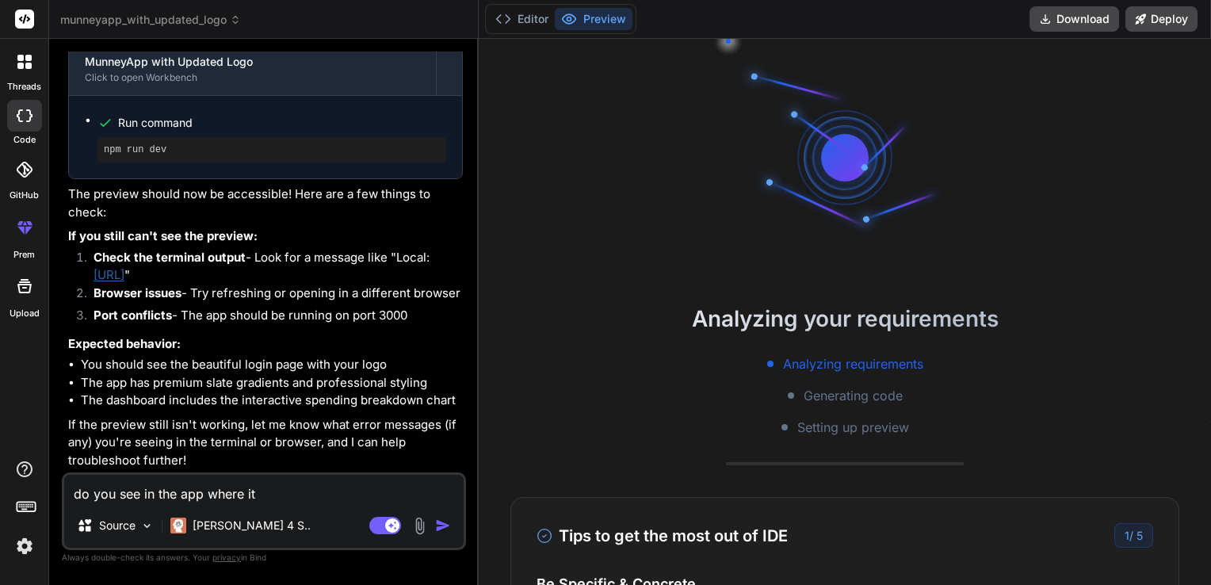
type textarea "do you see in the app where it s"
type textarea "x"
type textarea "do you see in the app where it sa"
type textarea "x"
type textarea "do you see in the app where it say"
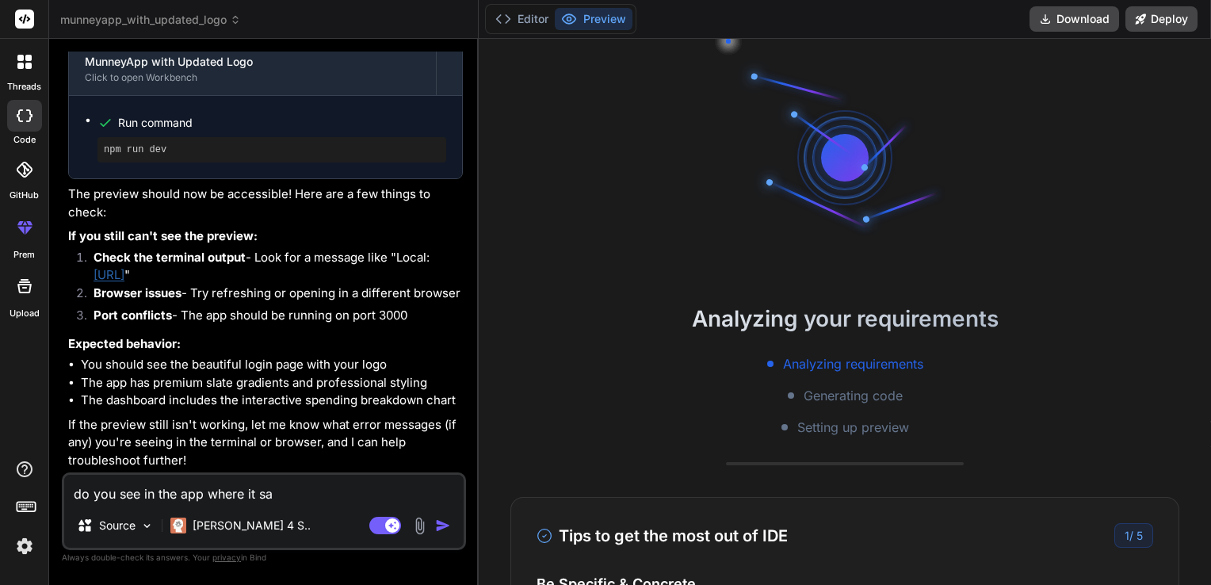
type textarea "x"
type textarea "do you see in the app where it says"
type textarea "x"
type textarea "do you see in the app where it says"
type textarea "x"
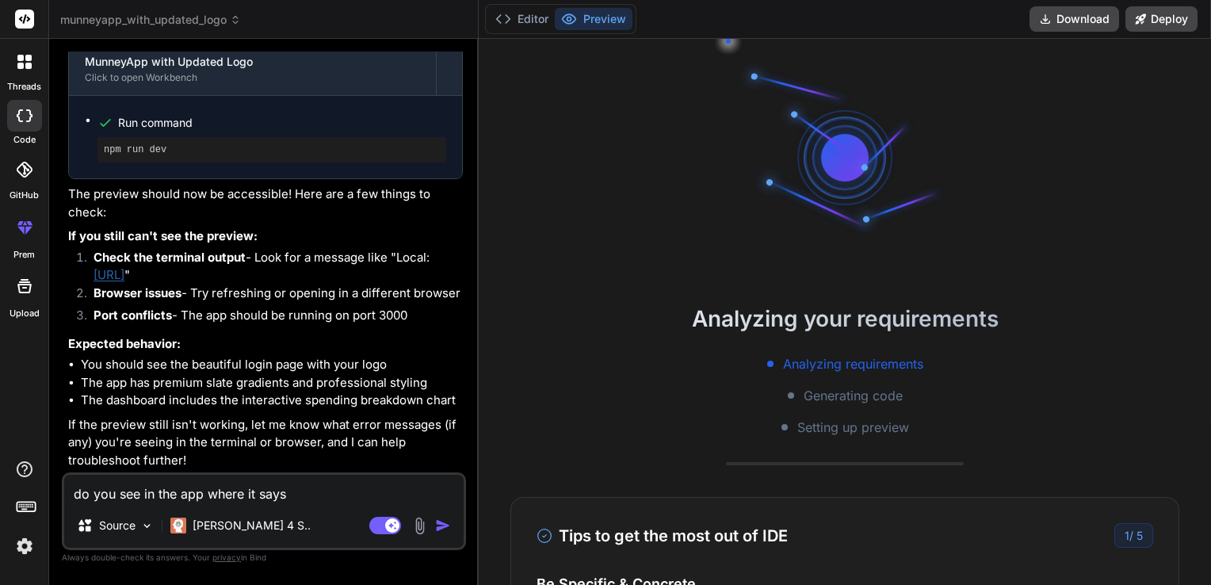
paste textarea "Spending Breakdown"
type textarea "do you see in the app where it says Spending Breakdown"
type textarea "x"
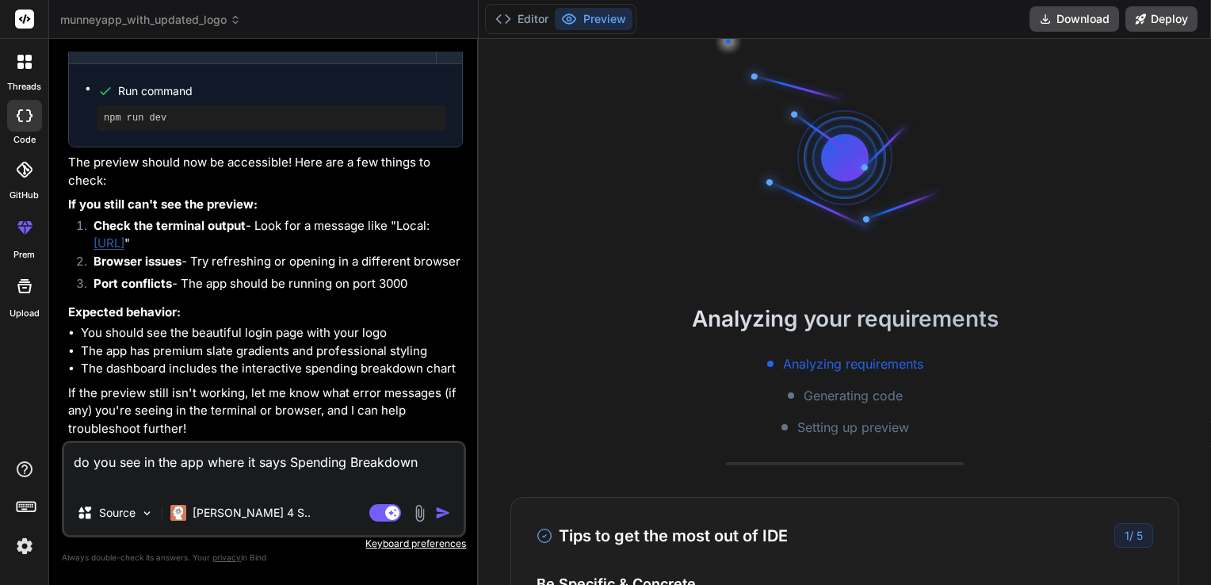
type textarea "do you see in the app where it says Spending Breakdown w"
type textarea "x"
type textarea "do you see in the app where it says Spending Breakdown wi"
type textarea "x"
type textarea "do you see in the app where it says Spending Breakdown wil"
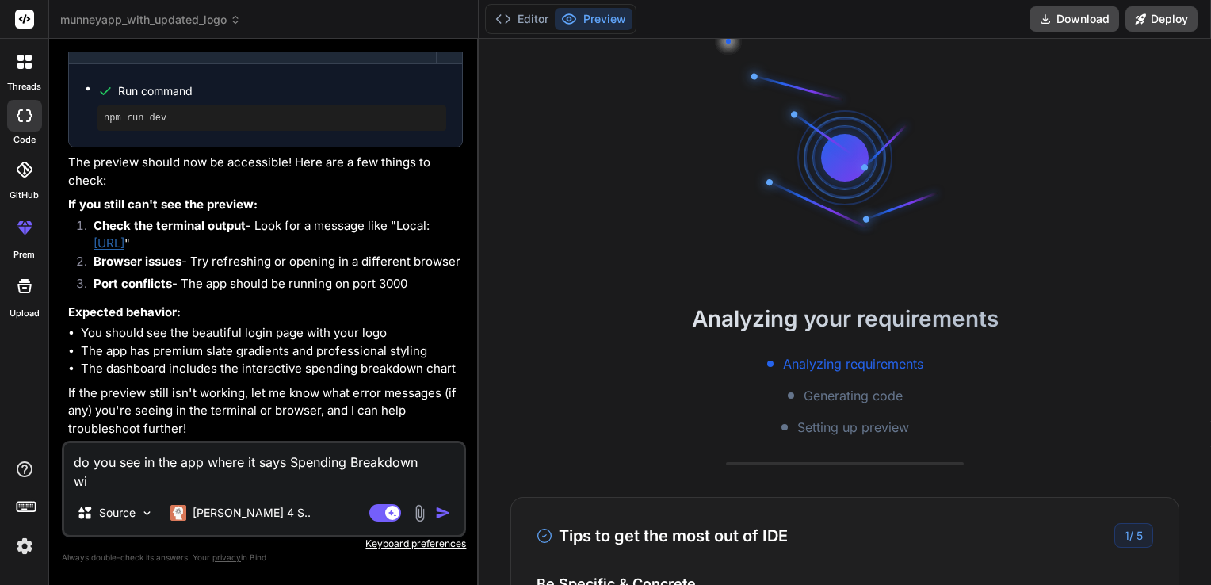
type textarea "x"
type textarea "do you see in the app where it says Spending Breakdown will"
type textarea "x"
type textarea "do you see in the app where it says Spending Breakdown will"
type textarea "x"
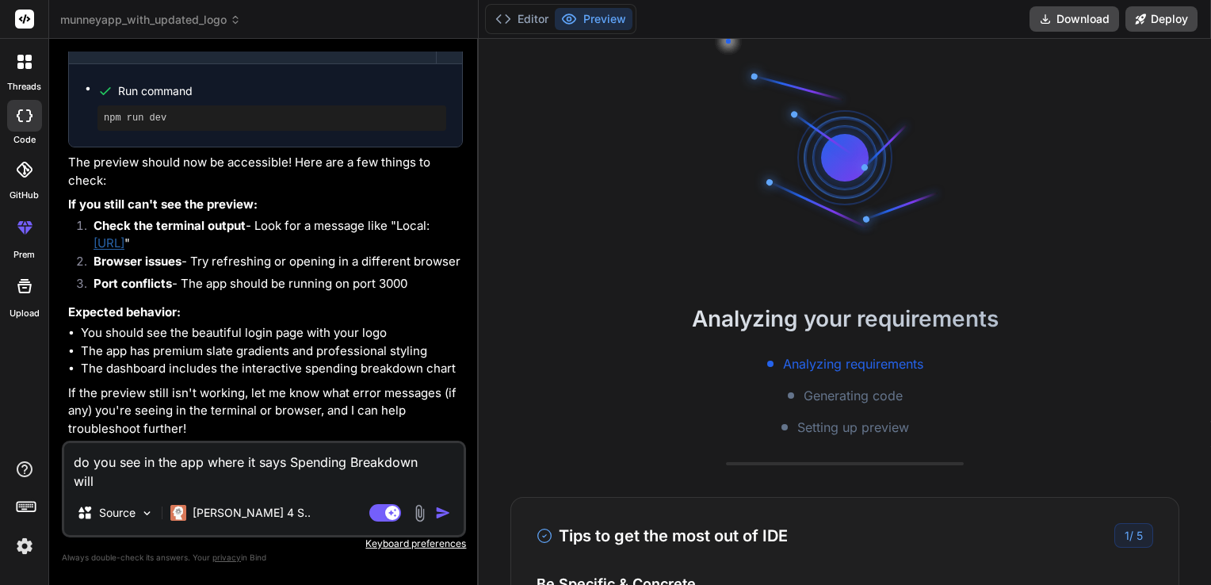
type textarea "do you see in the app where it says Spending Breakdown will i"
type textarea "x"
type textarea "do you see in the app where it says Spending Breakdown will it"
type textarea "x"
type textarea "do you see in the app where it says Spending Breakdown will it"
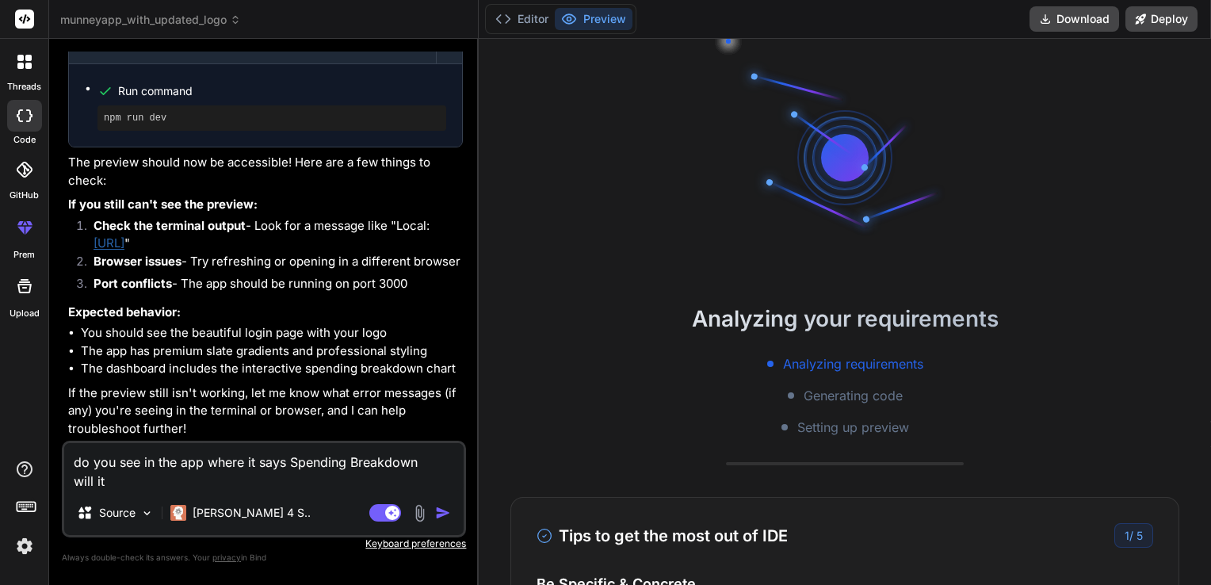
type textarea "x"
type textarea "do you see in the app where it says Spending Breakdown will it s"
type textarea "x"
type textarea "do you see in the app where it says Spending Breakdown will it sh"
type textarea "x"
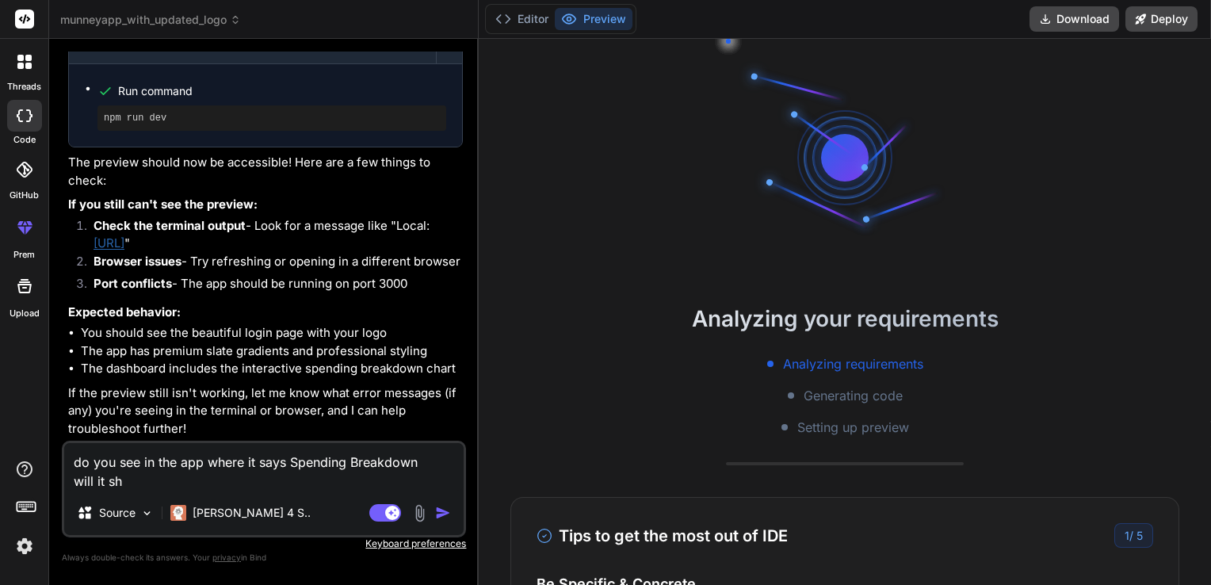
type textarea "do you see in the app where it says Spending Breakdown will it sho"
type textarea "x"
type textarea "do you see in the app where it says Spending Breakdown will it show"
type textarea "x"
type textarea "do you see in the app where it says Spending Breakdown will it show"
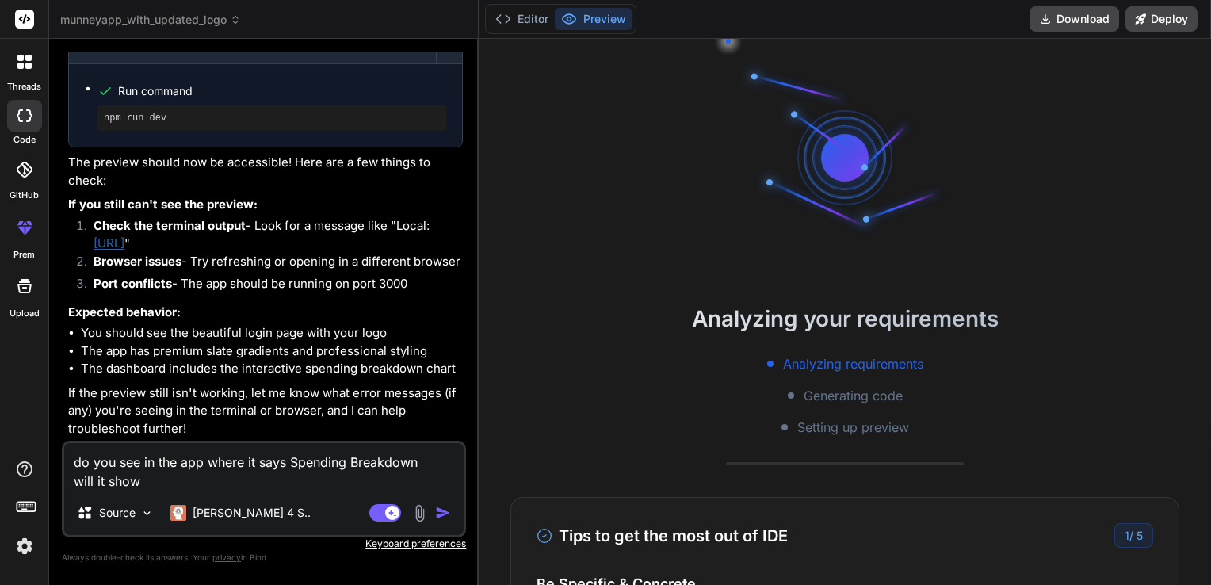
type textarea "x"
type textarea "do you see in the app where it says Spending Breakdown will it show a"
type textarea "x"
type textarea "do you see in the app where it says Spending Breakdown will it show a"
type textarea "x"
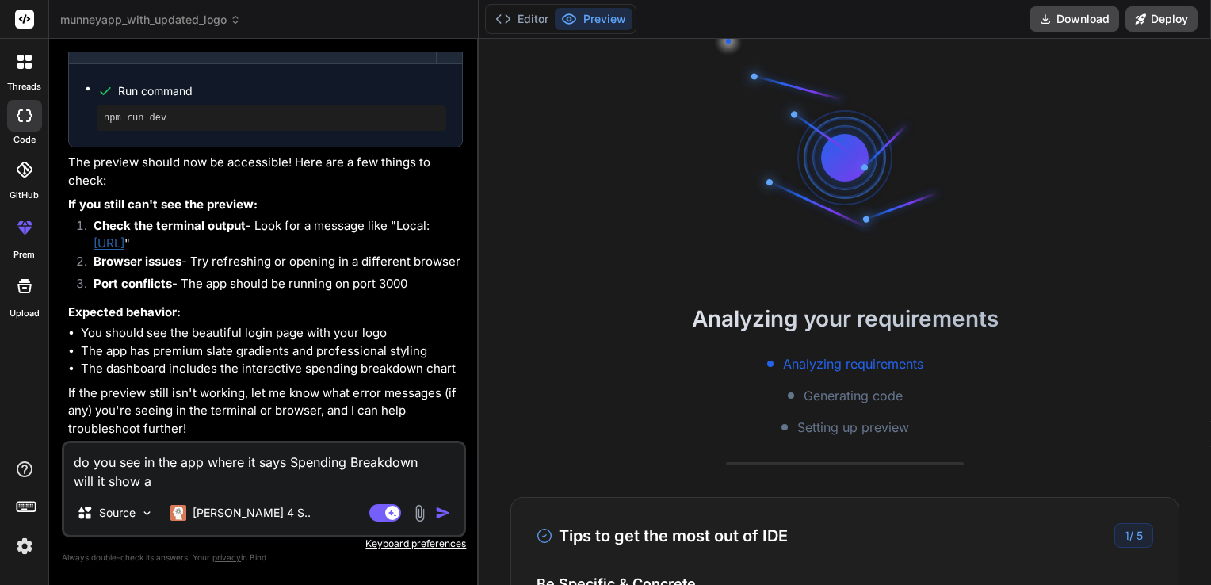
type textarea "do you see in the app where it says Spending Breakdown will it show a g"
type textarea "x"
type textarea "do you see in the app where it says Spending Breakdown will it show a gr"
type textarea "x"
type textarea "do you see in the app where it says Spending Breakdown will it show a gra"
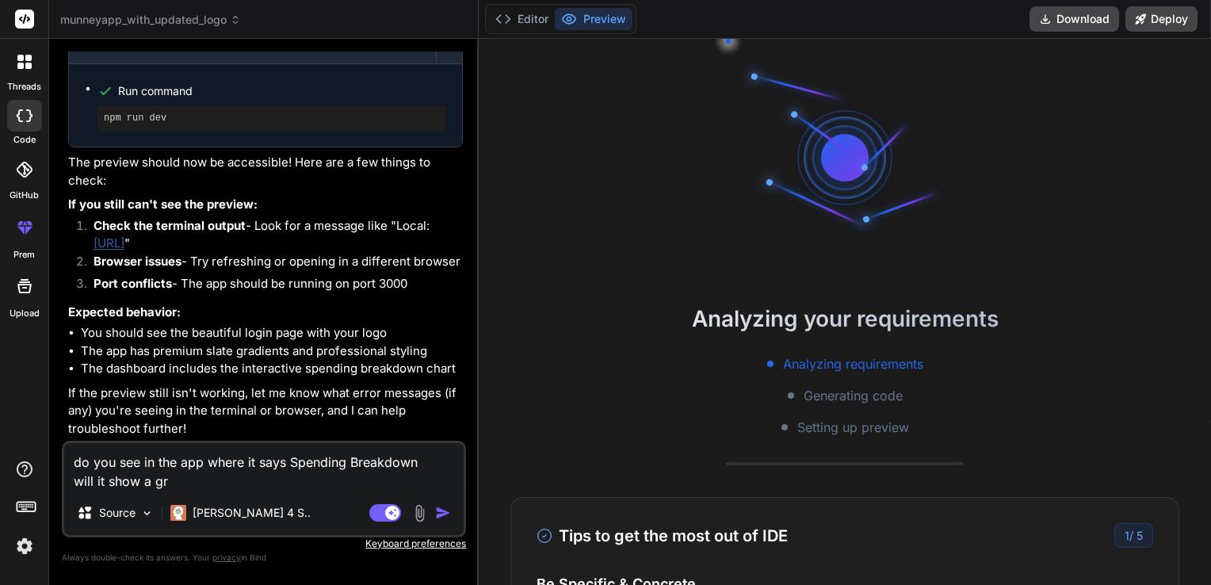
type textarea "x"
type textarea "do you see in the app where it says Spending Breakdown will it show a grap"
type textarea "x"
type textarea "do you see in the app where it says Spending Breakdown will it show a graph"
type textarea "x"
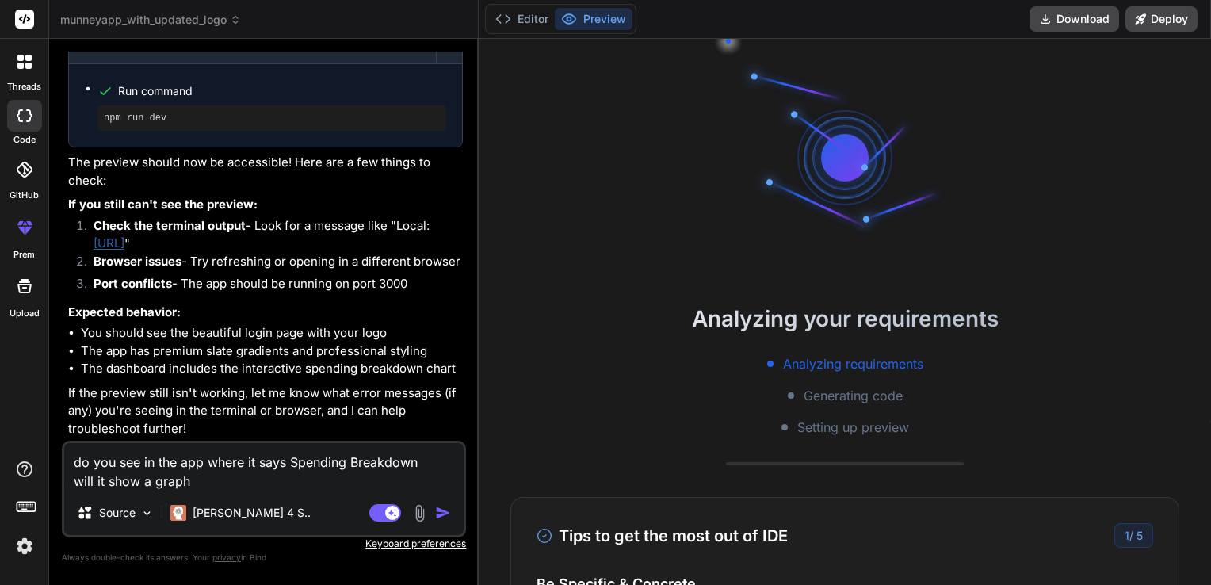
type textarea "do you see in the app where it says Spending Breakdown will it show a graphi"
type textarea "x"
type textarea "do you see in the app where it says Spending Breakdown will it show a graphic"
type textarea "x"
type textarea "do you see in the app where it says Spending Breakdown will it show a graphic"
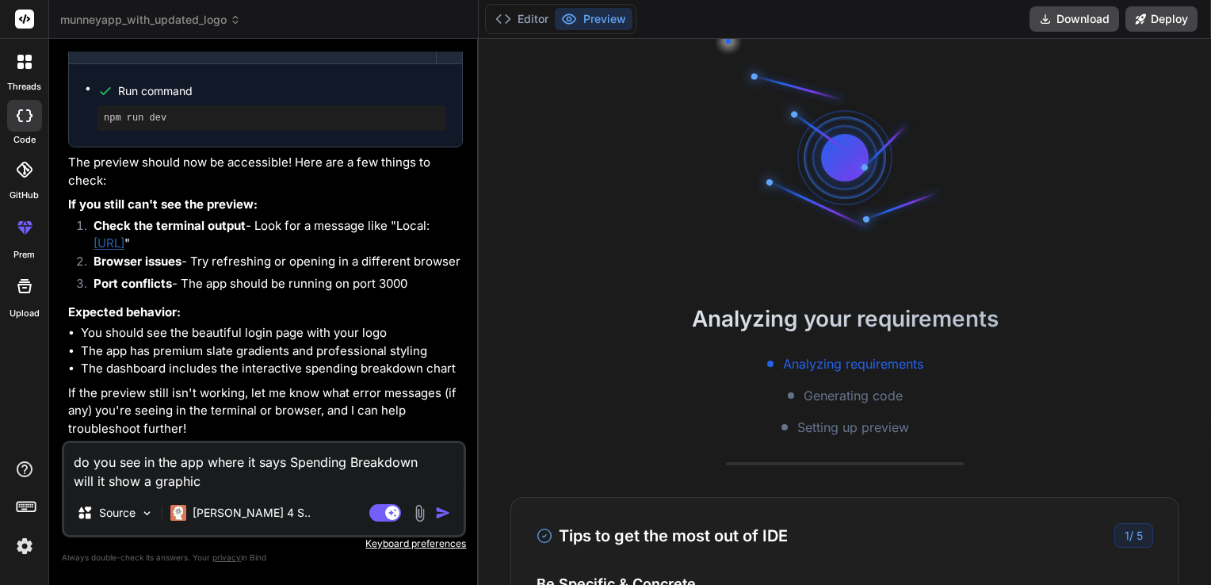
type textarea "x"
type textarea "do you see in the app where it says Spending Breakdown will it show a graphic v"
type textarea "x"
type textarea "do you see in the app where it says Spending Breakdown will it show a graphic vi"
type textarea "x"
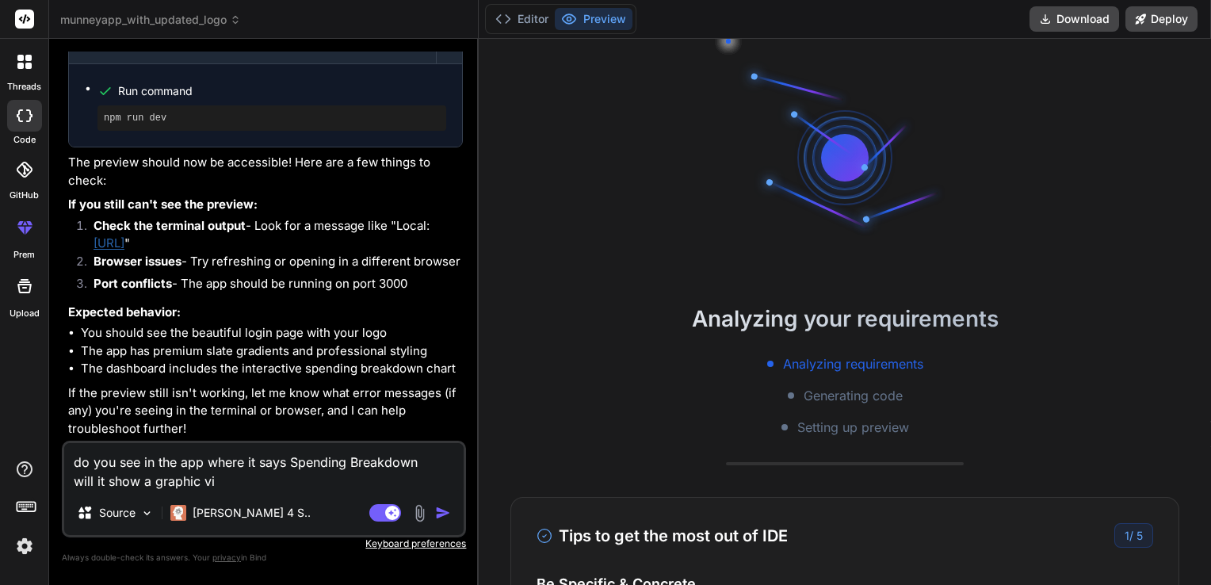
type textarea "do you see in the app where it says Spending Breakdown will it show a graphic v…"
type textarea "x"
type textarea "do you see in the app where it says Spending Breakdown will it show a graphic v…"
type textarea "x"
type textarea "do you see in the app where it says Spending Breakdown will it show a graphic v…"
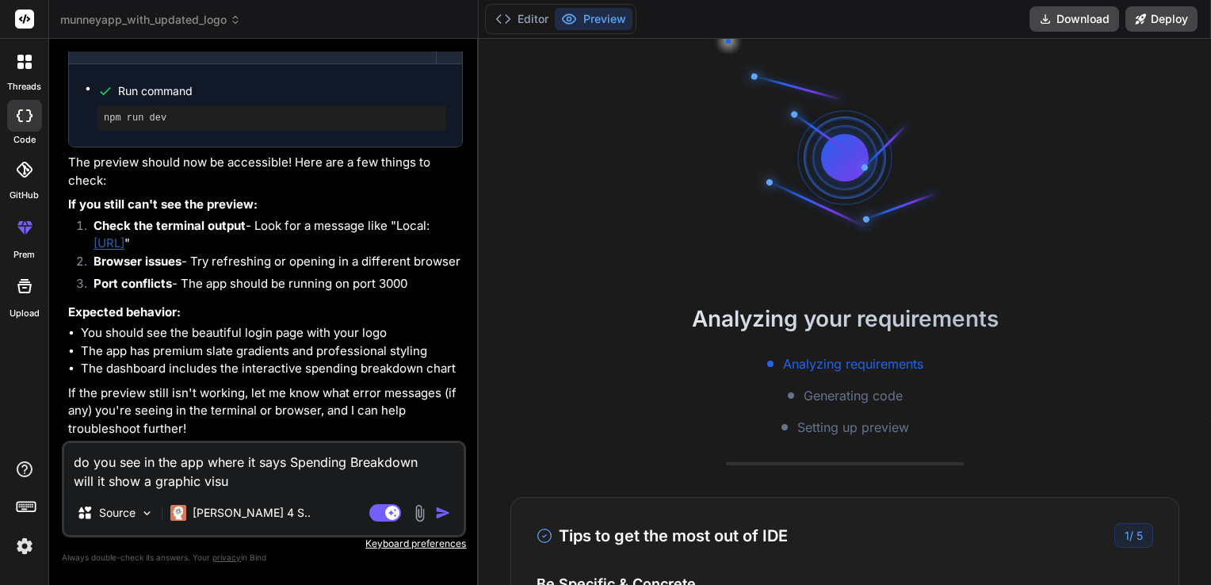
type textarea "x"
type textarea "do you see in the app where it says Spending Breakdown will it show a graphic v…"
type textarea "x"
type textarea "do you see in the app where it says Spending Breakdown will it show a graphic v…"
type textarea "x"
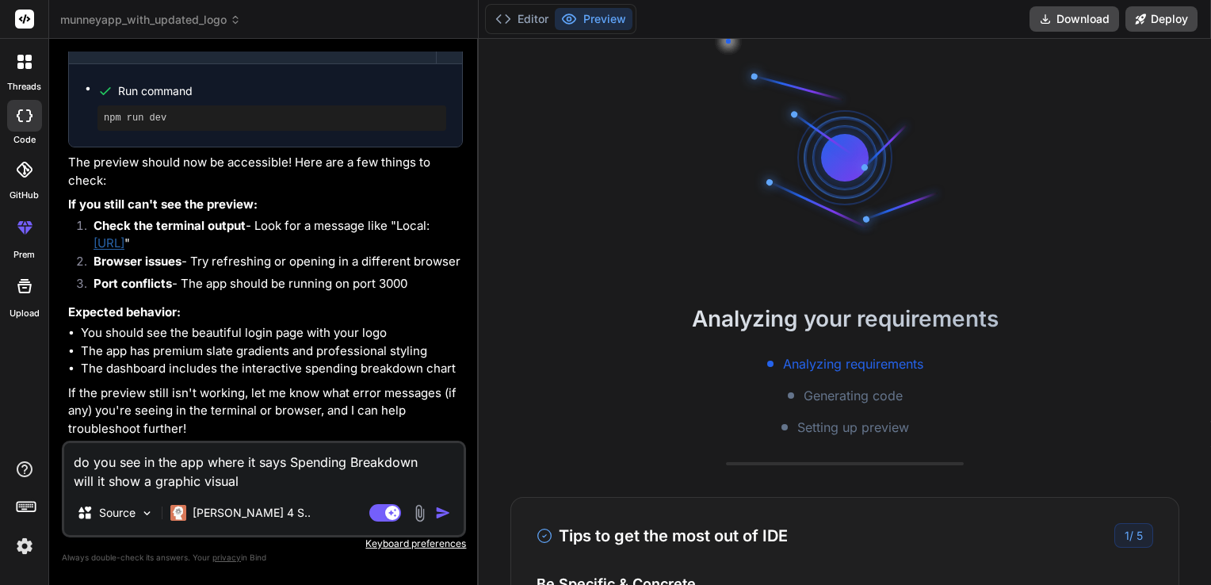
type textarea "do you see in the app where it says Spending Breakdown will it show a graphic v…"
type textarea "x"
type textarea "do you see in the app where it says Spending Breakdown will it show a graphic v…"
type textarea "x"
type textarea "do you see in the app where it says Spending Breakdown will it show a graphic v…"
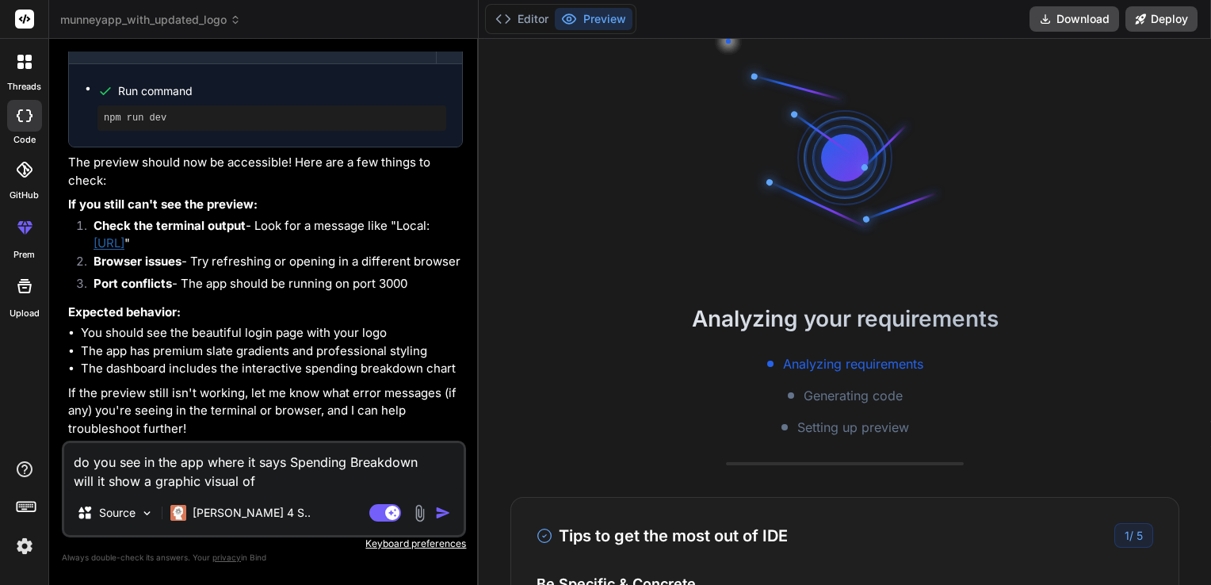
type textarea "x"
type textarea "do you see in the app where it says Spending Breakdown will it show a graphic v…"
type textarea "x"
type textarea "do you see in the app where it says Spending Breakdown will it show a graphic v…"
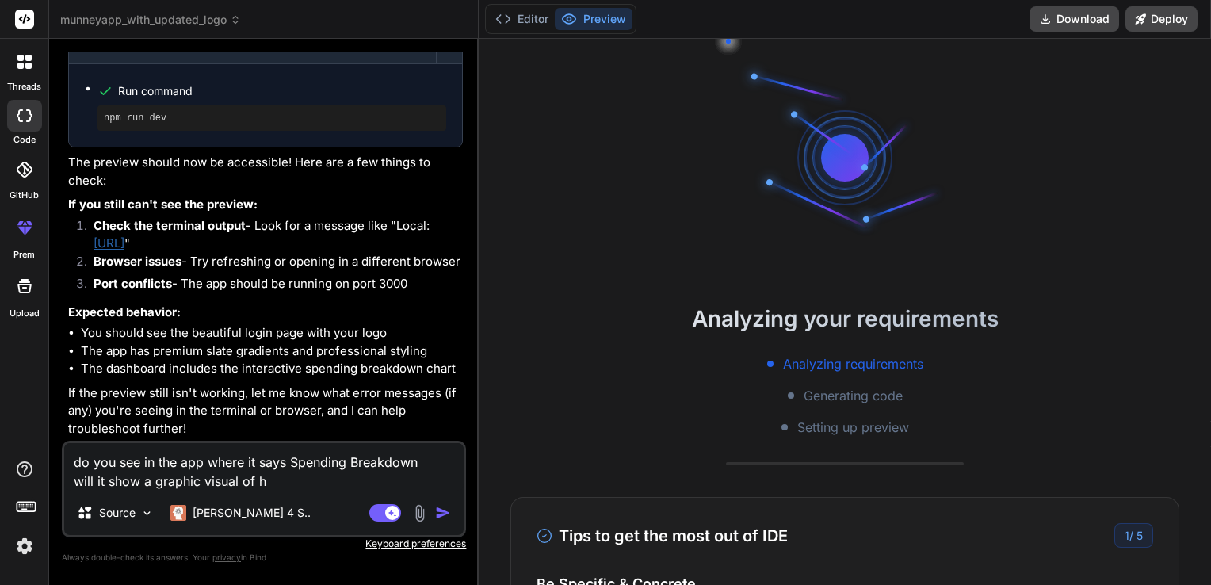
type textarea "x"
type textarea "do you see in the app where it says Spending Breakdown will it show a graphic v…"
type textarea "x"
type textarea "do you see in the app where it says Spending Breakdown will it show a graphic v…"
type textarea "x"
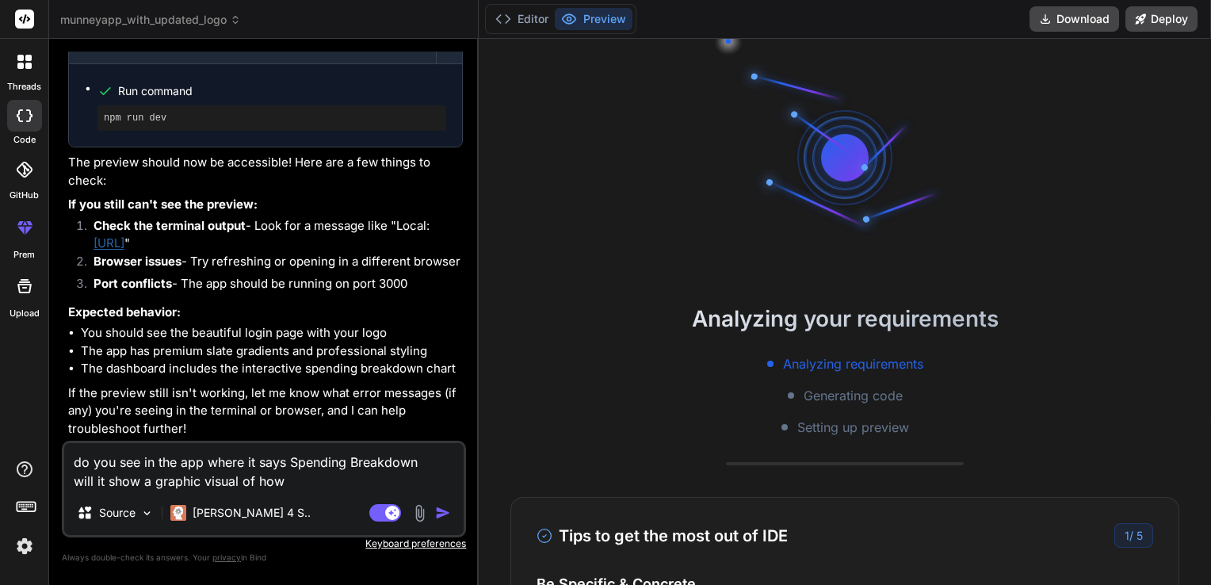
type textarea "do you see in the app where it says Spending Breakdown will it show a graphic v…"
type textarea "x"
type textarea "do you see in the app where it says Spending Breakdown will it show a graphic v…"
type textarea "x"
type textarea "do you see in the app where it says Spending Breakdown will it show a graphic v…"
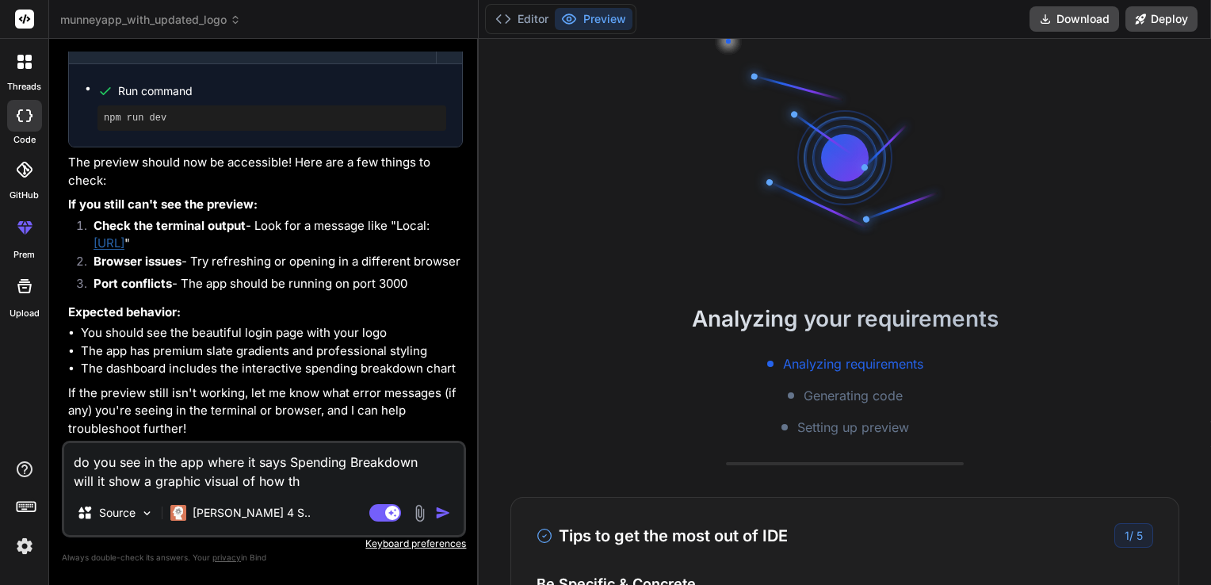
type textarea "x"
type textarea "do you see in the app where it says Spending Breakdown will it show a graphic v…"
type textarea "x"
type textarea "do you see in the app where it says Spending Breakdown will it show a graphic v…"
type textarea "x"
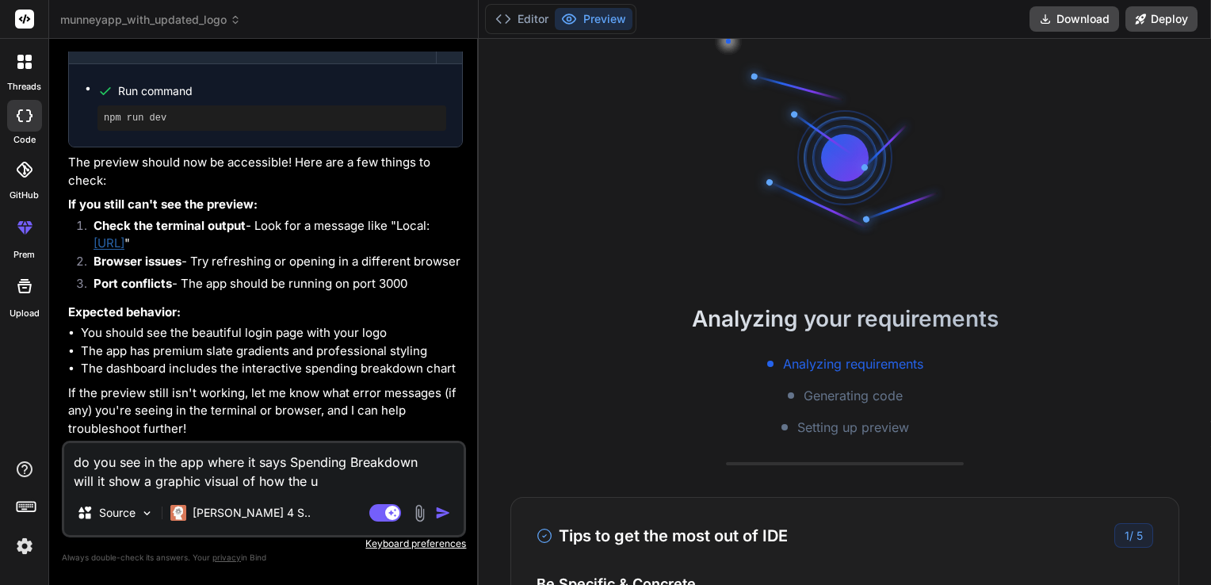
type textarea "do you see in the app where it says Spending Breakdown will it show a graphic v…"
type textarea "x"
type textarea "do you see in the app where it says Spending Breakdown will it show a graphic v…"
type textarea "x"
type textarea "do you see in the app where it says Spending Breakdown will it show a graphic v…"
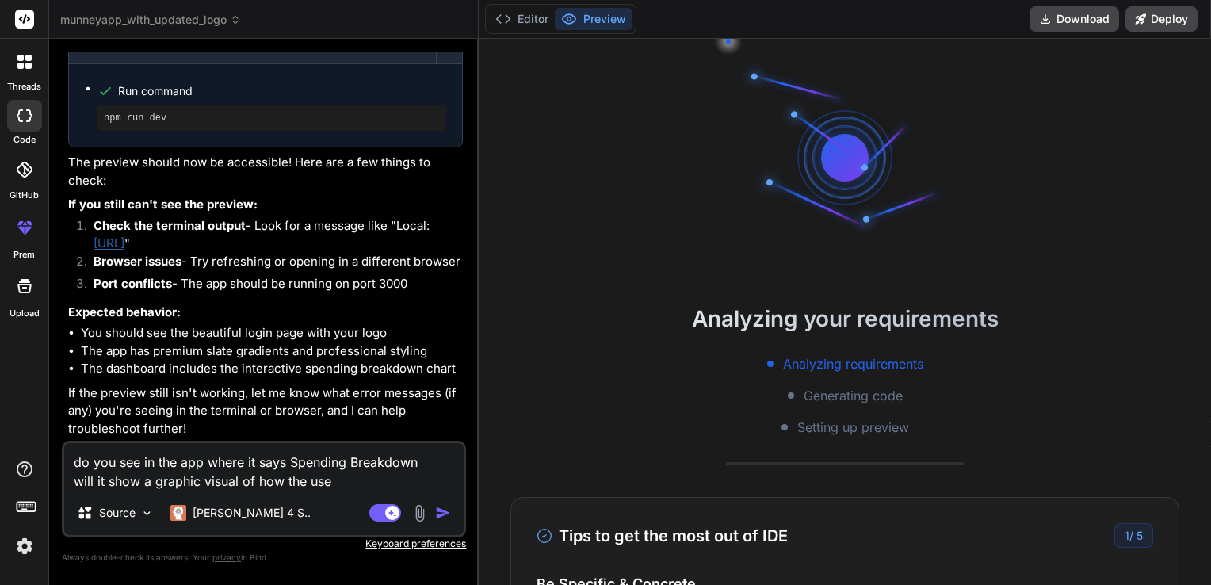
type textarea "x"
type textarea "do you see in the app where it says Spending Breakdown will it show a graphic v…"
type textarea "x"
type textarea "do you see in the app where it says Spending Breakdown will it show a graphic v…"
type textarea "x"
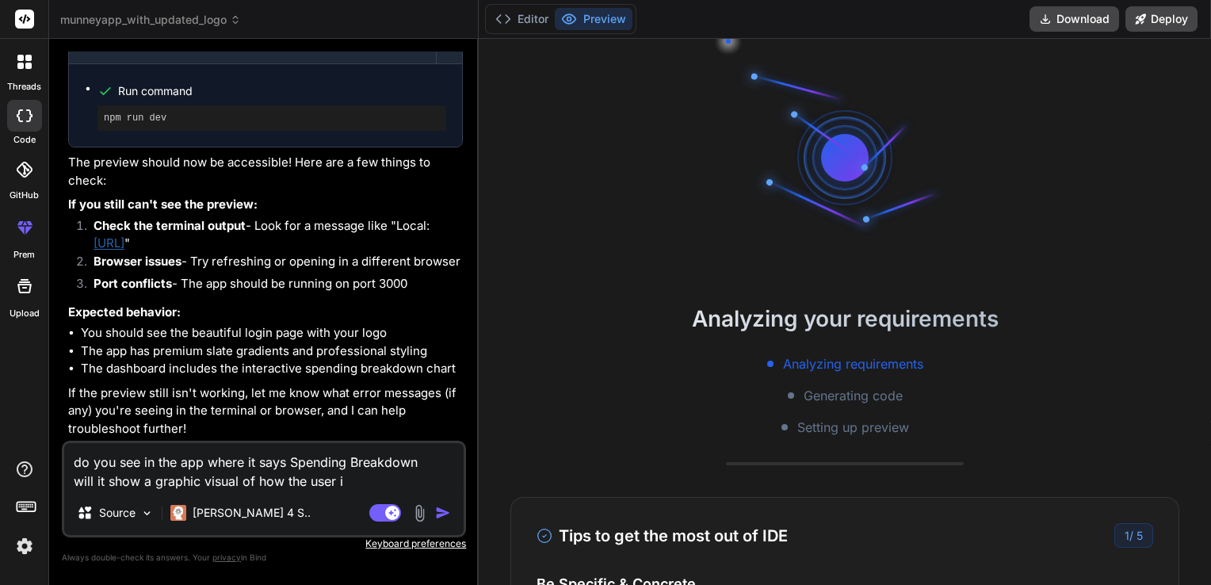
type textarea "do you see in the app where it says Spending Breakdown will it show a graphic v…"
type textarea "x"
type textarea "do you see in the app where it says Spending Breakdown will it show a graphic v…"
type textarea "x"
type textarea "do you see in the app where it says Spending Breakdown will it show a graphic v…"
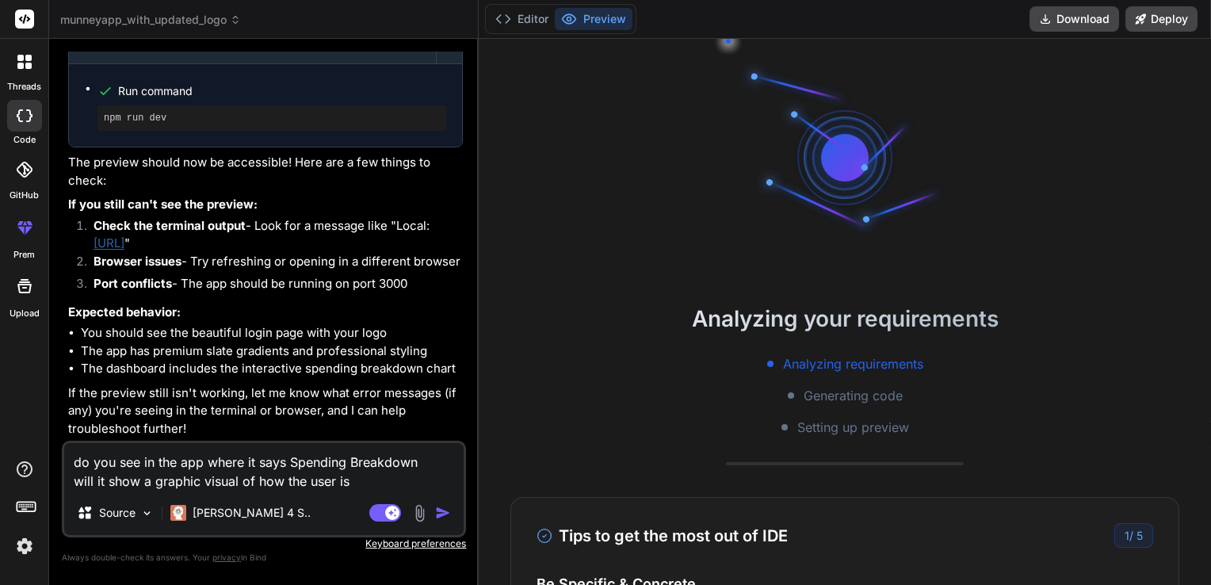
type textarea "x"
type textarea "do you see in the app where it says Spending Breakdown will it show a graphic v…"
type textarea "x"
type textarea "do you see in the app where it says Spending Breakdown will it show a graphic v…"
type textarea "x"
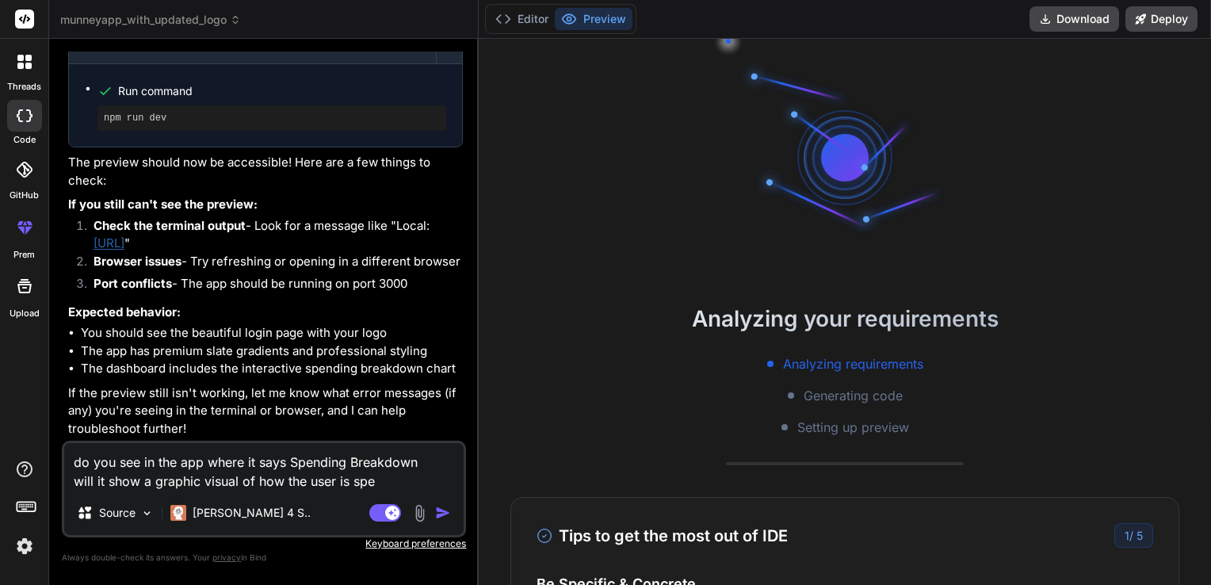
type textarea "do you see in the app where it says Spending Breakdown will it show a graphic v…"
type textarea "x"
type textarea "do you see in the app where it says Spending Breakdown will it show a graphic v…"
type textarea "x"
type textarea "do you see in the app where it says Spending Breakdown will it show a graphic v…"
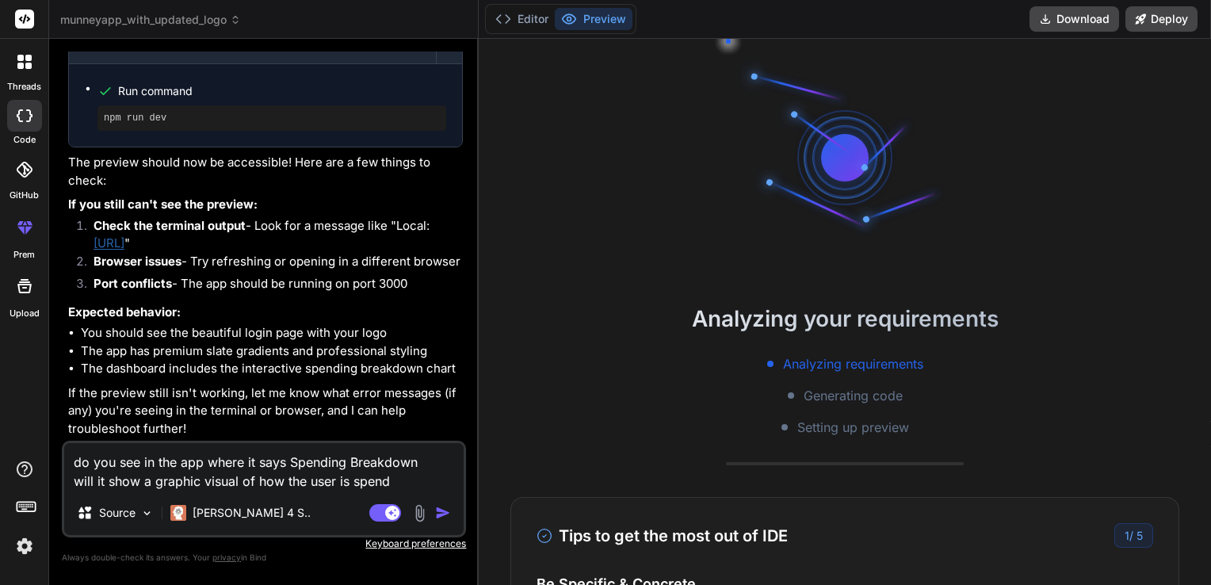
type textarea "x"
type textarea "do you see in the app where it says Spending Breakdown will it show a graphic v…"
type textarea "x"
type textarea "do you see in the app where it says Spending Breakdown will it show a graphic v…"
type textarea "x"
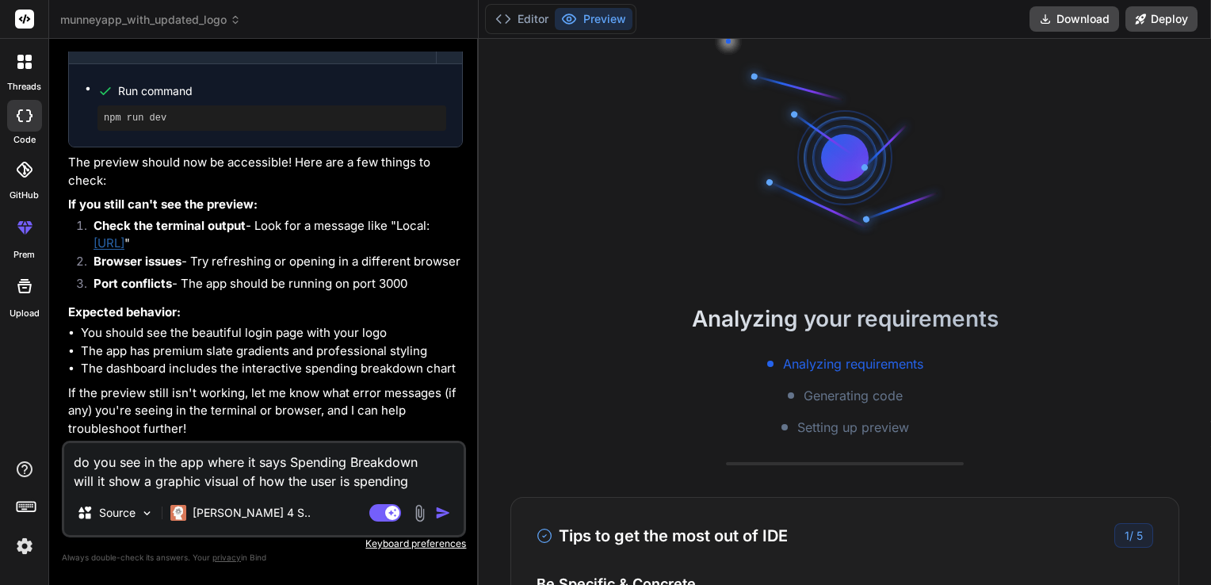
type textarea "do you see in the app where it says Spending Breakdown will it show a graphic v…"
type textarea "x"
type textarea "do you see in the app where it says Spending Breakdown will it show a graphic v…"
type textarea "x"
type textarea "do you see in the app where it says Spending Breakdown will it show a graphic v…"
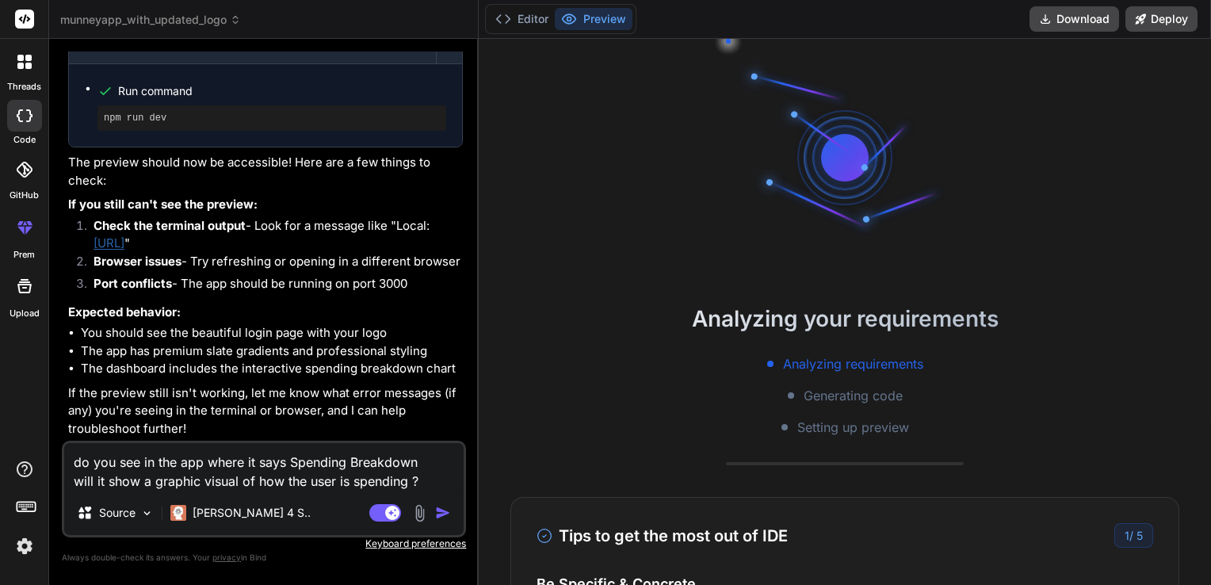
type textarea "x"
type textarea "do you see in the app where it says Spending Breakdown will it show a graphic v…"
type textarea "x"
type textarea "do you see in the app where it says Spending Breakdown will it show a graphic v…"
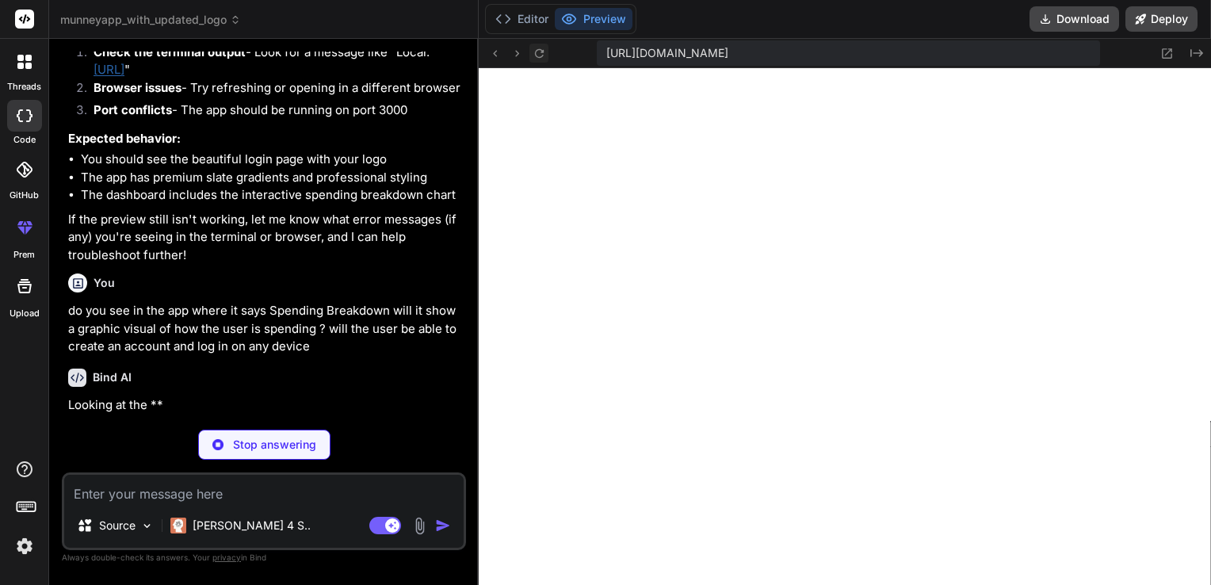
scroll to position [2964, 0]
click at [536, 55] on icon at bounding box center [539, 52] width 9 height 9
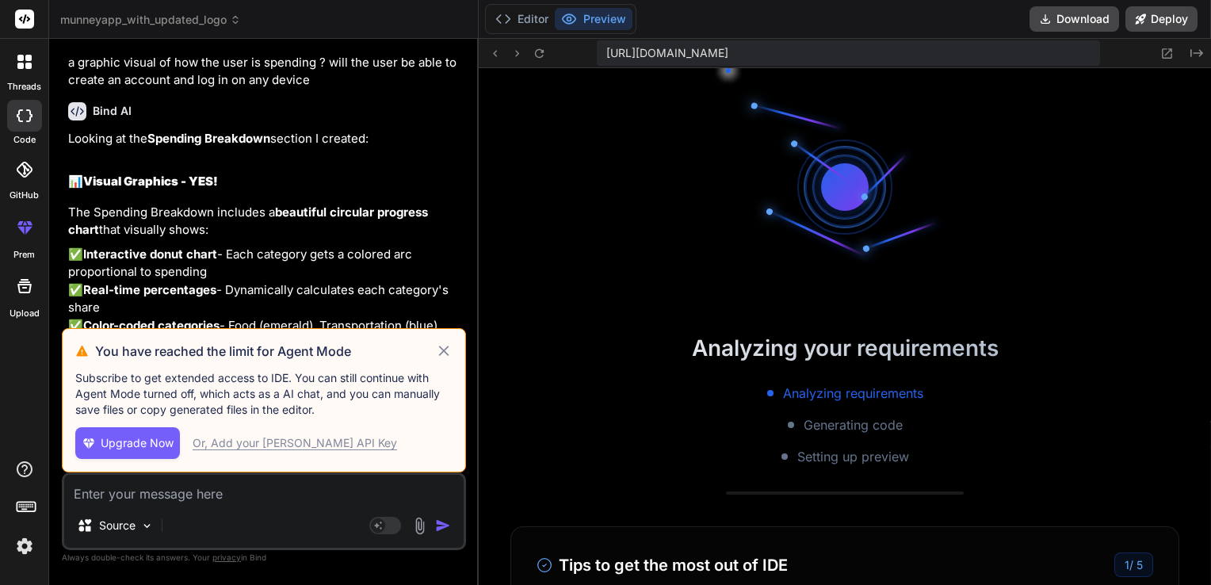
scroll to position [700, 0]
click at [448, 354] on icon at bounding box center [444, 351] width 18 height 19
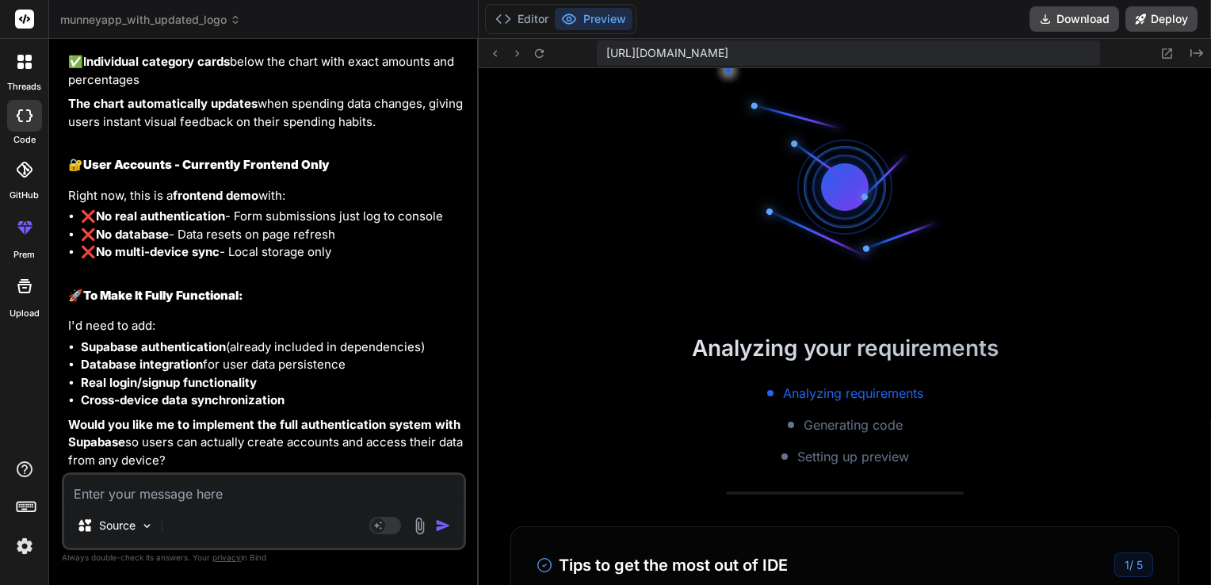
scroll to position [745, 0]
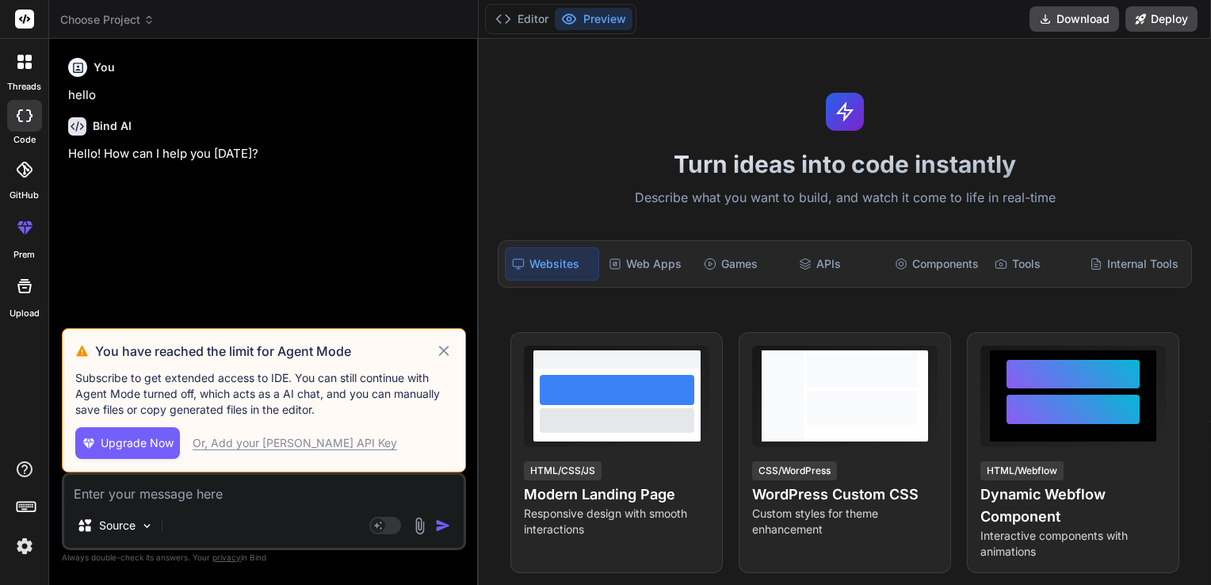
click at [443, 346] on icon at bounding box center [444, 351] width 18 height 19
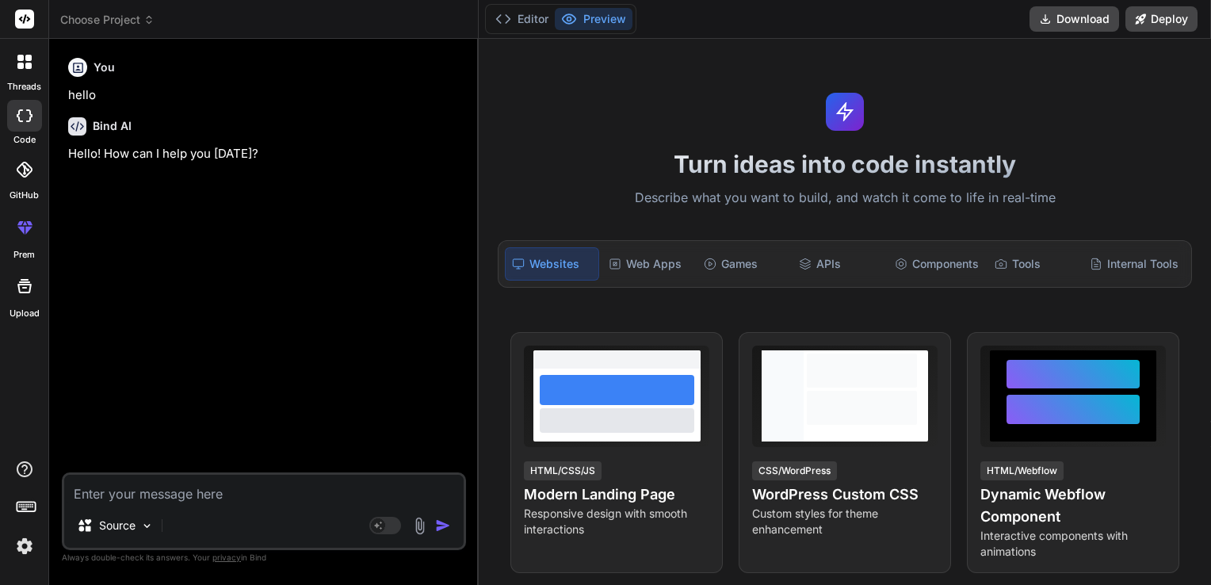
click at [23, 168] on icon at bounding box center [25, 170] width 16 height 16
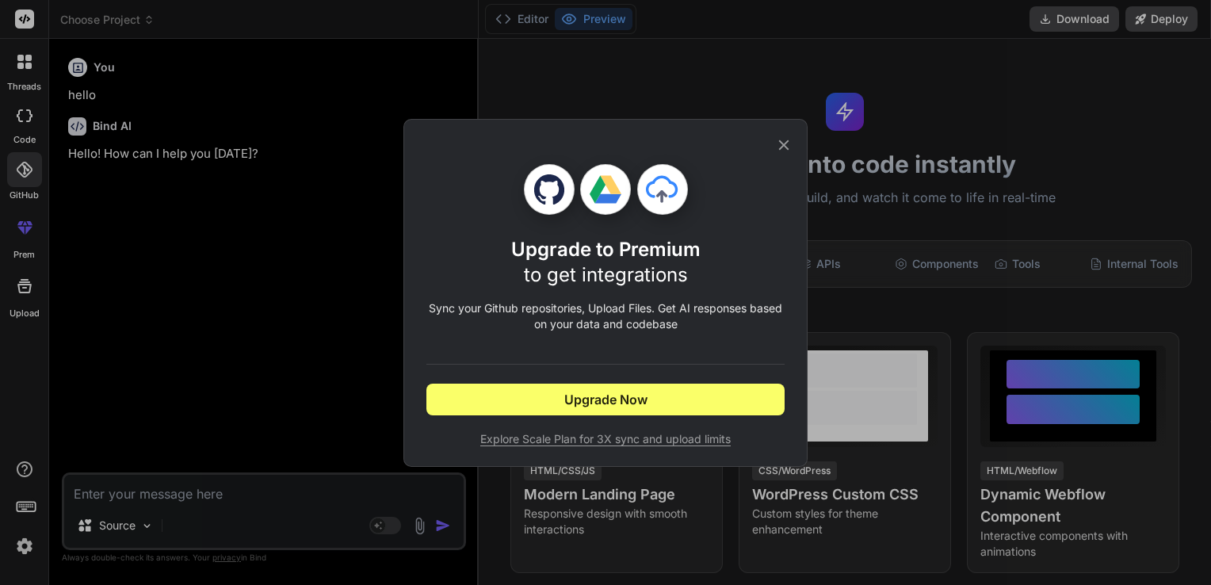
click at [780, 139] on icon at bounding box center [783, 144] width 17 height 17
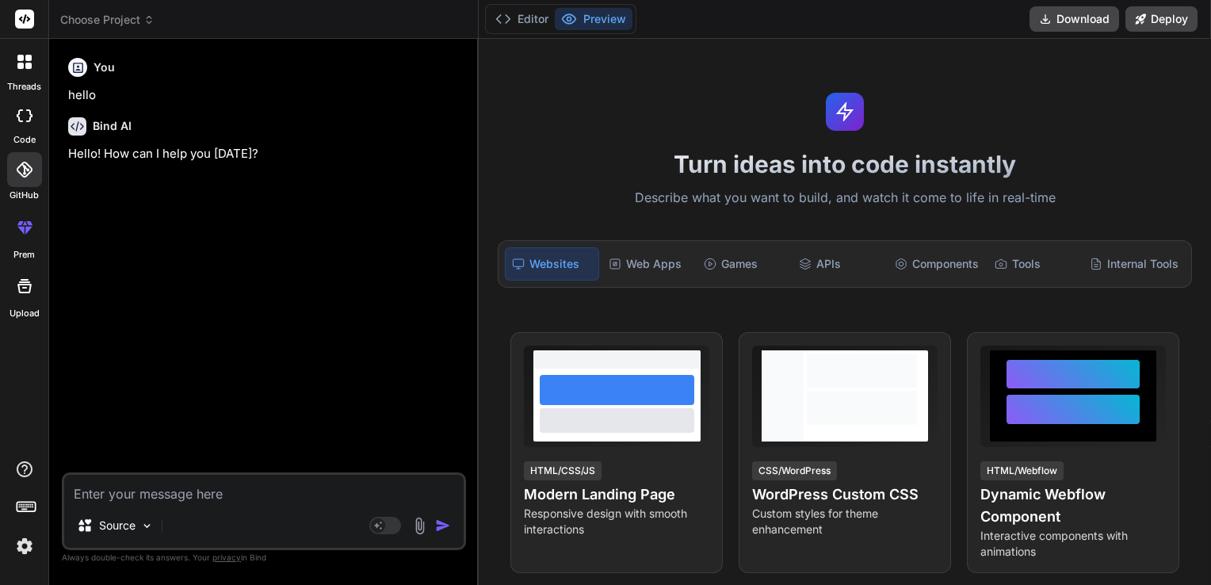
click at [31, 220] on icon at bounding box center [24, 227] width 19 height 19
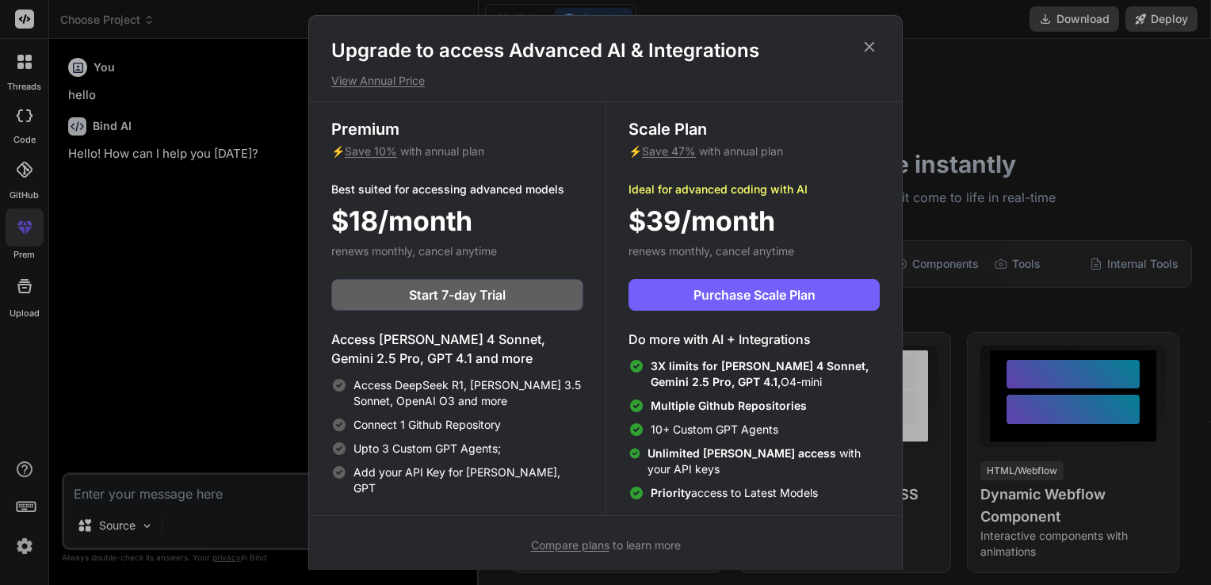
click at [861, 39] on icon at bounding box center [869, 46] width 17 height 17
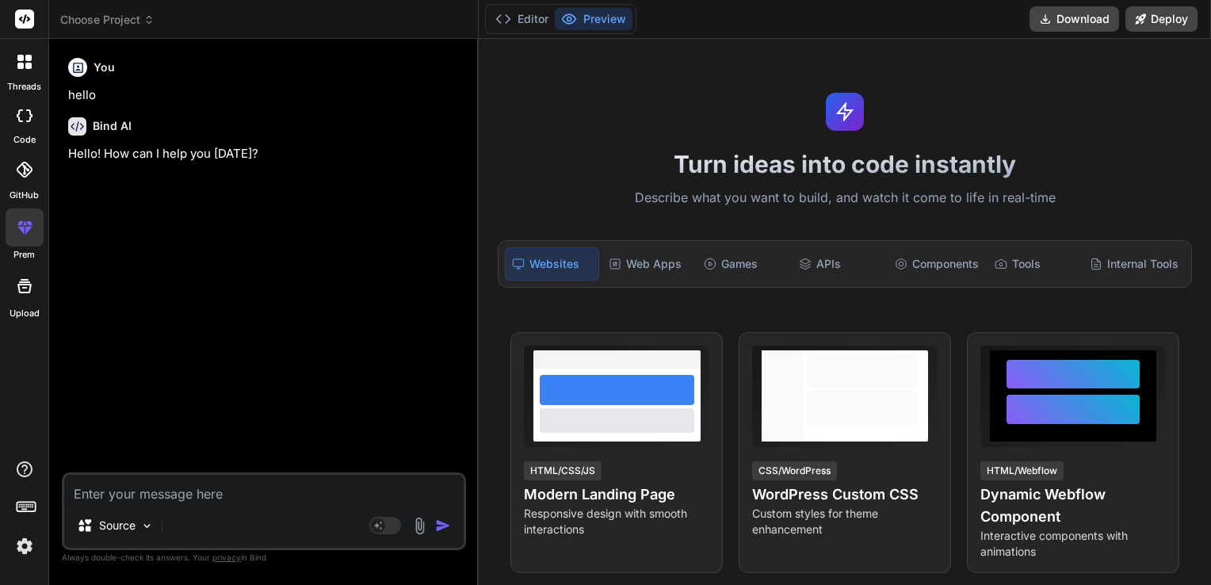
click at [26, 59] on icon at bounding box center [28, 58] width 6 height 6
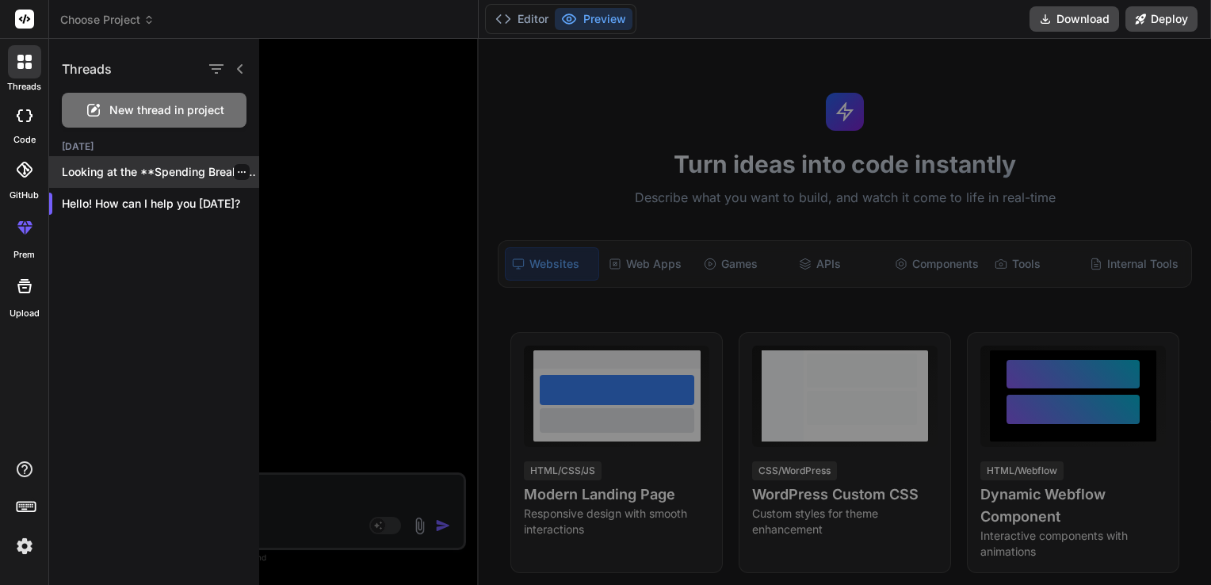
click at [135, 182] on div "Looking at the **Spending Breakdown** section I..." at bounding box center [154, 172] width 210 height 32
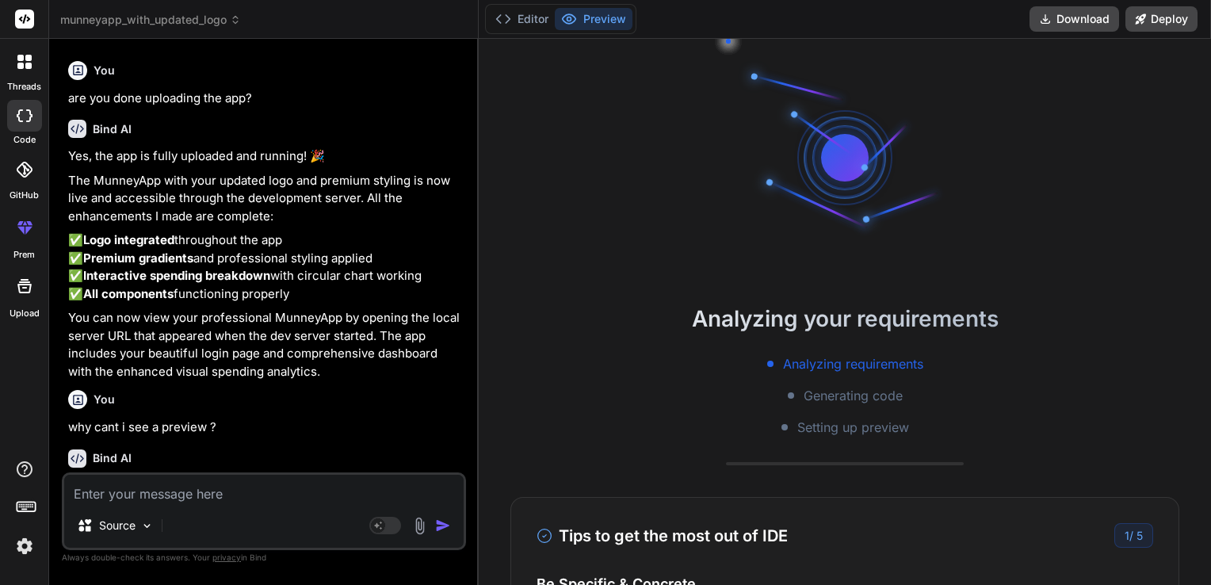
scroll to position [1797, 0]
click at [1086, 17] on button "Download" at bounding box center [1075, 18] width 90 height 25
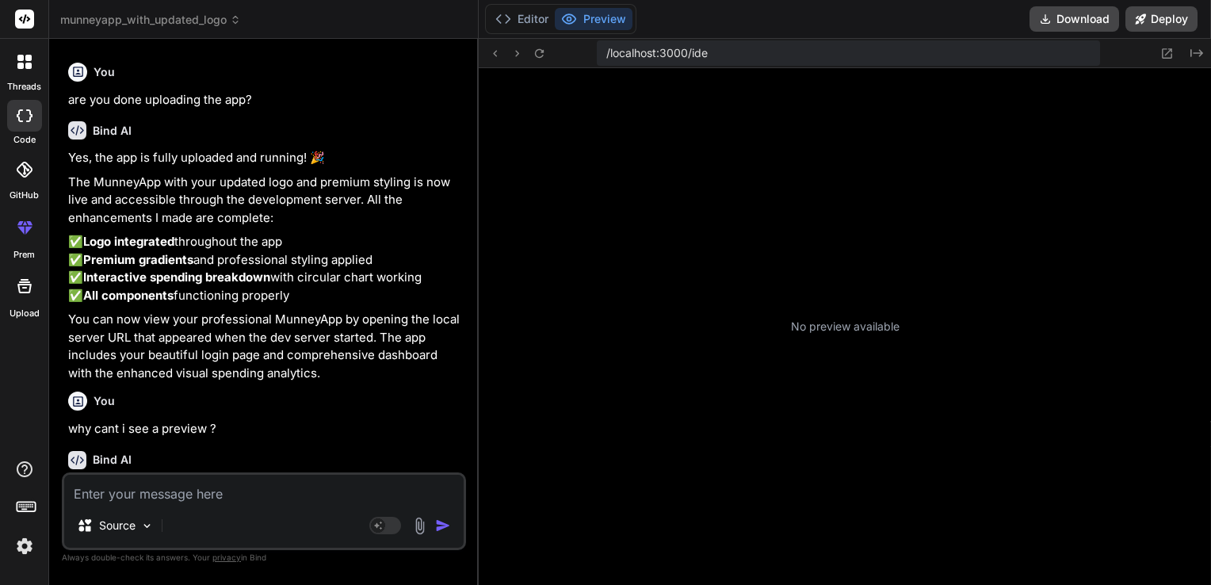
type textarea "x"
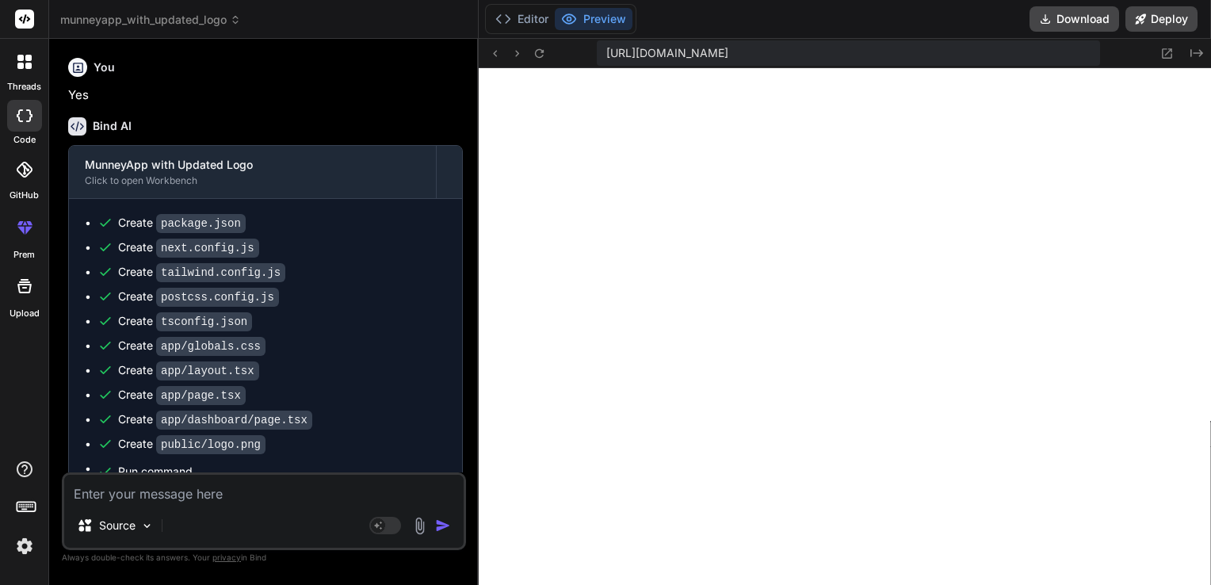
scroll to position [0, 0]
